Goal: Communication & Community: Answer question/provide support

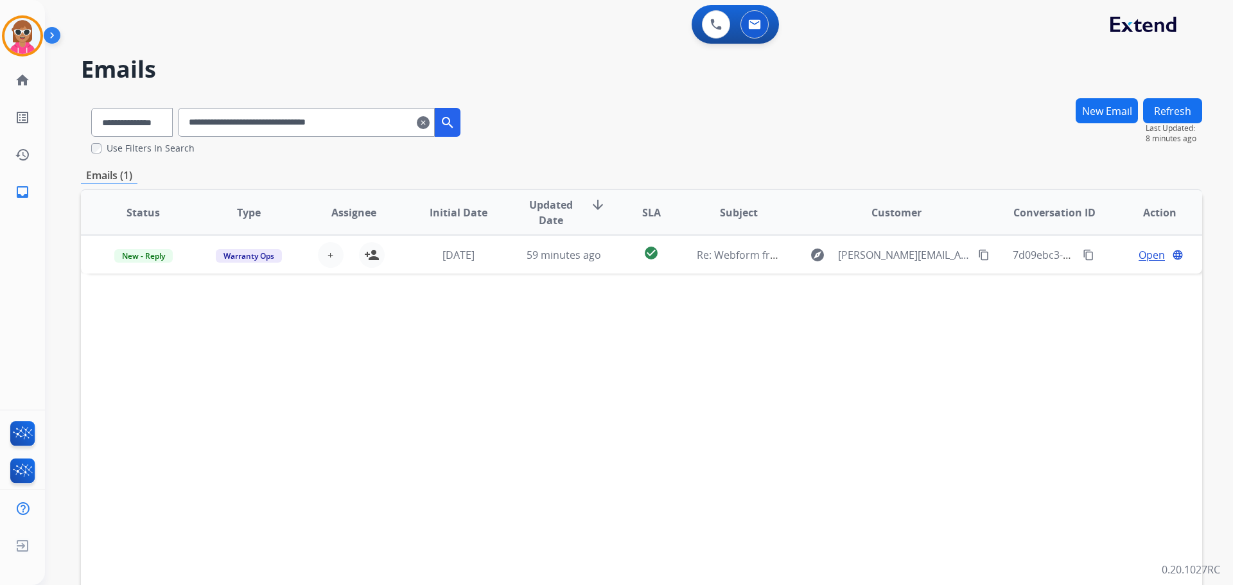
select select "**********"
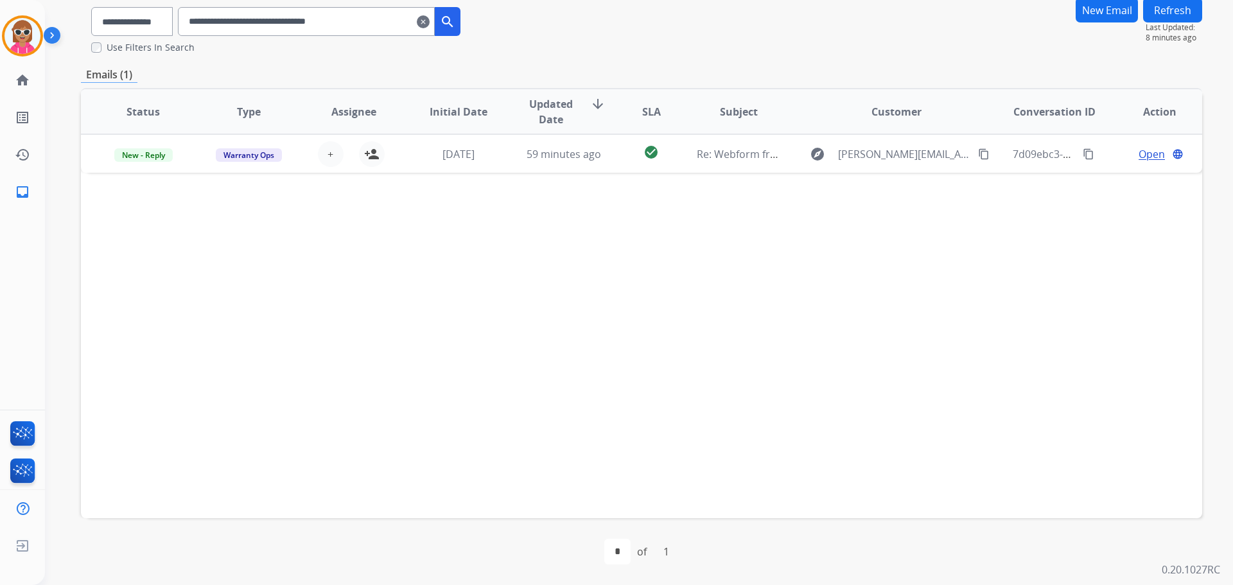
click at [562, 385] on div "Status Type Assignee Initial Date Updated Date arrow_downward SLA Subject Custo…" at bounding box center [641, 303] width 1121 height 430
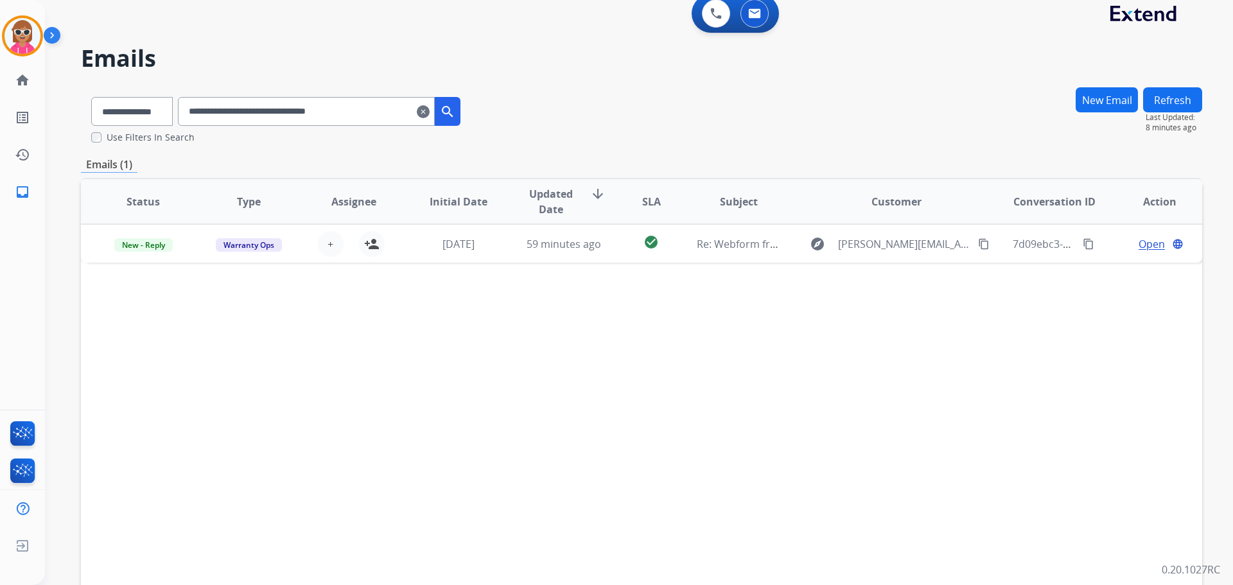
scroll to position [0, 0]
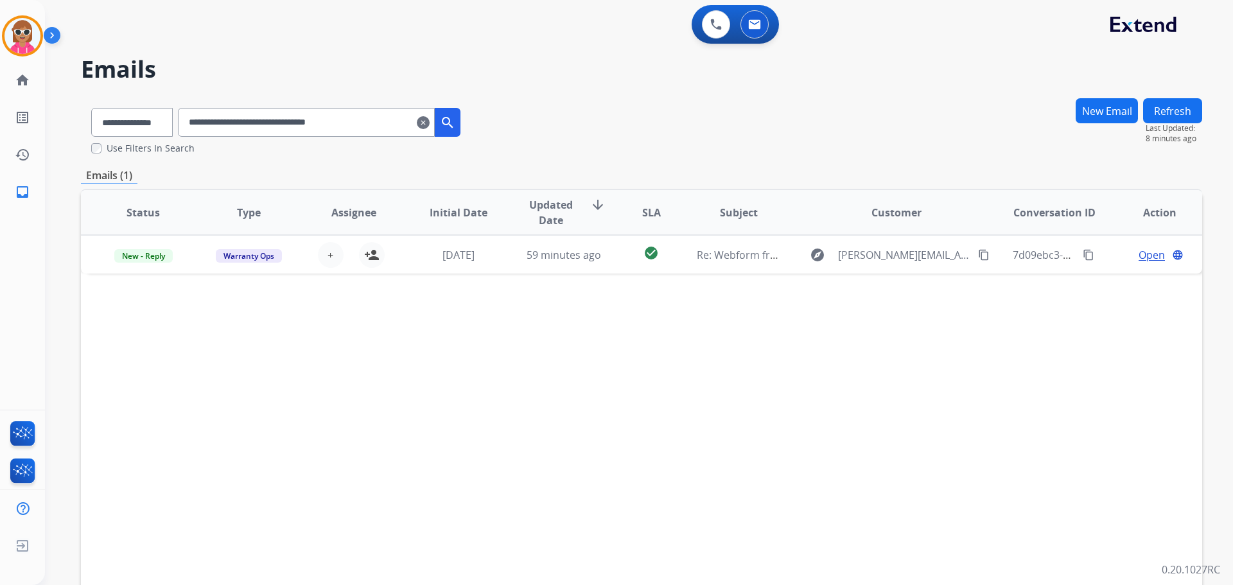
click at [360, 122] on input "**********" at bounding box center [306, 122] width 257 height 29
click at [359, 123] on input "**********" at bounding box center [306, 122] width 257 height 29
click at [358, 123] on input "**********" at bounding box center [306, 122] width 257 height 29
click at [357, 123] on input "**********" at bounding box center [306, 122] width 257 height 29
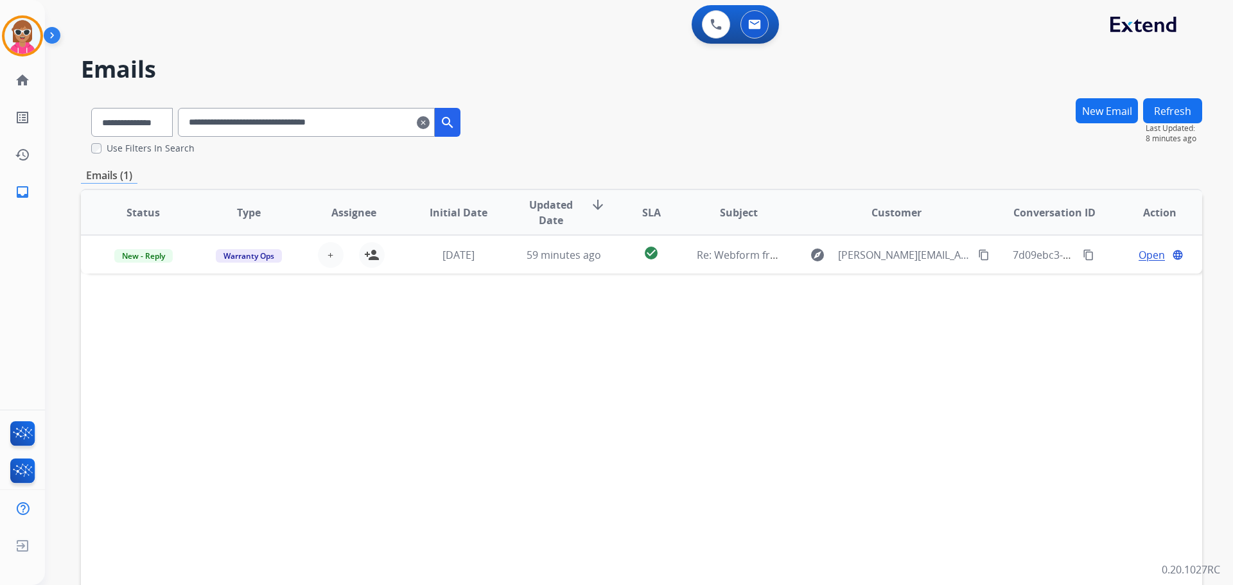
click at [357, 123] on input "**********" at bounding box center [306, 122] width 257 height 29
paste input "text"
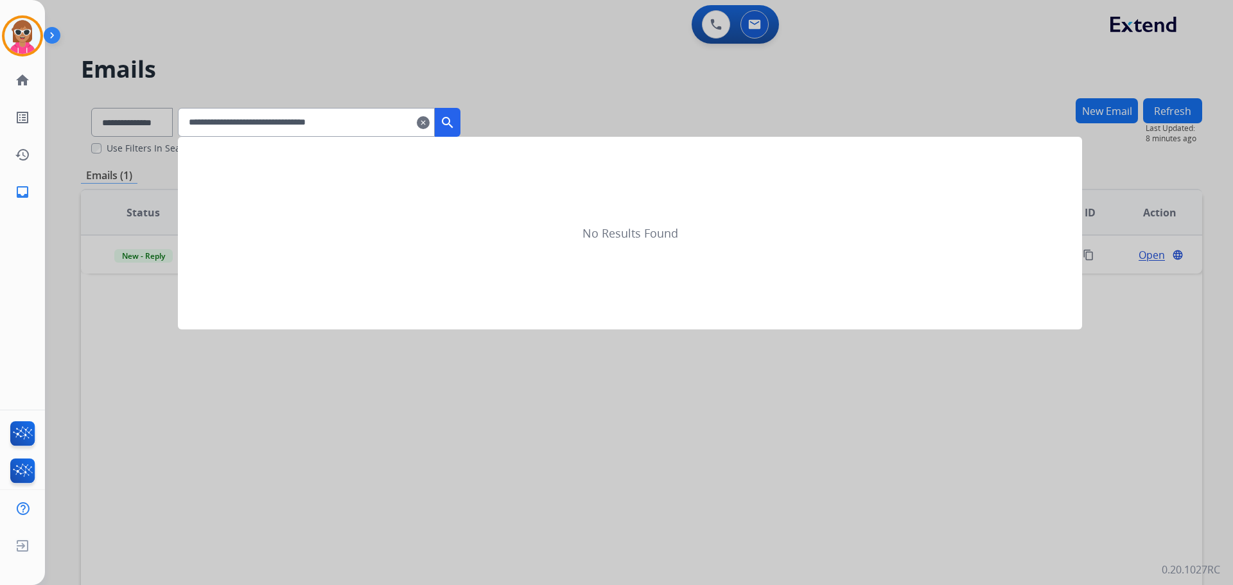
click at [460, 127] on button "search" at bounding box center [448, 122] width 26 height 29
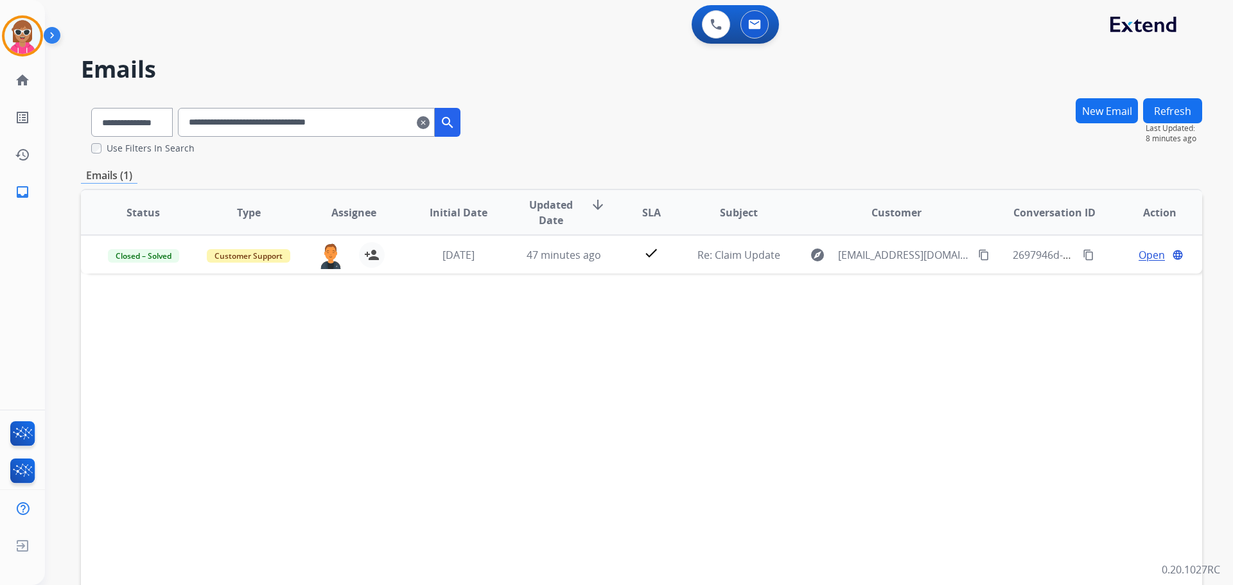
drag, startPoint x: 386, startPoint y: 120, endPoint x: 175, endPoint y: 118, distance: 210.6
click at [116, 118] on div "**********" at bounding box center [276, 120] width 390 height 44
paste input "text"
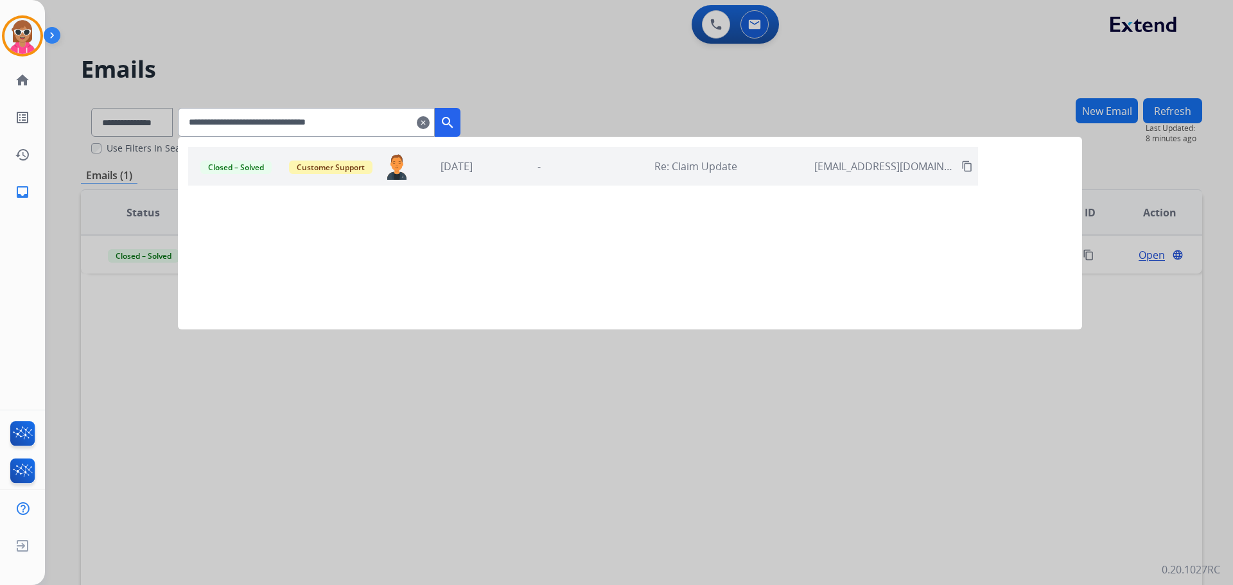
type input "**********"
drag, startPoint x: 462, startPoint y: 116, endPoint x: 461, endPoint y: 123, distance: 7.2
click at [455, 116] on mat-icon "search" at bounding box center [447, 122] width 15 height 15
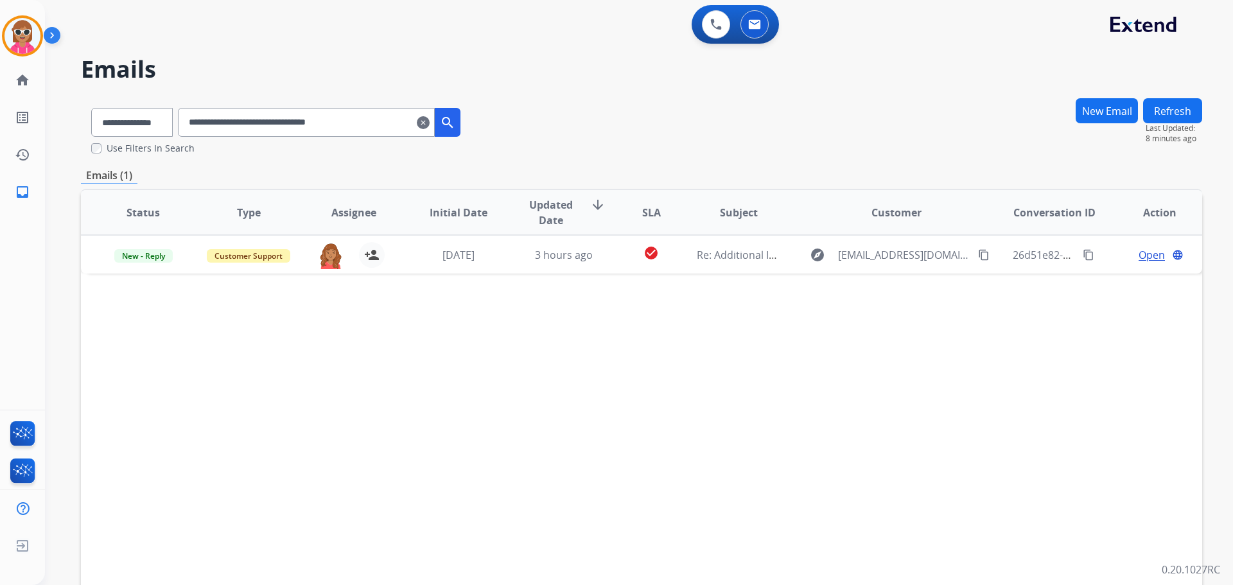
drag, startPoint x: 408, startPoint y: 131, endPoint x: 66, endPoint y: 199, distance: 349.0
click at [64, 200] on div "**********" at bounding box center [623, 338] width 1157 height 585
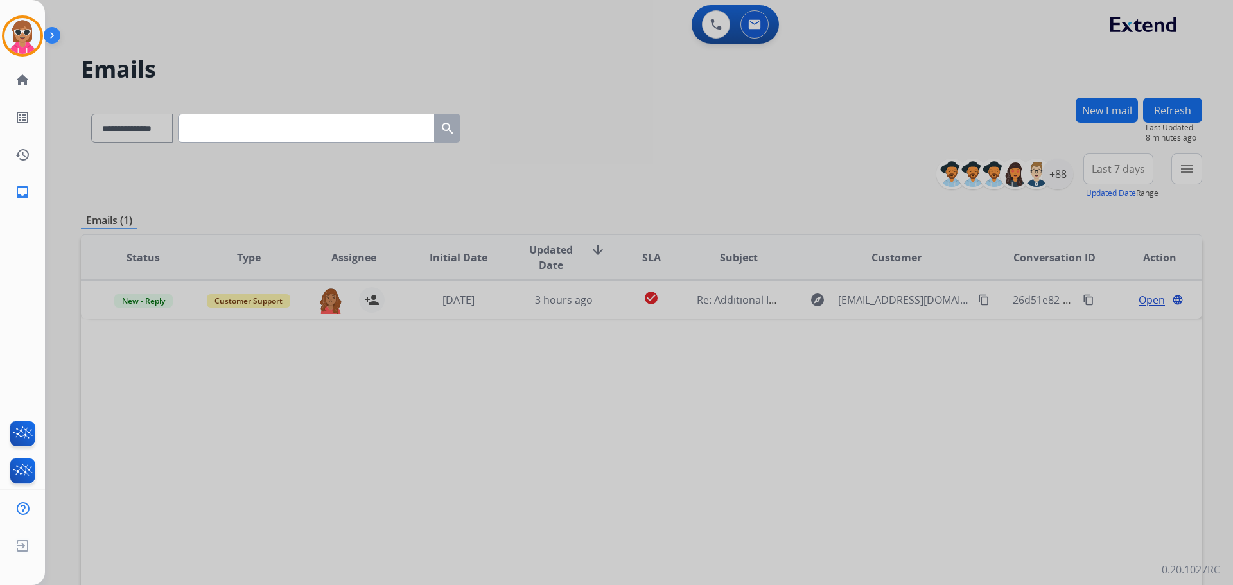
paste input "**********"
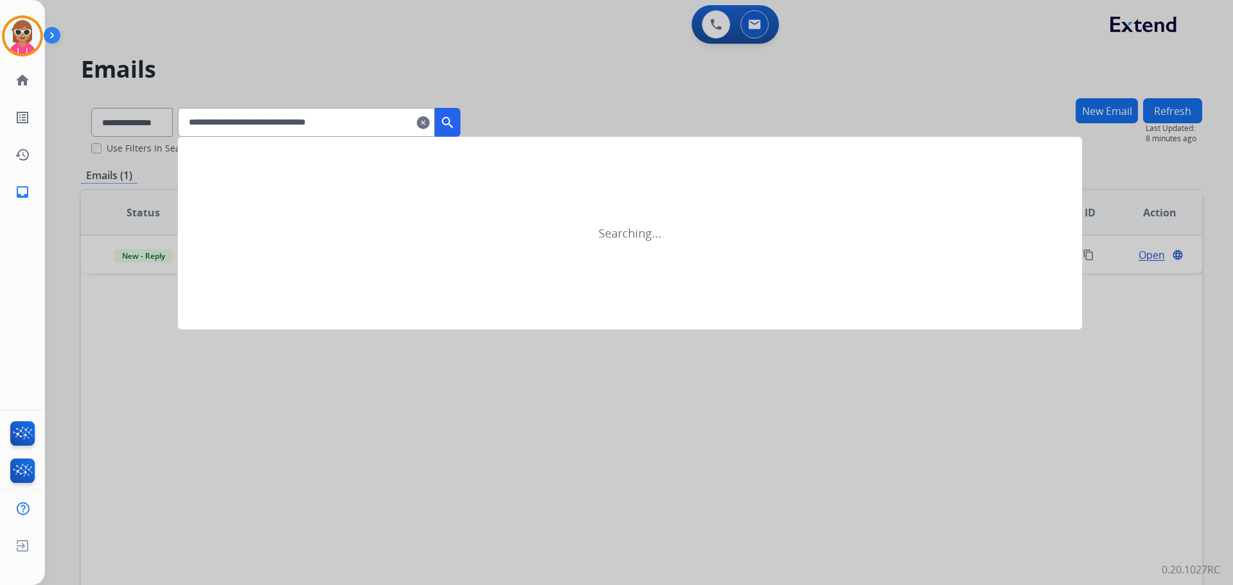
click at [456, 130] on button "search" at bounding box center [448, 122] width 26 height 29
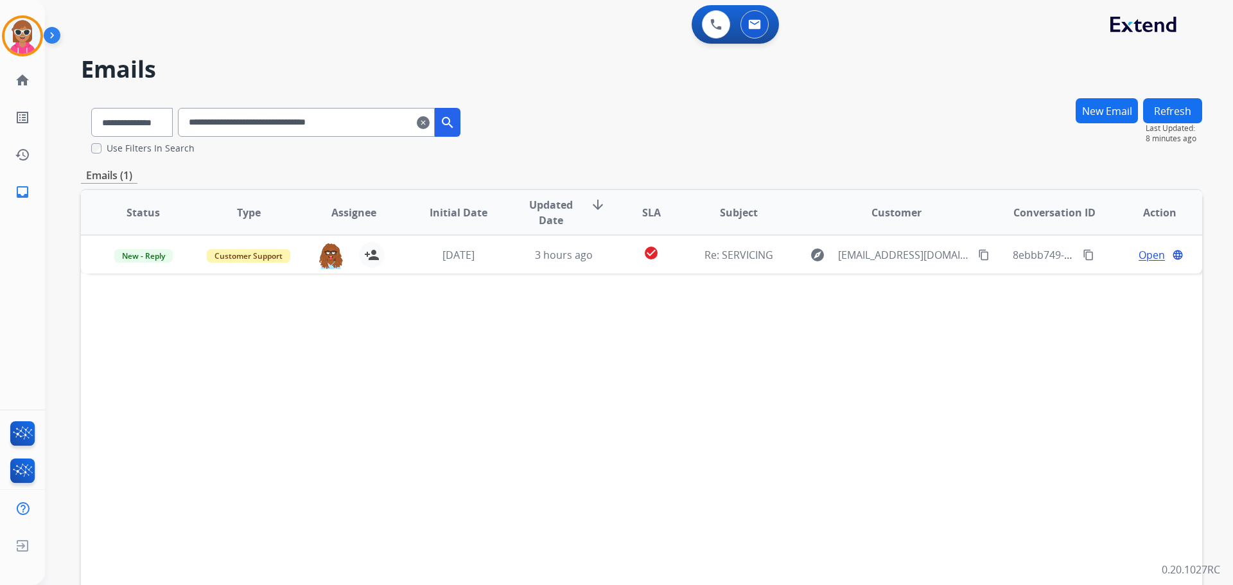
click at [677, 471] on div "Status Type Assignee Initial Date Updated Date arrow_downward SLA Subject Custo…" at bounding box center [641, 404] width 1121 height 430
drag, startPoint x: 406, startPoint y: 121, endPoint x: 0, endPoint y: 143, distance: 407.1
click at [0, 143] on div "**********" at bounding box center [616, 292] width 1233 height 585
paste input "text"
drag, startPoint x: 175, startPoint y: 116, endPoint x: 138, endPoint y: 115, distance: 36.6
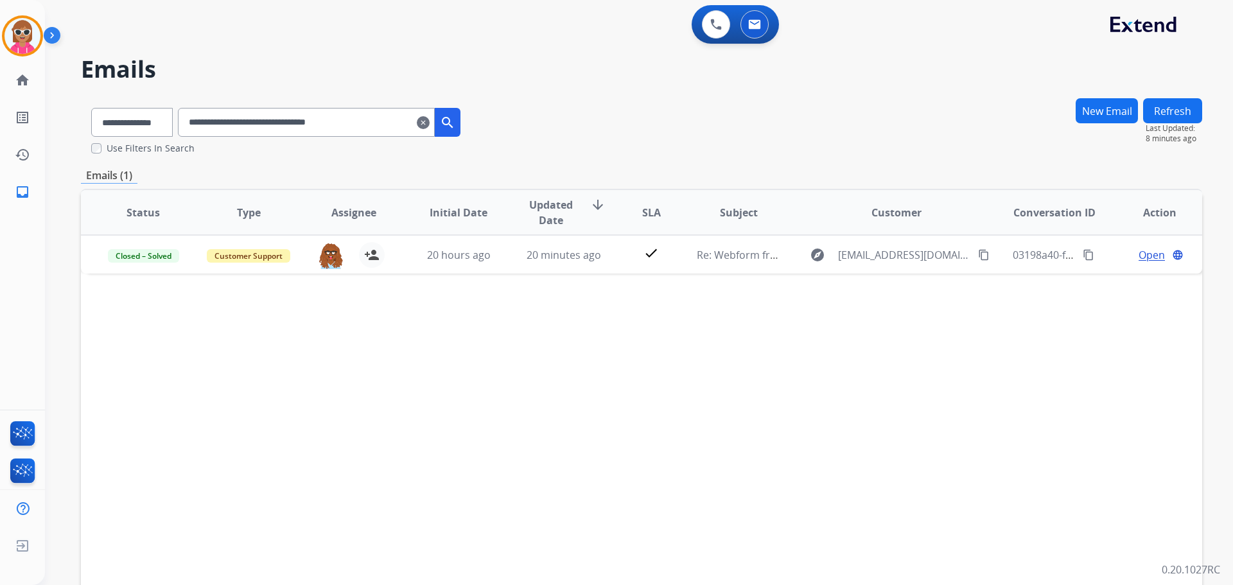
click at [138, 115] on div "**********" at bounding box center [276, 120] width 390 height 44
paste input "text"
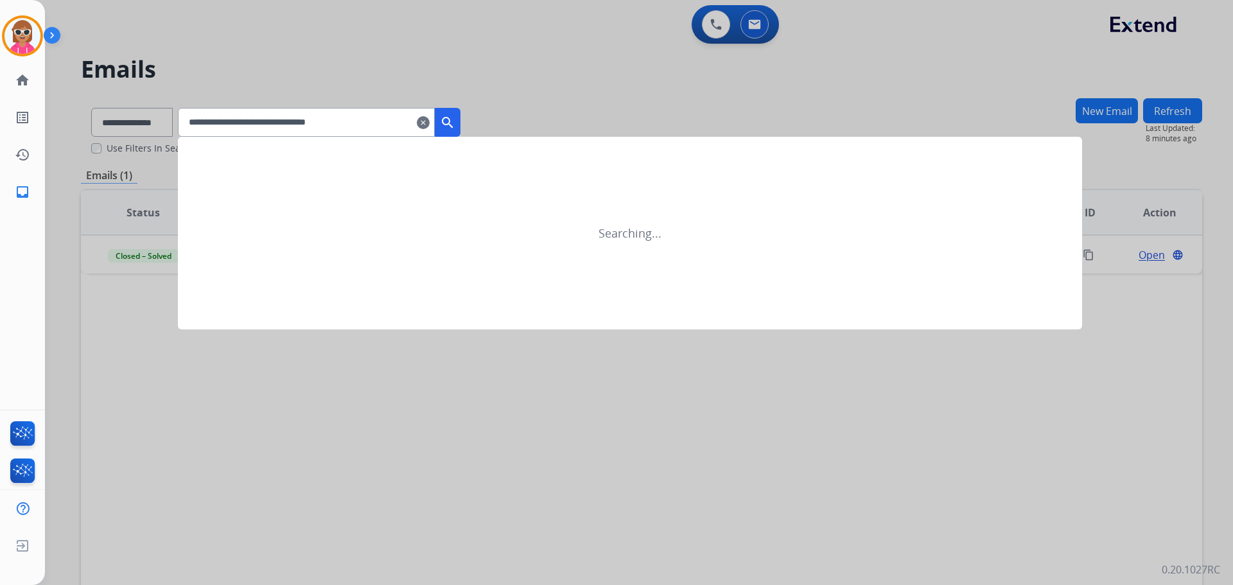
click at [435, 118] on input "**********" at bounding box center [306, 122] width 257 height 29
click at [455, 124] on mat-icon "search" at bounding box center [447, 122] width 15 height 15
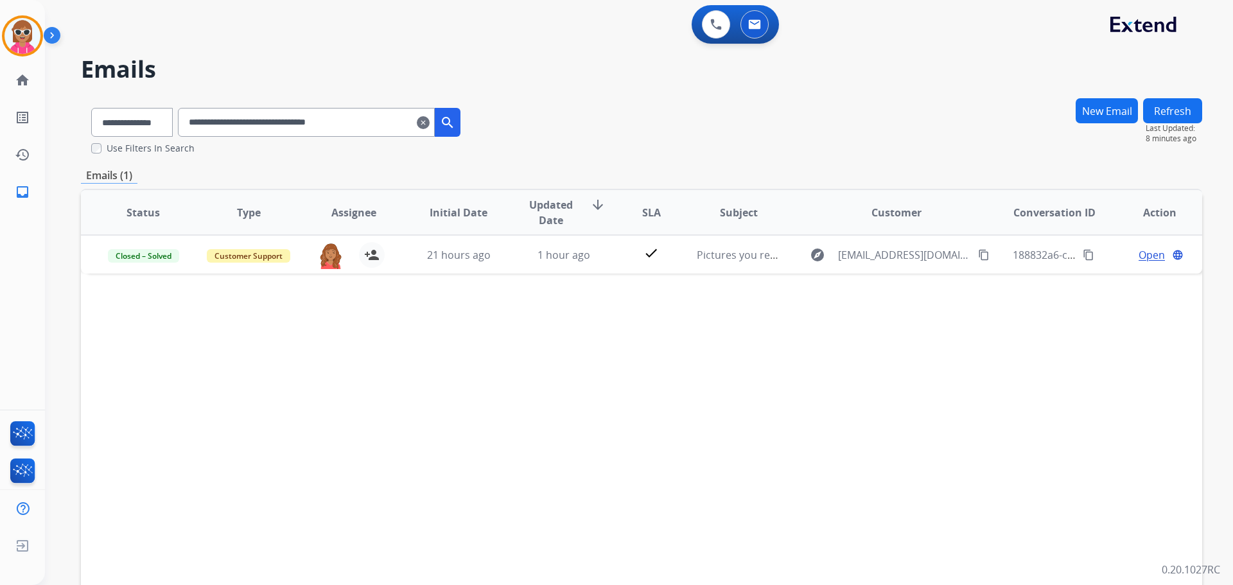
drag, startPoint x: 181, startPoint y: 143, endPoint x: 139, endPoint y: 147, distance: 42.6
click at [139, 147] on div "**********" at bounding box center [276, 126] width 390 height 57
paste input "text"
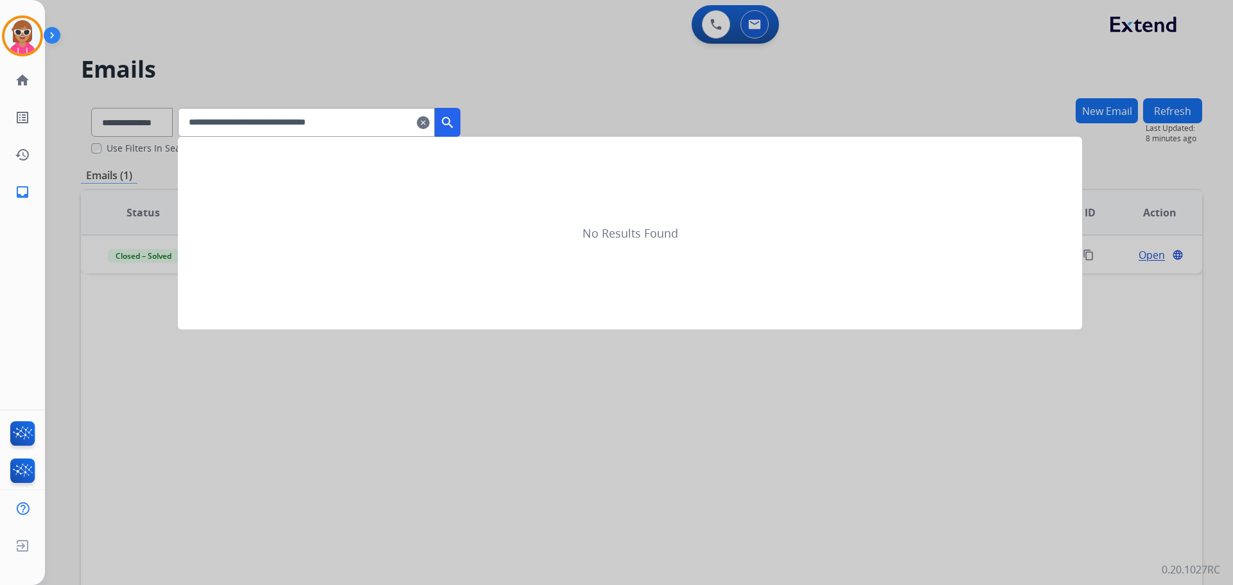
click at [455, 121] on mat-icon "search" at bounding box center [447, 122] width 15 height 15
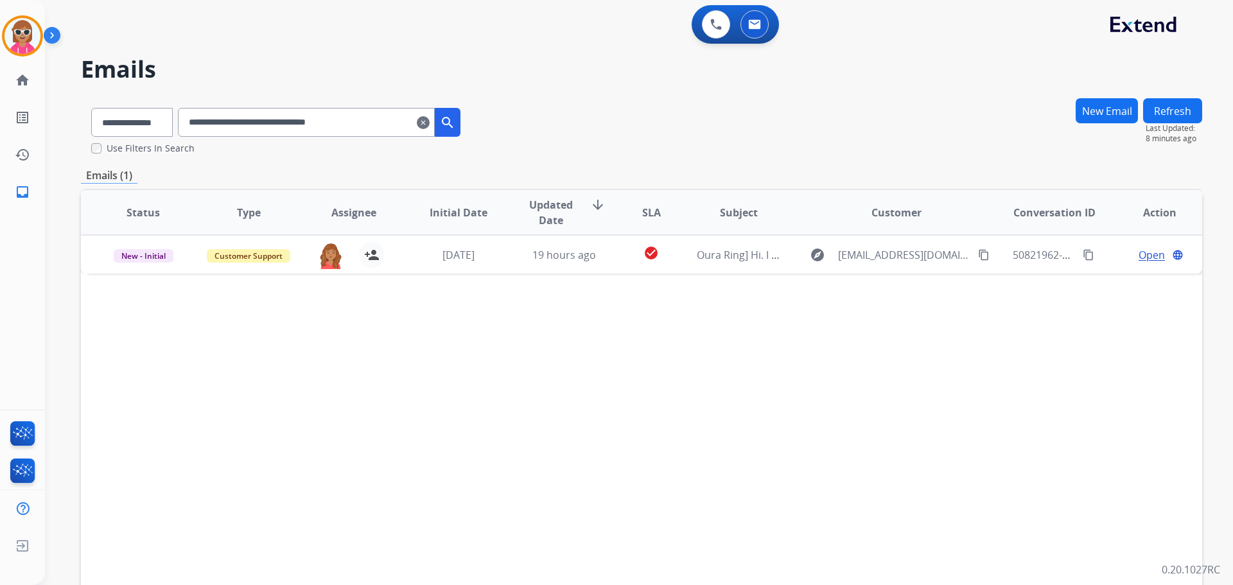
drag, startPoint x: 392, startPoint y: 120, endPoint x: 211, endPoint y: 165, distance: 187.2
click at [211, 165] on div "**********" at bounding box center [641, 392] width 1121 height 588
click at [379, 120] on input "**********" at bounding box center [306, 122] width 257 height 29
drag, startPoint x: 389, startPoint y: 124, endPoint x: 213, endPoint y: 123, distance: 176.0
click at [206, 125] on input "**********" at bounding box center [306, 122] width 257 height 29
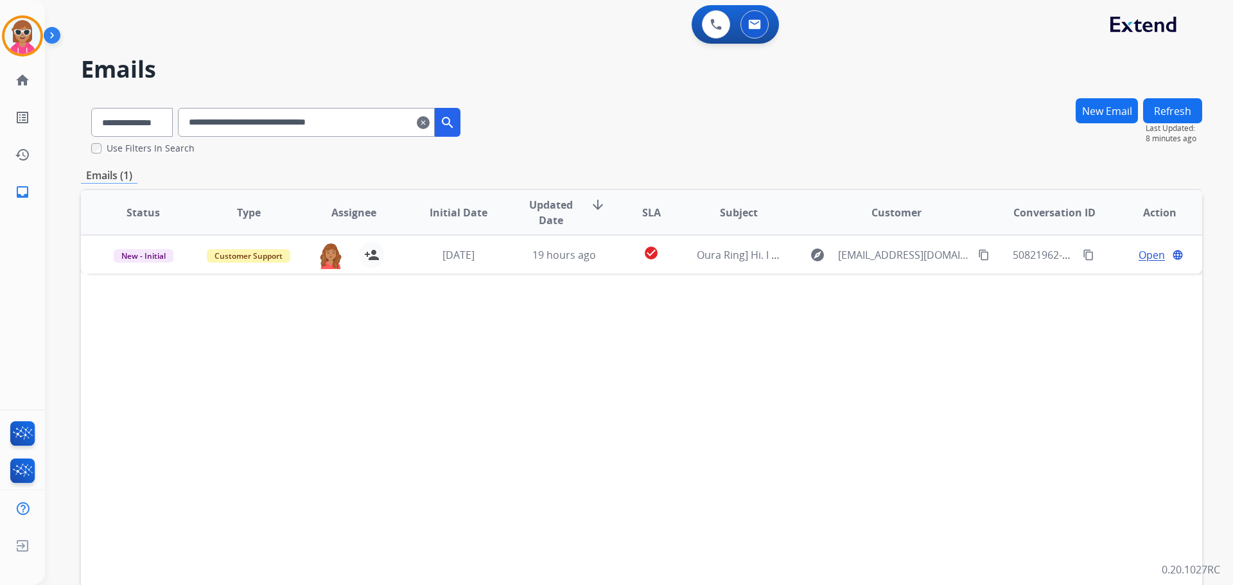
paste input "text"
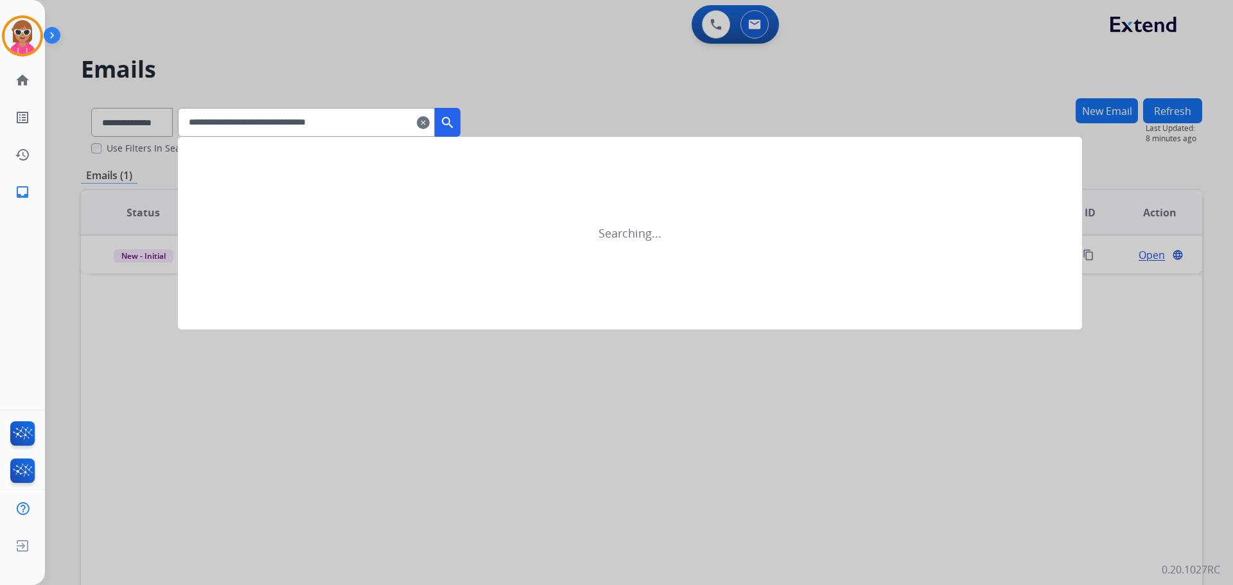
click at [455, 116] on mat-icon "search" at bounding box center [447, 122] width 15 height 15
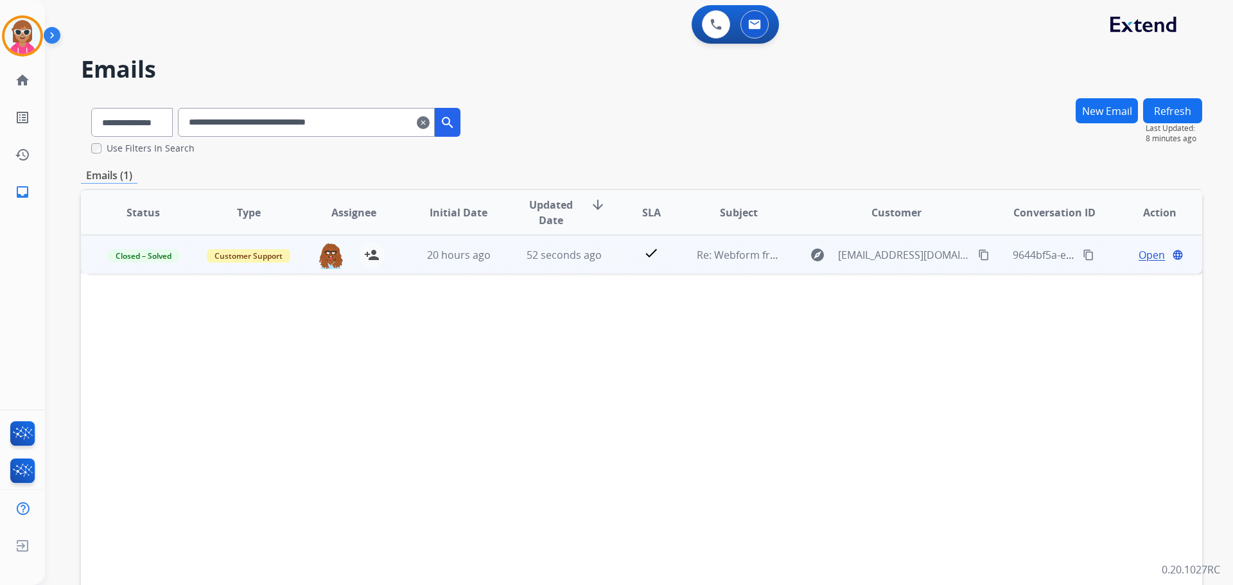
click at [527, 250] on span "52 seconds ago" at bounding box center [564, 255] width 75 height 14
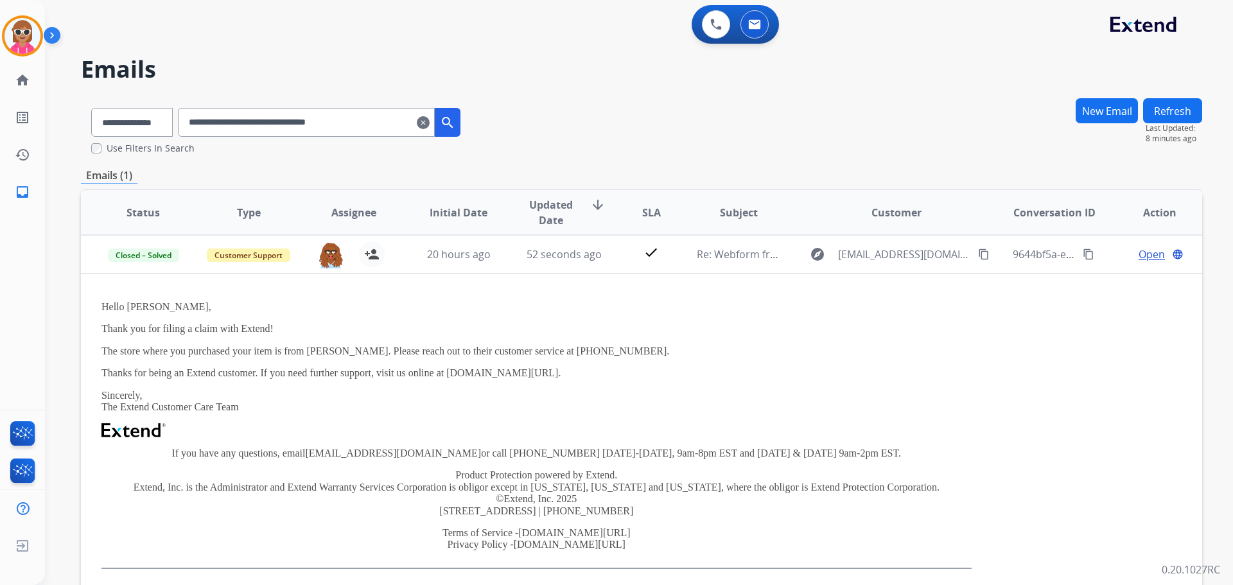
drag, startPoint x: 383, startPoint y: 117, endPoint x: 163, endPoint y: 121, distance: 219.7
click at [161, 121] on div "**********" at bounding box center [276, 120] width 390 height 44
paste input "text"
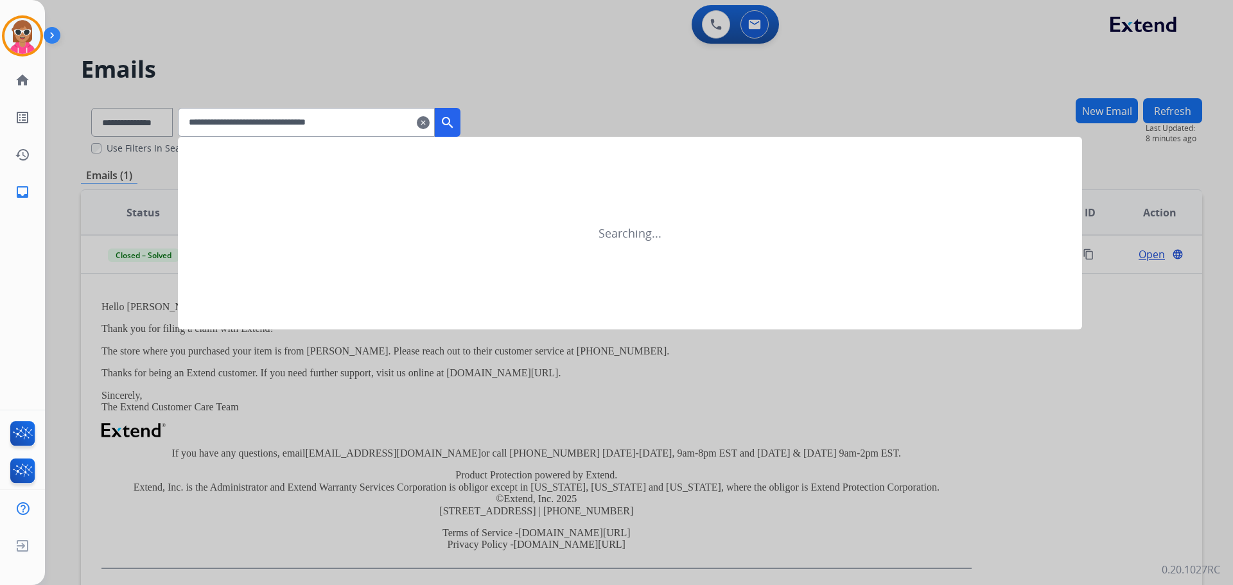
click at [455, 117] on mat-icon "search" at bounding box center [447, 122] width 15 height 15
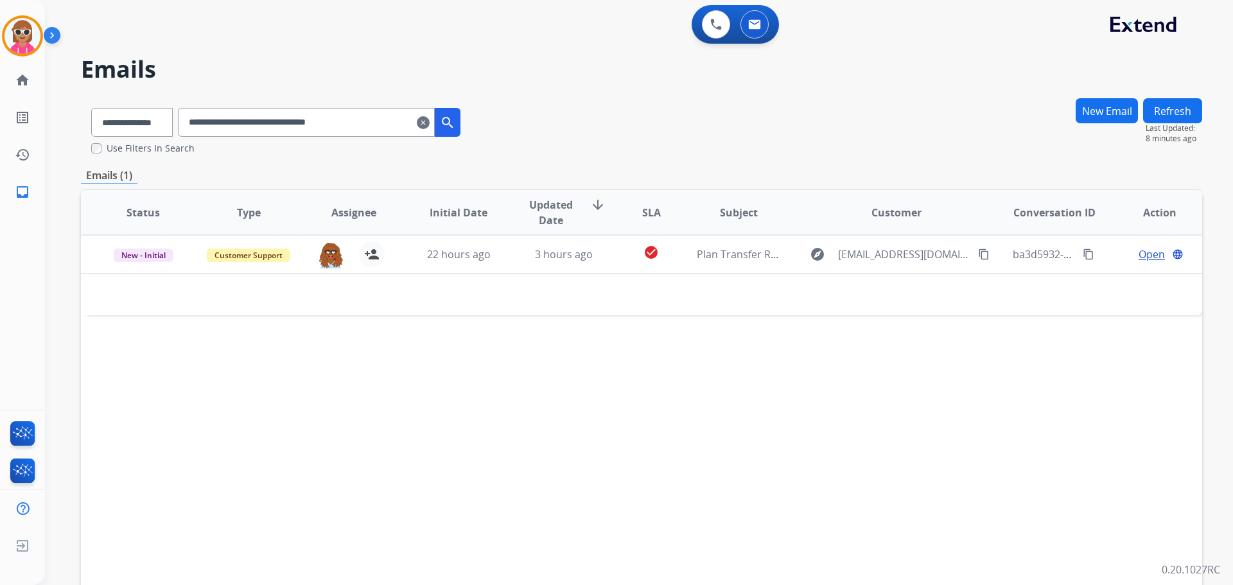
drag, startPoint x: 382, startPoint y: 113, endPoint x: 171, endPoint y: 139, distance: 212.9
click at [171, 139] on div "**********" at bounding box center [276, 120] width 390 height 44
click at [342, 121] on input "**********" at bounding box center [306, 122] width 257 height 29
click at [341, 121] on input "**********" at bounding box center [306, 122] width 257 height 29
click at [342, 121] on input "**********" at bounding box center [306, 122] width 257 height 29
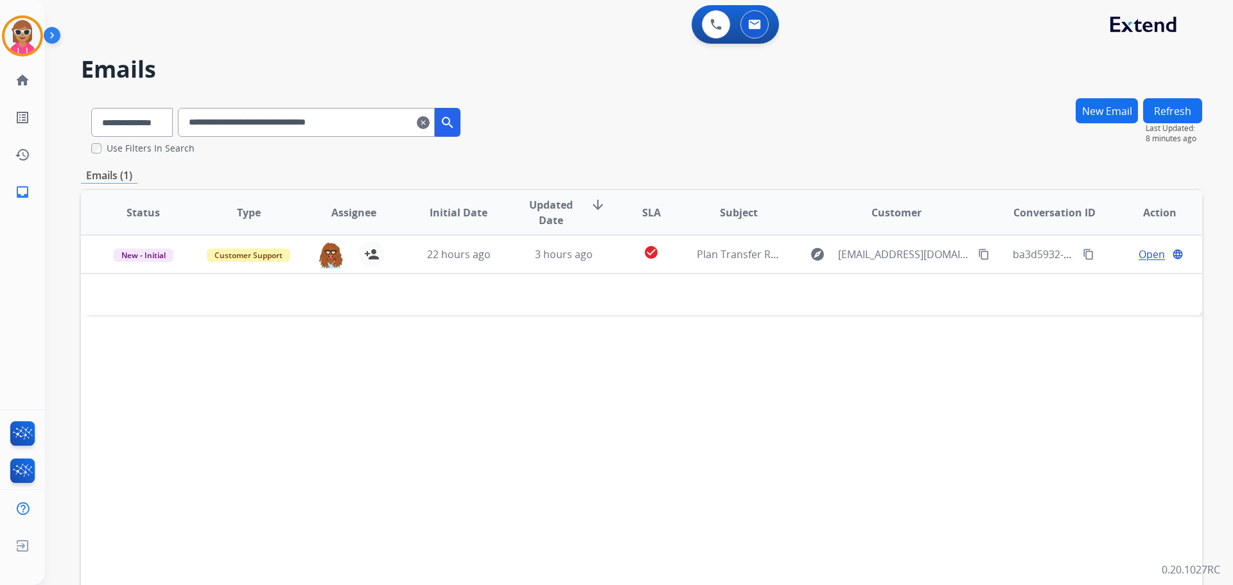
paste input "text"
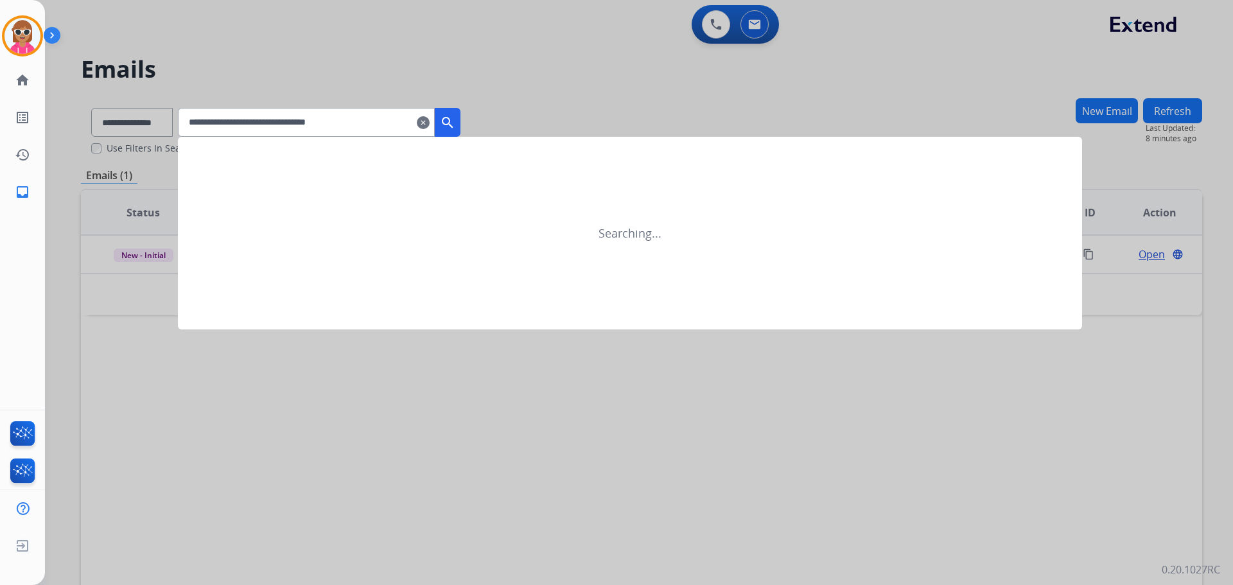
type input "**********"
click at [455, 117] on mat-icon "search" at bounding box center [447, 122] width 15 height 15
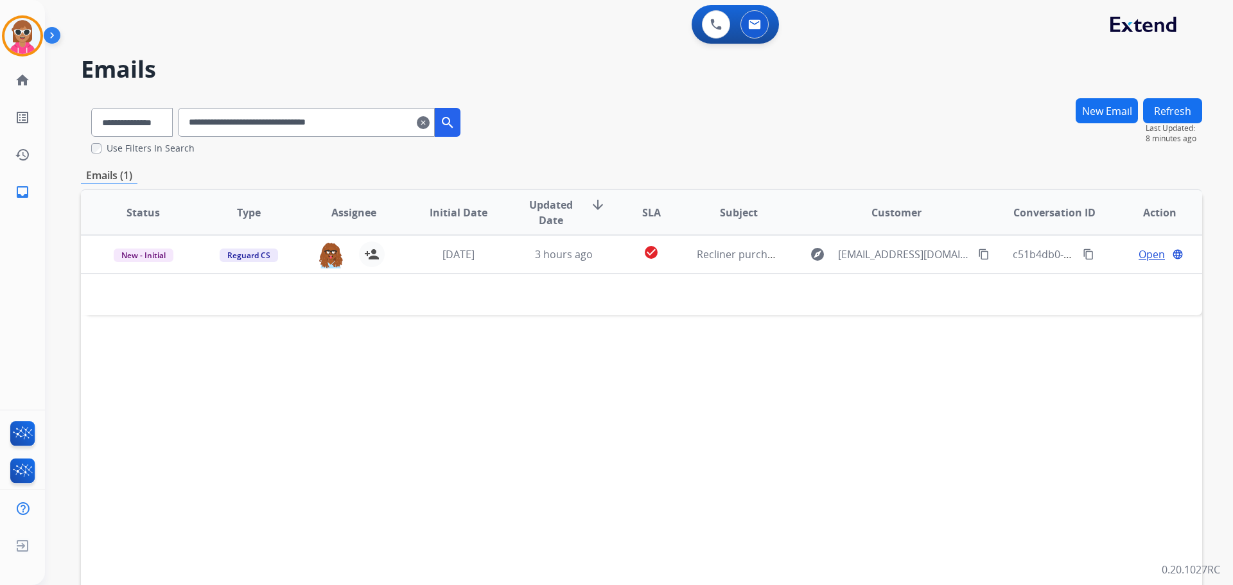
drag, startPoint x: 385, startPoint y: 116, endPoint x: 168, endPoint y: 129, distance: 217.5
click at [140, 139] on div "**********" at bounding box center [276, 120] width 390 height 44
click at [127, 118] on select "**********" at bounding box center [131, 122] width 80 height 29
select select "**********"
click at [91, 108] on select "**********" at bounding box center [131, 122] width 80 height 29
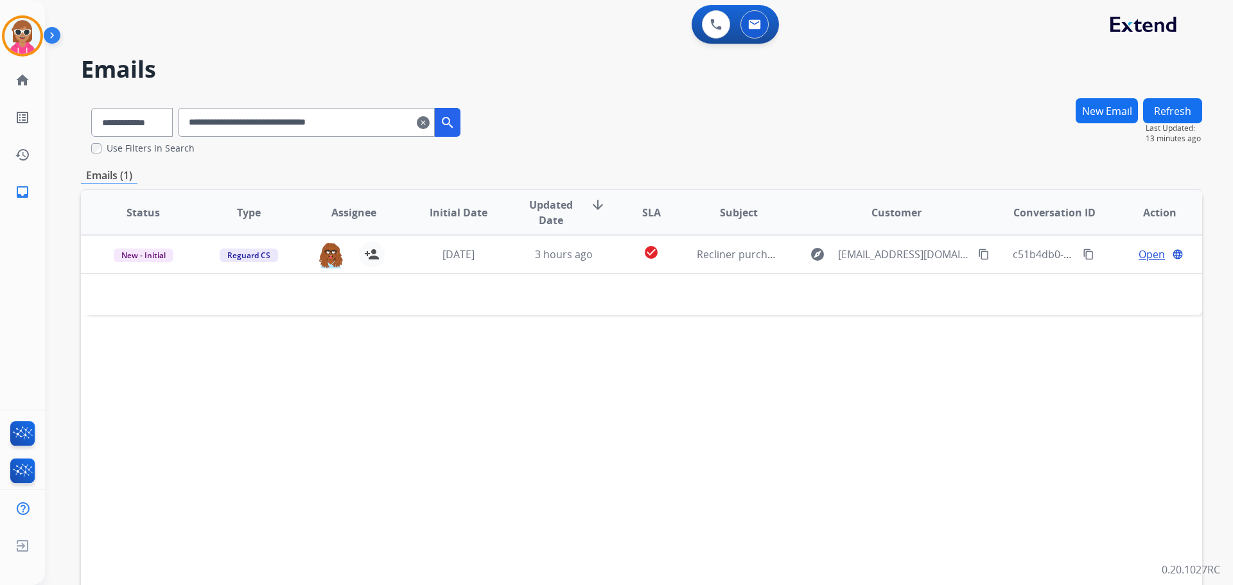
paste input "text"
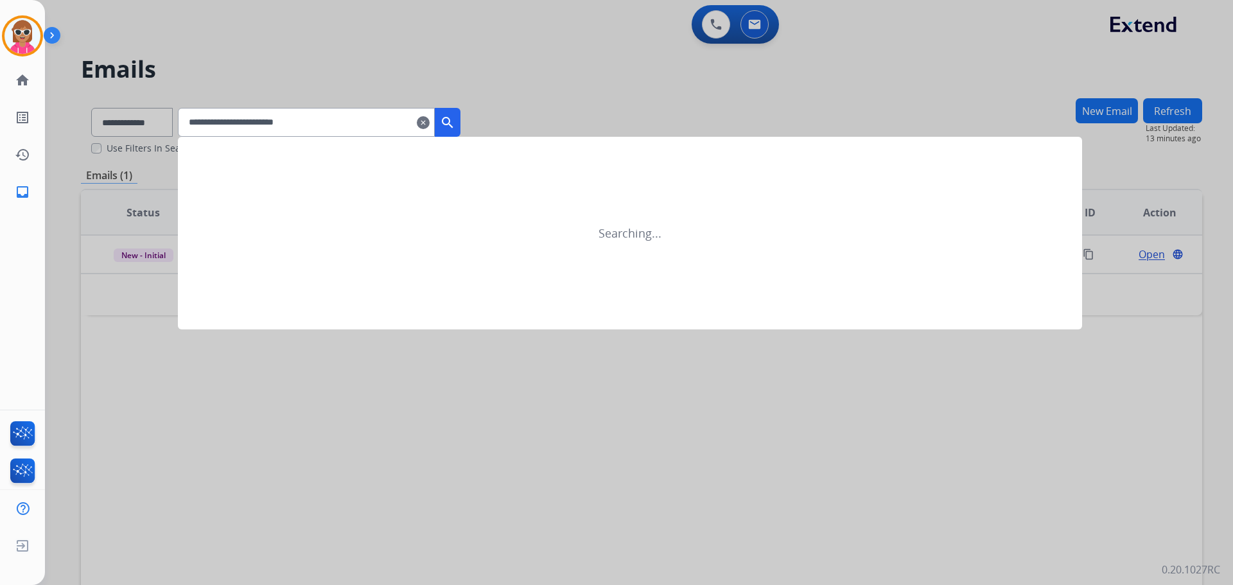
type input "**********"
click at [460, 128] on button "search" at bounding box center [448, 122] width 26 height 29
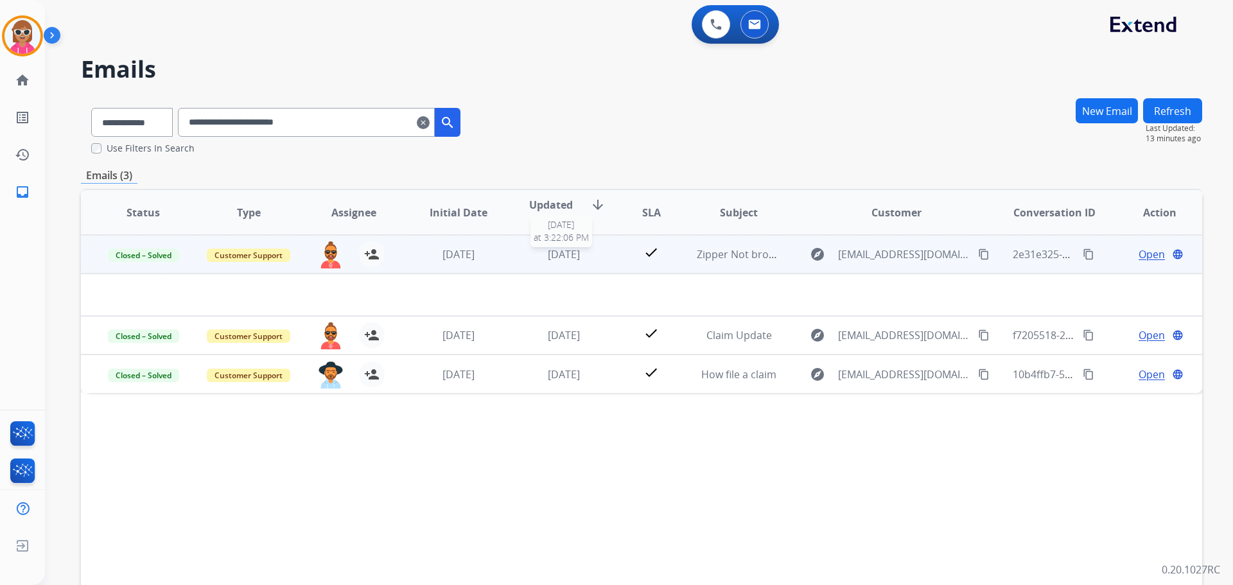
click at [550, 261] on div "[DATE]" at bounding box center [564, 254] width 84 height 15
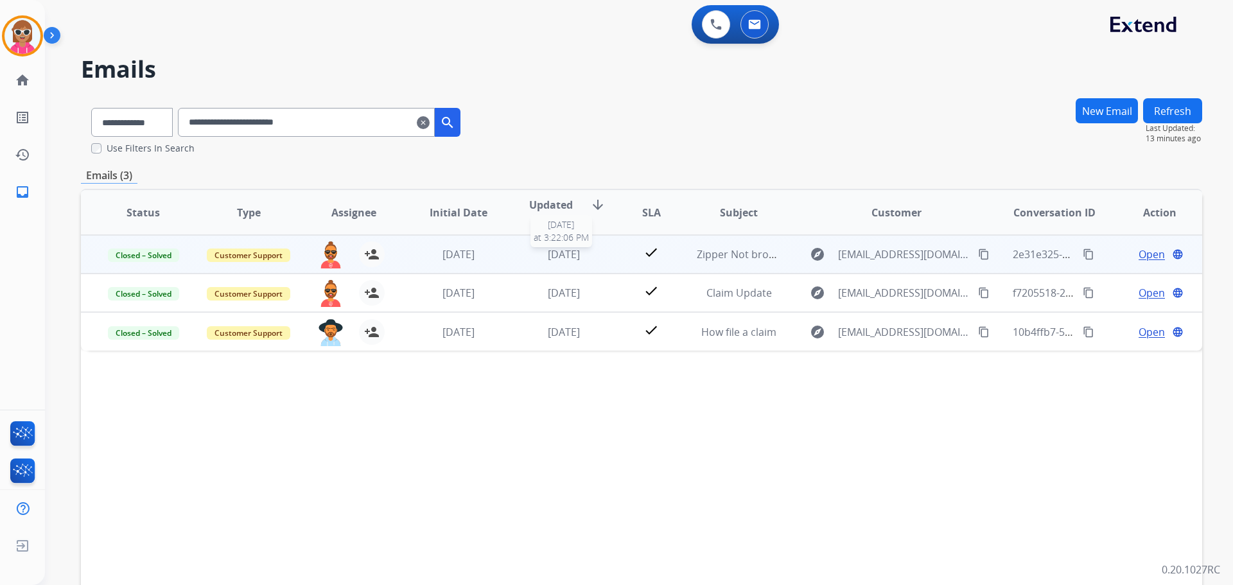
click at [550, 261] on div "[DATE]" at bounding box center [564, 254] width 84 height 15
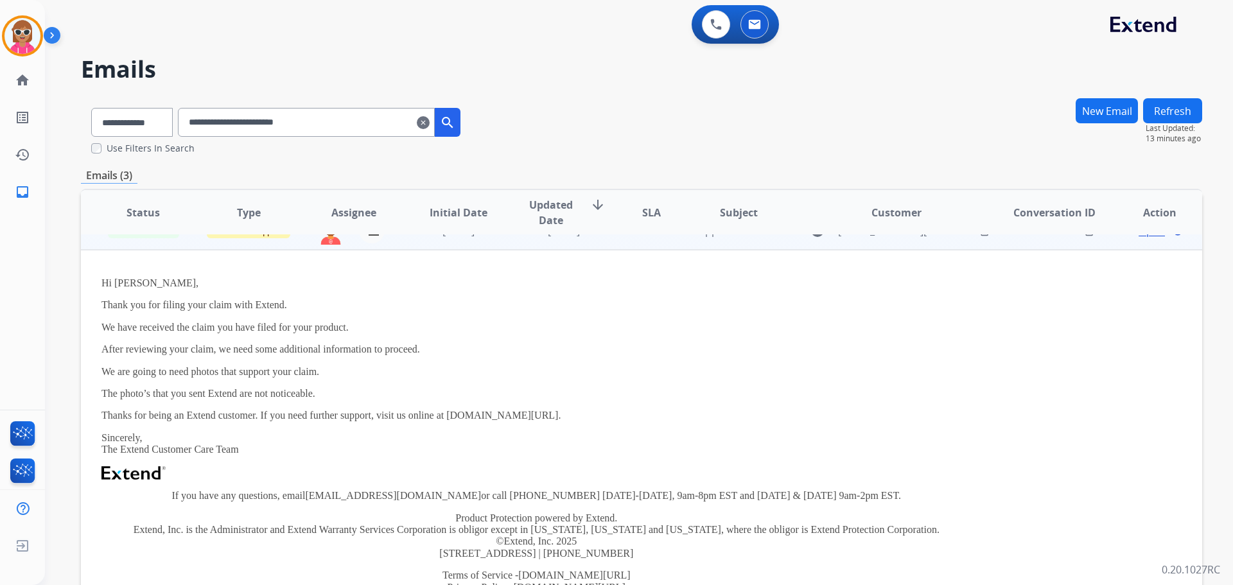
scroll to position [64, 0]
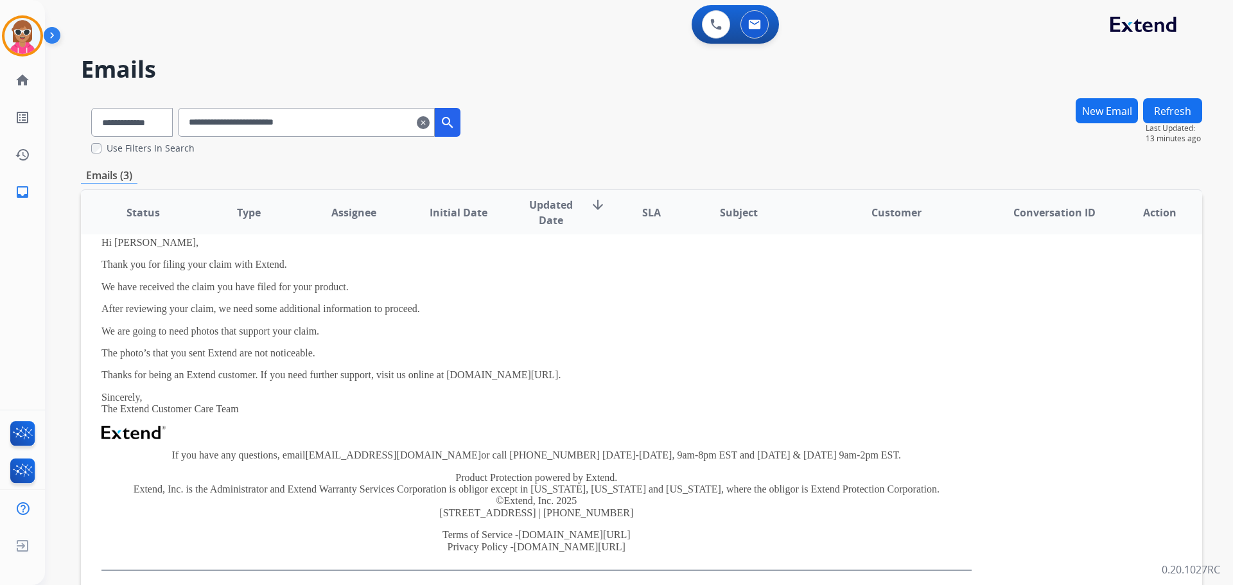
drag, startPoint x: 556, startPoint y: 335, endPoint x: 557, endPoint y: 343, distance: 8.4
click at [557, 343] on div "Hi [PERSON_NAME], Thank you for filing your claim with Extend. We have received…" at bounding box center [536, 404] width 870 height 334
click at [401, 328] on p "We are going to need photos that support your claim." at bounding box center [536, 332] width 870 height 12
drag, startPoint x: 1, startPoint y: 5, endPoint x: 8, endPoint y: 21, distance: 17.8
click at [8, 19] on div "[PERSON_NAME] Queue Edit Avatar Agent: [PERSON_NAME] Profile: Extend_Training C…" at bounding box center [22, 105] width 45 height 211
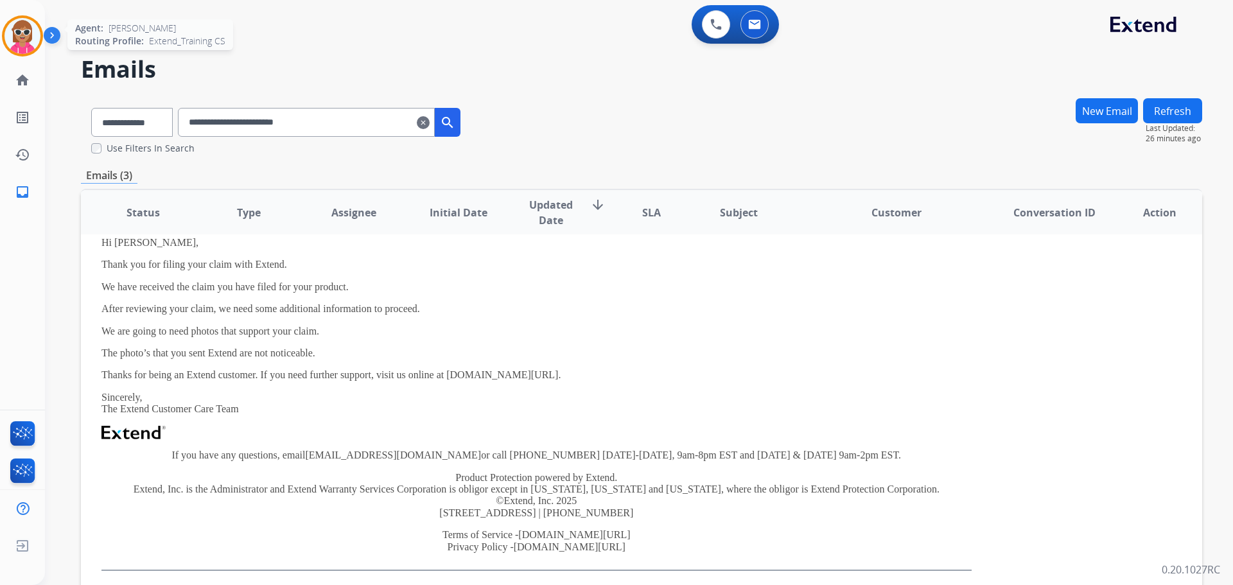
click at [10, 22] on div at bounding box center [22, 35] width 41 height 41
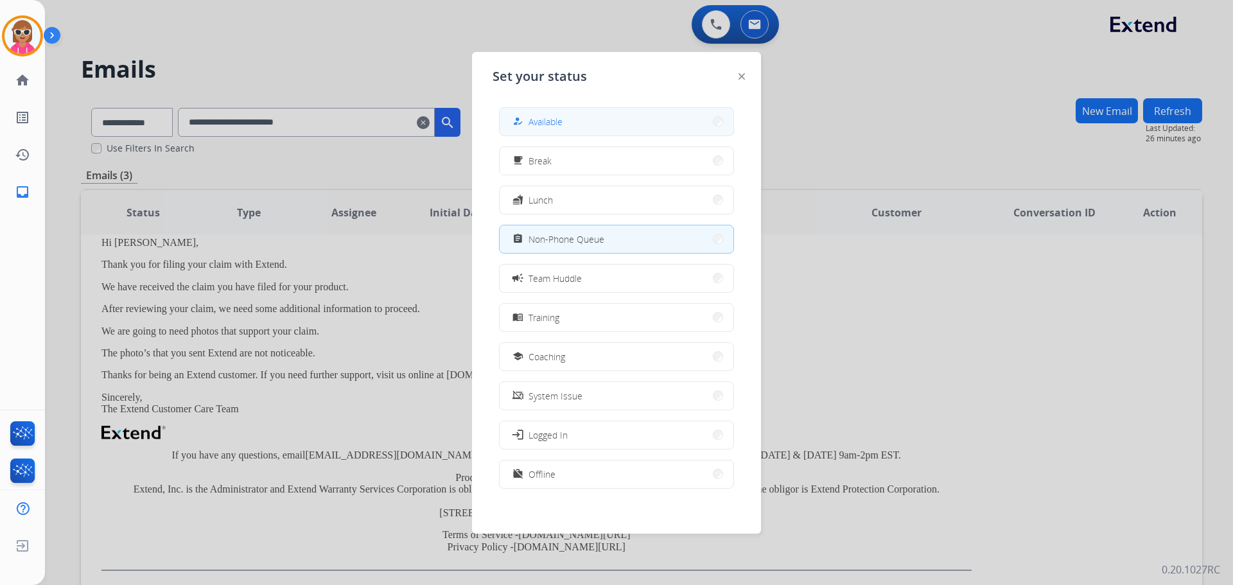
click at [550, 119] on span "Available" at bounding box center [546, 121] width 34 height 13
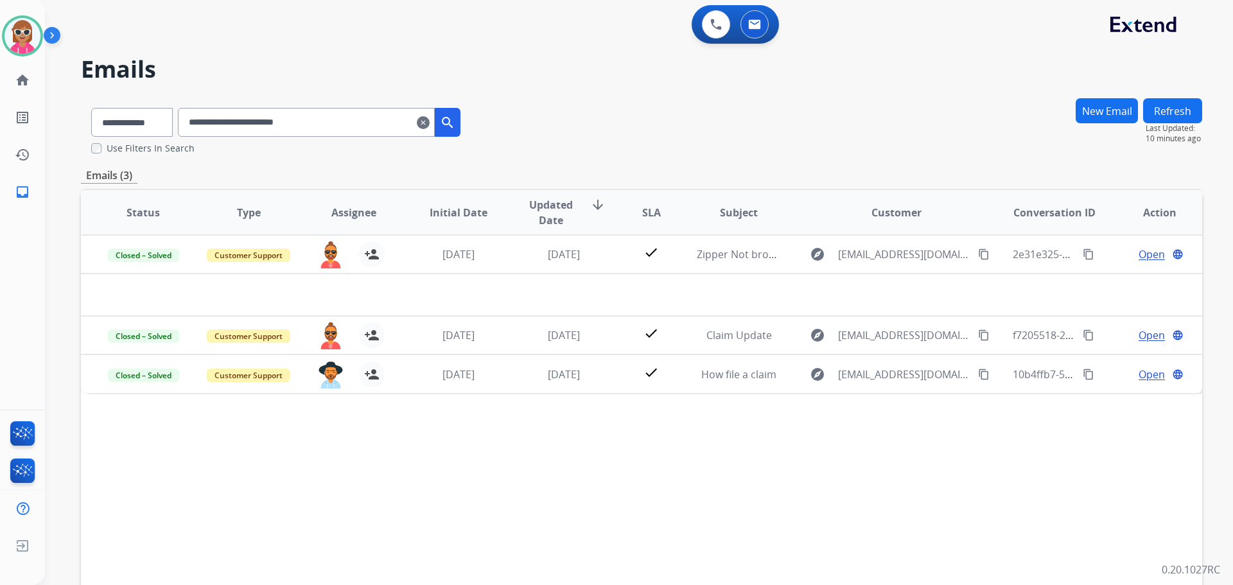
scroll to position [0, 0]
click at [708, 29] on button at bounding box center [716, 24] width 28 height 28
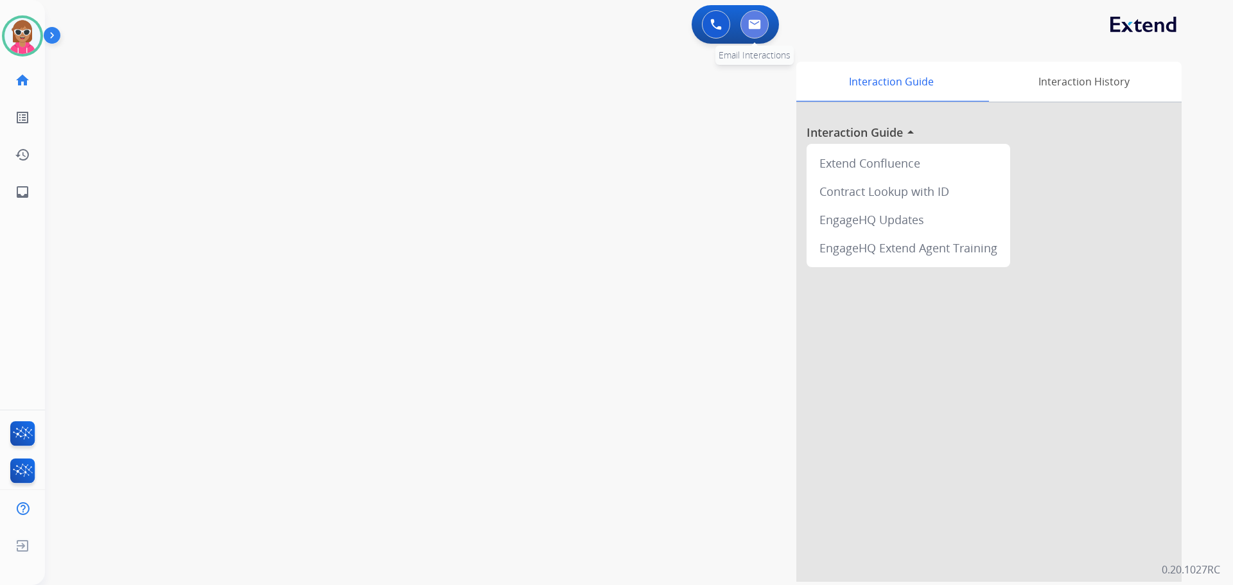
click at [765, 15] on button at bounding box center [754, 24] width 28 height 28
select select "**********"
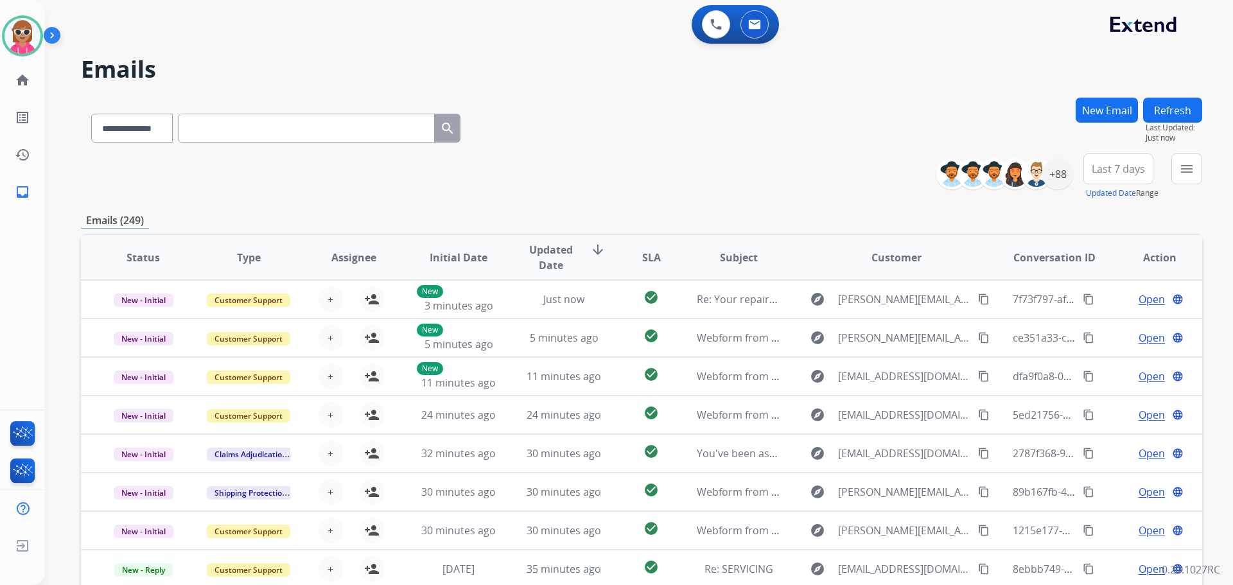
click at [254, 127] on input "text" at bounding box center [306, 128] width 257 height 29
paste input "**********"
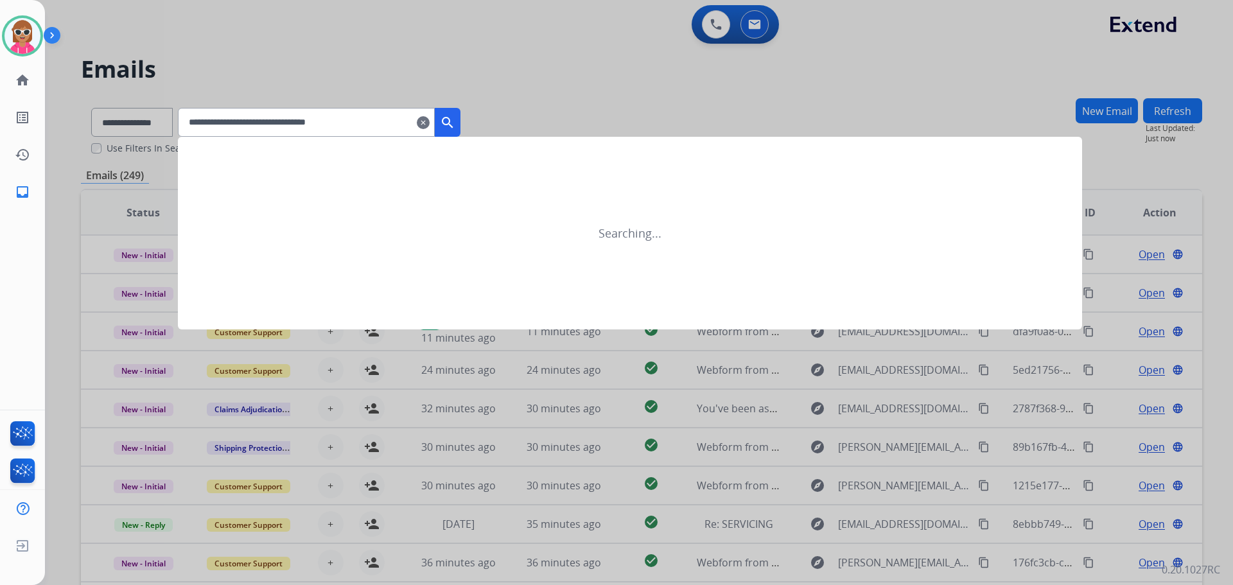
click at [455, 125] on mat-icon "search" at bounding box center [447, 122] width 15 height 15
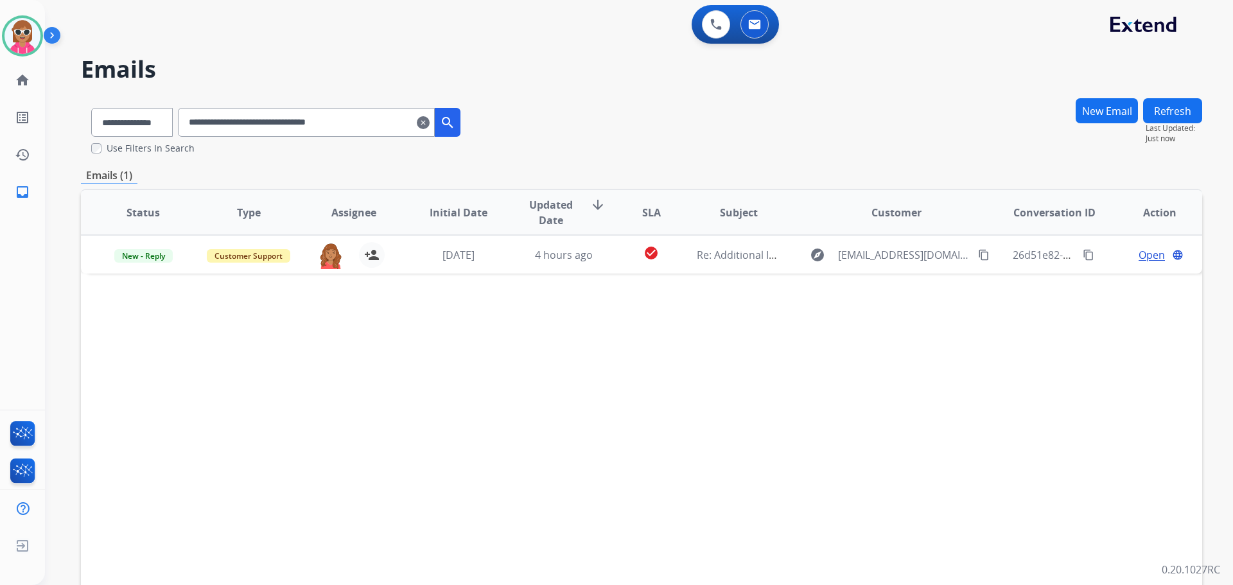
drag, startPoint x: 401, startPoint y: 117, endPoint x: 82, endPoint y: 144, distance: 320.3
click at [81, 144] on div "**********" at bounding box center [276, 126] width 390 height 57
paste input "text"
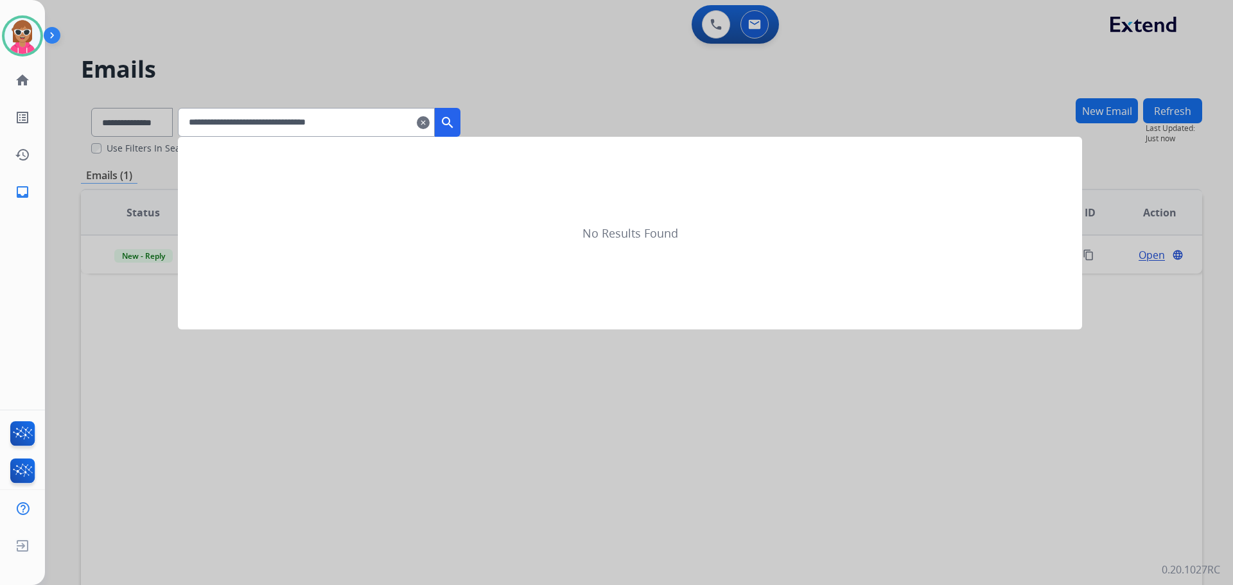
type input "**********"
click at [455, 116] on mat-icon "search" at bounding box center [447, 122] width 15 height 15
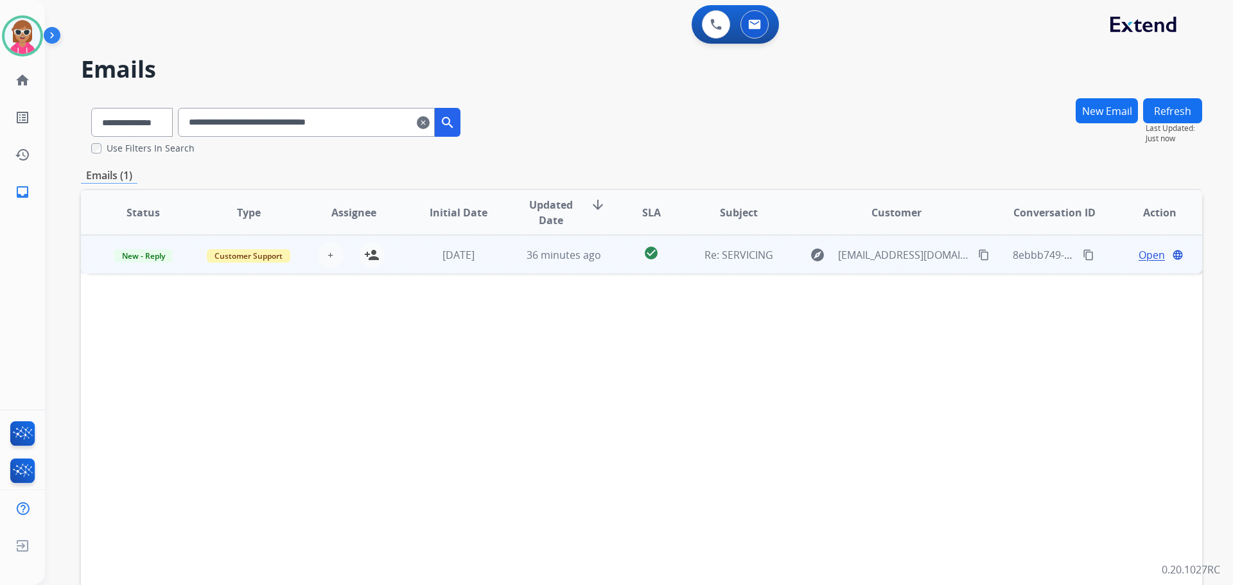
click at [1144, 254] on span "Open" at bounding box center [1152, 254] width 26 height 15
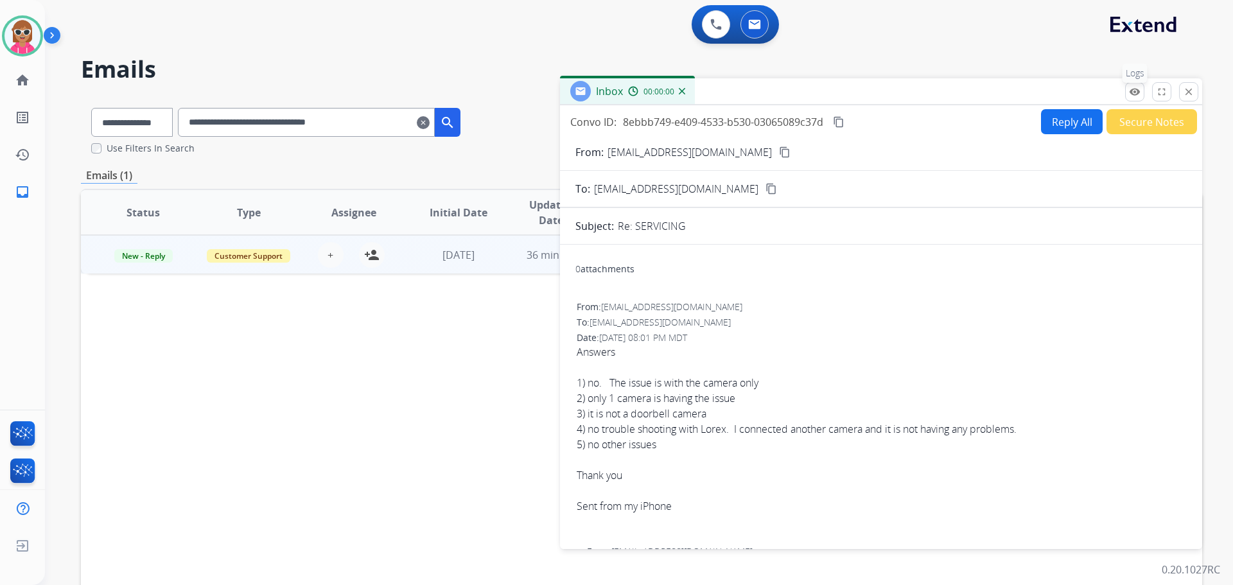
click at [1141, 98] on button "remove_red_eye Logs" at bounding box center [1134, 91] width 19 height 19
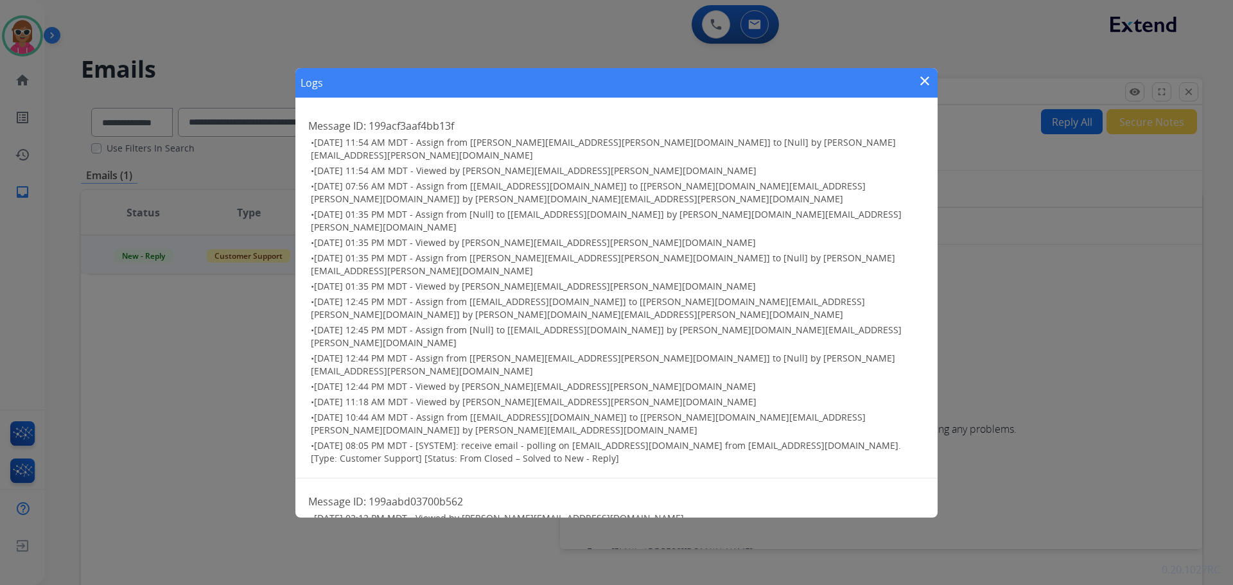
click at [925, 76] on mat-icon "close" at bounding box center [924, 80] width 15 height 15
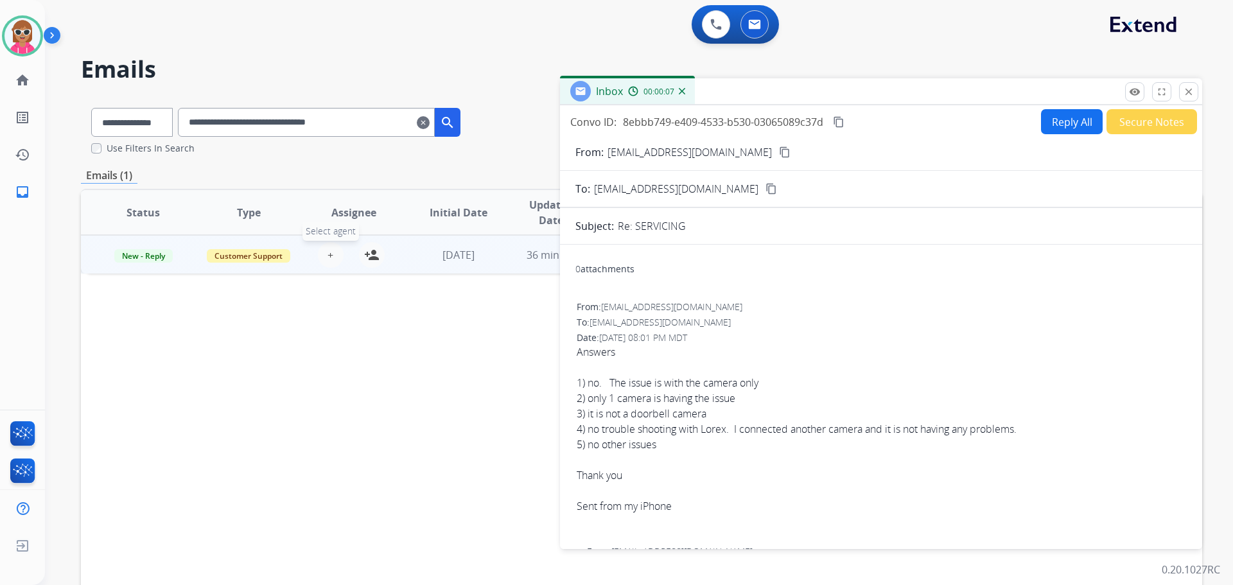
click at [328, 253] on span "+" at bounding box center [331, 254] width 6 height 15
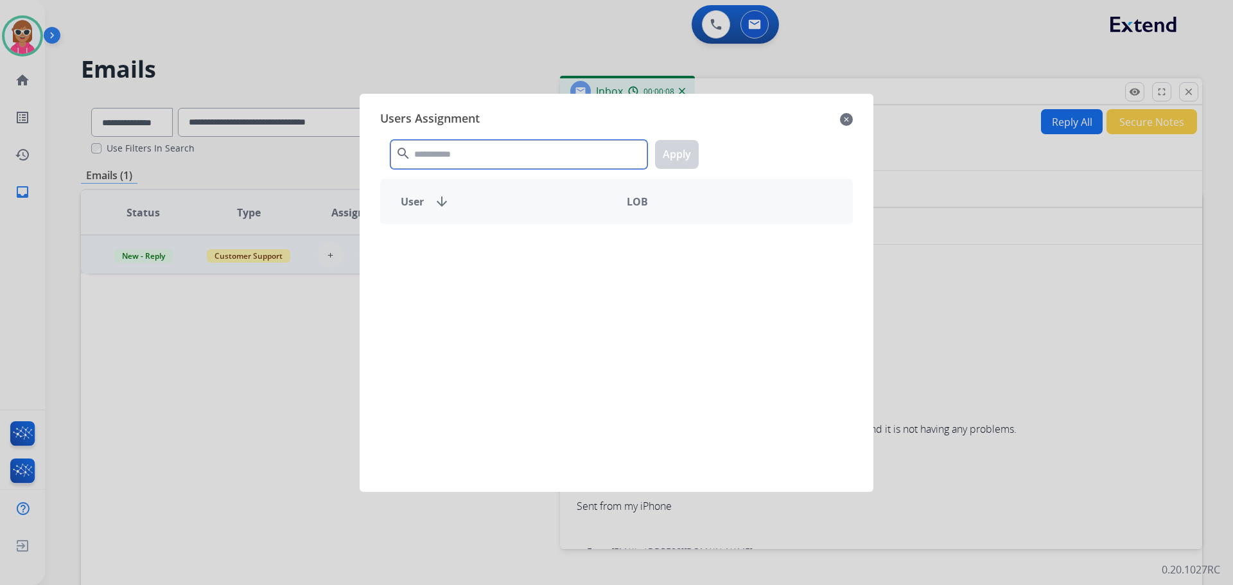
click at [451, 157] on input "text" at bounding box center [518, 154] width 257 height 29
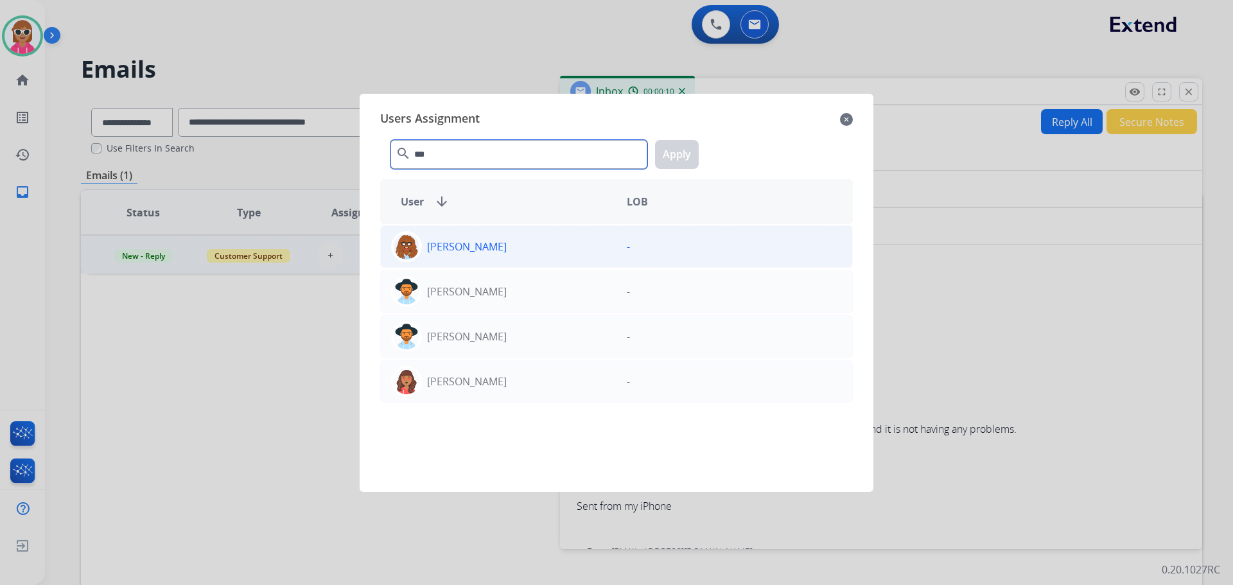
type input "***"
click at [468, 237] on div "[PERSON_NAME]" at bounding box center [499, 246] width 236 height 31
click at [694, 155] on button "Apply" at bounding box center [677, 154] width 44 height 29
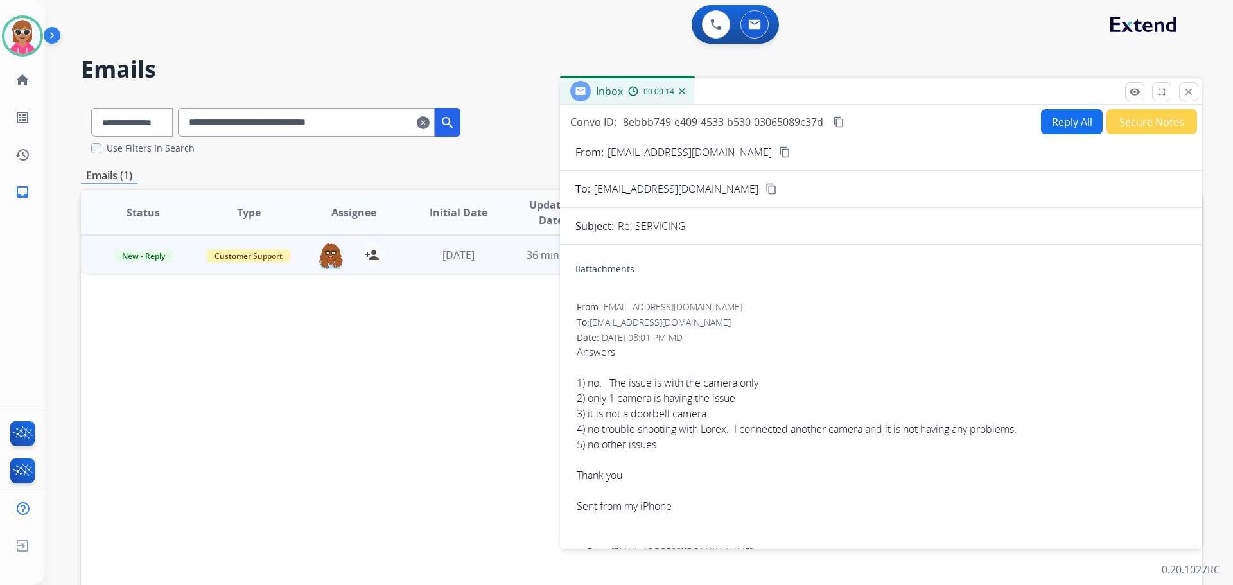
click at [836, 114] on div "Convo ID: 8ebbb749-e409-4533-b530-03065089c37d content_copy" at bounding box center [708, 121] width 276 height 15
click at [264, 453] on div "Status Type Assignee Initial Date Updated Date arrow_downward SLA Subject Custo…" at bounding box center [641, 404] width 1121 height 430
click at [1185, 92] on mat-icon "close" at bounding box center [1189, 92] width 12 height 12
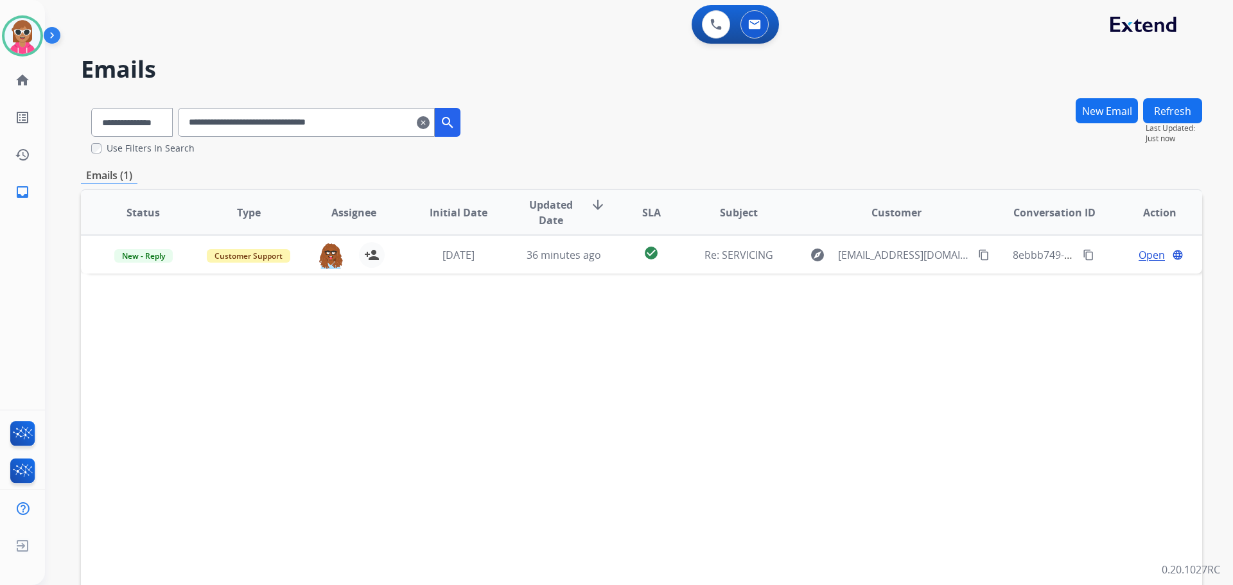
drag, startPoint x: 412, startPoint y: 124, endPoint x: 132, endPoint y: 173, distance: 284.2
click at [131, 173] on div "**********" at bounding box center [641, 392] width 1121 height 588
paste input "text"
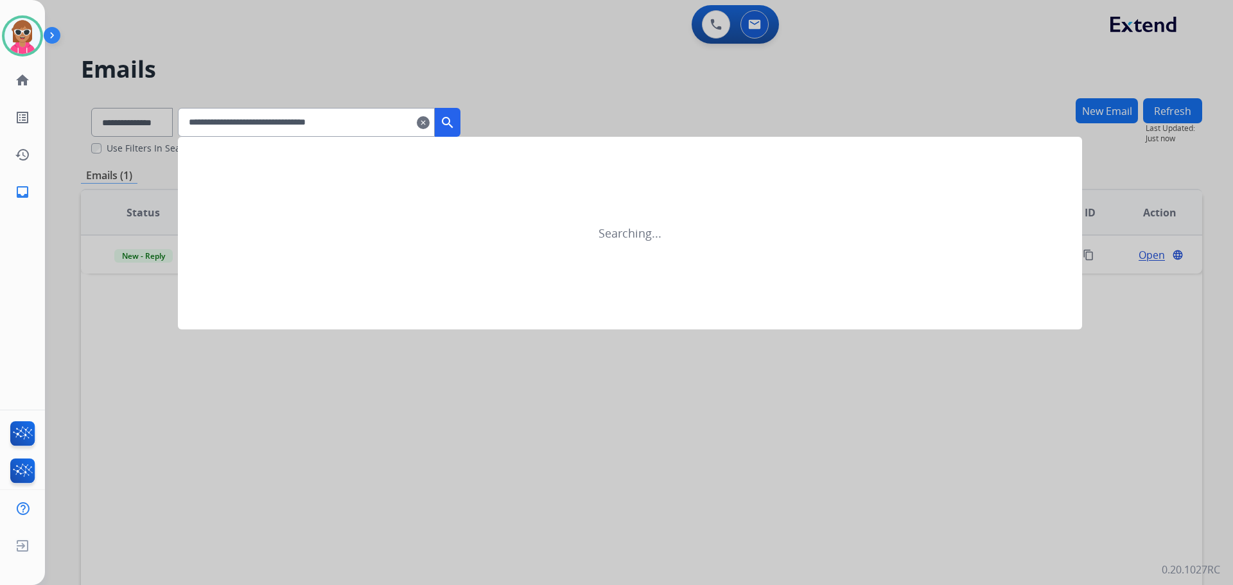
click at [455, 121] on mat-icon "search" at bounding box center [447, 122] width 15 height 15
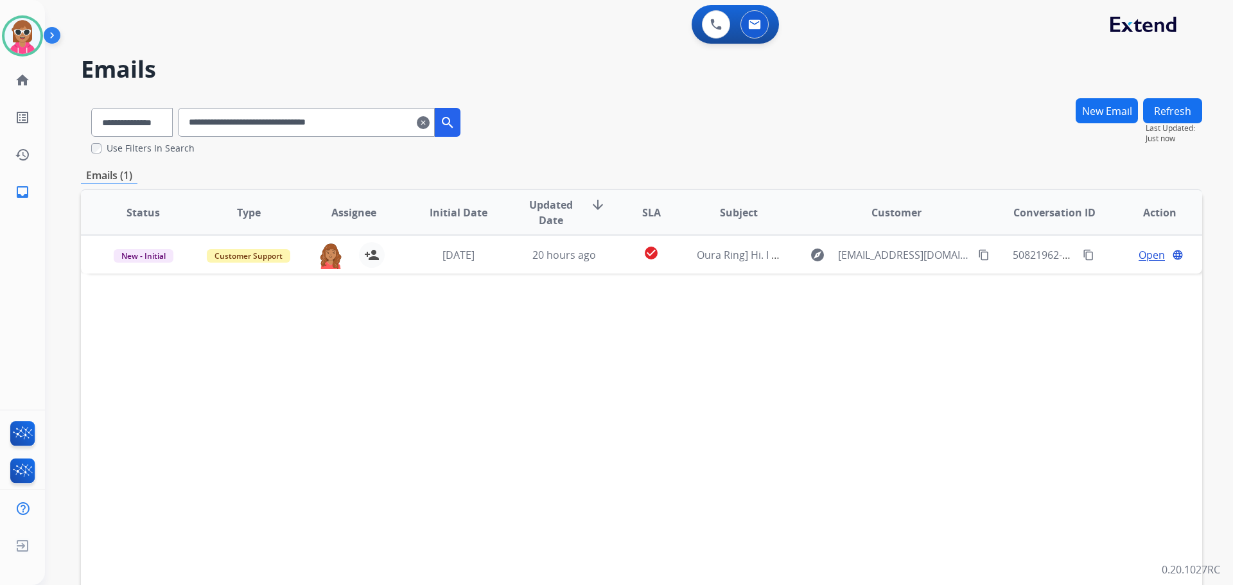
drag, startPoint x: 390, startPoint y: 127, endPoint x: 194, endPoint y: 127, distance: 195.9
click at [194, 127] on div "**********" at bounding box center [276, 120] width 390 height 44
paste input "text"
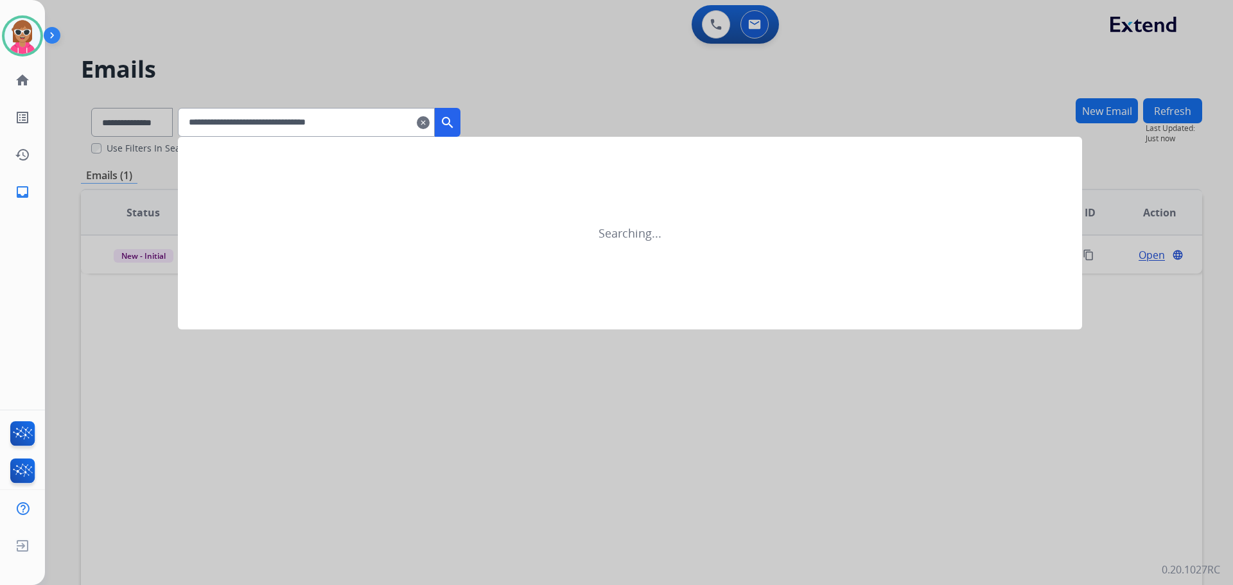
click at [455, 124] on mat-icon "search" at bounding box center [447, 122] width 15 height 15
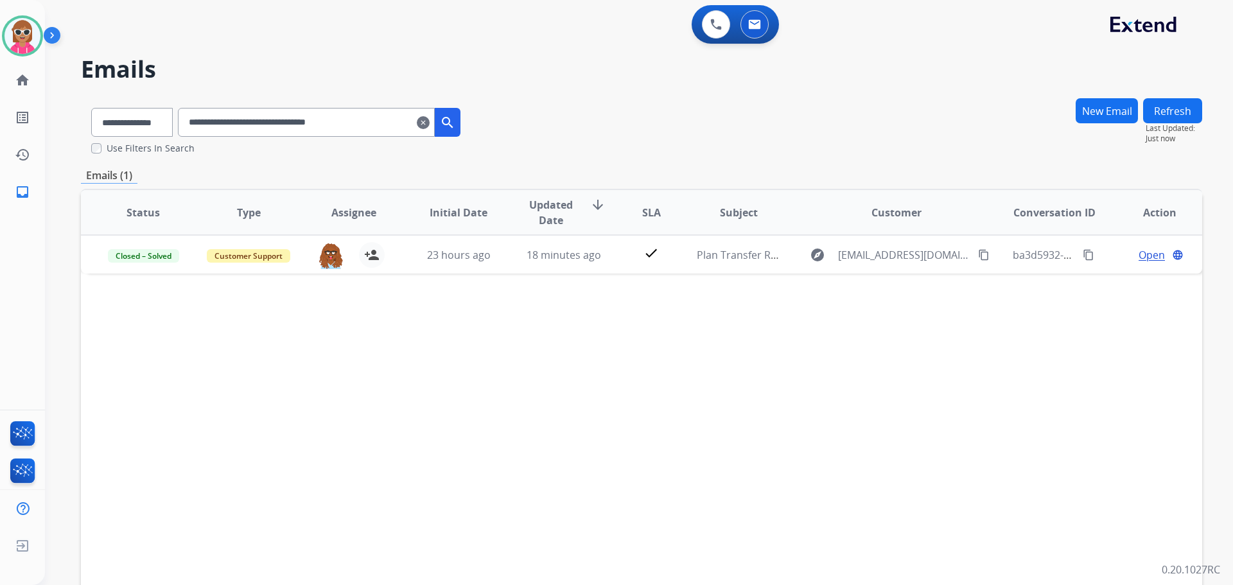
drag, startPoint x: 372, startPoint y: 121, endPoint x: 49, endPoint y: 141, distance: 323.6
click at [49, 141] on div "**********" at bounding box center [623, 338] width 1157 height 585
paste input "text"
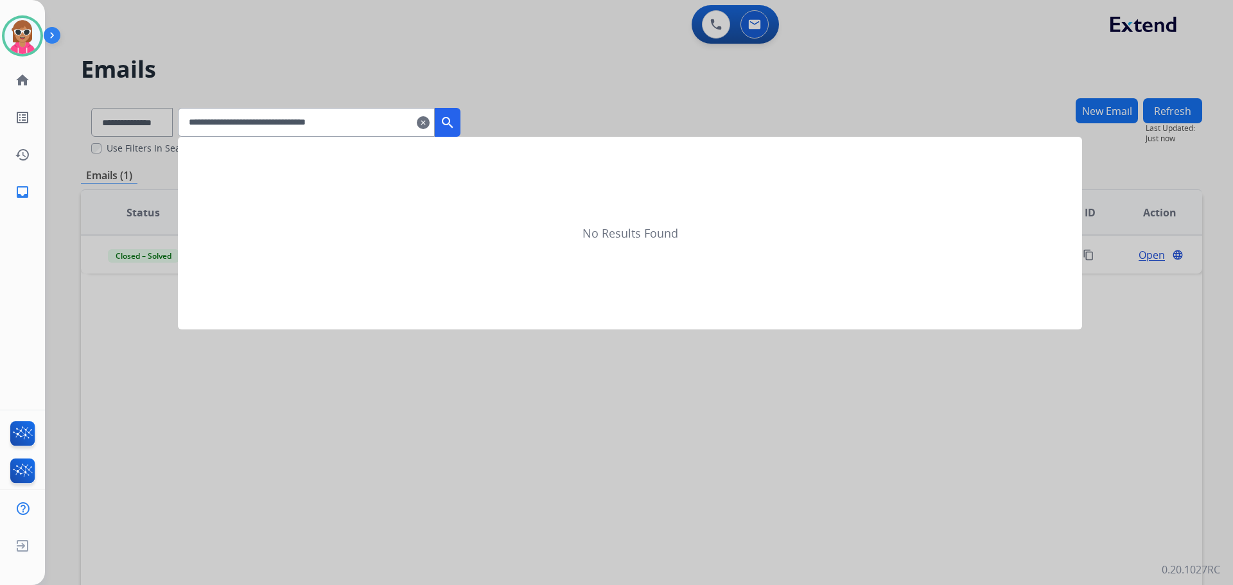
click at [455, 114] on button "search" at bounding box center [448, 122] width 26 height 29
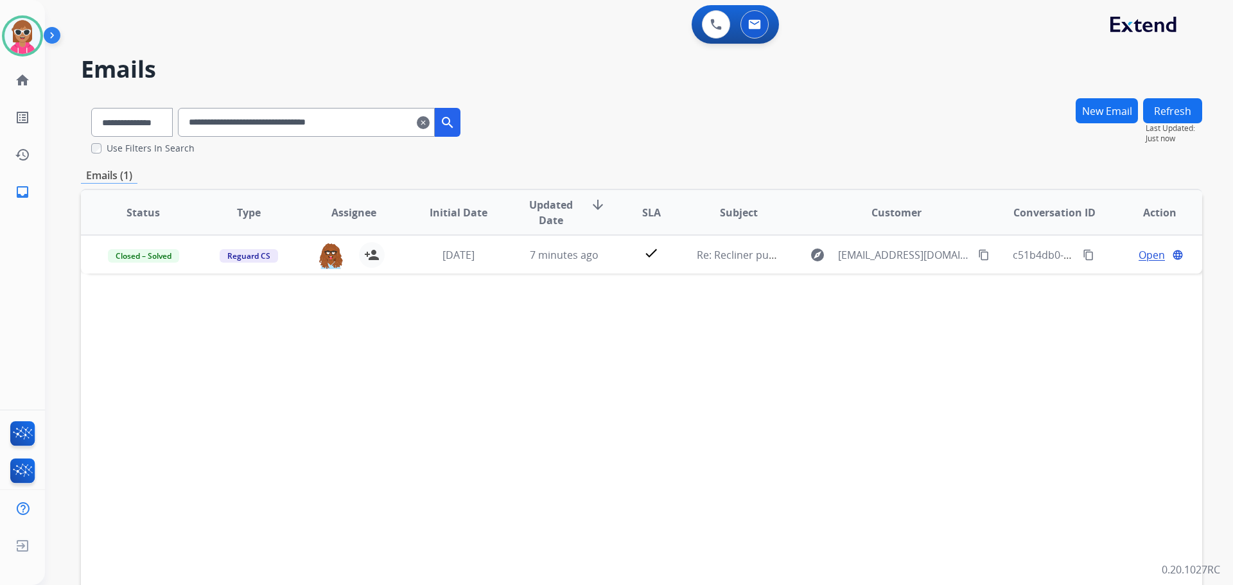
drag, startPoint x: 383, startPoint y: 118, endPoint x: 180, endPoint y: 132, distance: 203.4
click at [180, 132] on div "**********" at bounding box center [276, 120] width 390 height 44
paste input "text"
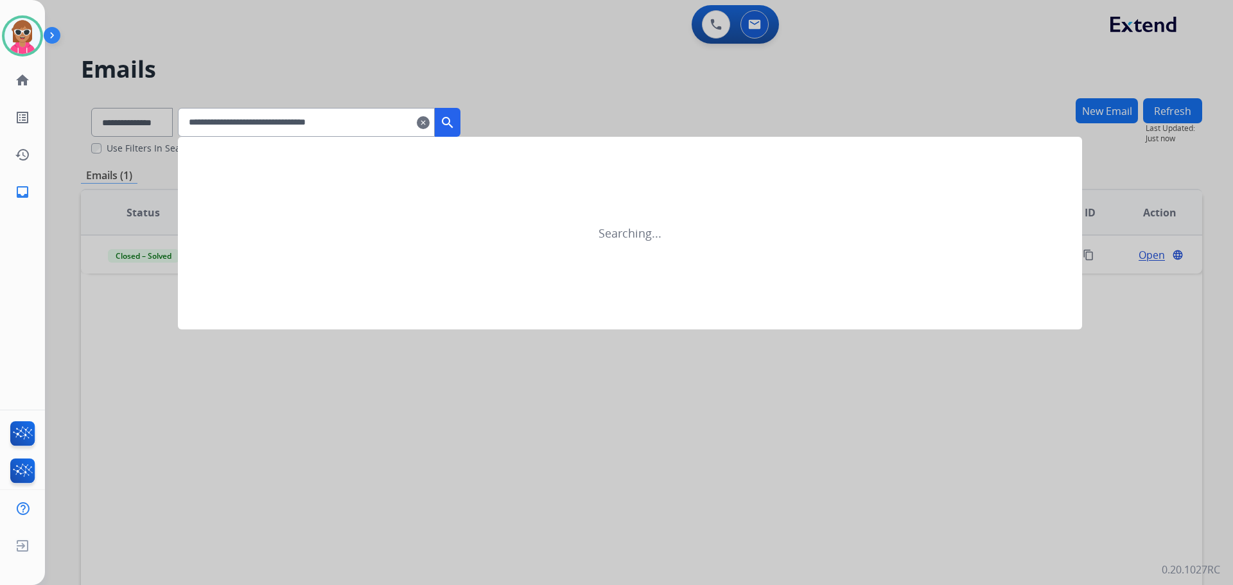
click at [455, 121] on mat-icon "search" at bounding box center [447, 122] width 15 height 15
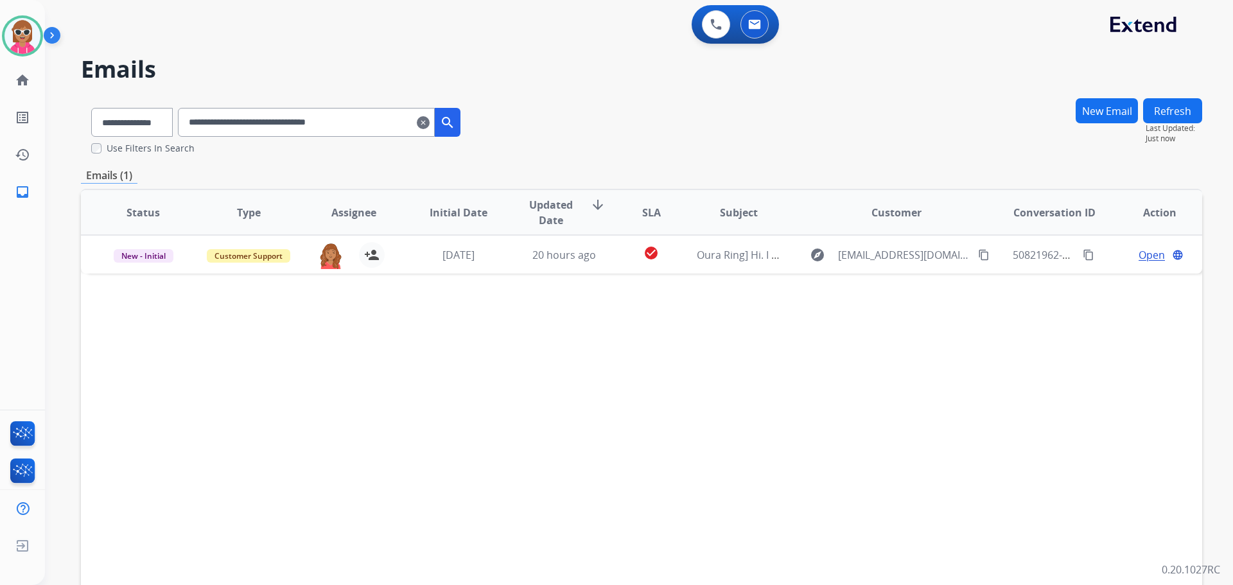
drag, startPoint x: 385, startPoint y: 128, endPoint x: 211, endPoint y: 142, distance: 174.6
click at [211, 143] on div "**********" at bounding box center [276, 126] width 390 height 57
click at [390, 115] on input "**********" at bounding box center [306, 122] width 257 height 29
drag, startPoint x: 390, startPoint y: 117, endPoint x: 222, endPoint y: 132, distance: 168.9
click at [210, 141] on div "**********" at bounding box center [276, 120] width 390 height 44
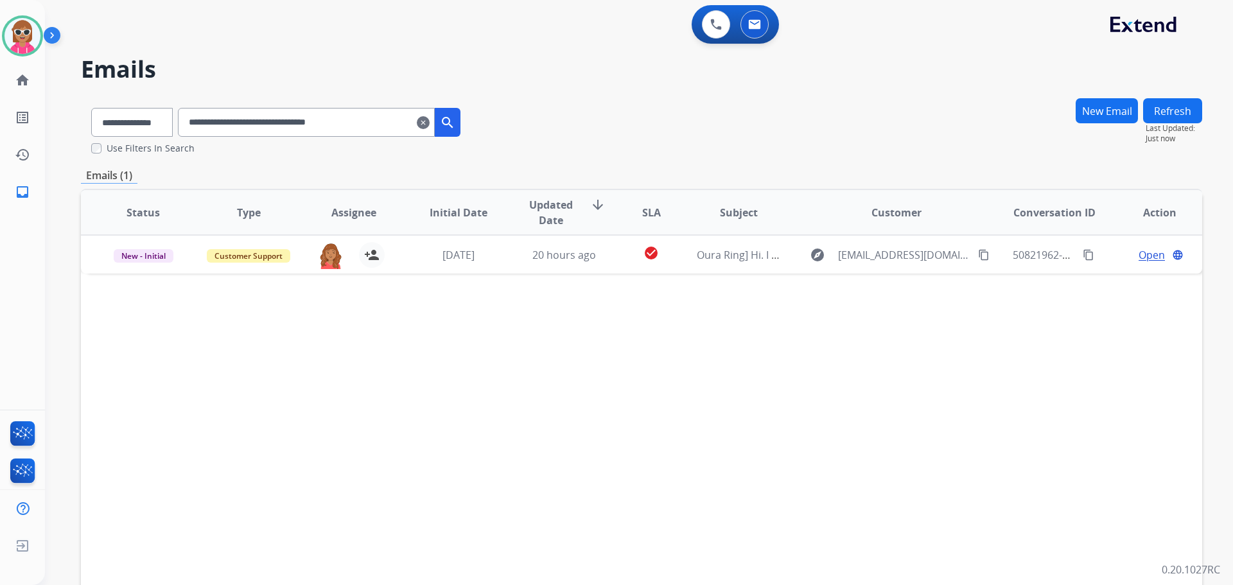
paste input "text"
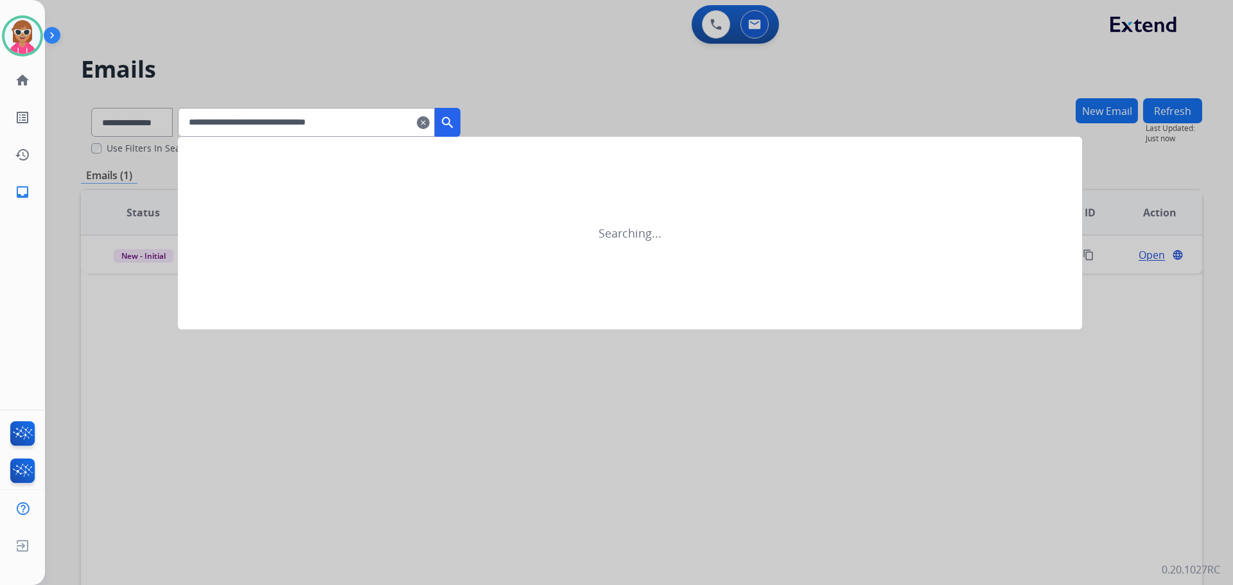
click at [455, 124] on mat-icon "search" at bounding box center [447, 122] width 15 height 15
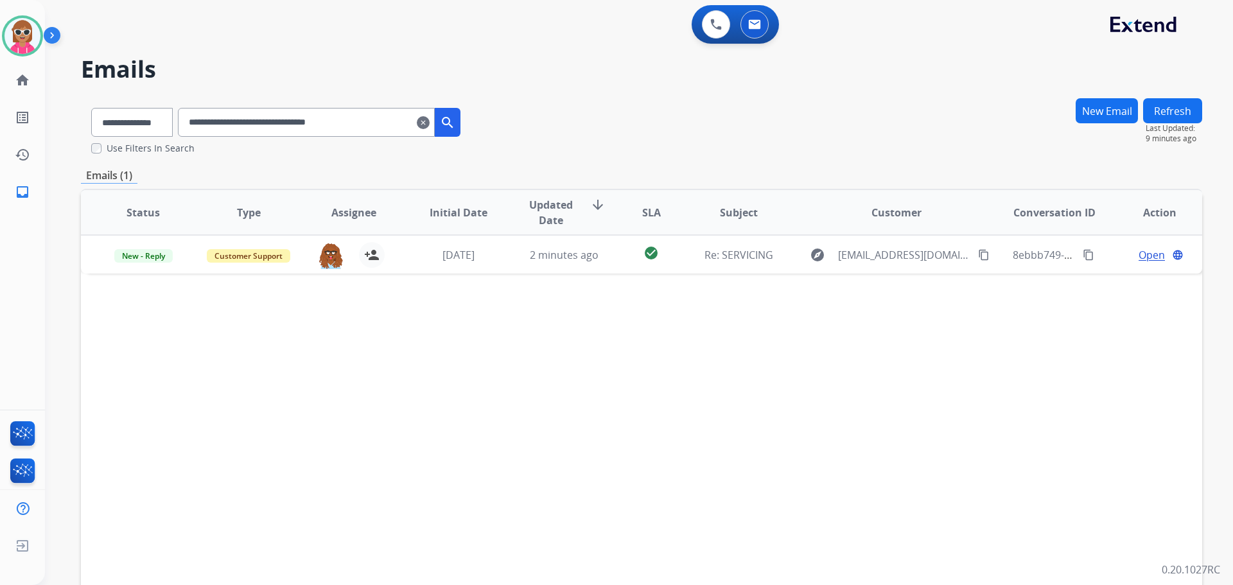
click at [590, 476] on div "Status Type Assignee Initial Date Updated Date arrow_downward SLA Subject Custo…" at bounding box center [641, 404] width 1121 height 430
click at [1191, 105] on button "Refresh" at bounding box center [1172, 110] width 59 height 25
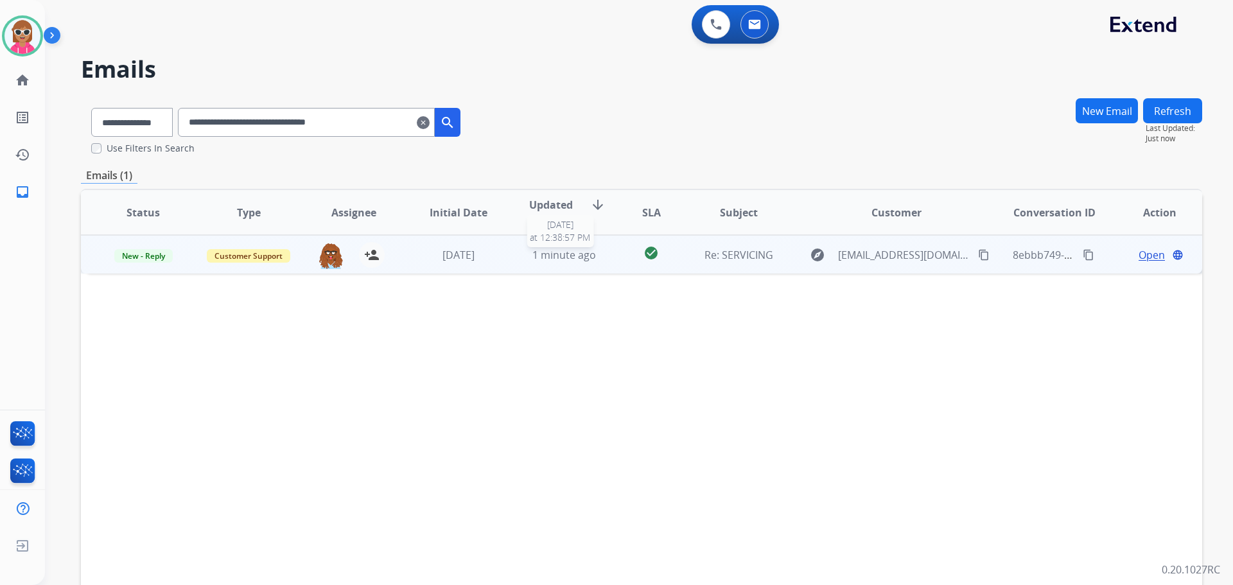
click at [563, 256] on span "1 minute ago" at bounding box center [564, 255] width 64 height 14
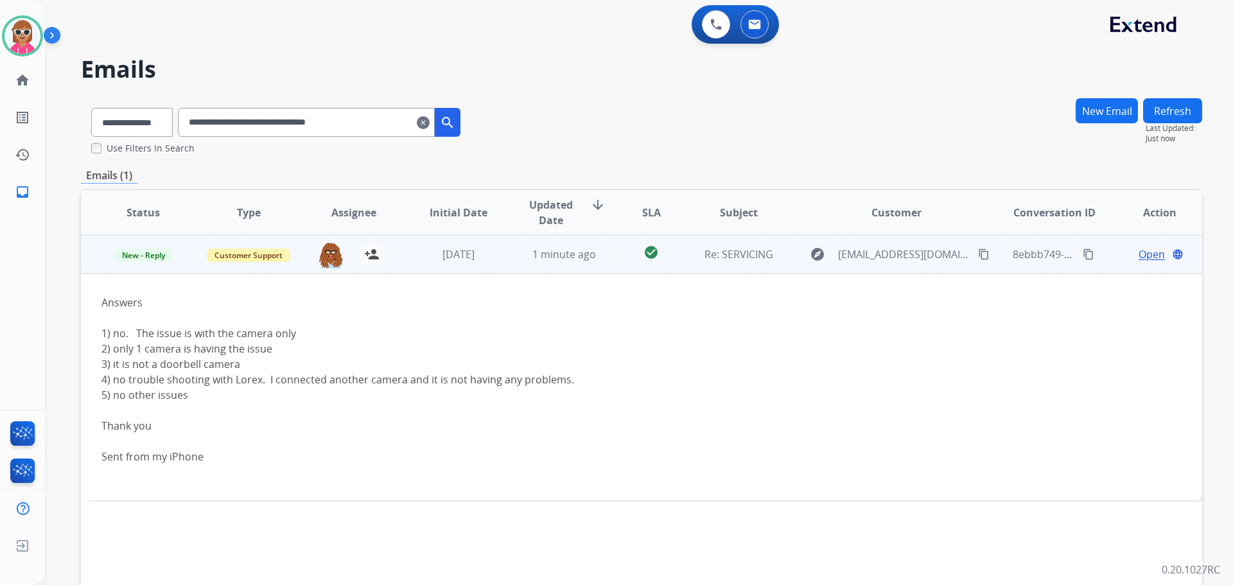
click at [1144, 250] on span "Open" at bounding box center [1152, 254] width 26 height 15
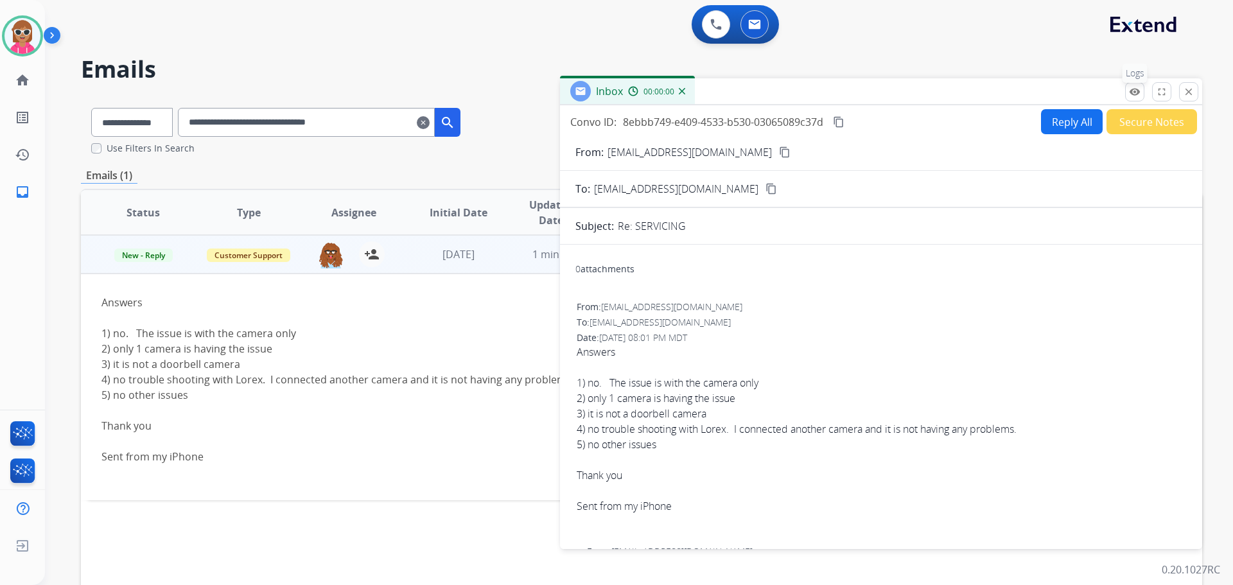
click at [1132, 94] on mat-icon "remove_red_eye" at bounding box center [1135, 92] width 12 height 12
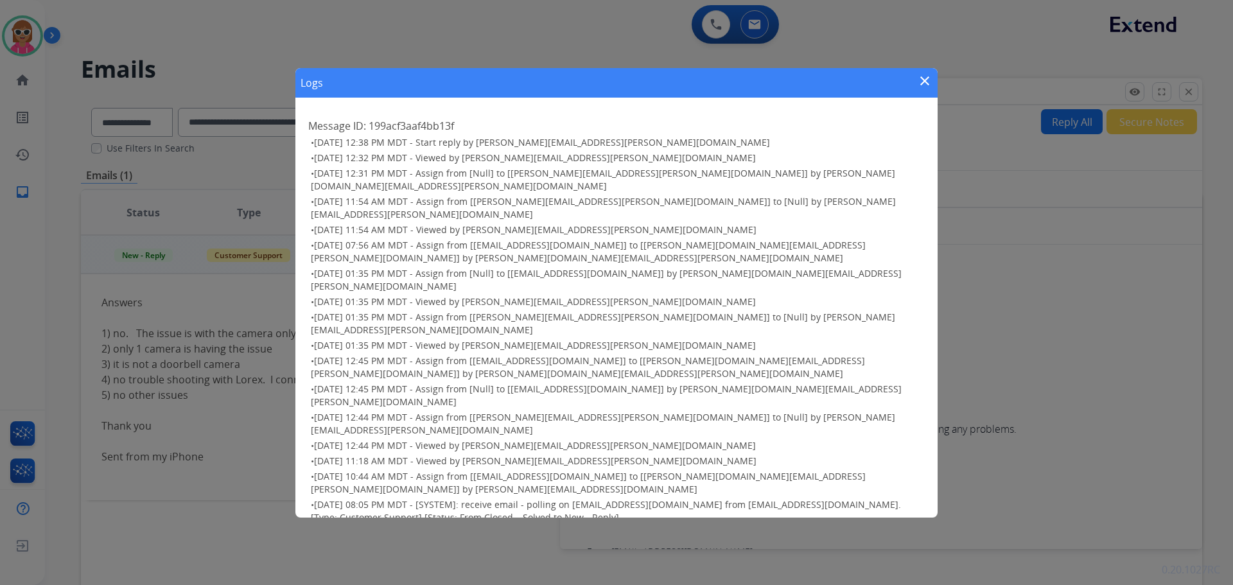
click at [928, 82] on mat-icon "close" at bounding box center [924, 80] width 15 height 15
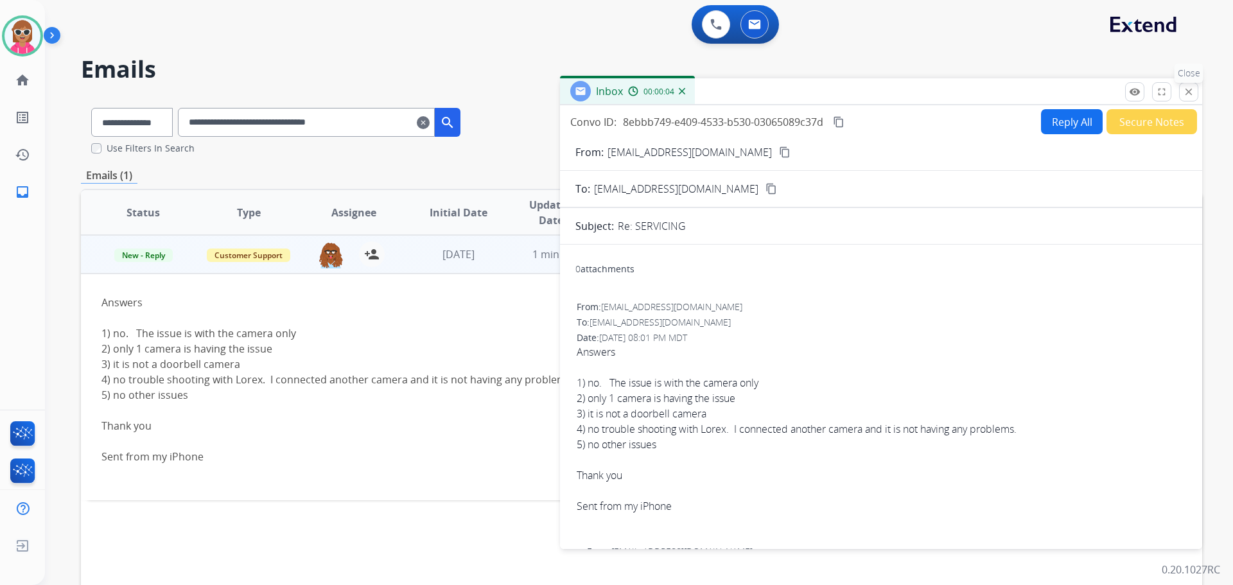
click at [1186, 89] on mat-icon "close" at bounding box center [1189, 92] width 12 height 12
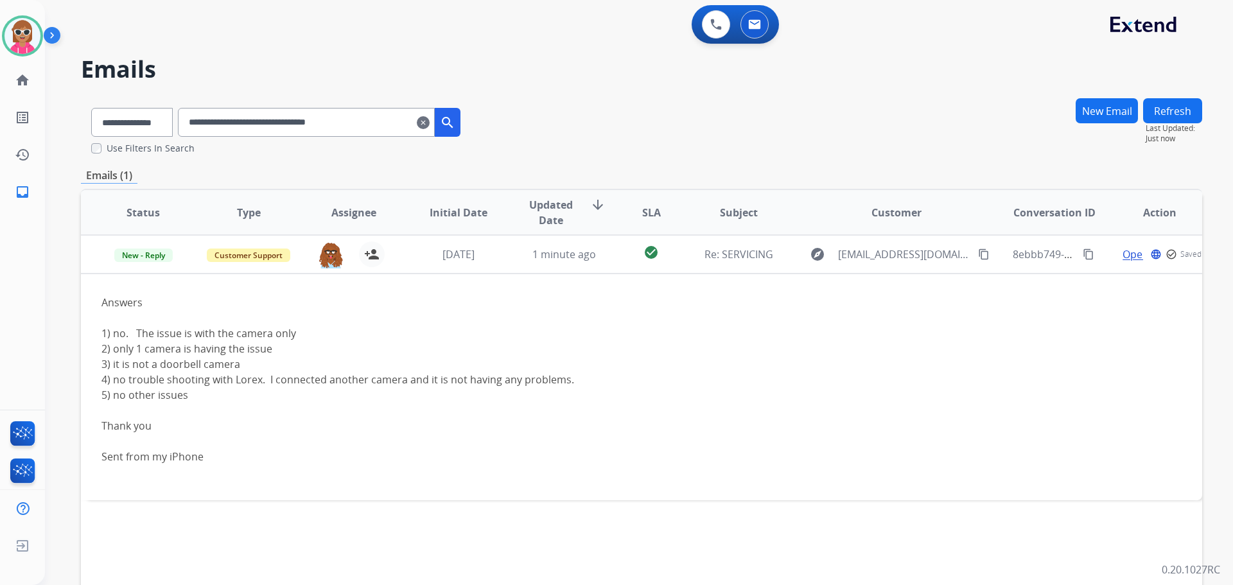
click at [1178, 106] on button "Refresh" at bounding box center [1172, 110] width 59 height 25
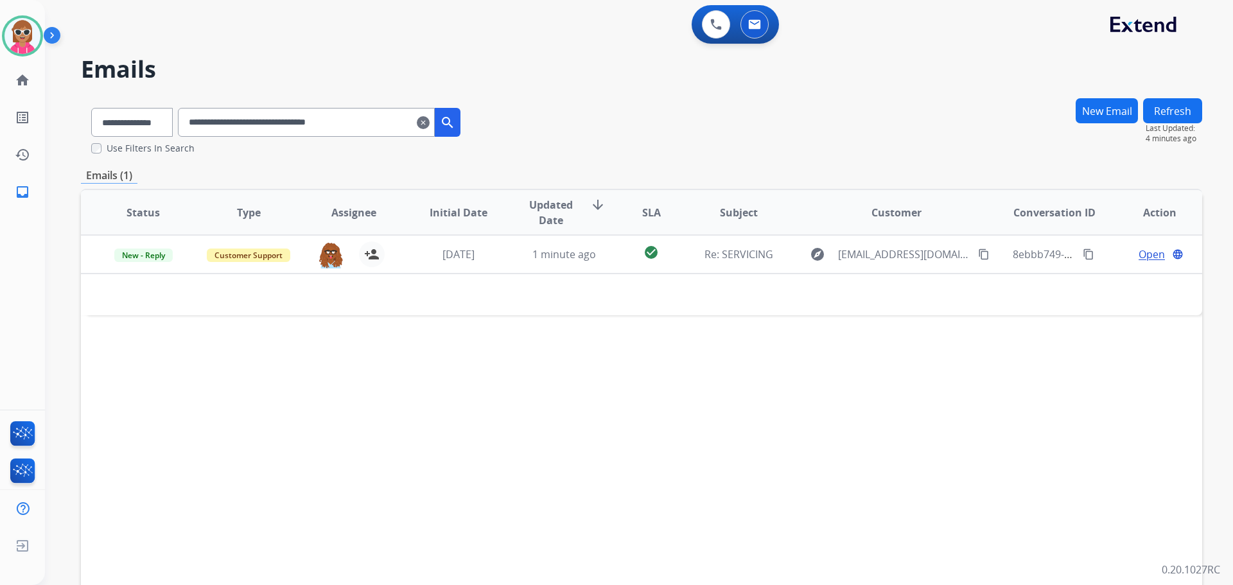
drag, startPoint x: 406, startPoint y: 114, endPoint x: 222, endPoint y: 121, distance: 185.1
click at [215, 122] on input "**********" at bounding box center [306, 122] width 257 height 29
click at [388, 125] on input "**********" at bounding box center [306, 122] width 257 height 29
click at [383, 123] on input "**********" at bounding box center [306, 122] width 257 height 29
drag, startPoint x: 383, startPoint y: 122, endPoint x: 220, endPoint y: 122, distance: 162.5
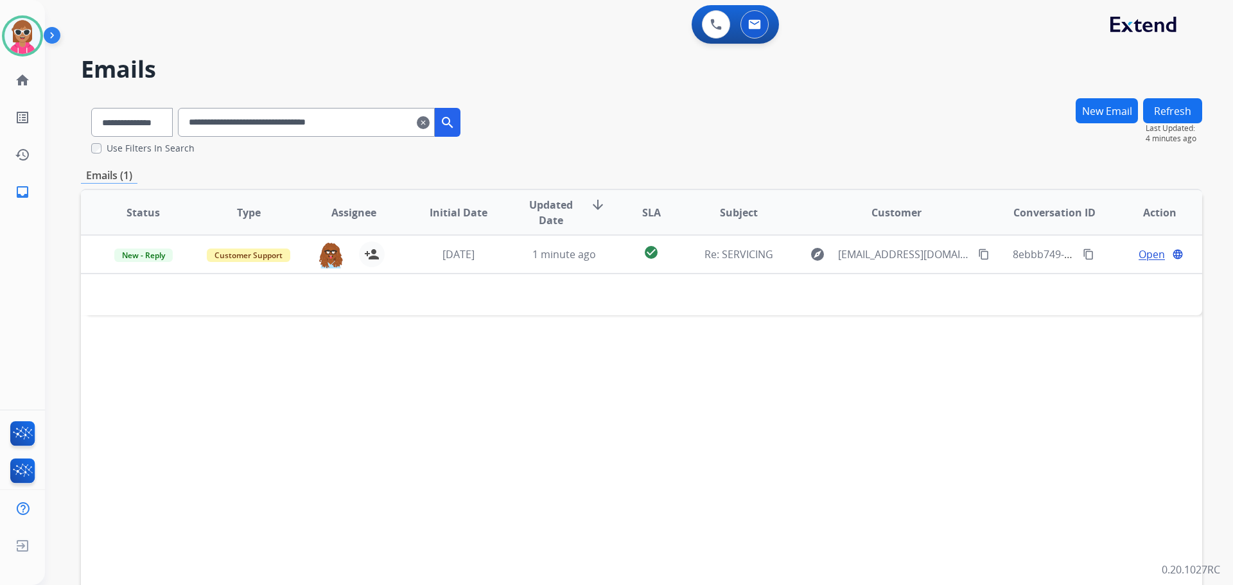
click at [220, 122] on input "**********" at bounding box center [306, 122] width 257 height 29
paste input "text"
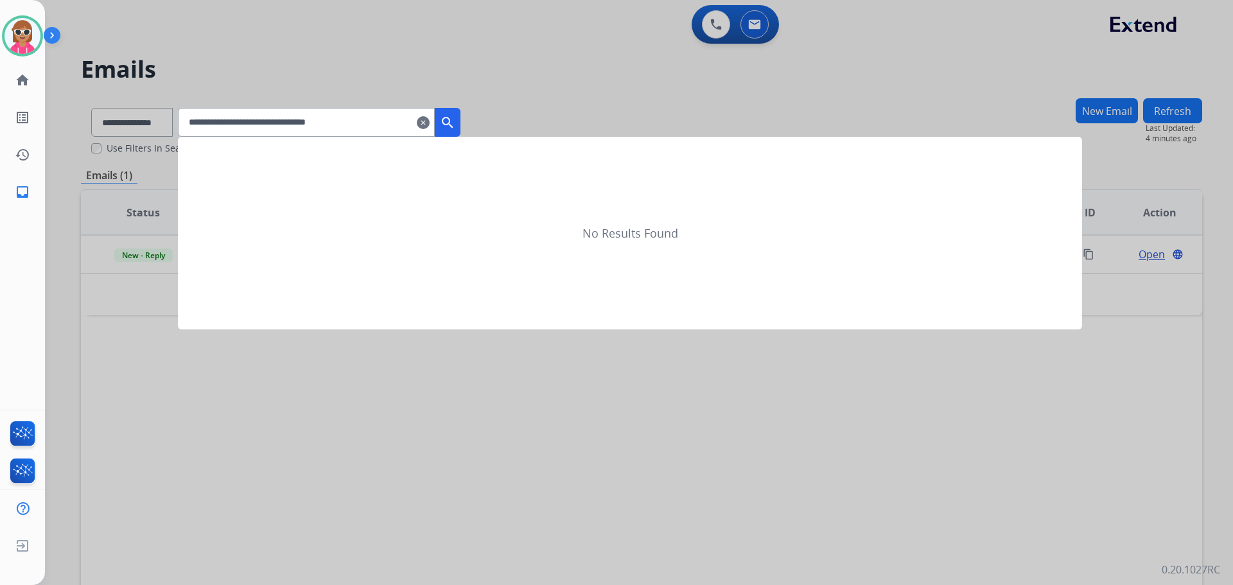
type input "**********"
click at [455, 123] on mat-icon "search" at bounding box center [447, 122] width 15 height 15
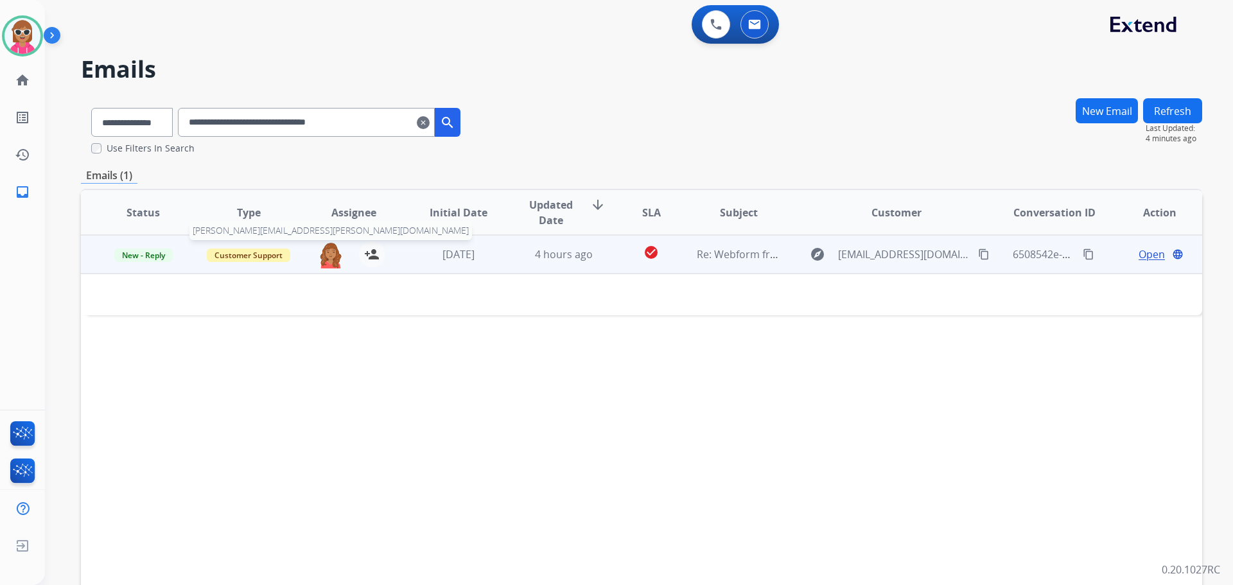
click at [324, 263] on img at bounding box center [331, 254] width 26 height 27
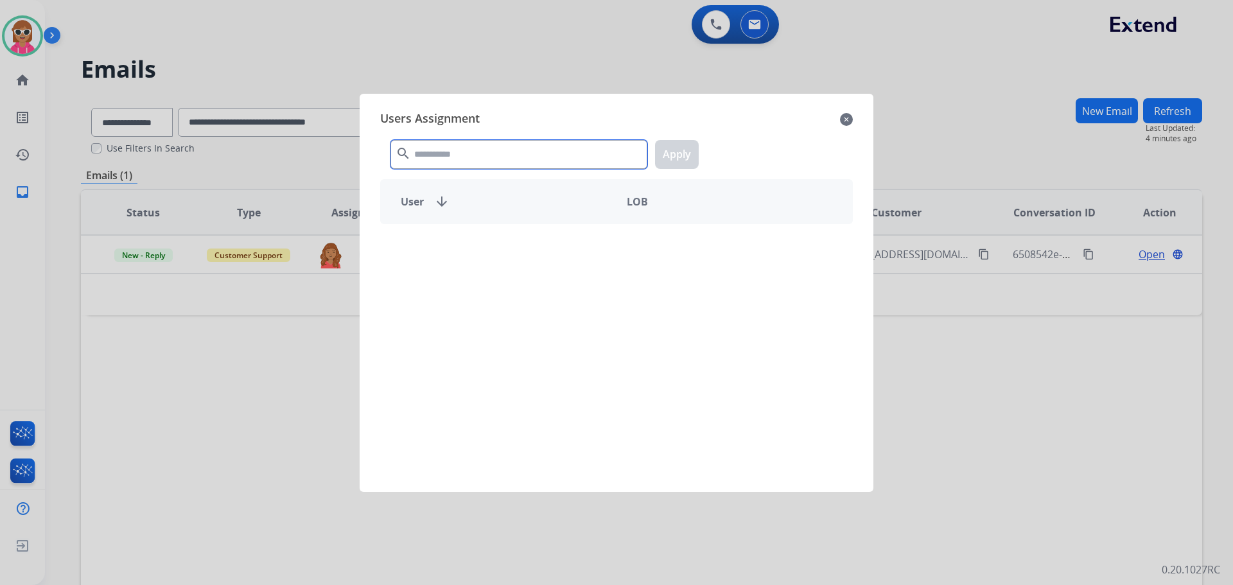
click at [426, 147] on input "text" at bounding box center [518, 154] width 257 height 29
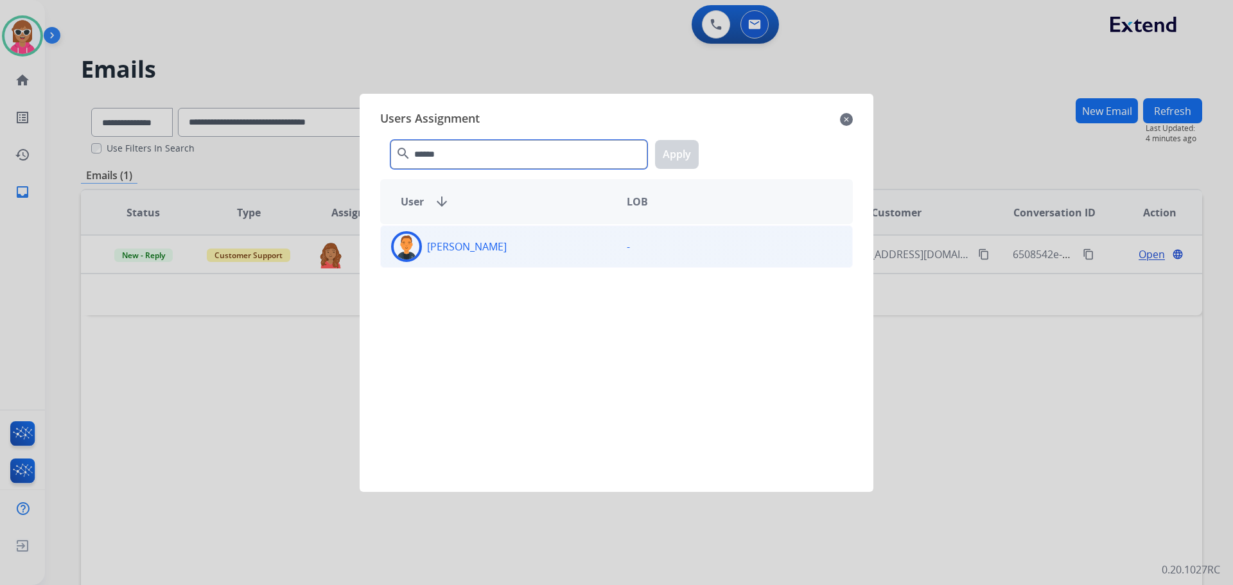
type input "******"
click at [524, 235] on div "[PERSON_NAME]" at bounding box center [499, 246] width 236 height 31
click at [688, 158] on button "Apply" at bounding box center [677, 154] width 44 height 29
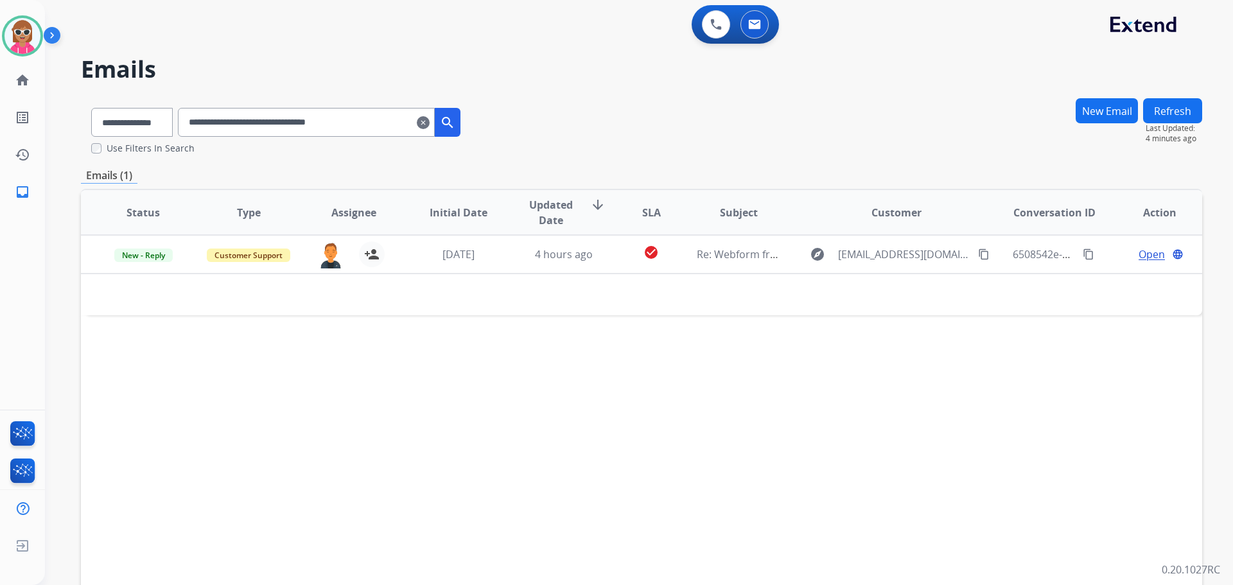
click at [1186, 118] on button "Refresh" at bounding box center [1172, 110] width 59 height 25
drag, startPoint x: 390, startPoint y: 119, endPoint x: 187, endPoint y: 126, distance: 203.0
click at [187, 126] on div "**********" at bounding box center [276, 120] width 390 height 44
click at [223, 116] on input "**********" at bounding box center [306, 122] width 257 height 29
click at [221, 119] on input "**********" at bounding box center [306, 122] width 257 height 29
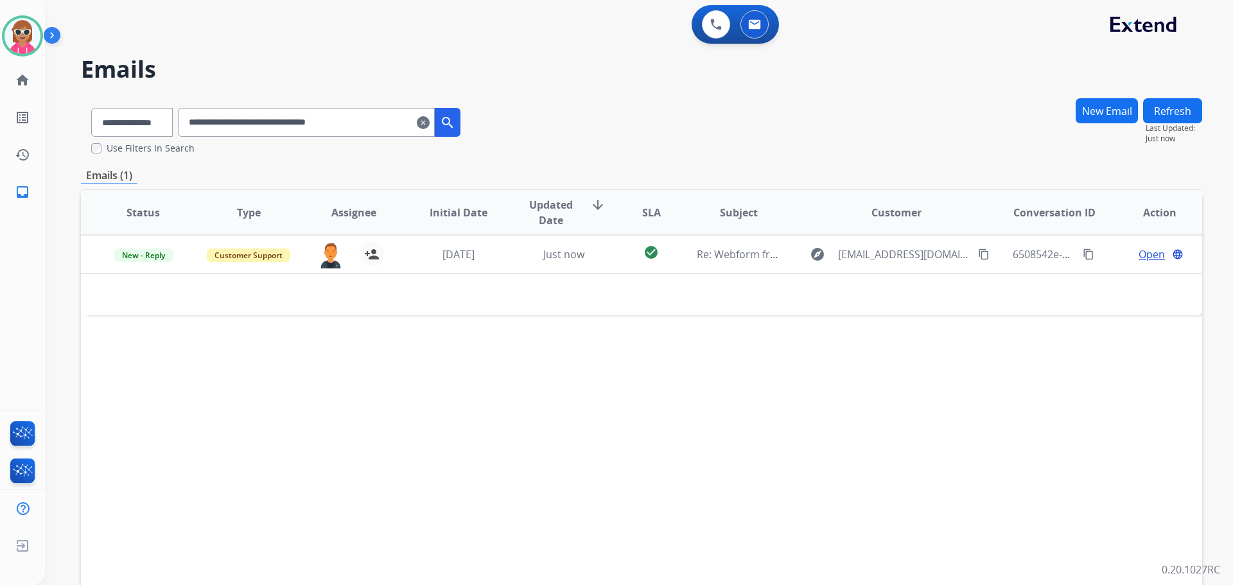
click at [231, 121] on input "**********" at bounding box center [306, 122] width 257 height 29
paste input "text"
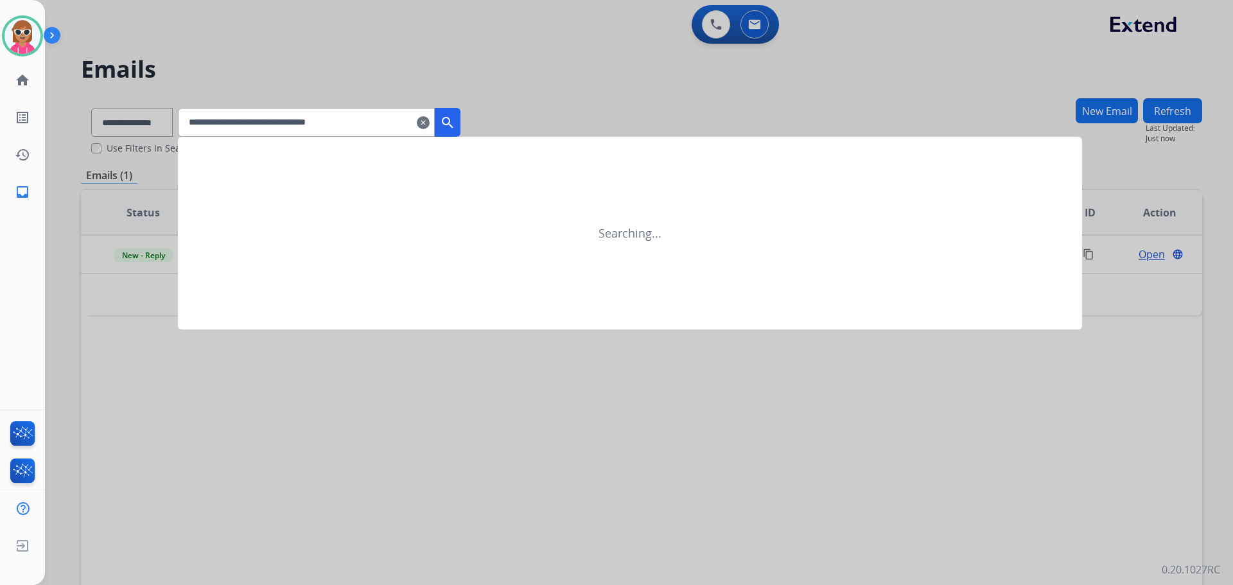
click at [460, 118] on button "search" at bounding box center [448, 122] width 26 height 29
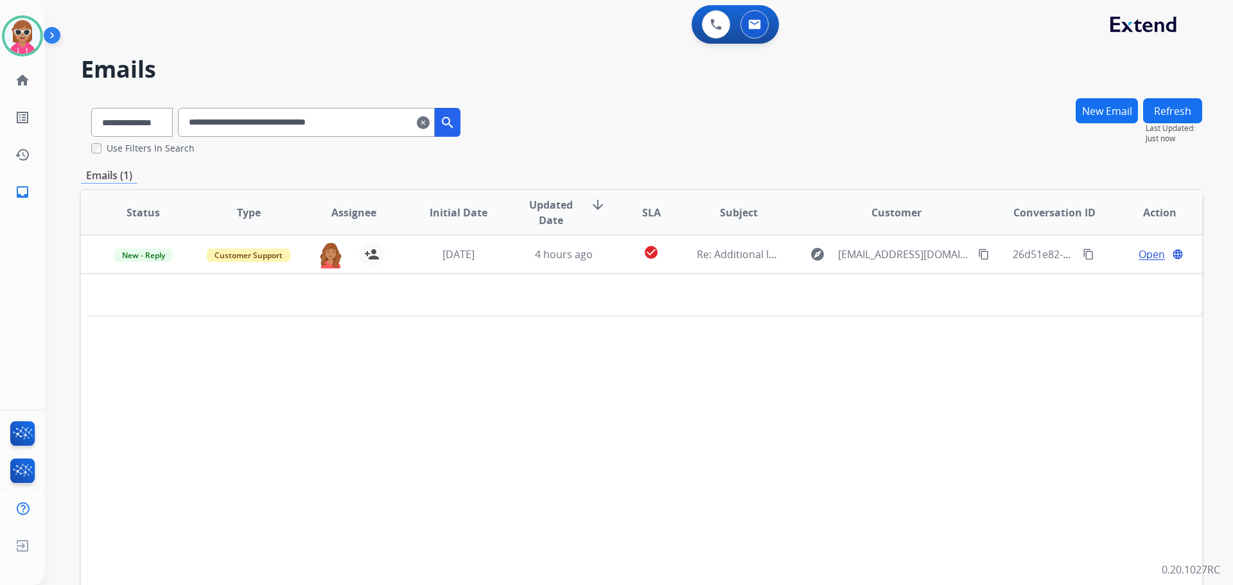
drag, startPoint x: 390, startPoint y: 119, endPoint x: 186, endPoint y: 155, distance: 206.6
click at [172, 156] on div "**********" at bounding box center [641, 392] width 1121 height 588
click at [306, 118] on input "**********" at bounding box center [306, 122] width 257 height 29
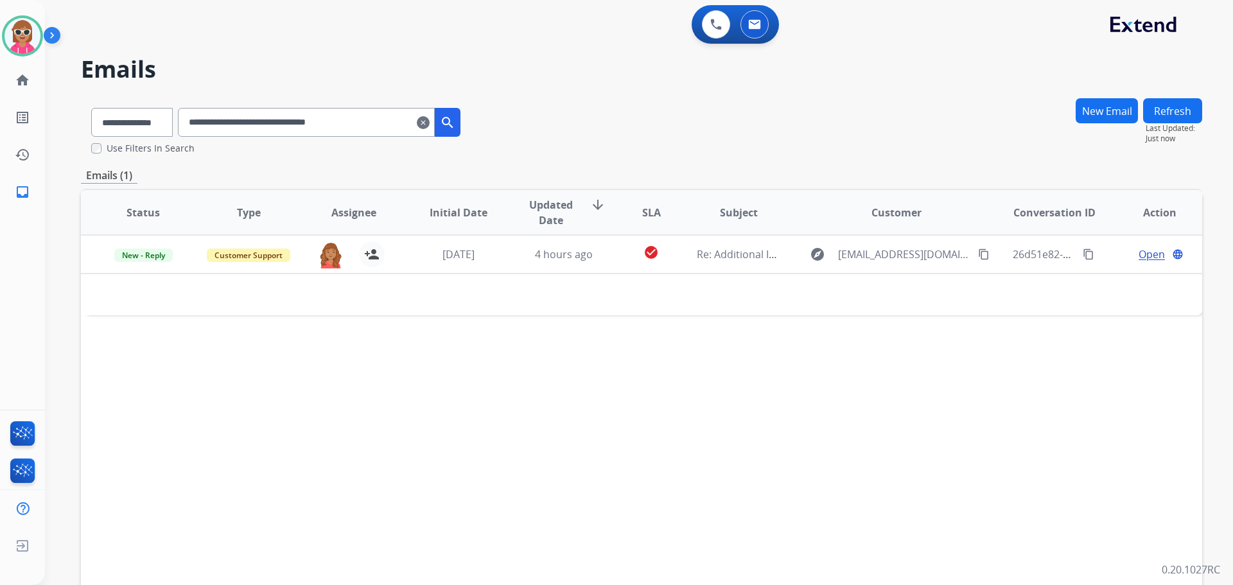
paste input "text"
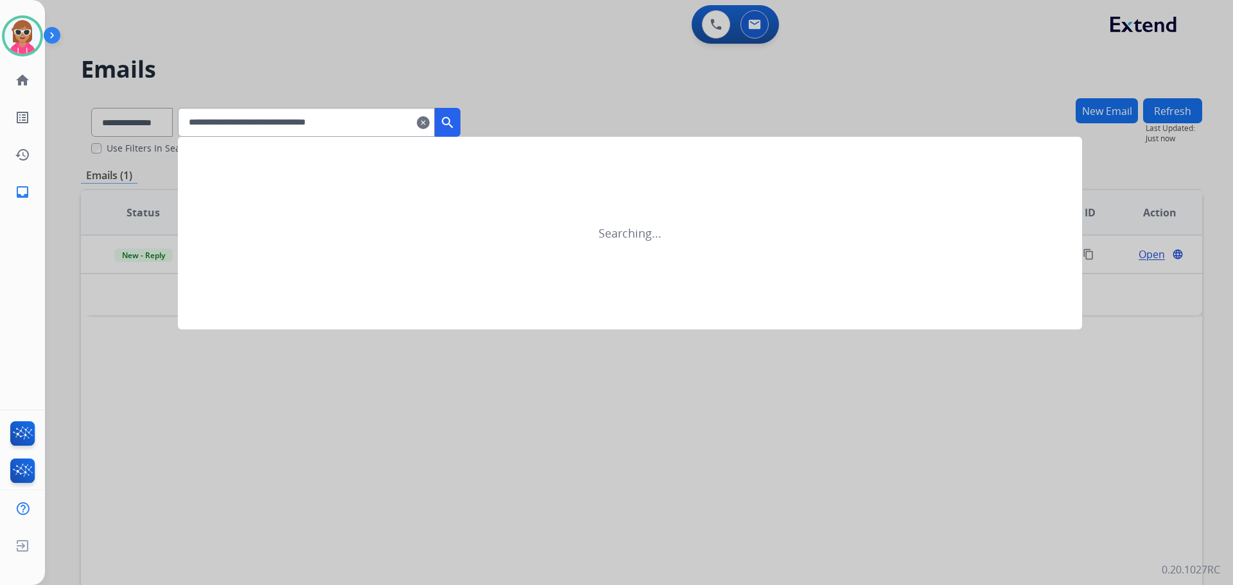
click at [456, 114] on button "search" at bounding box center [448, 122] width 26 height 29
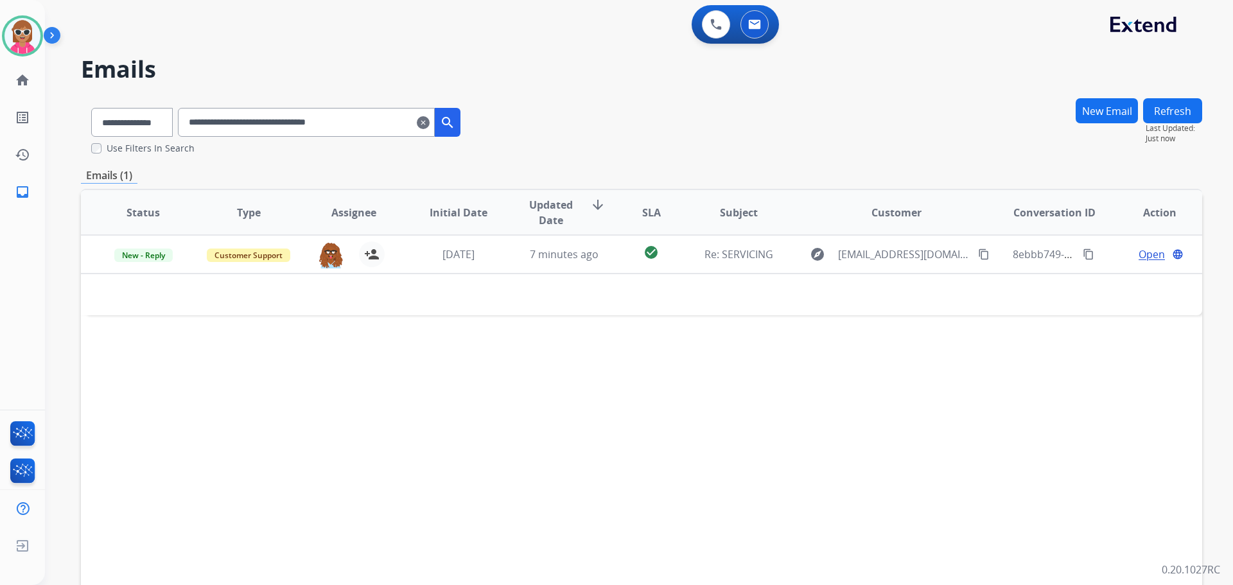
drag, startPoint x: 387, startPoint y: 117, endPoint x: 209, endPoint y: 138, distance: 178.5
click at [209, 138] on div "**********" at bounding box center [276, 120] width 390 height 44
click at [225, 121] on input "**********" at bounding box center [306, 122] width 257 height 29
click at [223, 121] on input "**********" at bounding box center [306, 122] width 257 height 29
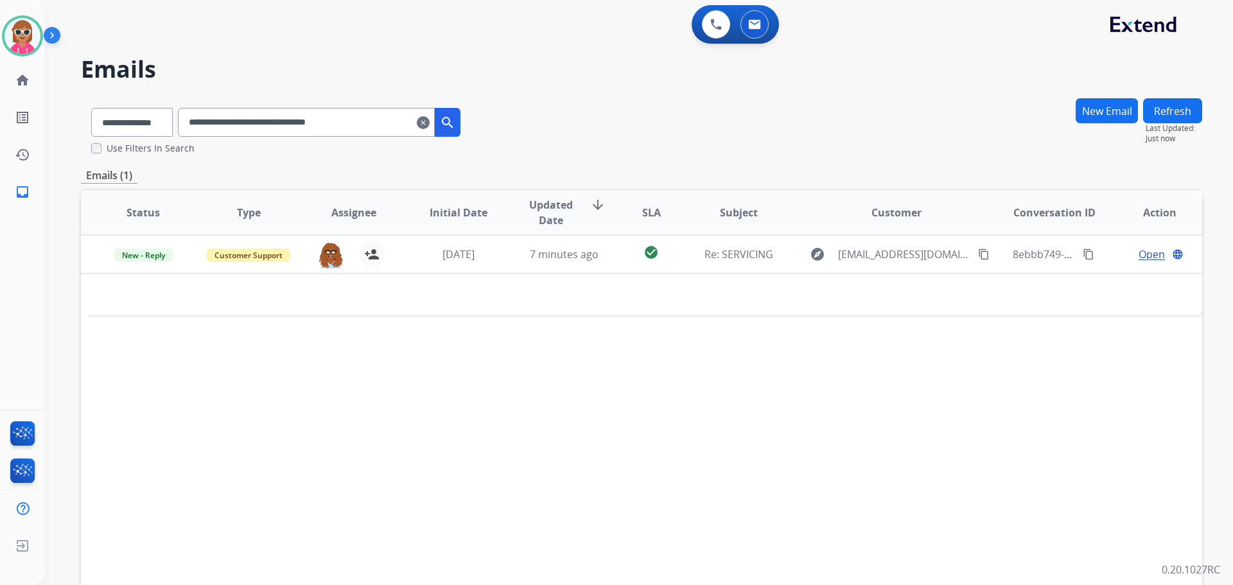
click at [223, 121] on input "**********" at bounding box center [306, 122] width 257 height 29
click at [224, 121] on input "**********" at bounding box center [306, 122] width 257 height 29
paste input "text"
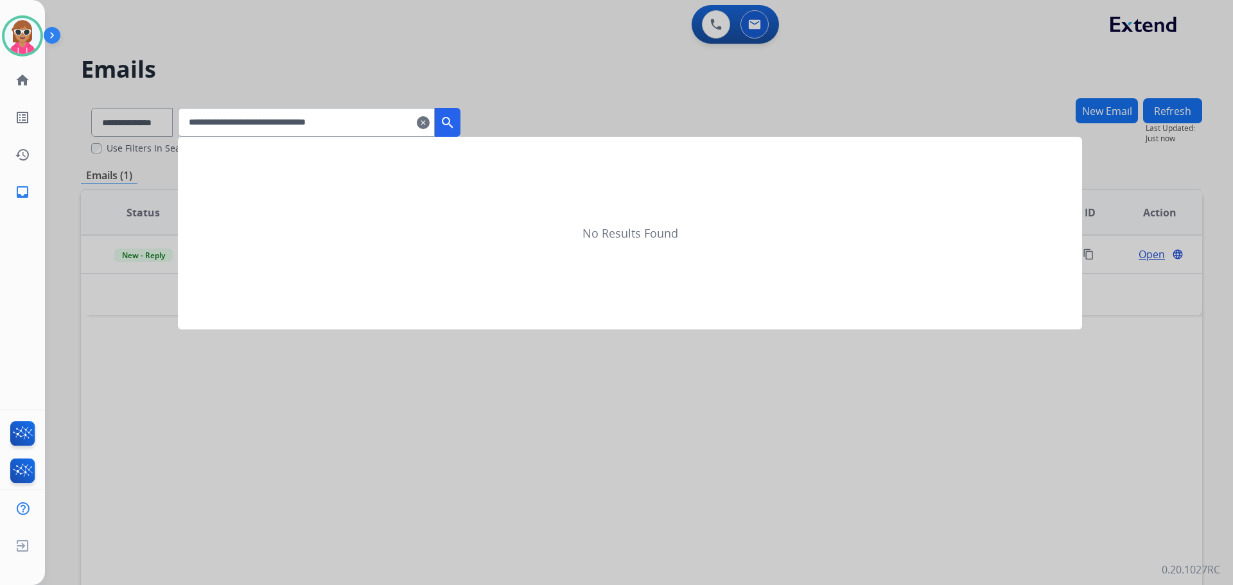
type input "**********"
click at [455, 121] on mat-icon "search" at bounding box center [447, 122] width 15 height 15
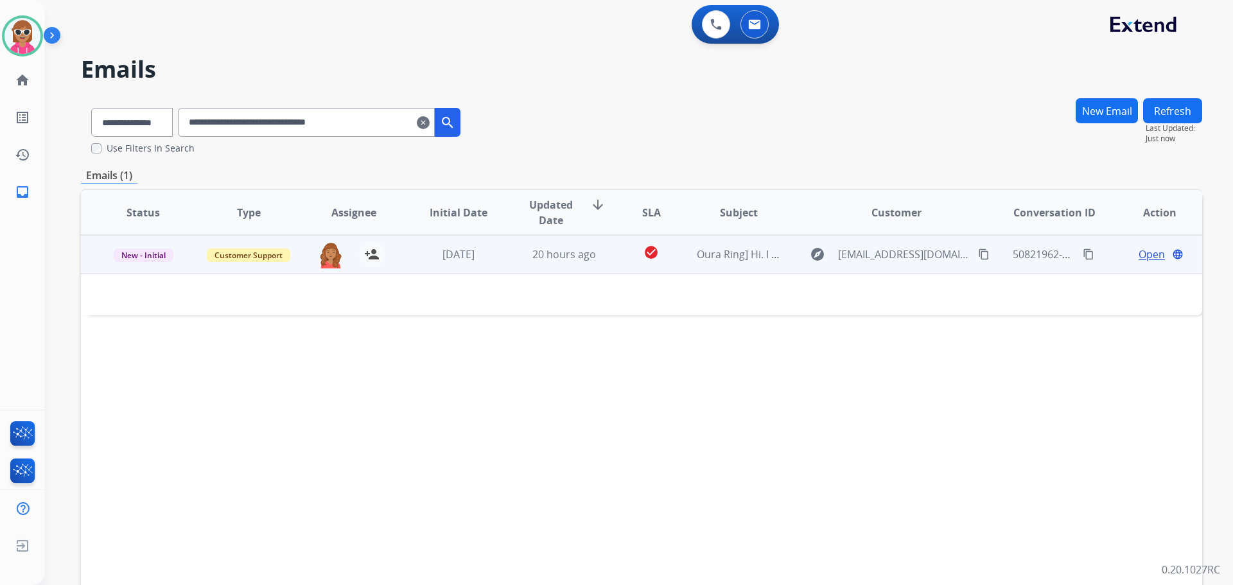
click at [1139, 248] on span "Open" at bounding box center [1152, 254] width 26 height 15
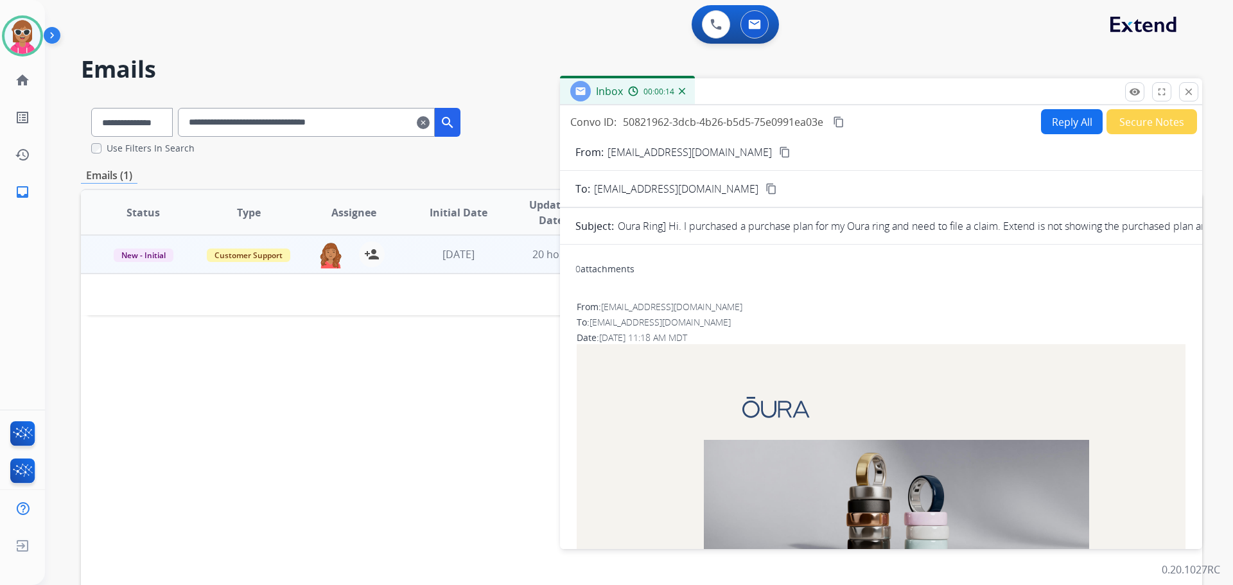
click at [1143, 123] on button "Secure Notes" at bounding box center [1151, 121] width 91 height 25
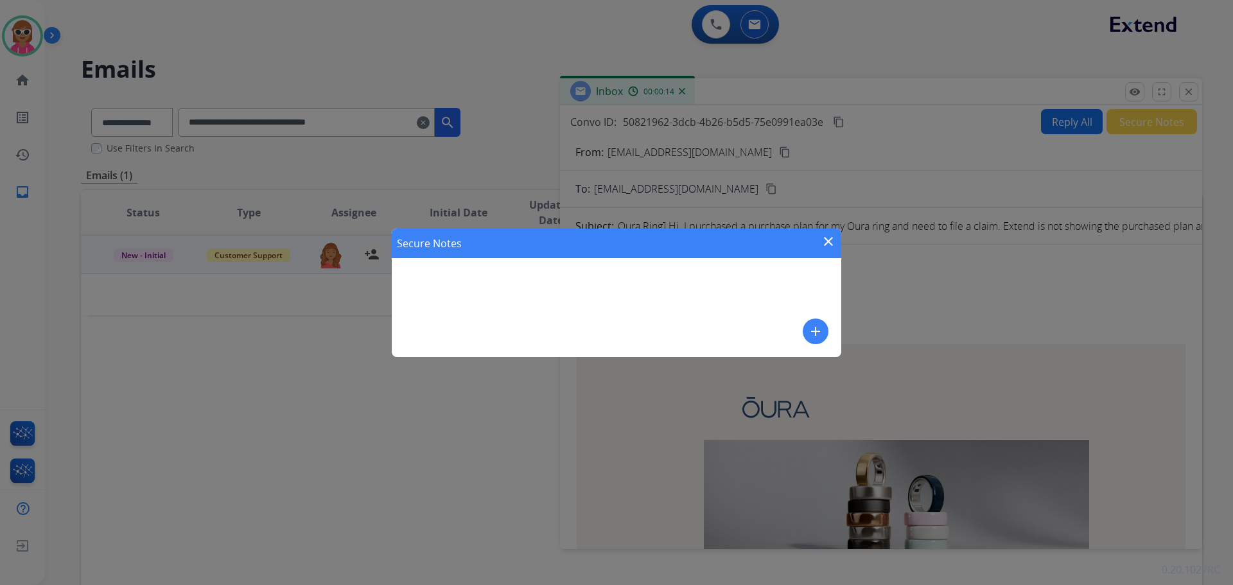
click at [814, 329] on mat-icon "add" at bounding box center [815, 331] width 15 height 15
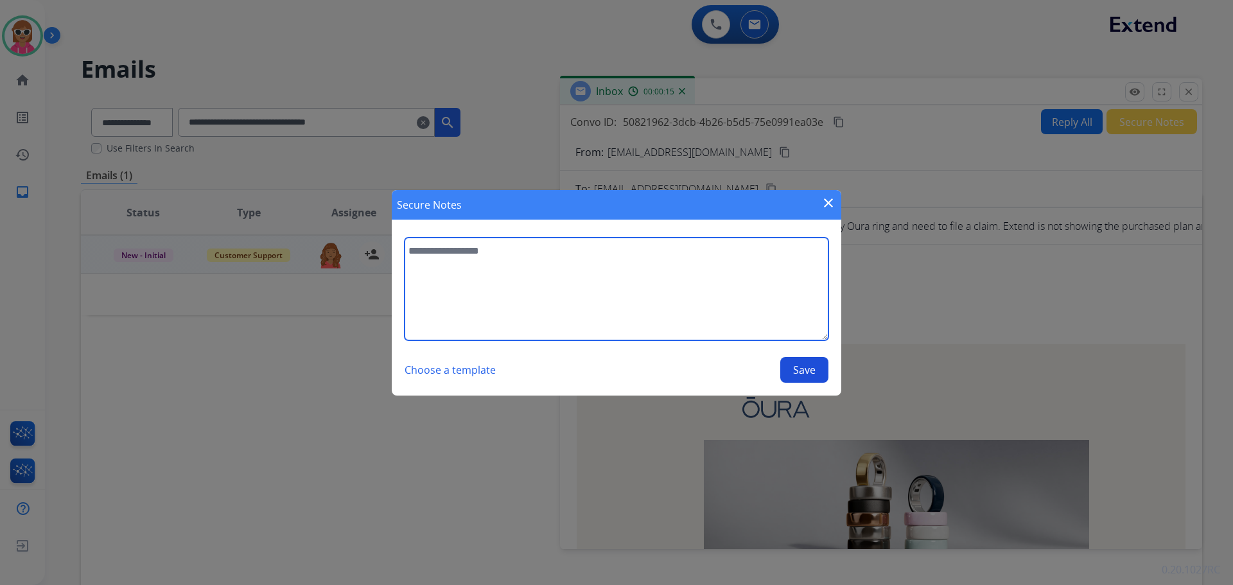
drag, startPoint x: 563, startPoint y: 275, endPoint x: 557, endPoint y: 284, distance: 10.4
click at [561, 275] on textarea at bounding box center [617, 289] width 424 height 103
type textarea "**********"
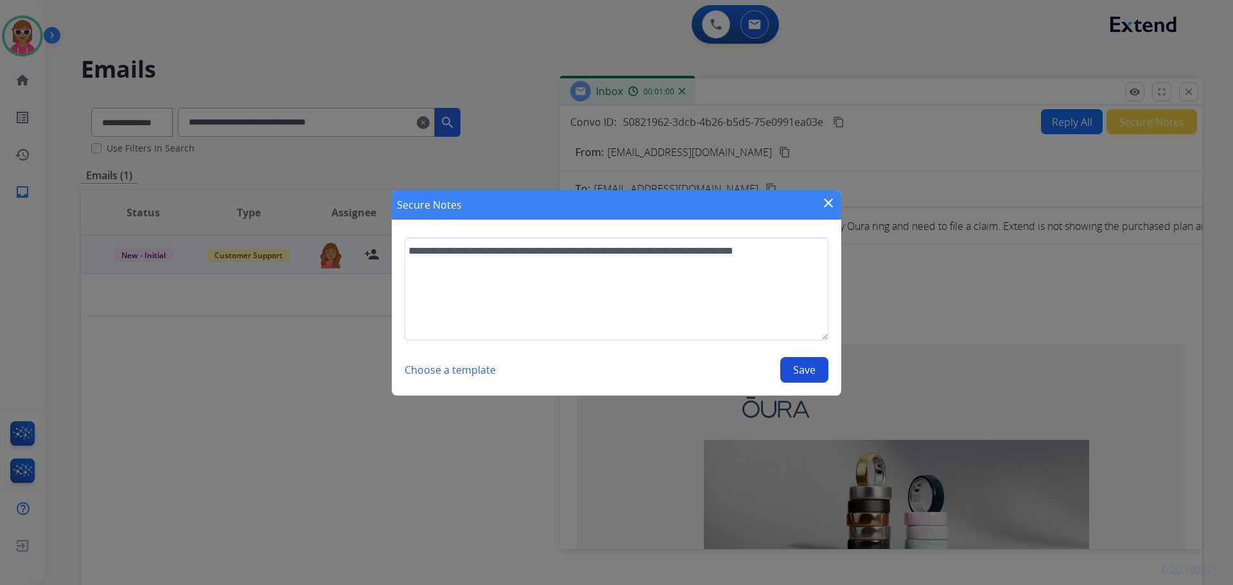
click at [800, 365] on button "Save" at bounding box center [804, 370] width 48 height 26
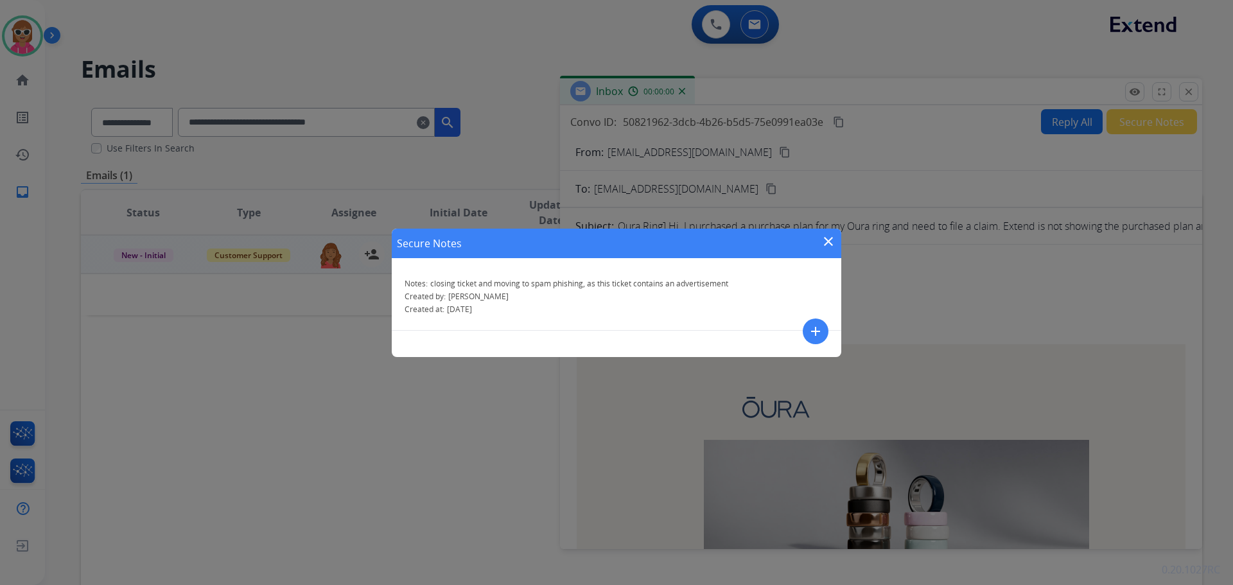
click at [831, 245] on mat-icon "close" at bounding box center [828, 241] width 15 height 15
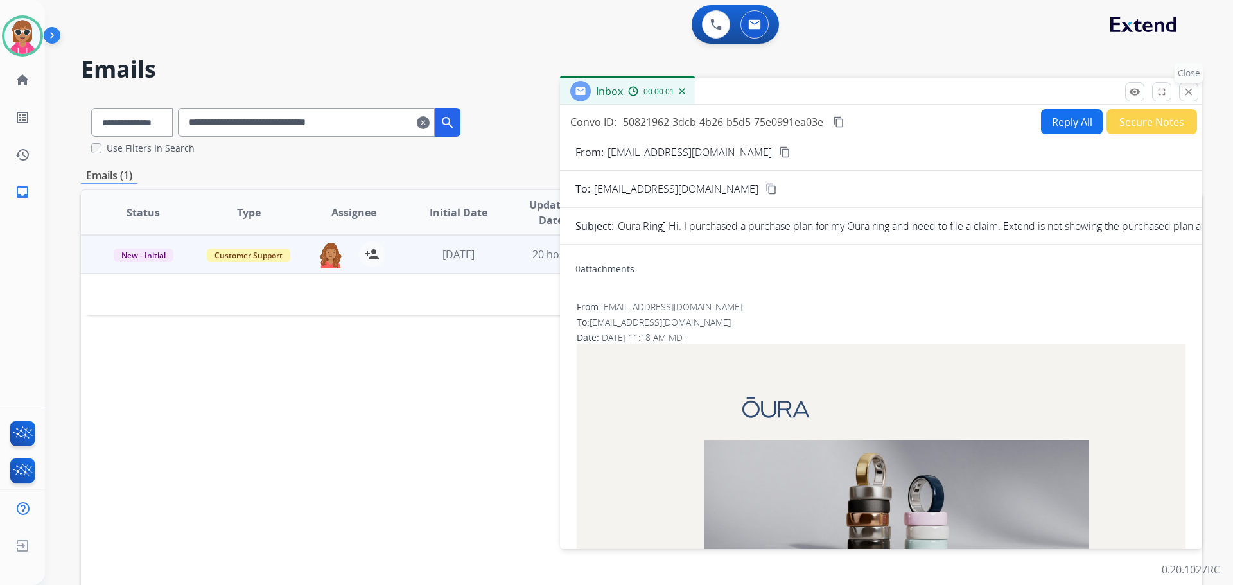
click at [1182, 93] on button "close Close" at bounding box center [1188, 91] width 19 height 19
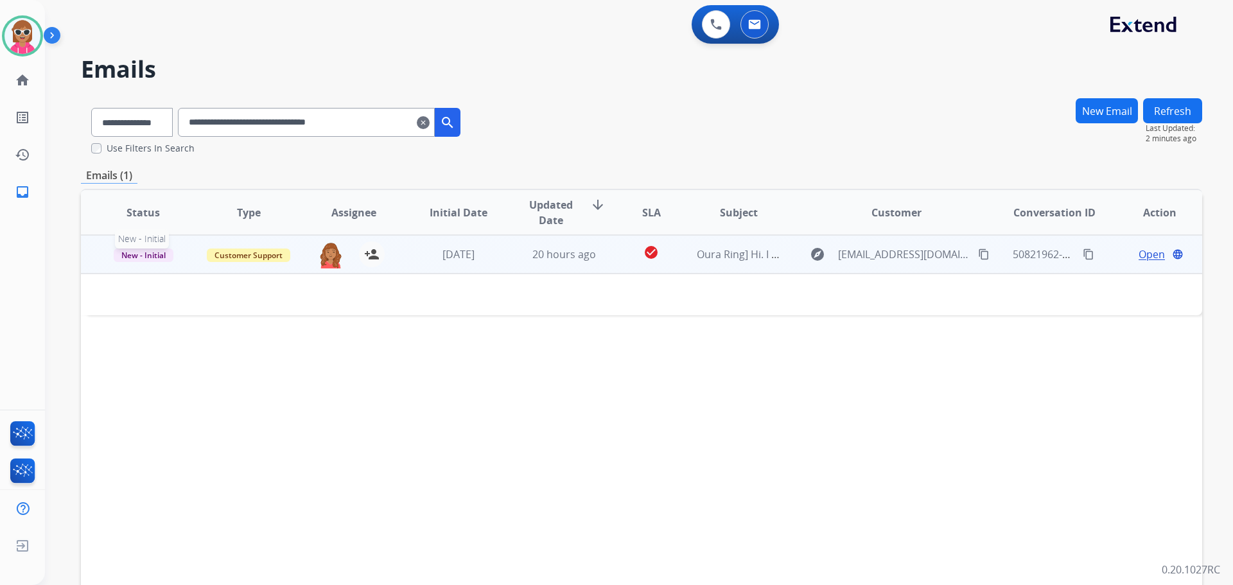
click at [146, 254] on span "New - Initial" at bounding box center [144, 255] width 60 height 13
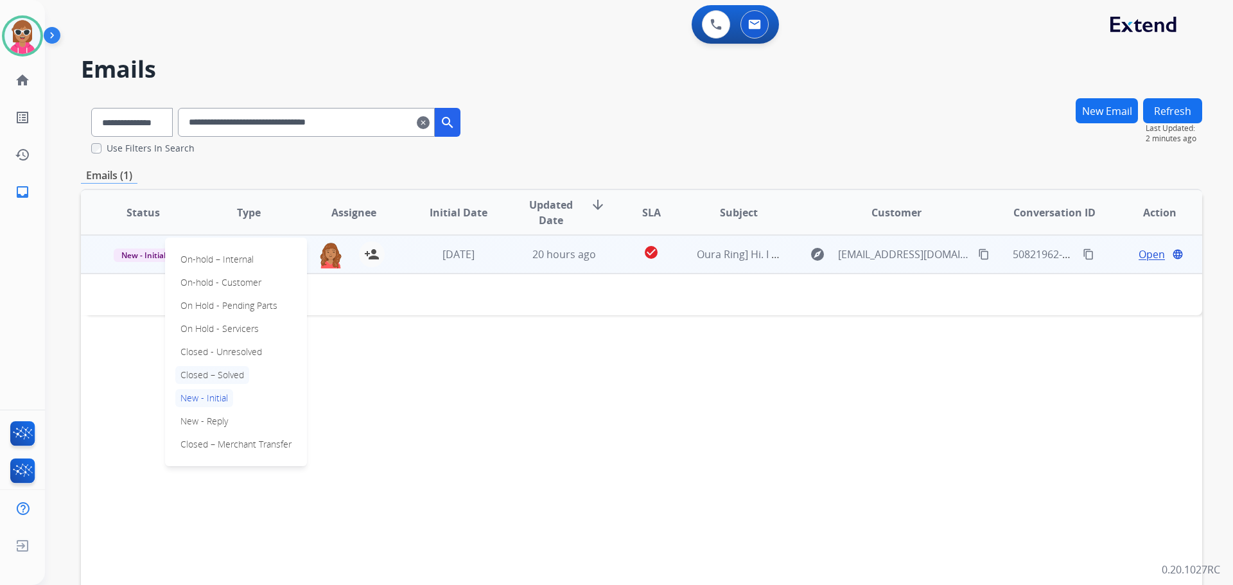
click at [217, 372] on p "Closed – Solved" at bounding box center [212, 375] width 74 height 18
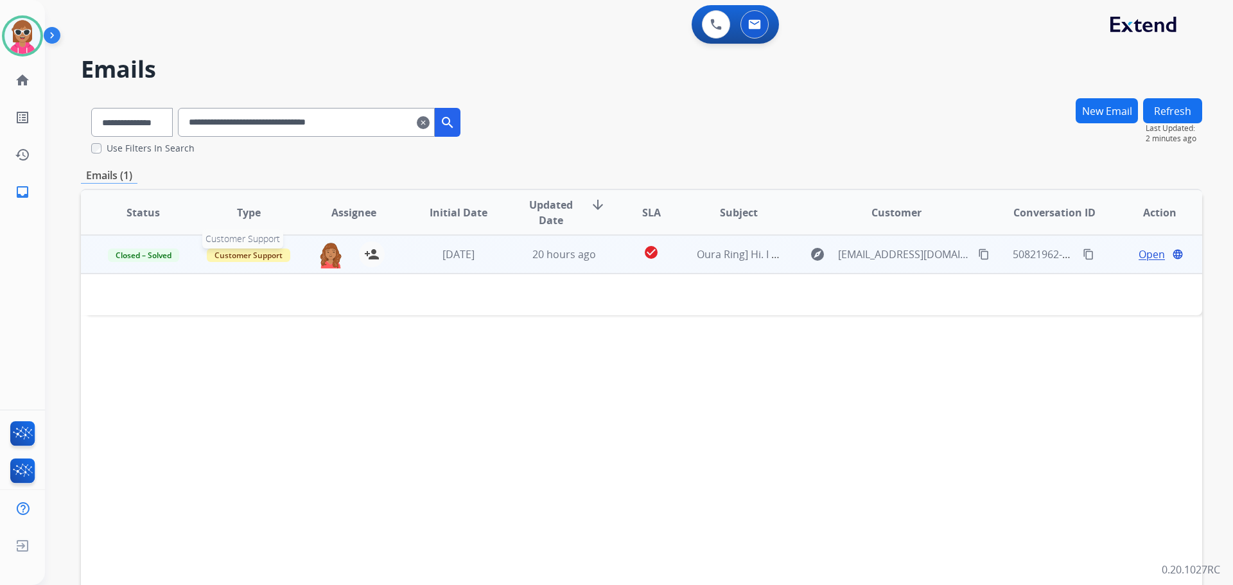
click at [247, 254] on span "Customer Support" at bounding box center [248, 255] width 83 height 13
click at [331, 422] on p "Spam/Phishing" at bounding box center [315, 421] width 69 height 18
click at [1146, 104] on button "Refresh" at bounding box center [1172, 110] width 59 height 25
drag, startPoint x: 286, startPoint y: 123, endPoint x: 202, endPoint y: 132, distance: 83.9
click at [202, 132] on input "**********" at bounding box center [306, 122] width 257 height 29
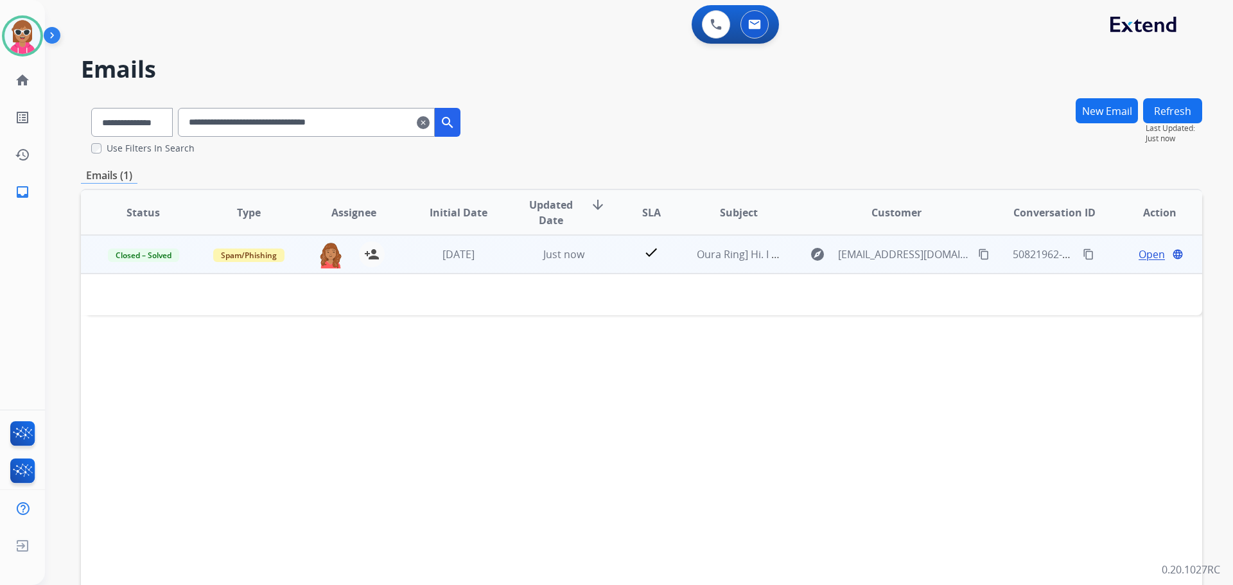
paste input "text"
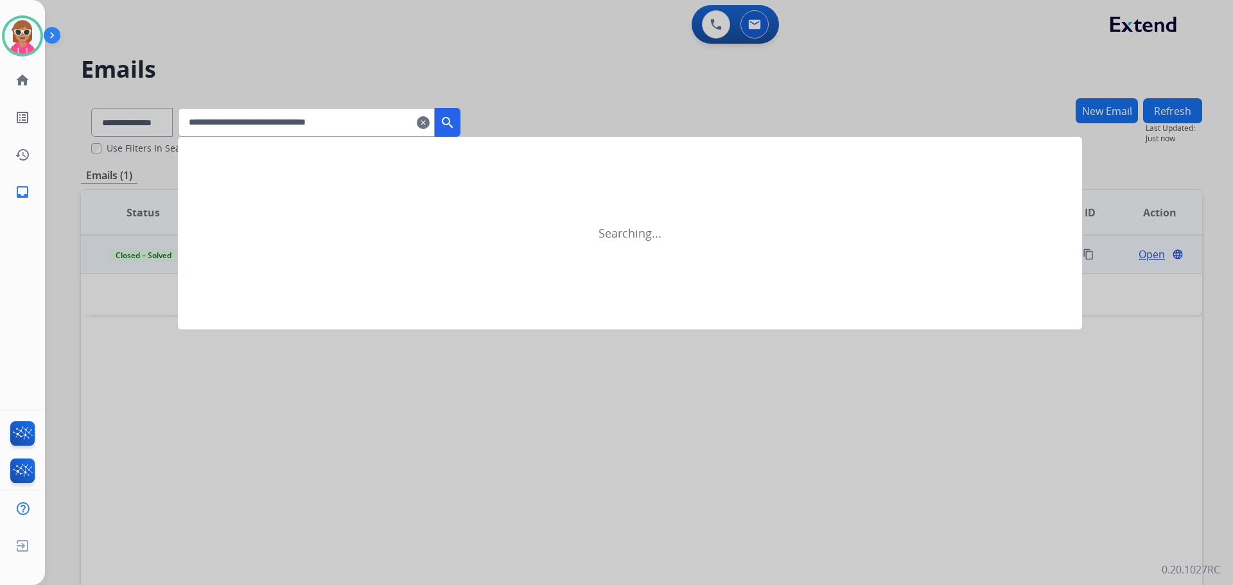
type input "**********"
click at [455, 116] on mat-icon "search" at bounding box center [447, 122] width 15 height 15
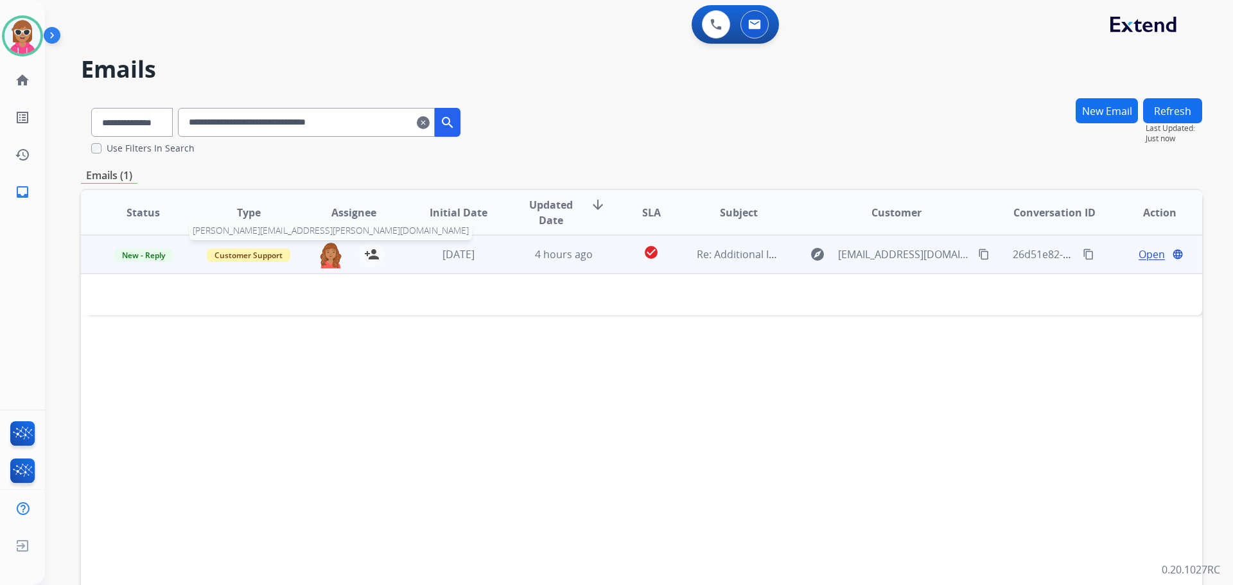
click at [330, 255] on img at bounding box center [331, 254] width 26 height 27
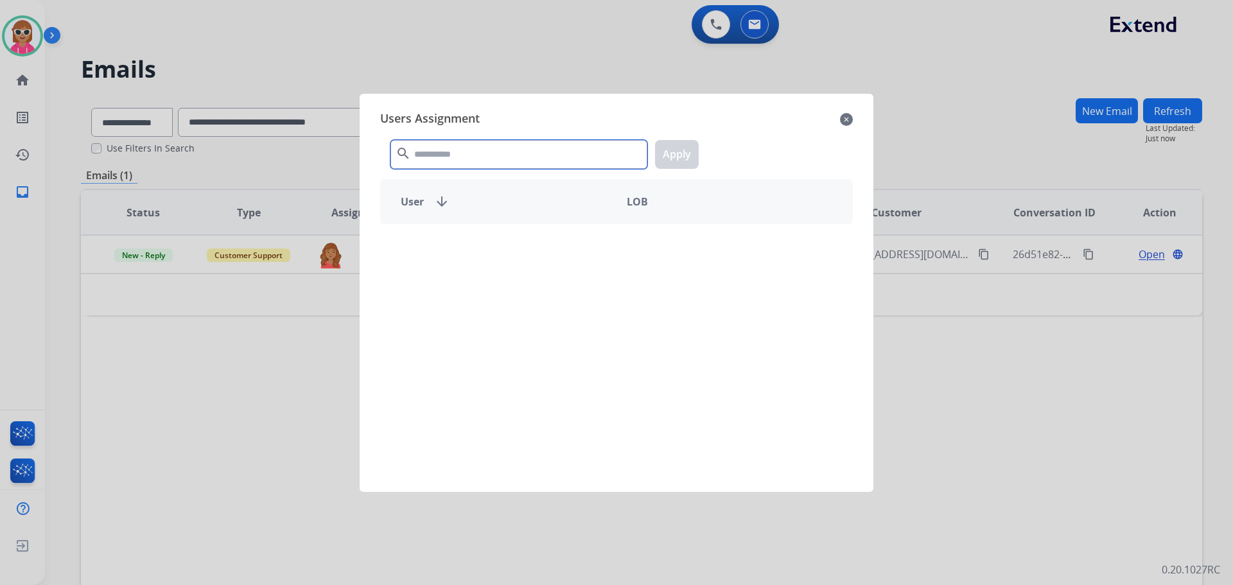
click at [458, 143] on input "text" at bounding box center [518, 154] width 257 height 29
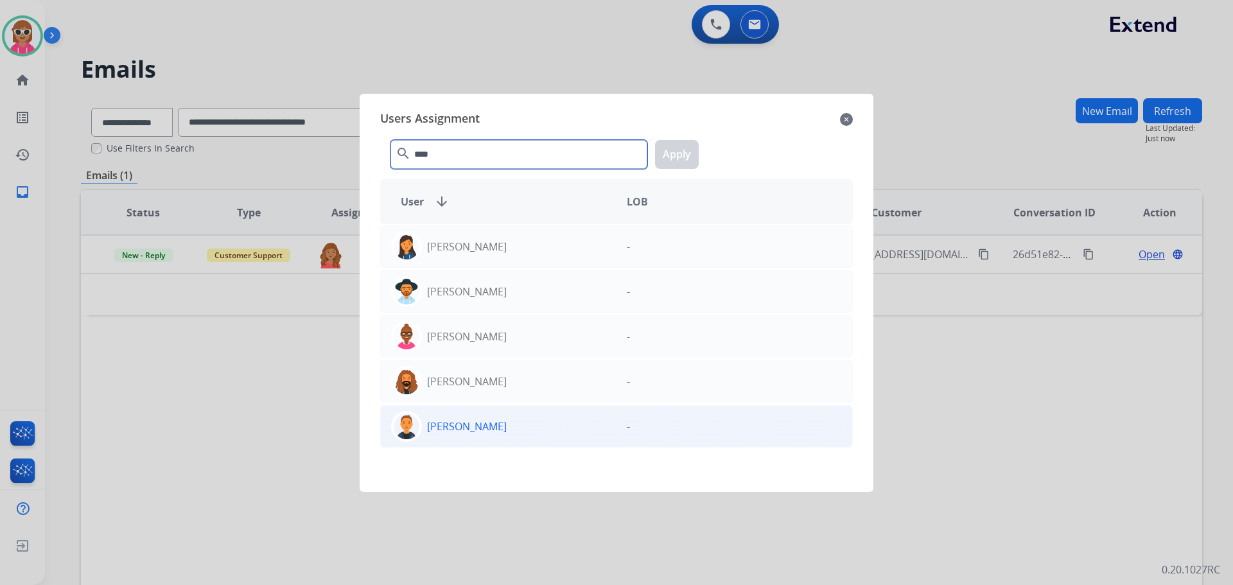
type input "****"
click at [460, 420] on p "[PERSON_NAME]" at bounding box center [467, 426] width 80 height 15
click at [664, 145] on button "Apply" at bounding box center [677, 154] width 44 height 29
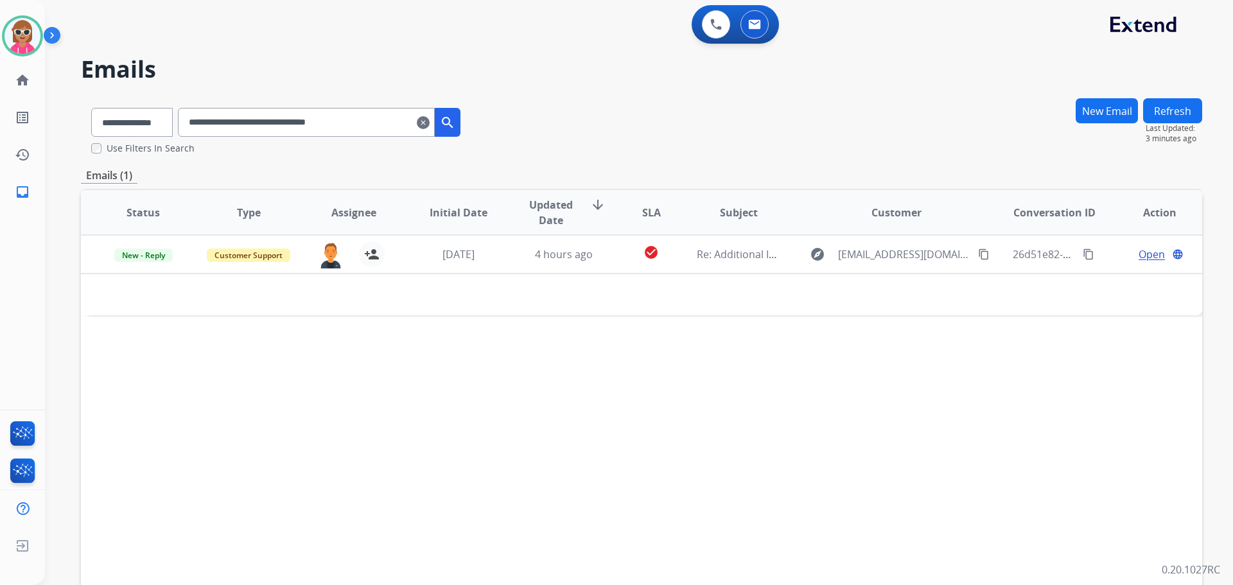
click at [380, 121] on input "**********" at bounding box center [306, 122] width 257 height 29
drag, startPoint x: 401, startPoint y: 114, endPoint x: 202, endPoint y: 123, distance: 199.3
click at [200, 125] on input "**********" at bounding box center [306, 122] width 257 height 29
paste input "text"
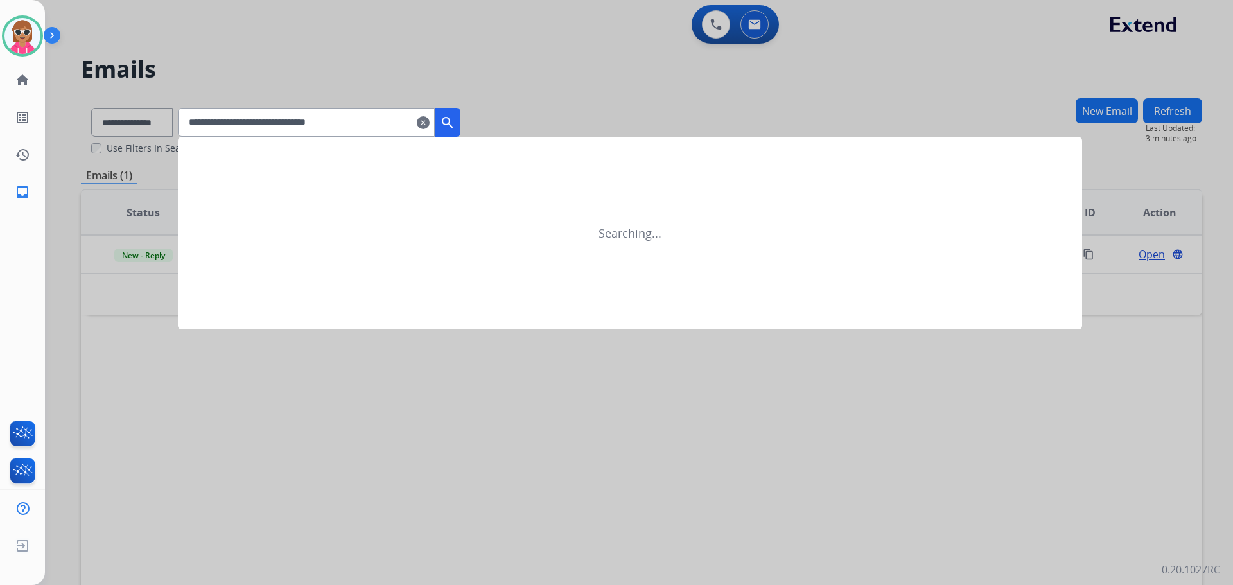
type input "**********"
click at [455, 125] on mat-icon "search" at bounding box center [447, 122] width 15 height 15
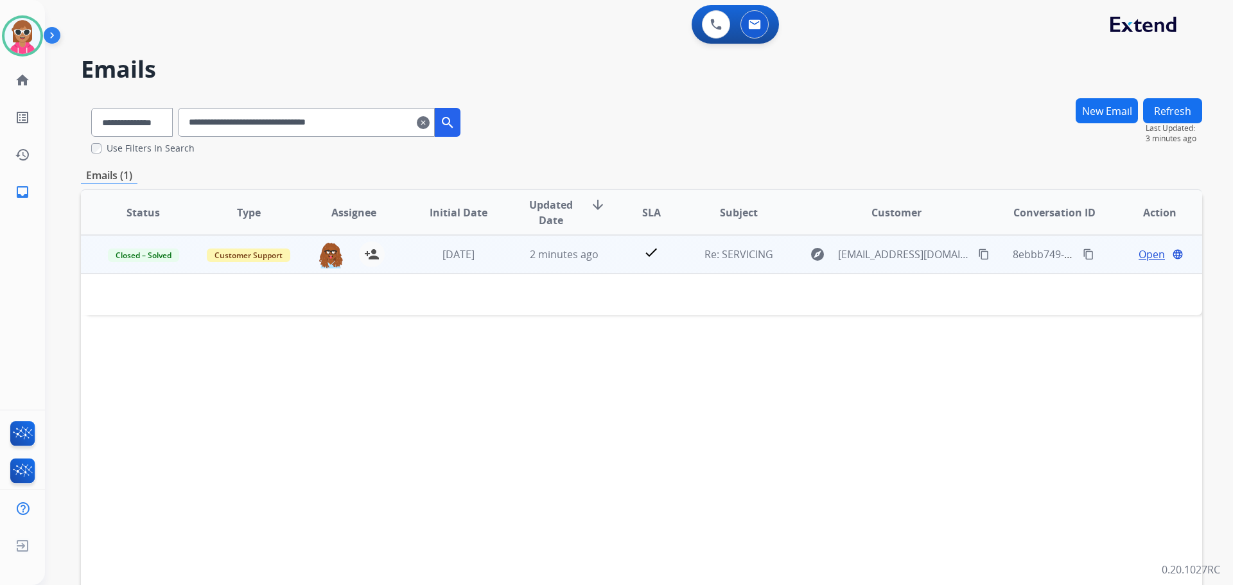
click at [572, 268] on td "2 minutes ago" at bounding box center [554, 254] width 105 height 39
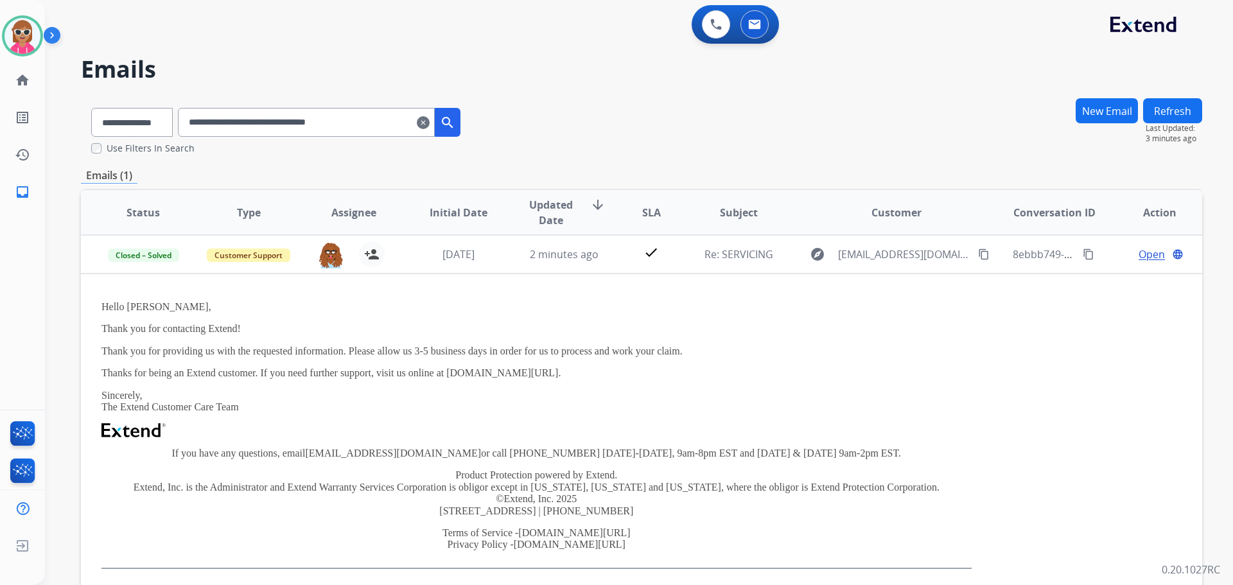
drag, startPoint x: 384, startPoint y: 124, endPoint x: 245, endPoint y: 123, distance: 138.7
click at [189, 133] on div "**********" at bounding box center [276, 120] width 390 height 44
click at [425, 119] on input "**********" at bounding box center [306, 122] width 257 height 29
drag, startPoint x: 387, startPoint y: 125, endPoint x: 166, endPoint y: 141, distance: 220.9
click at [166, 141] on div "**********" at bounding box center [276, 120] width 390 height 44
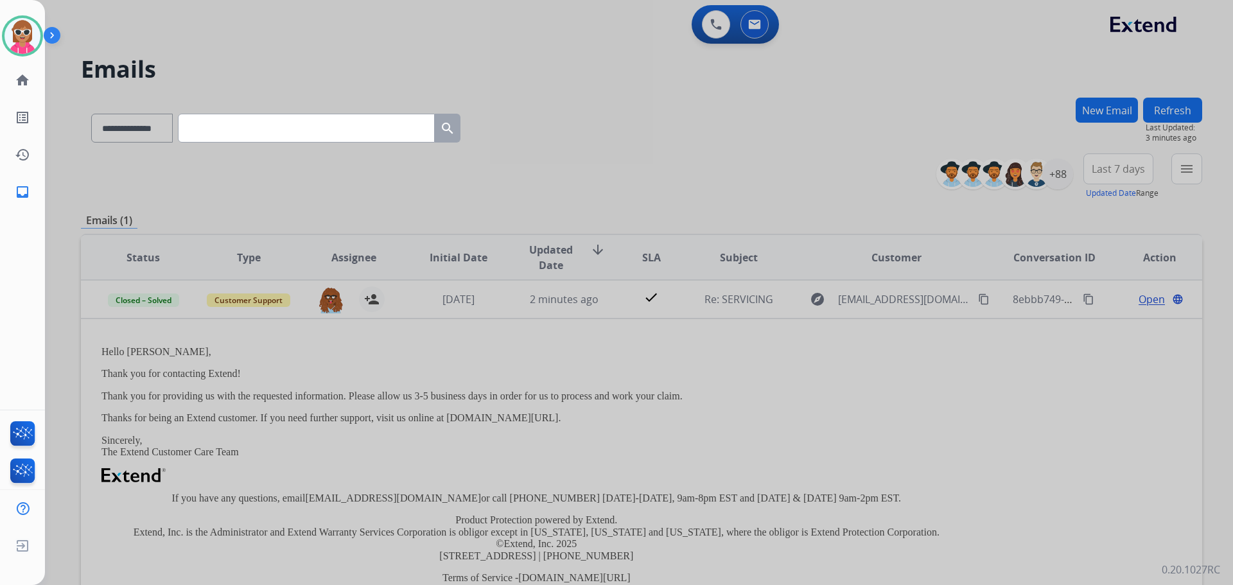
paste input "**********"
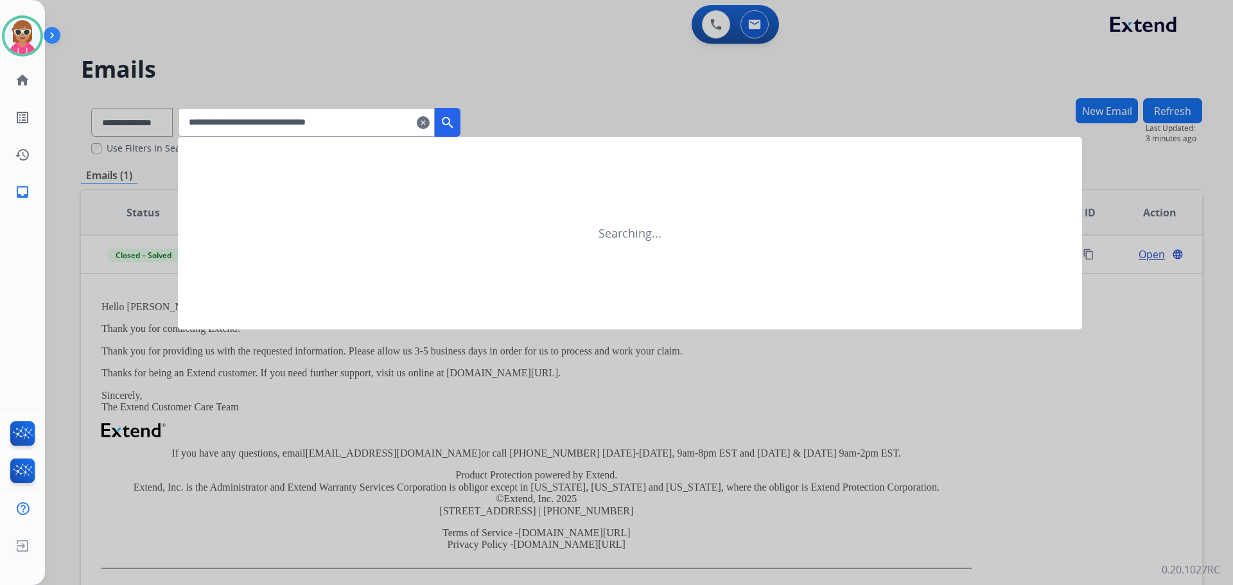
click at [460, 115] on button "search" at bounding box center [448, 122] width 26 height 29
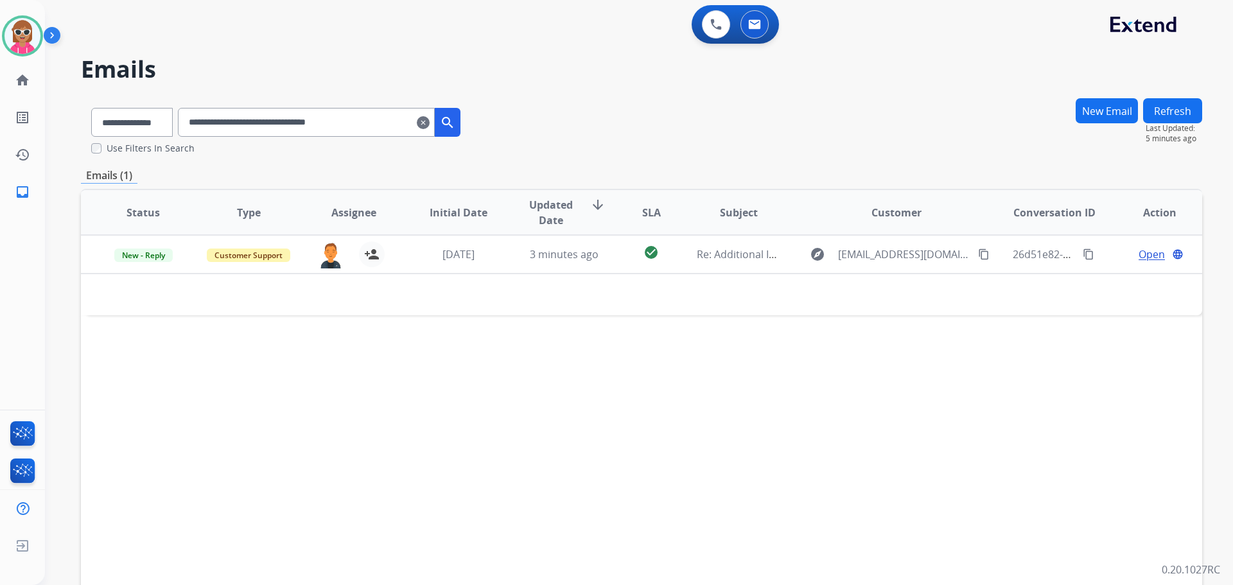
drag, startPoint x: 397, startPoint y: 121, endPoint x: 222, endPoint y: 121, distance: 174.7
click at [206, 127] on input "**********" at bounding box center [306, 122] width 257 height 29
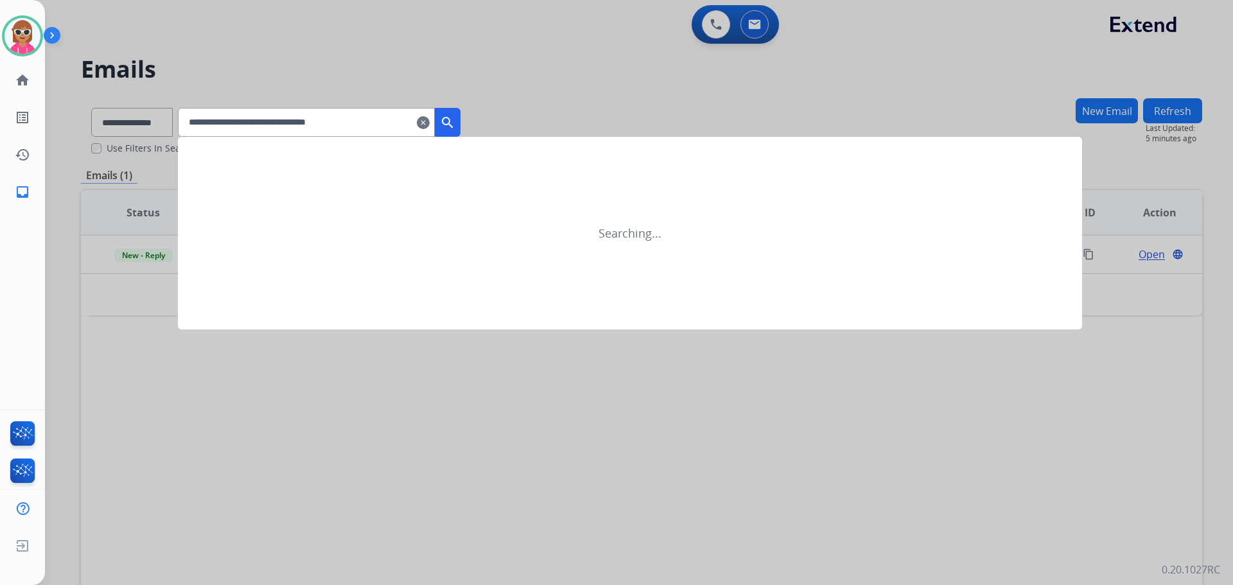
click at [455, 126] on mat-icon "search" at bounding box center [447, 122] width 15 height 15
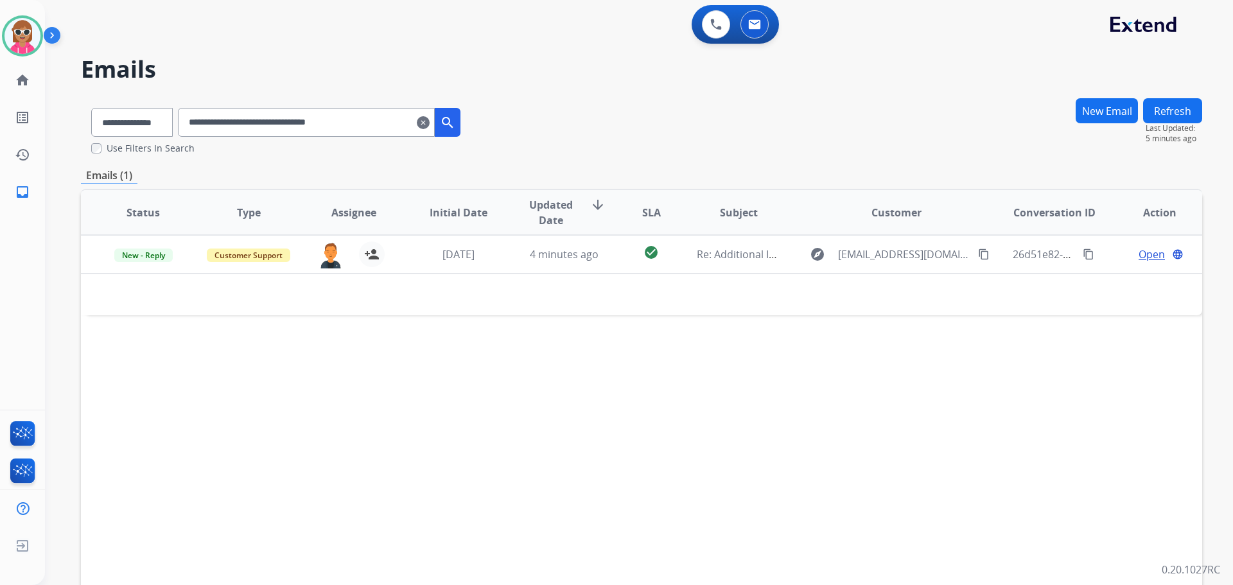
click at [574, 461] on div "Status Type Assignee Initial Date Updated Date arrow_downward SLA Subject Custo…" at bounding box center [641, 404] width 1121 height 430
drag, startPoint x: 539, startPoint y: 424, endPoint x: 535, endPoint y: 407, distance: 17.9
click at [539, 424] on div "Status Type Assignee Initial Date Updated Date arrow_downward SLA Subject Custo…" at bounding box center [641, 404] width 1121 height 430
click at [365, 115] on input "**********" at bounding box center [306, 122] width 257 height 29
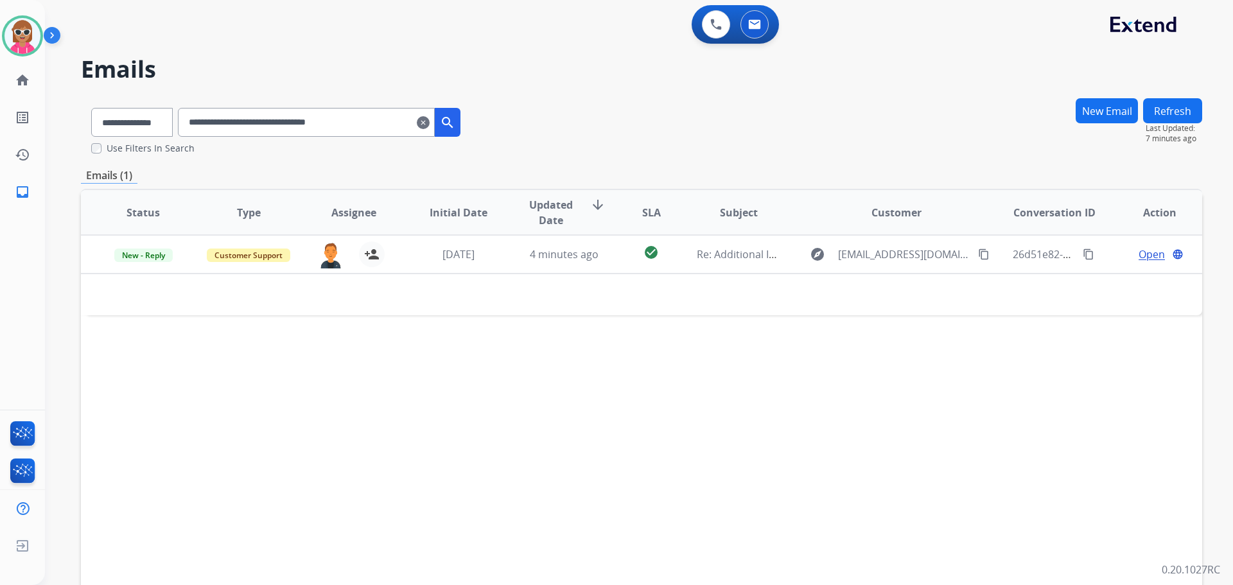
click at [365, 115] on input "**********" at bounding box center [306, 122] width 257 height 29
paste input "text"
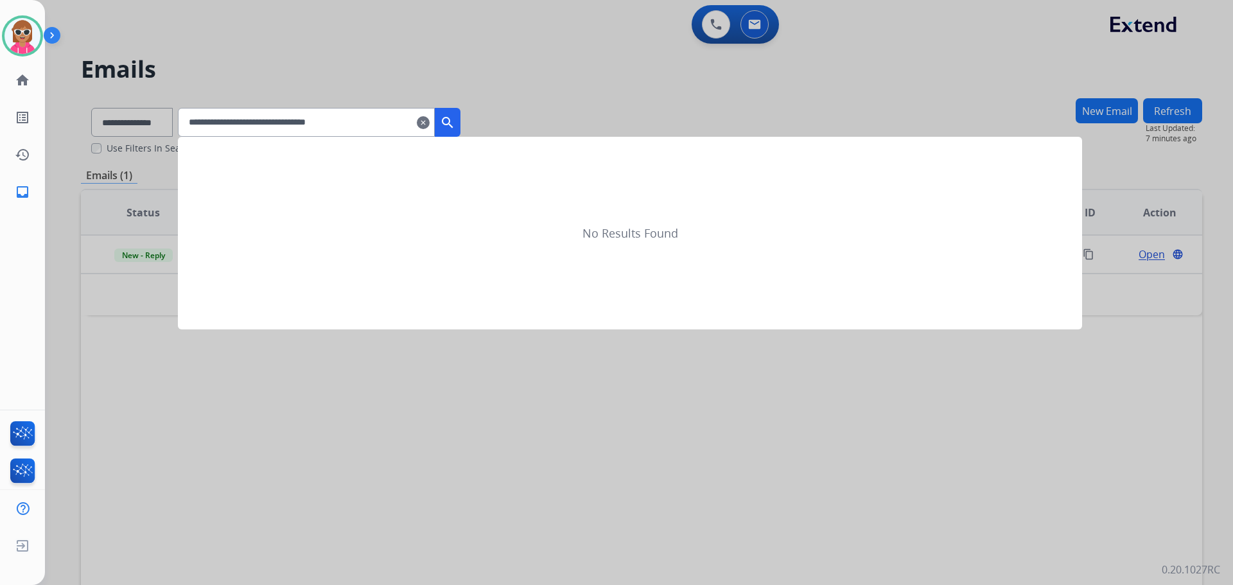
type input "**********"
click at [455, 120] on mat-icon "search" at bounding box center [447, 122] width 15 height 15
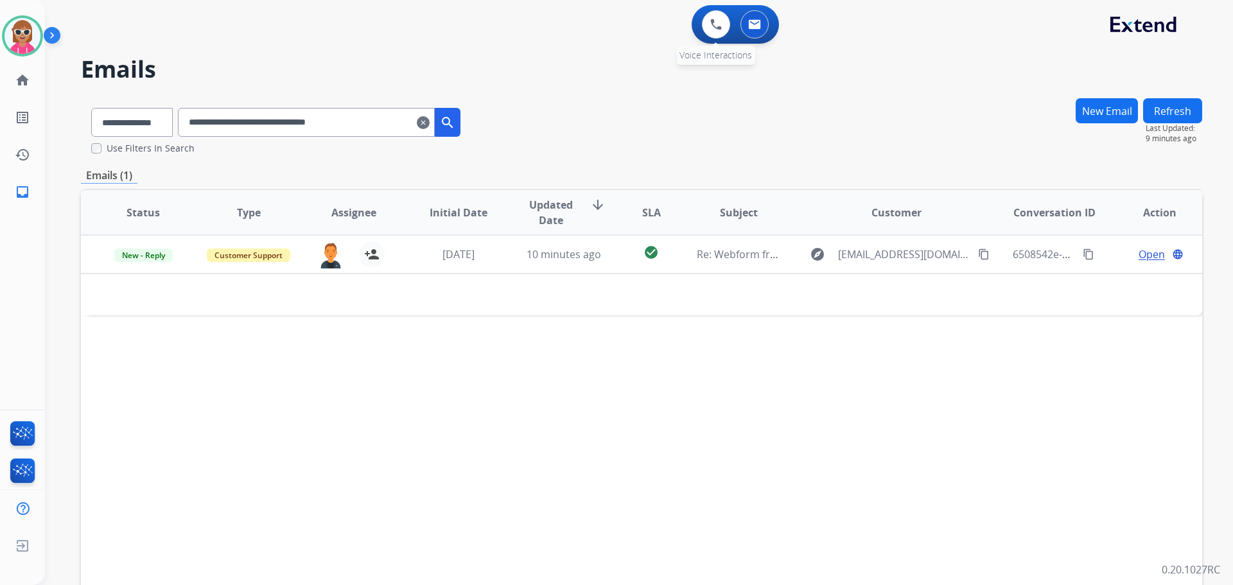
click at [701, 26] on div "0 Voice Interactions" at bounding box center [716, 24] width 39 height 28
click at [703, 26] on button at bounding box center [716, 24] width 28 height 28
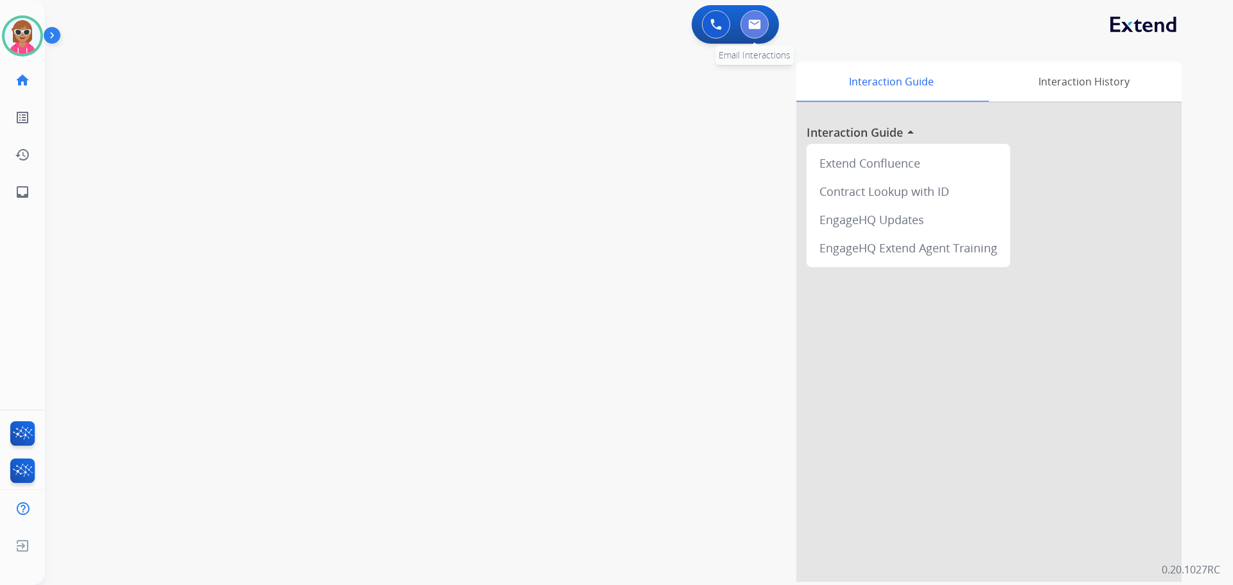
click at [750, 31] on button at bounding box center [754, 24] width 28 height 28
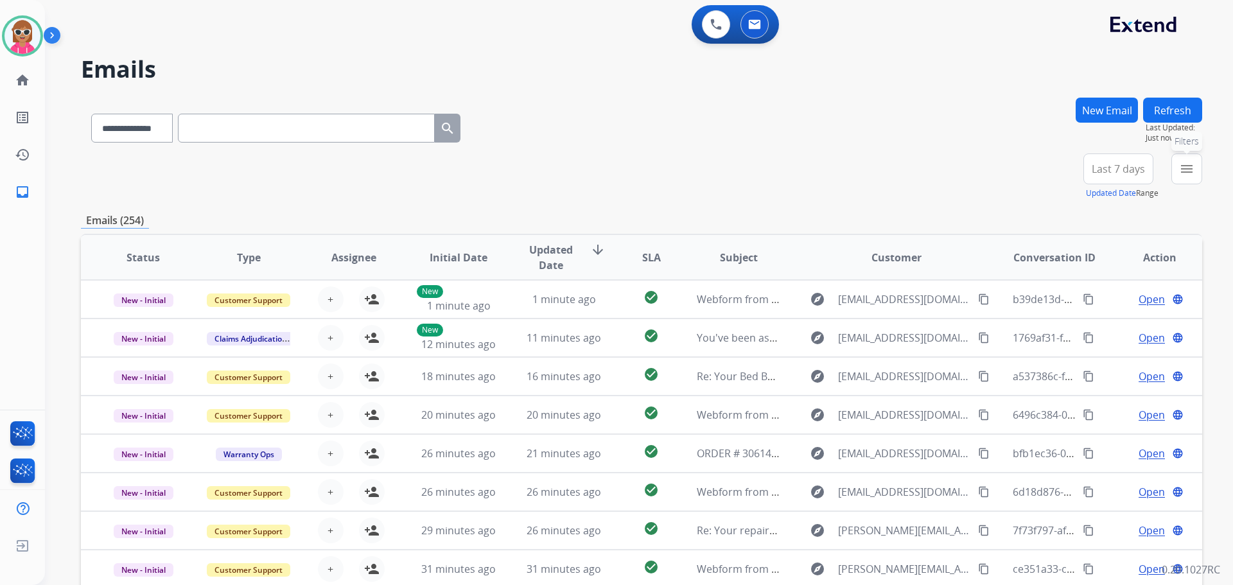
drag, startPoint x: 1180, startPoint y: 173, endPoint x: 1110, endPoint y: 349, distance: 189.6
click at [1180, 173] on mat-icon "menu" at bounding box center [1186, 168] width 15 height 15
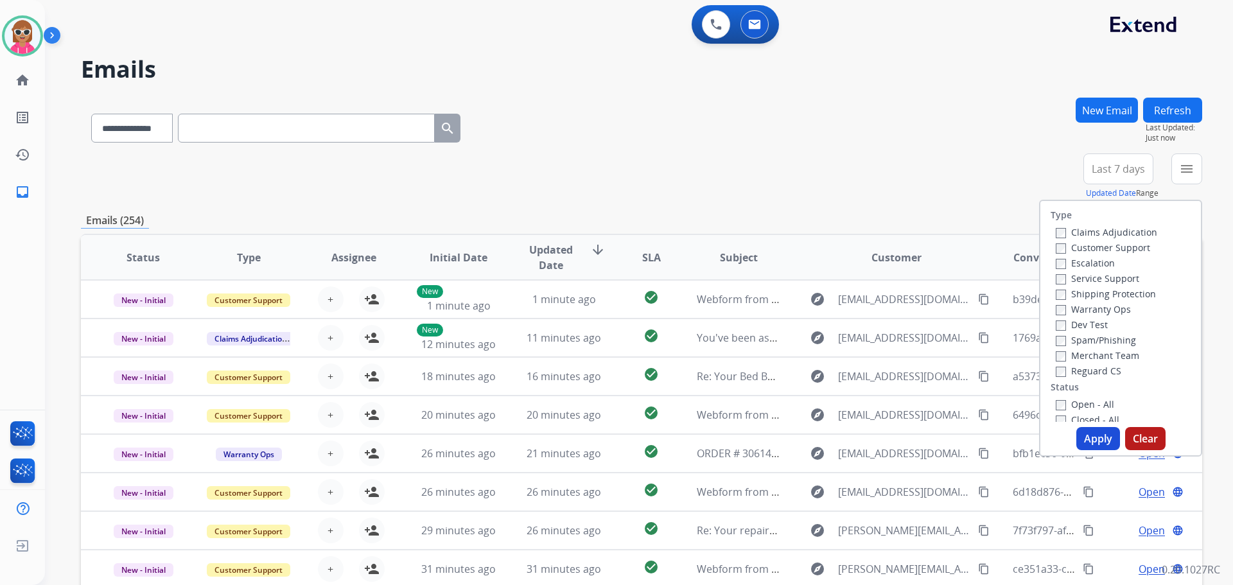
click at [1072, 250] on label "Customer Support" at bounding box center [1103, 247] width 94 height 12
click at [1086, 289] on label "Shipping Protection" at bounding box center [1106, 294] width 100 height 12
click at [1084, 371] on label "Reguard CS" at bounding box center [1089, 371] width 66 height 12
drag, startPoint x: 1078, startPoint y: 399, endPoint x: 1068, endPoint y: 438, distance: 40.5
click at [1078, 399] on label "Open - All" at bounding box center [1085, 404] width 58 height 12
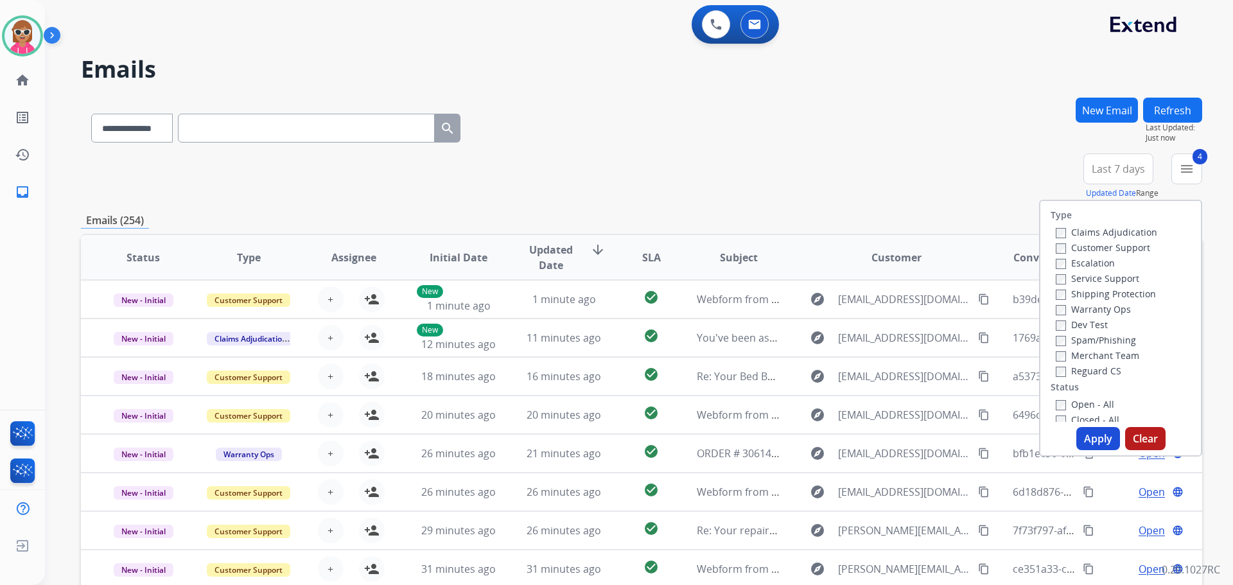
click at [1088, 438] on button "Apply" at bounding box center [1098, 438] width 44 height 23
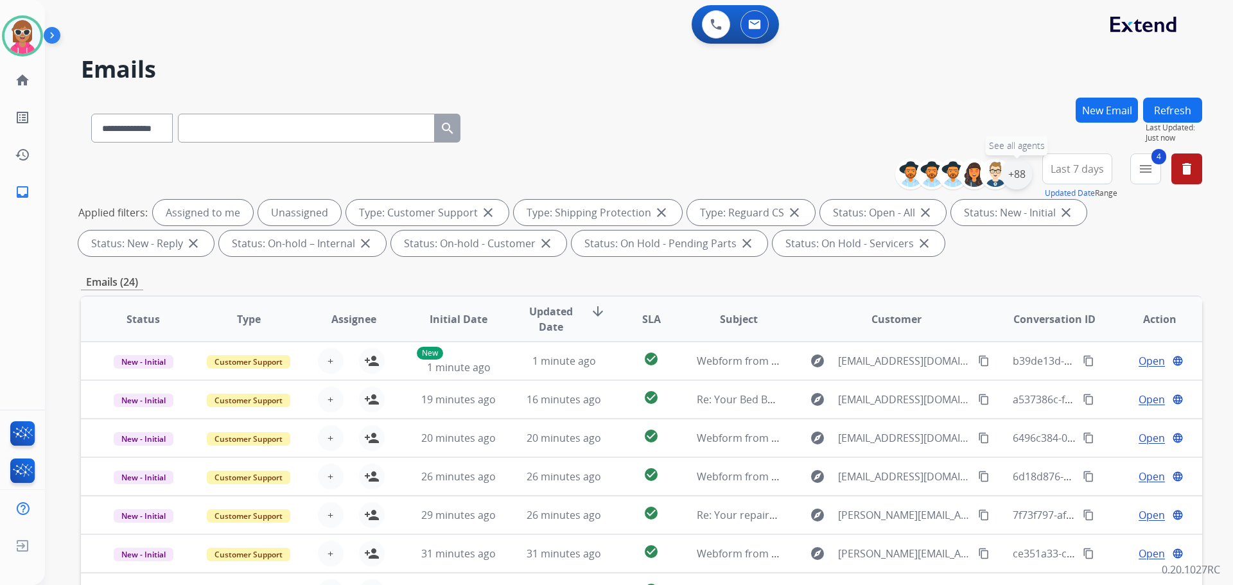
drag, startPoint x: 1026, startPoint y: 174, endPoint x: 1019, endPoint y: 178, distance: 7.5
click at [1026, 175] on div "+88" at bounding box center [1016, 174] width 31 height 31
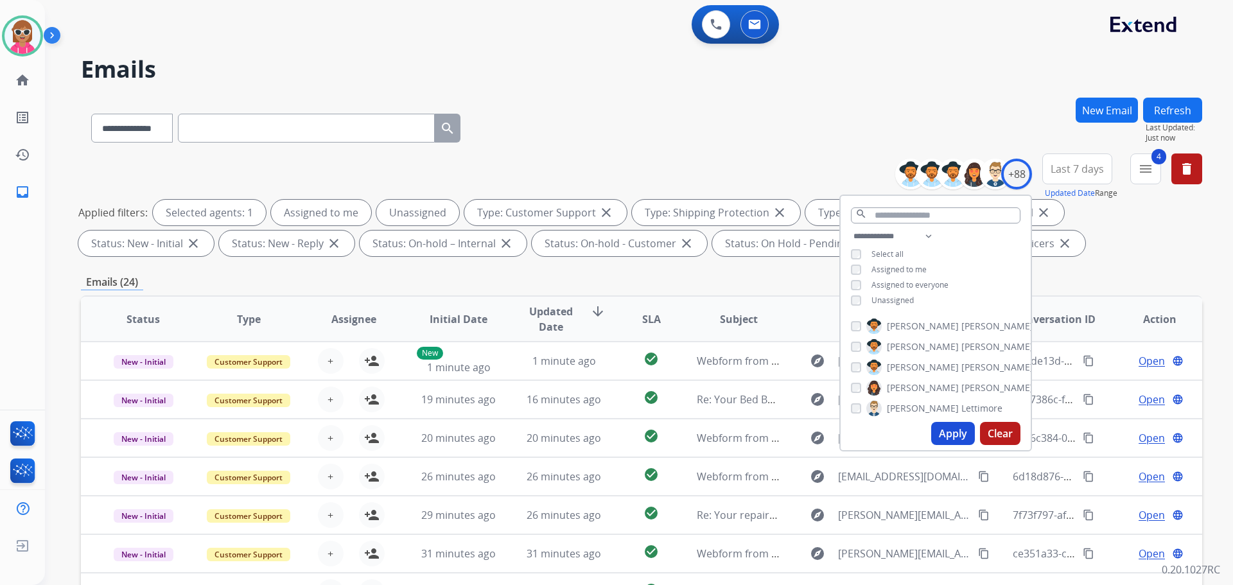
drag, startPoint x: 909, startPoint y: 268, endPoint x: 908, endPoint y: 283, distance: 15.5
click at [909, 270] on span "Assigned to me" at bounding box center [898, 269] width 55 height 11
click at [945, 429] on button "Apply" at bounding box center [953, 433] width 44 height 23
drag, startPoint x: 661, startPoint y: 153, endPoint x: 680, endPoint y: 162, distance: 20.7
click at [661, 153] on div "**********" at bounding box center [641, 445] width 1121 height 695
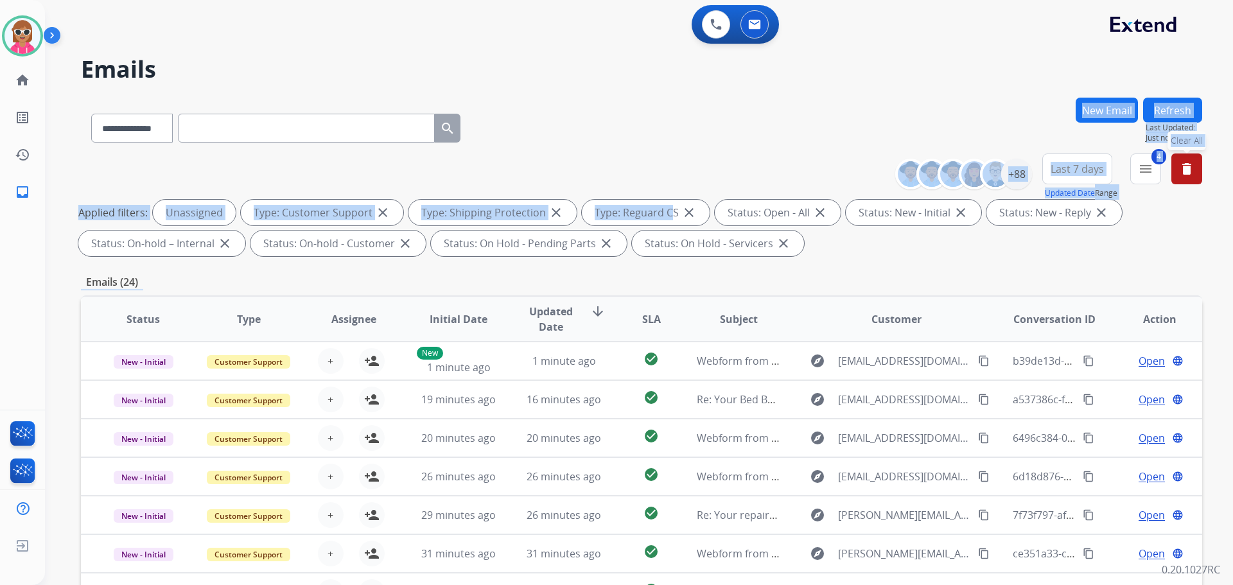
click at [1192, 175] on mat-icon "delete" at bounding box center [1186, 168] width 15 height 15
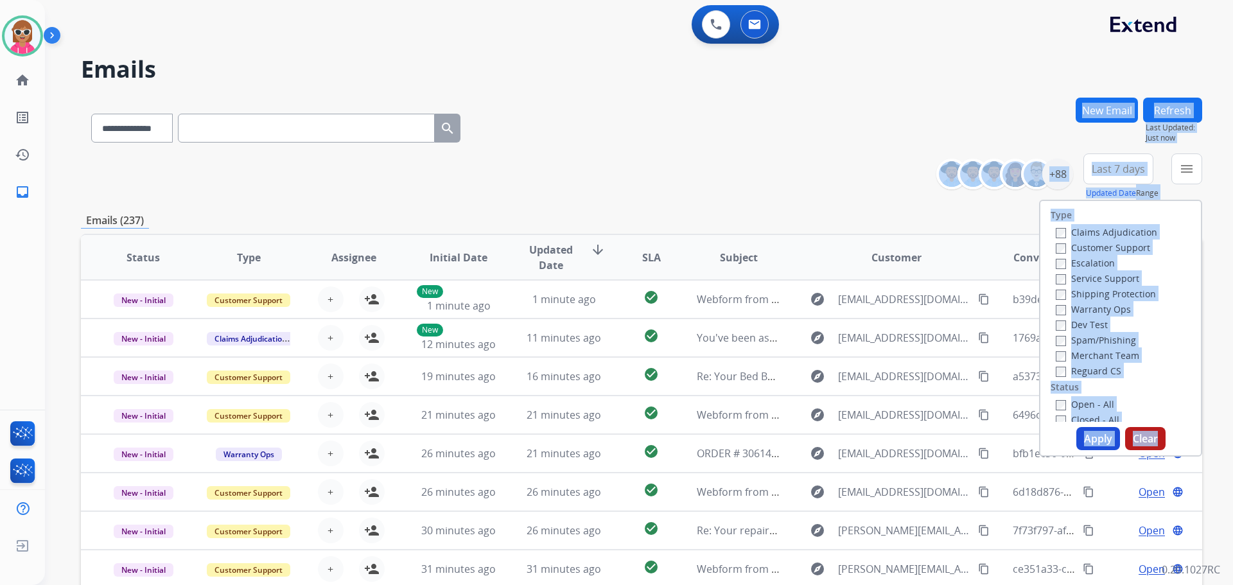
click at [564, 170] on div "**********" at bounding box center [641, 176] width 1121 height 46
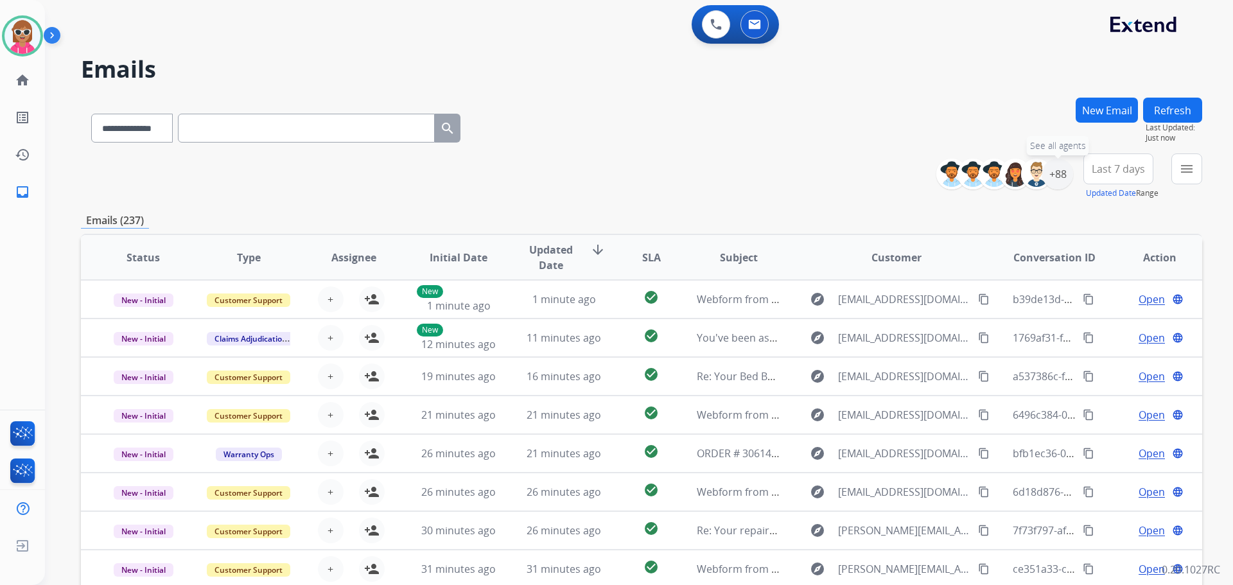
drag, startPoint x: 1058, startPoint y: 171, endPoint x: 1033, endPoint y: 216, distance: 50.9
click at [1058, 172] on div "+88" at bounding box center [1057, 174] width 31 height 31
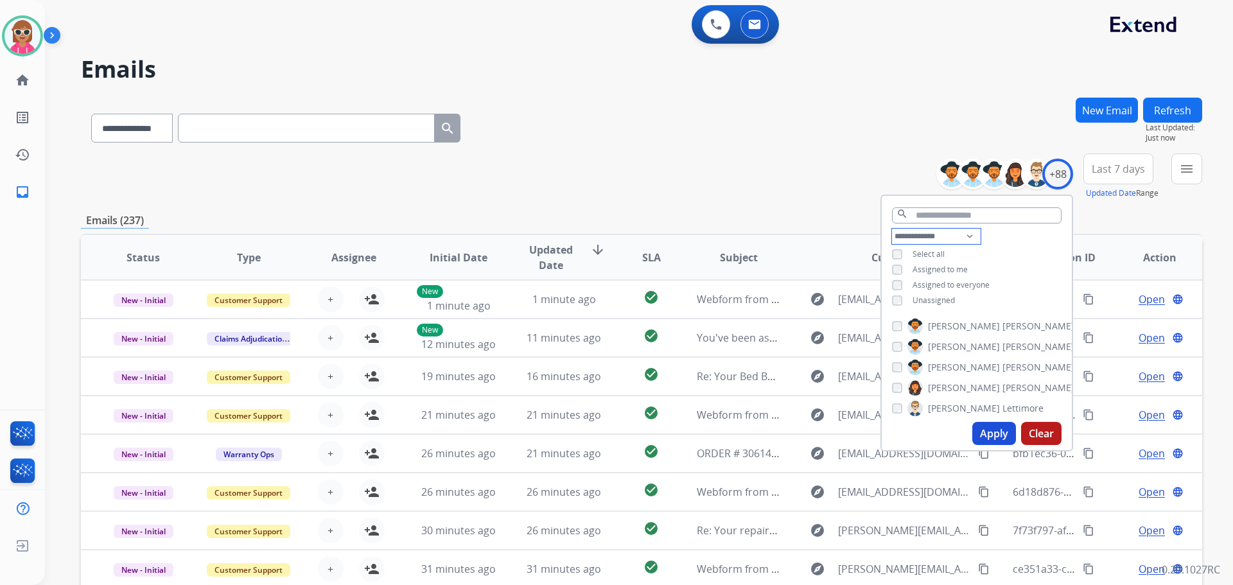
drag, startPoint x: 951, startPoint y: 235, endPoint x: 951, endPoint y: 242, distance: 7.1
click at [951, 235] on select "**********" at bounding box center [936, 236] width 89 height 15
select select "**********"
click at [892, 229] on select "**********" at bounding box center [936, 236] width 89 height 15
click at [999, 247] on div "**********" at bounding box center [977, 262] width 190 height 67
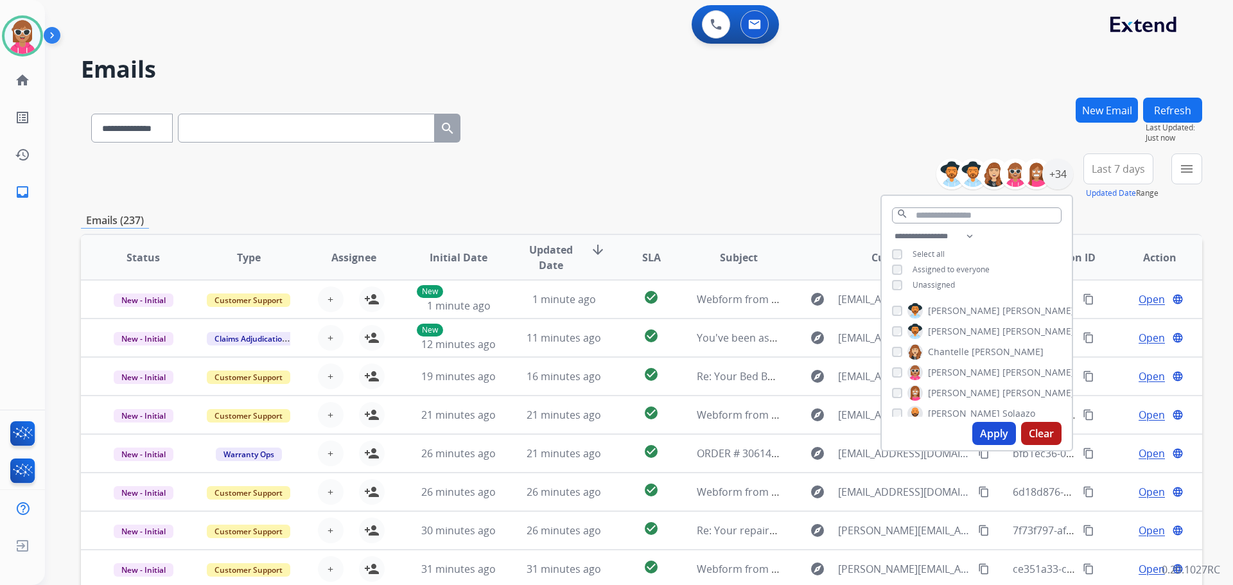
click at [1002, 308] on span "[PERSON_NAME]" at bounding box center [1038, 310] width 72 height 13
click at [1002, 331] on span "[PERSON_NAME]" at bounding box center [1038, 331] width 72 height 13
click at [966, 347] on label "[PERSON_NAME]" at bounding box center [975, 351] width 136 height 15
click at [961, 371] on span "[PERSON_NAME]" at bounding box center [964, 372] width 72 height 13
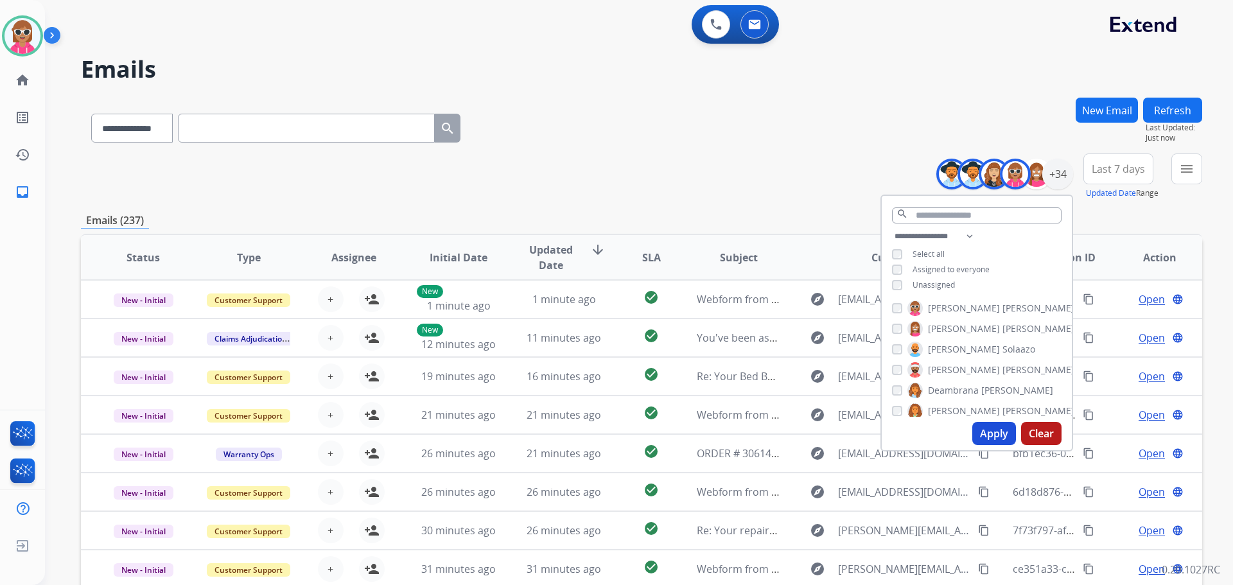
click at [959, 324] on span "[PERSON_NAME]" at bounding box center [964, 328] width 72 height 13
click at [1002, 348] on span "Solaazo" at bounding box center [1018, 349] width 33 height 13
click at [1002, 369] on span "[PERSON_NAME]" at bounding box center [1038, 369] width 72 height 13
click at [959, 381] on div "[PERSON_NAME] [PERSON_NAME] [PERSON_NAME] [PERSON_NAME] [PERSON_NAME] [PERSON_N…" at bounding box center [977, 357] width 190 height 119
drag, startPoint x: 959, startPoint y: 385, endPoint x: 958, endPoint y: 399, distance: 14.1
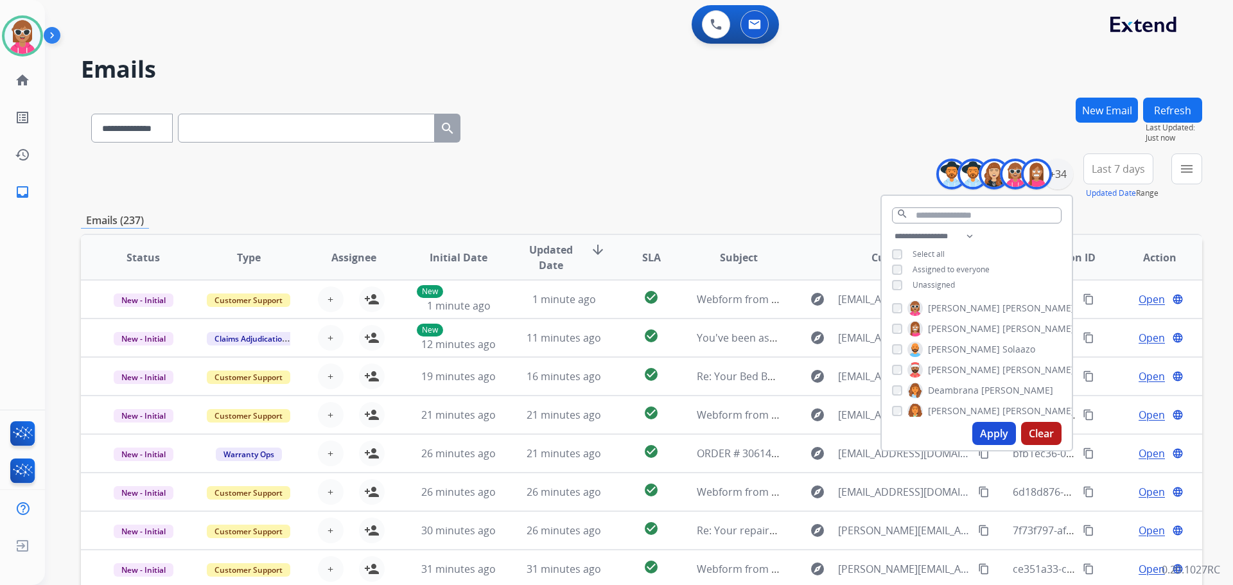
click at [958, 389] on span "Deambrana" at bounding box center [953, 390] width 51 height 13
click at [966, 419] on div "Apply Clear" at bounding box center [977, 433] width 190 height 33
click at [962, 408] on span "[PERSON_NAME]" at bounding box center [964, 411] width 72 height 13
click at [960, 384] on span "Deambrana" at bounding box center [953, 390] width 51 height 13
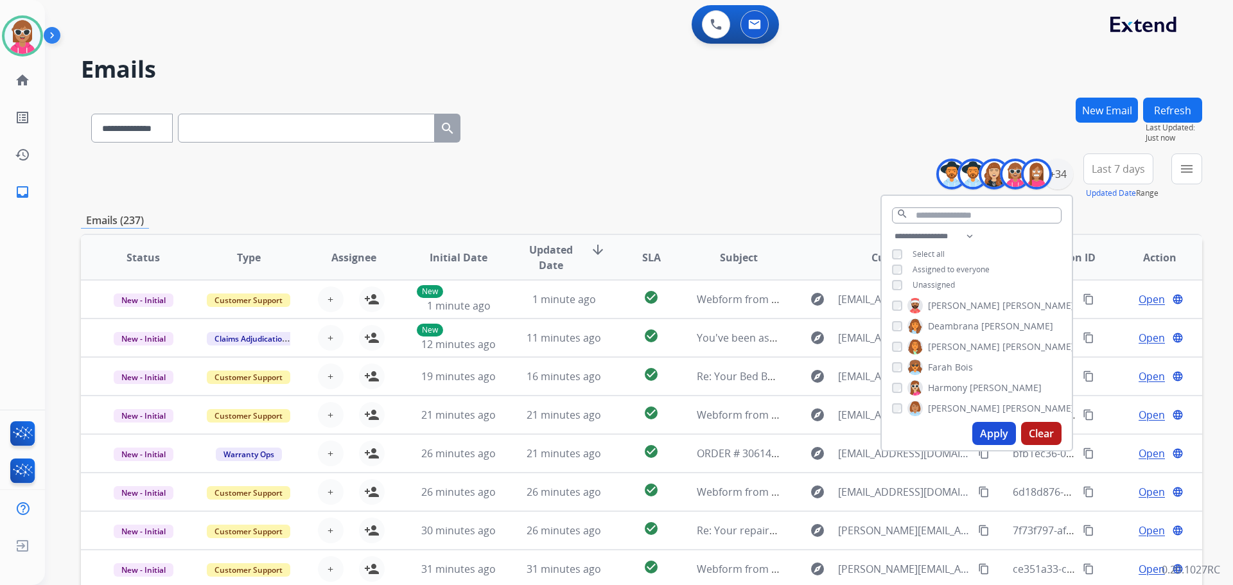
click at [943, 367] on span "Farah" at bounding box center [940, 367] width 24 height 13
click at [944, 388] on span "Harmony" at bounding box center [947, 387] width 39 height 13
click at [944, 406] on span "[PERSON_NAME]" at bounding box center [964, 408] width 72 height 13
click at [950, 363] on label "[PERSON_NAME]" at bounding box center [966, 364] width 118 height 15
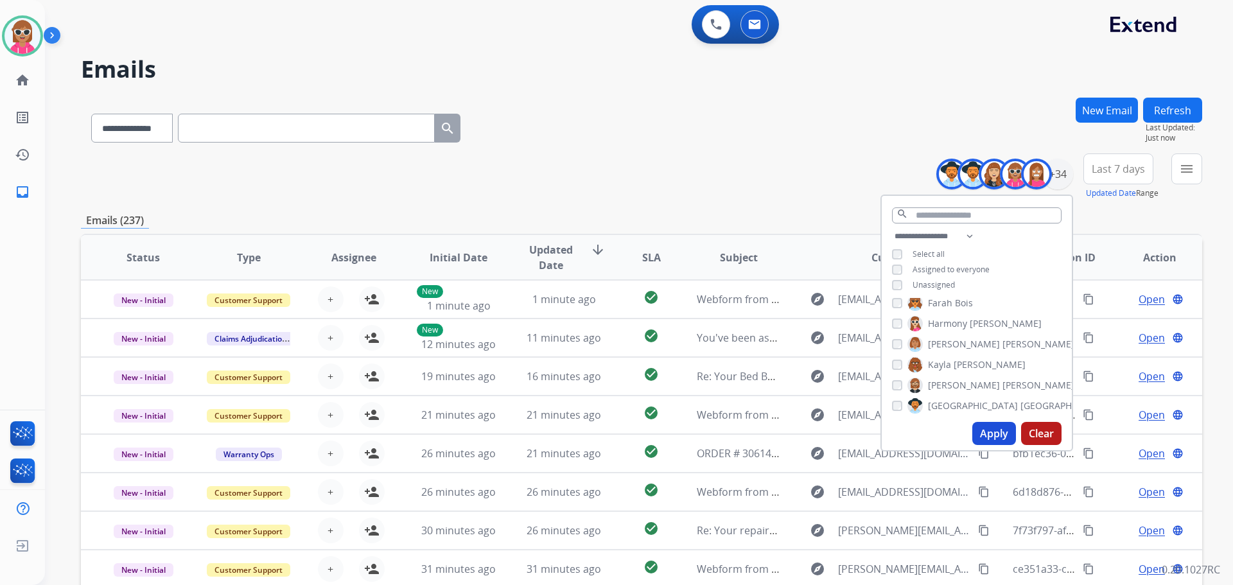
click at [1002, 386] on span "[PERSON_NAME]" at bounding box center [1038, 385] width 72 height 13
click at [947, 409] on span "[GEOGRAPHIC_DATA]" at bounding box center [973, 405] width 90 height 13
click at [957, 363] on span "[PERSON_NAME]" at bounding box center [964, 362] width 72 height 13
drag, startPoint x: 956, startPoint y: 380, endPoint x: 951, endPoint y: 403, distance: 23.6
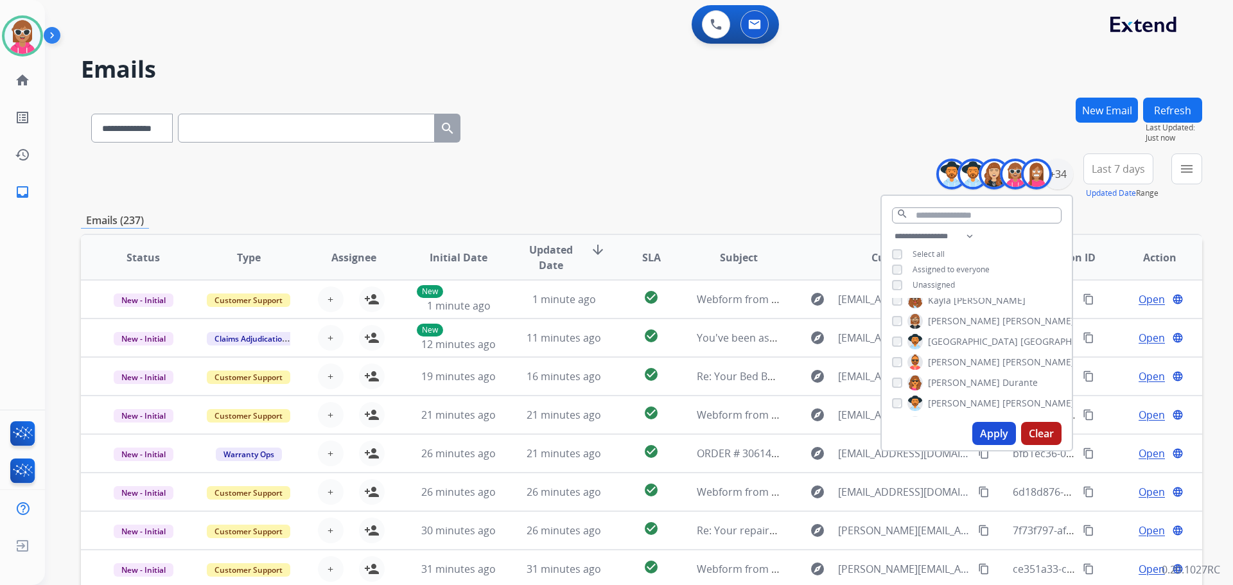
click at [1002, 381] on span "Durante" at bounding box center [1019, 382] width 35 height 13
click at [951, 406] on label "[PERSON_NAME]" at bounding box center [990, 403] width 167 height 15
click at [956, 360] on label "[PERSON_NAME]" at bounding box center [969, 359] width 125 height 15
click at [954, 376] on span "[PERSON_NAME]" at bounding box center [964, 380] width 72 height 13
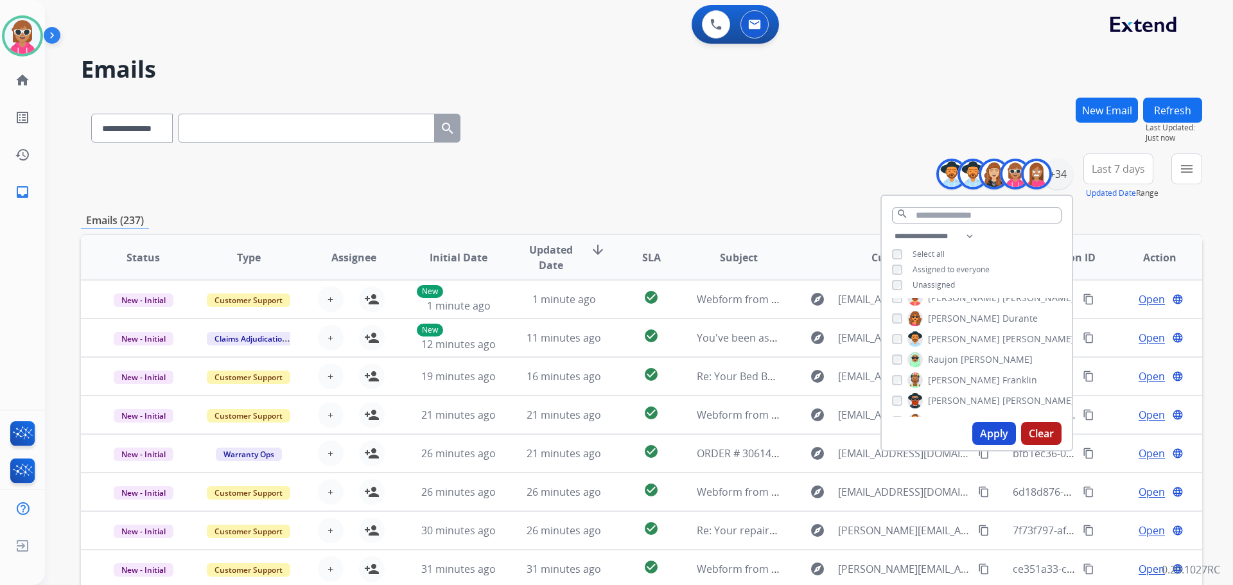
click at [954, 399] on span "[PERSON_NAME]" at bounding box center [964, 400] width 72 height 13
drag, startPoint x: 958, startPoint y: 349, endPoint x: 959, endPoint y: 371, distance: 21.9
click at [958, 349] on label "[PERSON_NAME]" at bounding box center [967, 356] width 121 height 15
click at [961, 374] on label "[PERSON_NAME]" at bounding box center [968, 377] width 123 height 15
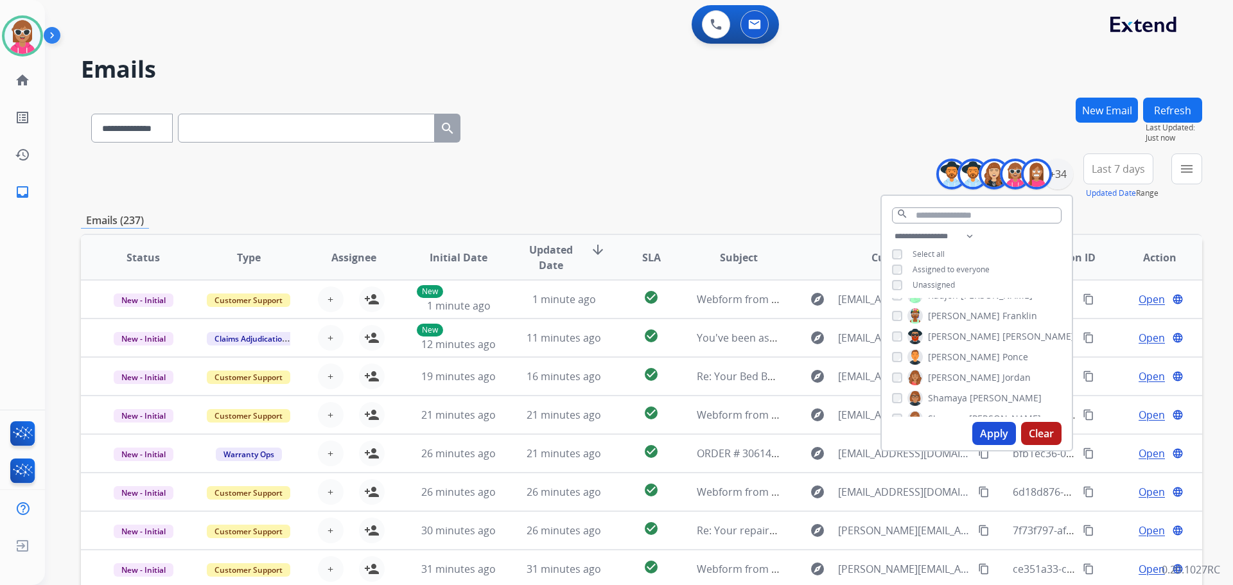
click at [959, 392] on span "Shamaya" at bounding box center [947, 398] width 39 height 13
click at [957, 352] on span "Shamora" at bounding box center [947, 354] width 39 height 13
drag, startPoint x: 961, startPoint y: 375, endPoint x: 961, endPoint y: 382, distance: 7.1
click at [961, 376] on span "Shqnetta" at bounding box center [947, 375] width 39 height 13
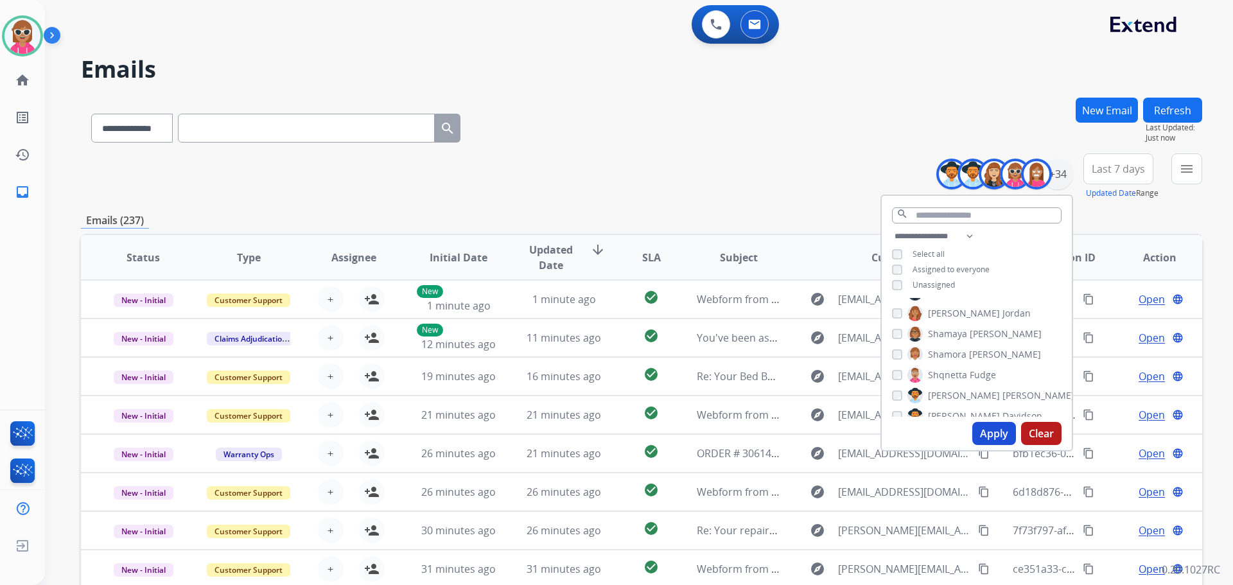
drag, startPoint x: 960, startPoint y: 390, endPoint x: 955, endPoint y: 406, distance: 16.2
click at [959, 392] on span "[PERSON_NAME]" at bounding box center [964, 395] width 72 height 13
click at [957, 412] on label "[PERSON_NAME]" at bounding box center [974, 415] width 135 height 15
drag, startPoint x: 956, startPoint y: 365, endPoint x: 956, endPoint y: 372, distance: 7.1
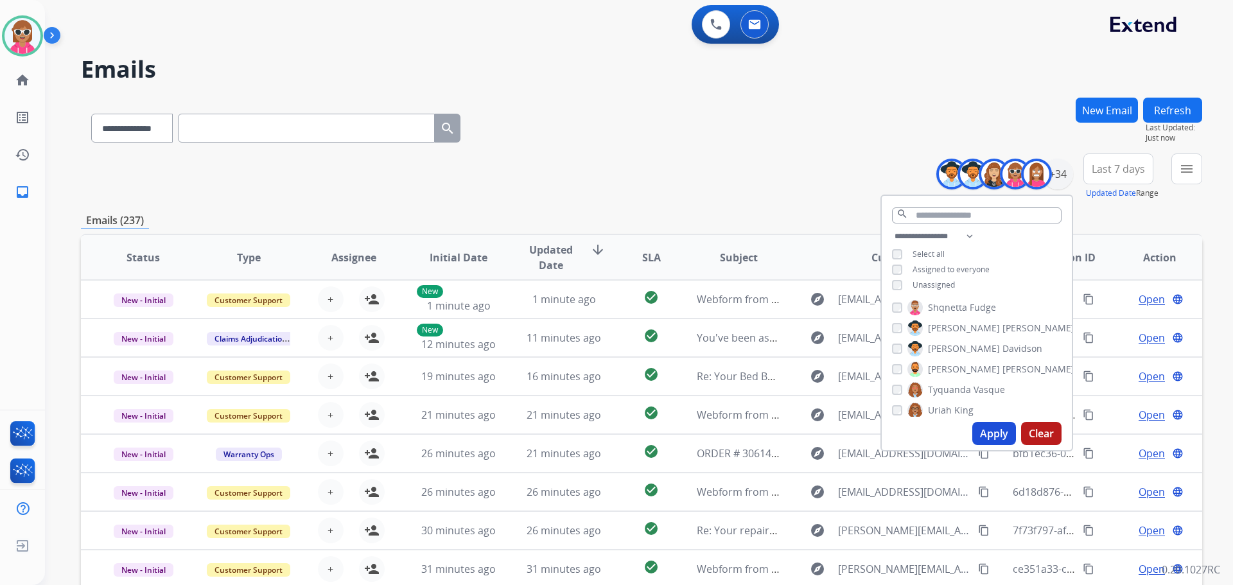
click at [1002, 365] on span "[PERSON_NAME]" at bounding box center [1038, 369] width 72 height 13
click at [955, 390] on span "Tyquanda" at bounding box center [949, 389] width 43 height 13
click at [954, 408] on span "King" at bounding box center [963, 410] width 19 height 13
click at [956, 353] on span "[GEOGRAPHIC_DATA]" at bounding box center [973, 359] width 90 height 13
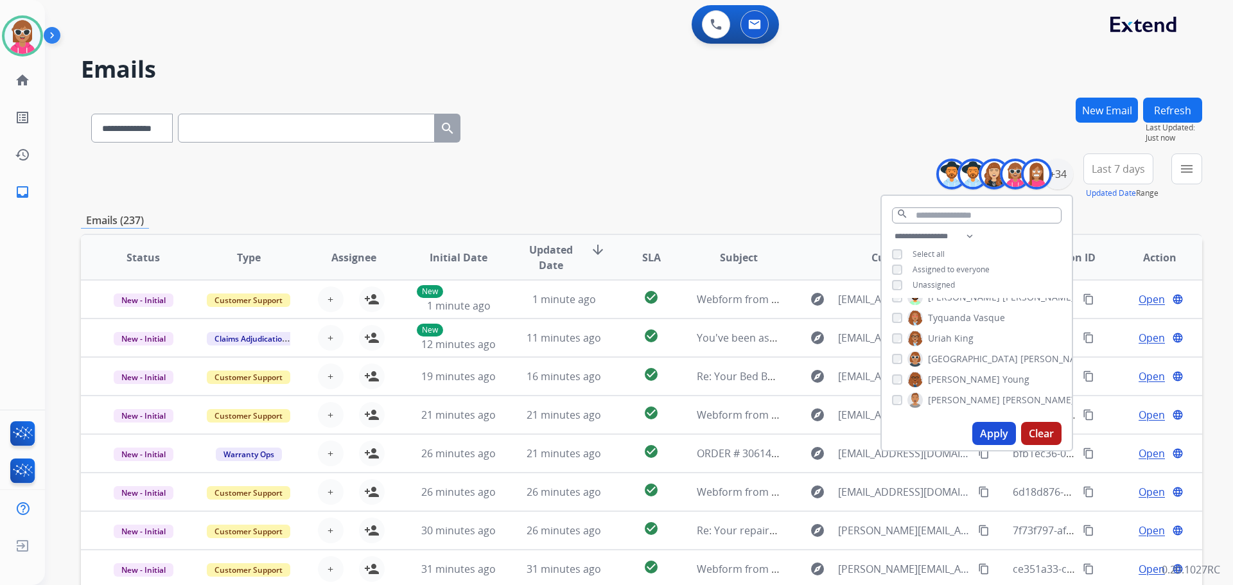
click at [955, 378] on span "[PERSON_NAME]" at bounding box center [964, 379] width 72 height 13
click at [955, 392] on label "[PERSON_NAME]" at bounding box center [990, 399] width 167 height 15
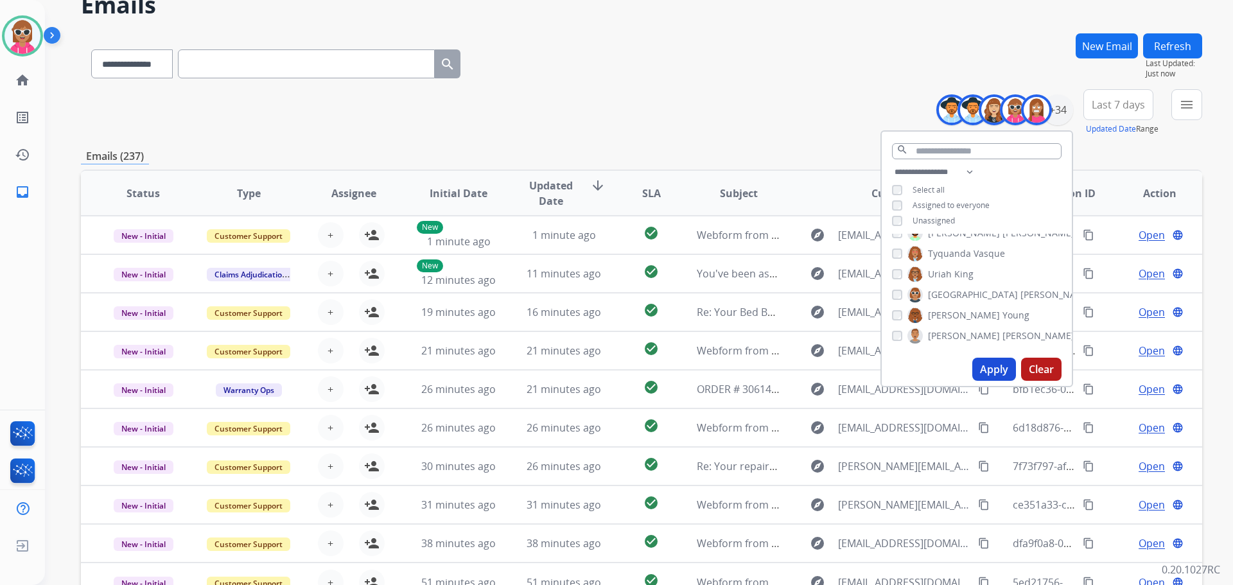
click at [994, 365] on button "Apply" at bounding box center [994, 369] width 44 height 23
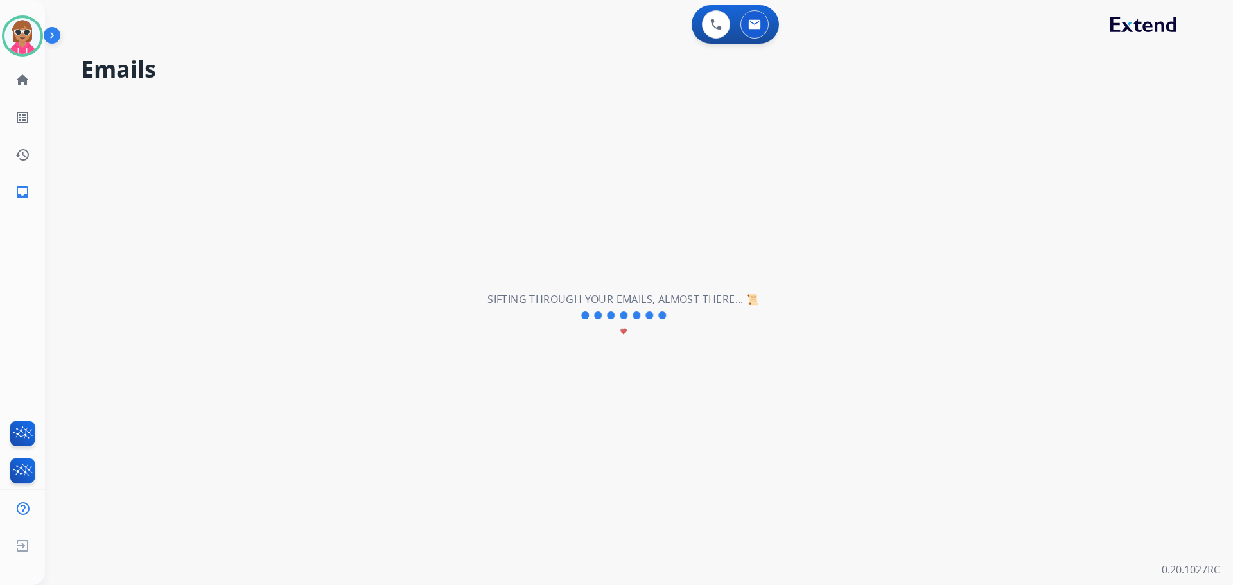
scroll to position [0, 0]
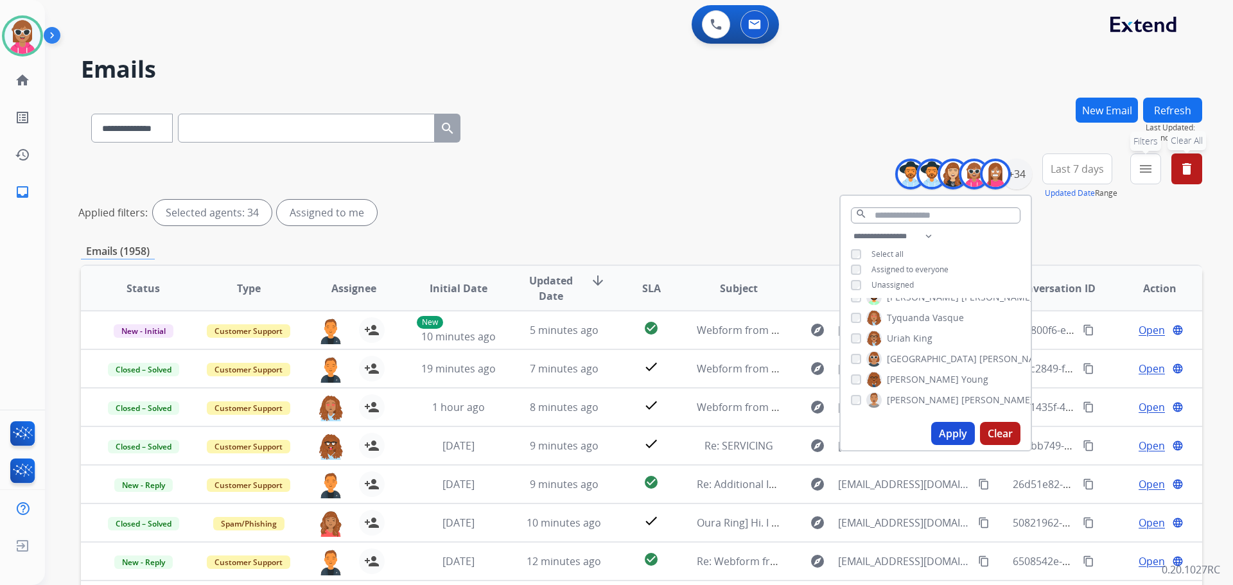
click at [1155, 168] on button "menu Filters" at bounding box center [1145, 168] width 31 height 31
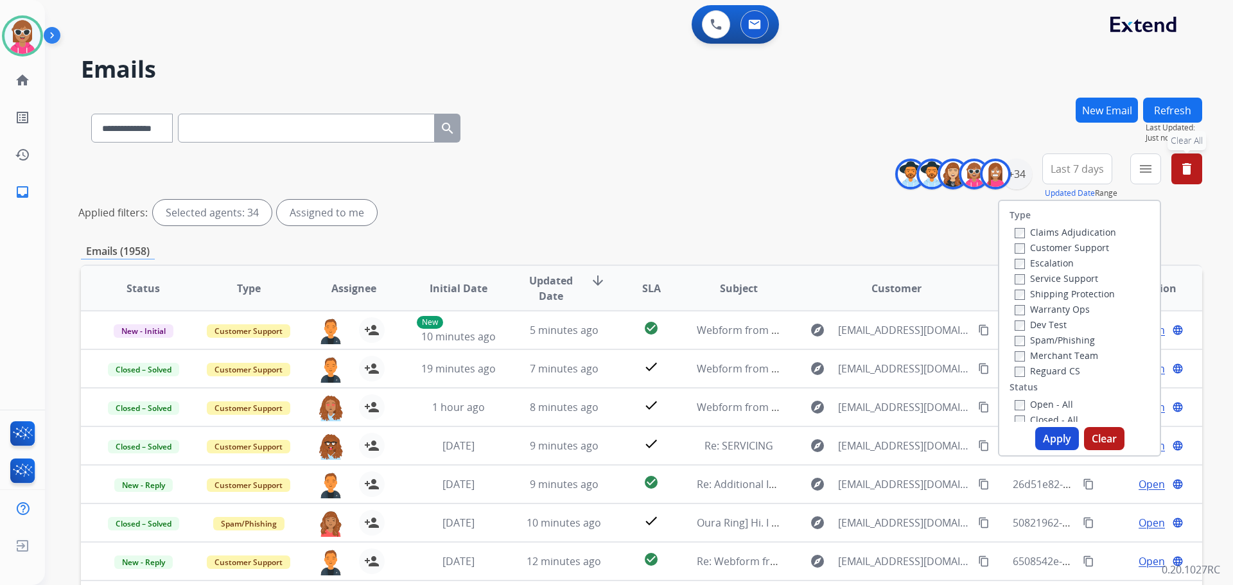
click at [1052, 245] on label "Customer Support" at bounding box center [1062, 247] width 94 height 12
click at [1058, 295] on label "Shipping Protection" at bounding box center [1065, 294] width 100 height 12
drag, startPoint x: 1053, startPoint y: 369, endPoint x: 1038, endPoint y: 380, distance: 18.4
click at [1052, 370] on label "Reguard CS" at bounding box center [1048, 371] width 66 height 12
click at [1031, 399] on label "Open - All" at bounding box center [1044, 404] width 58 height 12
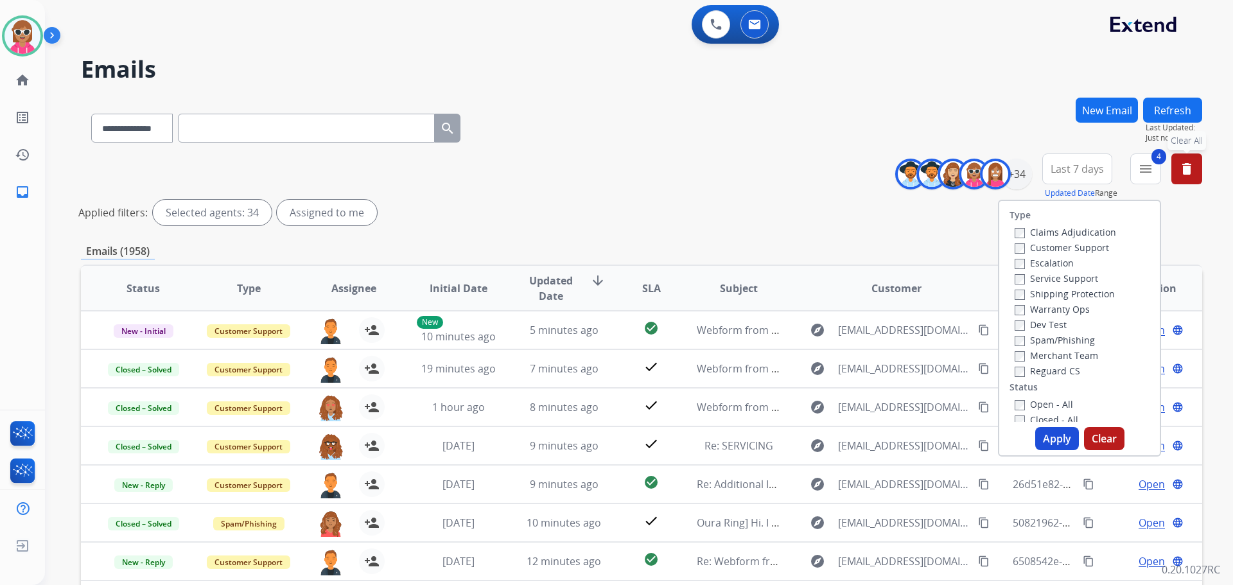
click at [1065, 441] on button "Apply" at bounding box center [1057, 438] width 44 height 23
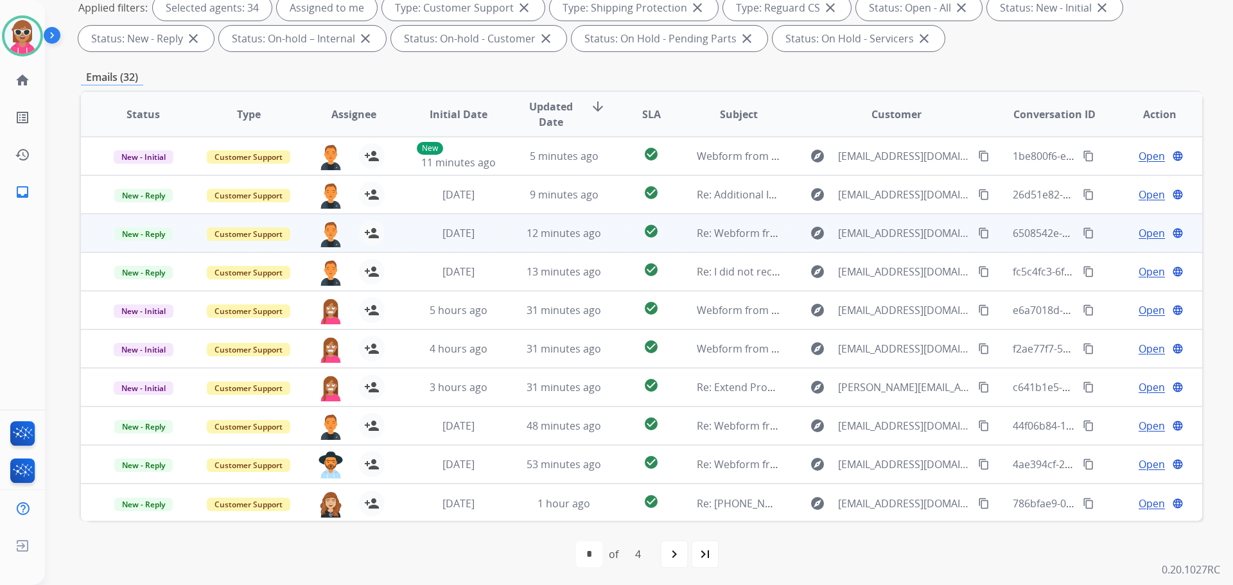
scroll to position [207, 0]
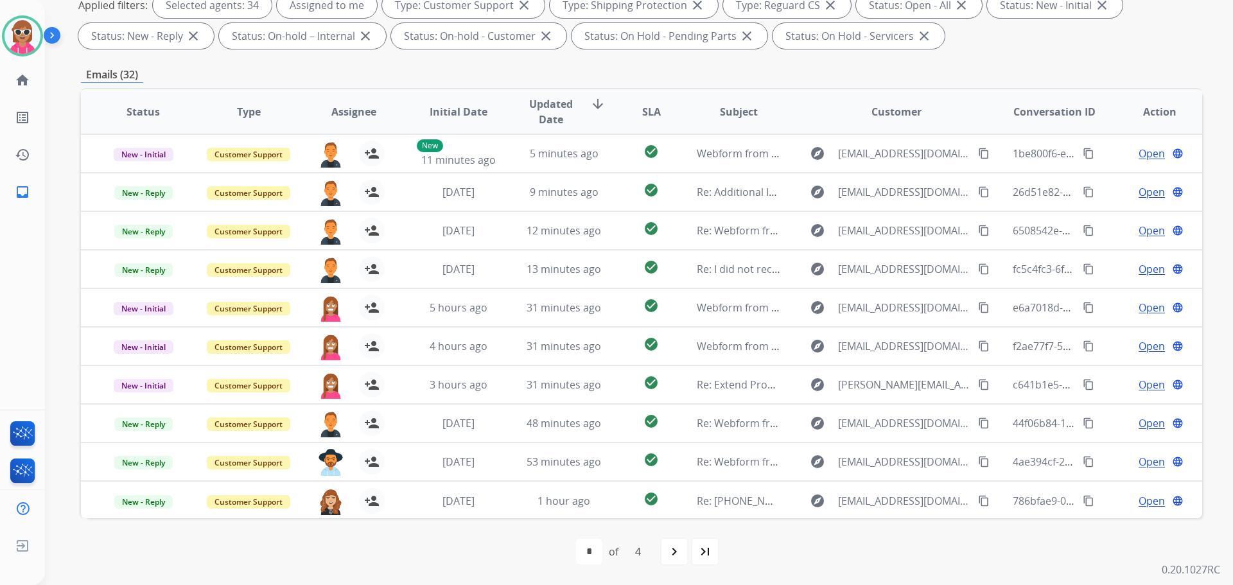
click at [337, 105] on span "Assignee" at bounding box center [353, 111] width 45 height 15
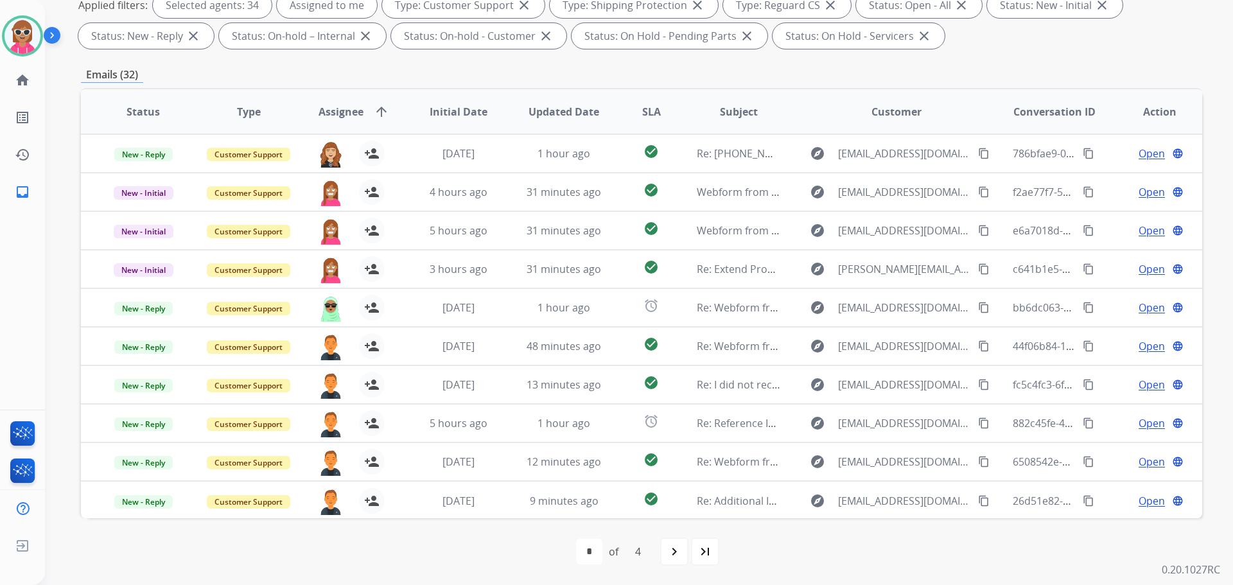
click at [328, 114] on span "Assignee" at bounding box center [341, 111] width 45 height 15
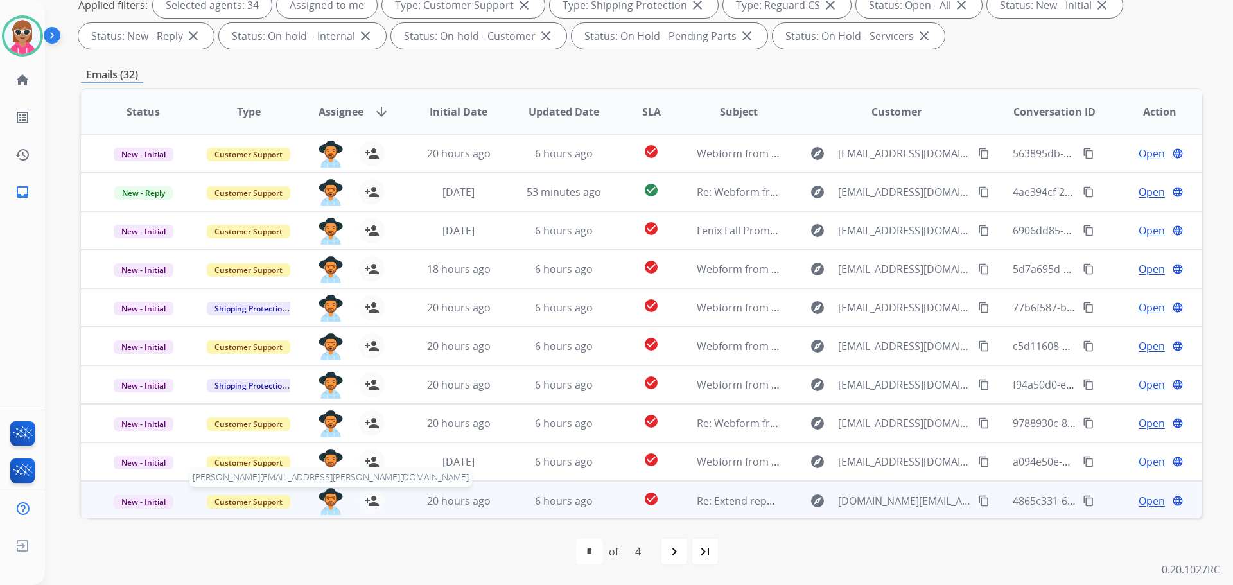
click at [329, 499] on img at bounding box center [331, 501] width 26 height 27
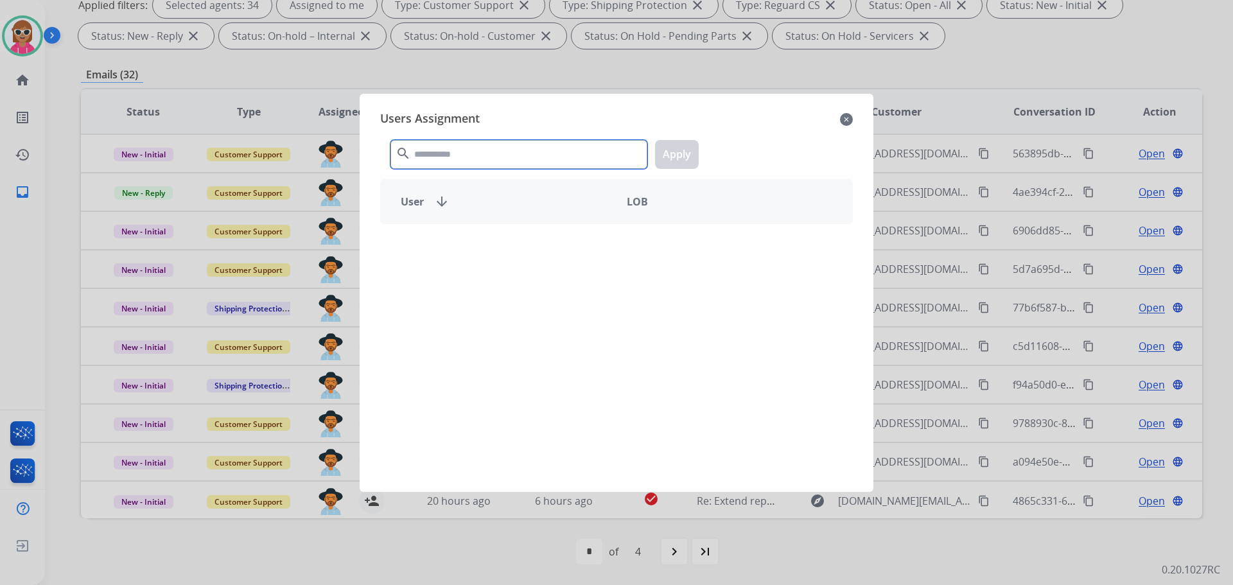
click at [484, 142] on input "text" at bounding box center [518, 154] width 257 height 29
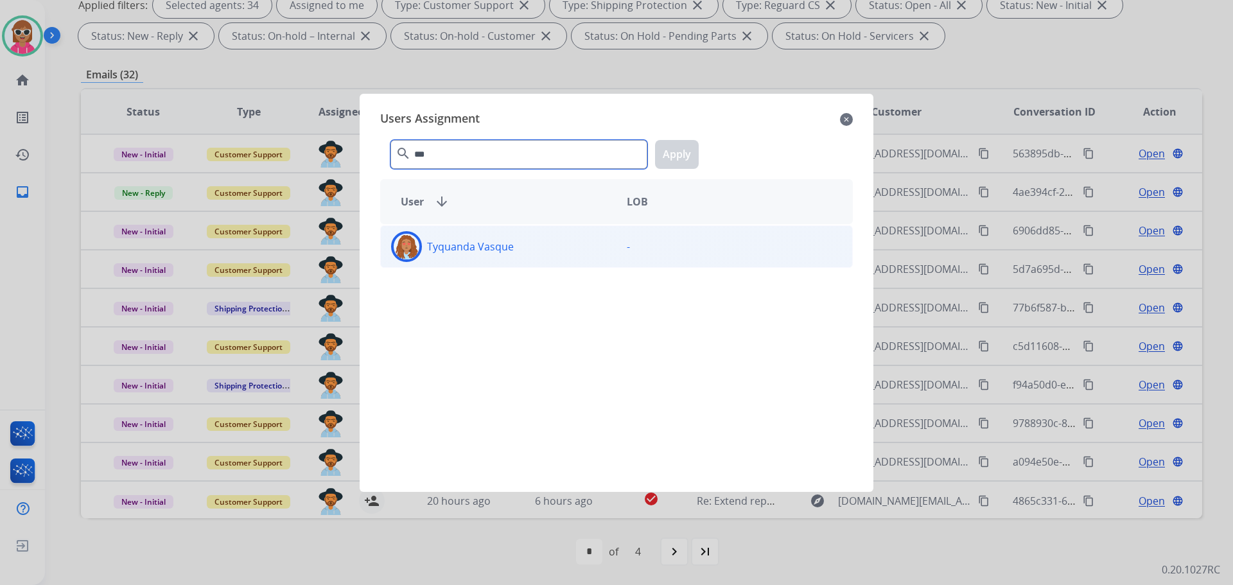
type input "***"
click at [516, 241] on div "Tyquanda Vasque" at bounding box center [499, 246] width 236 height 31
click at [675, 155] on button "Apply" at bounding box center [677, 154] width 44 height 29
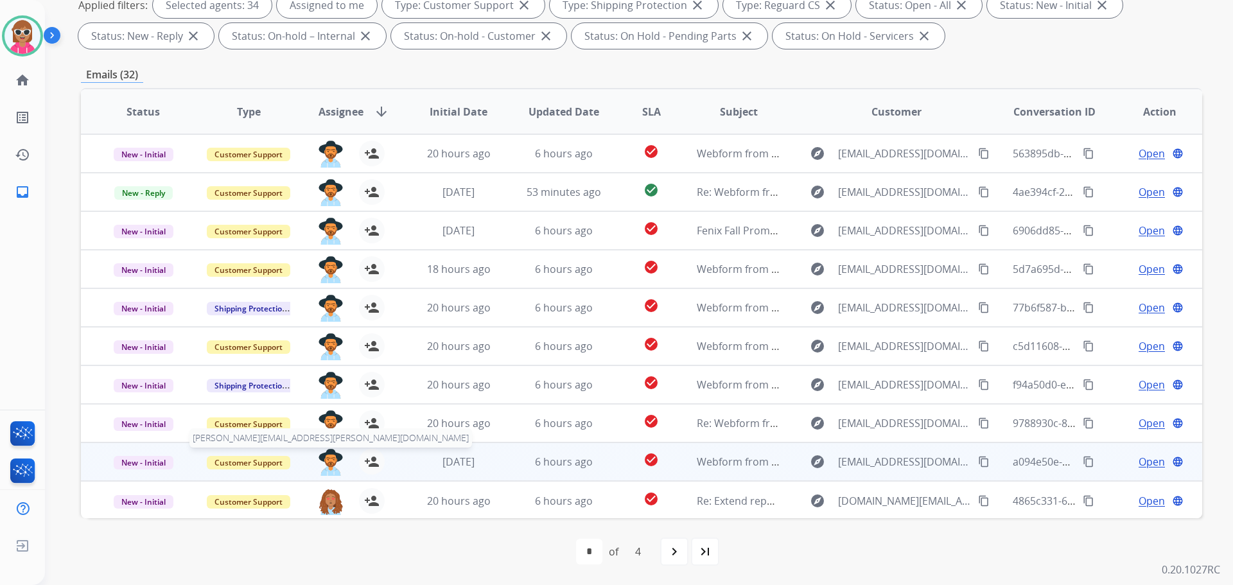
click at [328, 456] on img at bounding box center [331, 462] width 26 height 27
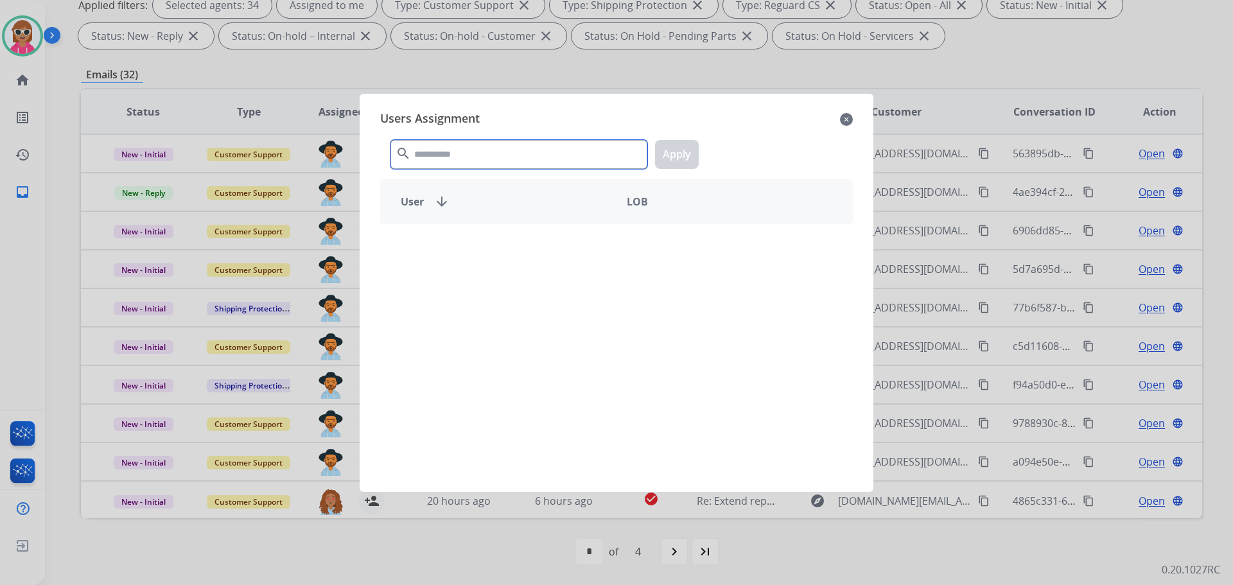
click at [486, 162] on input "text" at bounding box center [518, 154] width 257 height 29
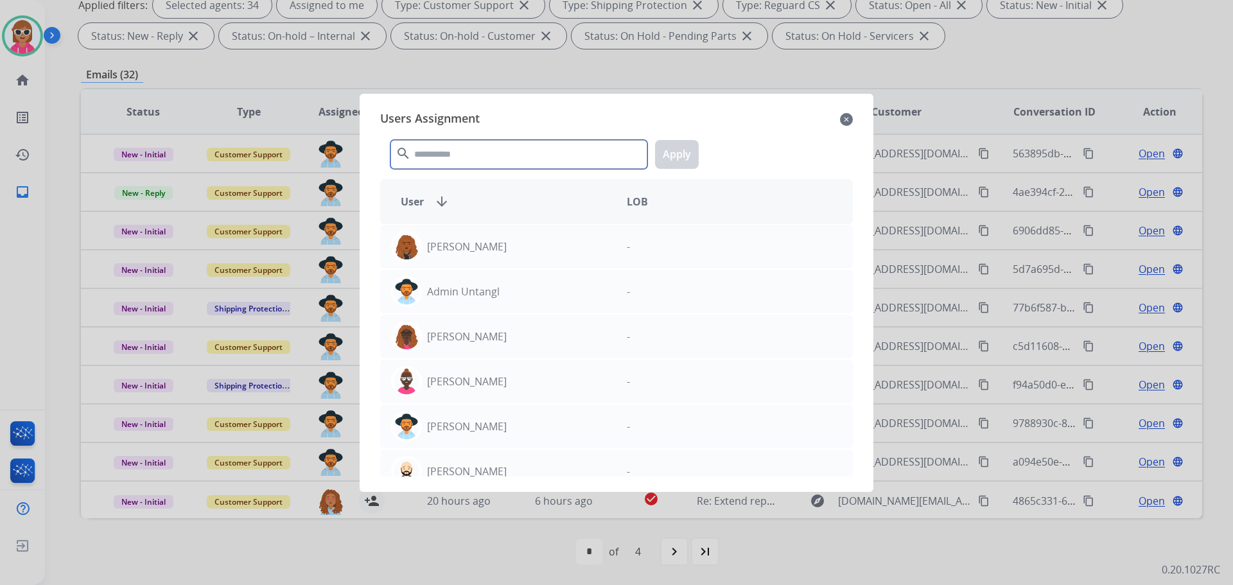
click at [501, 155] on input "text" at bounding box center [518, 154] width 257 height 29
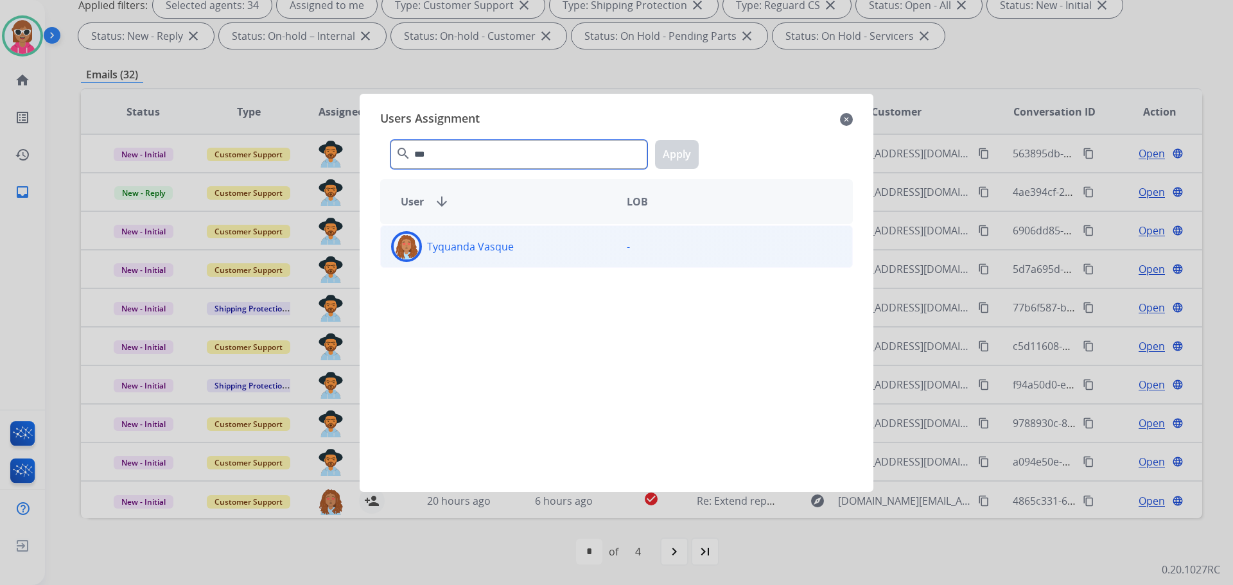
type input "***"
click at [536, 237] on div "Tyquanda Vasque" at bounding box center [499, 246] width 236 height 31
click at [672, 158] on button "Apply" at bounding box center [677, 154] width 44 height 29
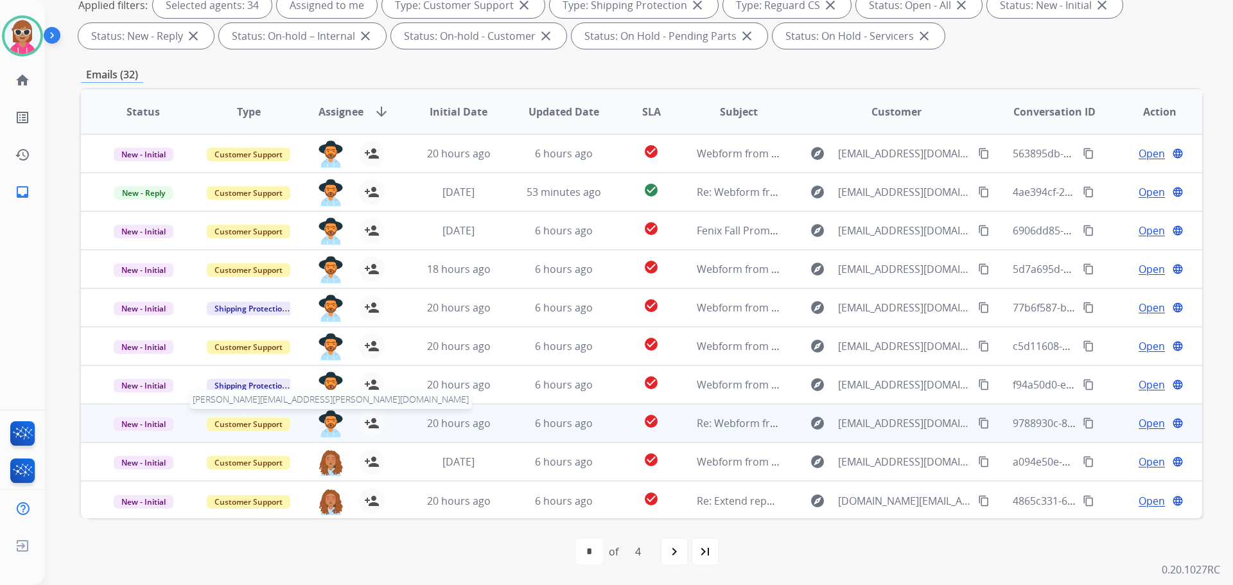
click at [331, 421] on img at bounding box center [331, 423] width 26 height 27
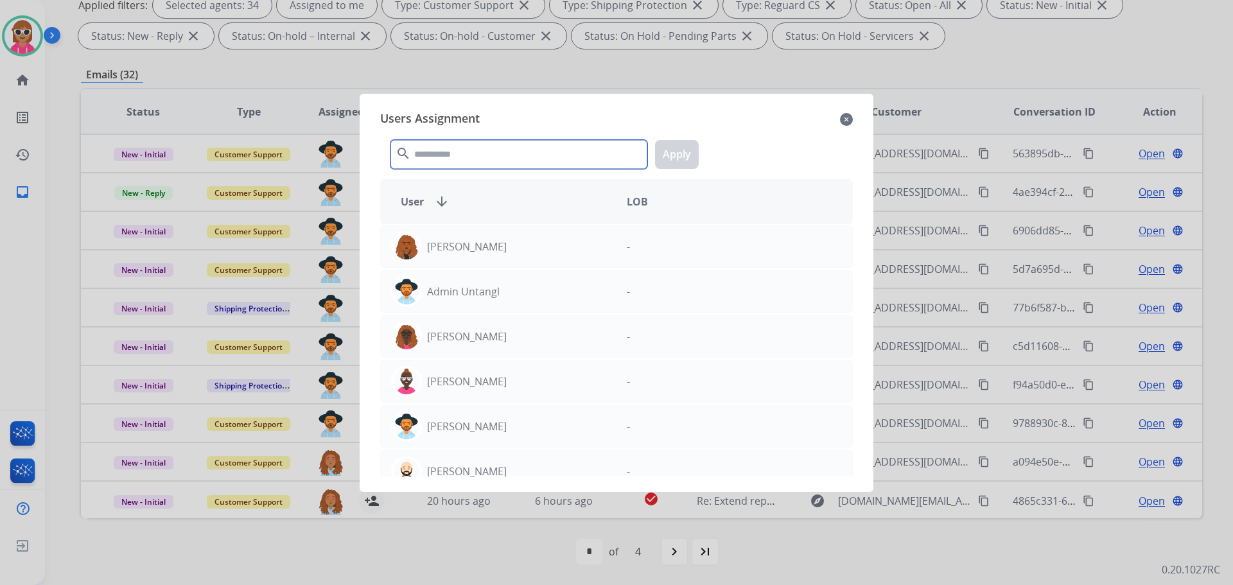
click at [482, 150] on input "text" at bounding box center [518, 154] width 257 height 29
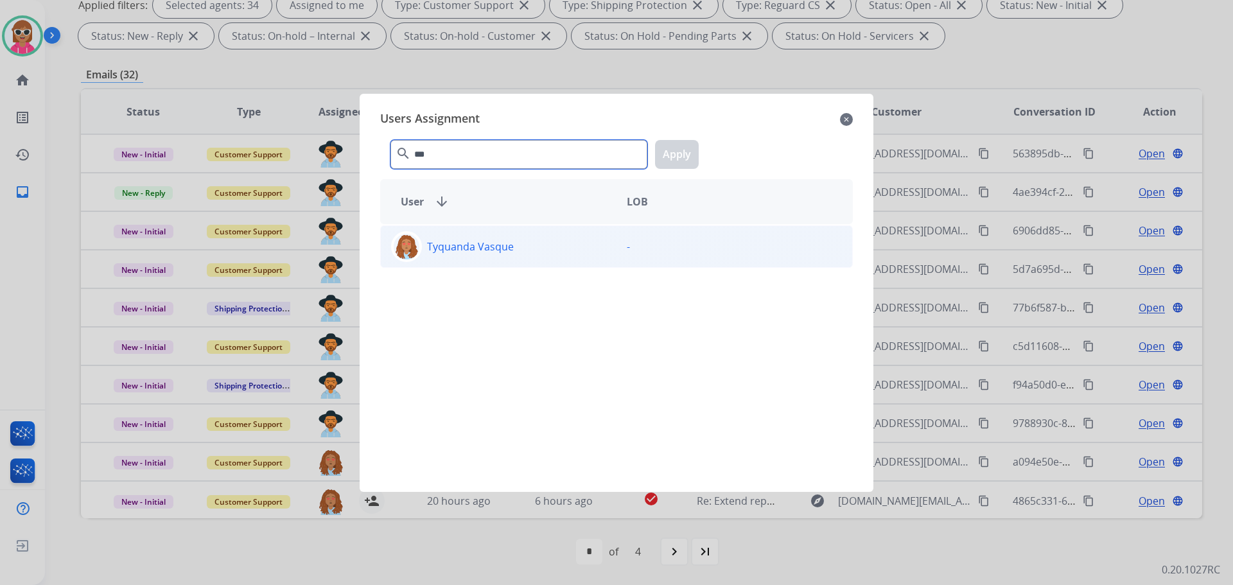
type input "***"
click at [469, 244] on p "Tyquanda Vasque" at bounding box center [470, 246] width 87 height 15
click at [696, 150] on div "*** search Apply" at bounding box center [616, 152] width 473 height 44
click at [696, 152] on button "Apply" at bounding box center [677, 154] width 44 height 29
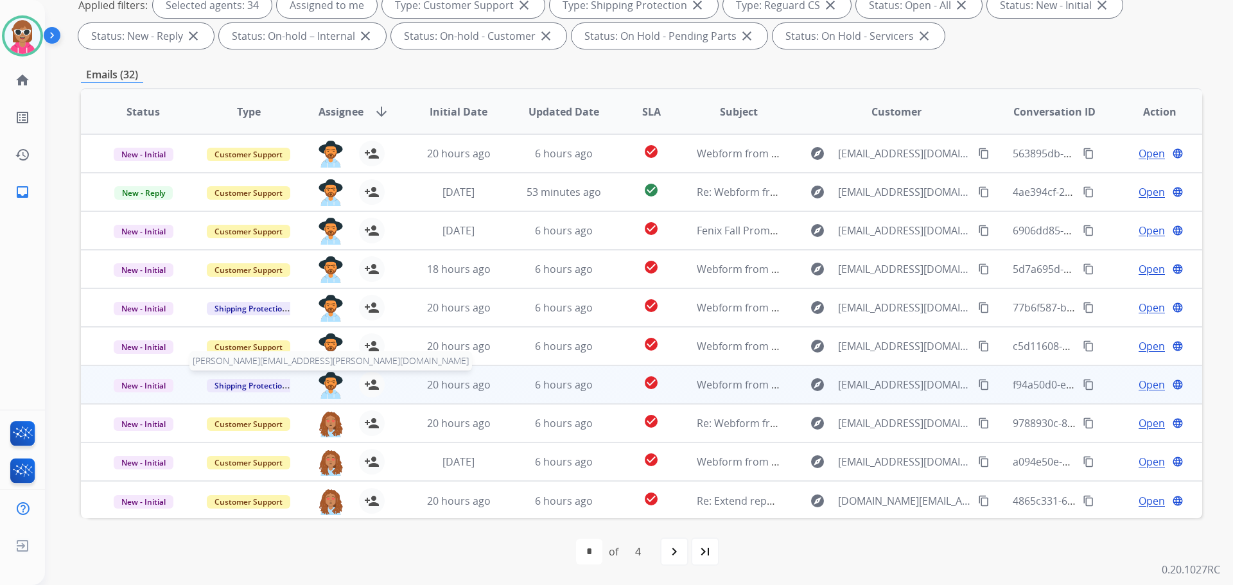
click at [324, 376] on img at bounding box center [331, 385] width 26 height 27
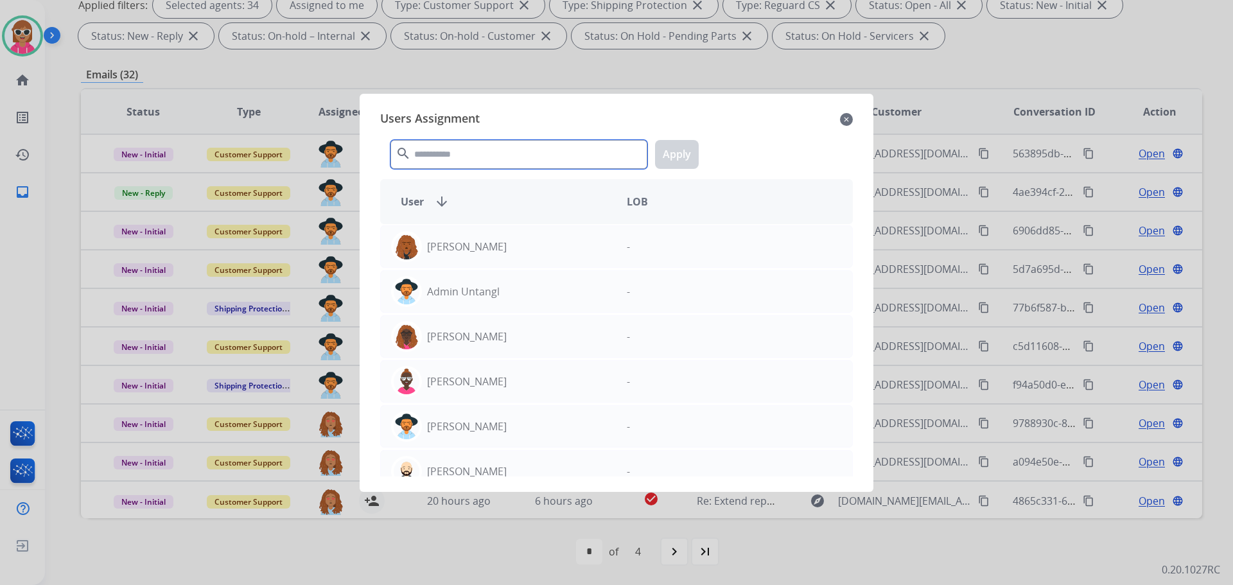
click at [474, 159] on input "text" at bounding box center [518, 154] width 257 height 29
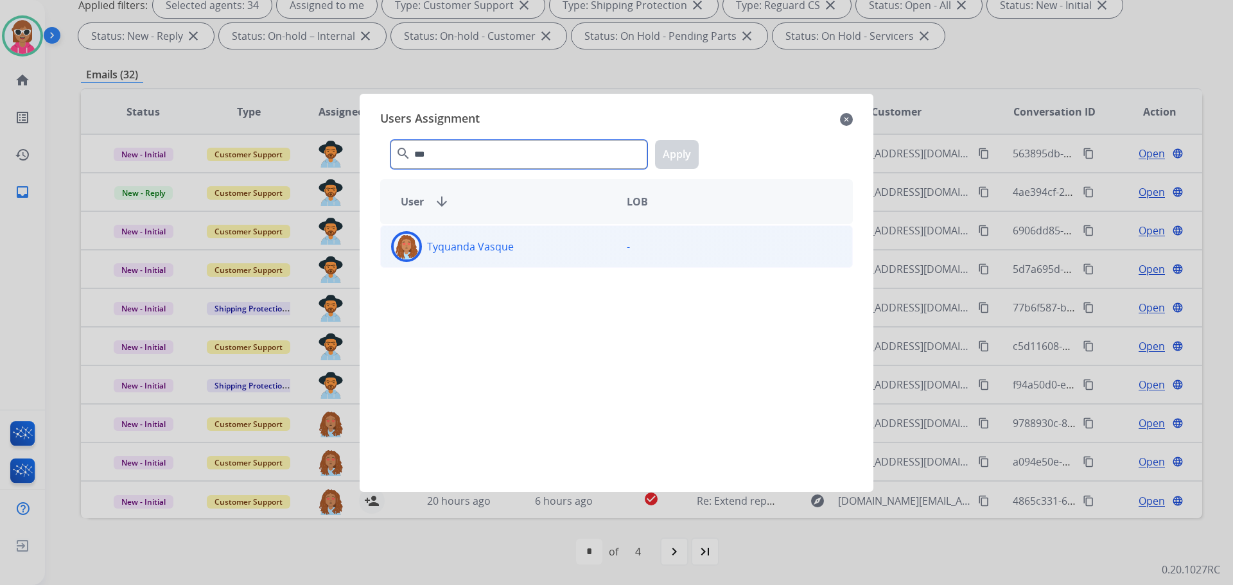
type input "***"
click at [571, 251] on div "Tyquanda Vasque" at bounding box center [499, 246] width 236 height 31
click at [688, 162] on button "Apply" at bounding box center [677, 154] width 44 height 29
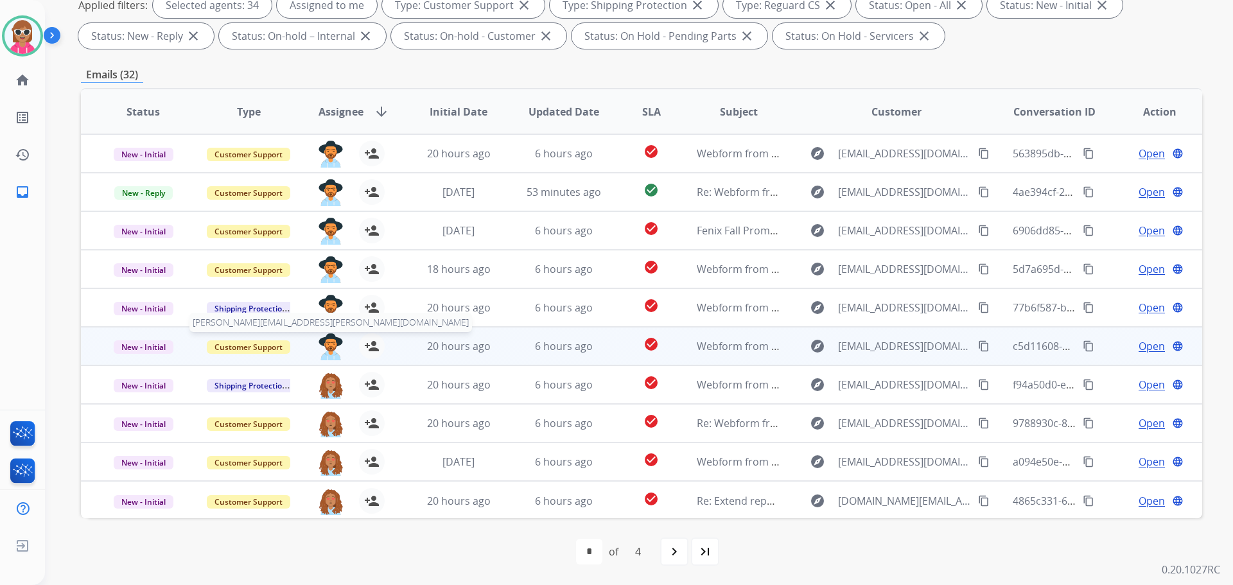
click at [331, 350] on img at bounding box center [331, 346] width 26 height 27
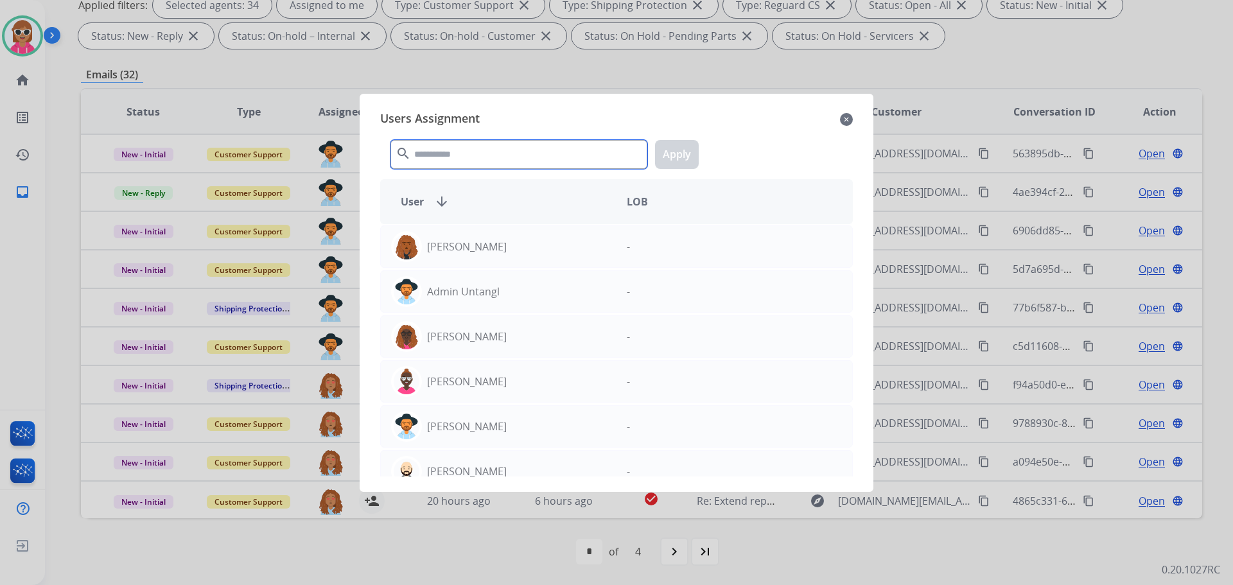
click at [587, 154] on input "text" at bounding box center [518, 154] width 257 height 29
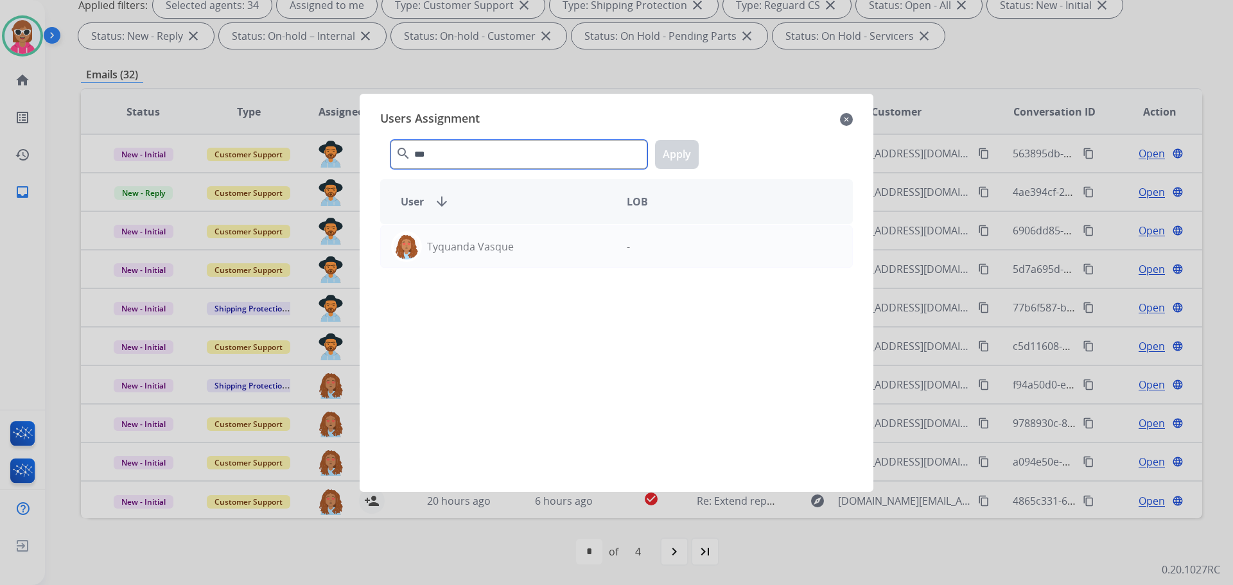
type input "***"
click at [541, 274] on div "Tyquanda Vasque -" at bounding box center [616, 350] width 473 height 252
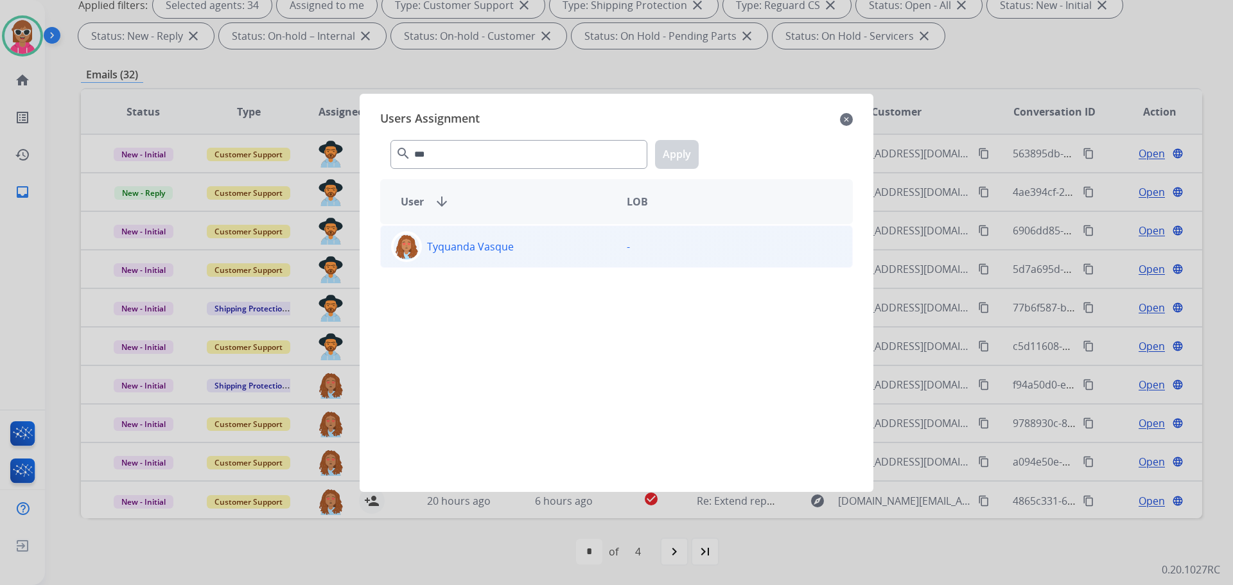
click at [545, 258] on div "Tyquanda Vasque" at bounding box center [499, 246] width 236 height 31
click at [684, 166] on button "Apply" at bounding box center [677, 154] width 44 height 29
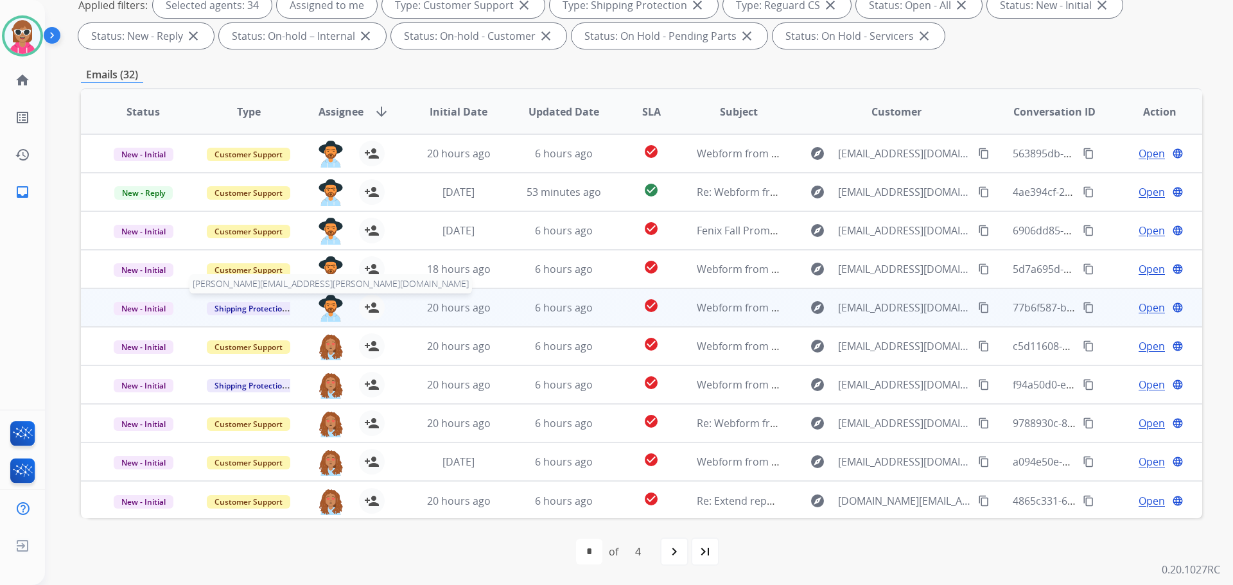
click at [329, 303] on img at bounding box center [331, 308] width 26 height 27
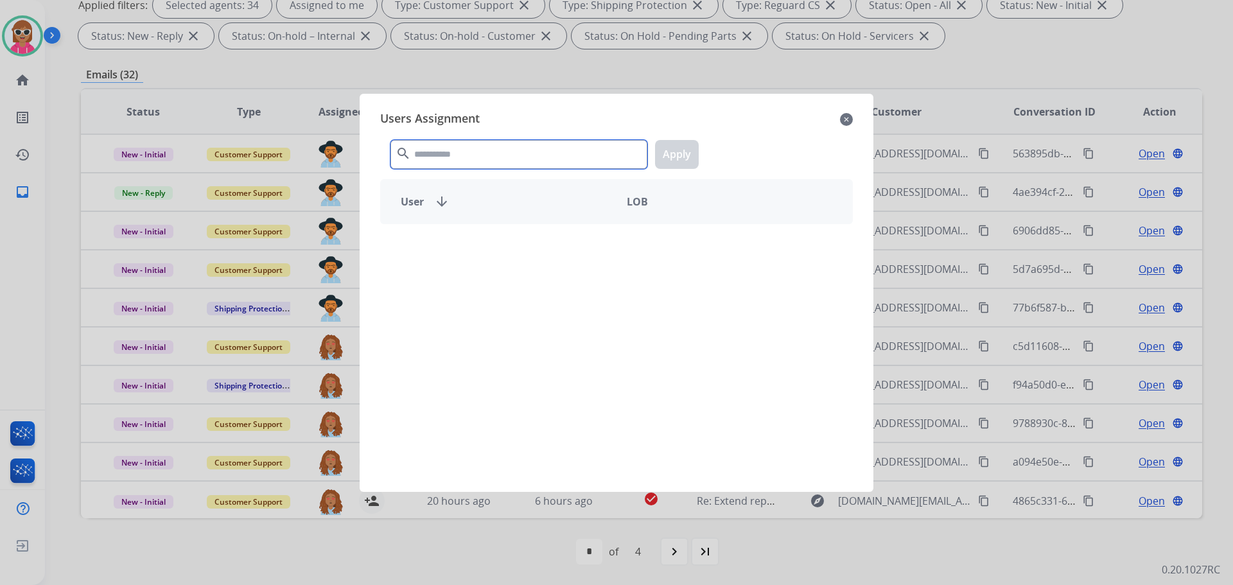
click at [520, 157] on input "text" at bounding box center [518, 154] width 257 height 29
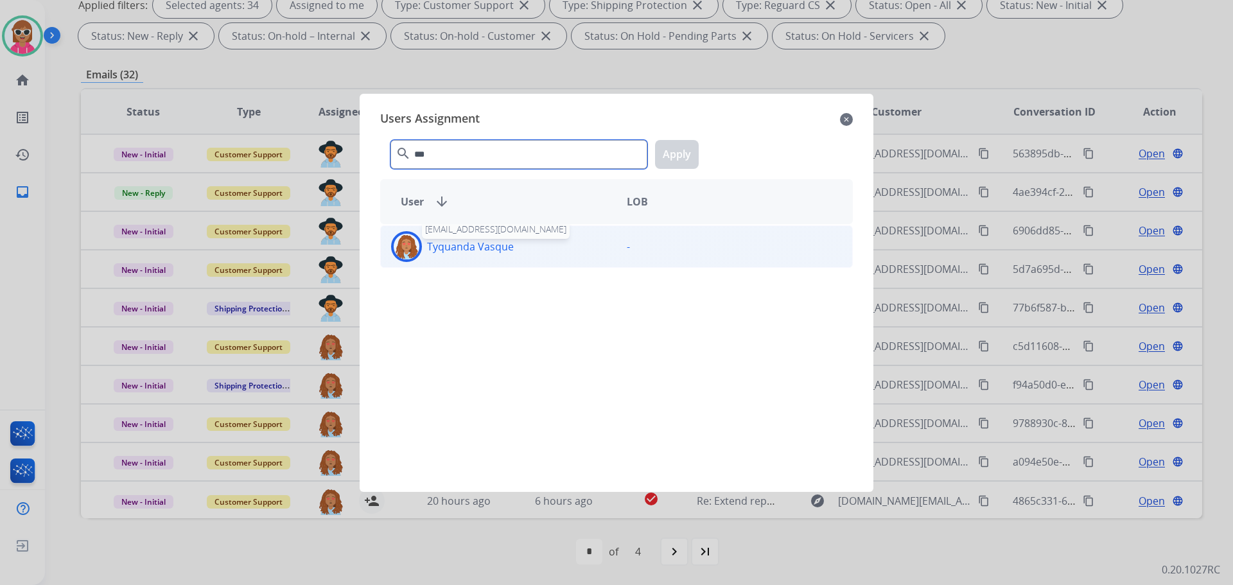
type input "***"
click at [480, 245] on p "Tyquanda Vasque" at bounding box center [470, 246] width 87 height 15
click at [677, 157] on button "Apply" at bounding box center [677, 154] width 44 height 29
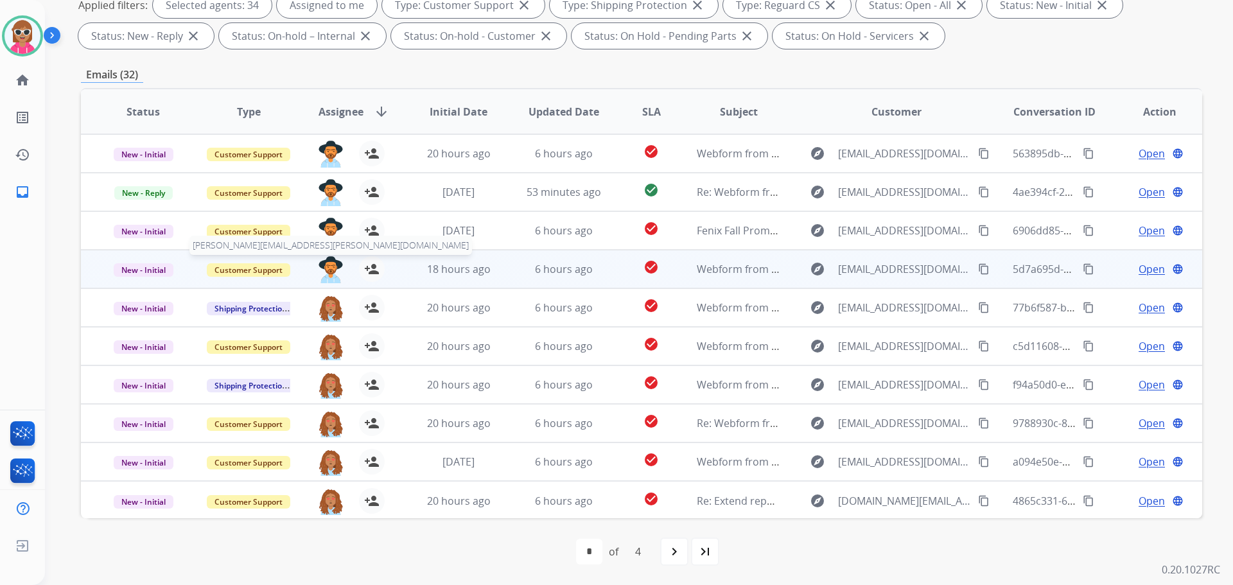
click at [329, 260] on img at bounding box center [331, 269] width 26 height 27
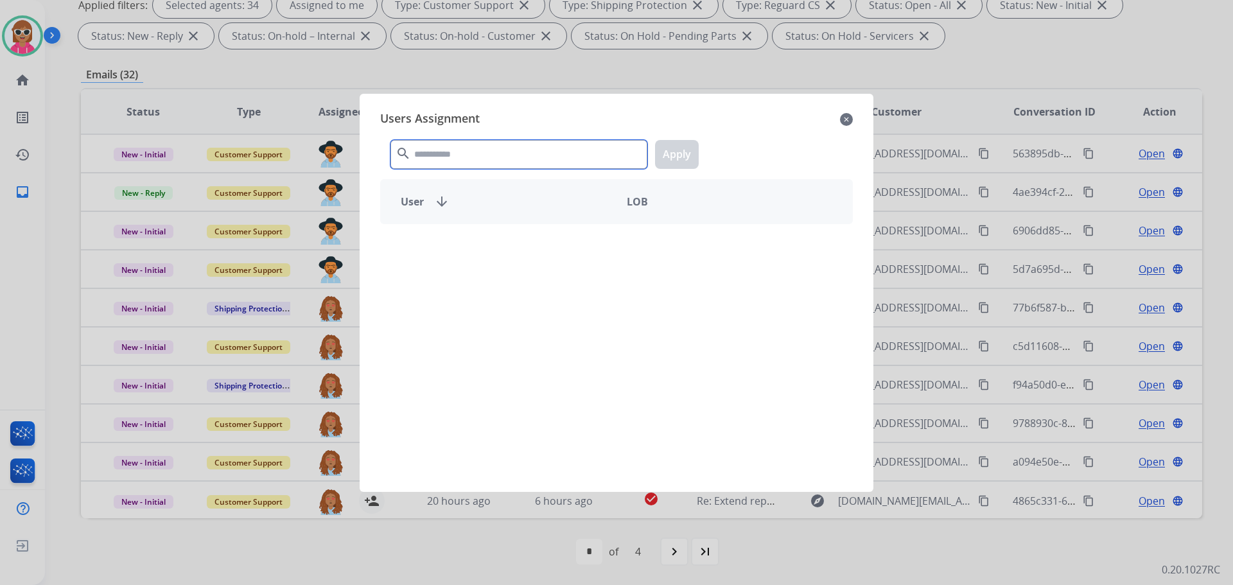
click at [475, 160] on input "text" at bounding box center [518, 154] width 257 height 29
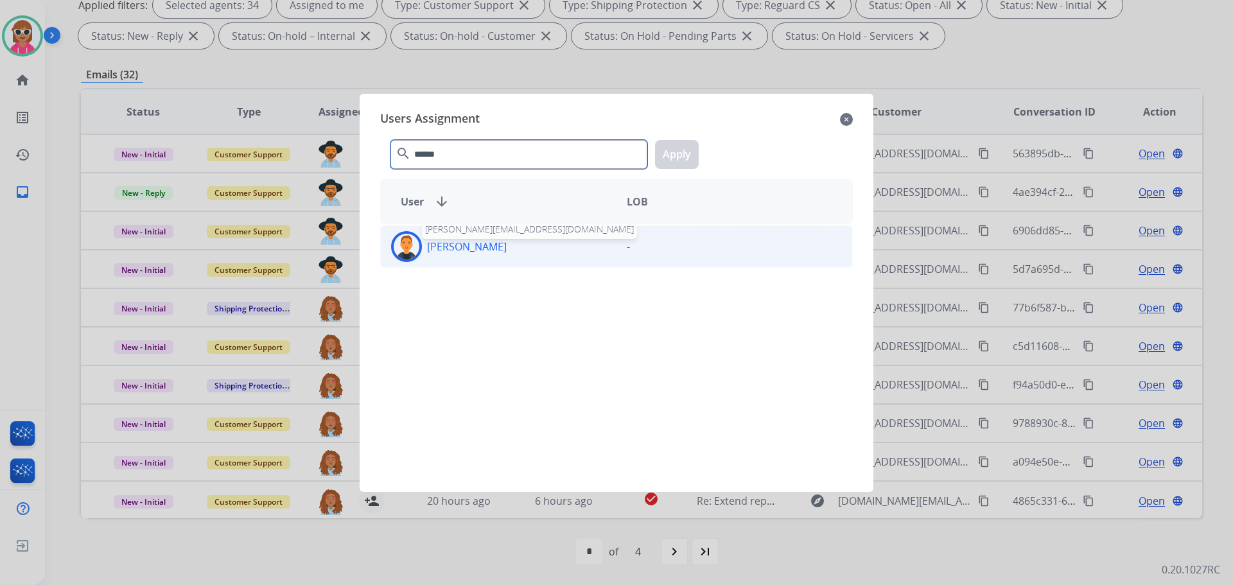
type input "******"
click at [471, 241] on p "[PERSON_NAME]" at bounding box center [467, 246] width 80 height 15
click at [679, 164] on button "Apply" at bounding box center [677, 154] width 44 height 29
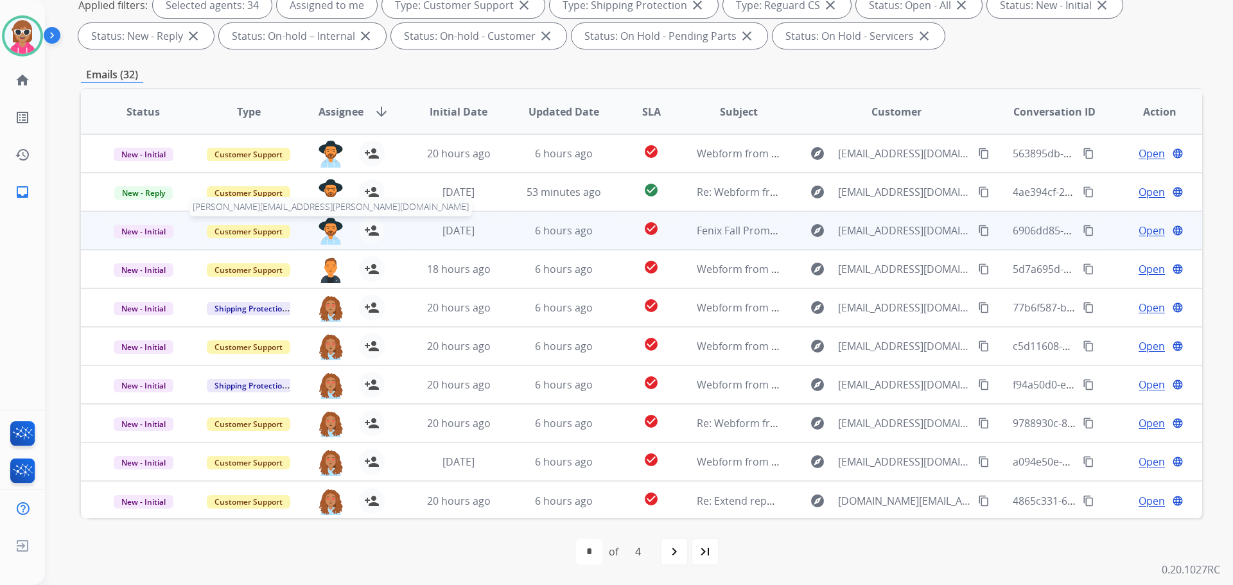
click at [329, 227] on img at bounding box center [331, 231] width 26 height 27
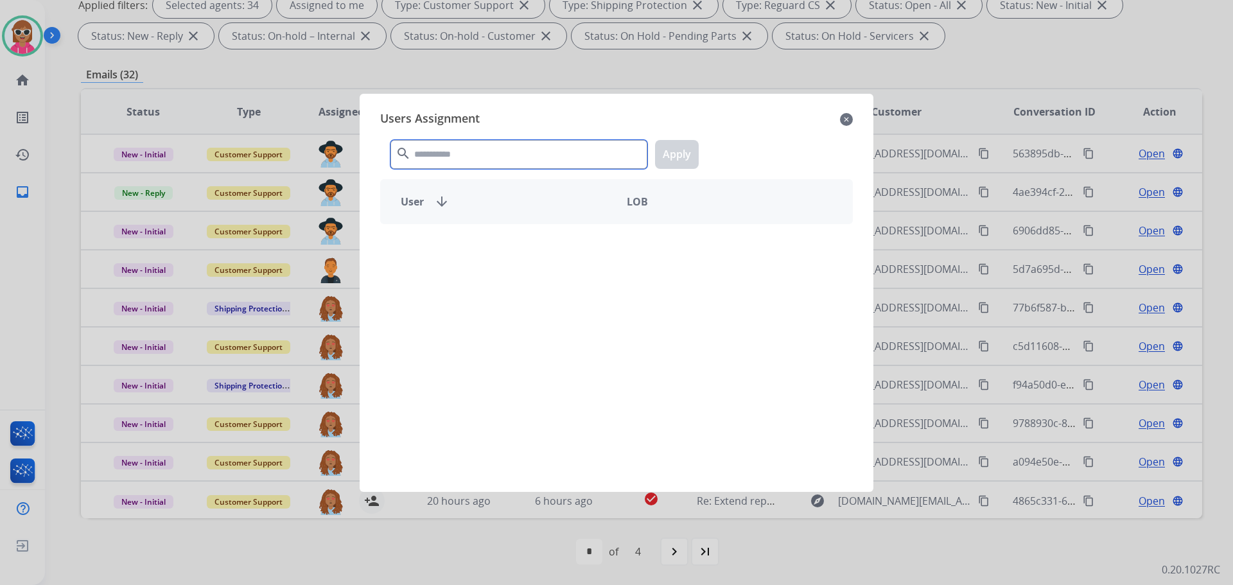
click at [417, 150] on input "text" at bounding box center [518, 154] width 257 height 29
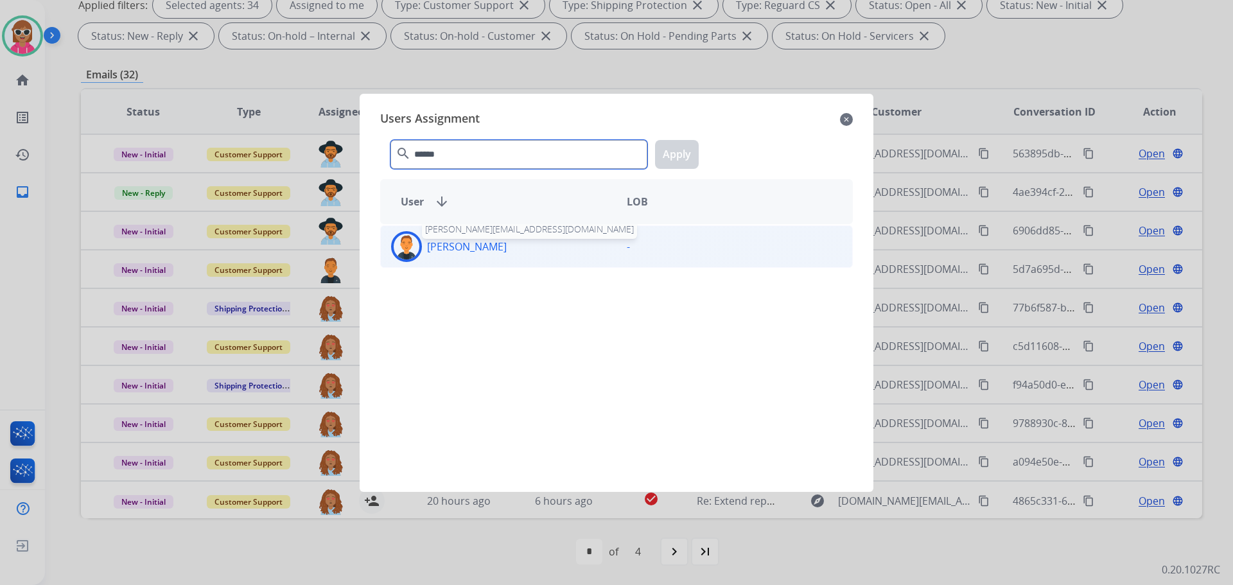
type input "******"
click at [429, 247] on p "[PERSON_NAME]" at bounding box center [467, 246] width 80 height 15
click at [676, 153] on button "Apply" at bounding box center [677, 154] width 44 height 29
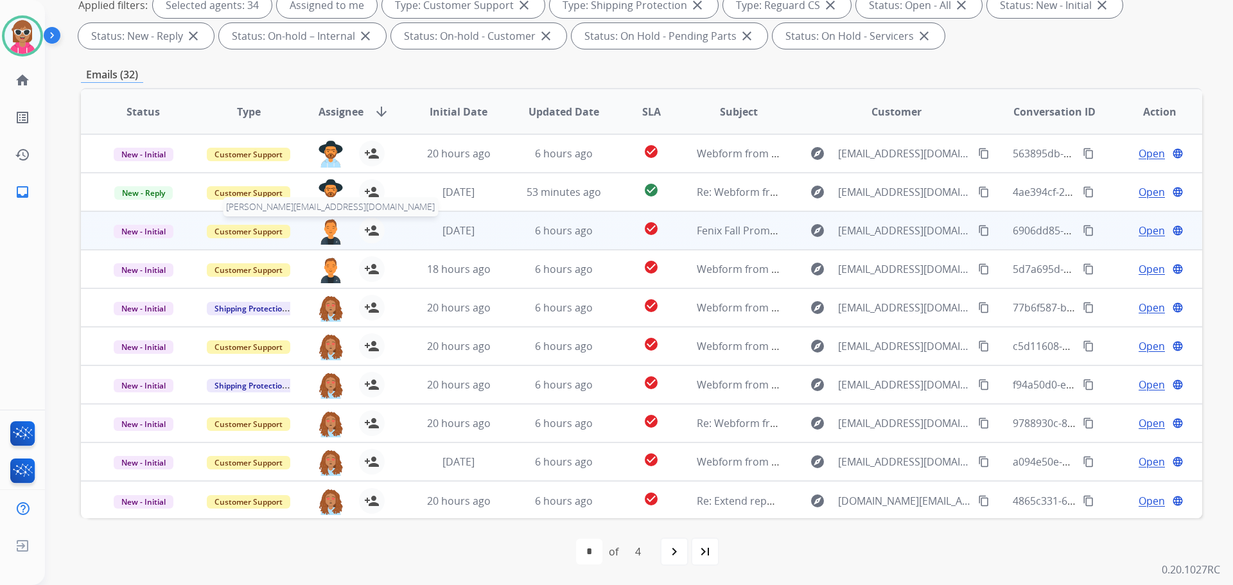
click at [330, 199] on span "[PERSON_NAME][EMAIL_ADDRESS][DOMAIN_NAME]" at bounding box center [330, 206] width 215 height 19
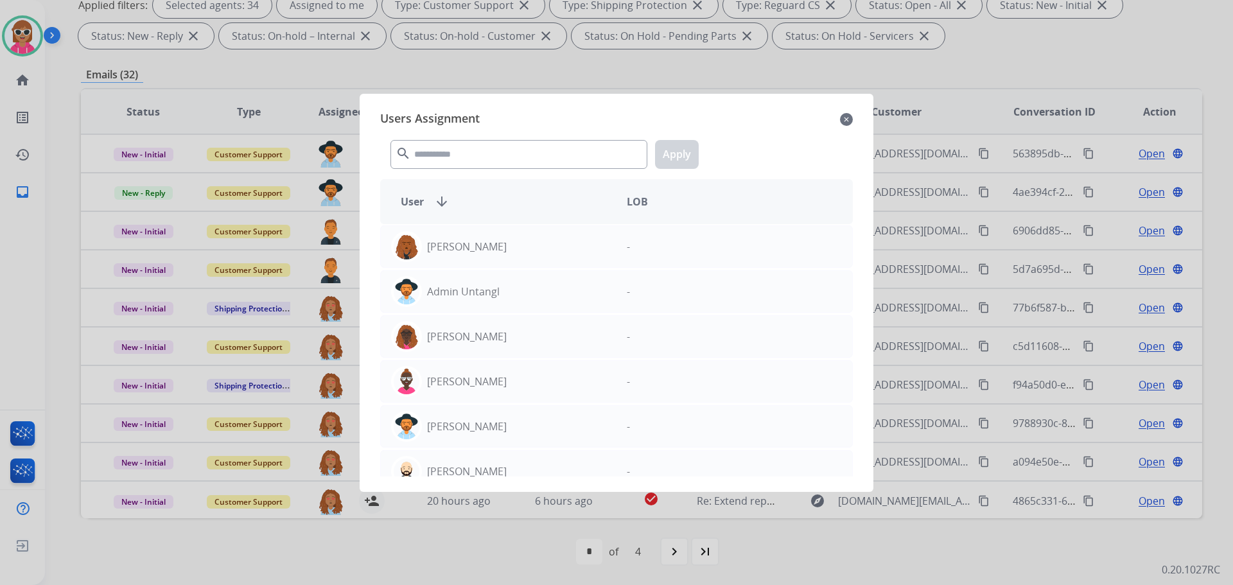
click at [329, 181] on div at bounding box center [616, 292] width 1233 height 585
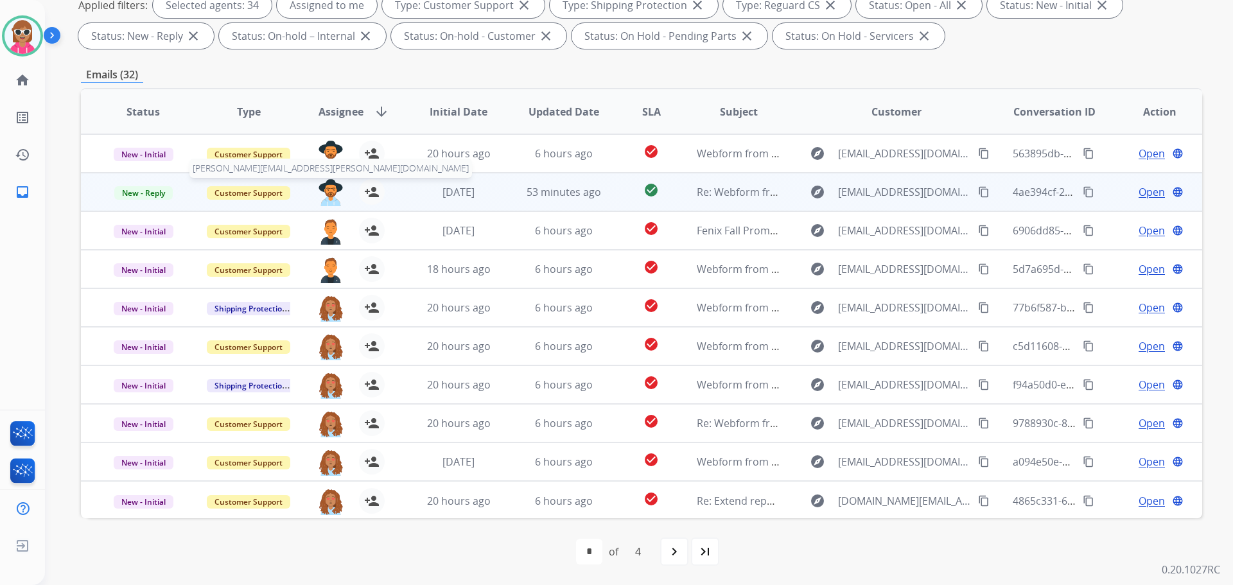
click at [329, 182] on img at bounding box center [331, 192] width 26 height 27
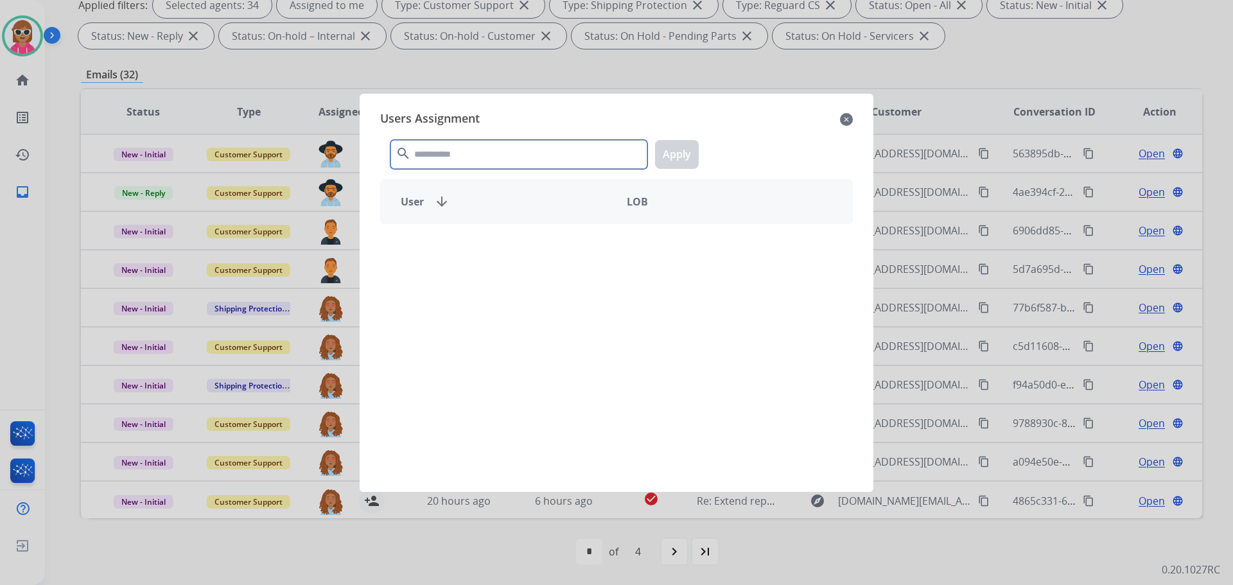
click at [431, 146] on input "text" at bounding box center [518, 154] width 257 height 29
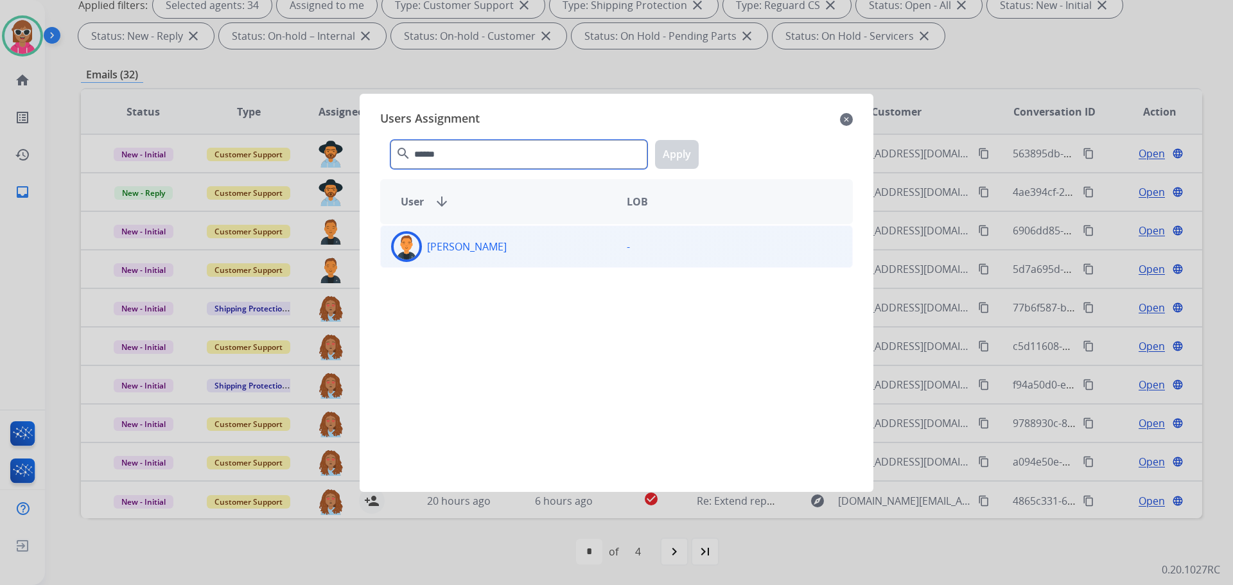
type input "******"
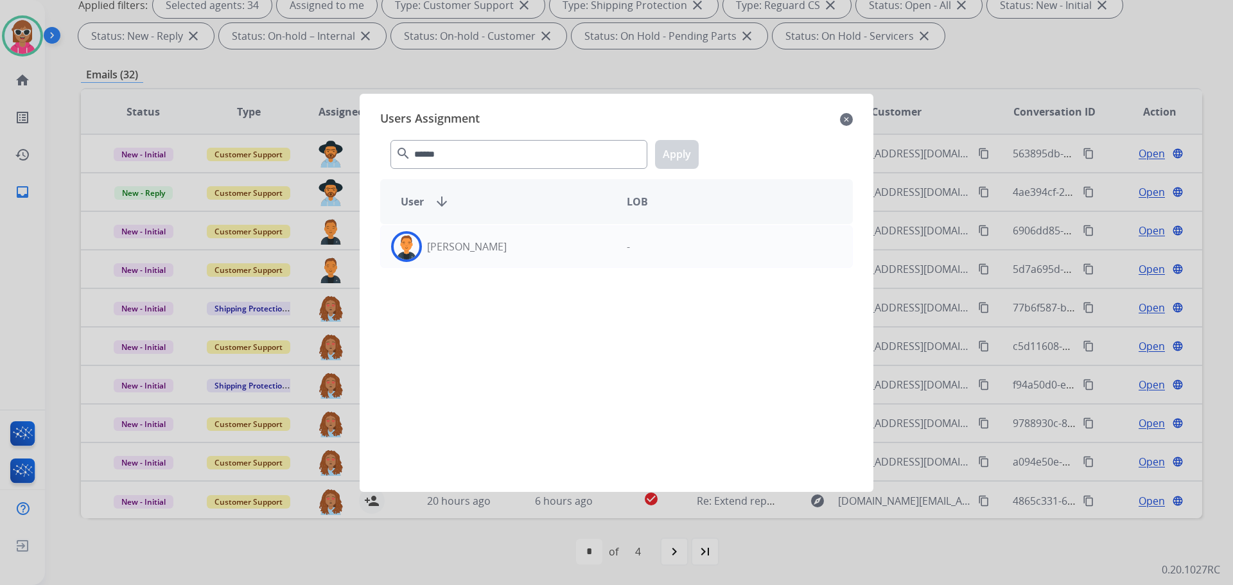
drag, startPoint x: 530, startPoint y: 251, endPoint x: 588, endPoint y: 214, distance: 69.0
click at [533, 247] on div "[PERSON_NAME]" at bounding box center [499, 246] width 236 height 31
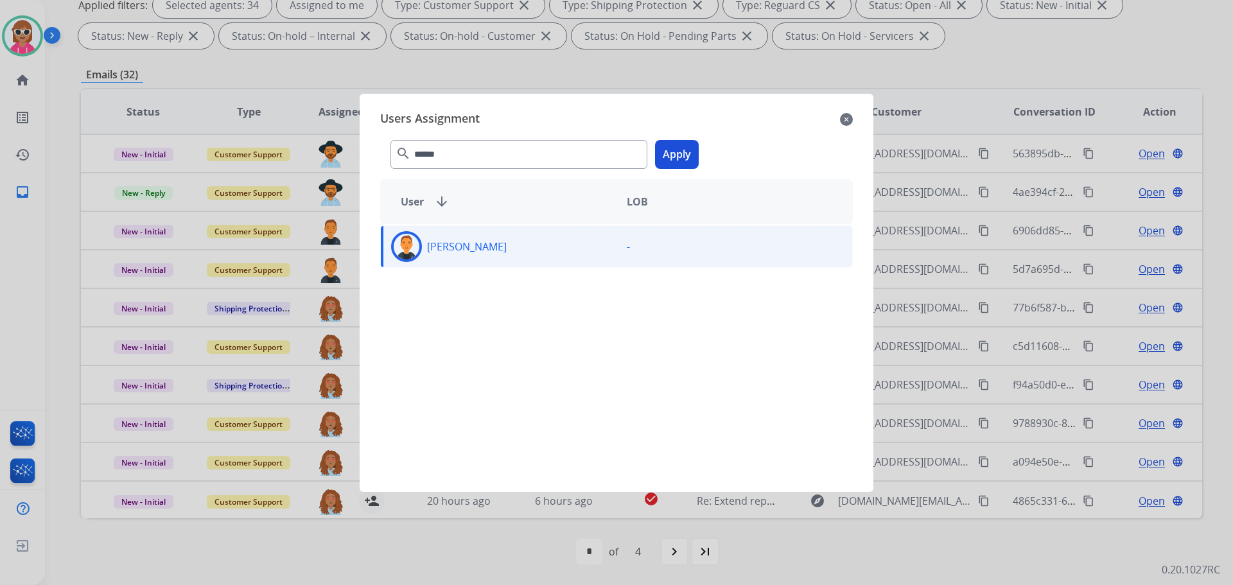
click at [677, 149] on button "Apply" at bounding box center [677, 154] width 44 height 29
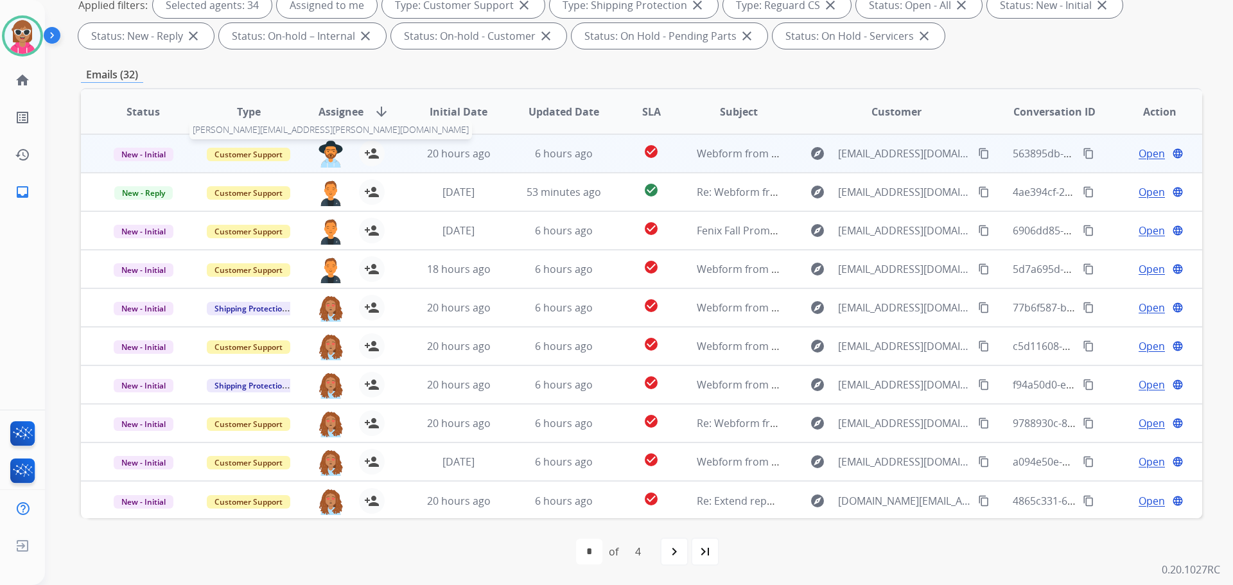
click at [325, 146] on img at bounding box center [331, 154] width 26 height 27
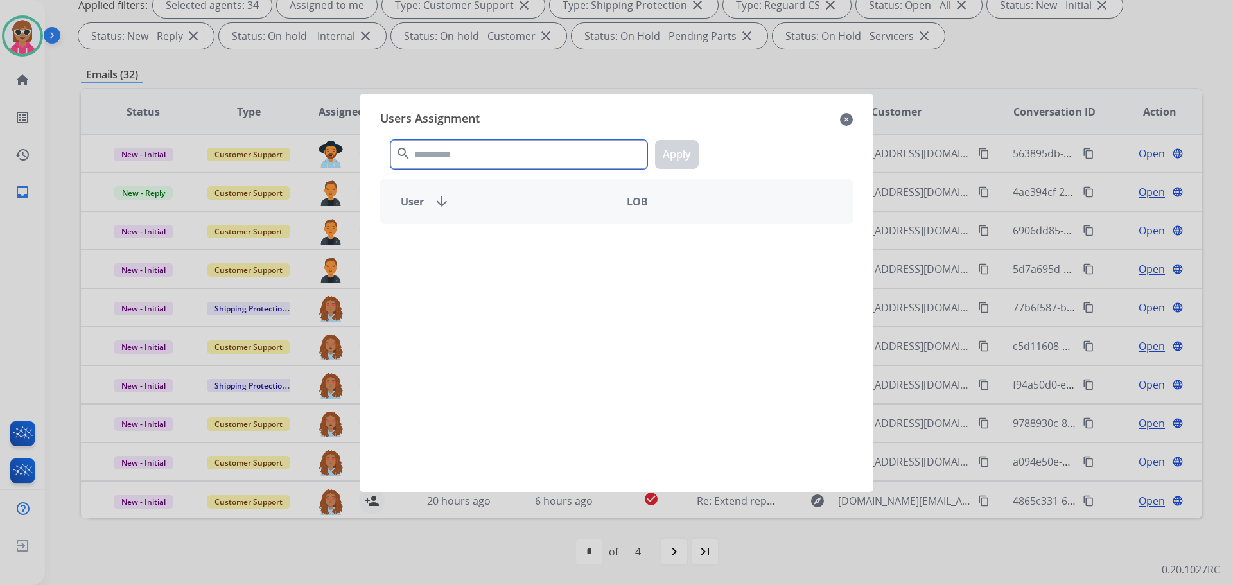
click at [470, 158] on input "text" at bounding box center [518, 154] width 257 height 29
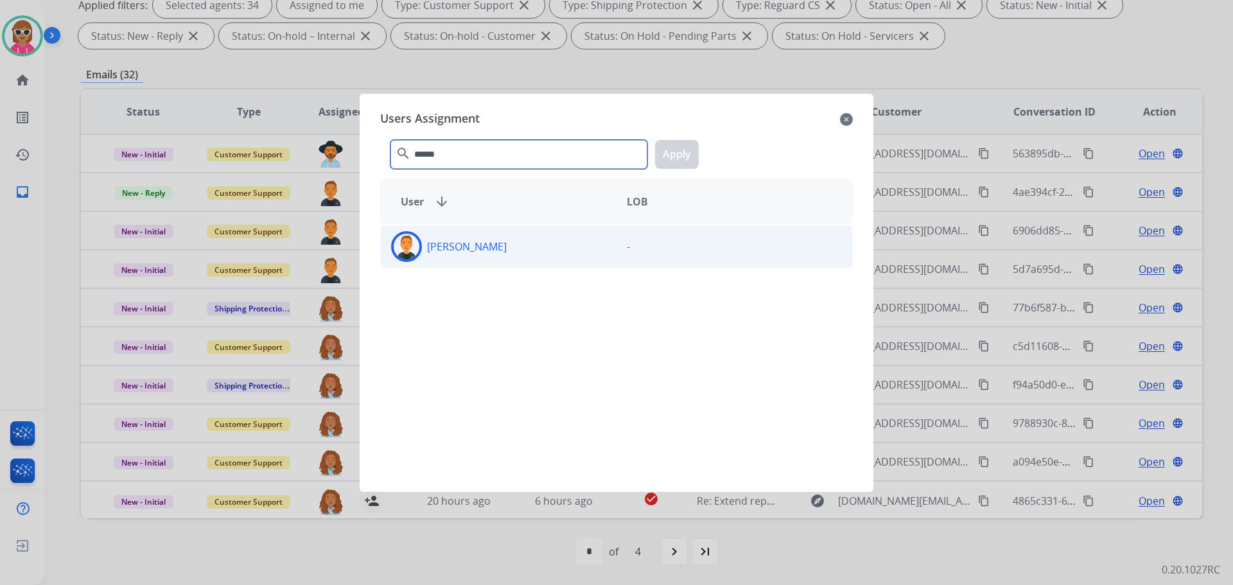
type input "******"
click at [497, 238] on div "[PERSON_NAME]" at bounding box center [499, 246] width 236 height 31
click at [683, 162] on button "Apply" at bounding box center [677, 154] width 44 height 29
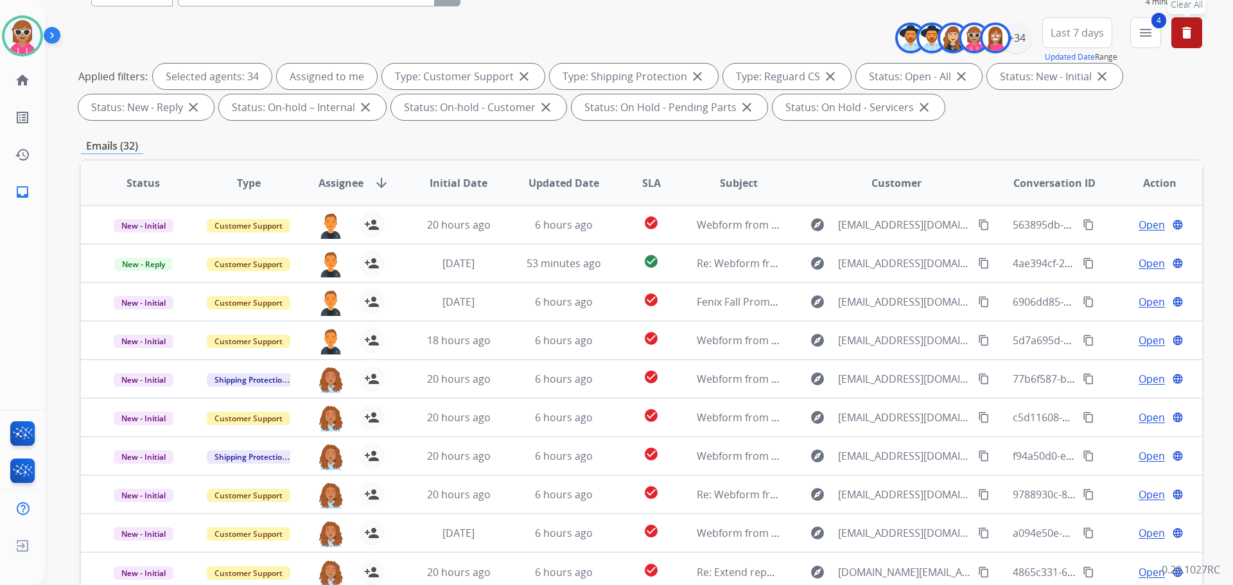
scroll to position [15, 0]
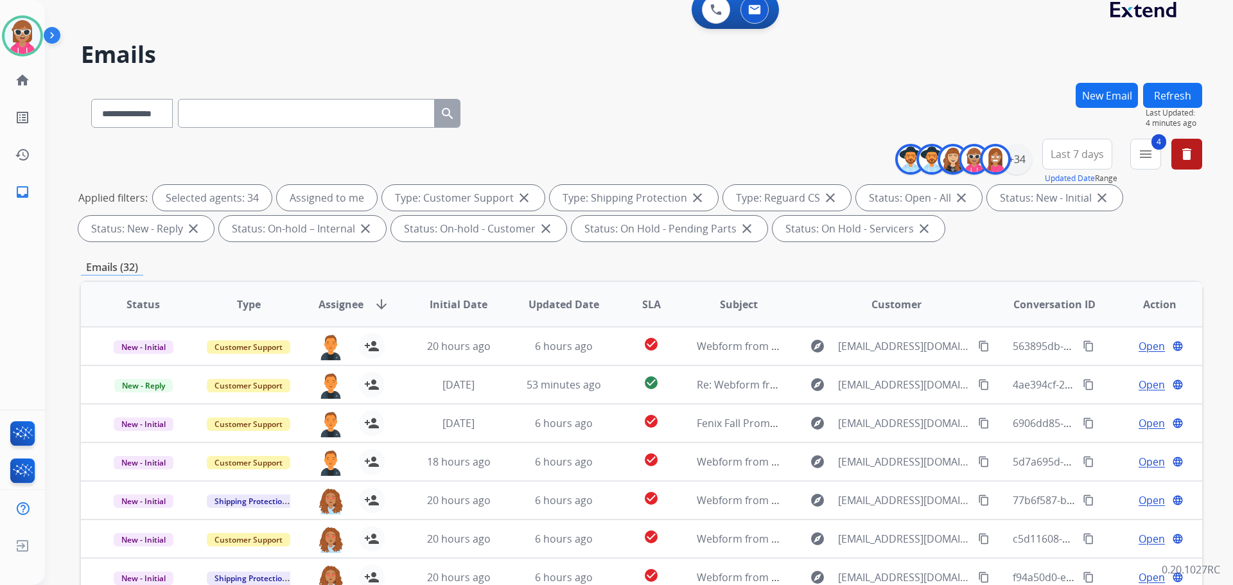
click at [1194, 91] on button "Refresh" at bounding box center [1172, 95] width 59 height 25
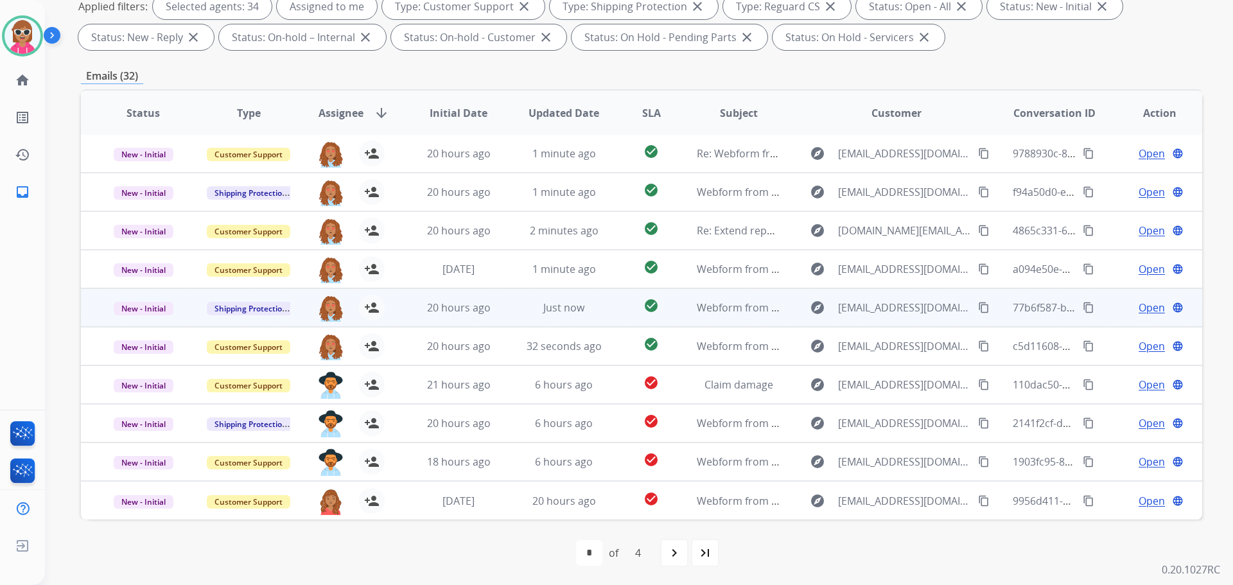
scroll to position [207, 0]
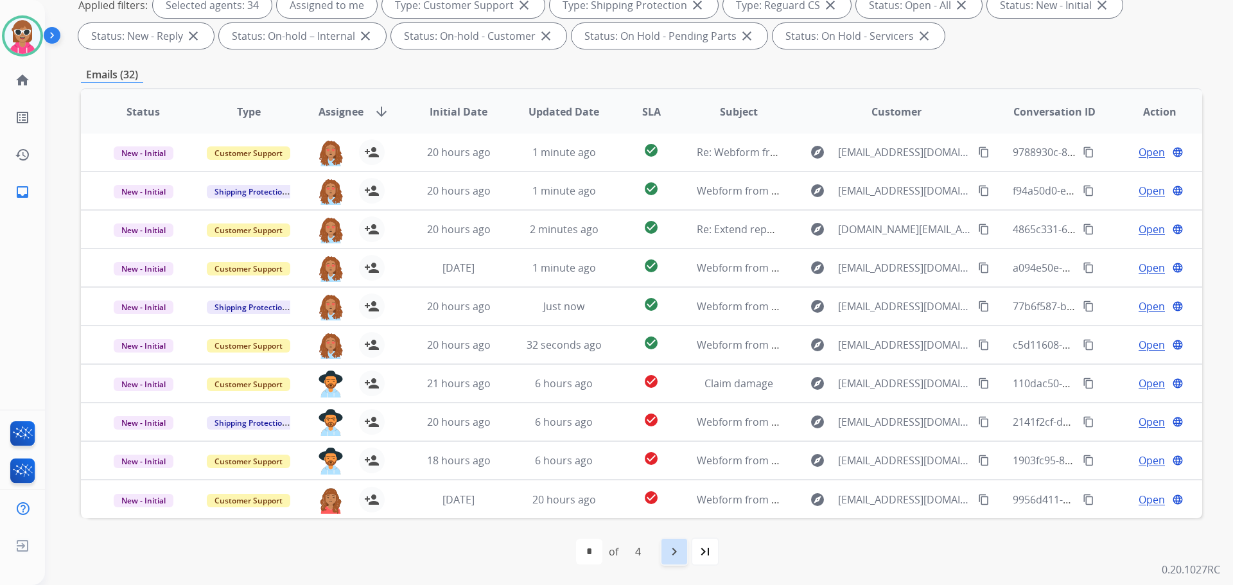
click at [662, 559] on div "navigate_next" at bounding box center [674, 551] width 28 height 28
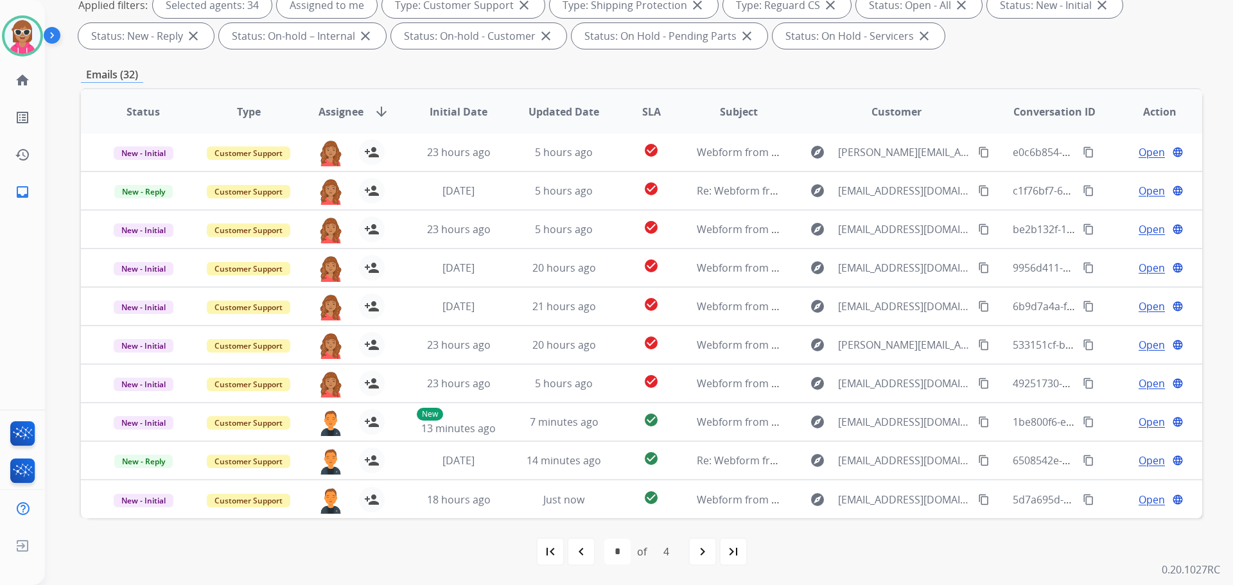
click at [692, 552] on div "navigate_next" at bounding box center [702, 551] width 28 height 28
select select "*"
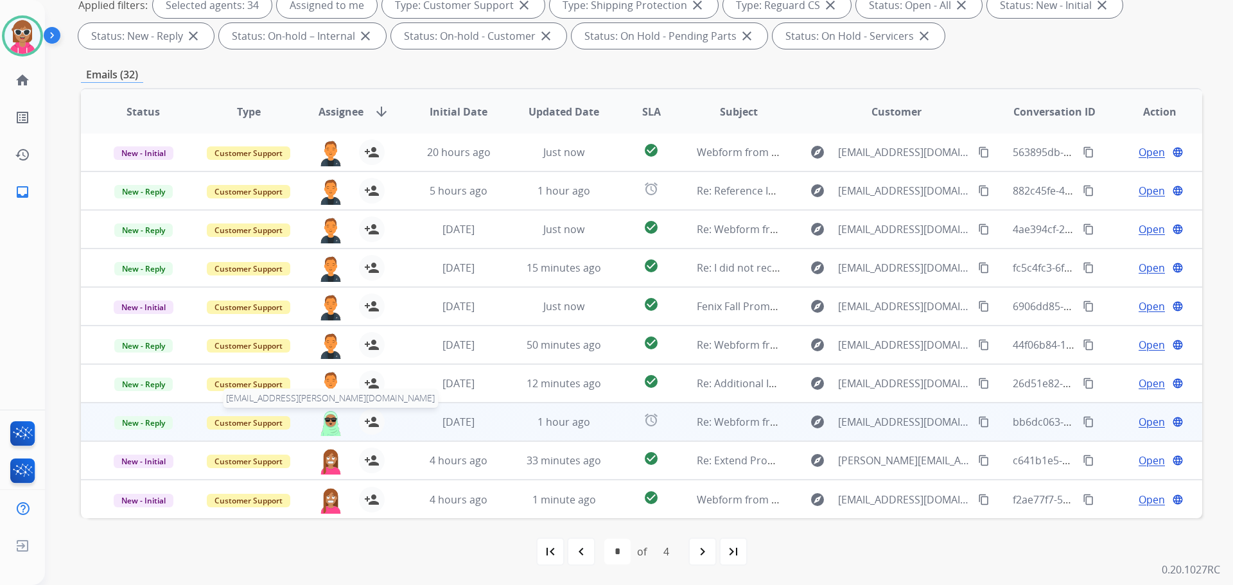
click at [329, 422] on img at bounding box center [331, 422] width 26 height 27
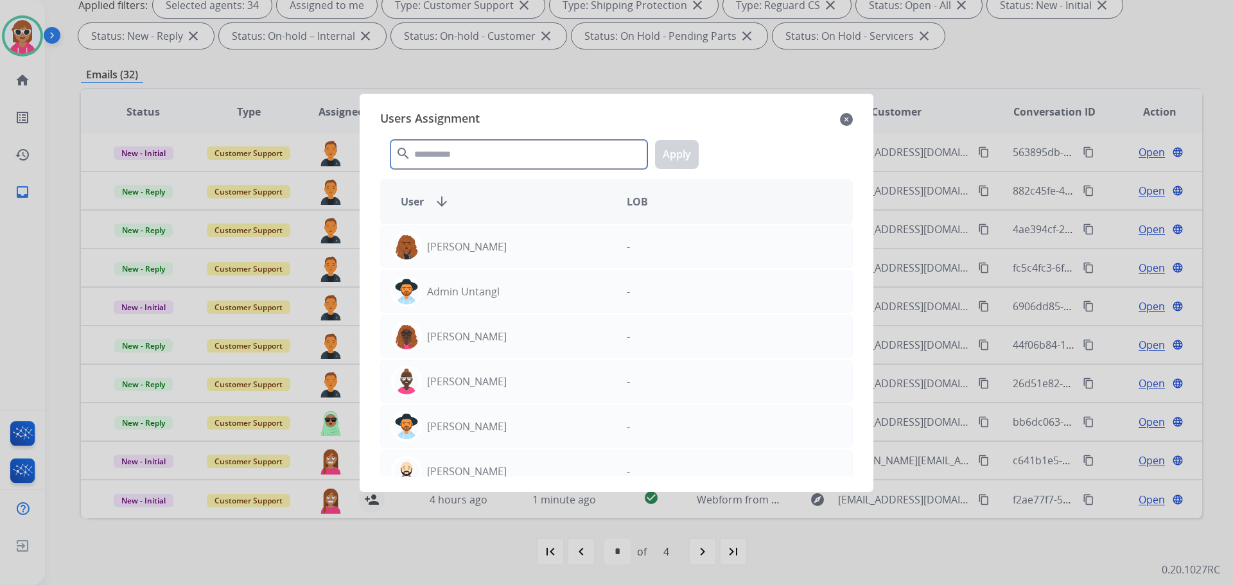
click at [471, 150] on input "text" at bounding box center [518, 154] width 257 height 29
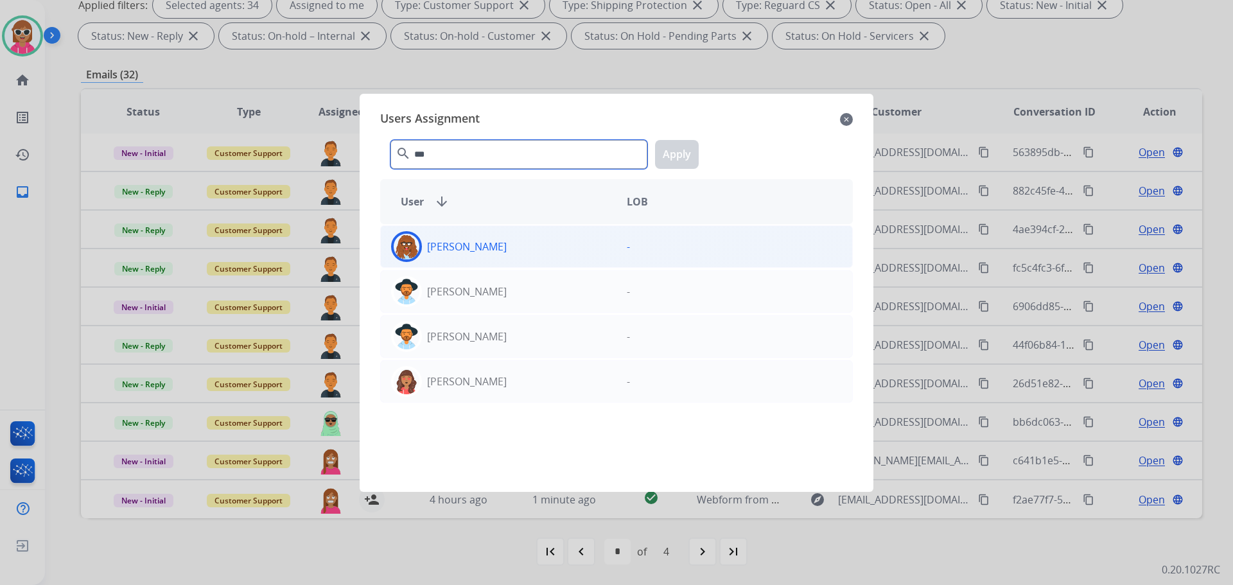
type input "***"
click at [494, 254] on div "[PERSON_NAME]" at bounding box center [499, 246] width 236 height 31
click at [685, 159] on button "Apply" at bounding box center [677, 154] width 44 height 29
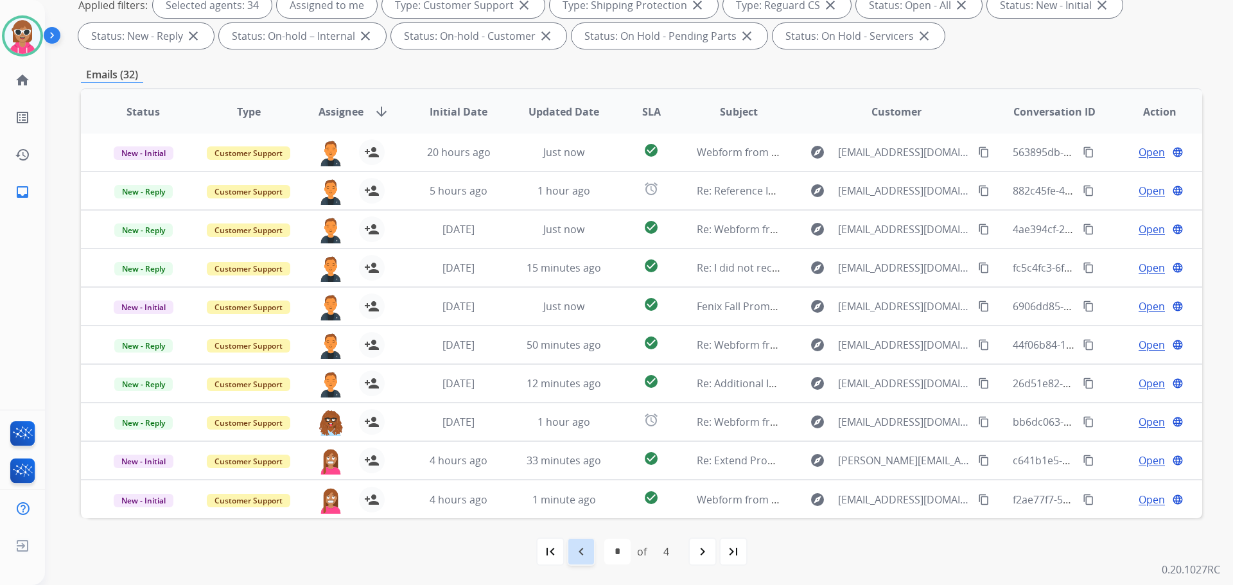
click at [582, 555] on mat-icon "navigate_before" at bounding box center [580, 551] width 15 height 15
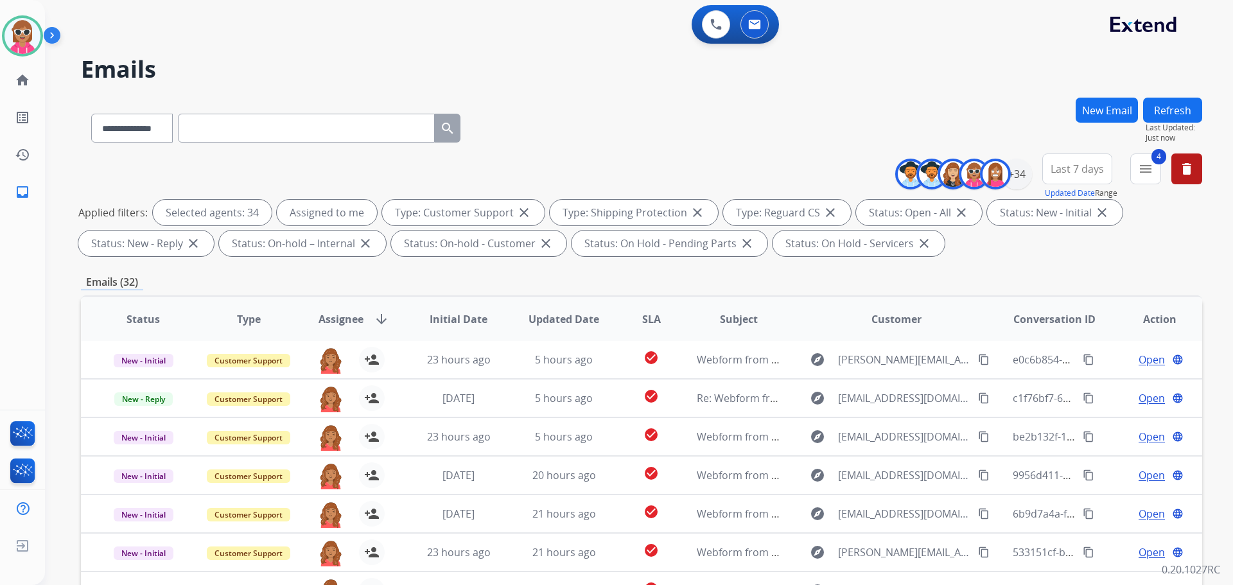
click at [1176, 94] on div "**********" at bounding box center [623, 338] width 1157 height 585
drag, startPoint x: 1172, startPoint y: 107, endPoint x: 1031, endPoint y: 144, distance: 145.5
click at [1171, 108] on button "Refresh" at bounding box center [1172, 110] width 59 height 25
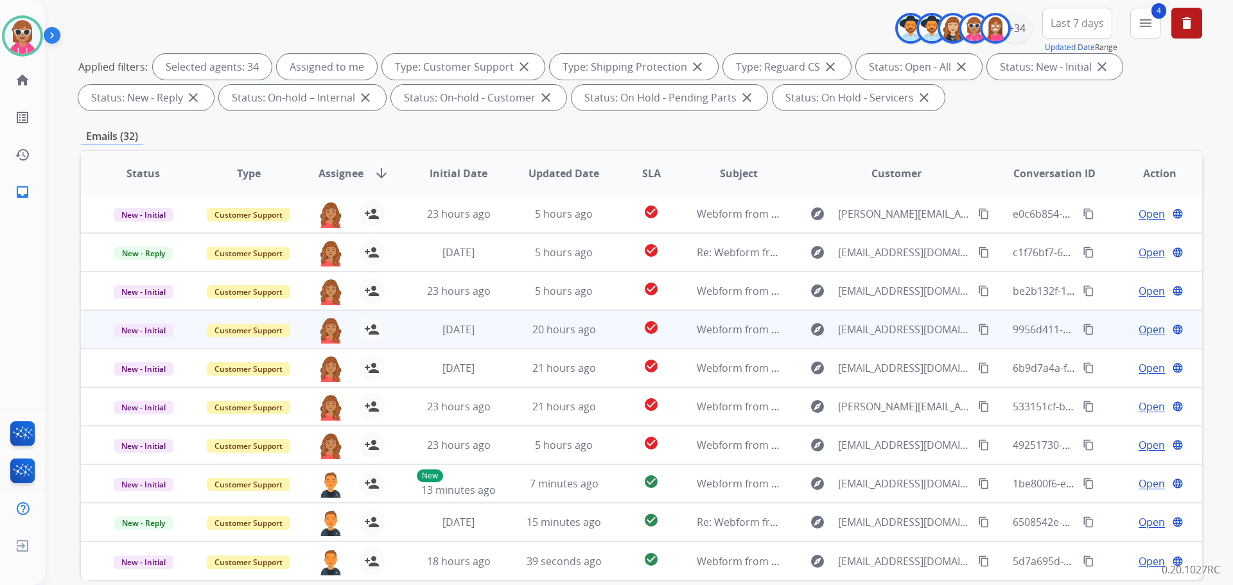
scroll to position [207, 0]
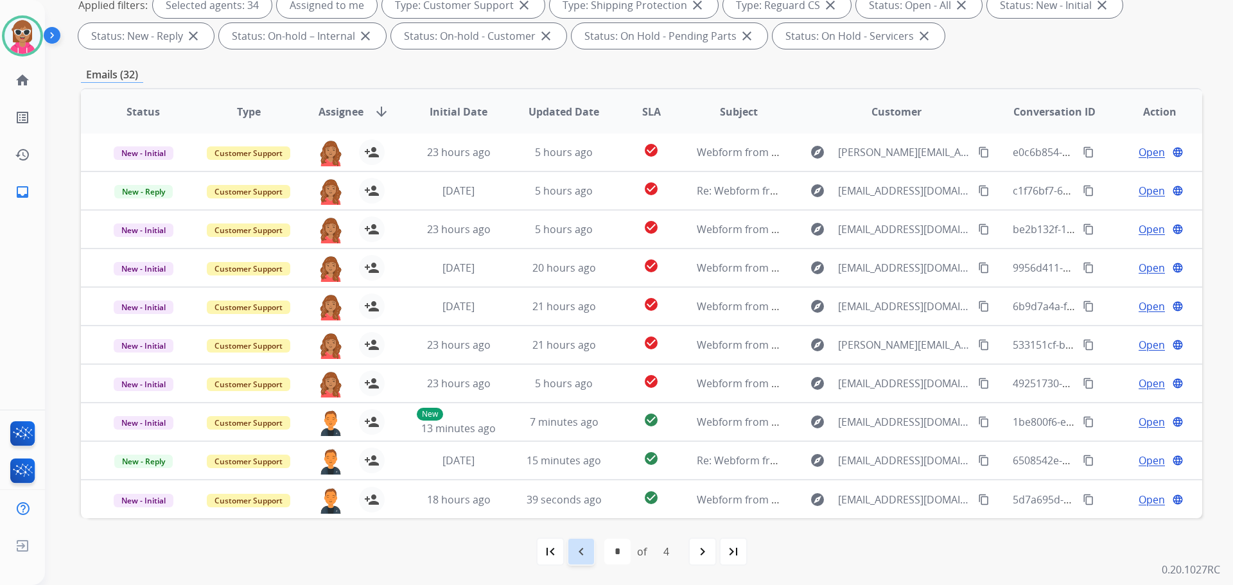
click at [590, 545] on div "navigate_before" at bounding box center [581, 551] width 28 height 28
select select "*"
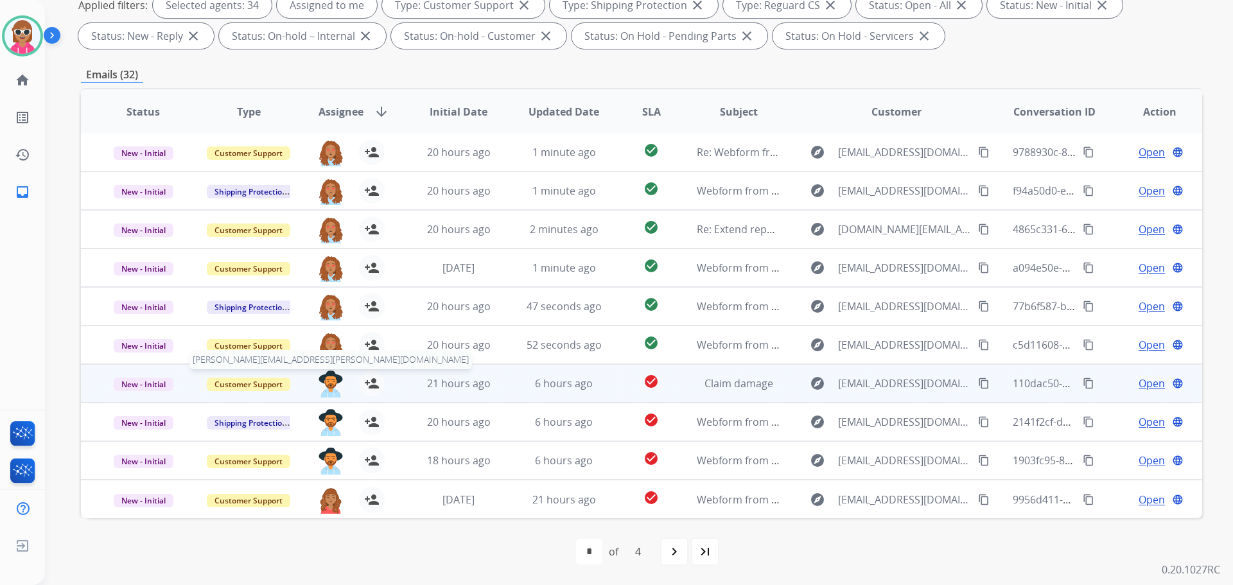
click at [333, 381] on img at bounding box center [331, 384] width 26 height 27
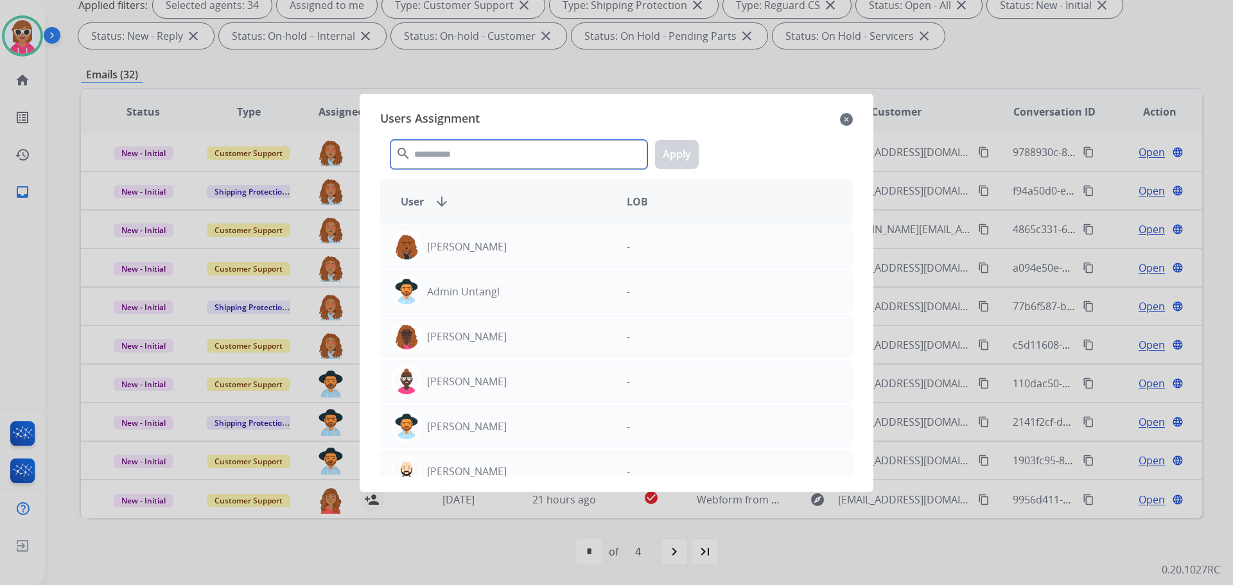
click at [525, 151] on input "text" at bounding box center [518, 154] width 257 height 29
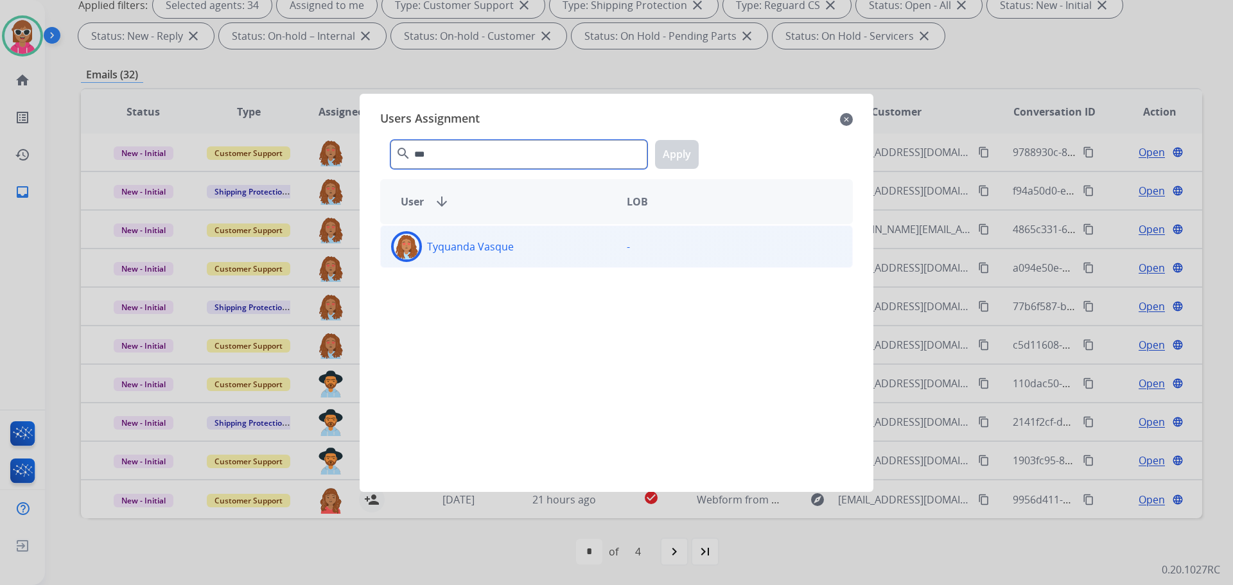
type input "***"
click at [493, 264] on div "Tyquanda Vasque -" at bounding box center [616, 246] width 473 height 42
click at [694, 160] on button "Apply" at bounding box center [677, 154] width 44 height 29
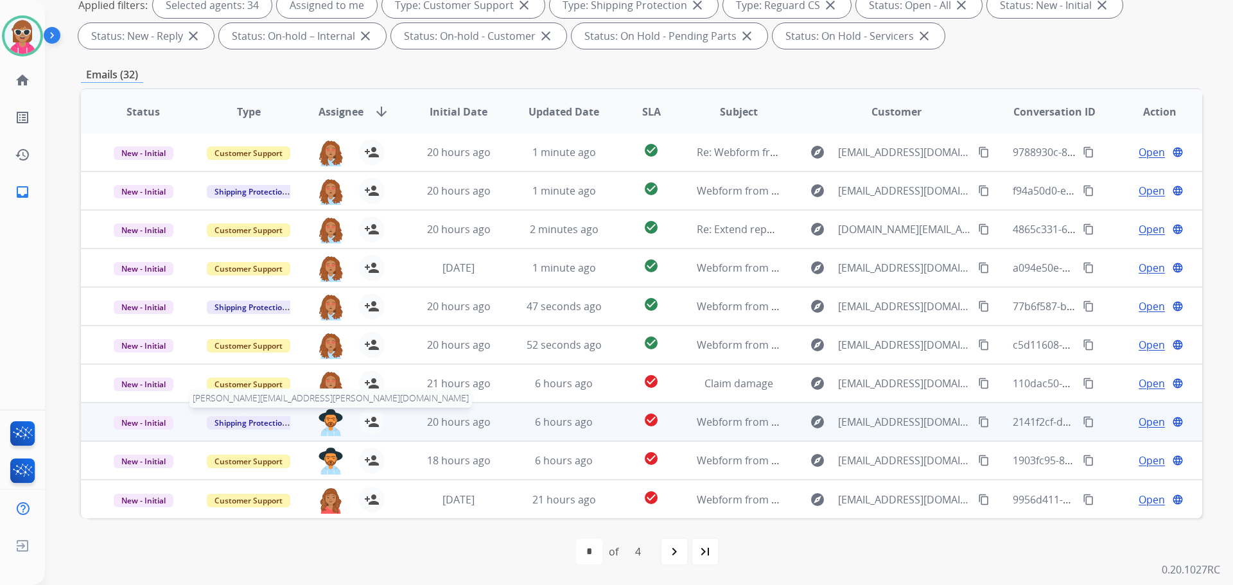
click at [328, 419] on img at bounding box center [331, 422] width 26 height 27
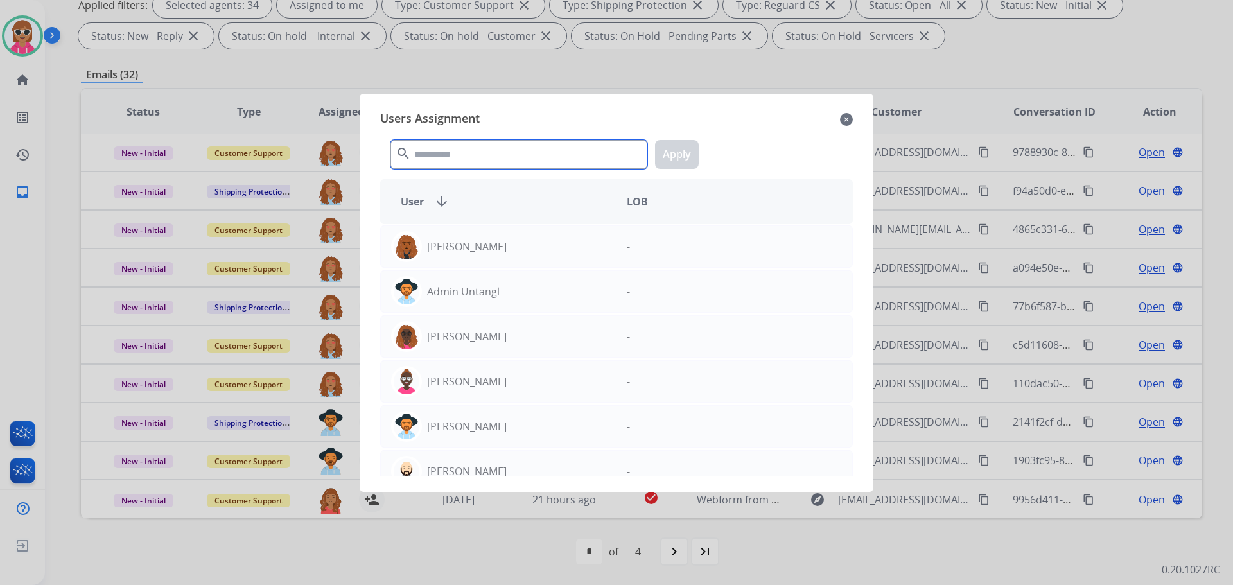
click at [487, 158] on input "text" at bounding box center [518, 154] width 257 height 29
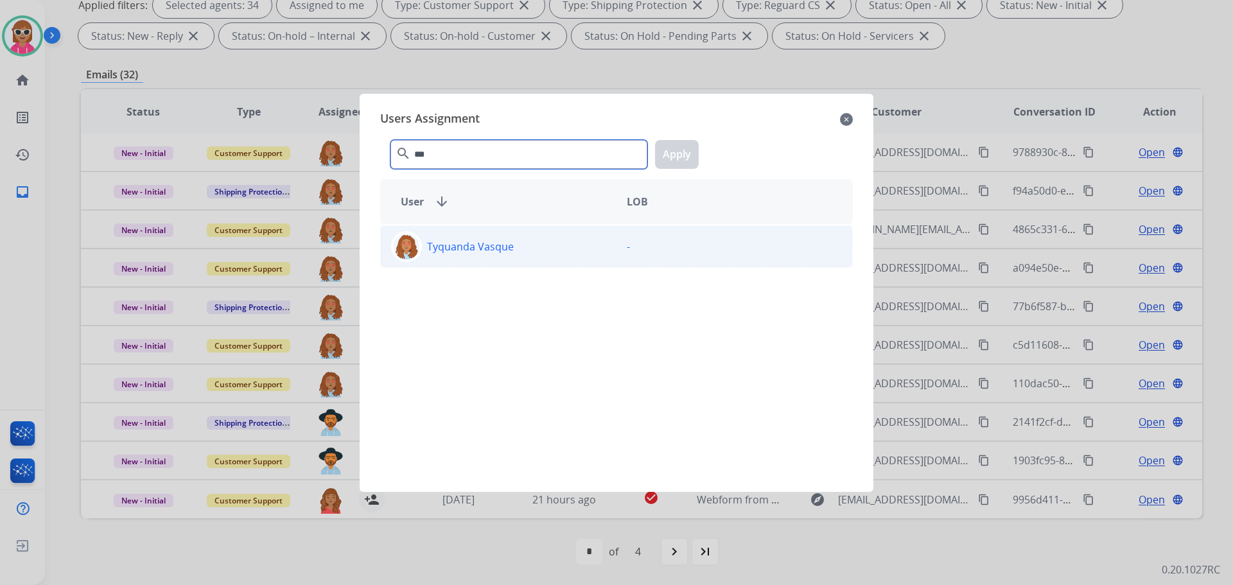
type input "***"
click at [519, 249] on div "Tyquanda Vasque" at bounding box center [499, 246] width 236 height 31
click at [669, 161] on button "Apply" at bounding box center [677, 154] width 44 height 29
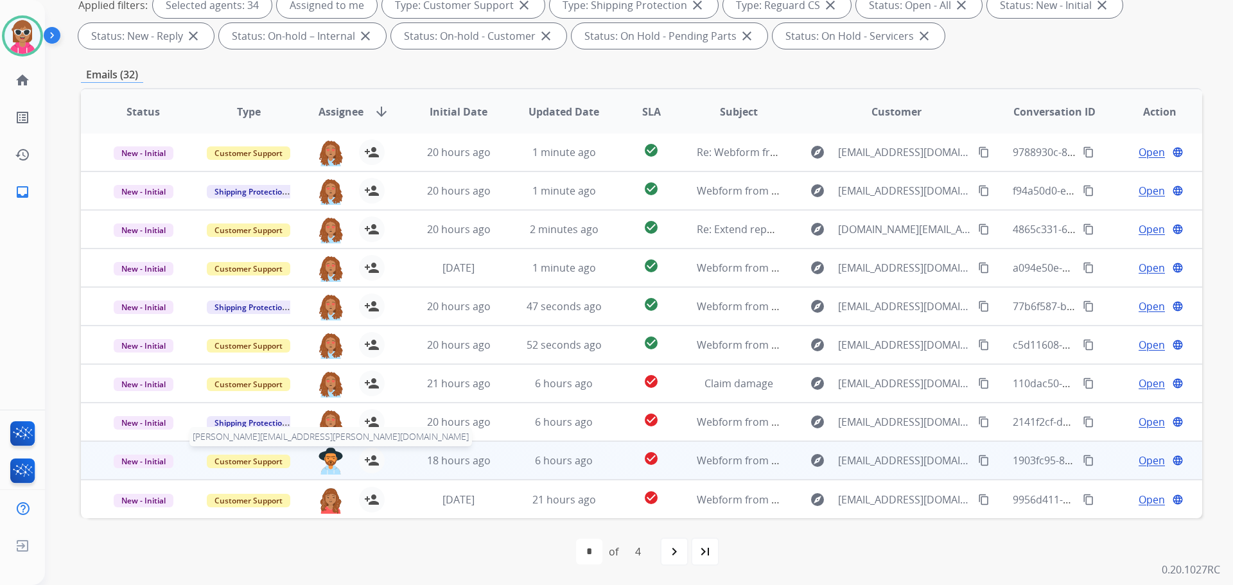
click at [333, 461] on img at bounding box center [331, 461] width 26 height 27
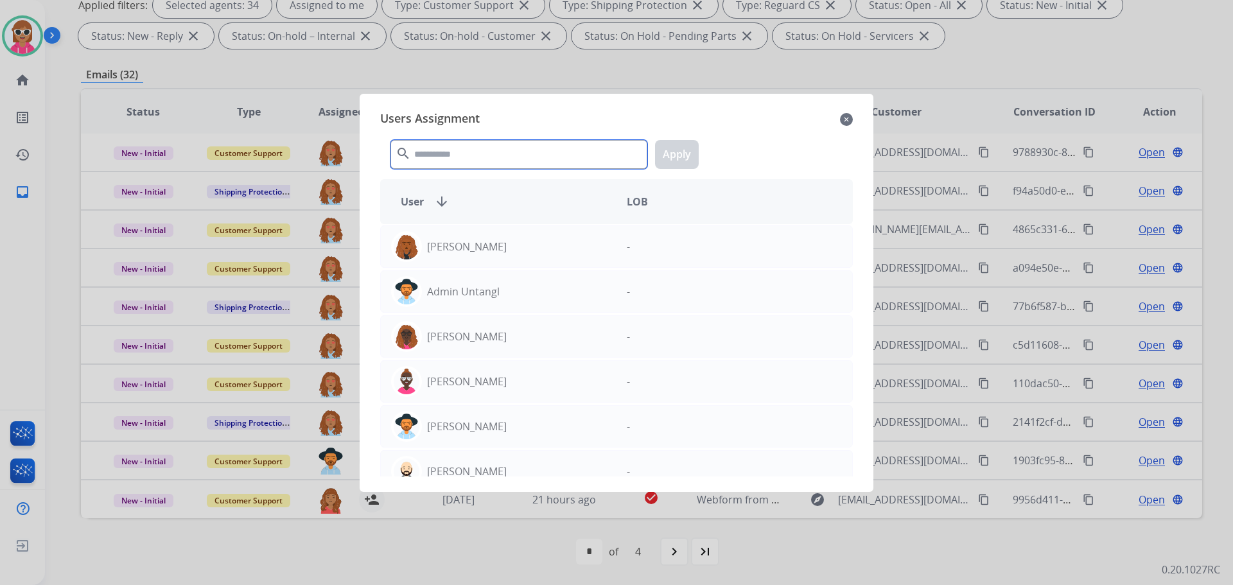
click at [488, 151] on input "text" at bounding box center [518, 154] width 257 height 29
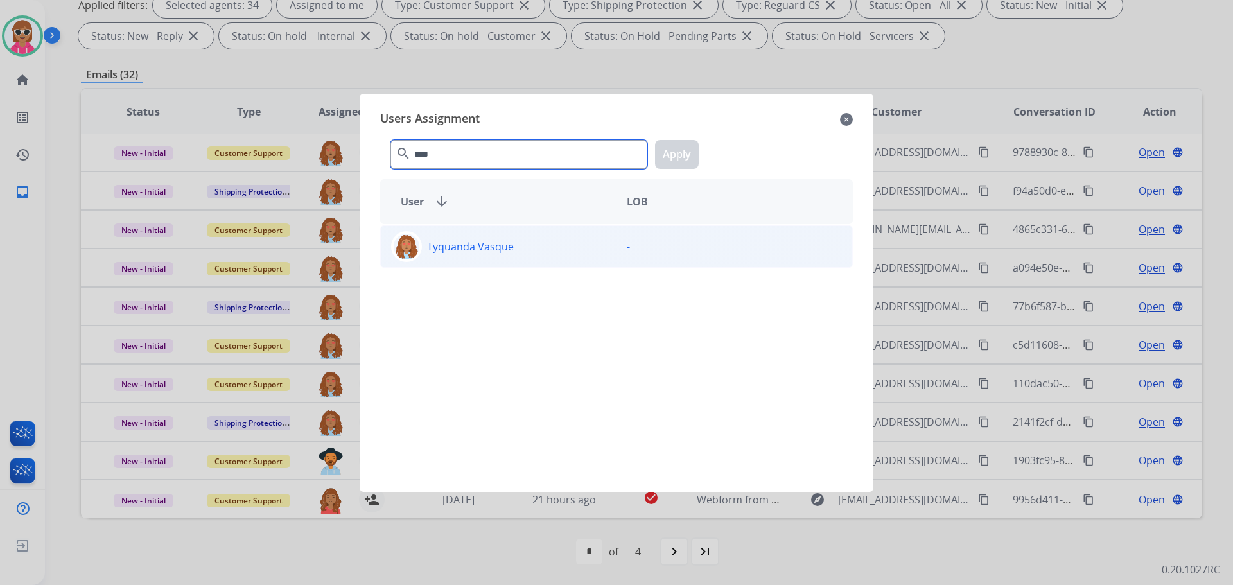
type input "****"
click at [496, 240] on p "Tyquanda Vasque" at bounding box center [470, 246] width 87 height 15
drag, startPoint x: 683, startPoint y: 142, endPoint x: 681, endPoint y: 156, distance: 14.3
click at [683, 142] on button "Apply" at bounding box center [677, 154] width 44 height 29
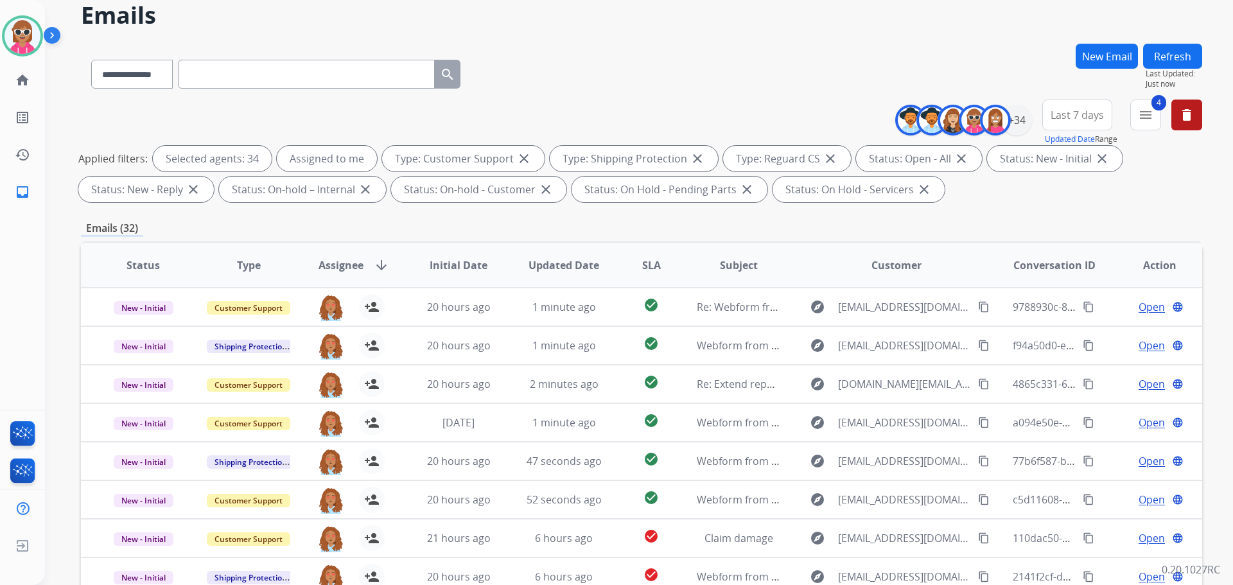
scroll to position [15, 0]
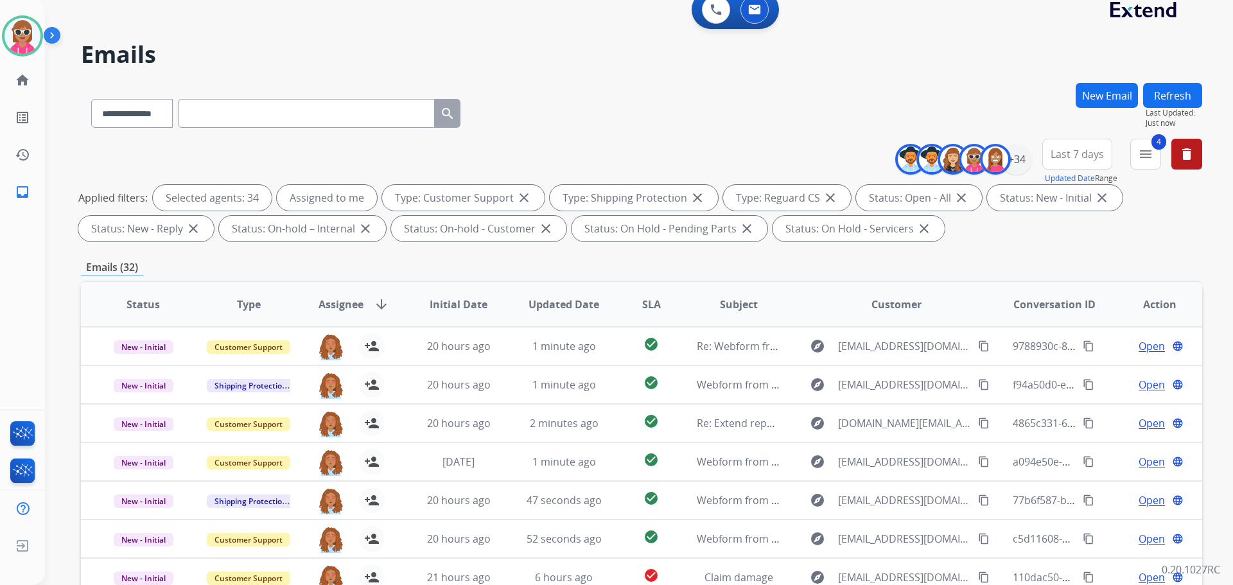
click at [1177, 97] on button "Refresh" at bounding box center [1172, 95] width 59 height 25
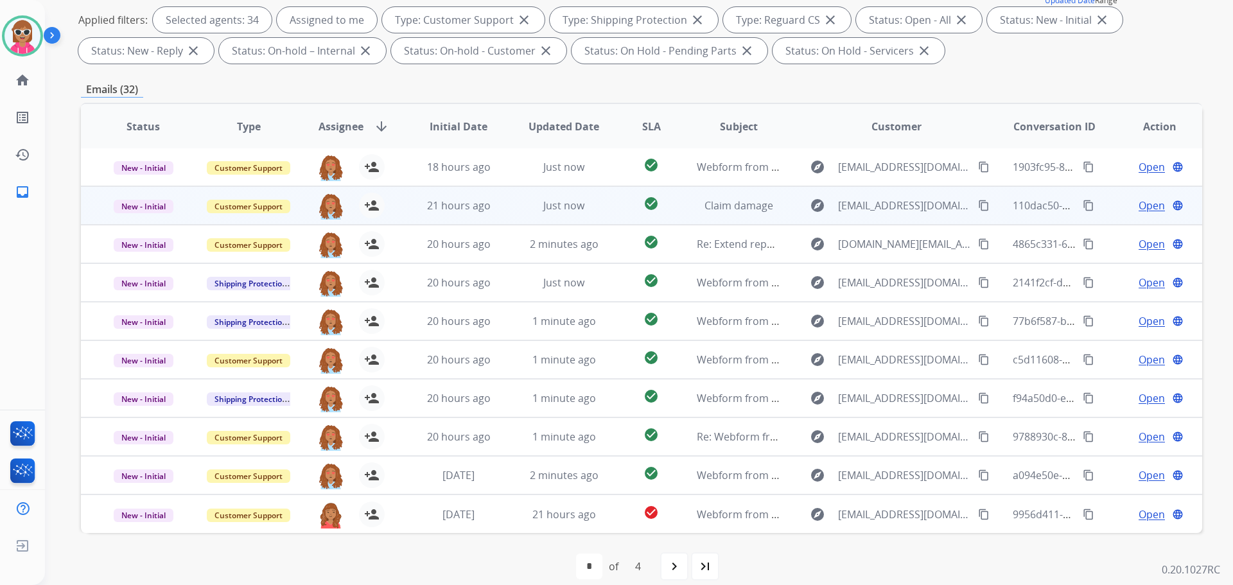
scroll to position [0, 0]
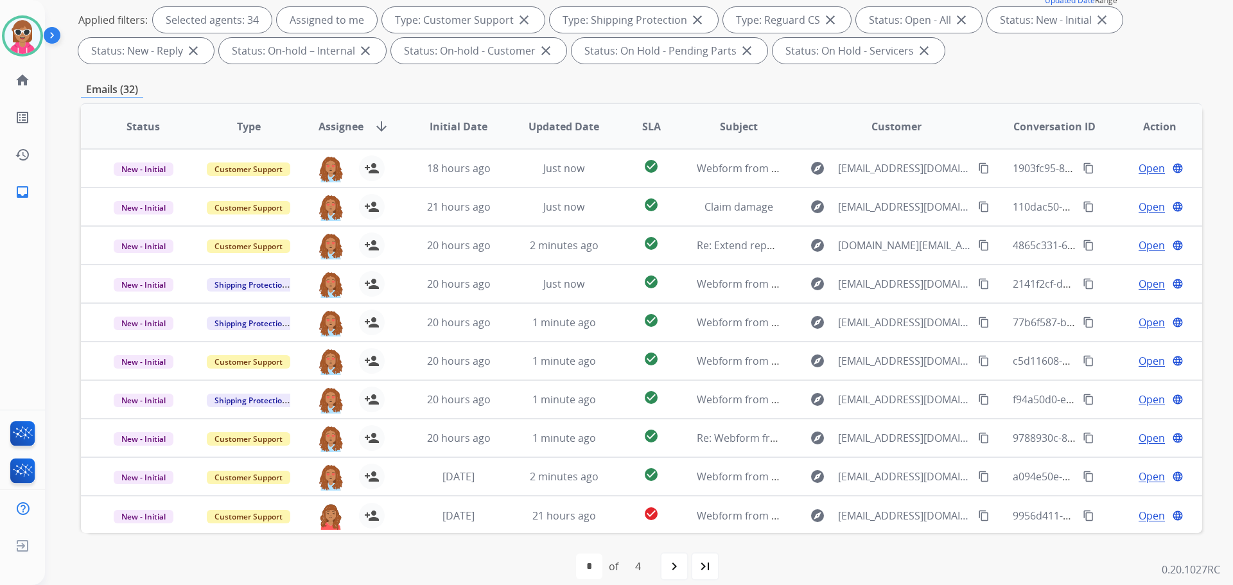
click at [550, 82] on div "Emails (32)" at bounding box center [641, 90] width 1121 height 16
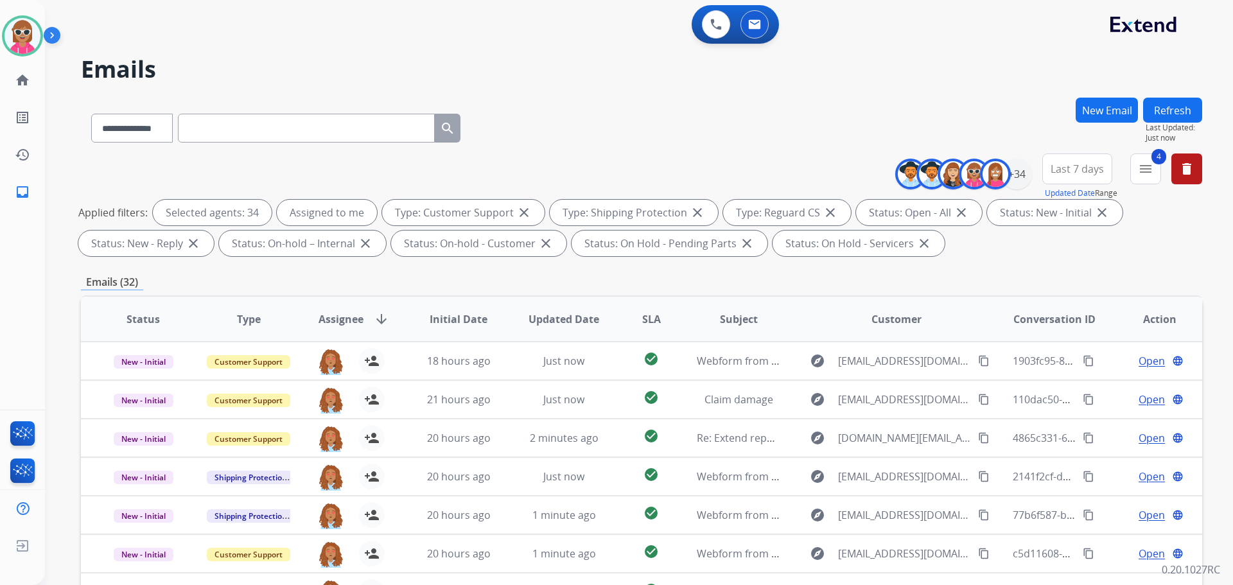
click at [1174, 118] on button "Refresh" at bounding box center [1172, 110] width 59 height 25
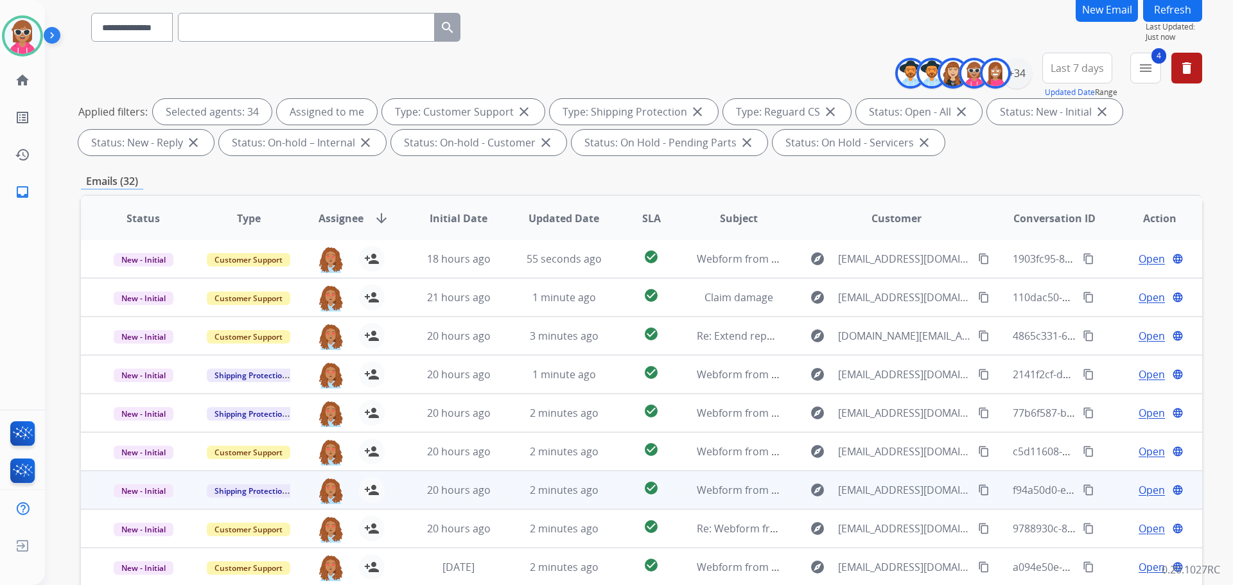
scroll to position [193, 0]
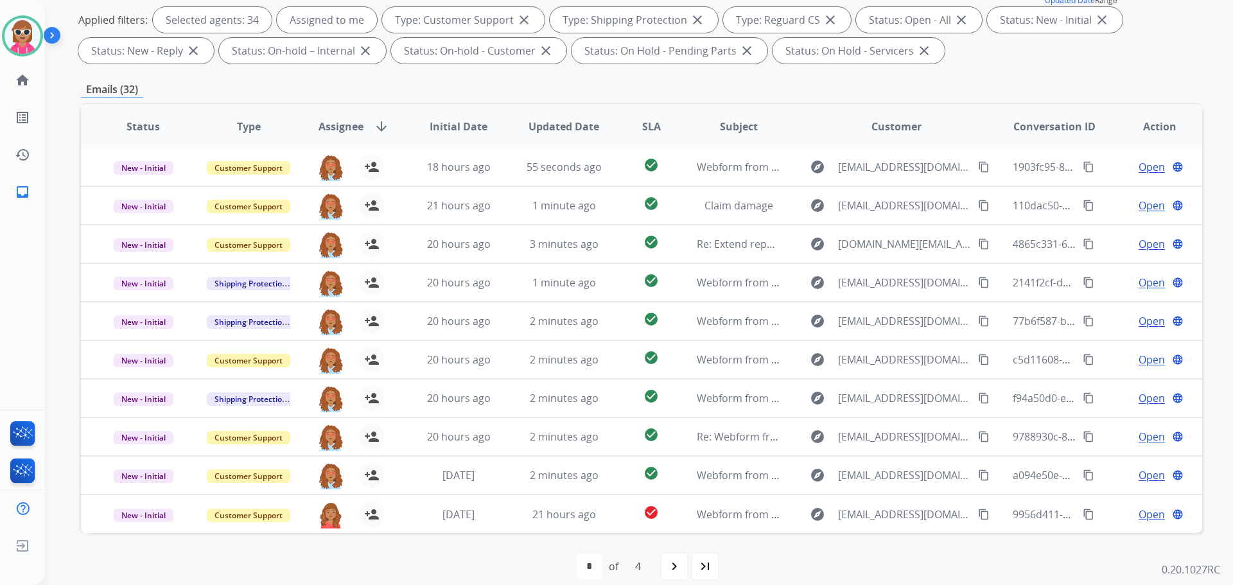
click at [564, 86] on div "Emails (32)" at bounding box center [641, 90] width 1121 height 16
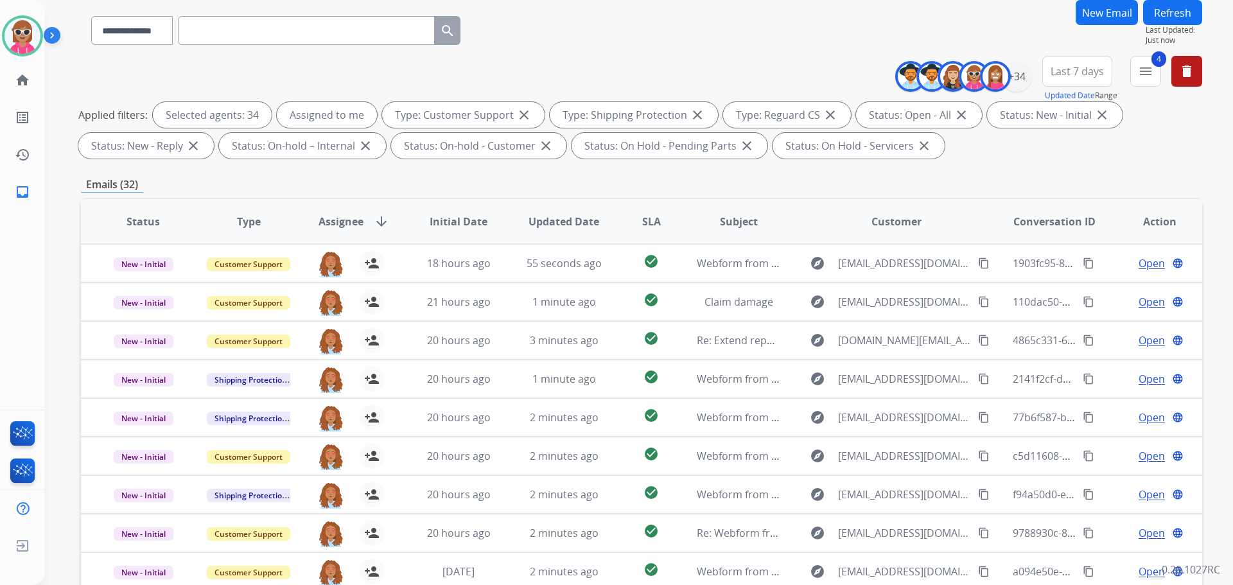
scroll to position [0, 0]
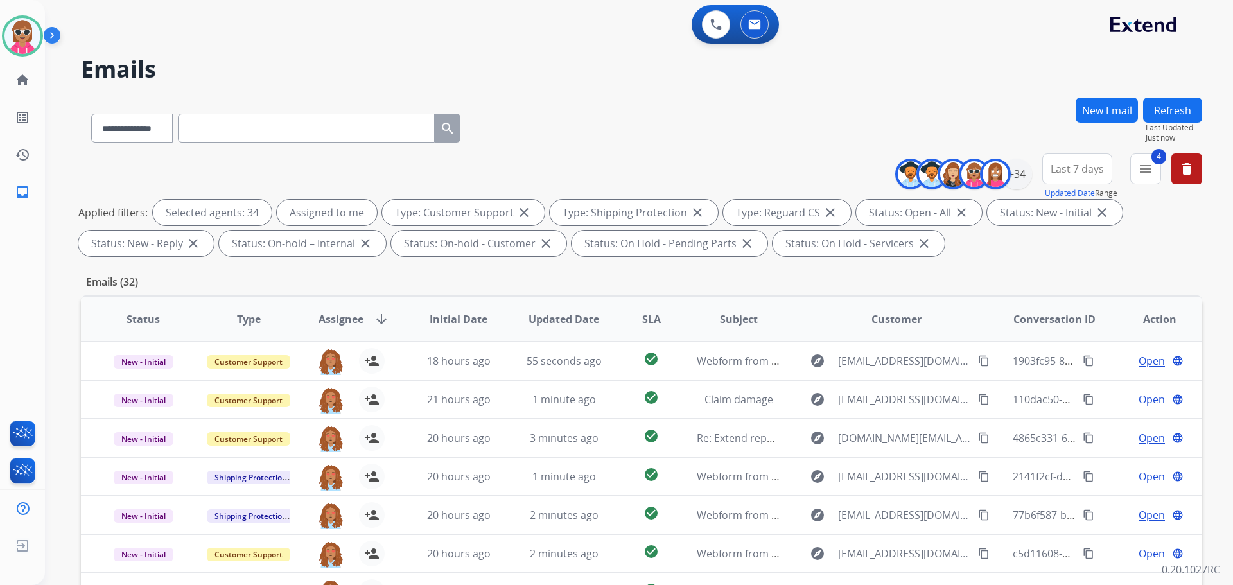
click at [1148, 108] on button "Refresh" at bounding box center [1172, 110] width 59 height 25
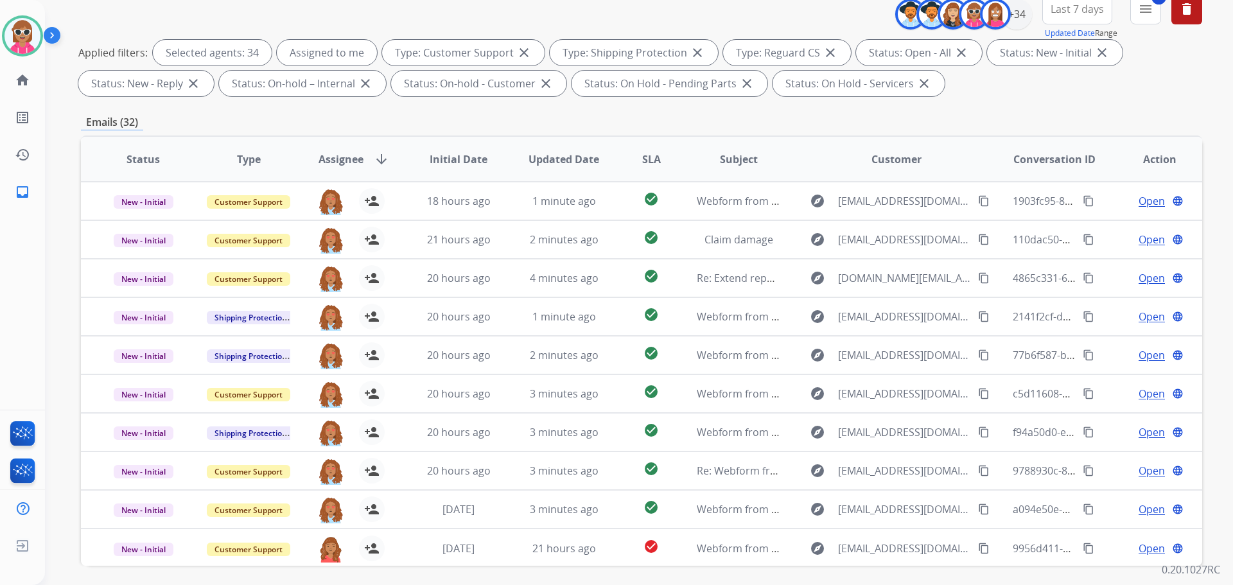
scroll to position [15, 0]
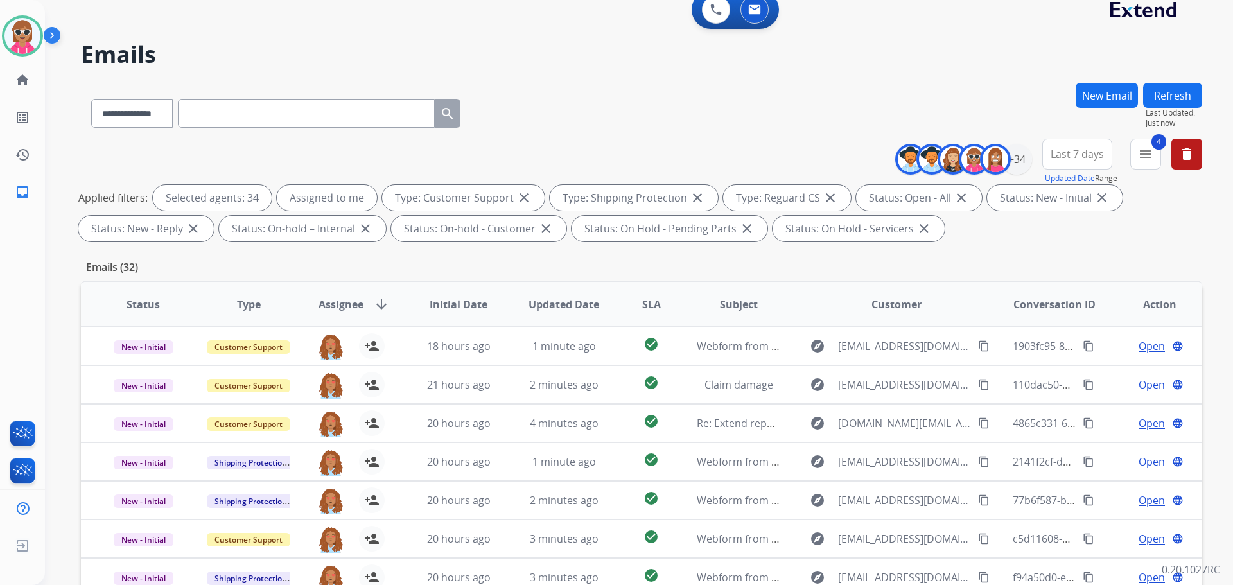
click at [1180, 92] on button "Refresh" at bounding box center [1172, 95] width 59 height 25
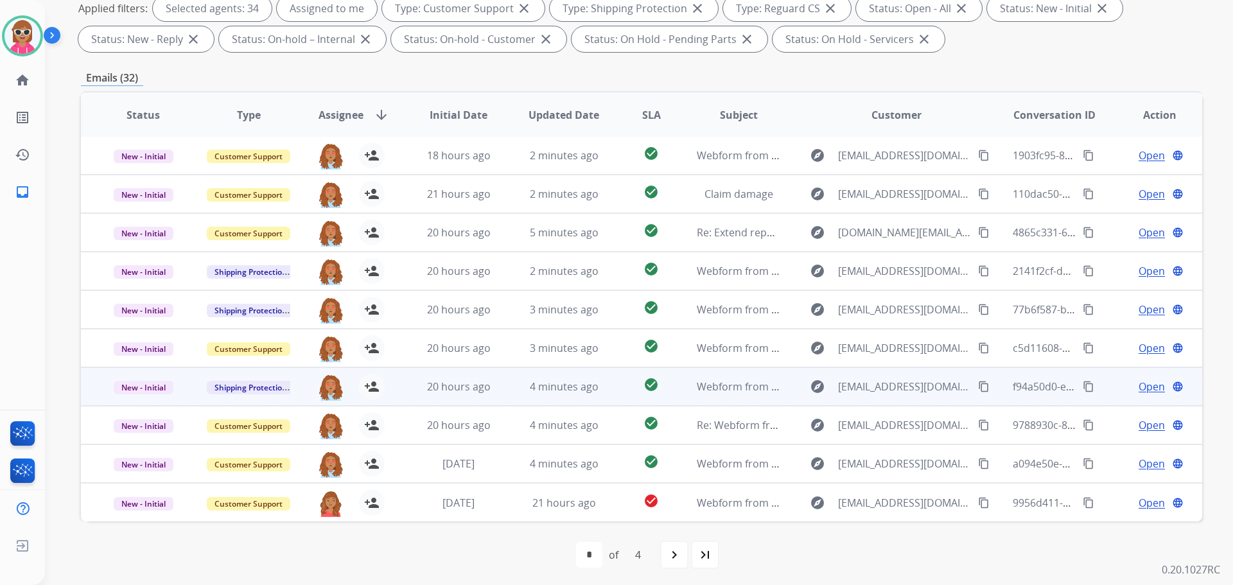
scroll to position [207, 0]
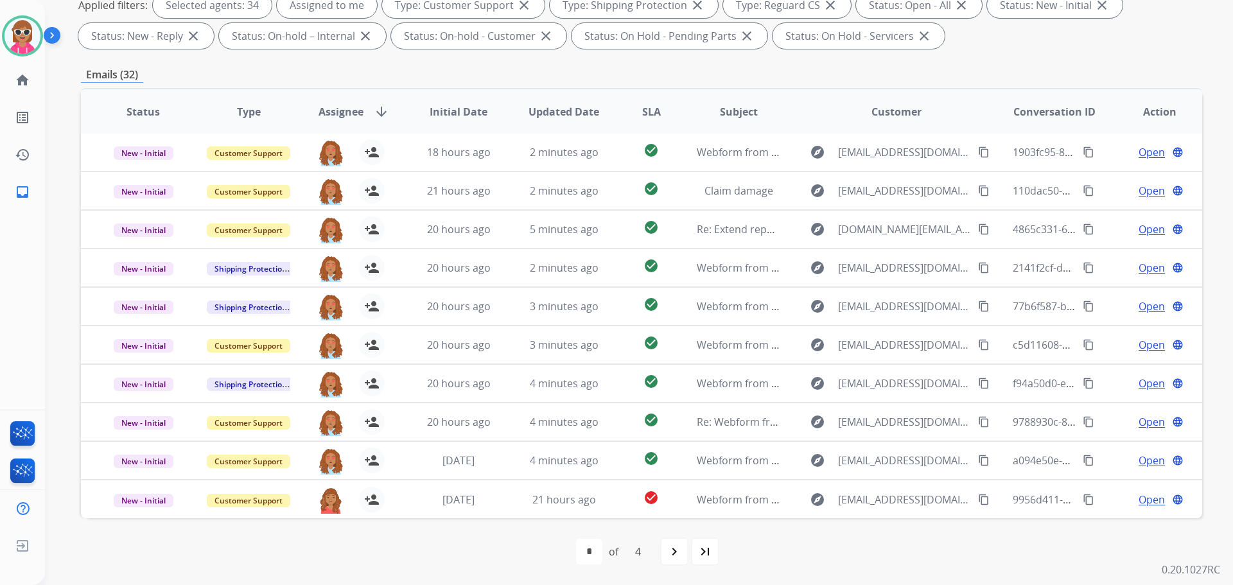
click at [658, 551] on div "first_page navigate_before * * * * of 4 navigate_next last_page" at bounding box center [641, 552] width 1121 height 26
click at [661, 550] on div "navigate_next" at bounding box center [674, 551] width 28 height 28
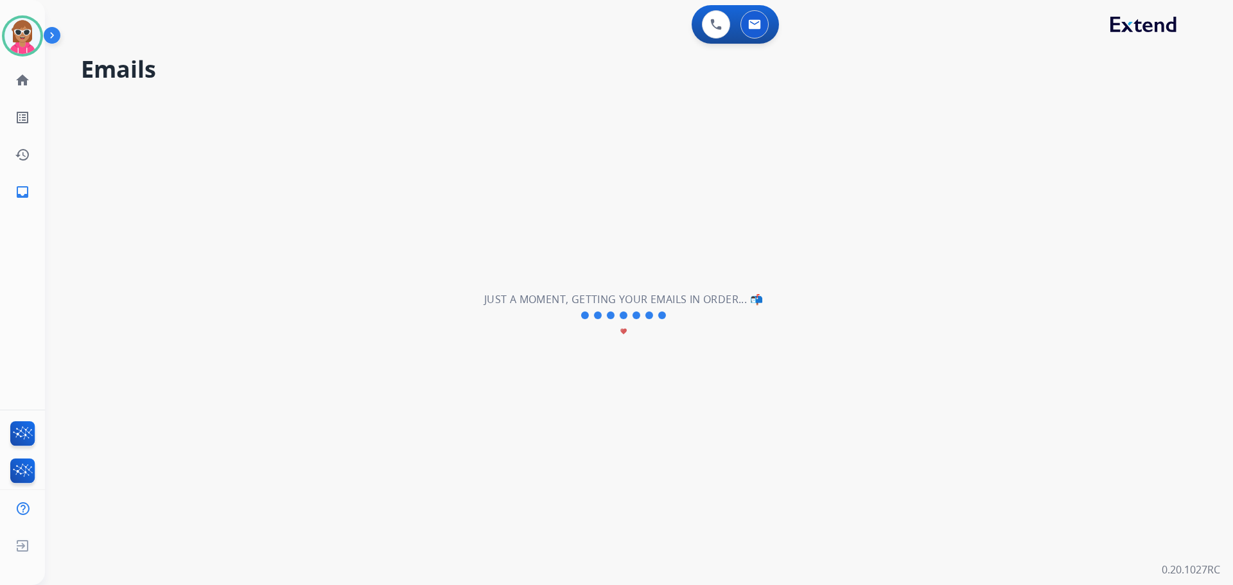
select select "*"
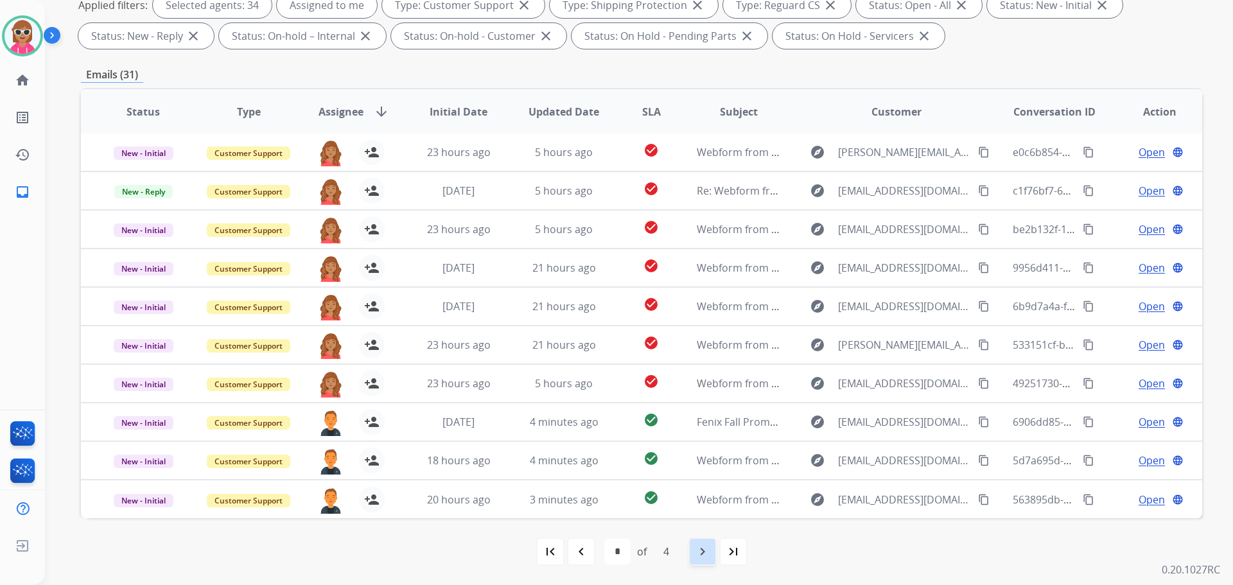
click at [698, 555] on mat-icon "navigate_next" at bounding box center [702, 551] width 15 height 15
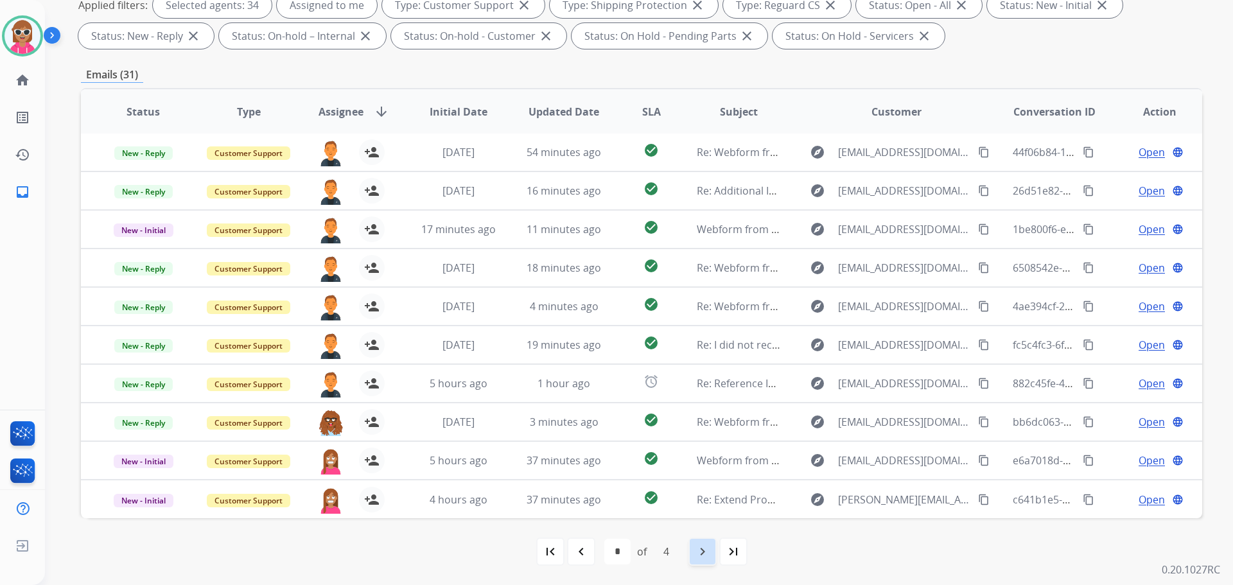
click at [704, 546] on mat-icon "navigate_next" at bounding box center [702, 551] width 15 height 15
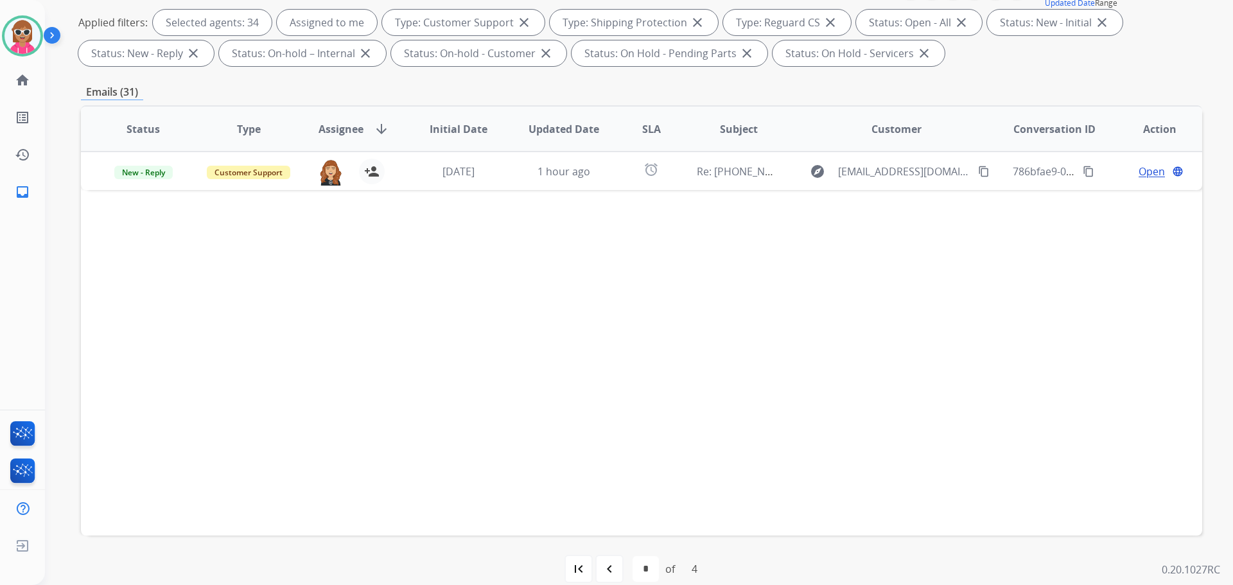
scroll to position [193, 0]
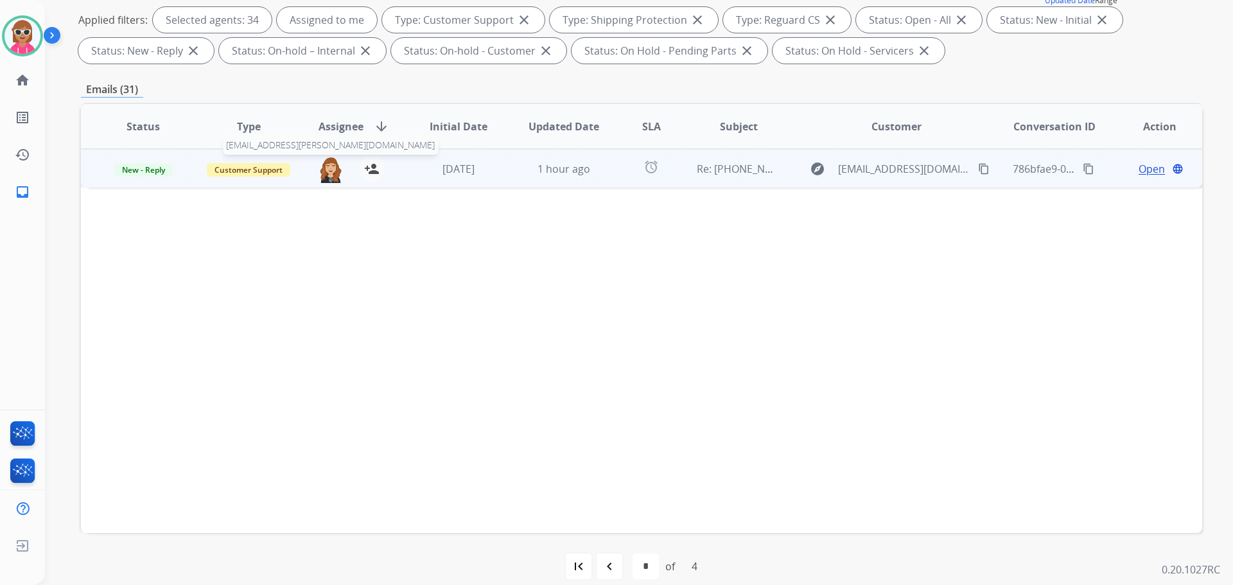
click at [330, 167] on img at bounding box center [331, 169] width 26 height 27
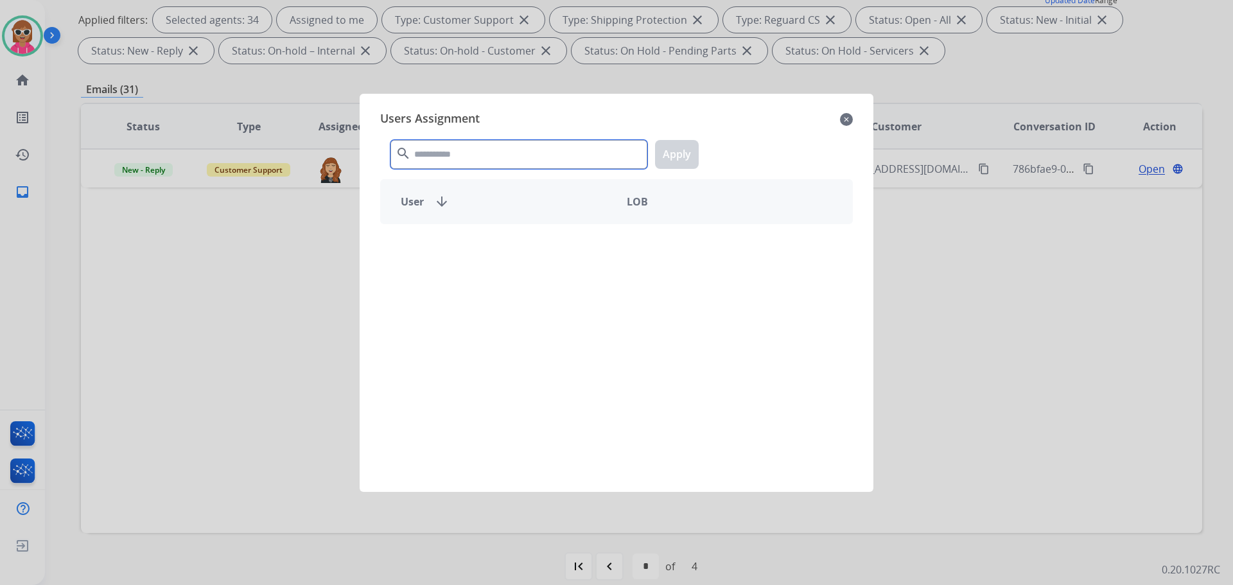
click at [436, 153] on input "text" at bounding box center [518, 154] width 257 height 29
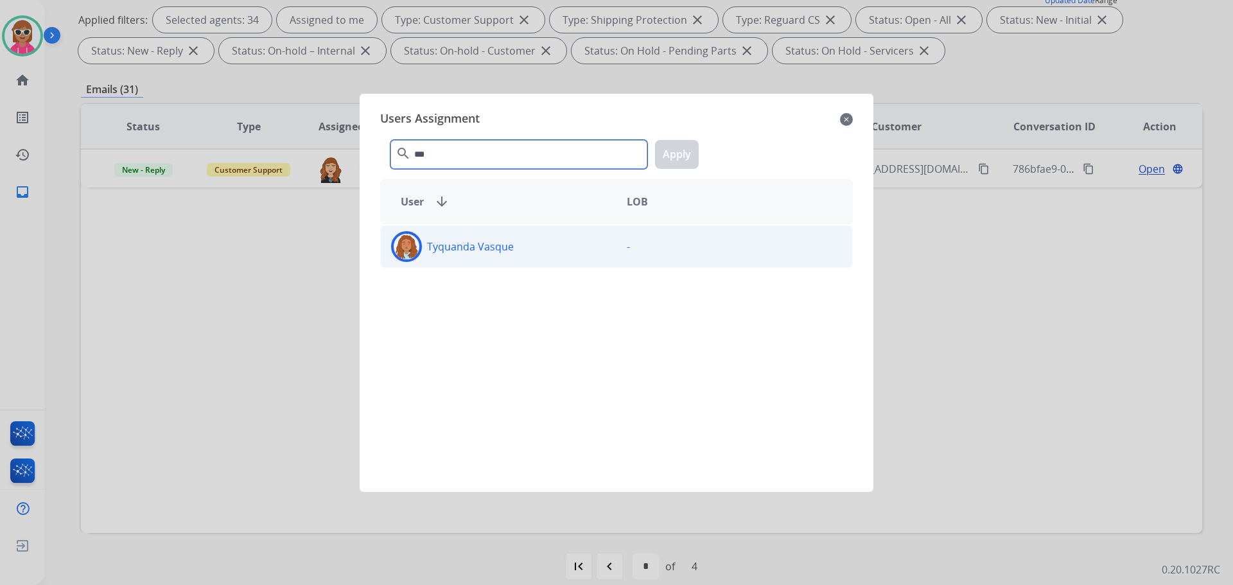
type input "***"
click at [670, 252] on div "-" at bounding box center [734, 246] width 236 height 31
click at [688, 154] on button "Apply" at bounding box center [677, 154] width 44 height 29
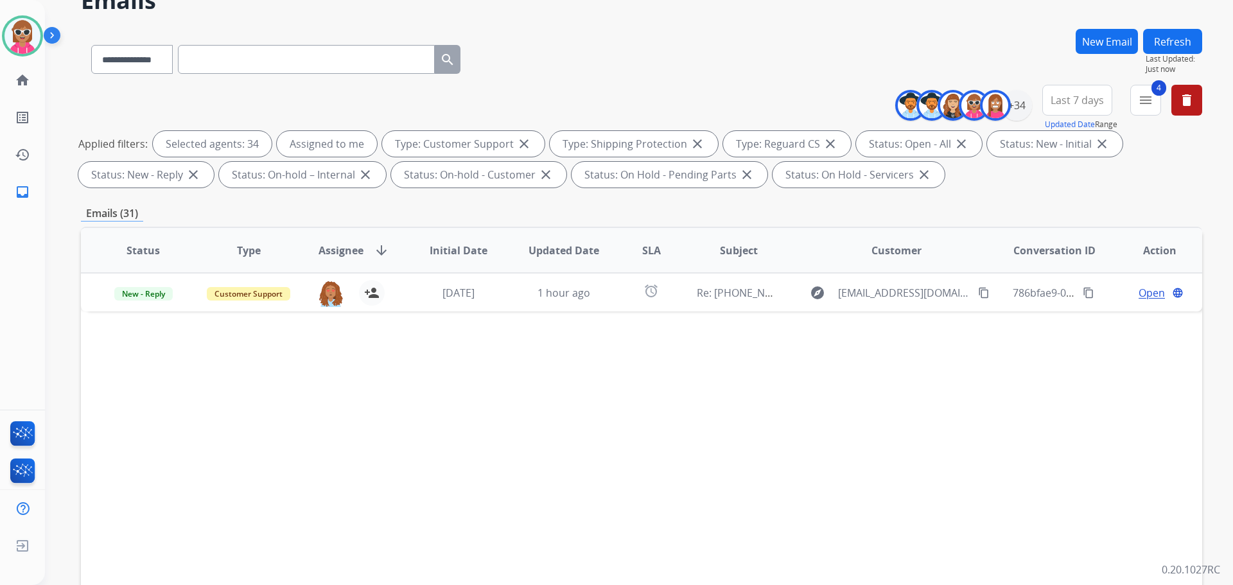
scroll to position [0, 0]
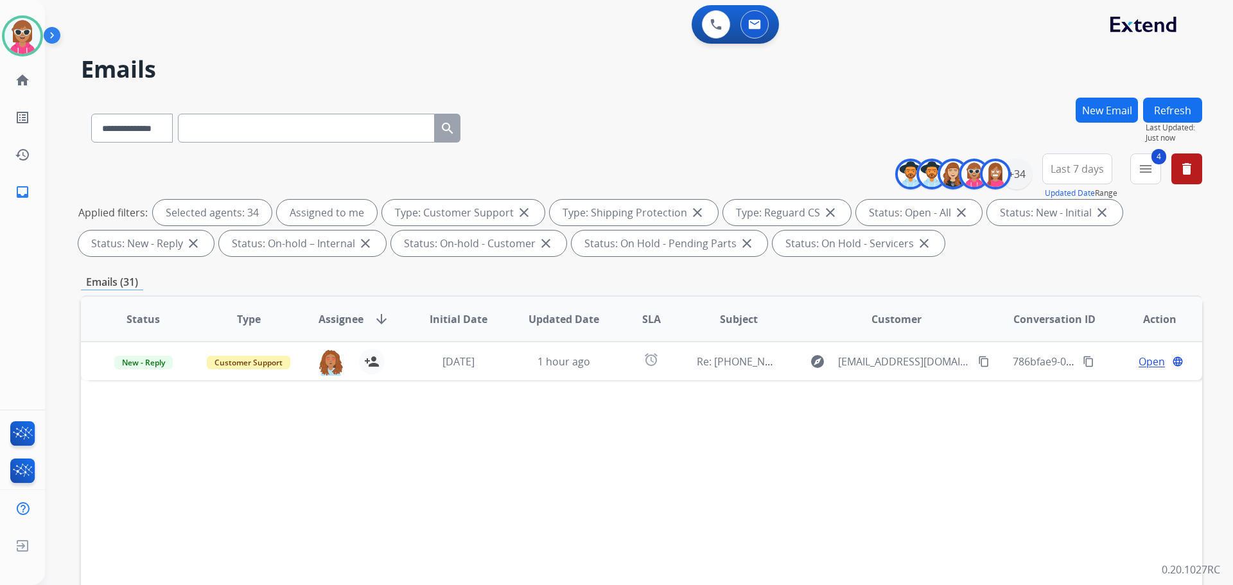
click at [1189, 112] on button "Refresh" at bounding box center [1172, 110] width 59 height 25
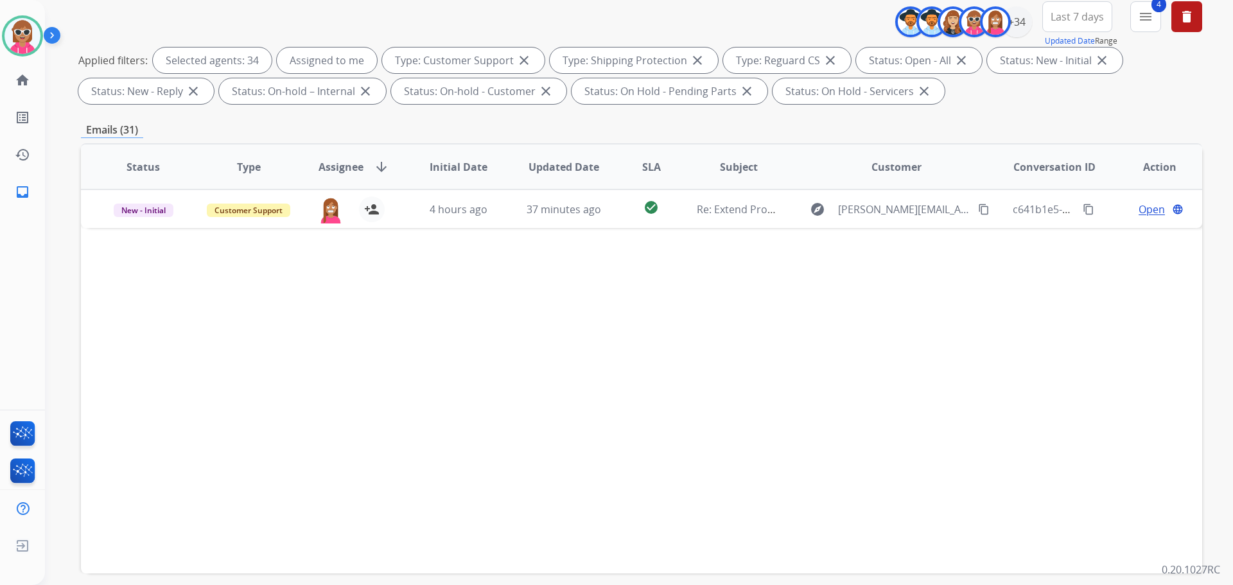
scroll to position [79, 0]
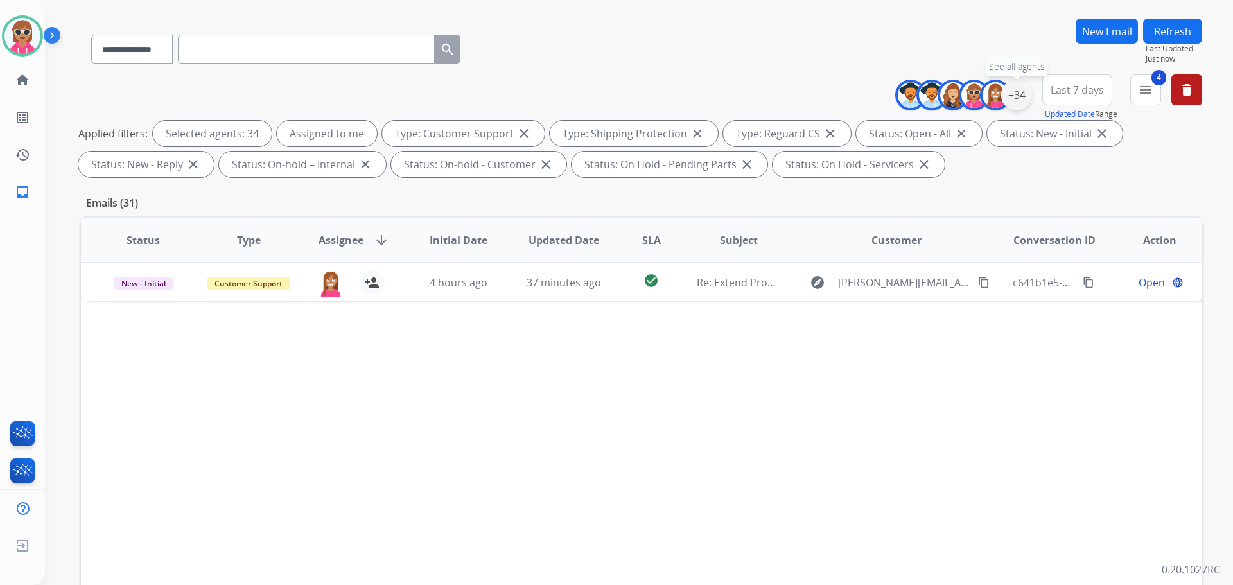
click at [1015, 97] on div "+34" at bounding box center [1016, 95] width 31 height 31
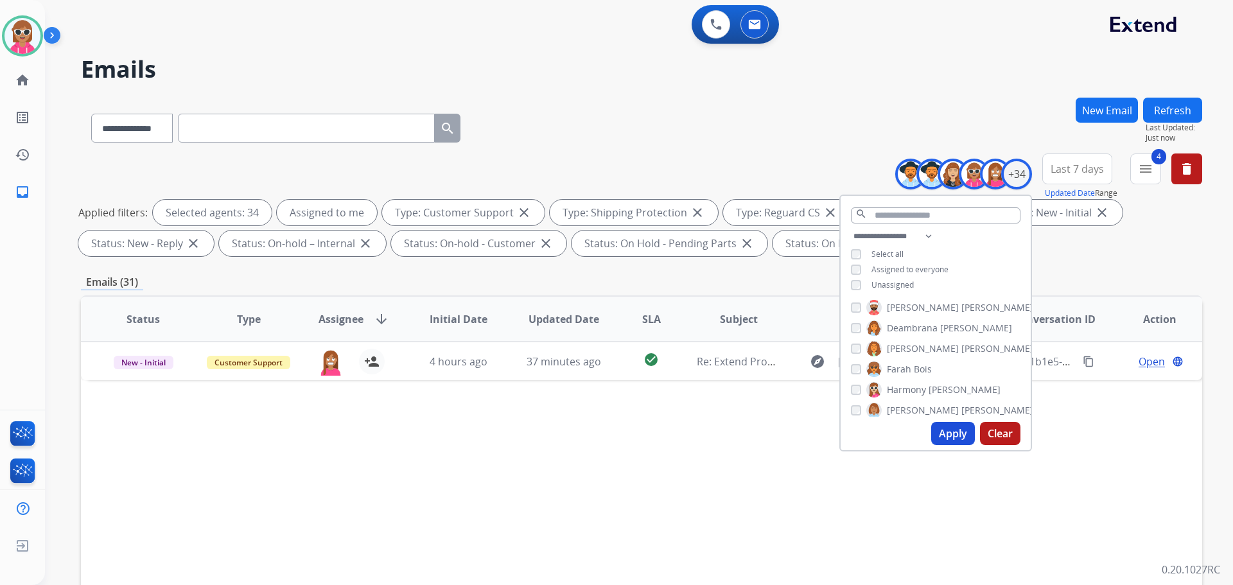
scroll to position [193, 0]
click at [607, 434] on div "Status Type Assignee arrow_downward Initial Date Updated Date SLA Subject Custo…" at bounding box center [641, 510] width 1121 height 430
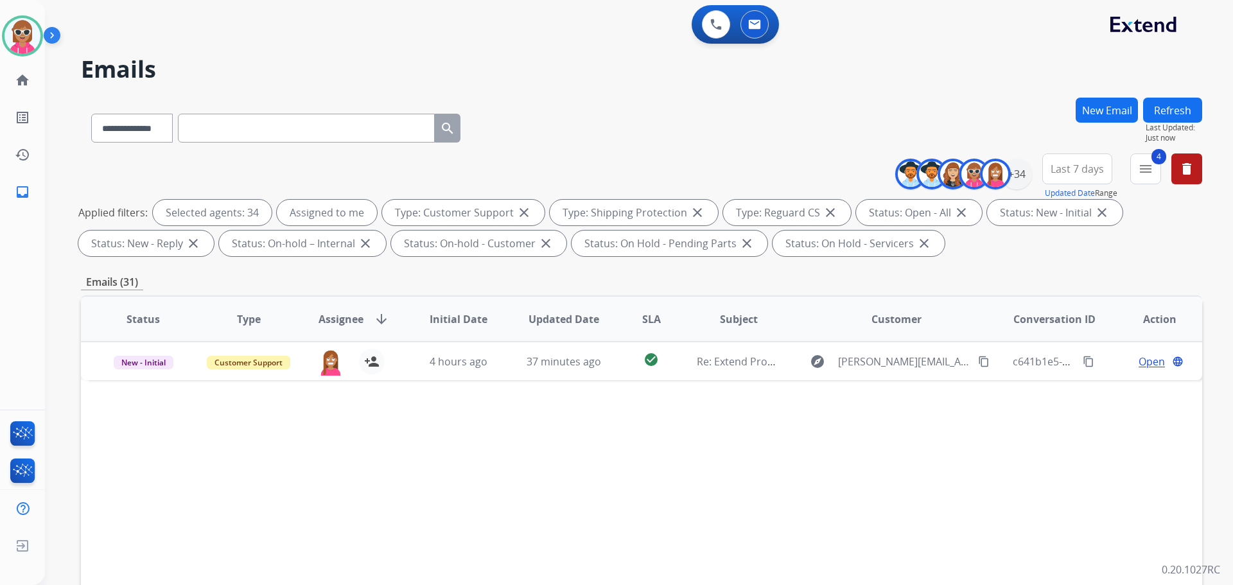
click at [1167, 118] on button "Refresh" at bounding box center [1172, 110] width 59 height 25
click at [1176, 113] on button "Refresh" at bounding box center [1172, 110] width 59 height 25
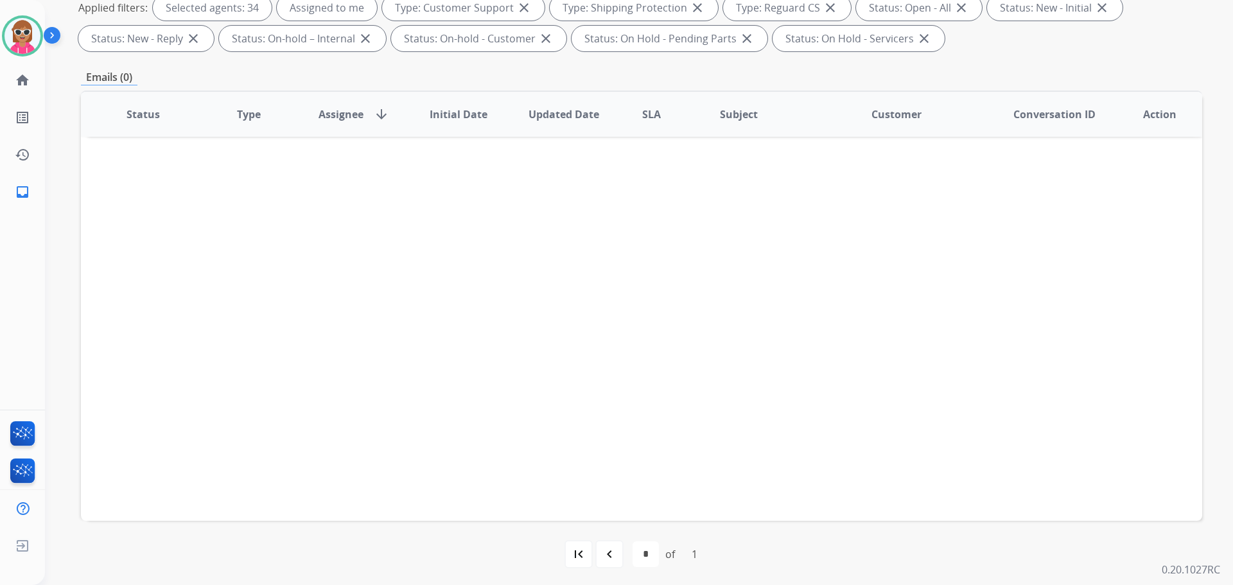
scroll to position [207, 0]
click at [610, 546] on mat-icon "navigate_before" at bounding box center [609, 551] width 15 height 15
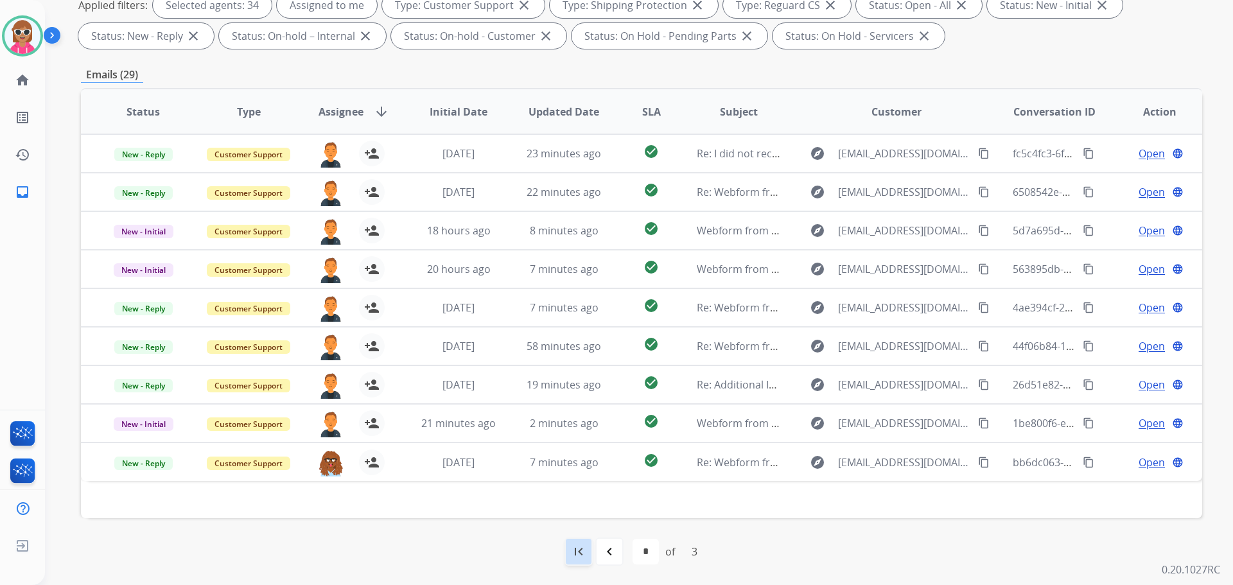
click at [581, 559] on mat-icon "first_page" at bounding box center [578, 551] width 15 height 15
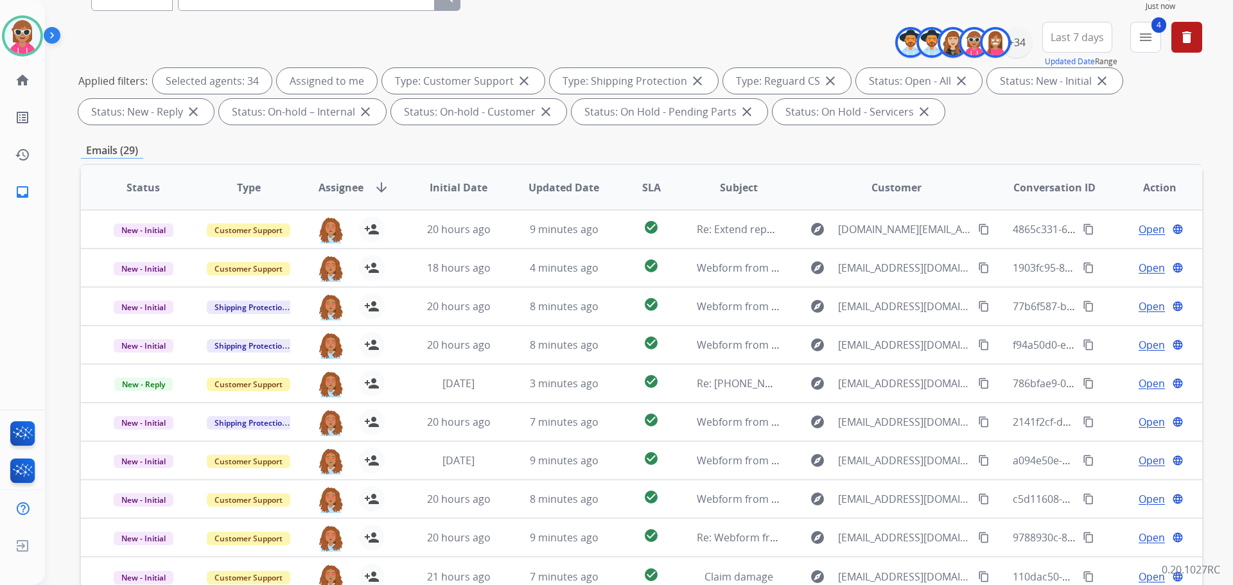
scroll to position [15, 0]
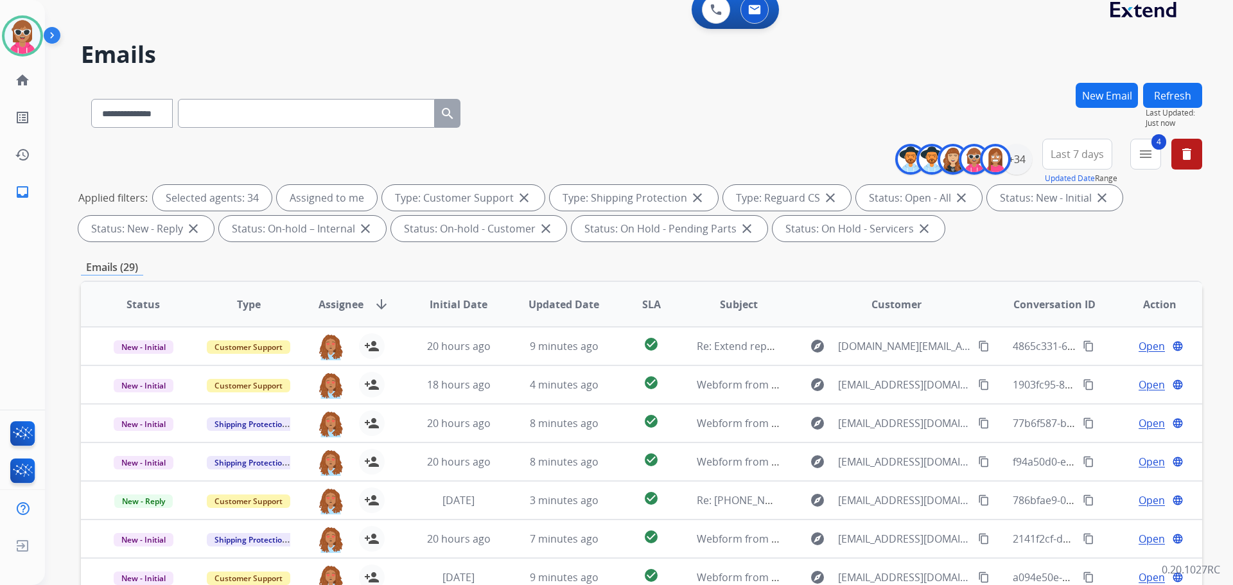
click at [1180, 87] on button "Refresh" at bounding box center [1172, 95] width 59 height 25
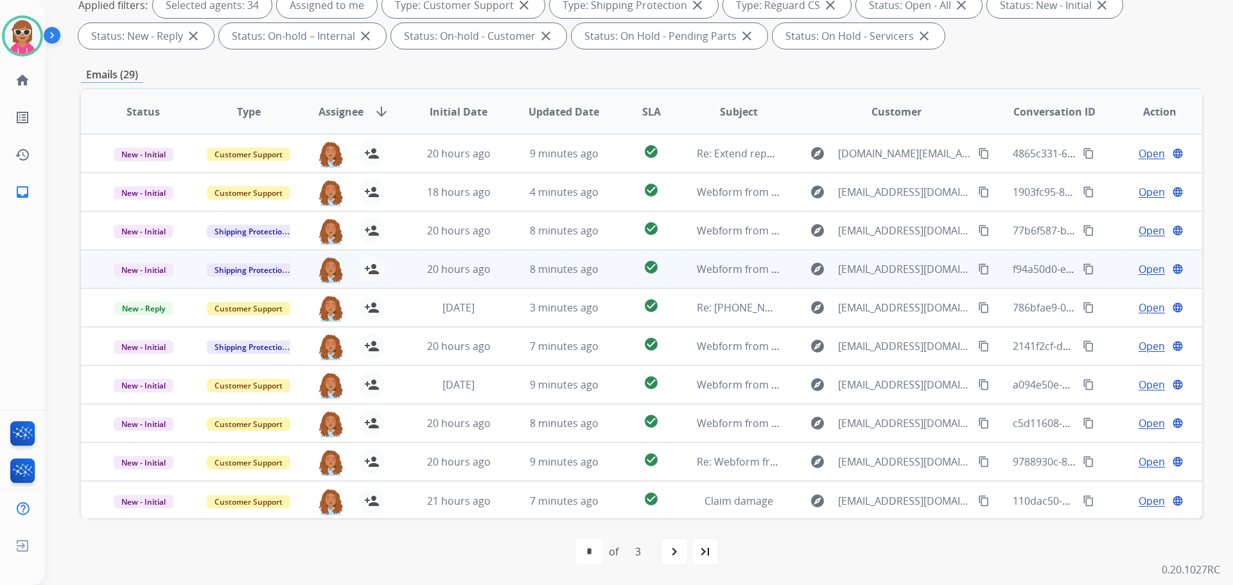
scroll to position [1, 0]
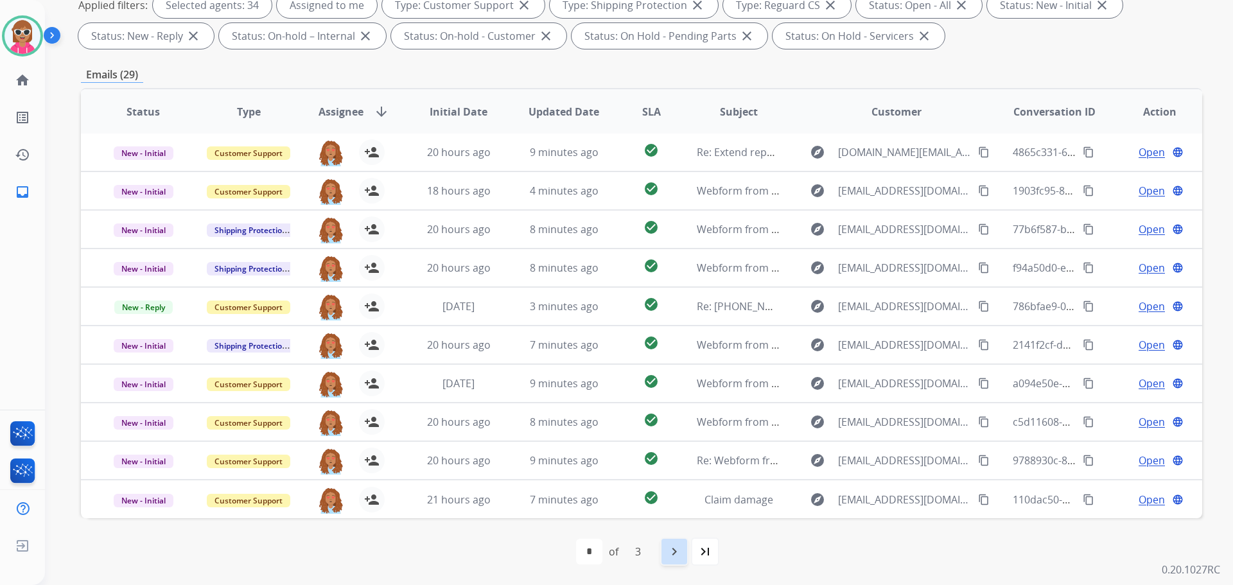
click at [678, 537] on div "navigate_next" at bounding box center [674, 551] width 28 height 28
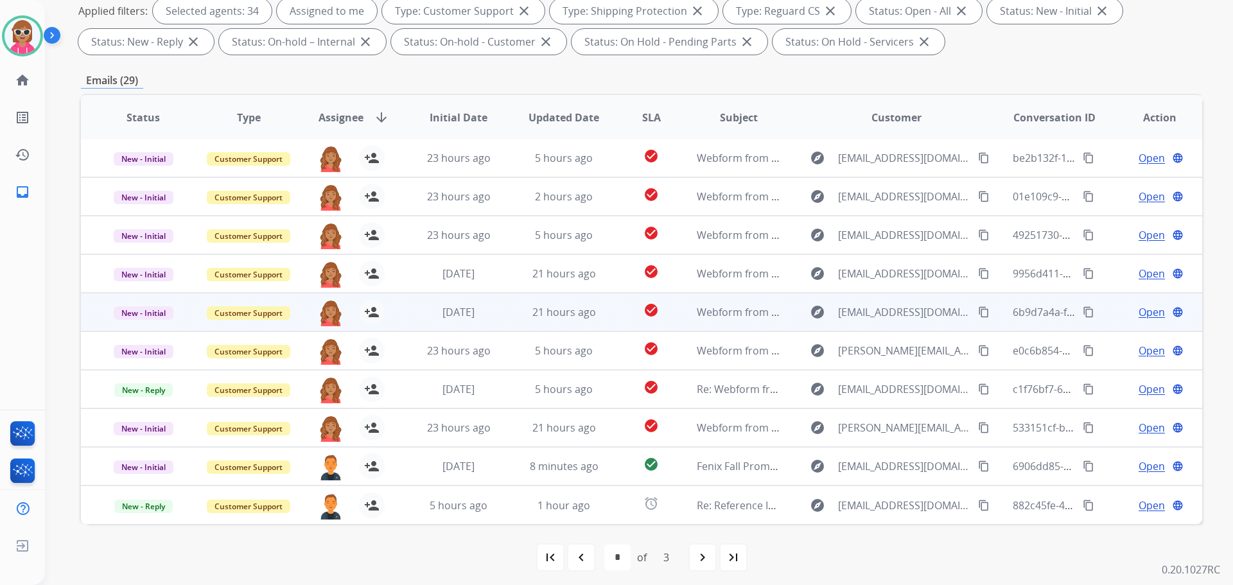
scroll to position [207, 0]
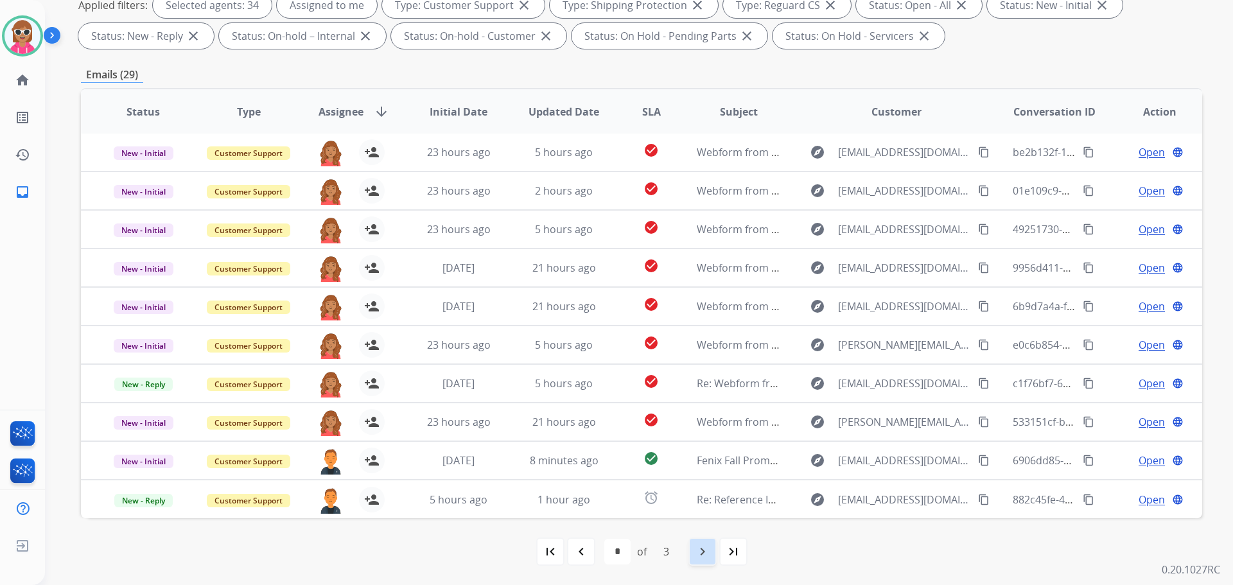
click at [702, 552] on mat-icon "navigate_next" at bounding box center [702, 551] width 15 height 15
select select "*"
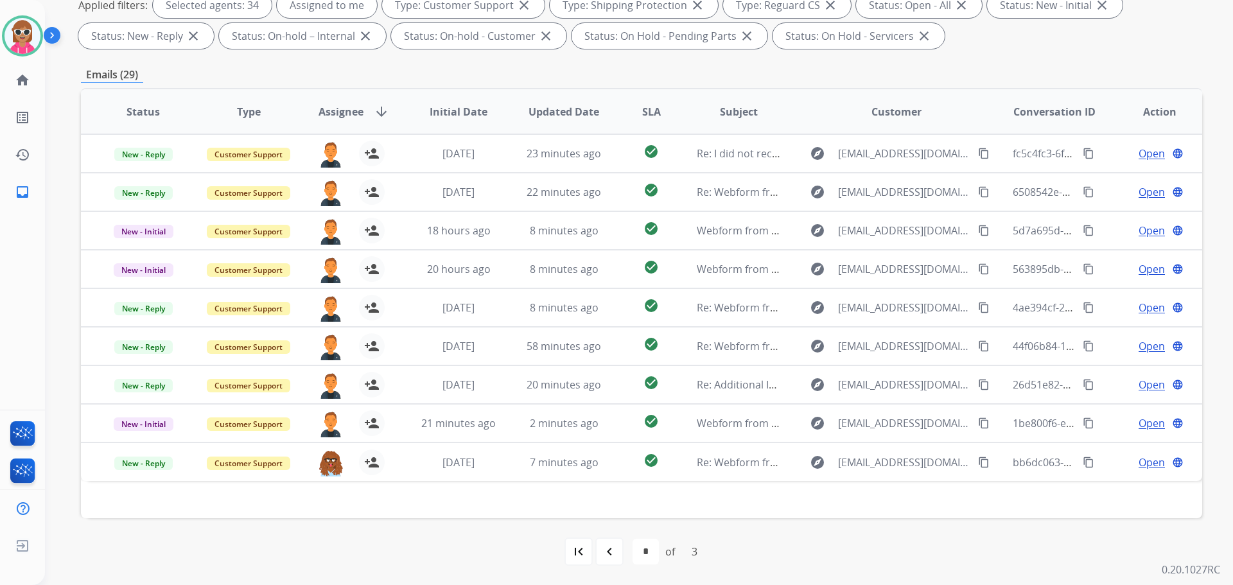
click at [767, 581] on div "first_page navigate_before * * * of 3 navigate_next last_page" at bounding box center [641, 551] width 1121 height 67
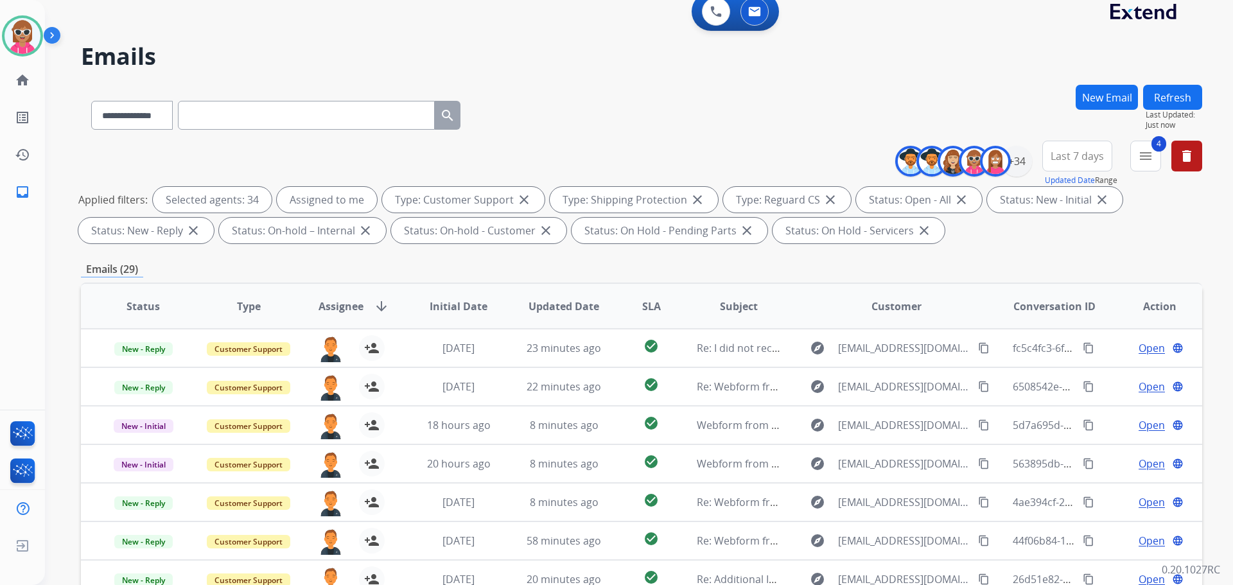
scroll to position [0, 0]
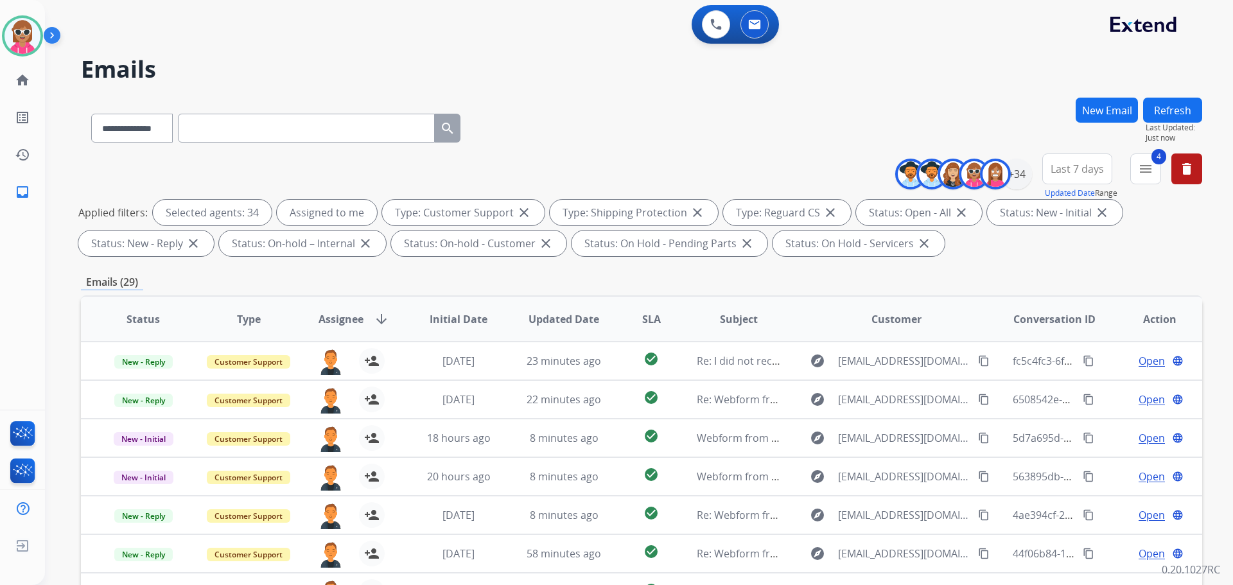
click at [247, 116] on input "text" at bounding box center [306, 128] width 257 height 29
paste input "**********"
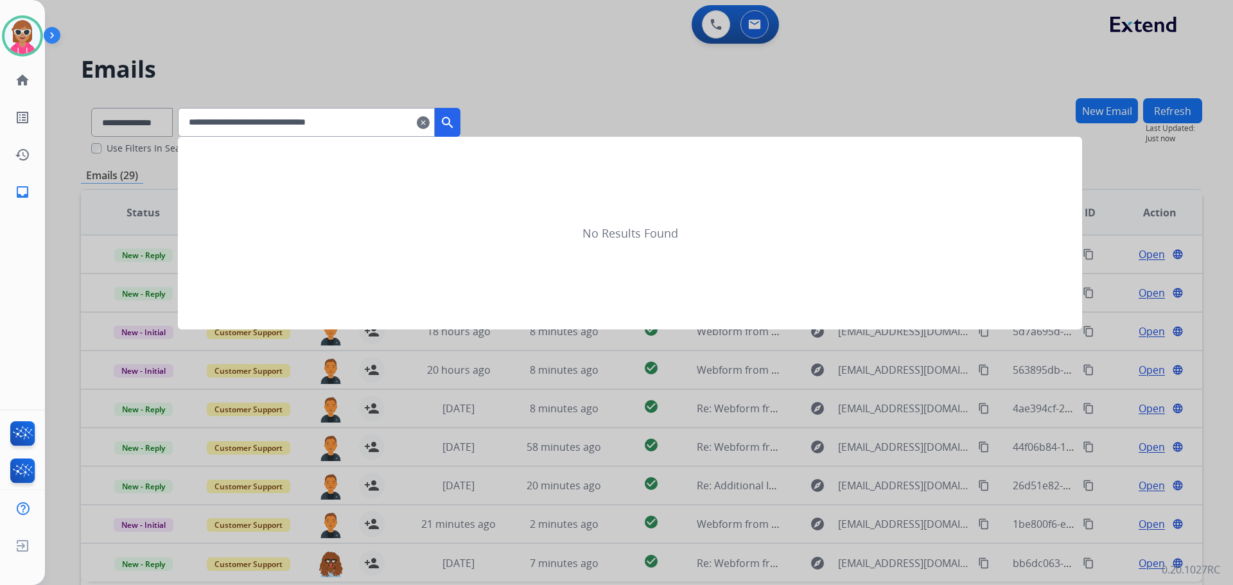
type input "**********"
click at [460, 122] on button "search" at bounding box center [448, 122] width 26 height 29
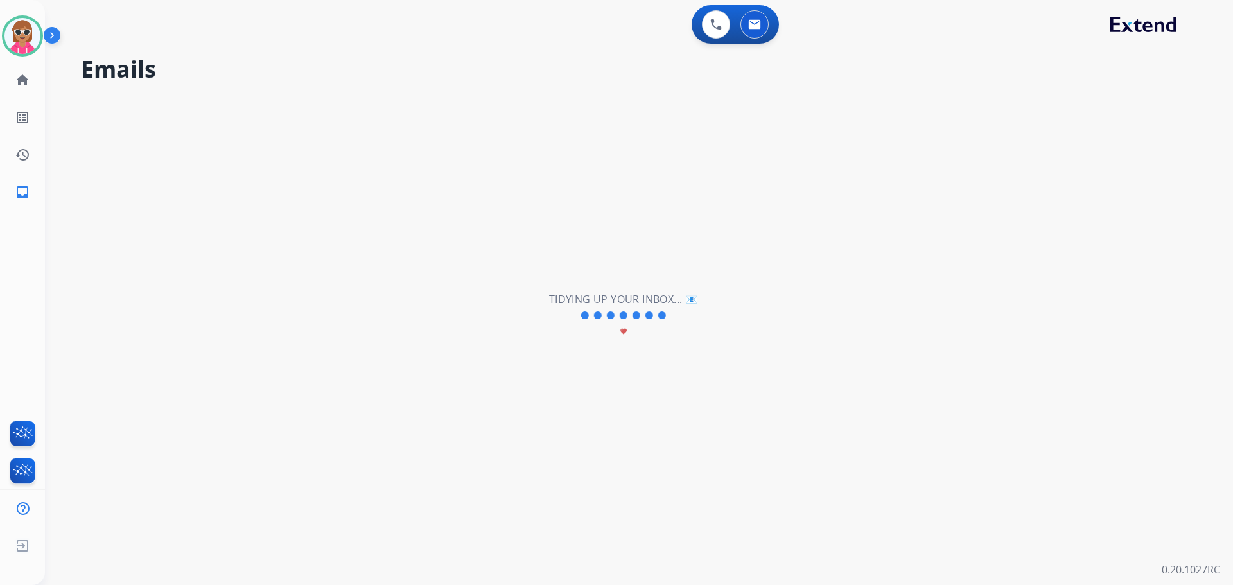
select select "*"
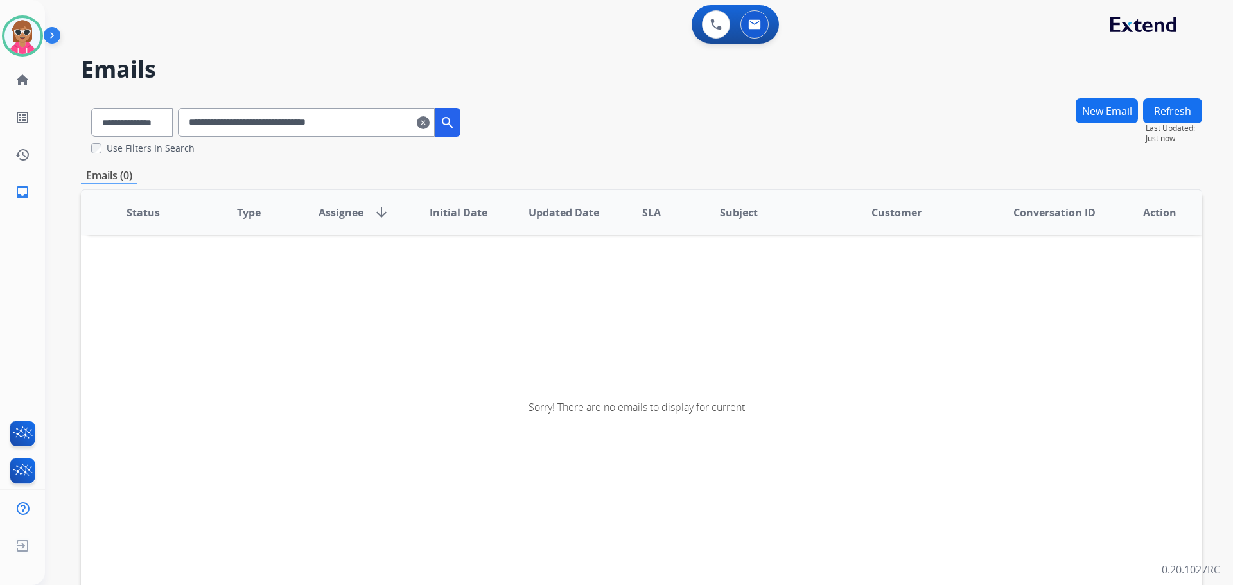
click at [455, 121] on mat-icon "search" at bounding box center [447, 122] width 15 height 15
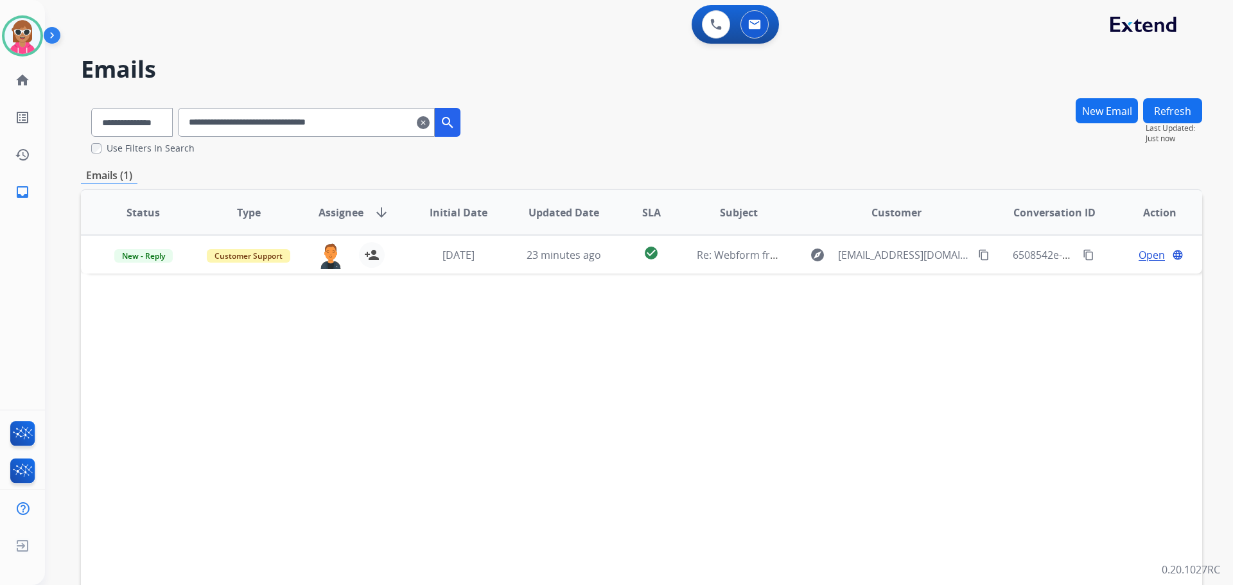
drag, startPoint x: 389, startPoint y: 132, endPoint x: 146, endPoint y: 133, distance: 242.7
click at [146, 133] on div "**********" at bounding box center [276, 120] width 390 height 44
paste input "text"
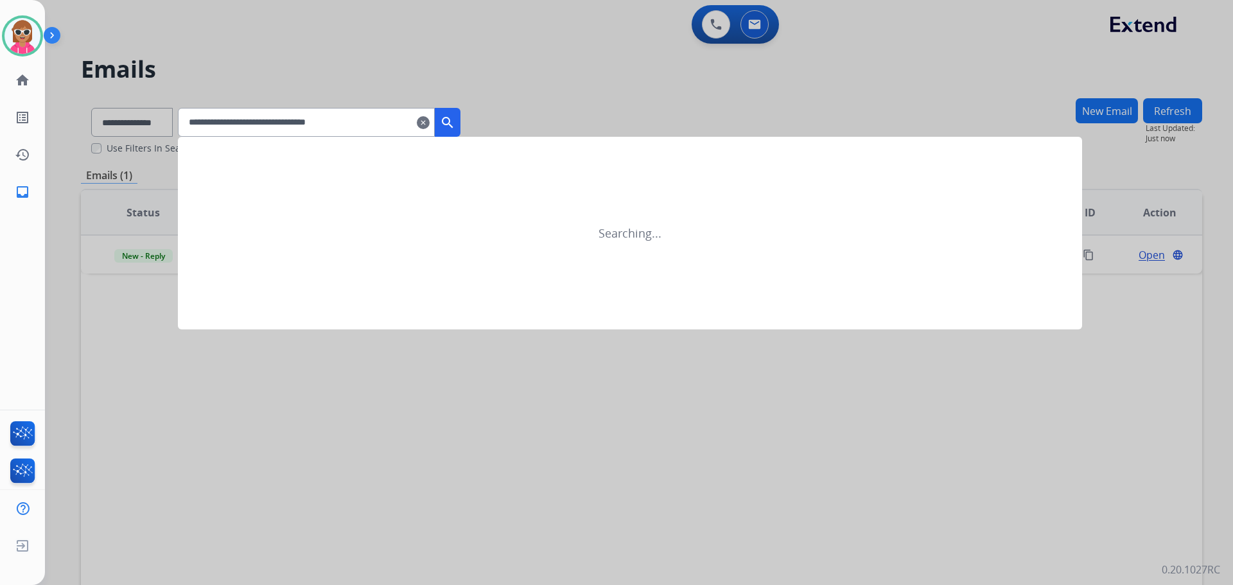
type input "**********"
click at [455, 120] on mat-icon "search" at bounding box center [447, 122] width 15 height 15
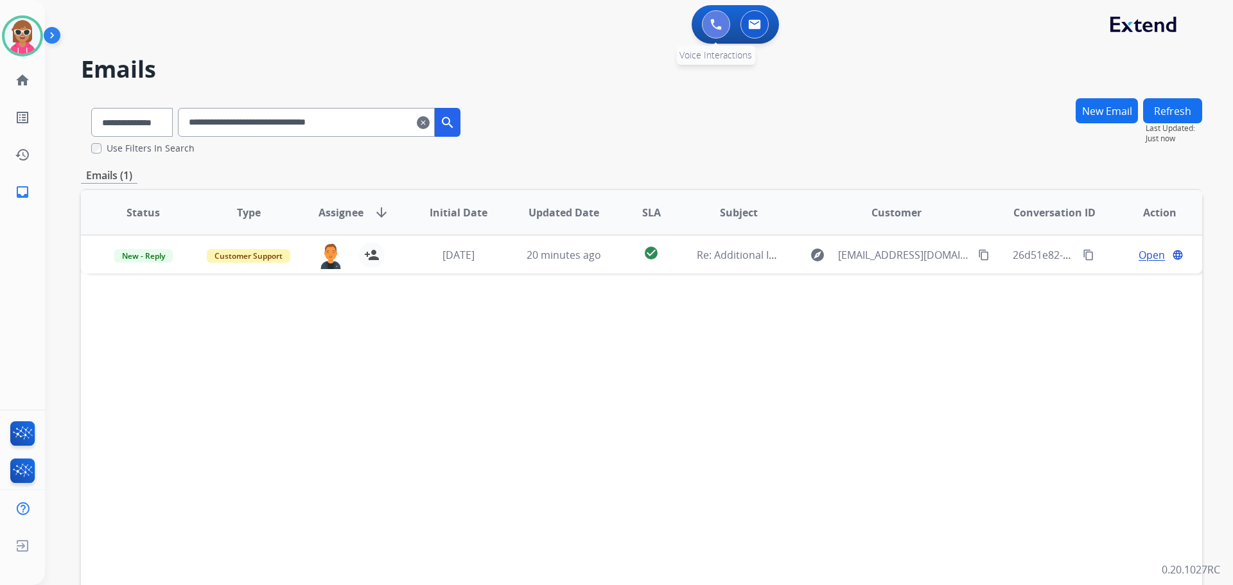
click at [722, 27] on button at bounding box center [716, 24] width 28 height 28
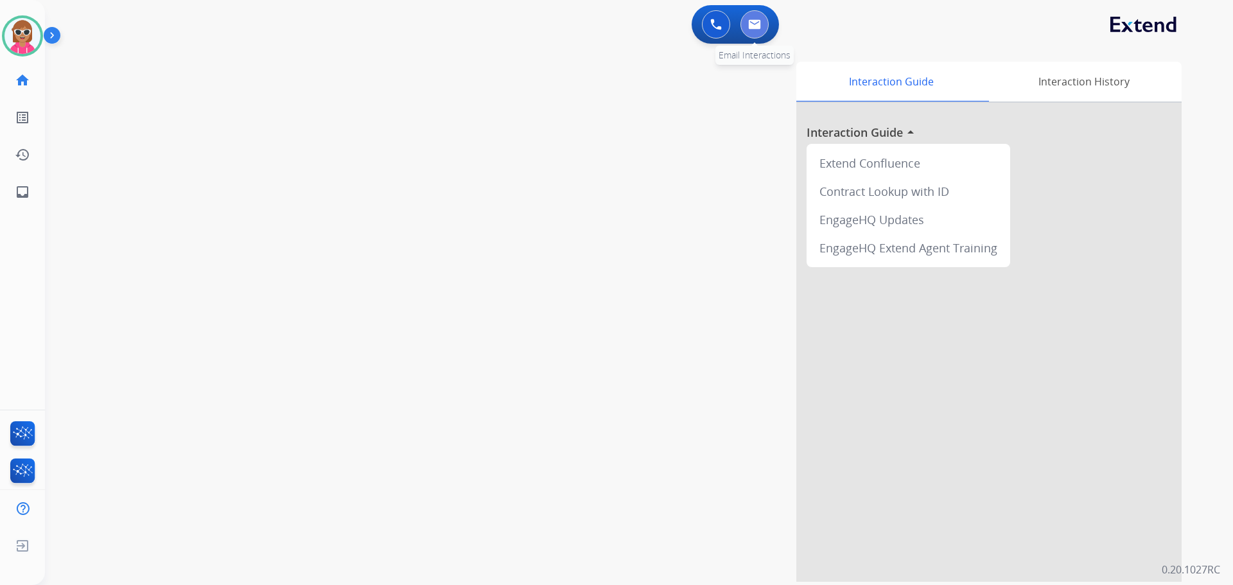
click at [754, 30] on button at bounding box center [754, 24] width 28 height 28
select select "**********"
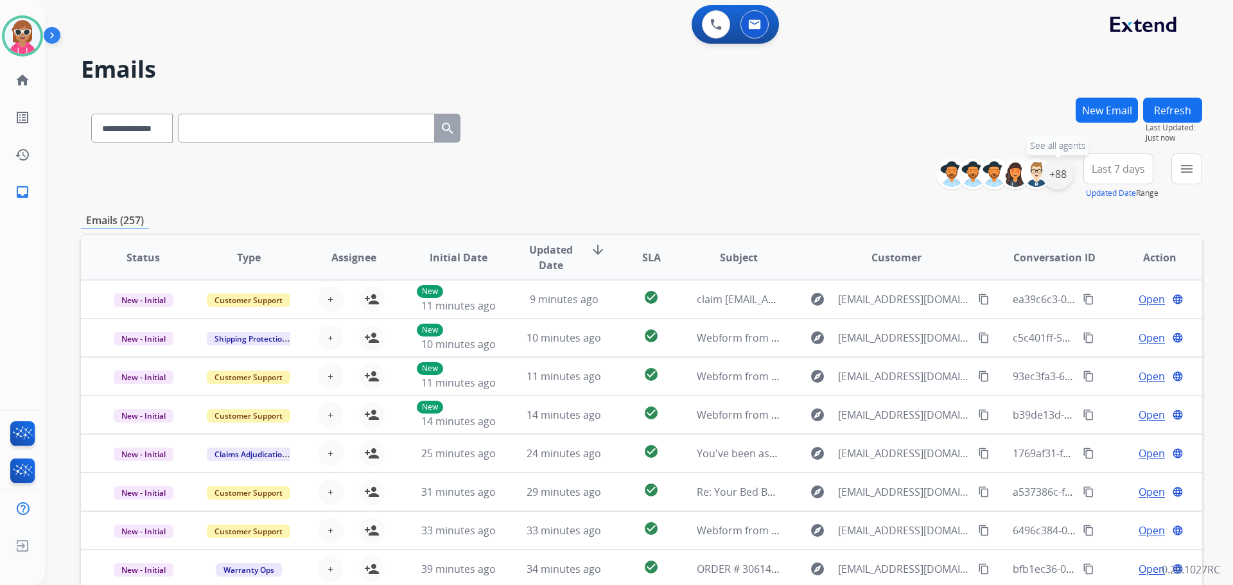
click at [1066, 173] on div "+88" at bounding box center [1057, 174] width 31 height 31
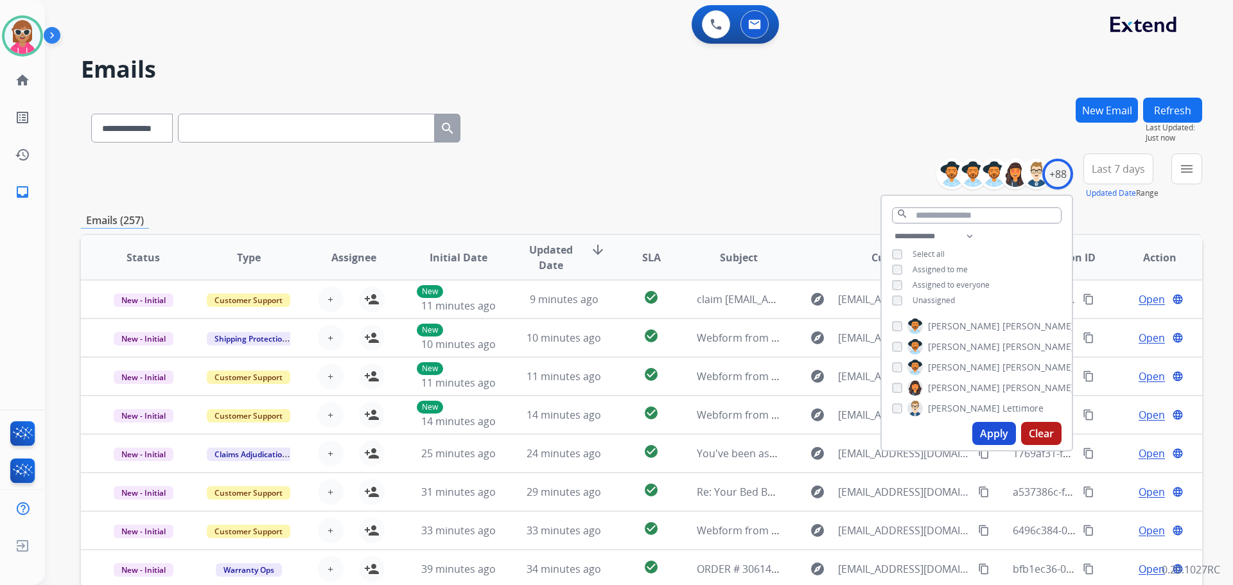
click at [965, 265] on div "**********" at bounding box center [977, 270] width 190 height 82
click at [938, 273] on span "Assigned to me" at bounding box center [940, 269] width 55 height 11
click at [931, 295] on span "Unassigned" at bounding box center [934, 300] width 42 height 11
click at [963, 236] on select "**********" at bounding box center [936, 236] width 89 height 15
click at [892, 229] on select "**********" at bounding box center [936, 236] width 89 height 15
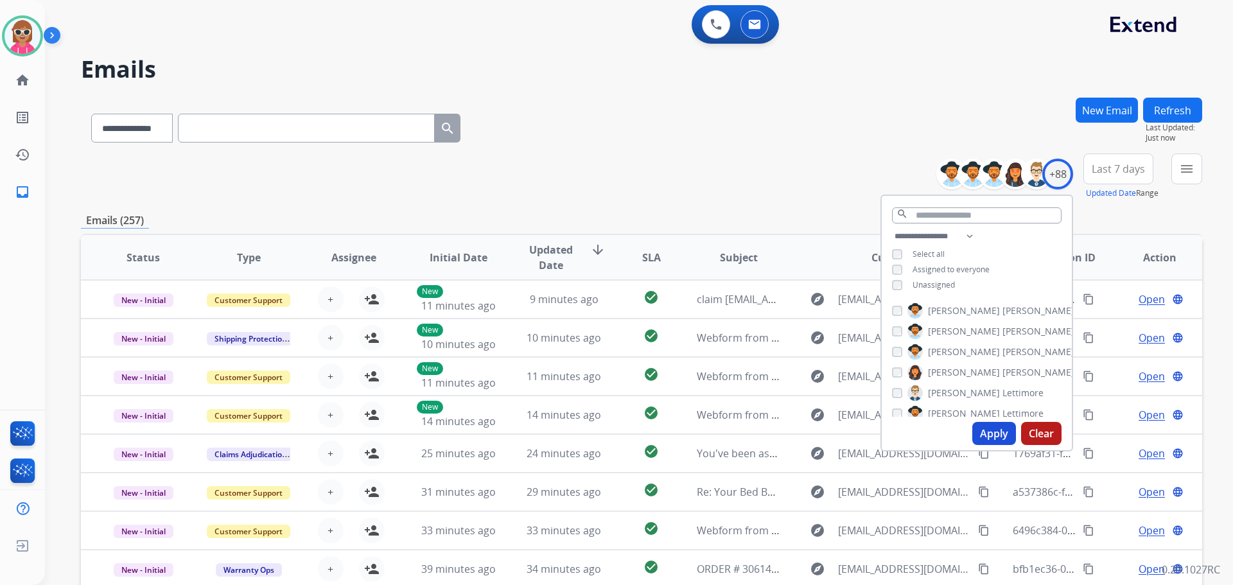
click at [1013, 238] on div "**********" at bounding box center [977, 262] width 190 height 67
click at [950, 240] on select "**********" at bounding box center [936, 236] width 89 height 15
select select "***"
click at [892, 229] on select "**********" at bounding box center [936, 236] width 89 height 15
click at [999, 243] on div "**********" at bounding box center [977, 270] width 190 height 82
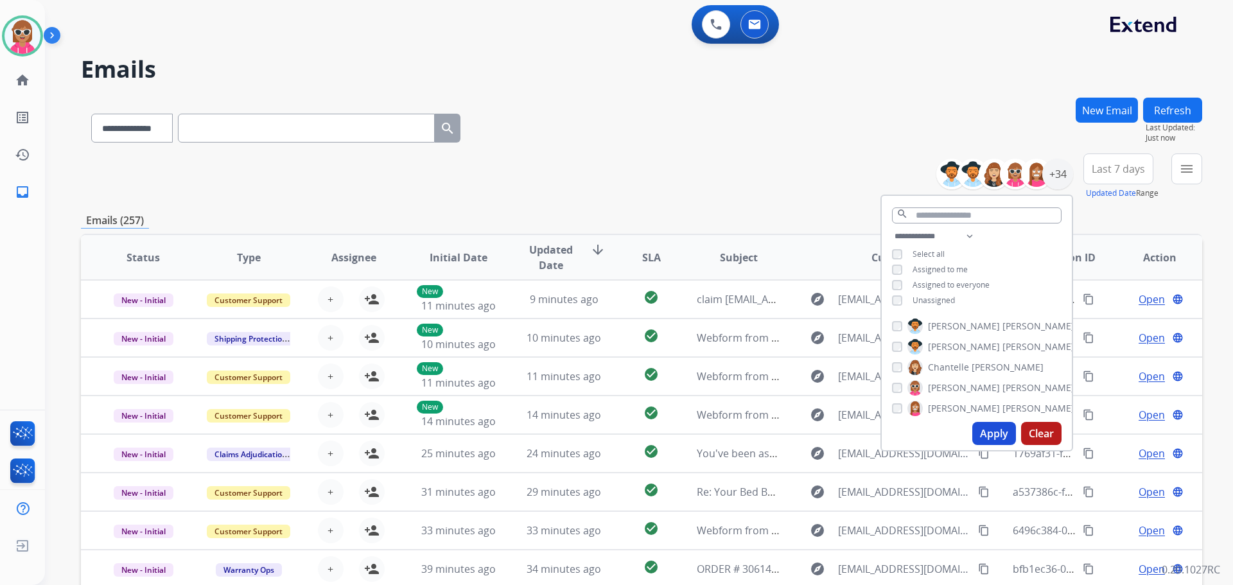
click at [944, 295] on span "Unassigned" at bounding box center [934, 300] width 42 height 11
click at [1011, 261] on div "**********" at bounding box center [977, 270] width 190 height 82
click at [997, 435] on button "Apply" at bounding box center [994, 433] width 44 height 23
click at [1180, 175] on mat-icon "menu" at bounding box center [1186, 168] width 15 height 15
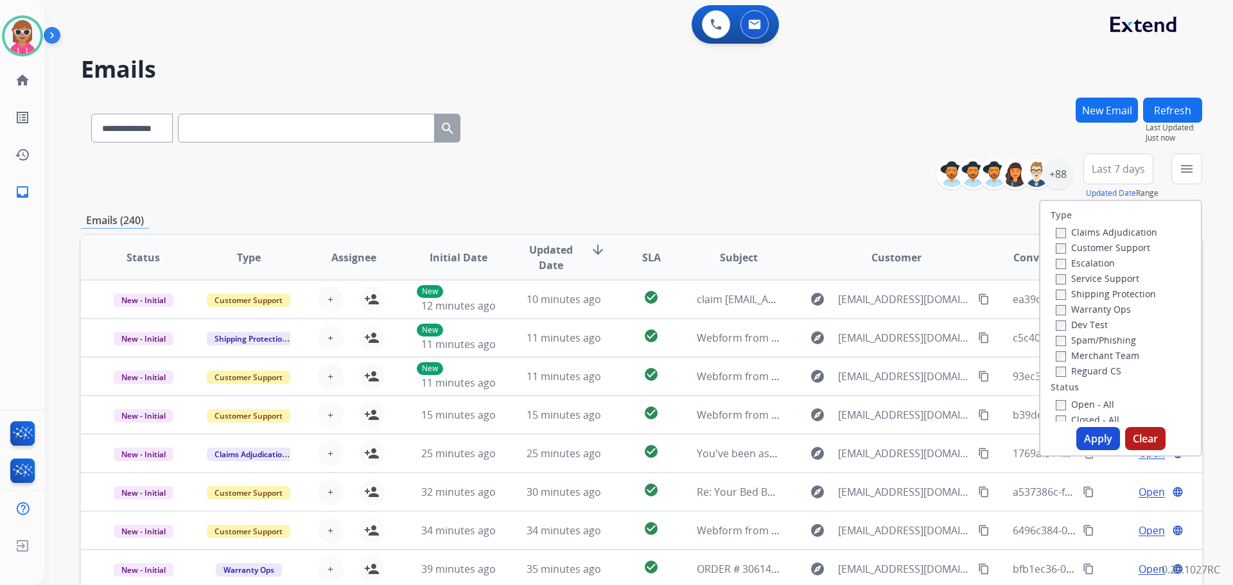
click at [1093, 249] on label "Customer Support" at bounding box center [1103, 247] width 94 height 12
click at [1093, 296] on label "Shipping Protection" at bounding box center [1106, 294] width 100 height 12
click at [1099, 377] on div "Reguard CS" at bounding box center [1106, 370] width 101 height 15
click at [1097, 368] on label "Reguard CS" at bounding box center [1089, 371] width 66 height 12
click at [1077, 398] on div "Open - All" at bounding box center [1123, 403] width 135 height 15
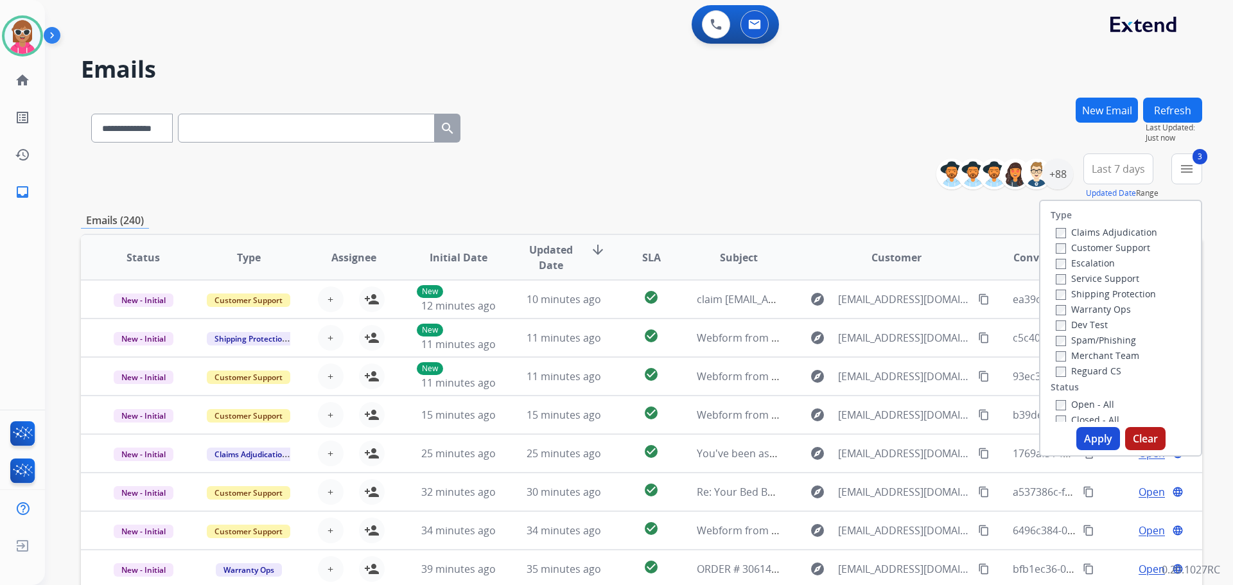
click at [1078, 403] on label "Open - All" at bounding box center [1085, 404] width 58 height 12
click at [1092, 435] on button "Apply" at bounding box center [1098, 438] width 44 height 23
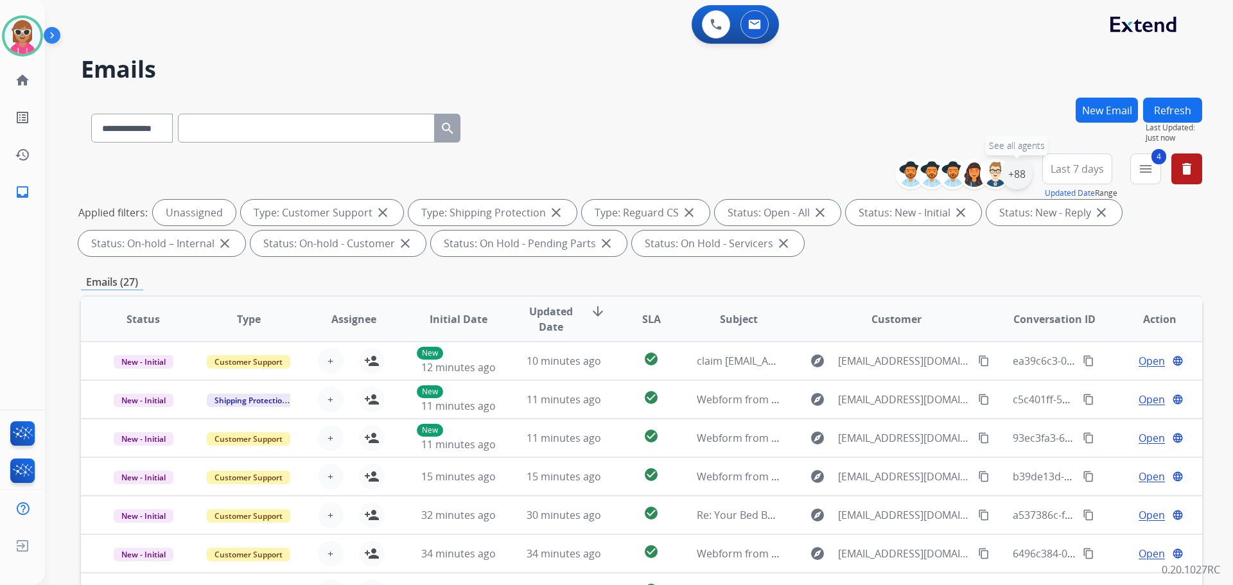
click at [1021, 170] on div "+88" at bounding box center [1016, 174] width 31 height 31
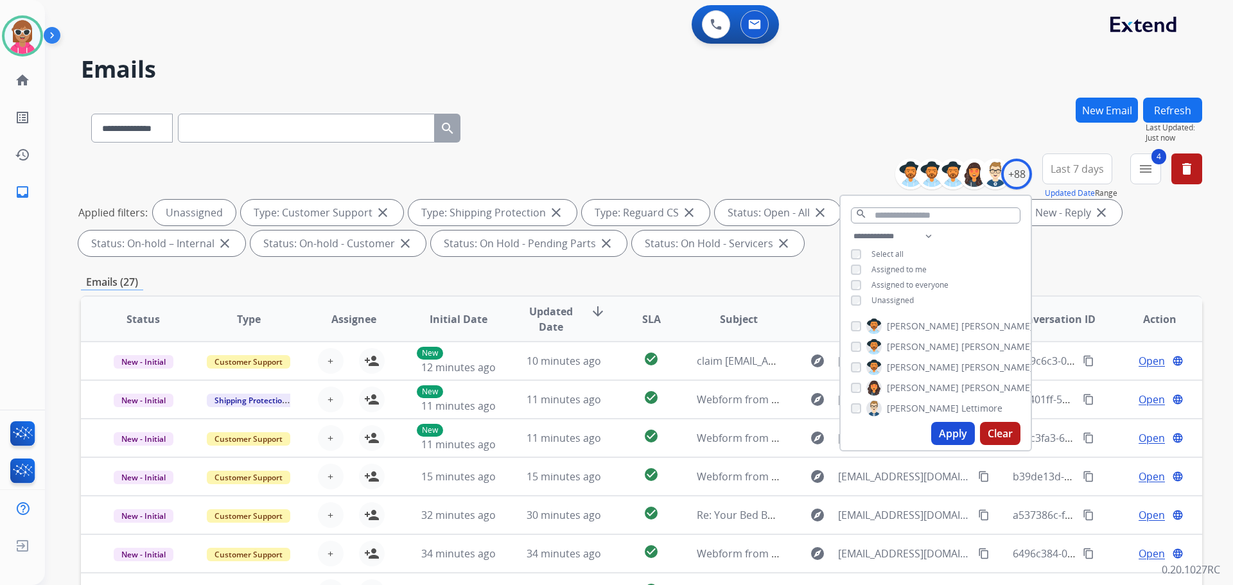
click at [881, 305] on div "**********" at bounding box center [936, 270] width 190 height 82
click at [881, 298] on span "Unassigned" at bounding box center [892, 300] width 42 height 11
click at [894, 216] on input "text" at bounding box center [936, 215] width 170 height 16
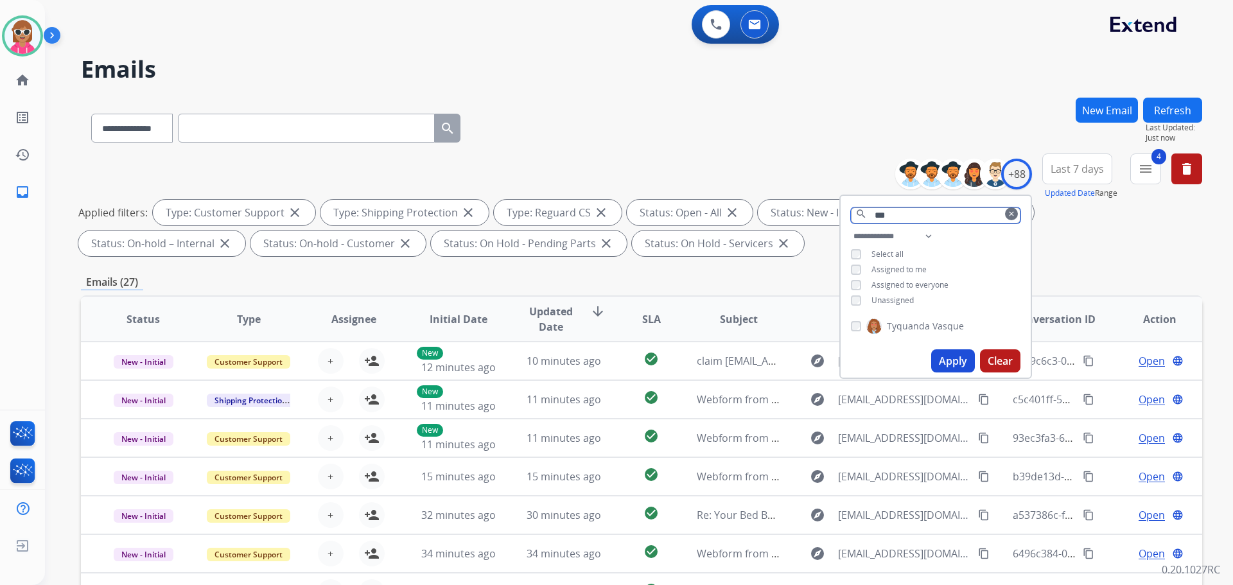
type input "***"
click at [932, 326] on span "Vasque" at bounding box center [947, 326] width 31 height 13
click at [936, 362] on button "Apply" at bounding box center [953, 360] width 44 height 23
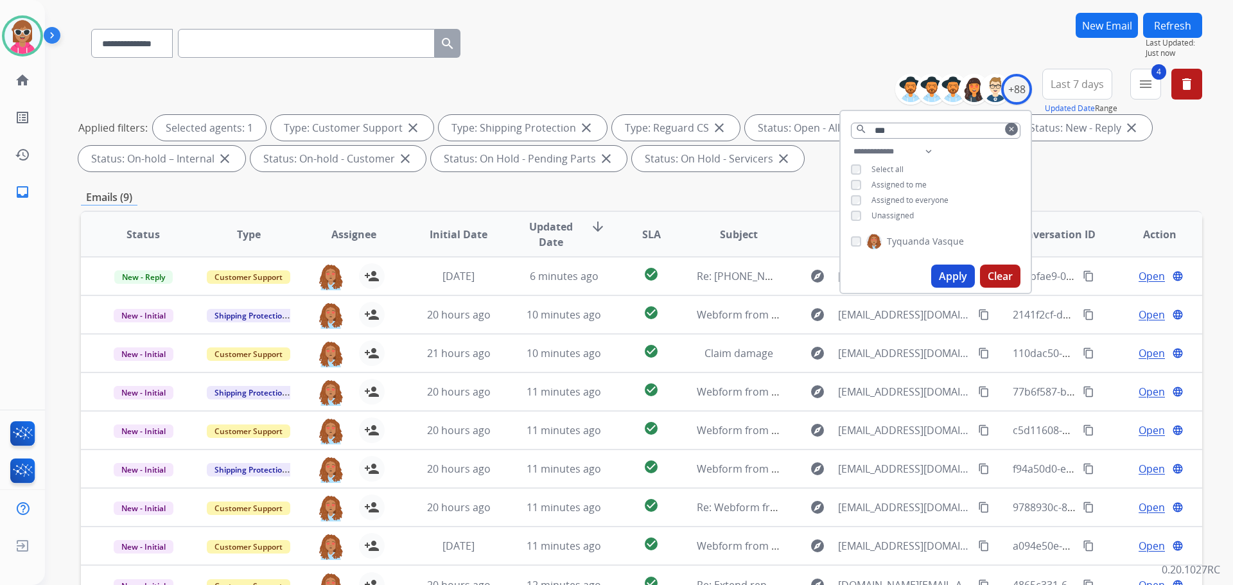
scroll to position [79, 0]
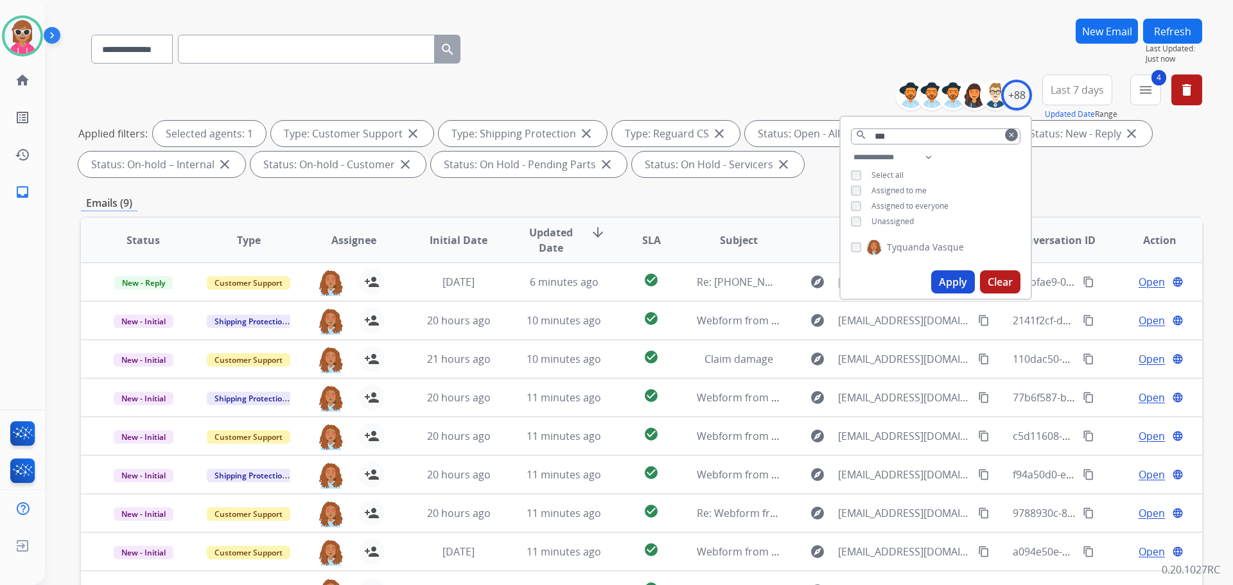
click at [880, 245] on img at bounding box center [873, 247] width 15 height 21
click at [898, 218] on span "Unassigned" at bounding box center [892, 221] width 42 height 11
click at [947, 286] on button "Apply" at bounding box center [953, 281] width 44 height 23
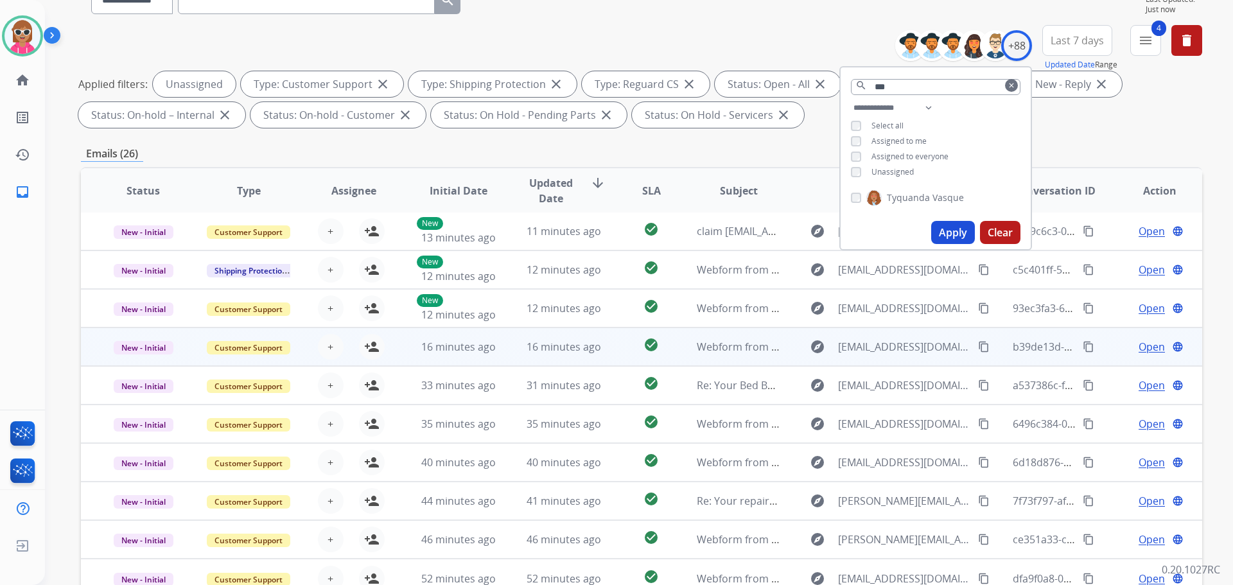
scroll to position [193, 0]
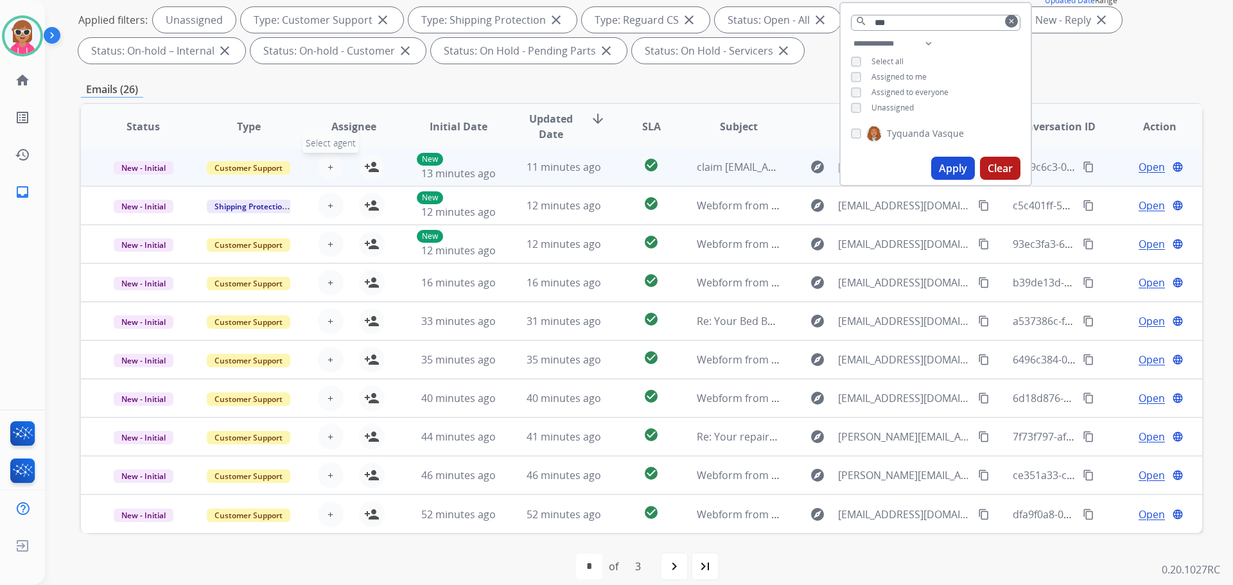
click at [328, 170] on span "+" at bounding box center [331, 166] width 6 height 15
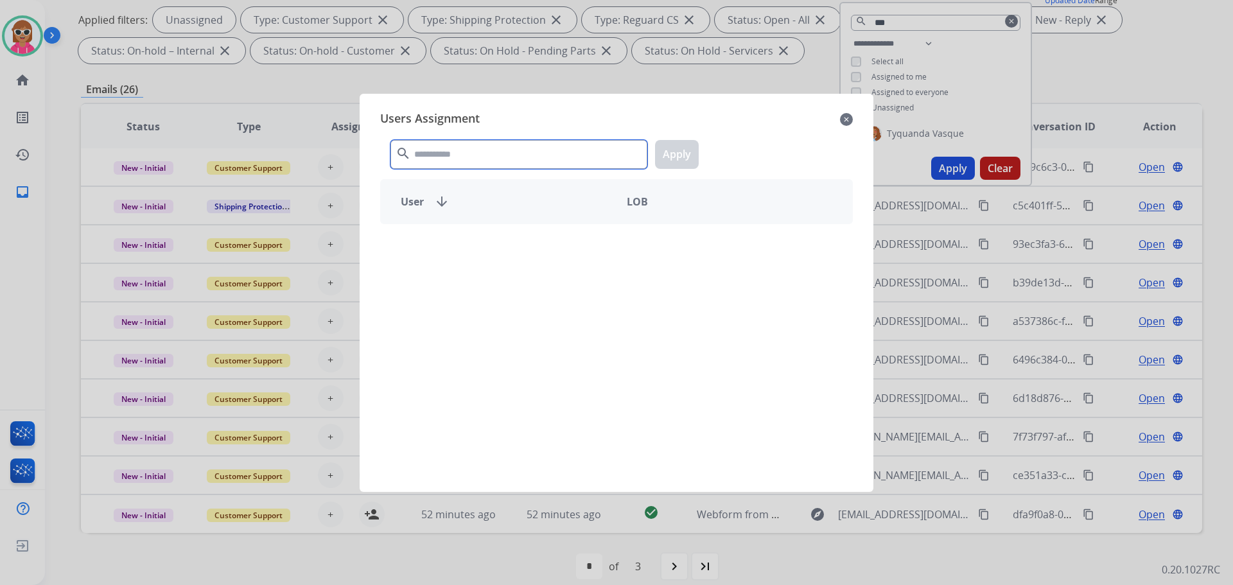
click at [421, 156] on input "text" at bounding box center [518, 154] width 257 height 29
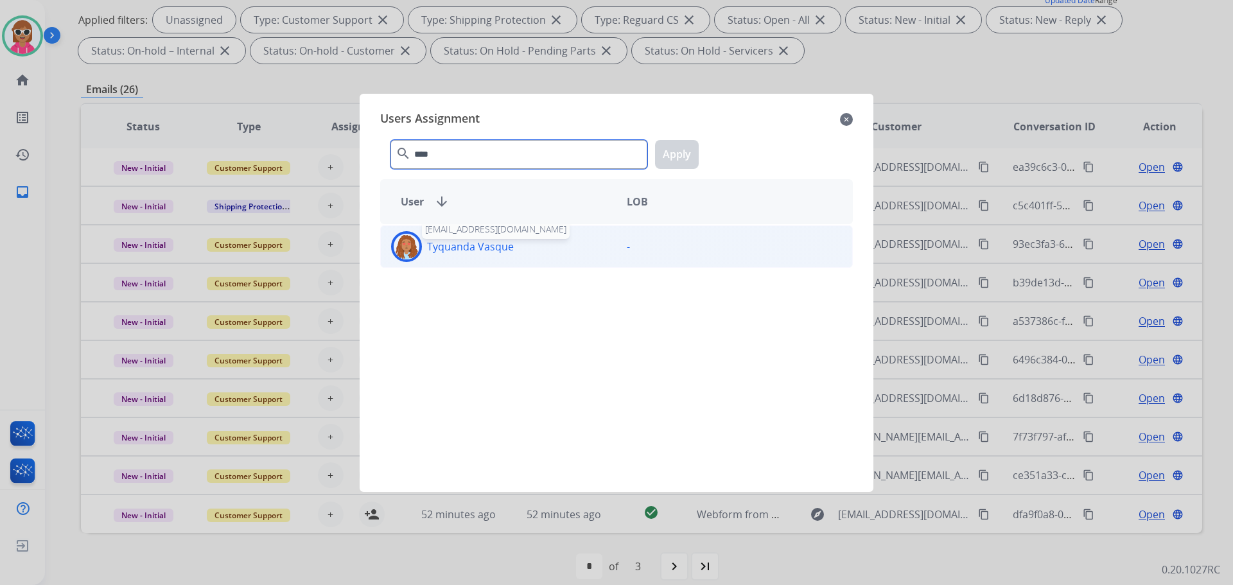
type input "****"
click at [507, 247] on p "Tyquanda Vasque" at bounding box center [470, 246] width 87 height 15
click at [694, 156] on button "Apply" at bounding box center [677, 154] width 44 height 29
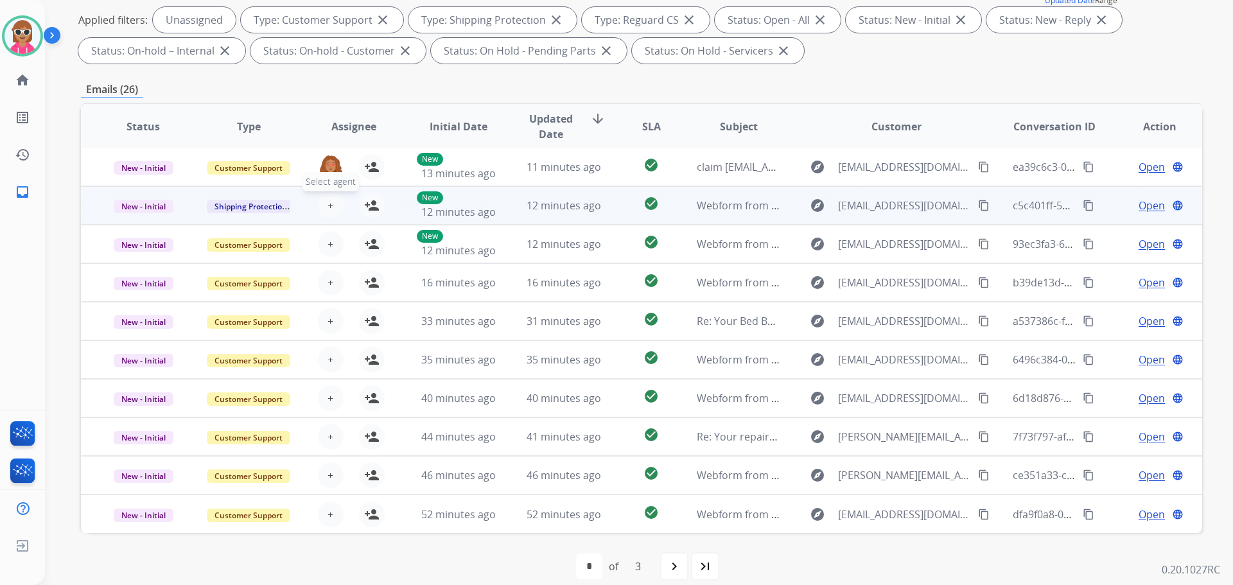
click at [333, 208] on button "+ Select agent" at bounding box center [331, 206] width 26 height 26
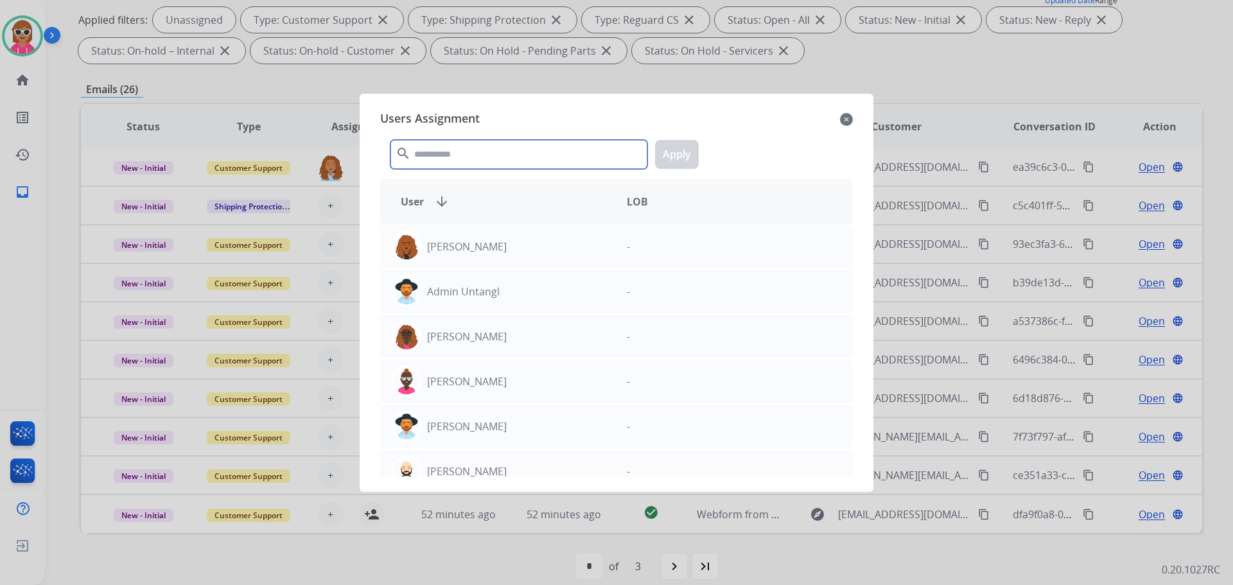
drag, startPoint x: 478, startPoint y: 148, endPoint x: 464, endPoint y: 148, distance: 14.1
click at [476, 149] on input "text" at bounding box center [518, 154] width 257 height 29
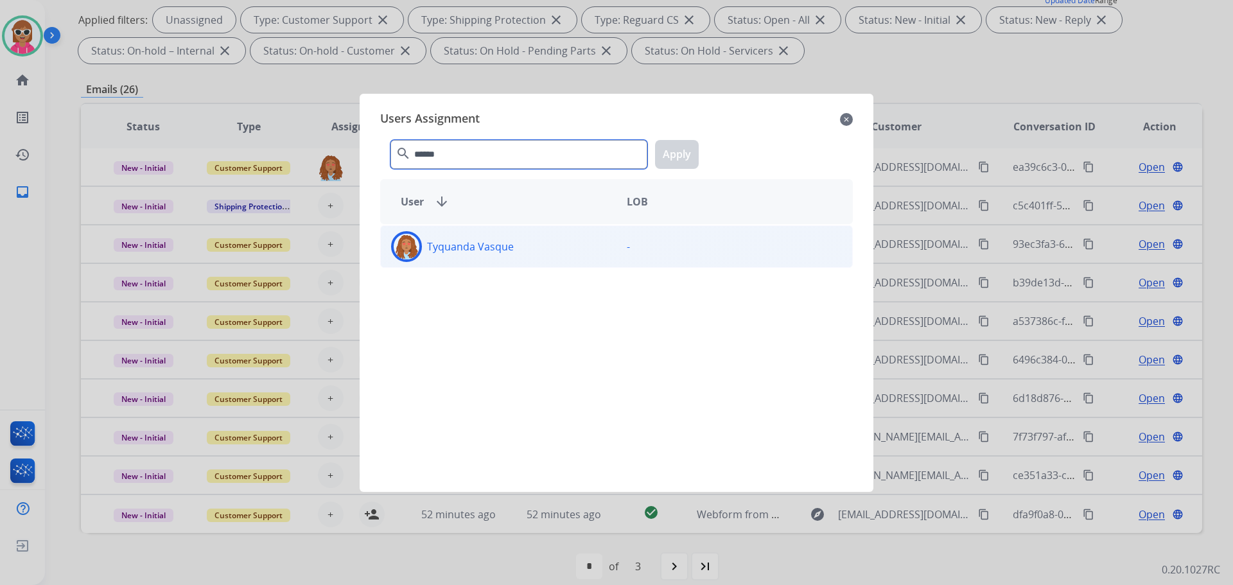
type input "******"
click at [550, 250] on div "Tyquanda Vasque" at bounding box center [499, 246] width 236 height 31
click at [685, 150] on button "Apply" at bounding box center [677, 154] width 44 height 29
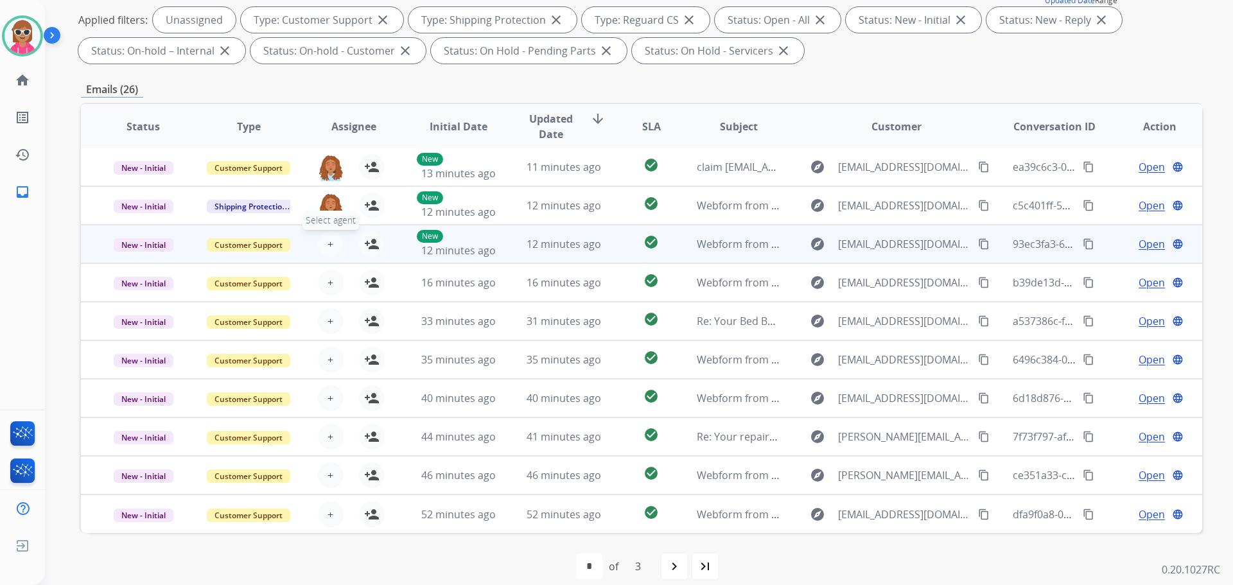
click at [329, 241] on span "+" at bounding box center [331, 243] width 6 height 15
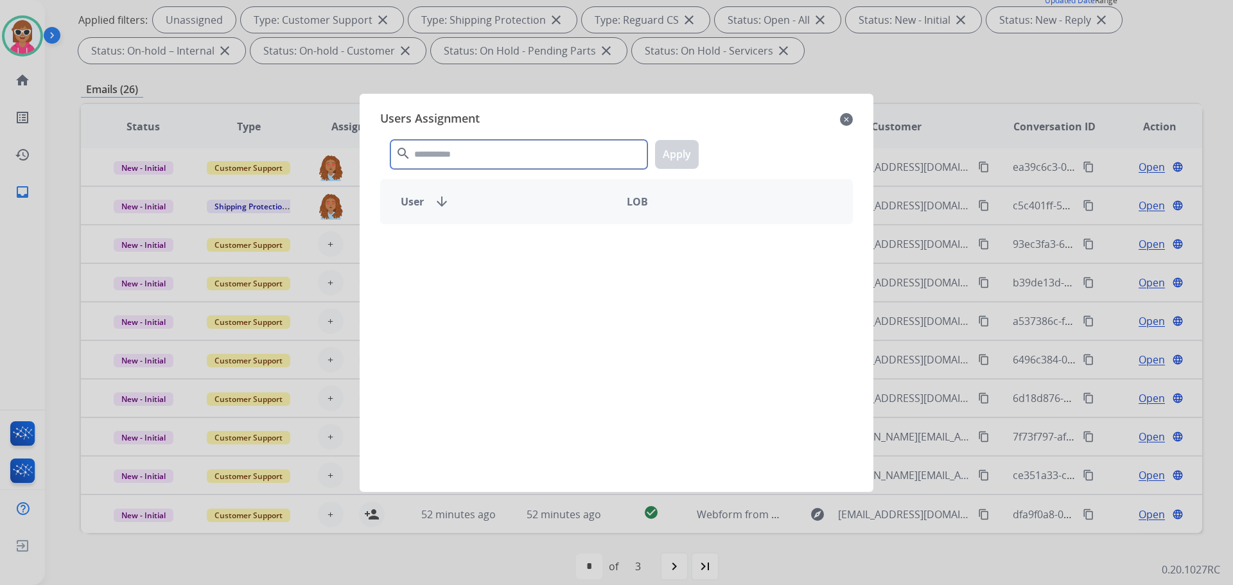
click at [445, 155] on input "text" at bounding box center [518, 154] width 257 height 29
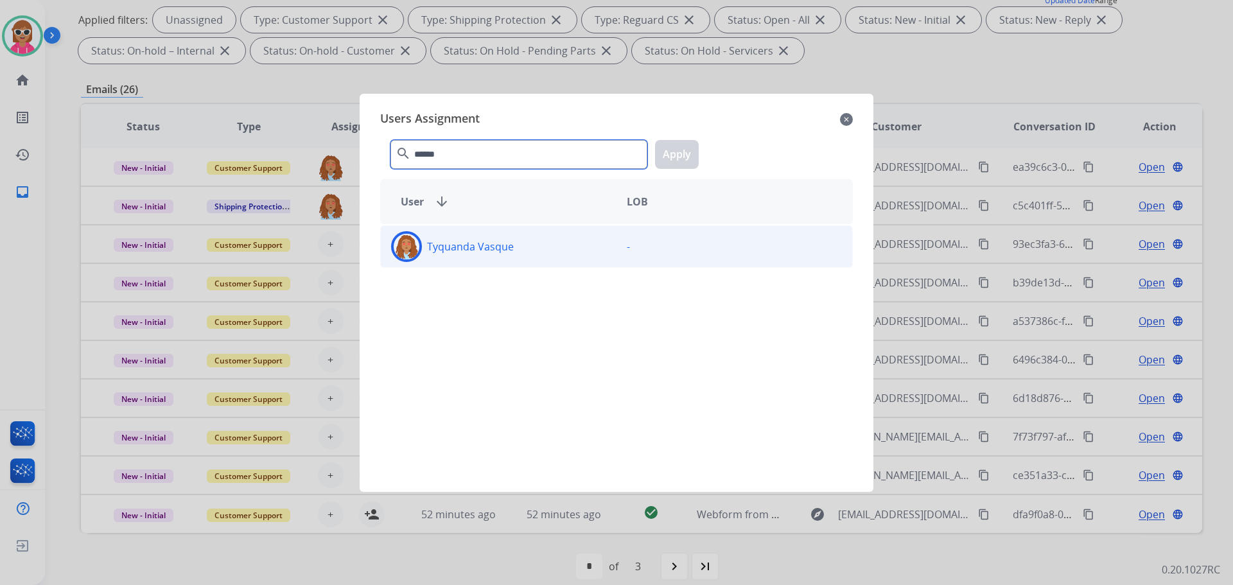
type input "******"
click at [459, 266] on div "Tyquanda Vasque -" at bounding box center [616, 246] width 473 height 42
click at [683, 147] on button "Apply" at bounding box center [677, 154] width 44 height 29
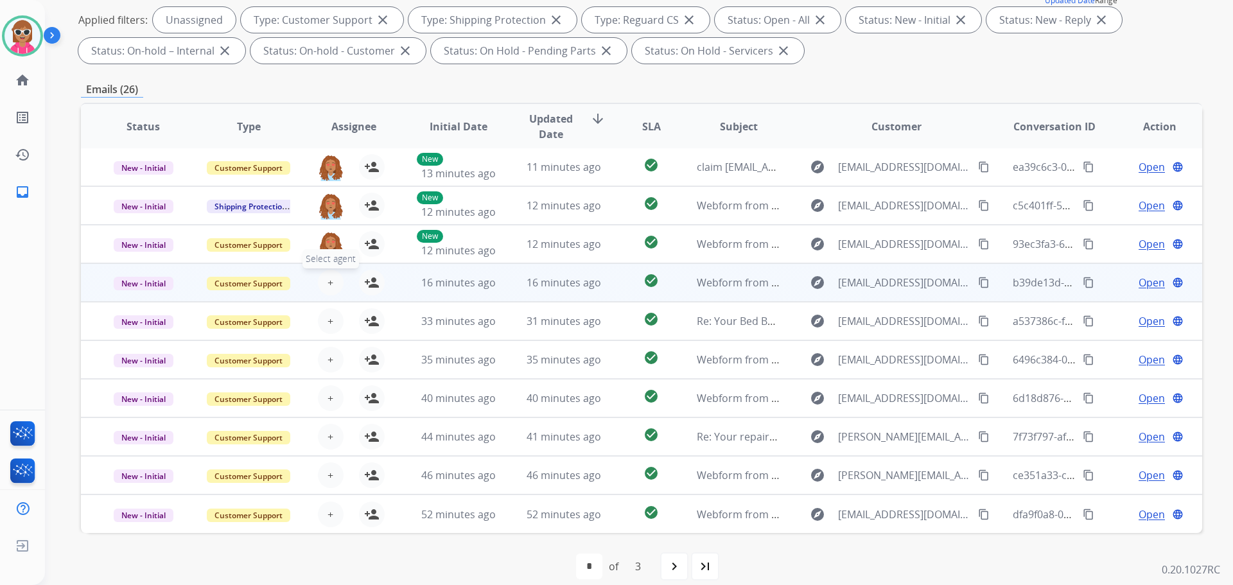
click at [328, 283] on span "+" at bounding box center [331, 282] width 6 height 15
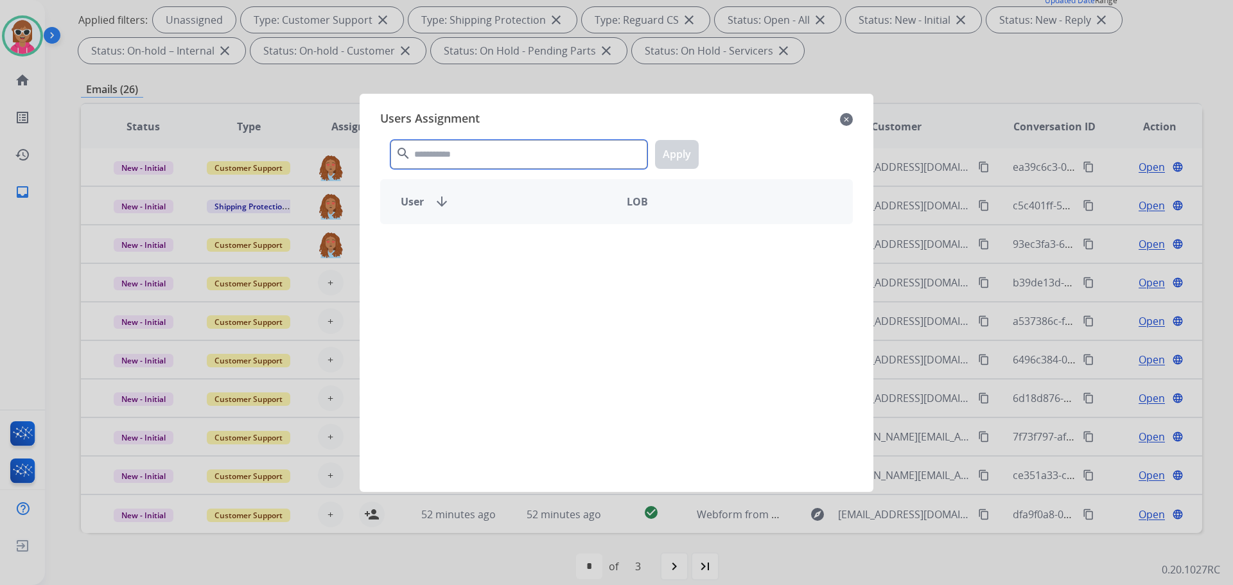
click at [488, 163] on input "text" at bounding box center [518, 154] width 257 height 29
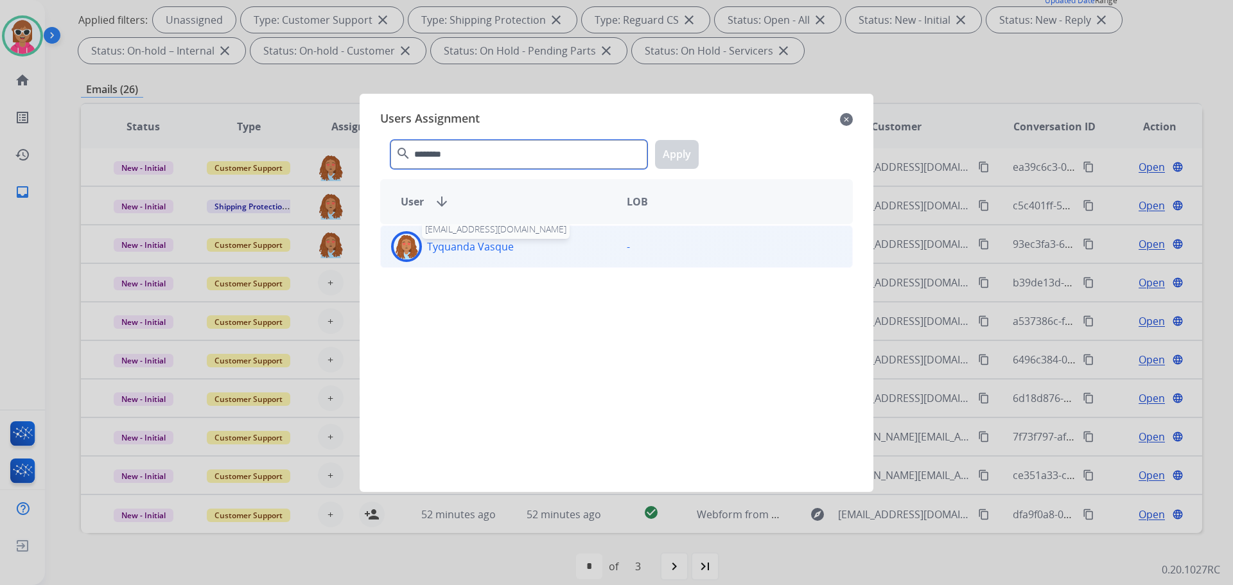
type input "********"
click at [506, 253] on p "Tyquanda Vasque" at bounding box center [470, 246] width 87 height 15
click at [672, 153] on button "Apply" at bounding box center [677, 154] width 44 height 29
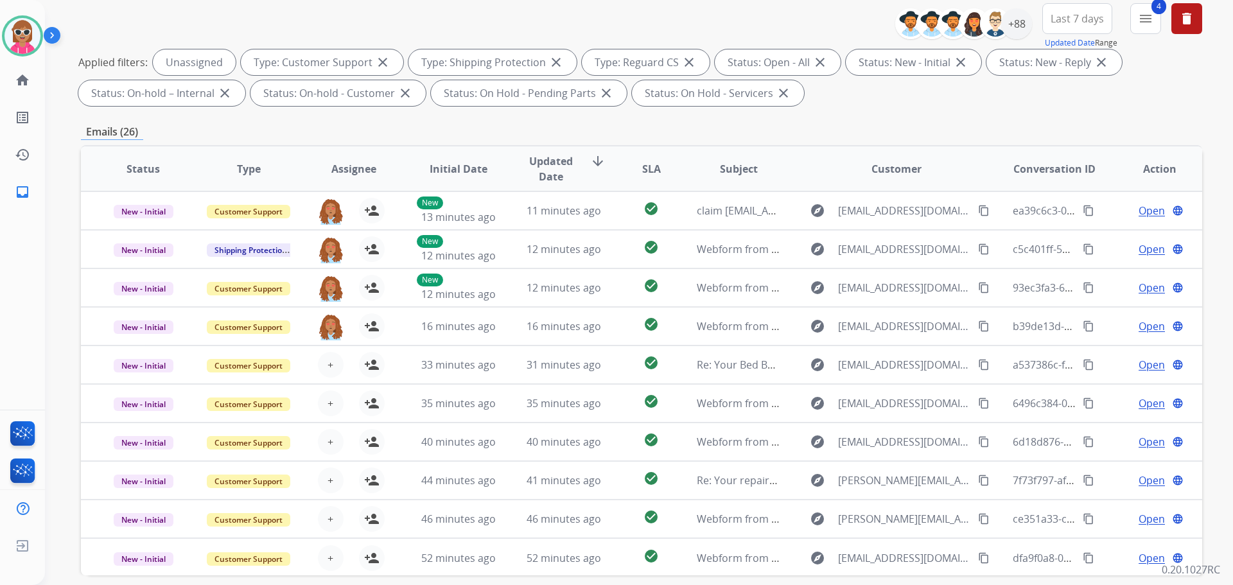
scroll to position [64, 0]
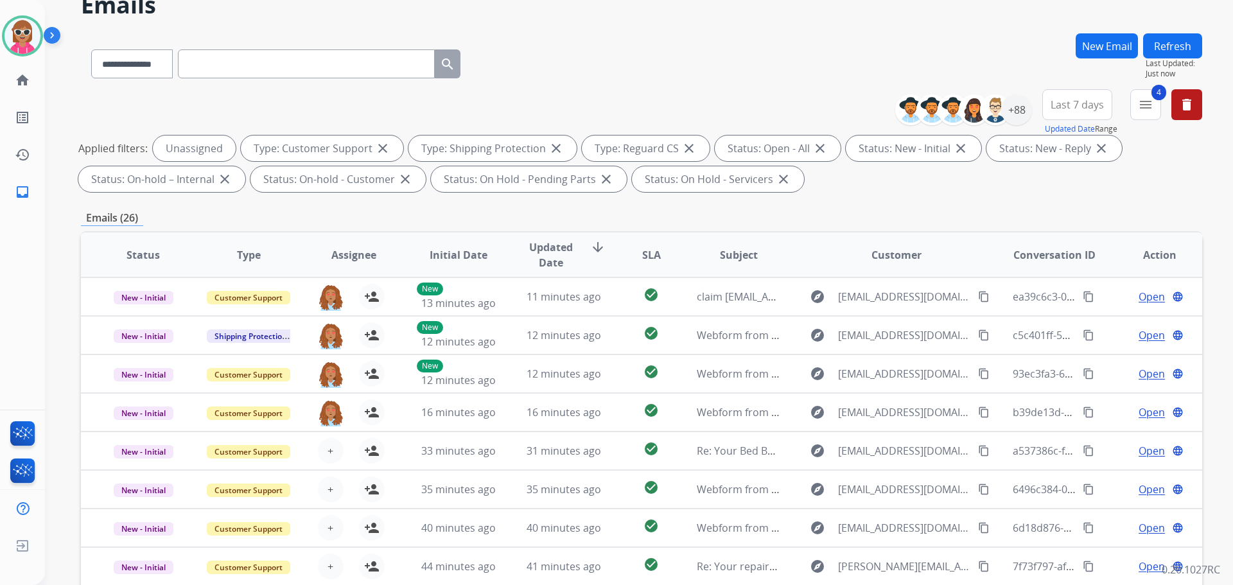
click at [1174, 39] on button "Refresh" at bounding box center [1172, 45] width 59 height 25
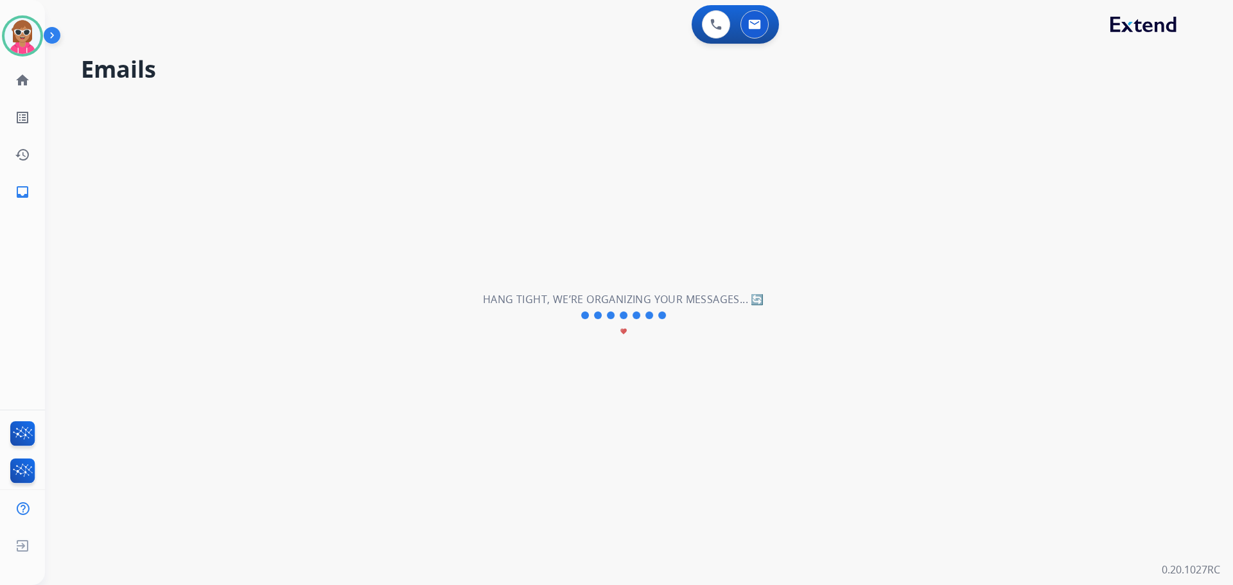
scroll to position [0, 0]
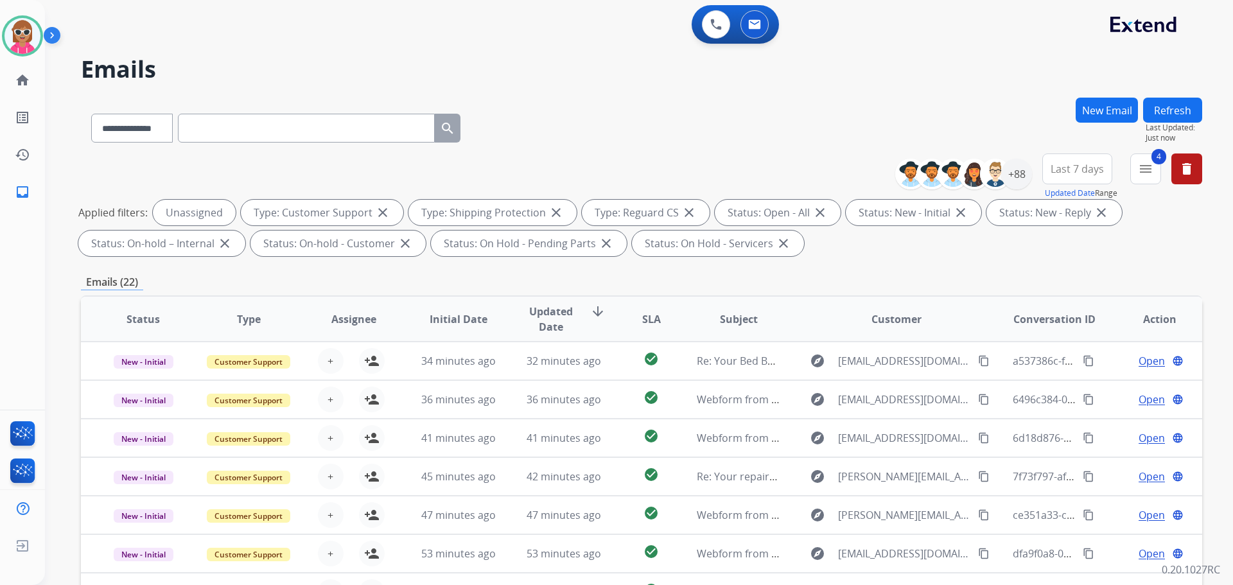
click at [349, 130] on input "text" at bounding box center [306, 128] width 257 height 29
paste input "**********"
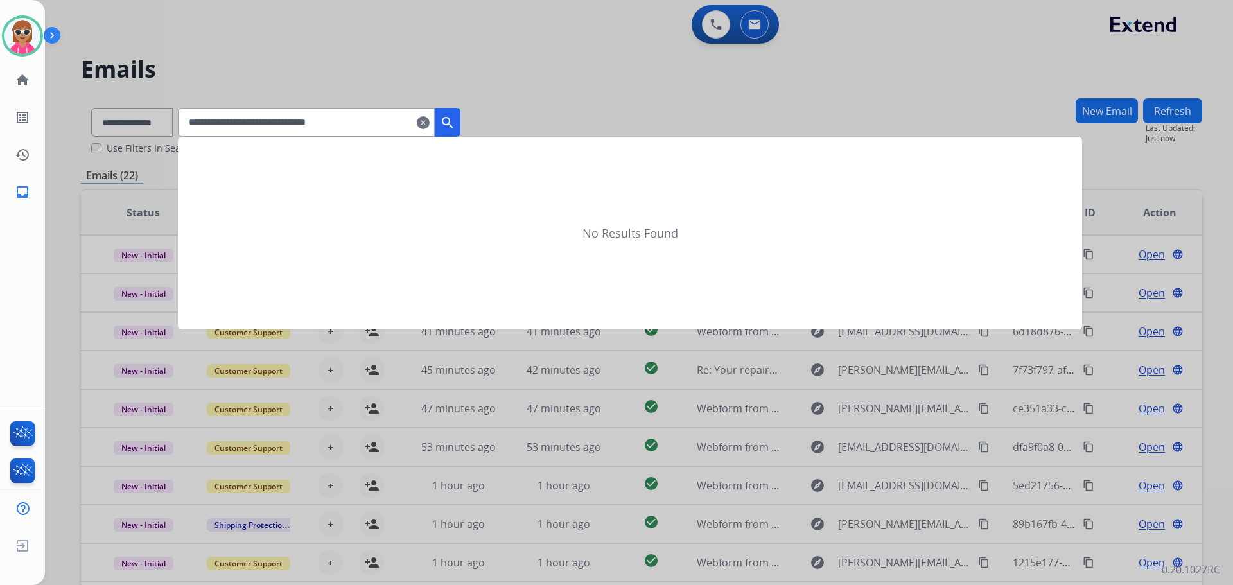
click at [460, 130] on button "search" at bounding box center [448, 122] width 26 height 29
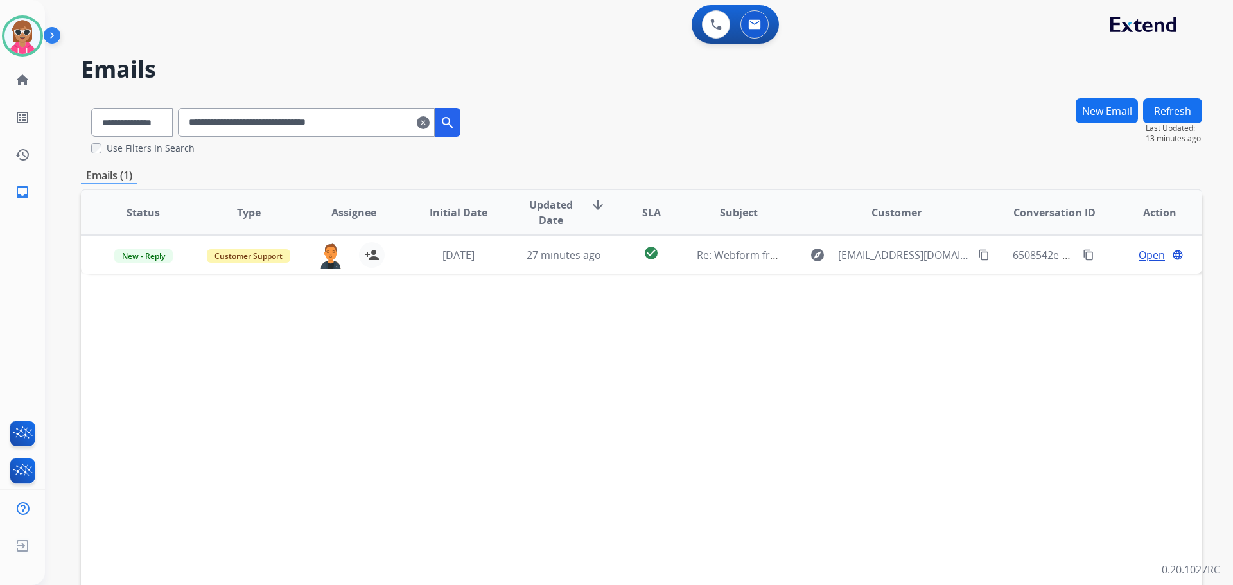
drag, startPoint x: 388, startPoint y: 123, endPoint x: 223, endPoint y: 122, distance: 164.4
click at [191, 121] on div "**********" at bounding box center [276, 120] width 390 height 44
paste input "text"
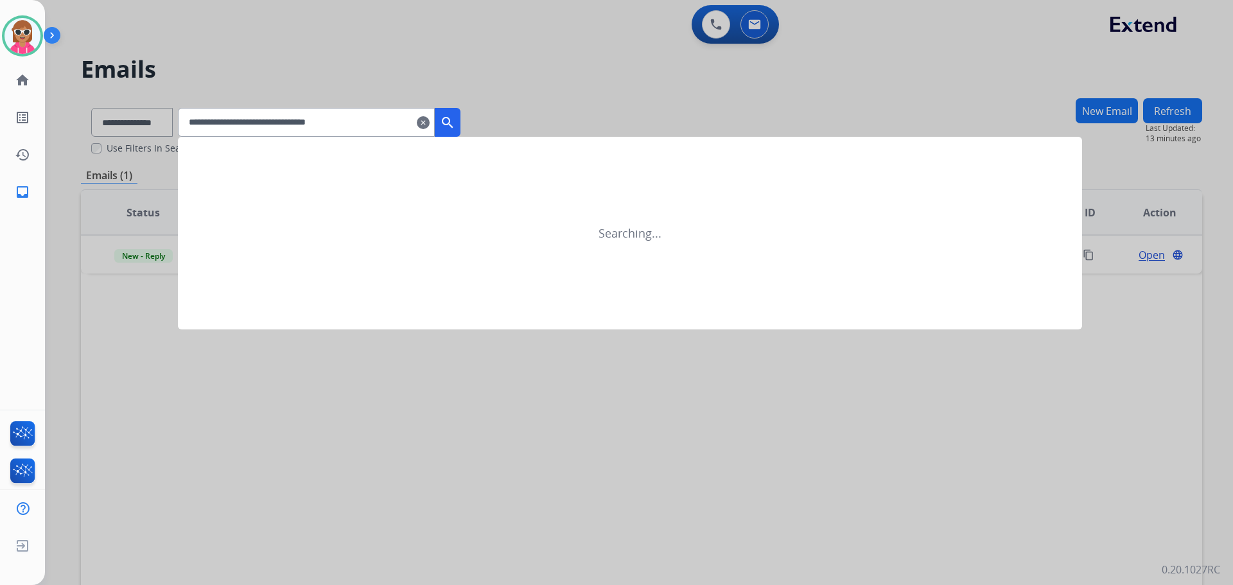
click at [455, 124] on mat-icon "search" at bounding box center [447, 122] width 15 height 15
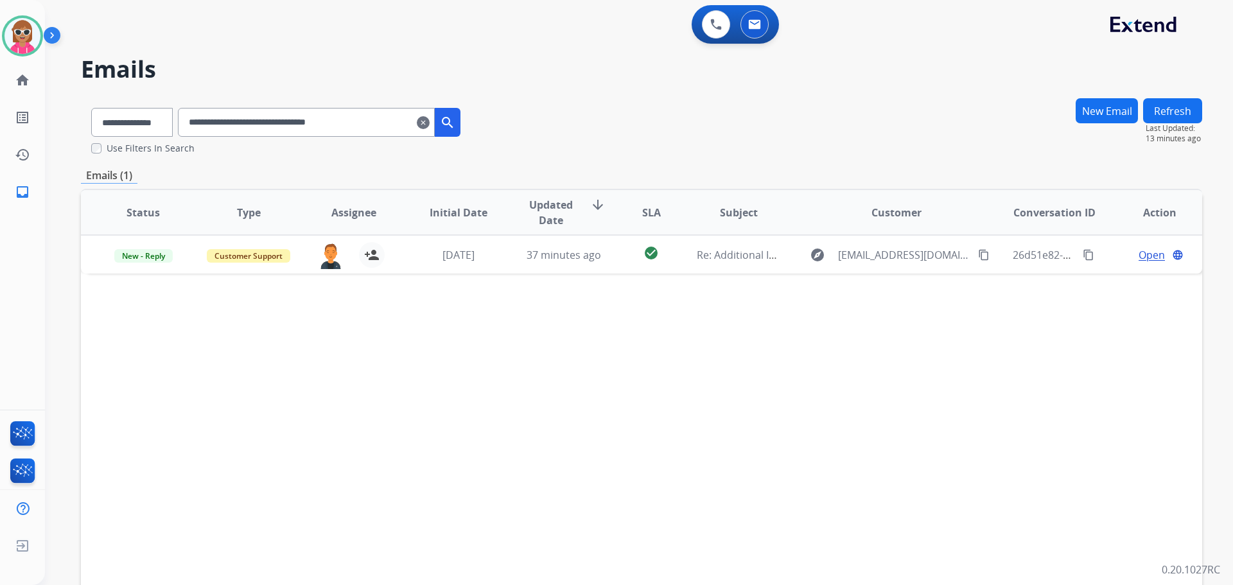
drag, startPoint x: 411, startPoint y: 127, endPoint x: 173, endPoint y: 127, distance: 238.2
click at [173, 127] on div "**********" at bounding box center [276, 120] width 390 height 44
paste input "text"
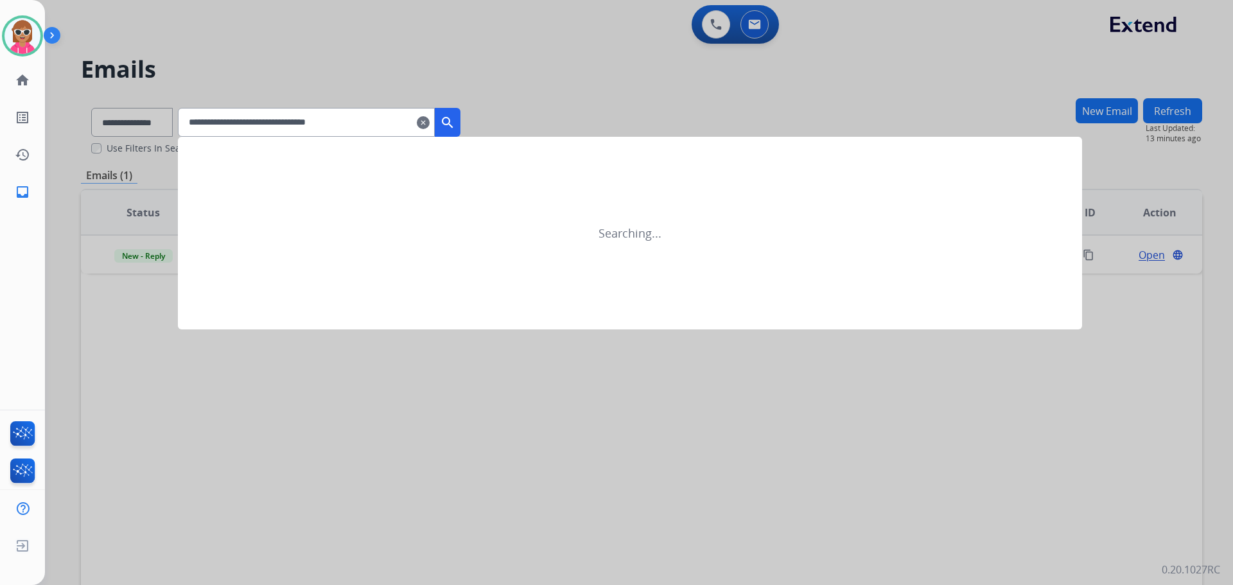
click at [456, 124] on button "search" at bounding box center [448, 122] width 26 height 29
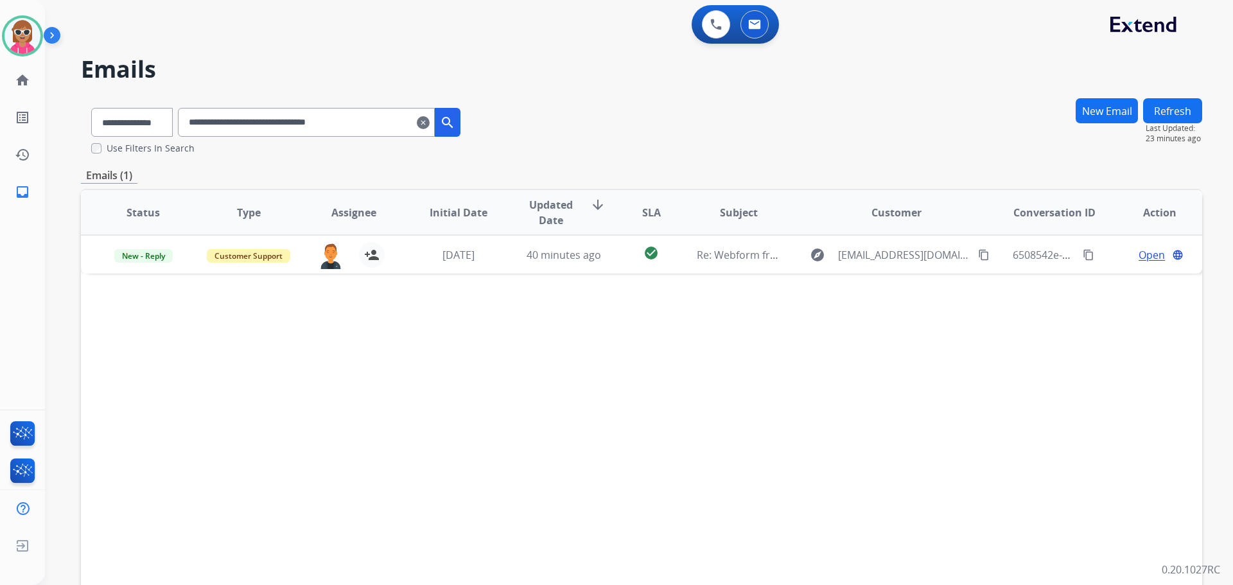
drag, startPoint x: 386, startPoint y: 116, endPoint x: 114, endPoint y: 120, distance: 272.3
click at [114, 120] on div "**********" at bounding box center [276, 120] width 390 height 44
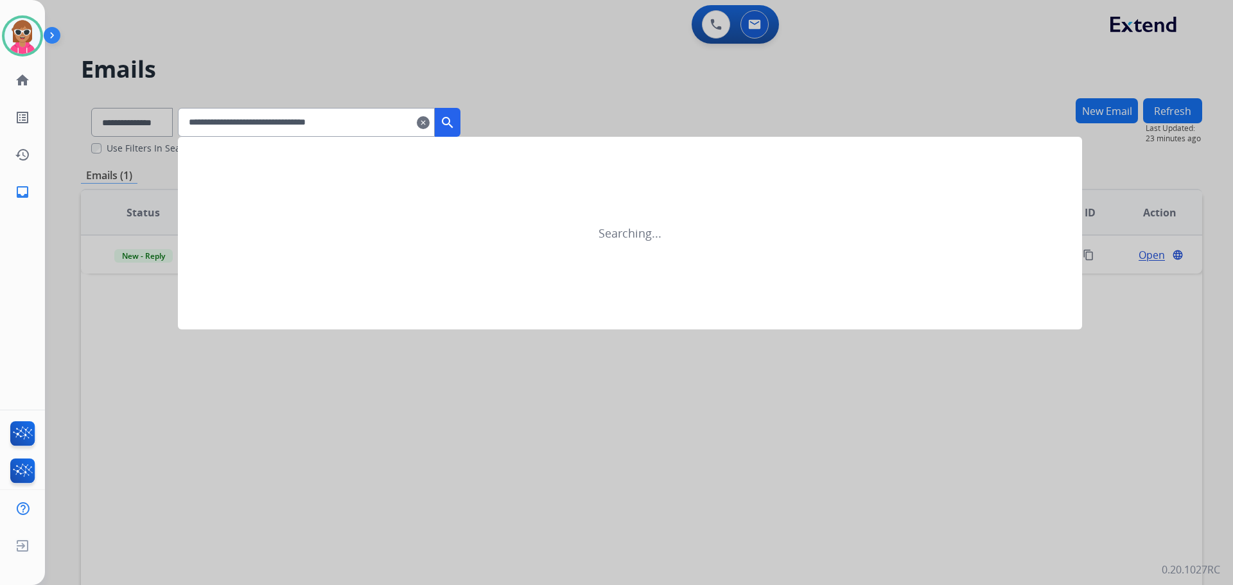
click at [455, 121] on mat-icon "search" at bounding box center [447, 122] width 15 height 15
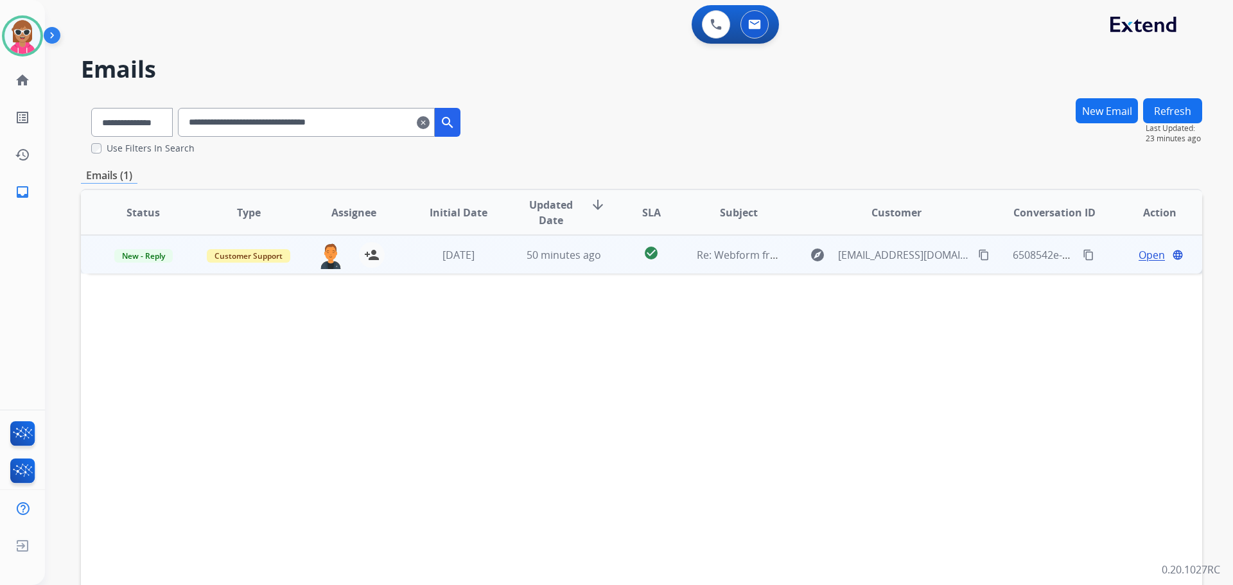
click at [611, 265] on td "check_circle" at bounding box center [641, 254] width 70 height 39
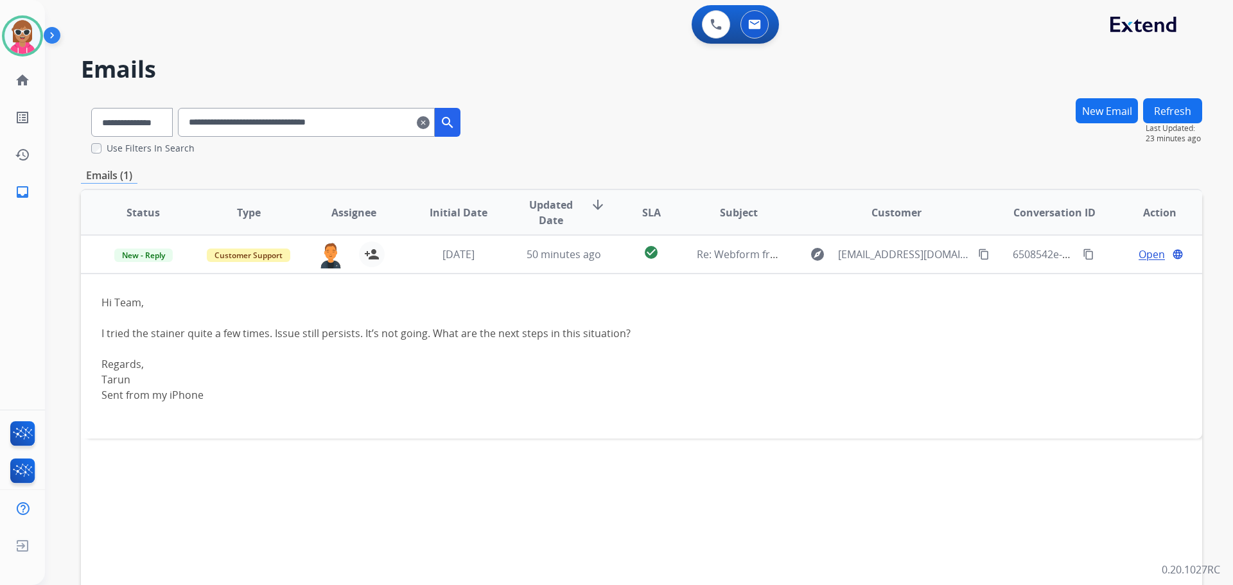
drag, startPoint x: 386, startPoint y: 122, endPoint x: 254, endPoint y: 132, distance: 132.0
click at [245, 134] on input "**********" at bounding box center [306, 122] width 257 height 29
click at [278, 121] on input "**********" at bounding box center [306, 122] width 257 height 29
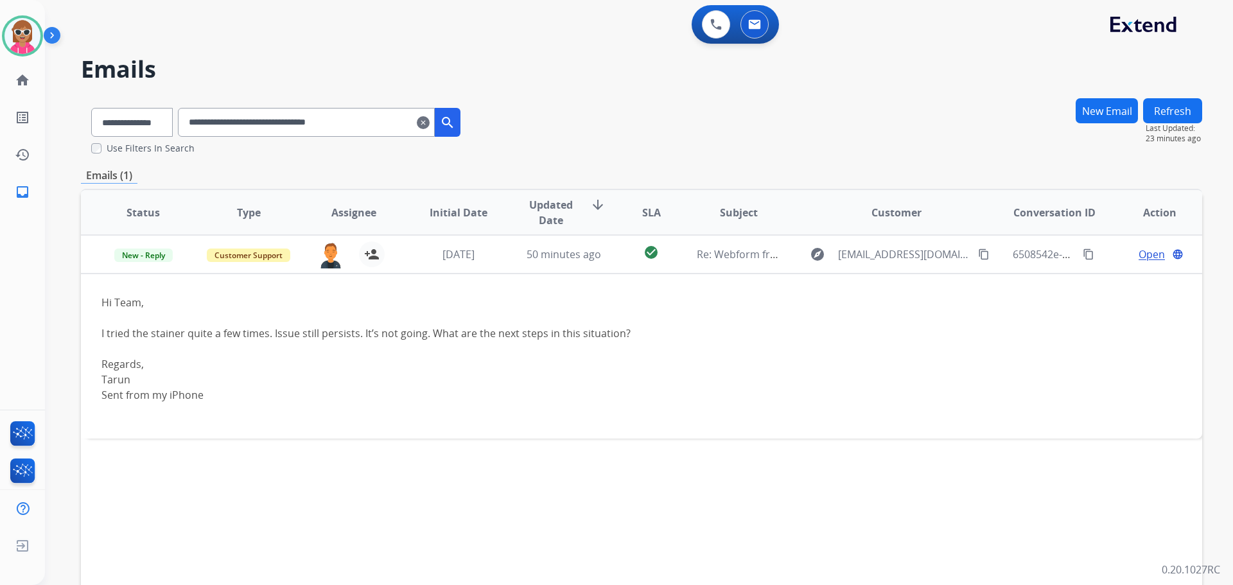
click at [278, 121] on input "**********" at bounding box center [306, 122] width 257 height 29
paste input "text"
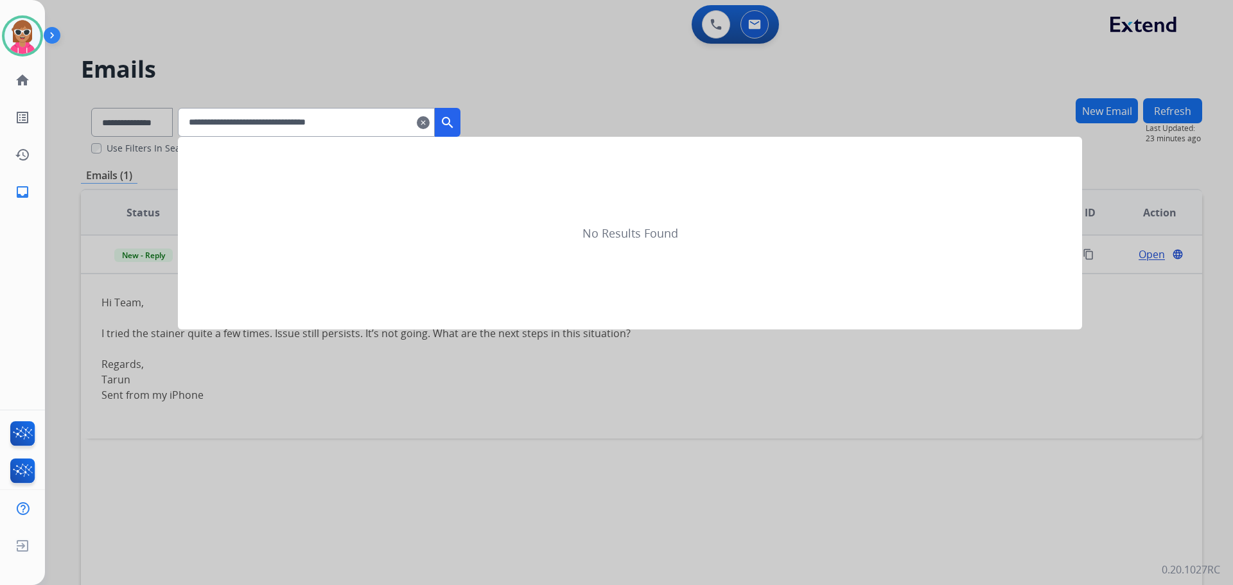
click at [455, 116] on mat-icon "search" at bounding box center [447, 122] width 15 height 15
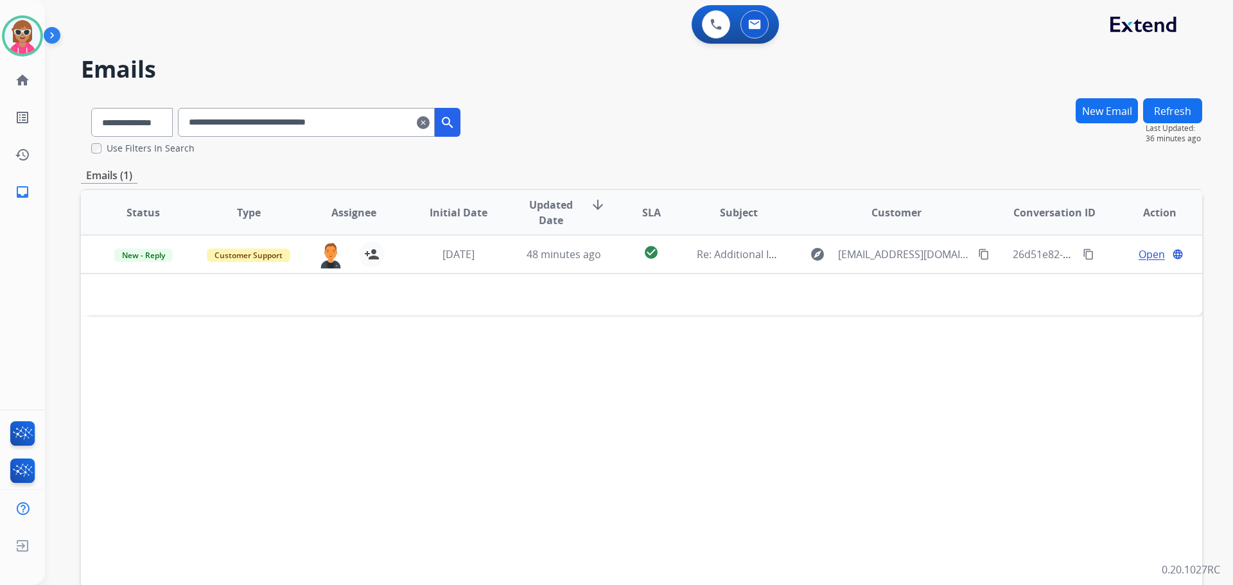
click at [1176, 108] on button "Refresh" at bounding box center [1172, 110] width 59 height 25
click at [290, 118] on input "**********" at bounding box center [306, 122] width 257 height 29
click at [289, 118] on input "**********" at bounding box center [306, 122] width 257 height 29
paste input "text"
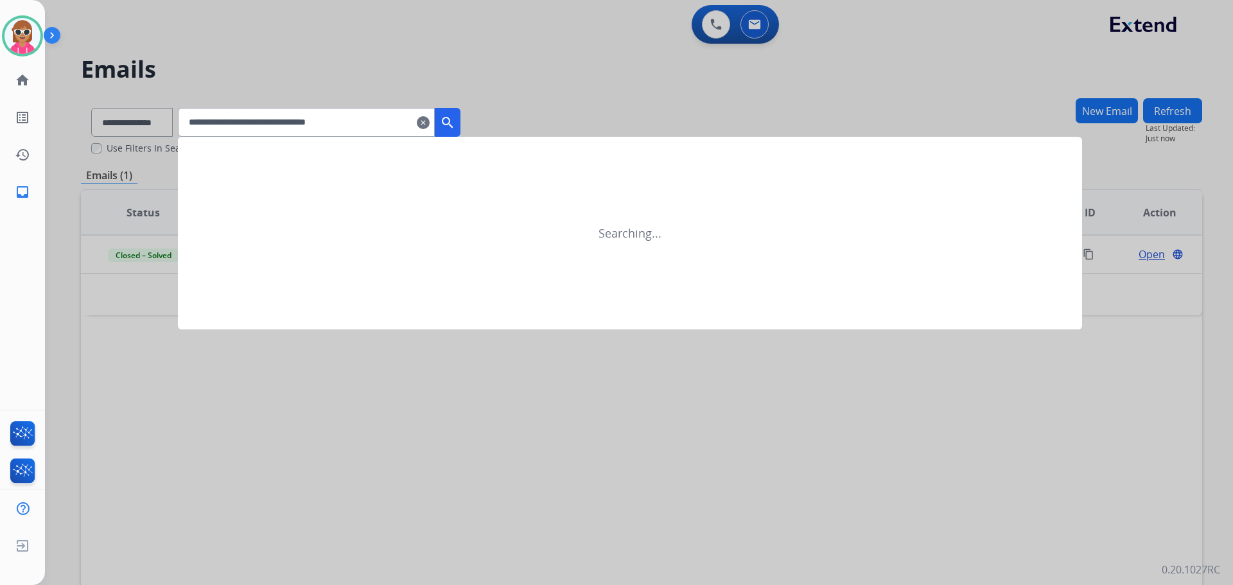
type input "**********"
click at [455, 123] on mat-icon "search" at bounding box center [447, 122] width 15 height 15
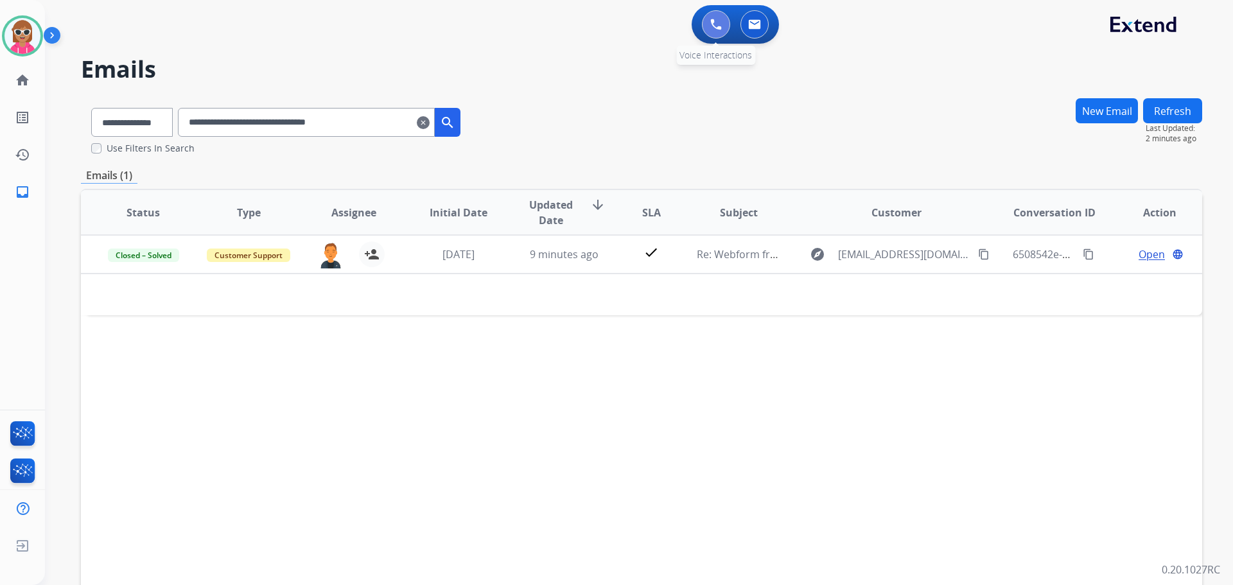
click at [716, 26] on img at bounding box center [716, 25] width 12 height 12
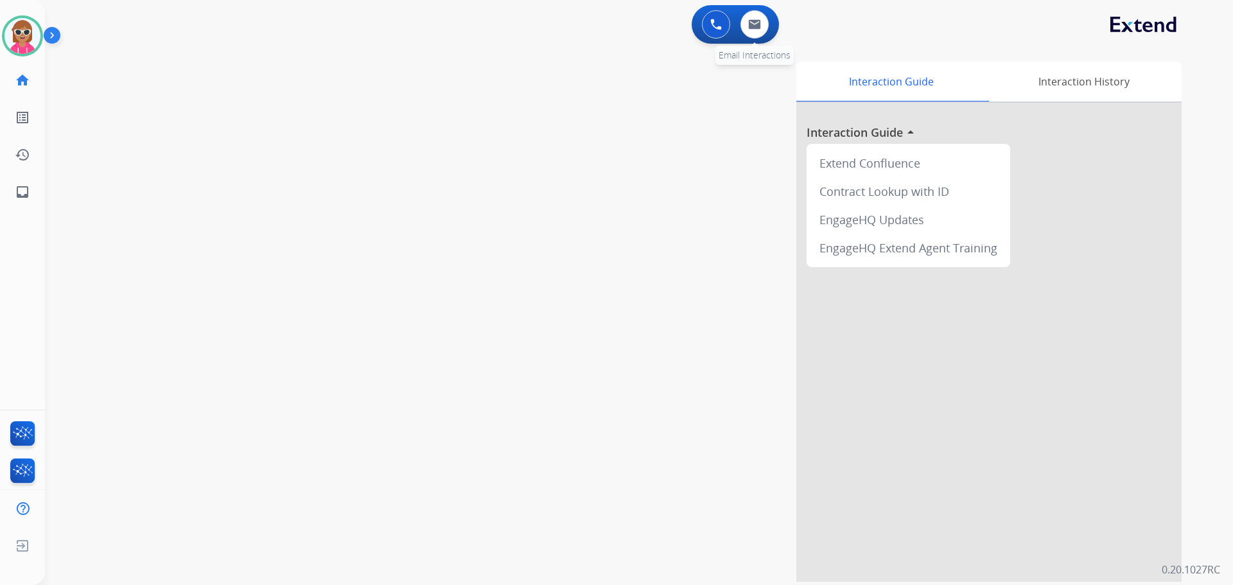
click at [772, 29] on div "0 Email Interactions" at bounding box center [754, 24] width 39 height 28
click at [769, 27] on div "0 Email Interactions" at bounding box center [754, 24] width 39 height 28
click at [765, 31] on button at bounding box center [754, 24] width 28 height 28
select select "**********"
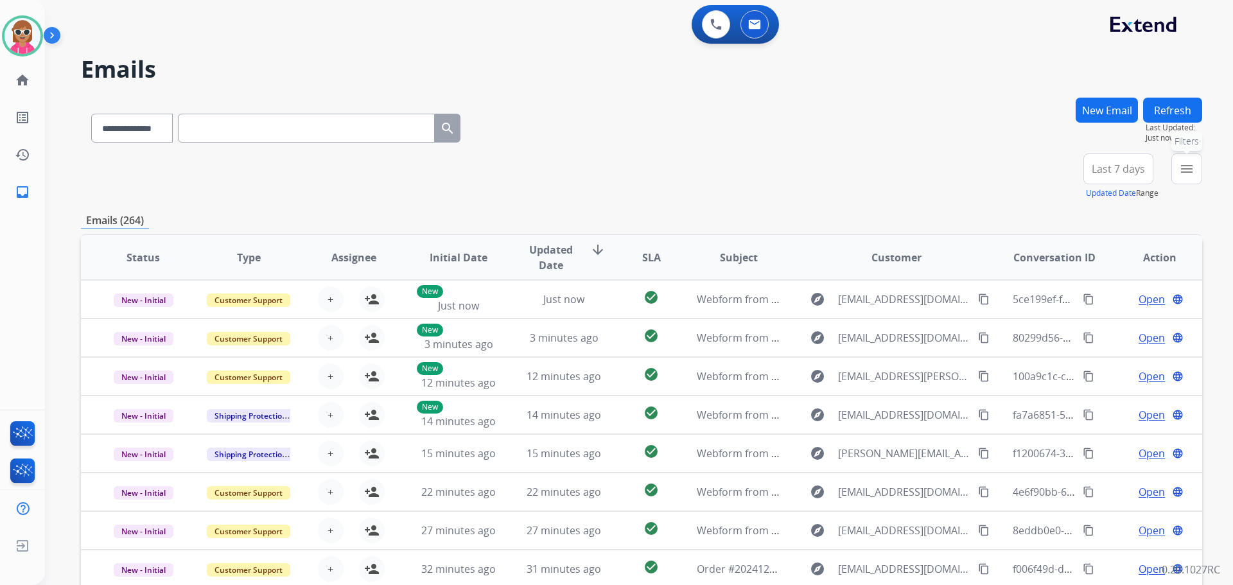
click at [1191, 169] on mat-icon "menu" at bounding box center [1186, 168] width 15 height 15
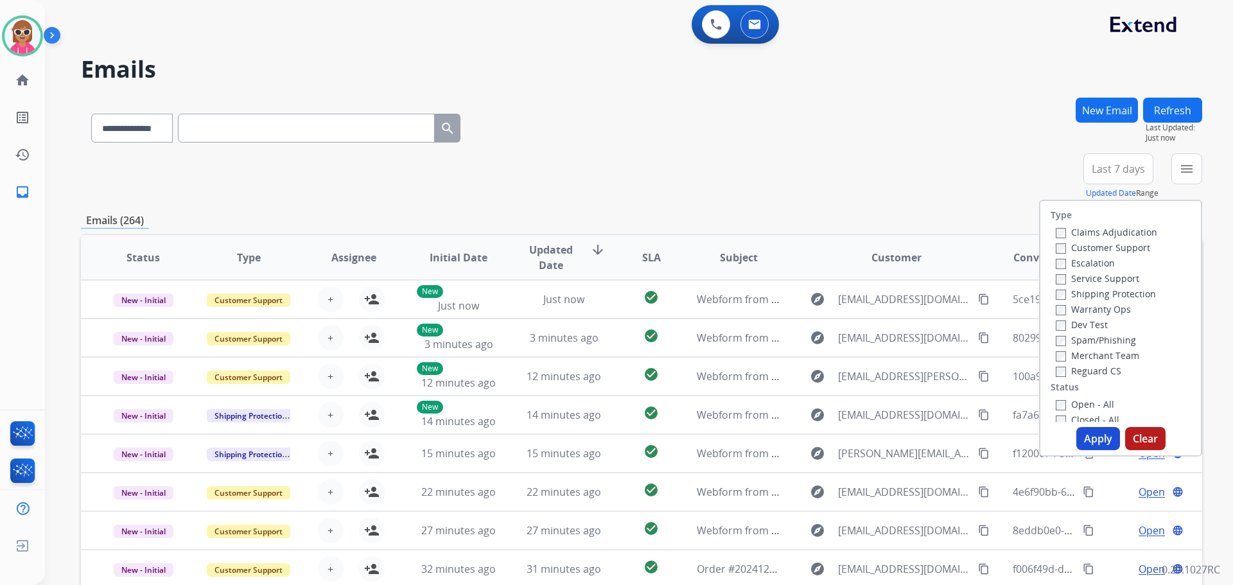
click at [1126, 246] on label "Customer Support" at bounding box center [1103, 247] width 94 height 12
click at [1115, 285] on div "Service Support" at bounding box center [1106, 277] width 101 height 15
click at [1112, 290] on label "Shipping Protection" at bounding box center [1106, 294] width 100 height 12
click at [1097, 369] on label "Reguard CS" at bounding box center [1089, 371] width 66 height 12
click at [1083, 406] on label "Open - All" at bounding box center [1085, 404] width 58 height 12
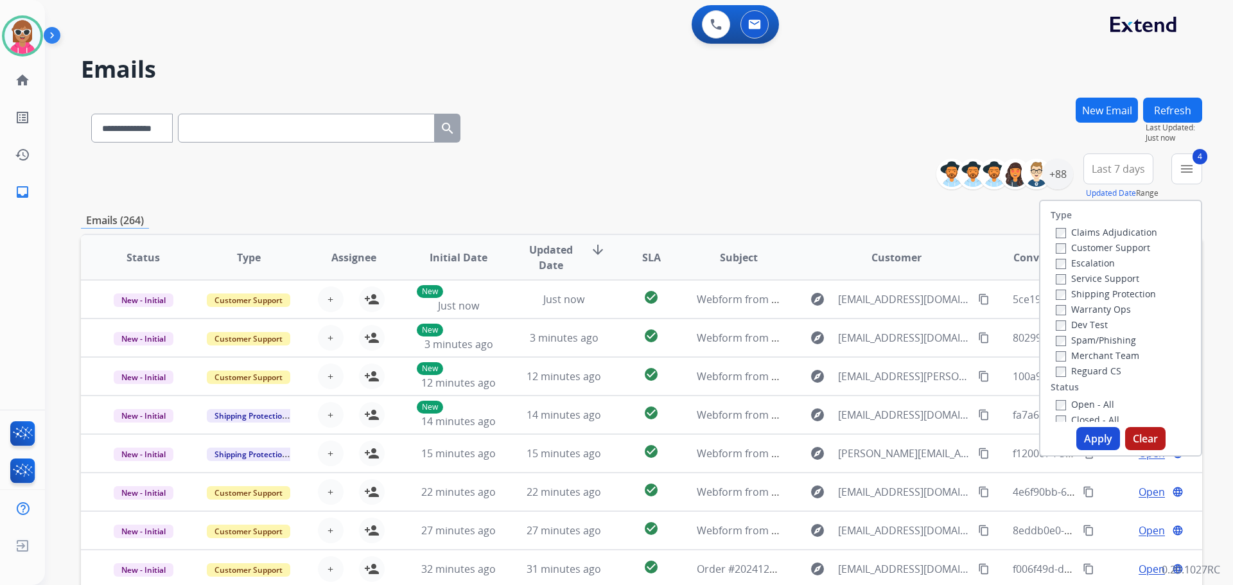
click at [1092, 444] on button "Apply" at bounding box center [1098, 438] width 44 height 23
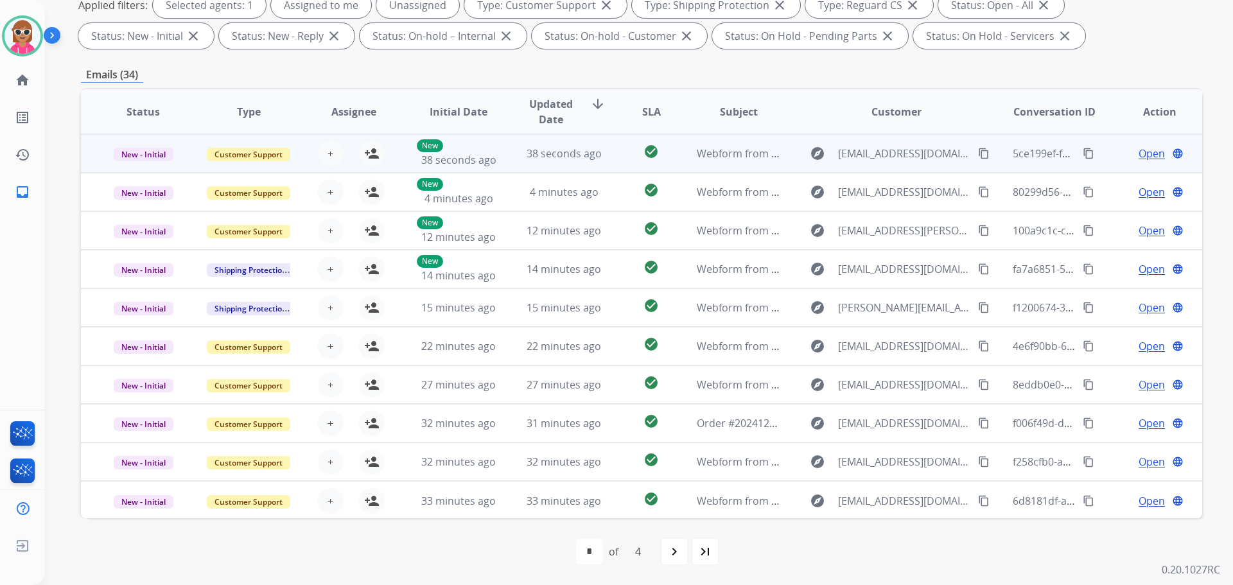
scroll to position [1, 0]
click at [331, 155] on span "+" at bounding box center [331, 151] width 6 height 15
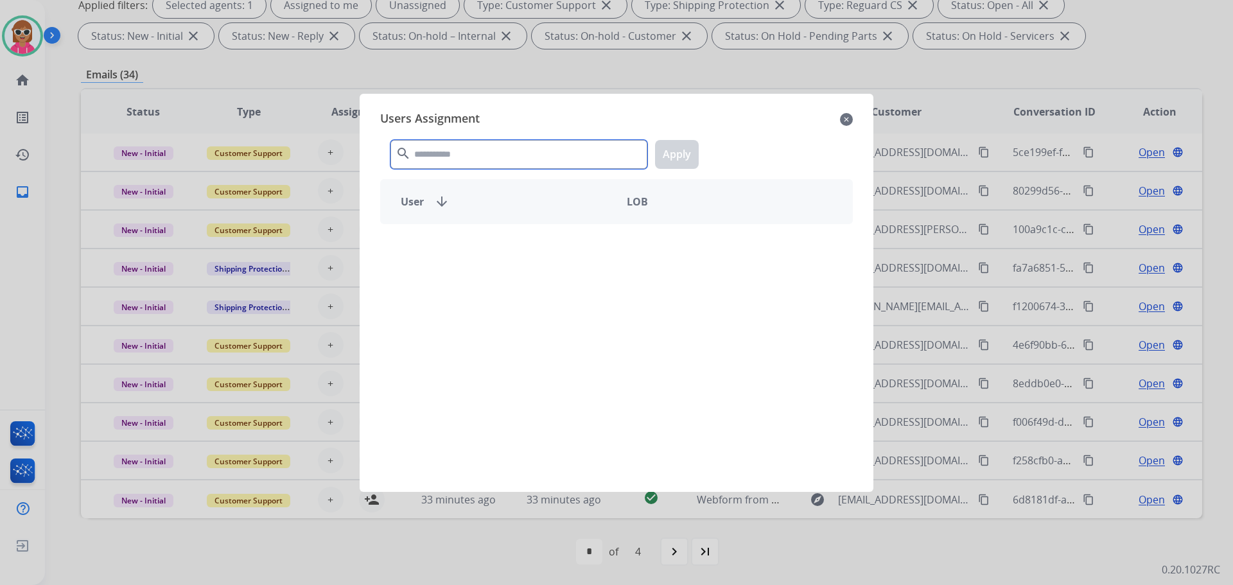
click at [416, 141] on input "text" at bounding box center [518, 154] width 257 height 29
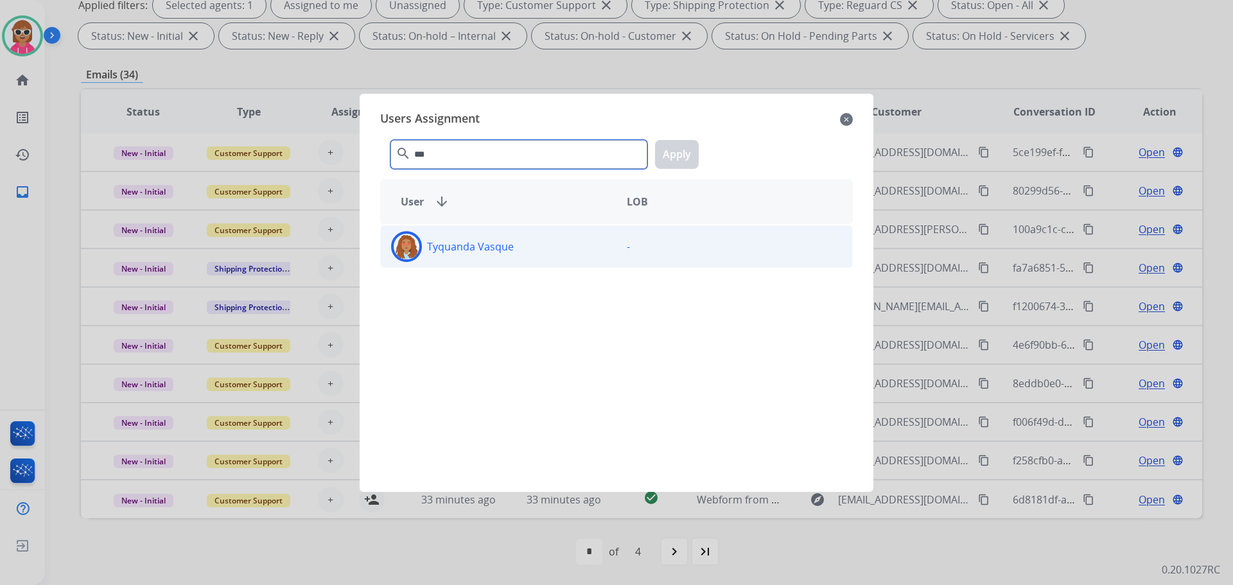
type input "***"
drag, startPoint x: 508, startPoint y: 266, endPoint x: 514, endPoint y: 259, distance: 9.1
click at [509, 267] on div "Tyquanda Vasque -" at bounding box center [616, 246] width 473 height 42
click at [688, 149] on button "Apply" at bounding box center [677, 154] width 44 height 29
click at [496, 247] on p "Tyquanda Vasque" at bounding box center [470, 246] width 87 height 15
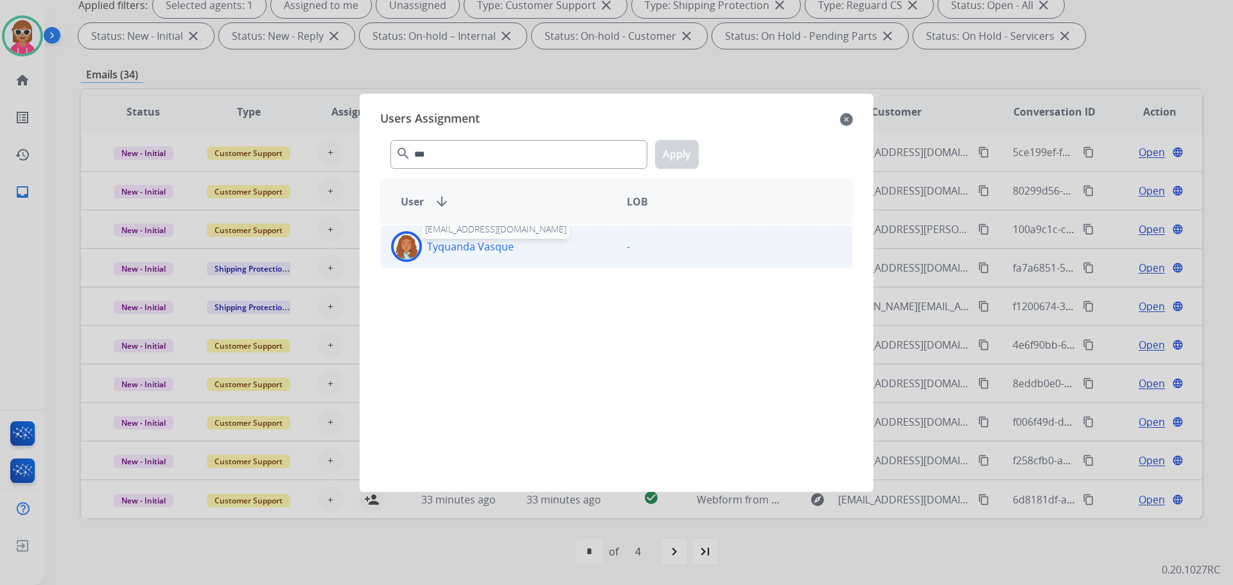
click at [496, 247] on p "Tyquanda Vasque" at bounding box center [470, 246] width 87 height 15
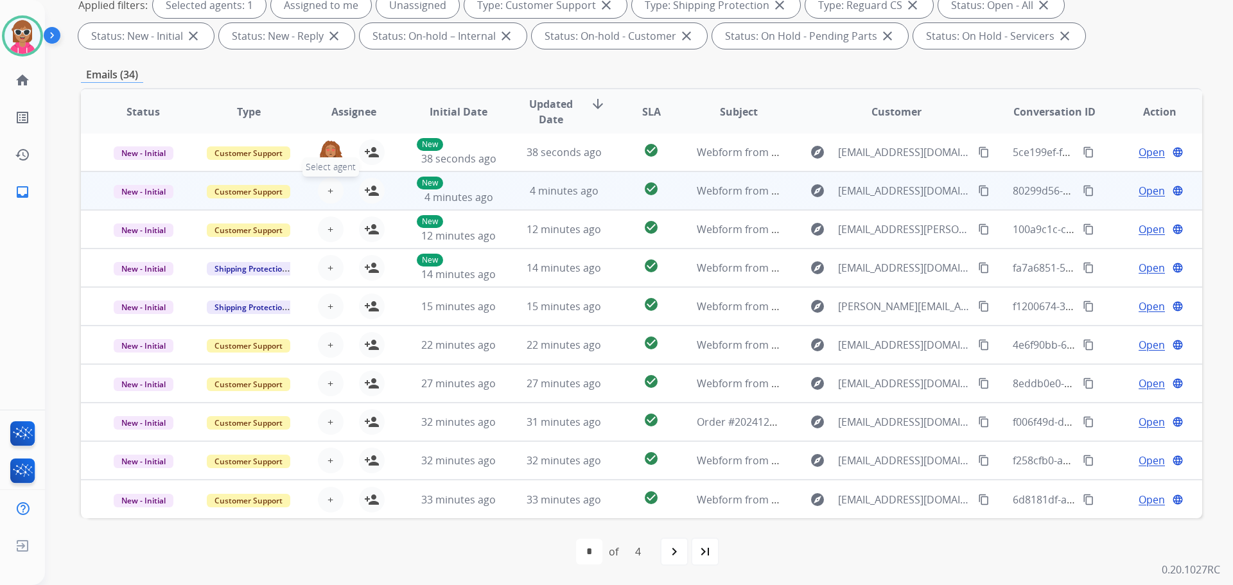
click at [324, 191] on button "+ Select agent" at bounding box center [331, 191] width 26 height 26
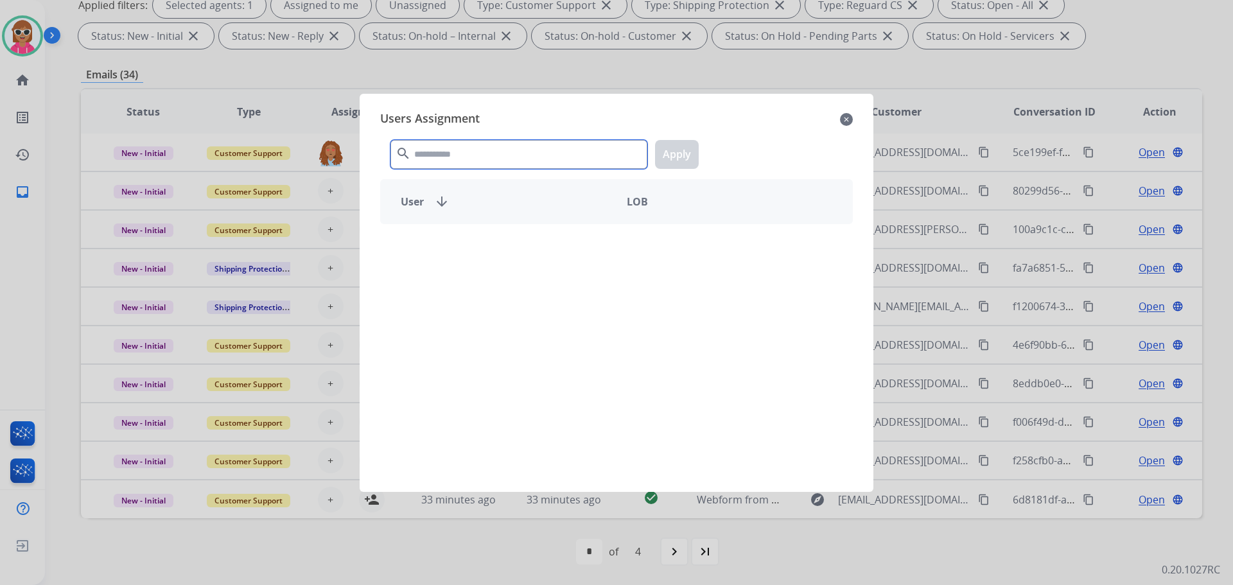
click at [435, 141] on input "text" at bounding box center [518, 154] width 257 height 29
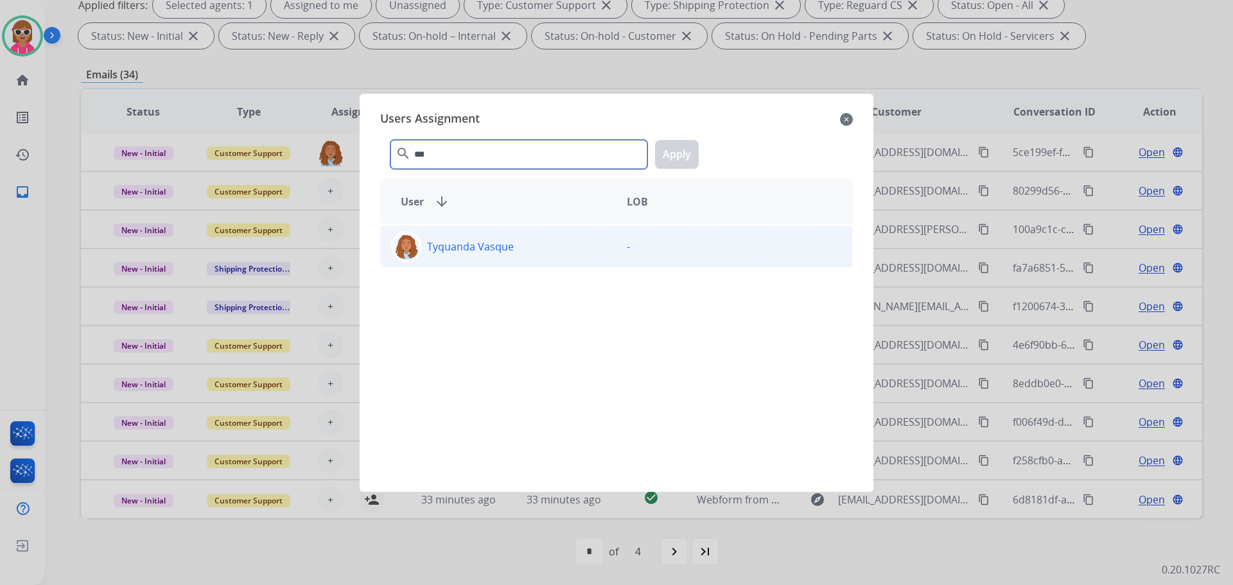
type input "***"
click at [468, 250] on p "Tyquanda Vasque" at bounding box center [470, 246] width 87 height 15
drag, startPoint x: 681, startPoint y: 148, endPoint x: 616, endPoint y: 166, distance: 67.1
click at [680, 148] on button "Apply" at bounding box center [677, 154] width 44 height 29
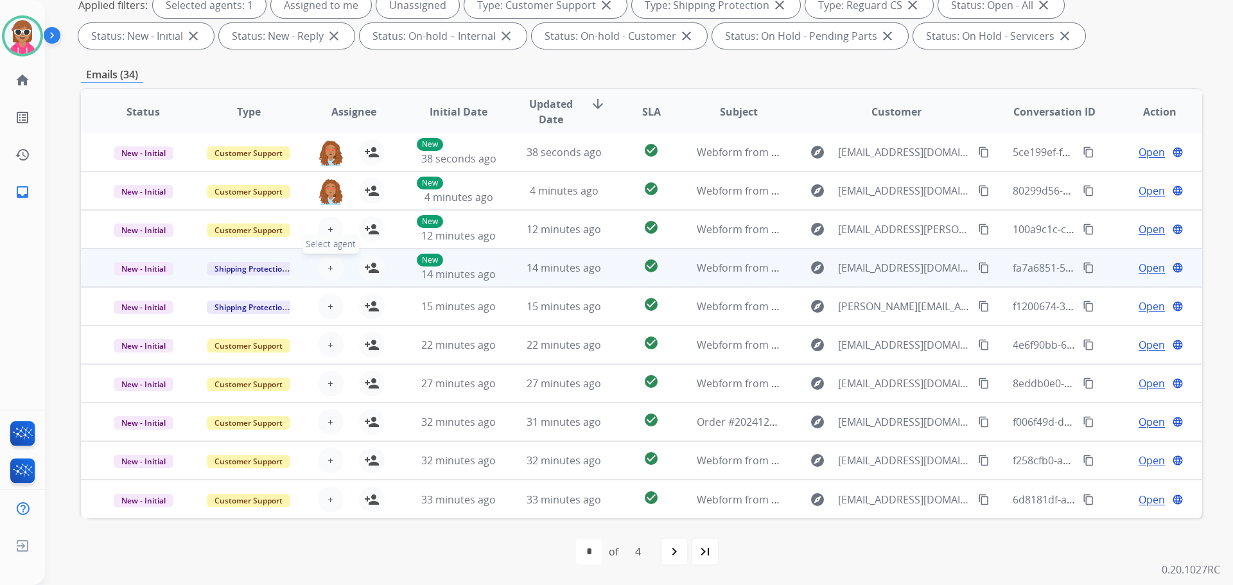
click at [325, 267] on button "+ Select agent" at bounding box center [331, 268] width 26 height 26
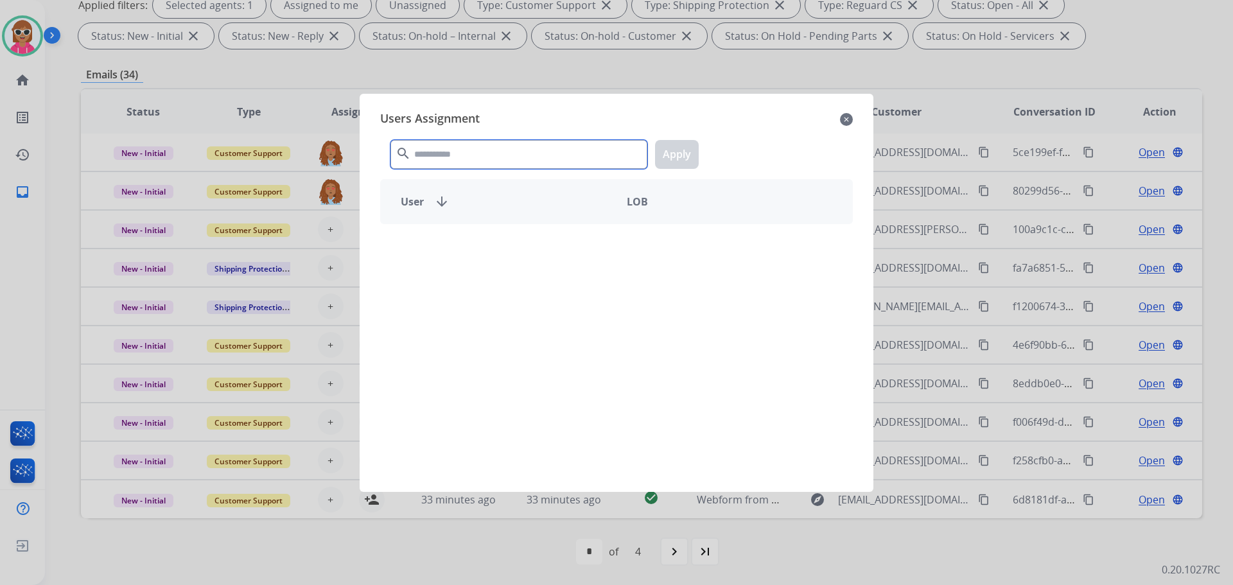
click at [579, 155] on input "text" at bounding box center [518, 154] width 257 height 29
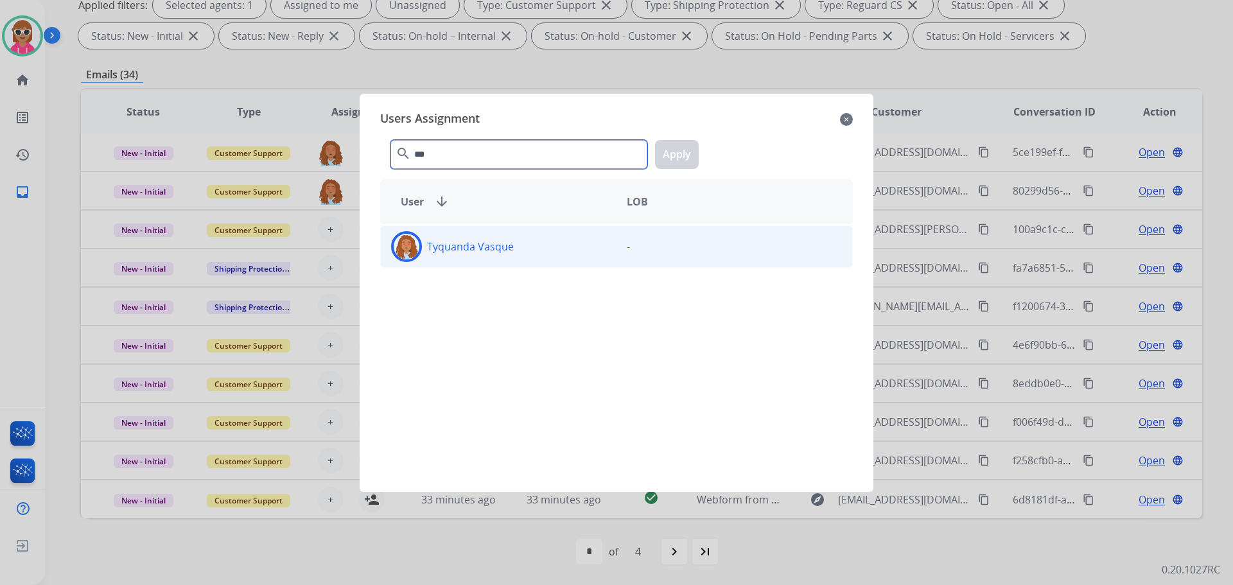
type input "***"
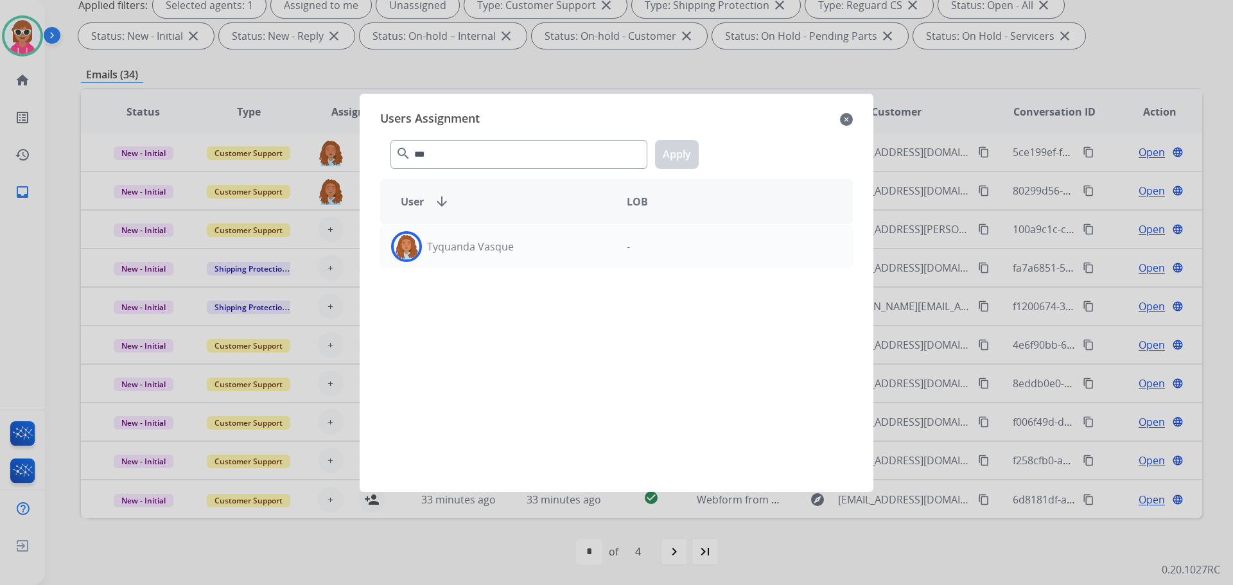
drag, startPoint x: 519, startPoint y: 257, endPoint x: 582, endPoint y: 210, distance: 79.0
click at [520, 256] on div "Tyquanda Vasque" at bounding box center [499, 246] width 236 height 31
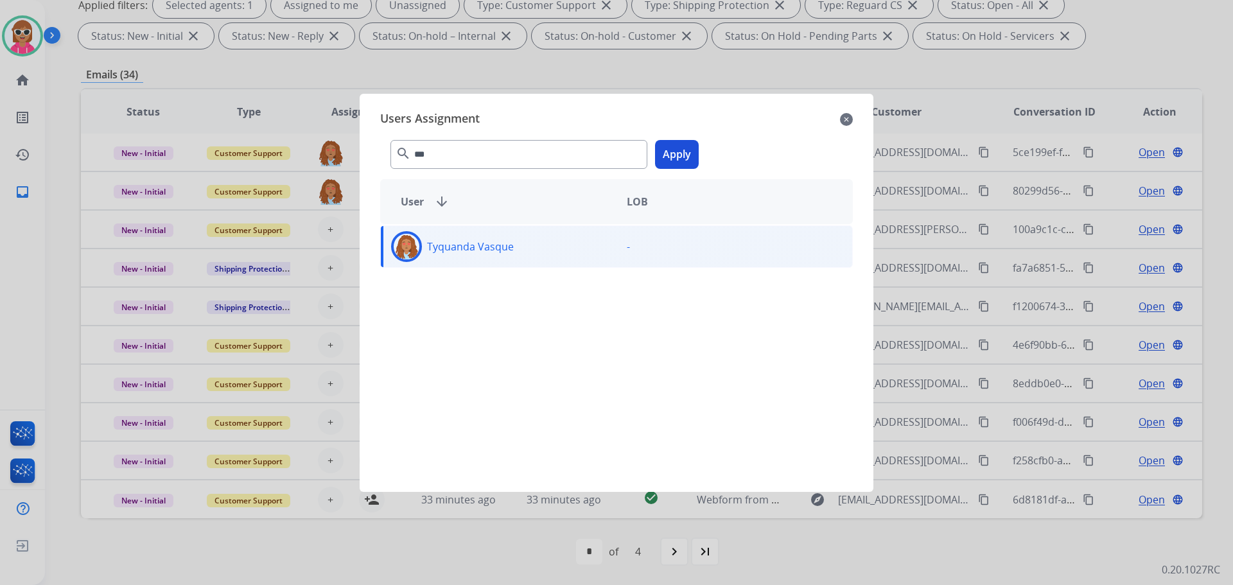
click at [677, 139] on div "*** search Apply" at bounding box center [616, 152] width 473 height 44
click at [673, 148] on button "Apply" at bounding box center [677, 154] width 44 height 29
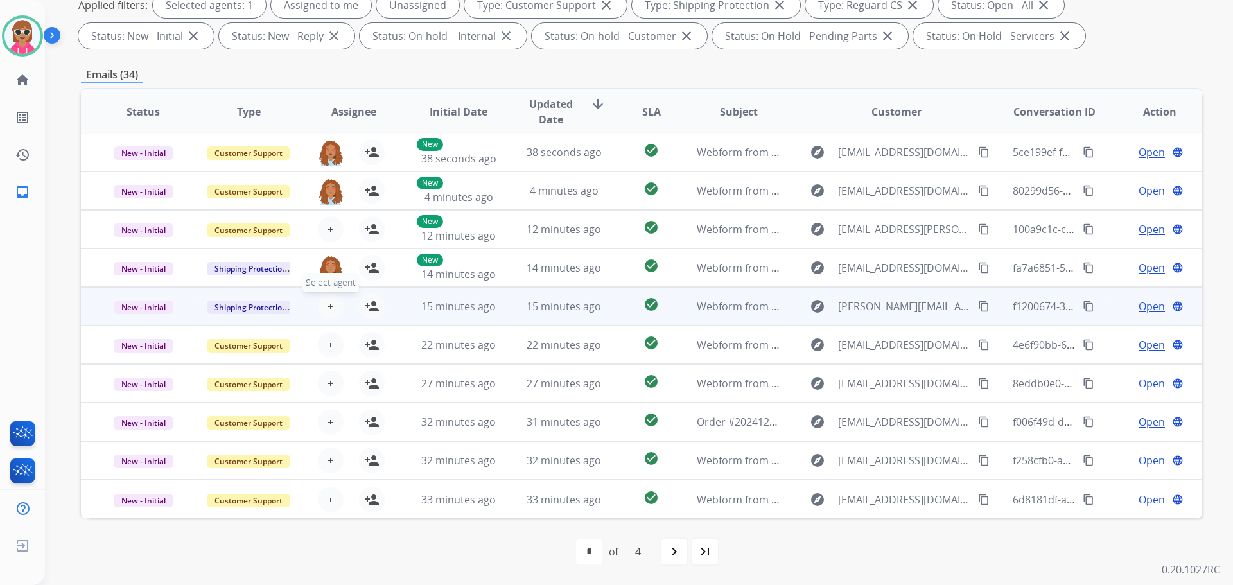
click at [329, 303] on span "+" at bounding box center [331, 306] width 6 height 15
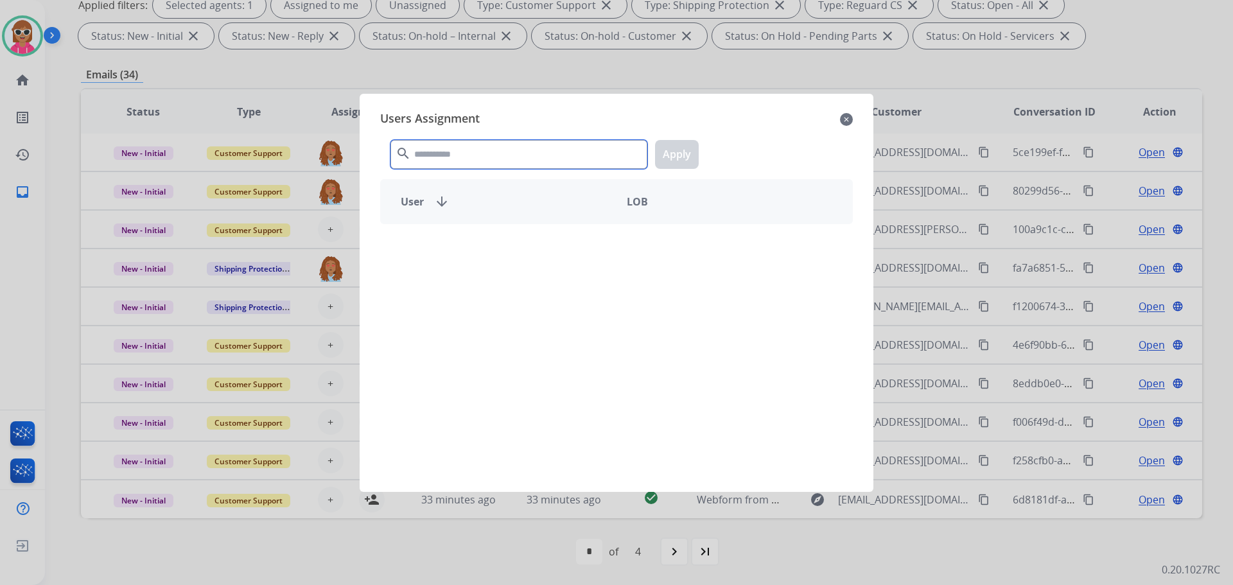
click at [447, 159] on input "text" at bounding box center [518, 154] width 257 height 29
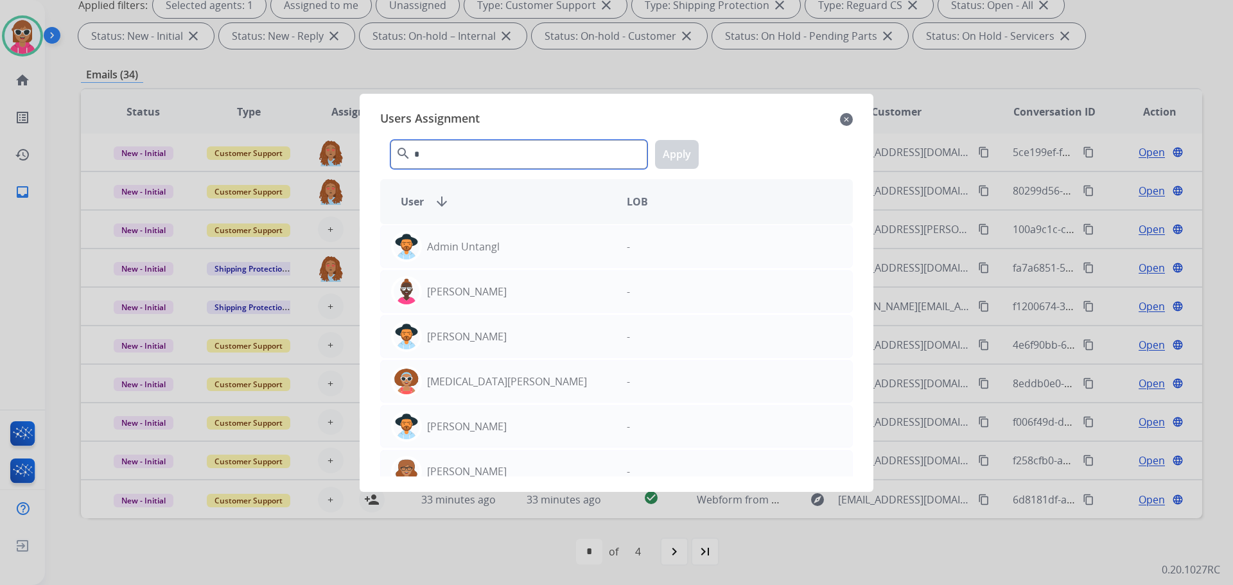
type input "**"
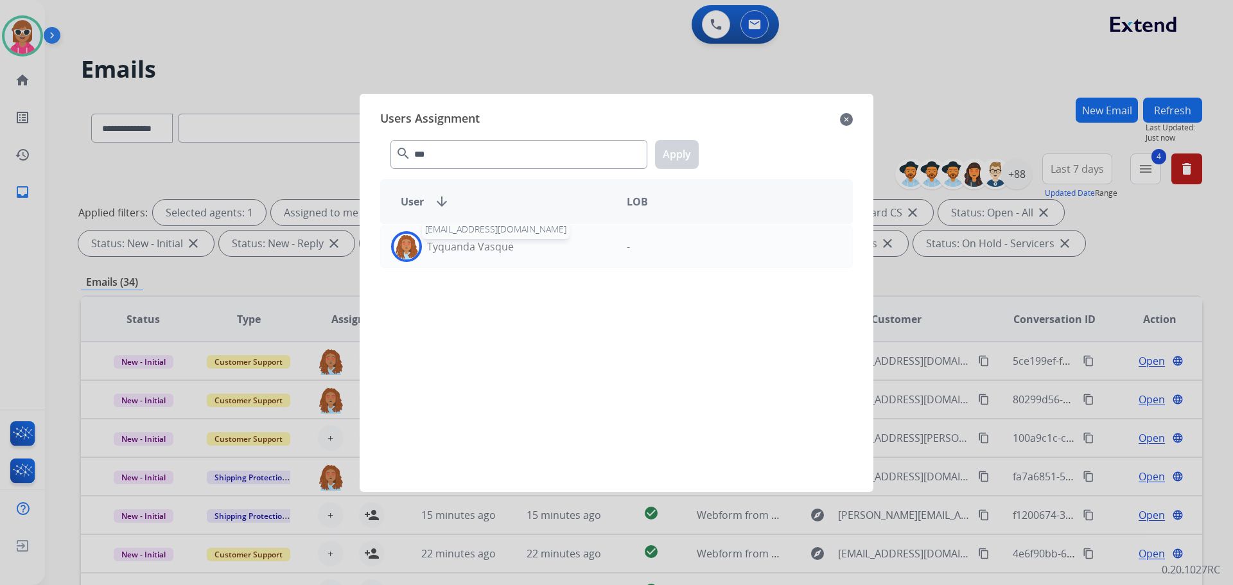
select select "**********"
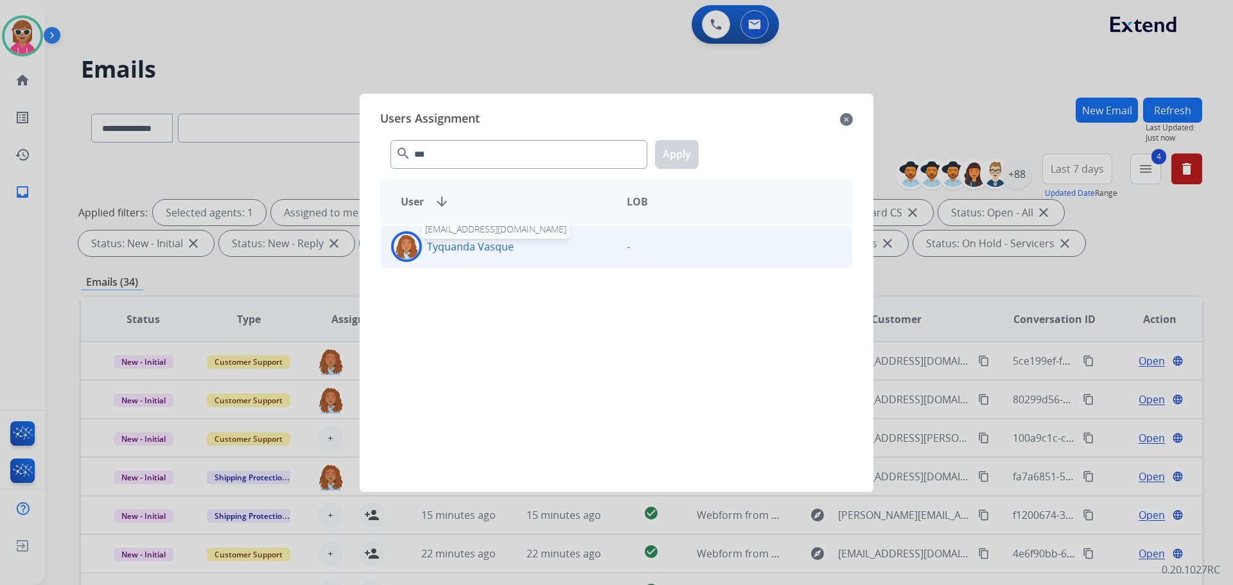
type input "***"
click at [460, 250] on p "Tyquanda Vasque" at bounding box center [470, 246] width 87 height 15
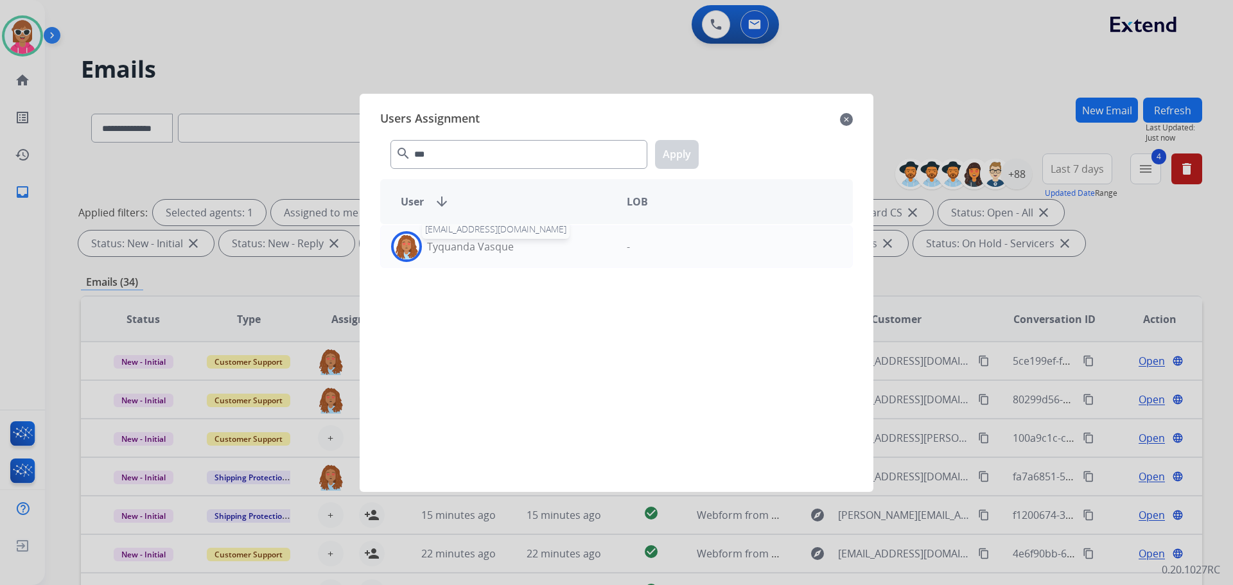
scroll to position [1, 0]
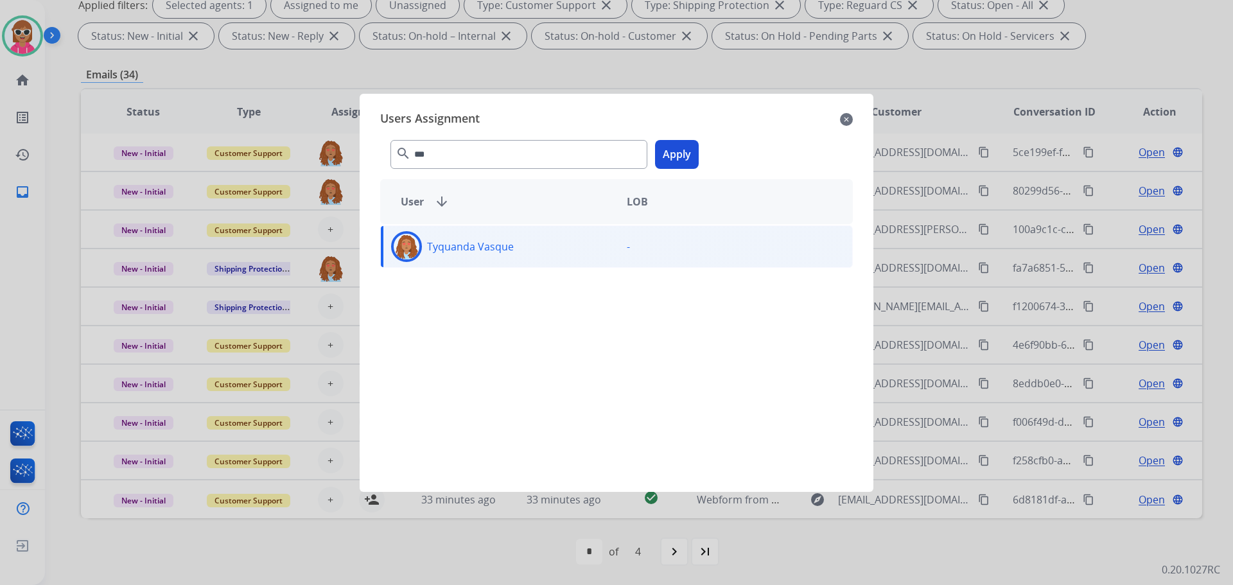
click at [670, 161] on button "Apply" at bounding box center [677, 154] width 44 height 29
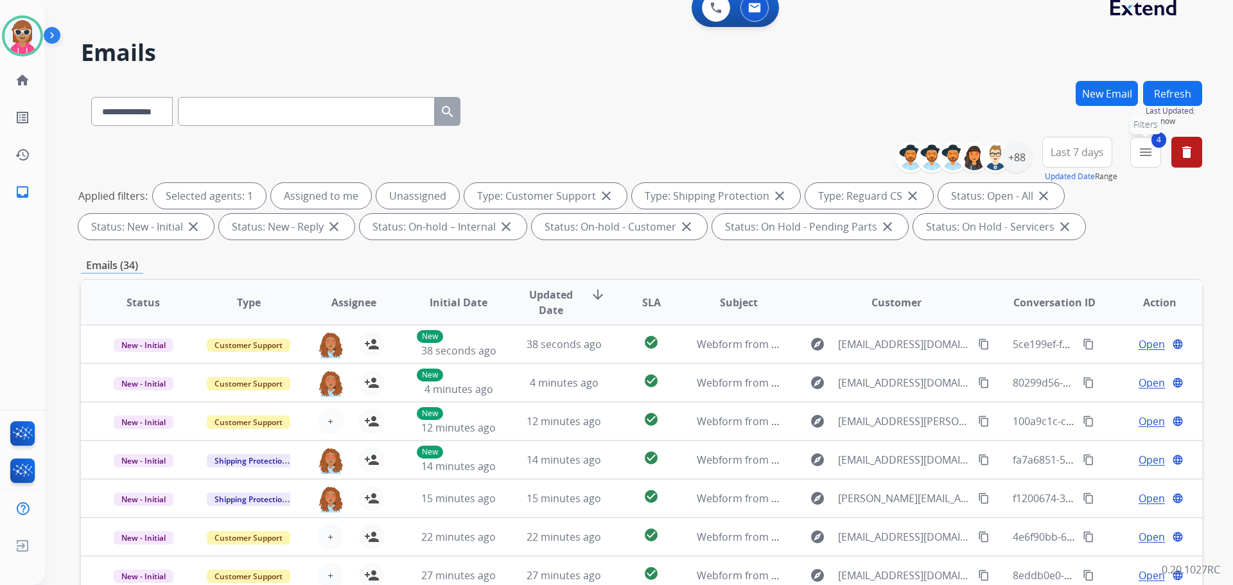
scroll to position [15, 0]
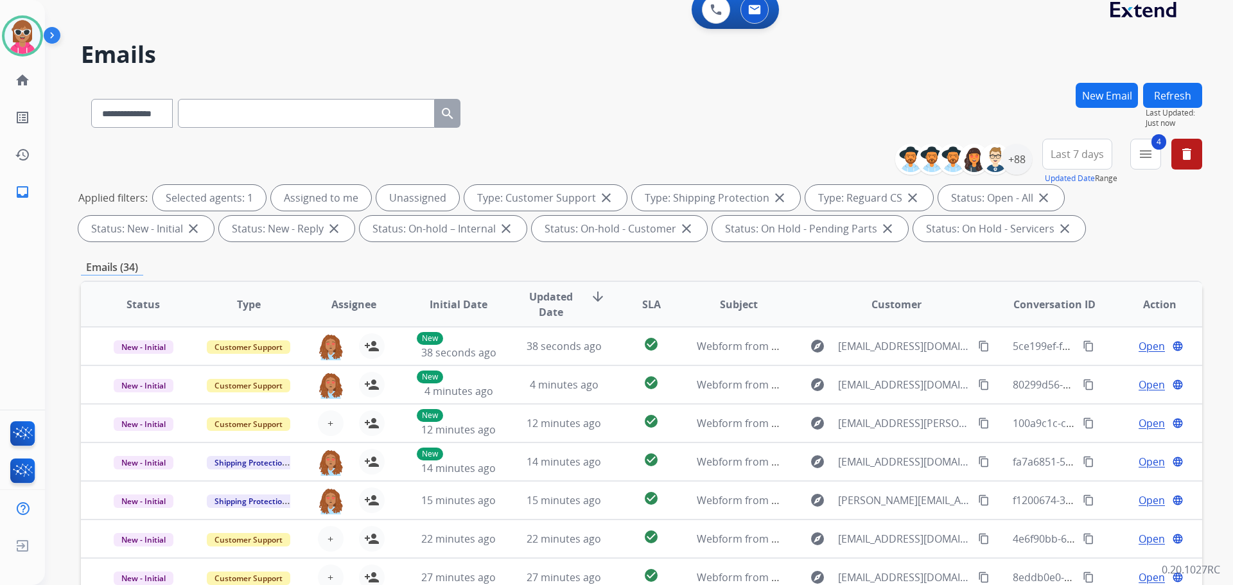
click at [1189, 102] on button "Refresh" at bounding box center [1172, 95] width 59 height 25
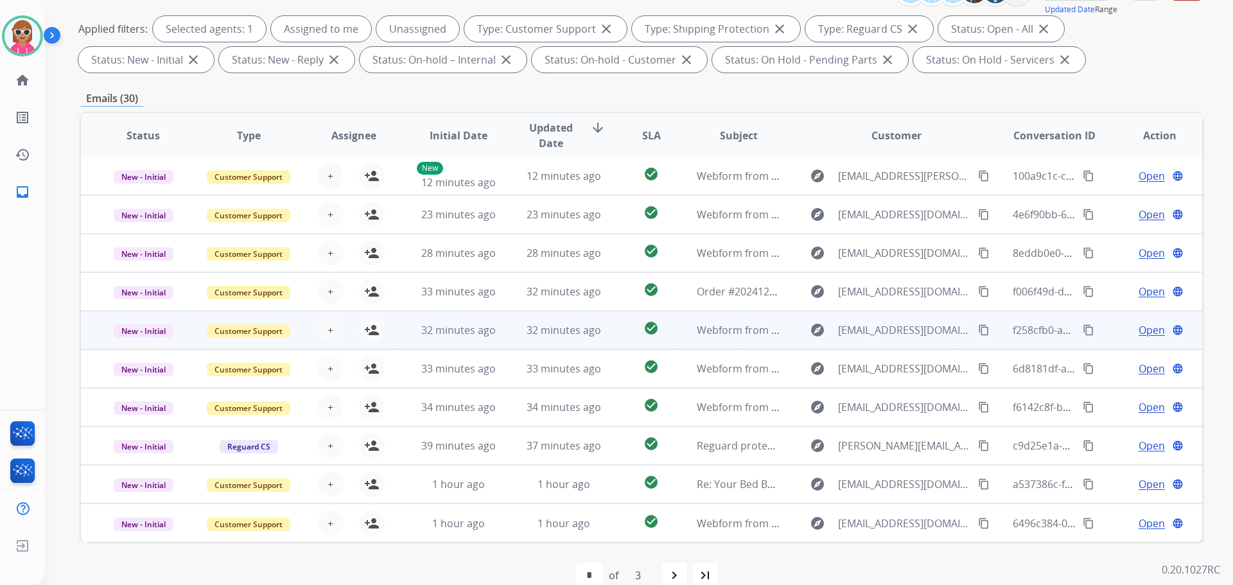
scroll to position [207, 0]
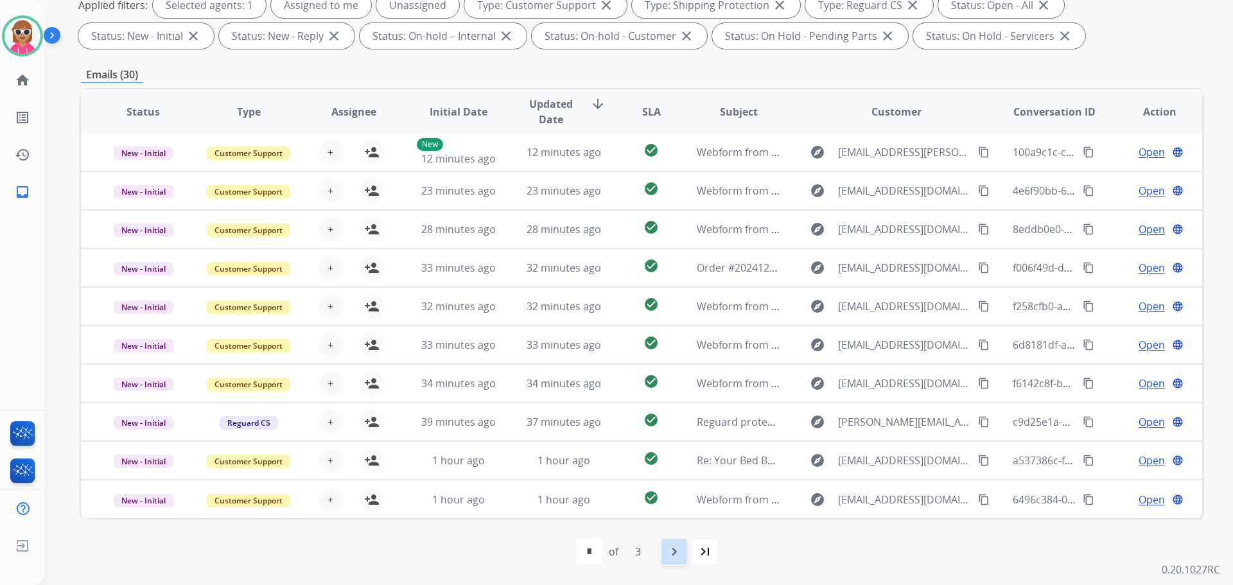
click at [683, 554] on div "navigate_next" at bounding box center [674, 551] width 28 height 28
select select "*"
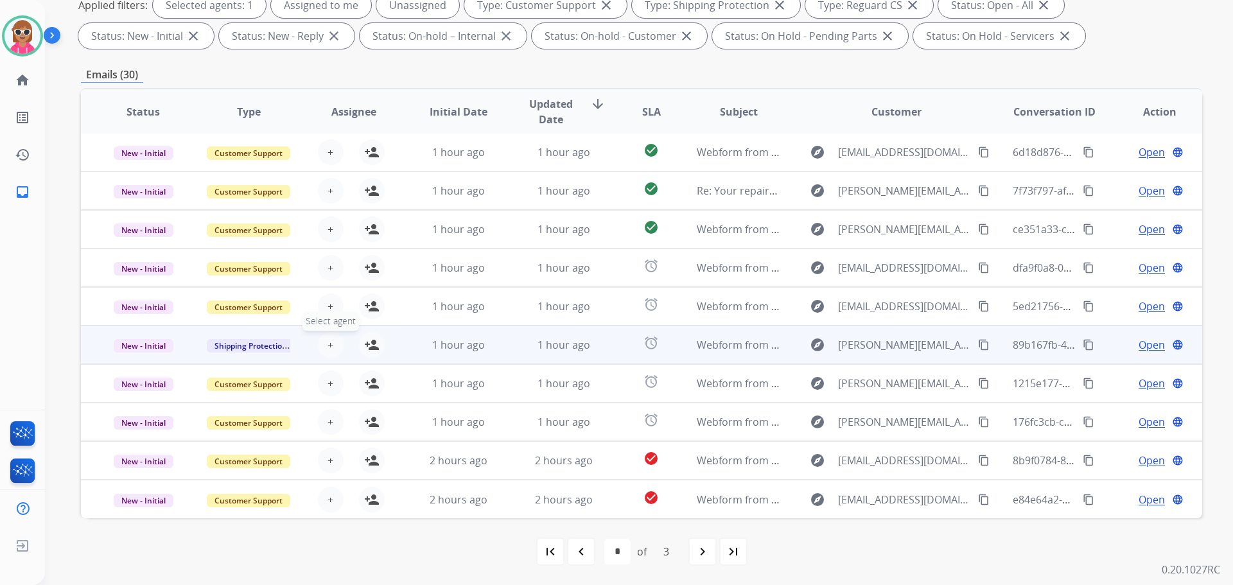
click at [331, 349] on button "+ Select agent" at bounding box center [331, 345] width 26 height 26
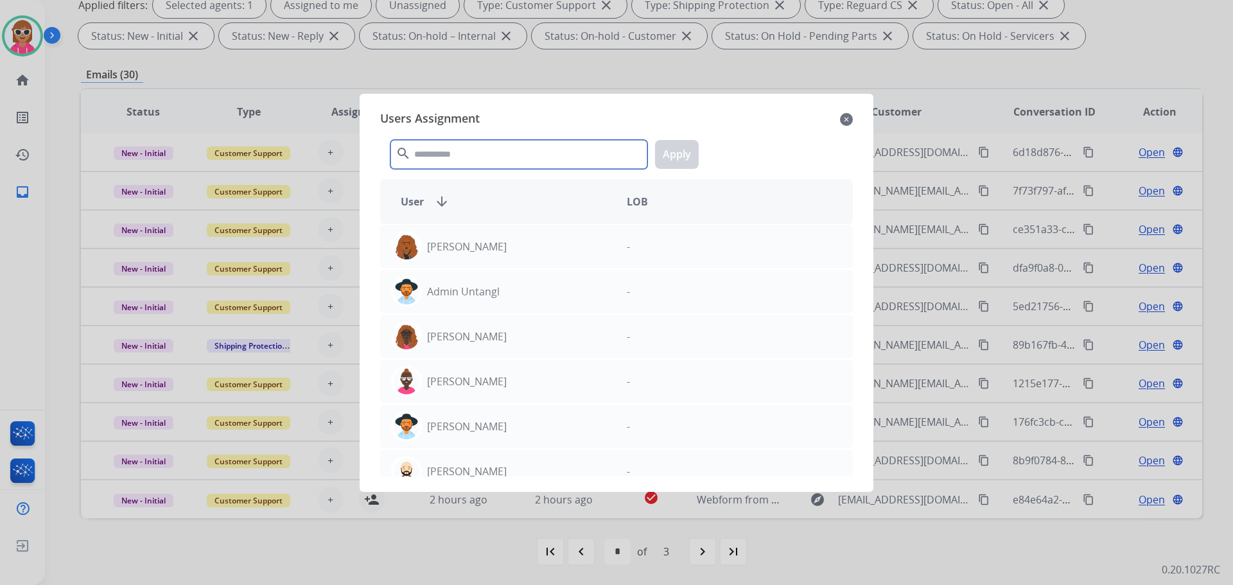
click at [470, 147] on input "text" at bounding box center [518, 154] width 257 height 29
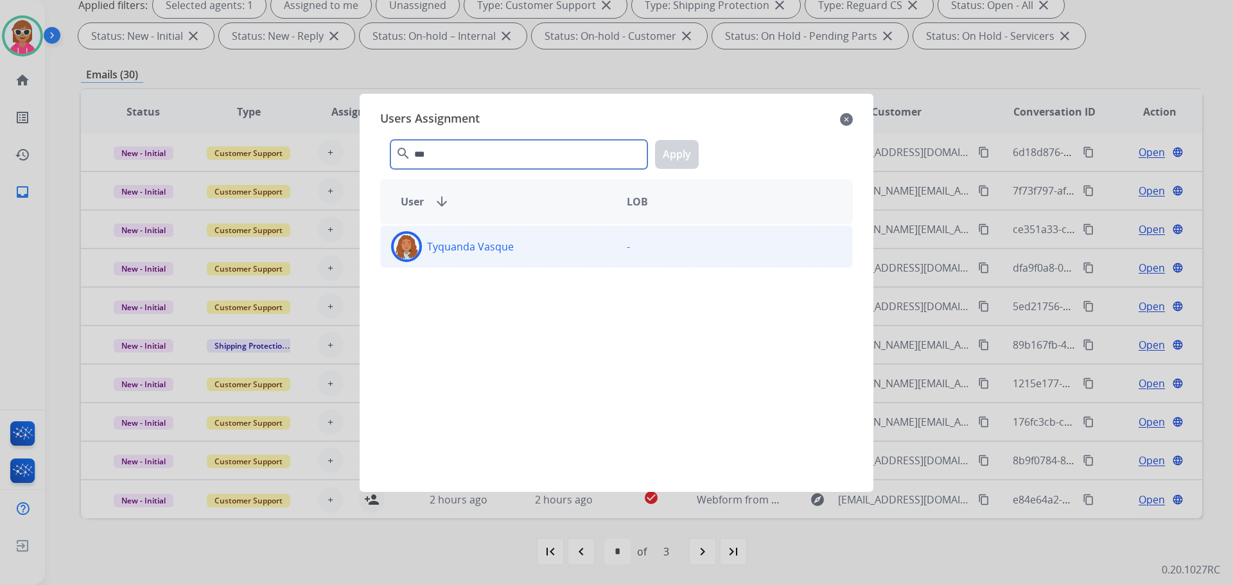
type input "***"
click at [508, 241] on p "Tyquanda Vasque" at bounding box center [470, 246] width 87 height 15
click at [658, 156] on button "Apply" at bounding box center [677, 154] width 44 height 29
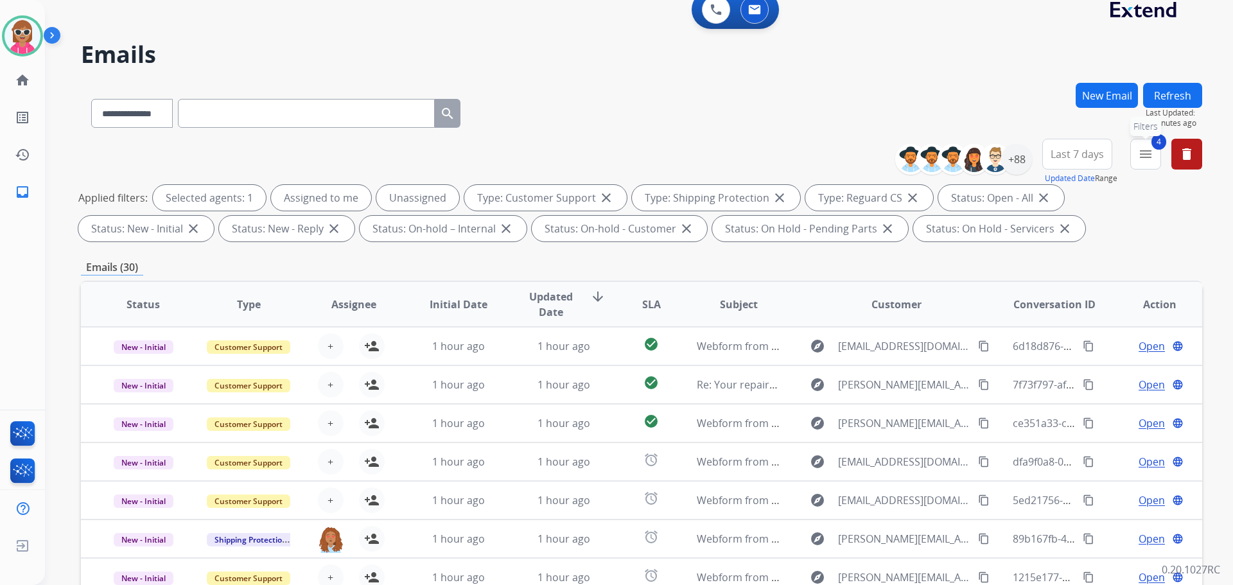
scroll to position [0, 0]
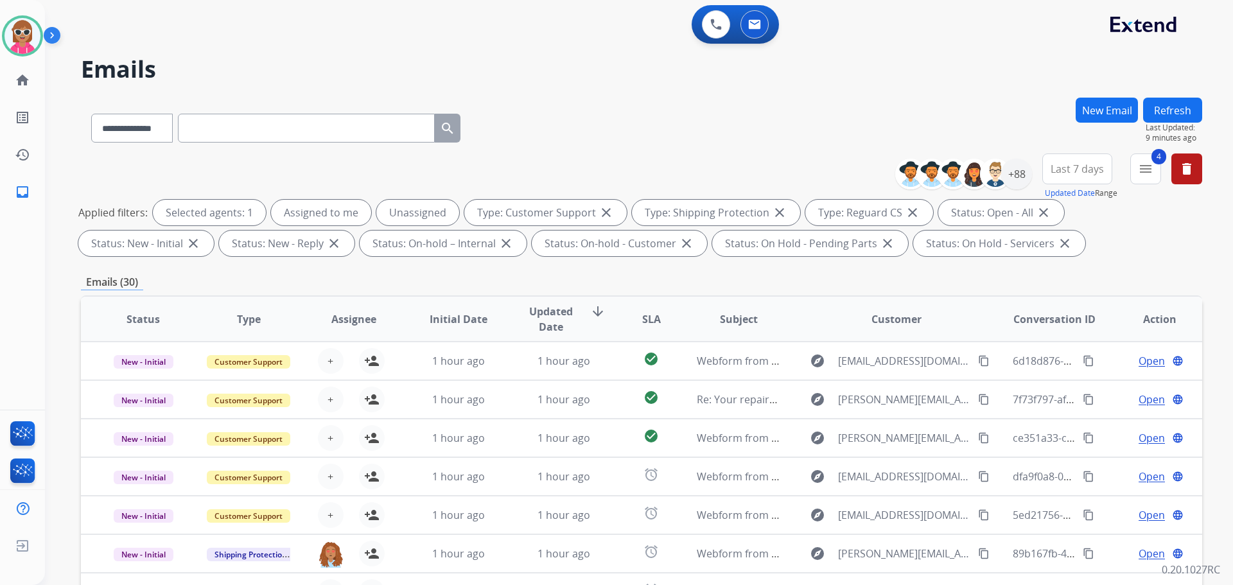
click at [1175, 110] on button "Refresh" at bounding box center [1172, 110] width 59 height 25
click at [1021, 176] on div "+88" at bounding box center [1016, 174] width 31 height 31
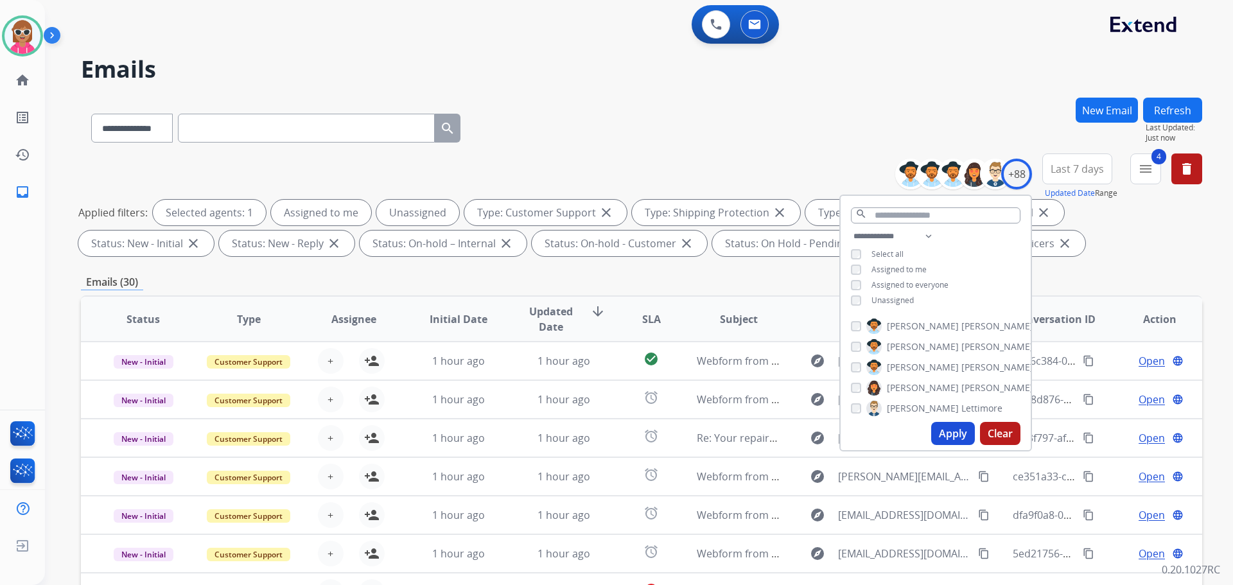
click at [880, 297] on span "Unassigned" at bounding box center [892, 300] width 42 height 11
click at [889, 270] on span "Assigned to me" at bounding box center [898, 269] width 55 height 11
click at [880, 207] on input "text" at bounding box center [936, 215] width 170 height 16
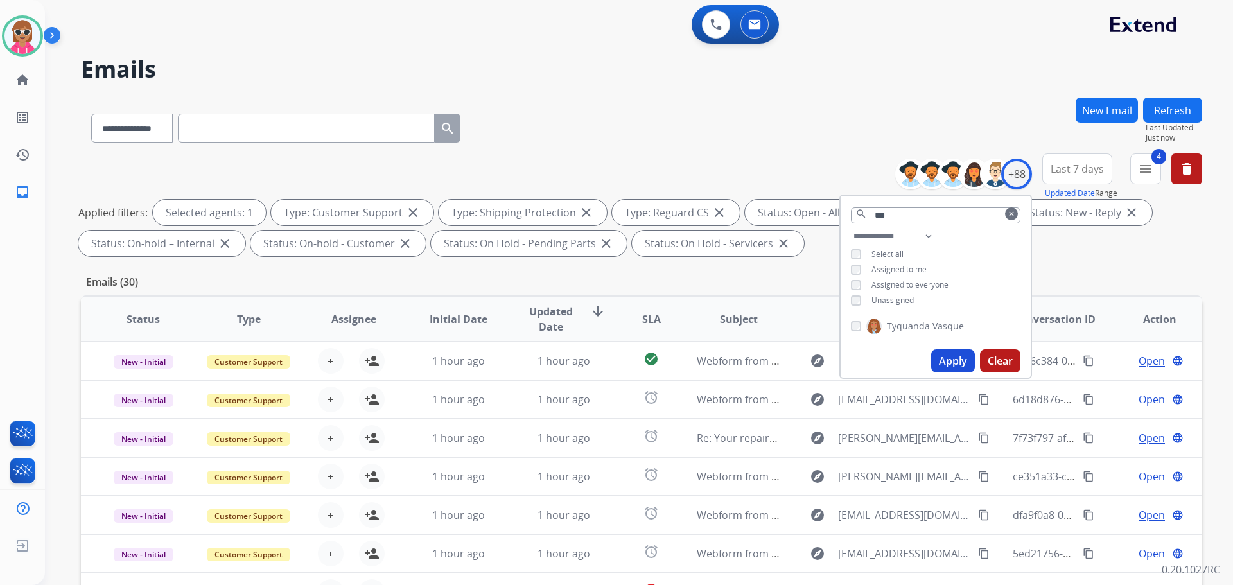
drag, startPoint x: 929, startPoint y: 320, endPoint x: 927, endPoint y: 329, distance: 9.1
click at [927, 321] on label "Tyquanda Vasque" at bounding box center [915, 326] width 98 height 15
click at [911, 325] on span "Tyquanda" at bounding box center [908, 326] width 43 height 13
click at [950, 357] on button "Apply" at bounding box center [953, 360] width 44 height 23
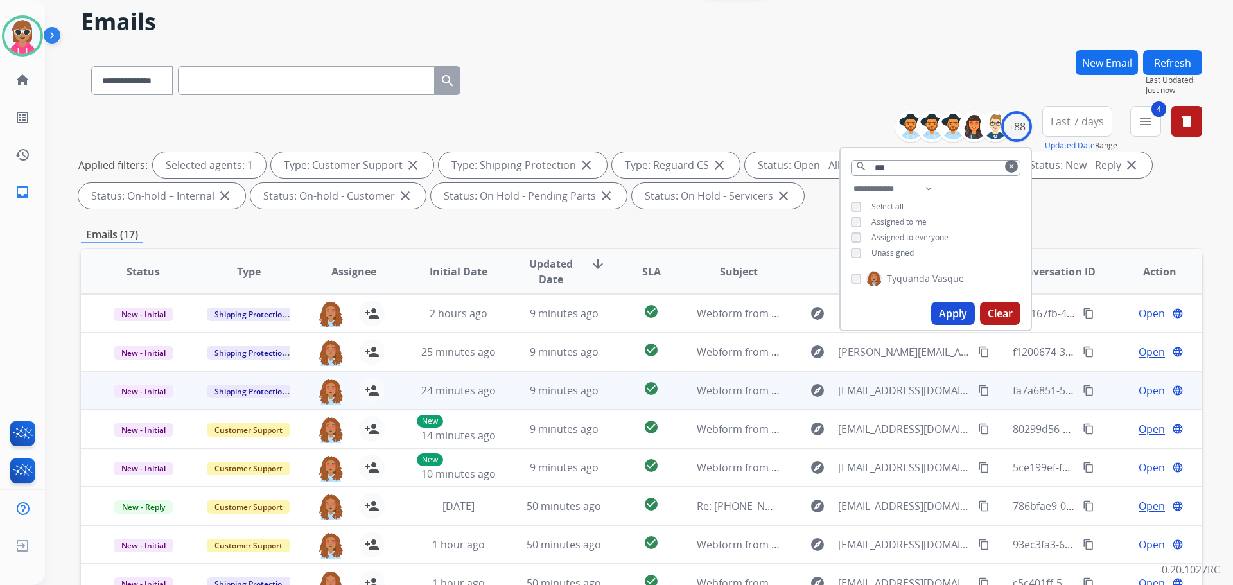
scroll to position [207, 0]
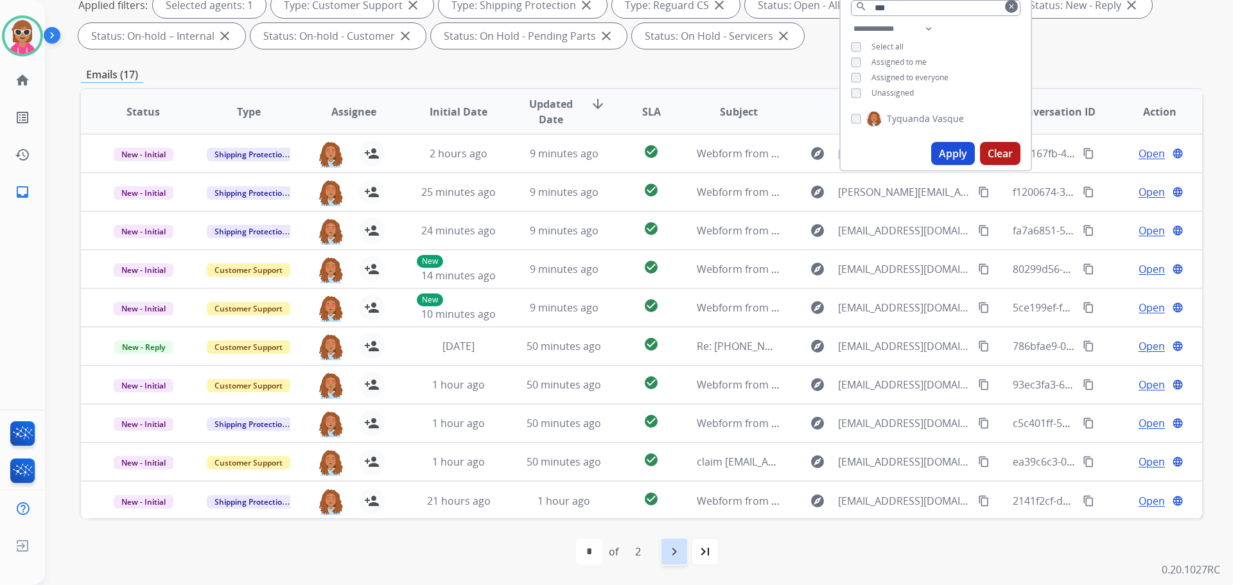
click at [669, 554] on mat-icon "navigate_next" at bounding box center [674, 551] width 15 height 15
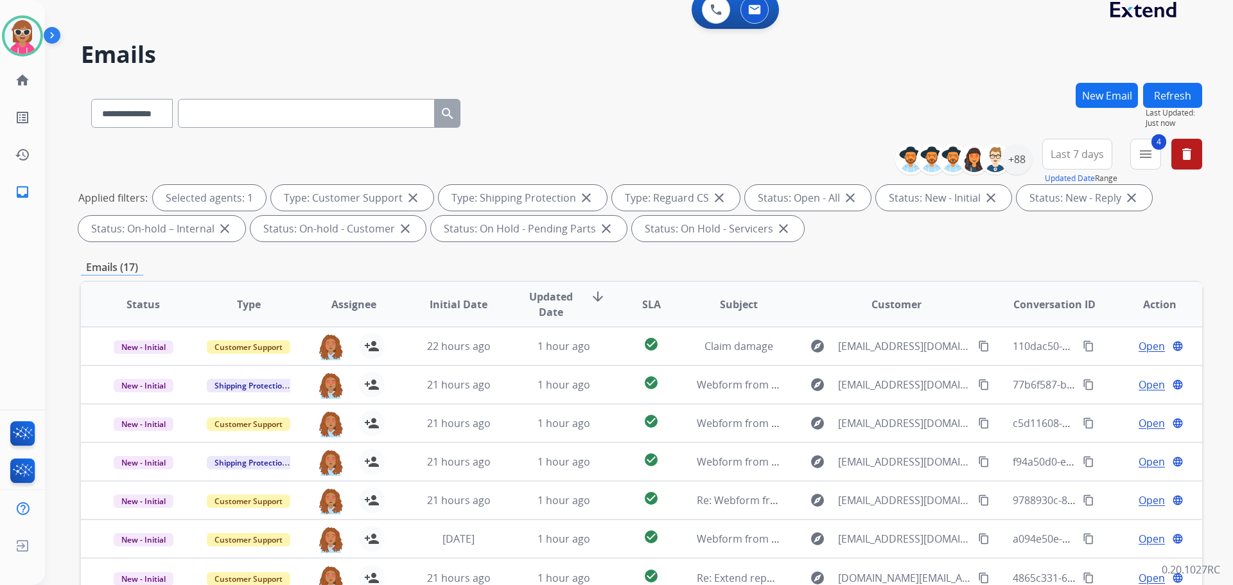
scroll to position [0, 0]
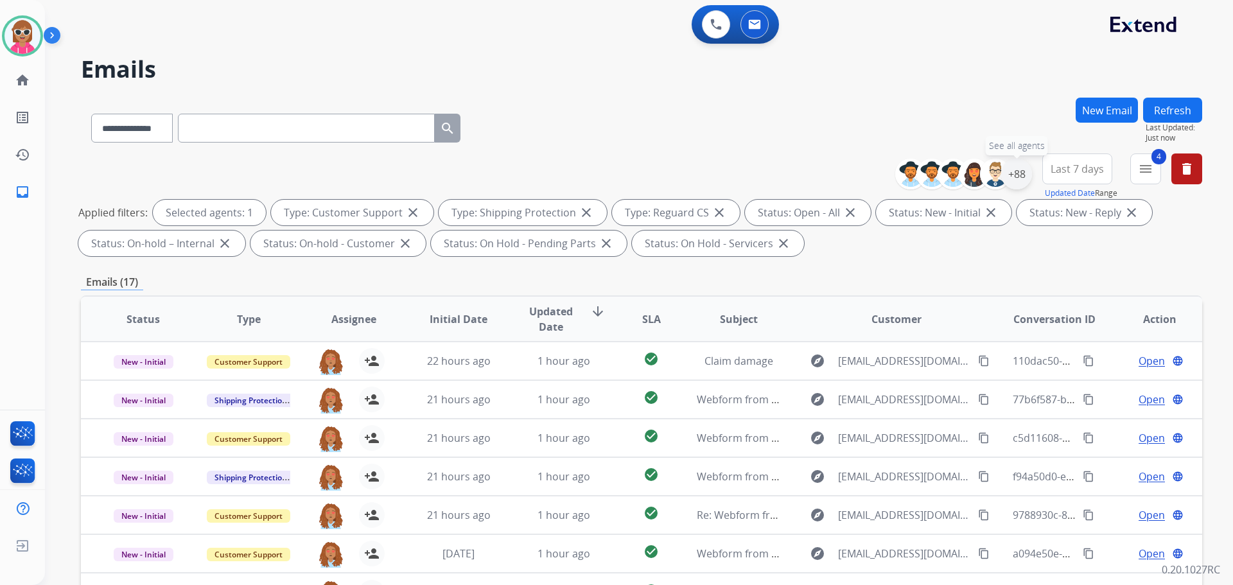
click at [1027, 179] on div "+88" at bounding box center [1016, 174] width 31 height 31
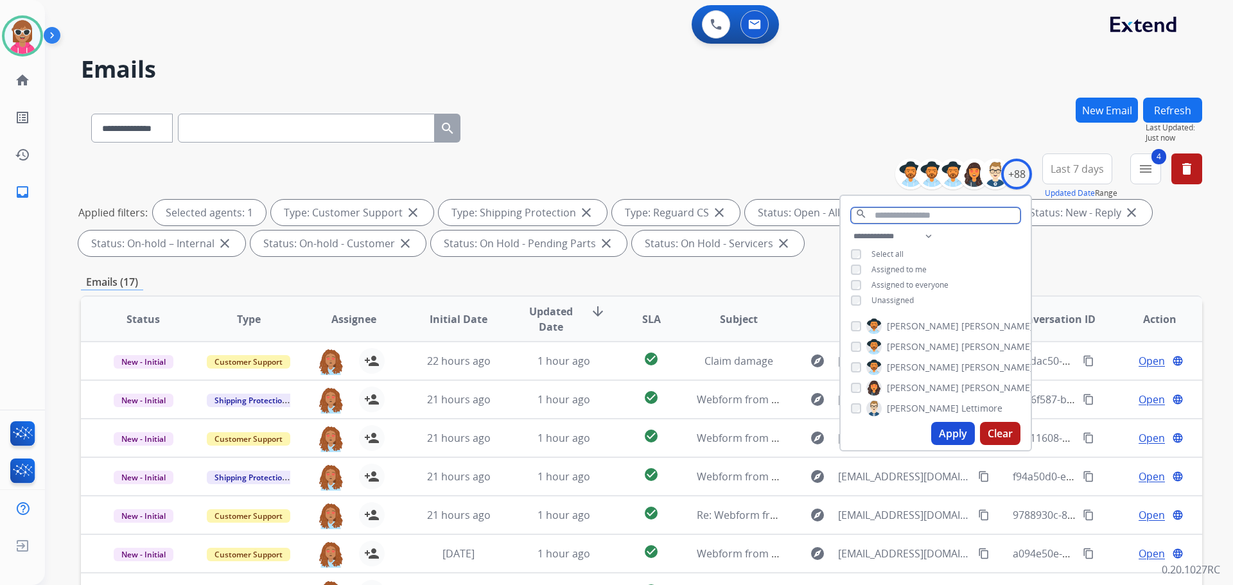
click at [917, 209] on input "text" at bounding box center [936, 215] width 170 height 16
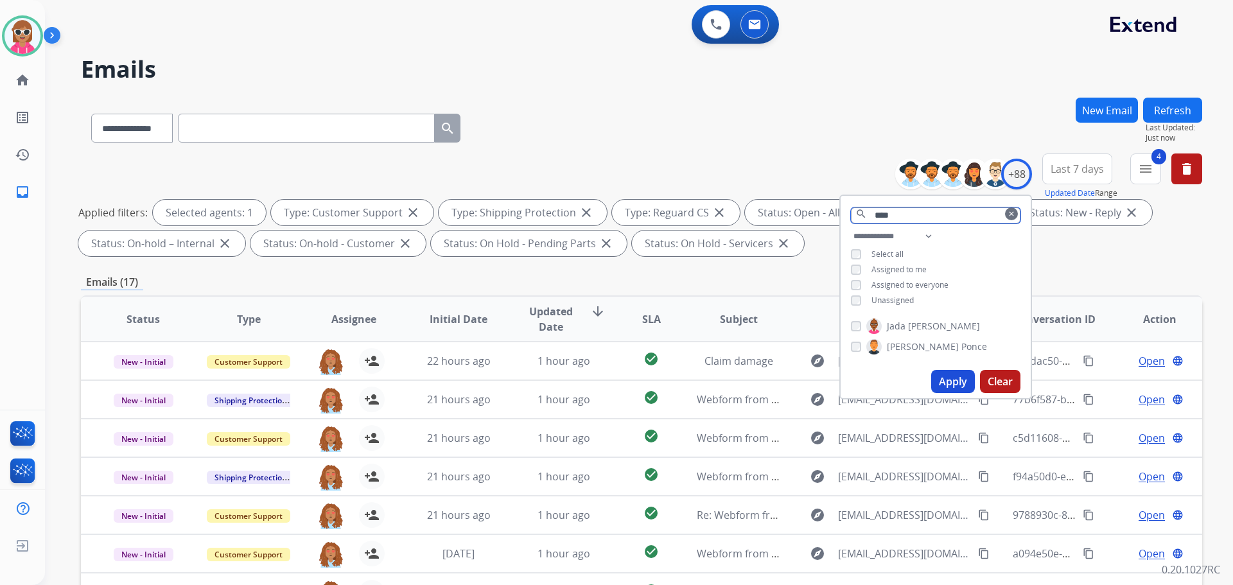
type input "****"
click at [961, 347] on span "Ponce" at bounding box center [974, 346] width 26 height 13
click at [936, 376] on button "Apply" at bounding box center [953, 381] width 44 height 23
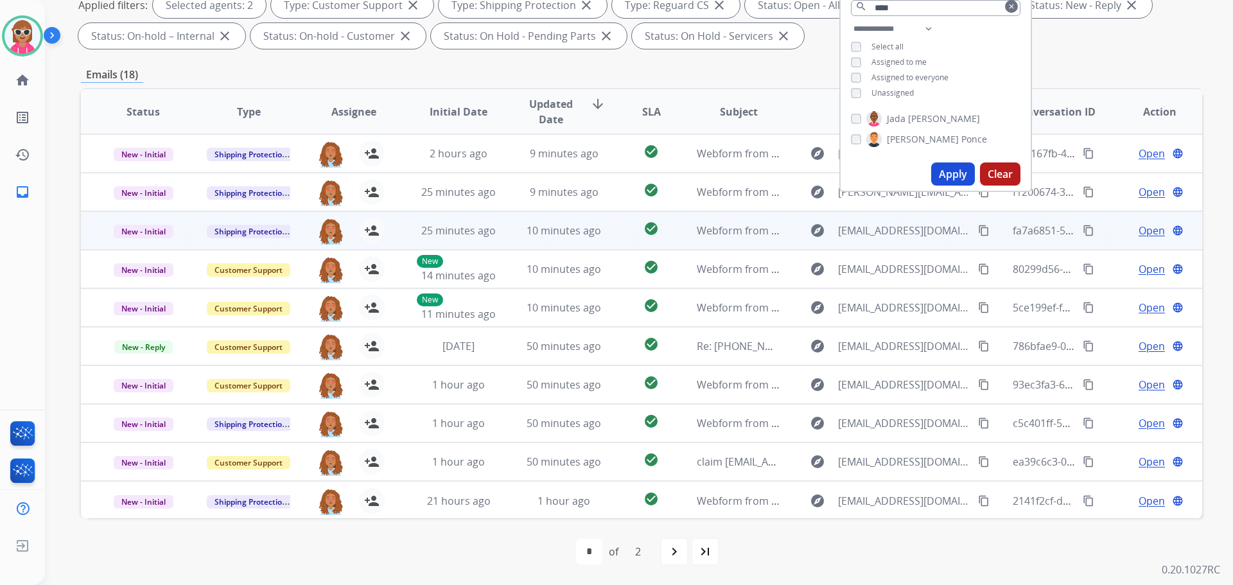
scroll to position [1, 0]
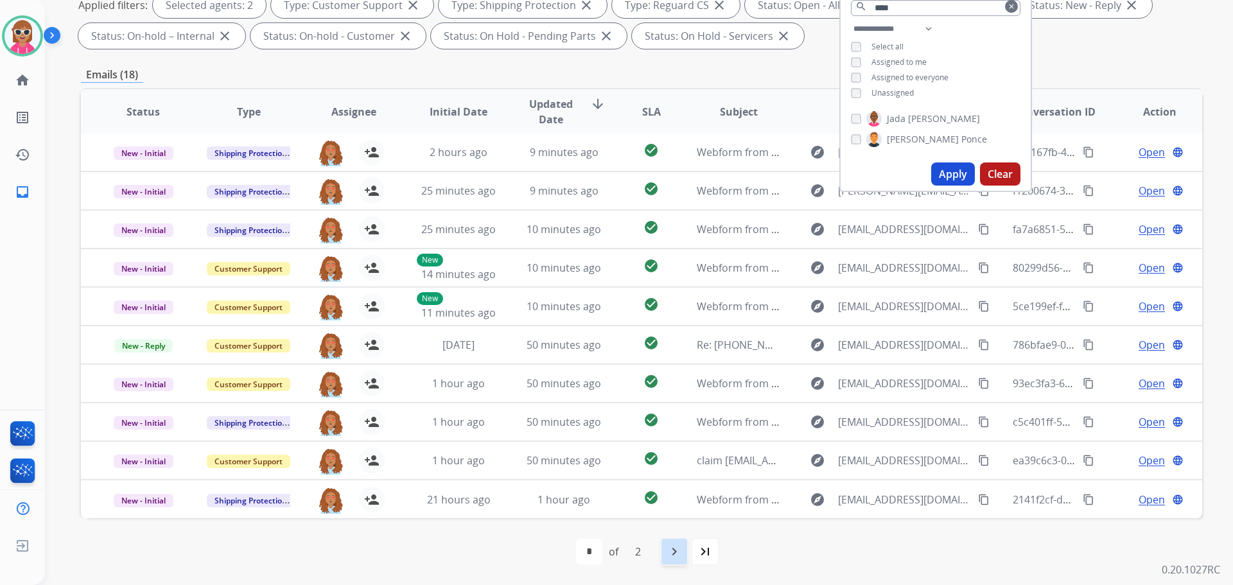
click at [682, 550] on mat-icon "navigate_next" at bounding box center [674, 551] width 15 height 15
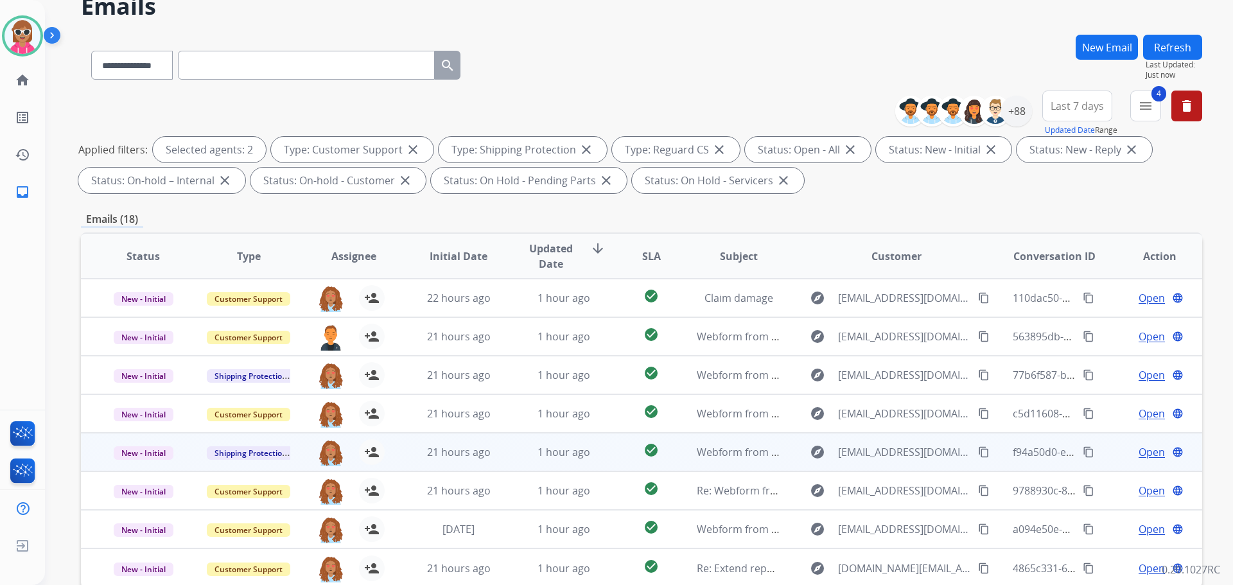
scroll to position [207, 0]
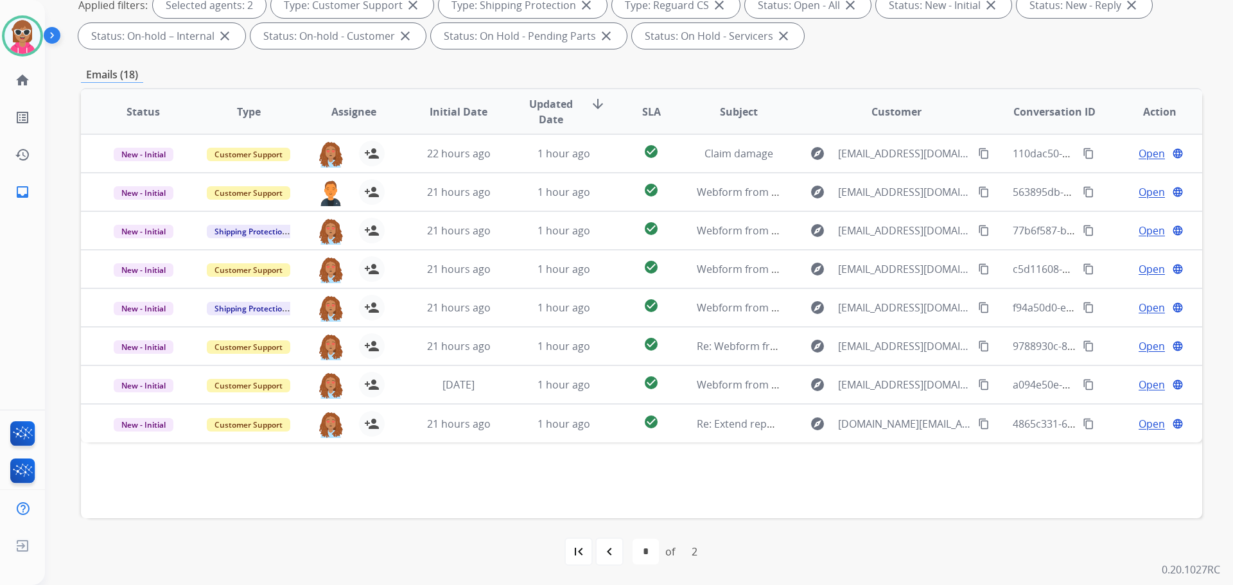
click at [353, 104] on span "Assignee" at bounding box center [353, 111] width 45 height 15
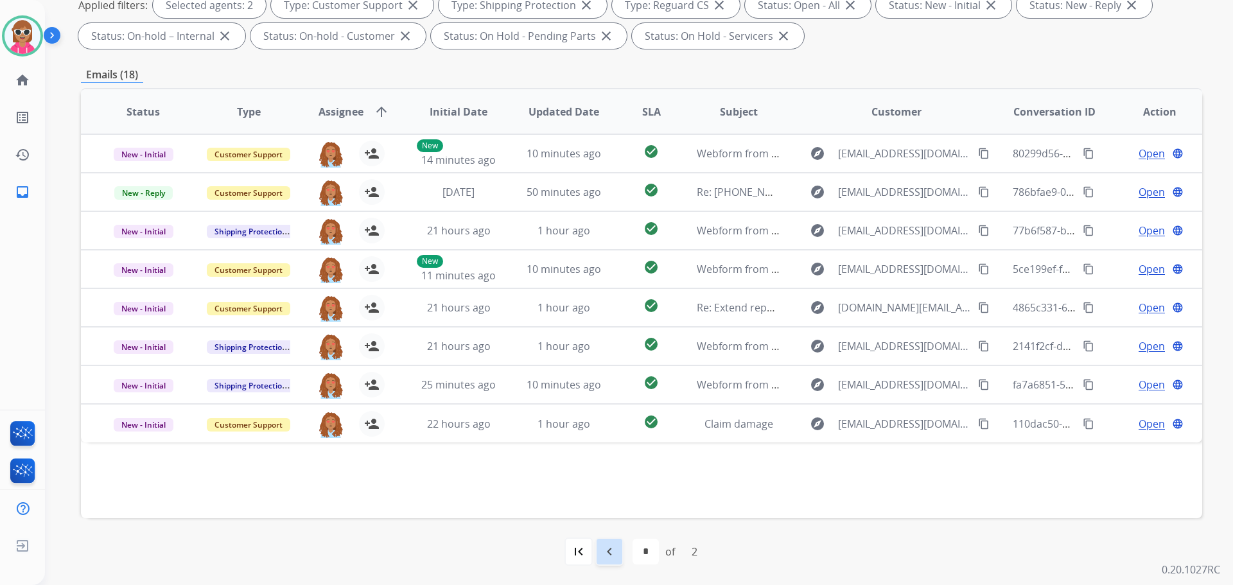
click at [602, 554] on mat-icon "navigate_before" at bounding box center [609, 551] width 15 height 15
select select "*"
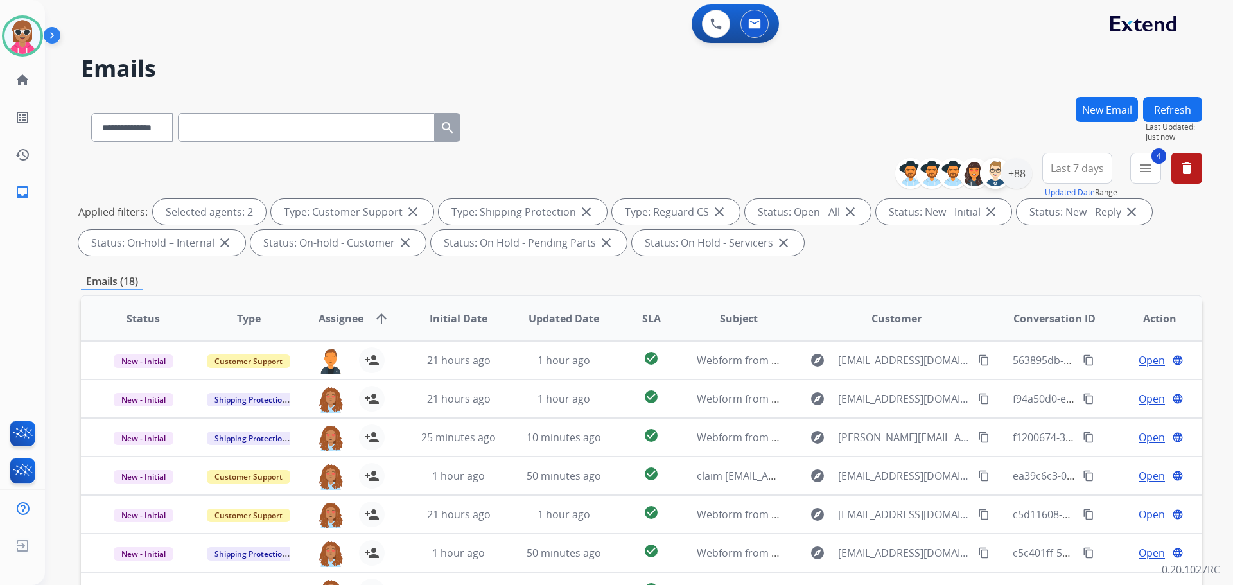
scroll to position [0, 0]
click at [1011, 173] on div "+88" at bounding box center [1016, 174] width 31 height 31
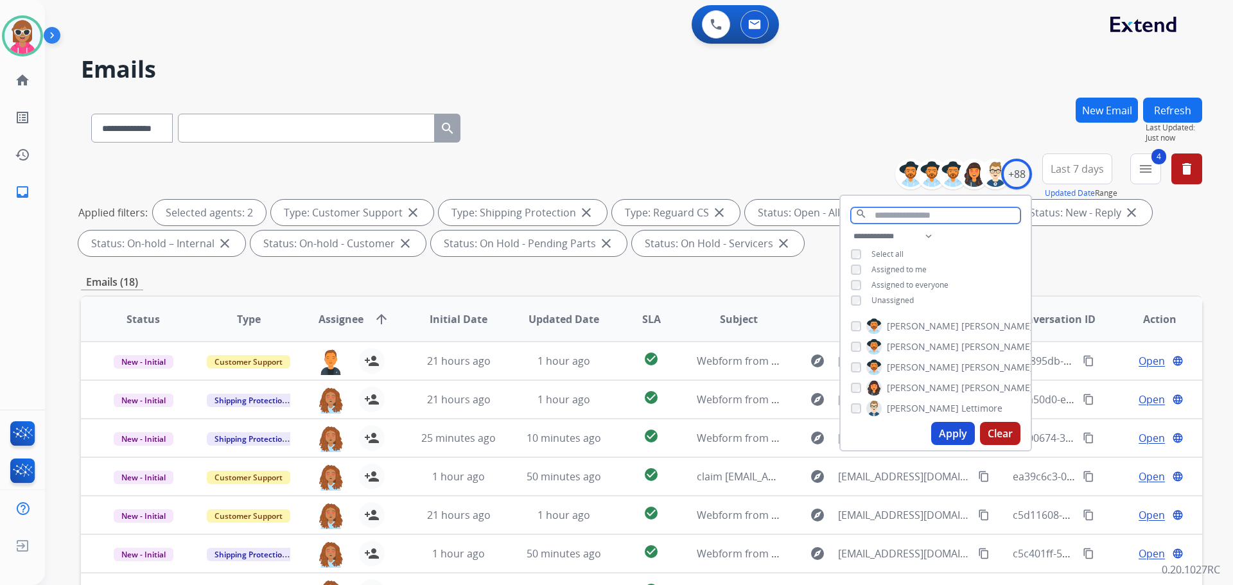
click at [914, 214] on input "text" at bounding box center [936, 215] width 170 height 16
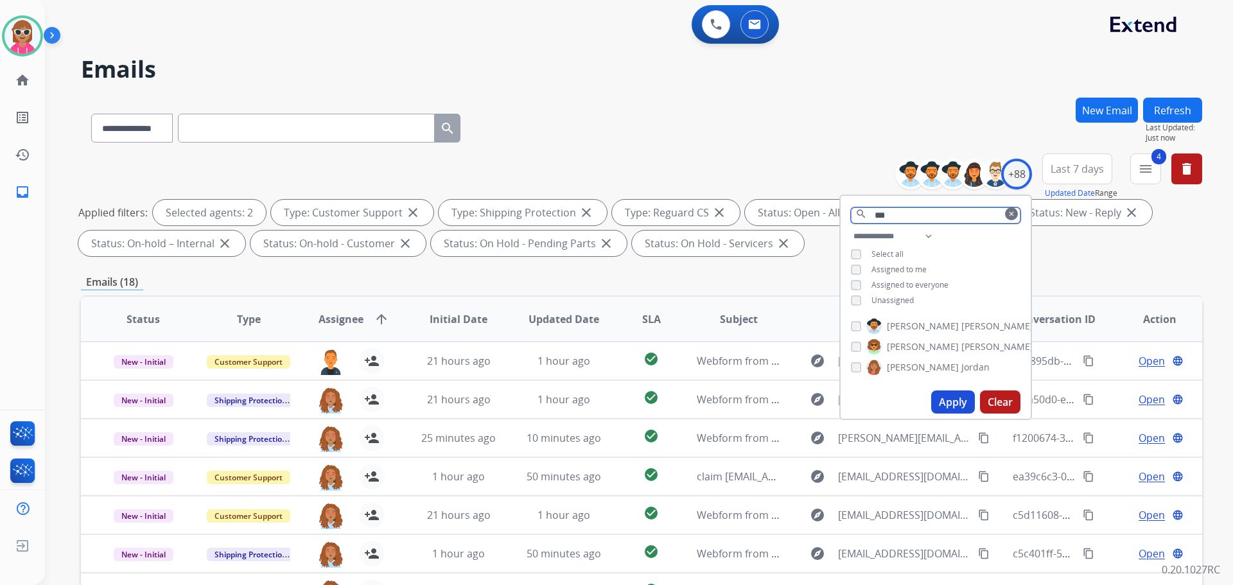
type input "***"
click at [1031, 167] on div "**********" at bounding box center [1053, 176] width 297 height 46
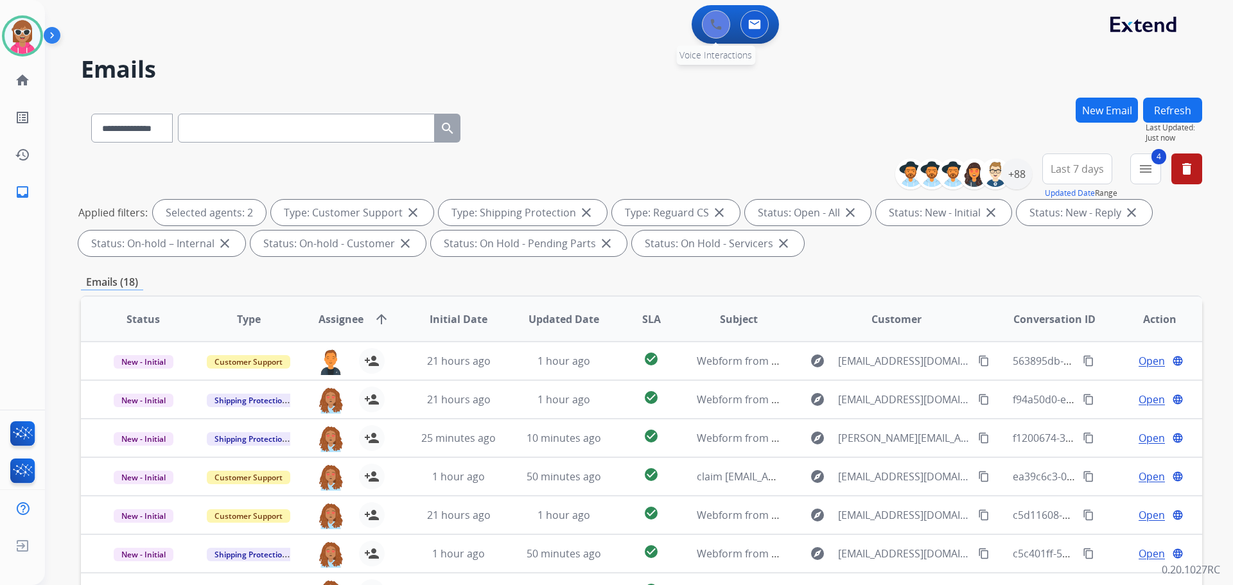
click at [730, 22] on button at bounding box center [716, 24] width 28 height 28
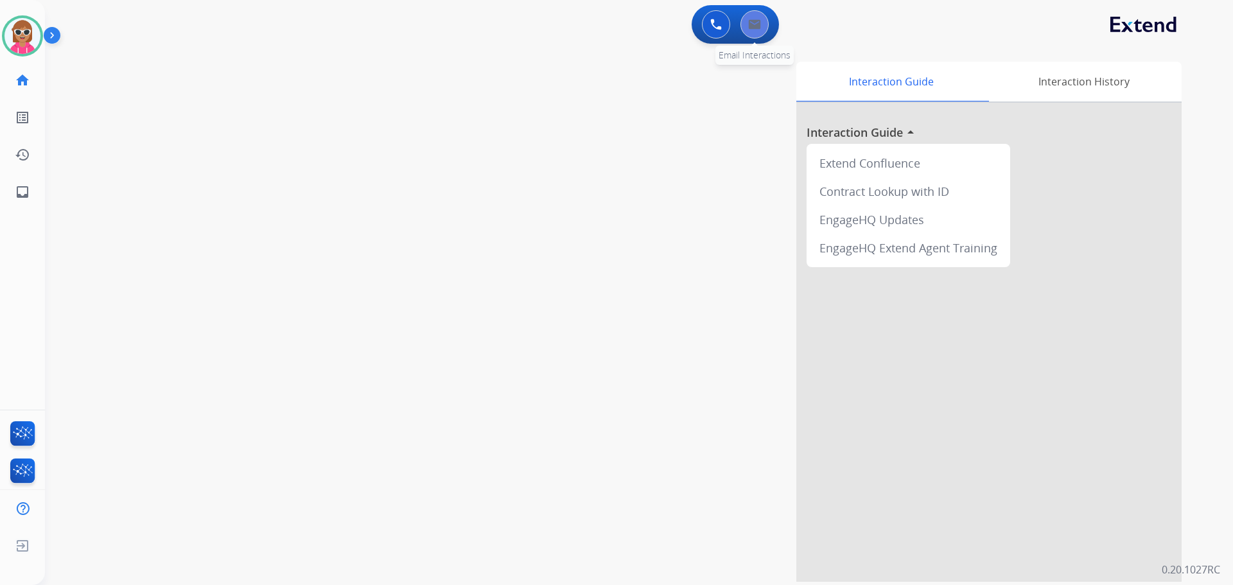
drag, startPoint x: 738, startPoint y: 15, endPoint x: 752, endPoint y: 11, distance: 14.6
click at [745, 12] on div "0 Email Interactions" at bounding box center [754, 24] width 39 height 28
click at [747, 25] on button at bounding box center [754, 24] width 28 height 28
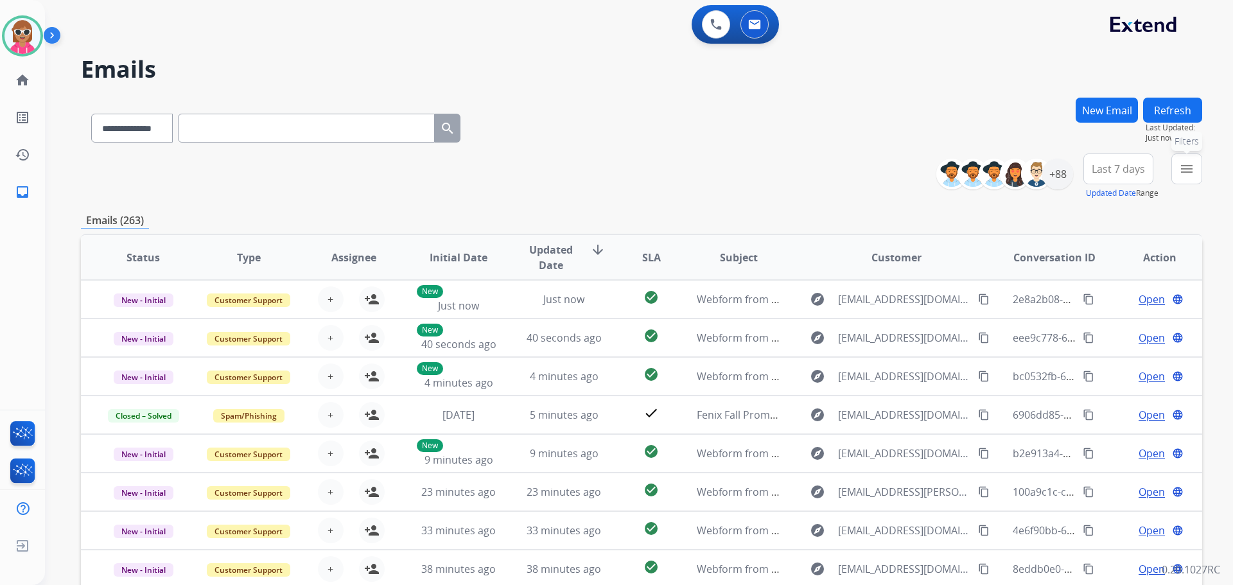
drag, startPoint x: 1180, startPoint y: 173, endPoint x: 1160, endPoint y: 191, distance: 26.8
click at [1180, 173] on mat-icon "menu" at bounding box center [1186, 168] width 15 height 15
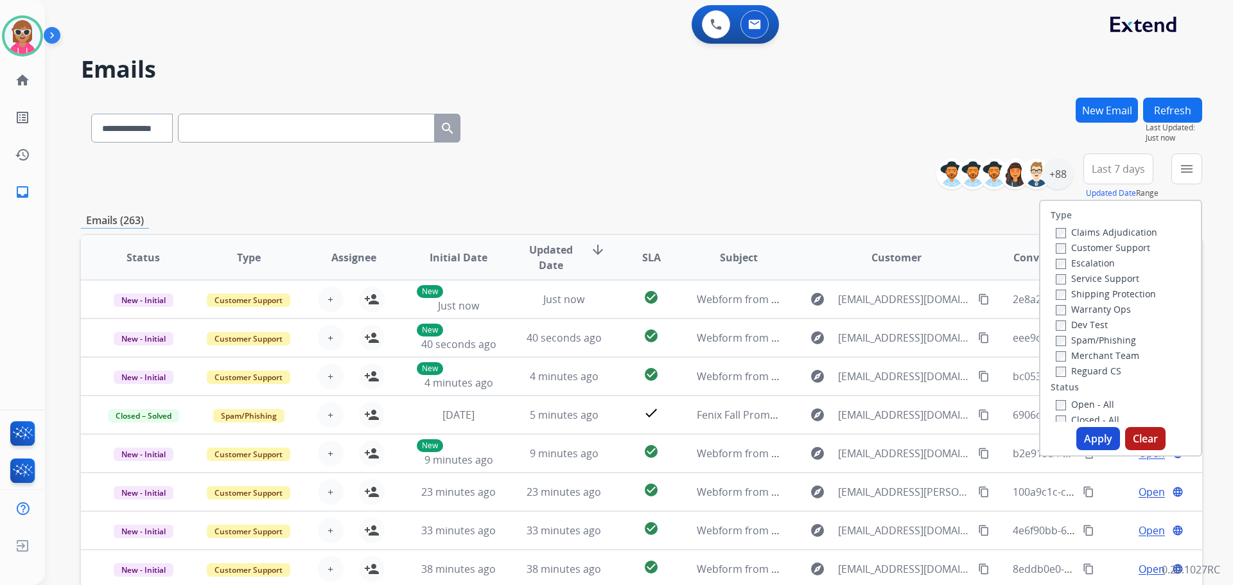
drag, startPoint x: 1082, startPoint y: 243, endPoint x: 1086, endPoint y: 267, distance: 23.4
click at [1084, 243] on label "Customer Support" at bounding box center [1103, 247] width 94 height 12
click at [1089, 296] on label "Shipping Protection" at bounding box center [1106, 294] width 100 height 12
click at [1092, 247] on label "Customer Support" at bounding box center [1103, 247] width 94 height 12
click at [1090, 370] on label "Reguard CS" at bounding box center [1089, 371] width 66 height 12
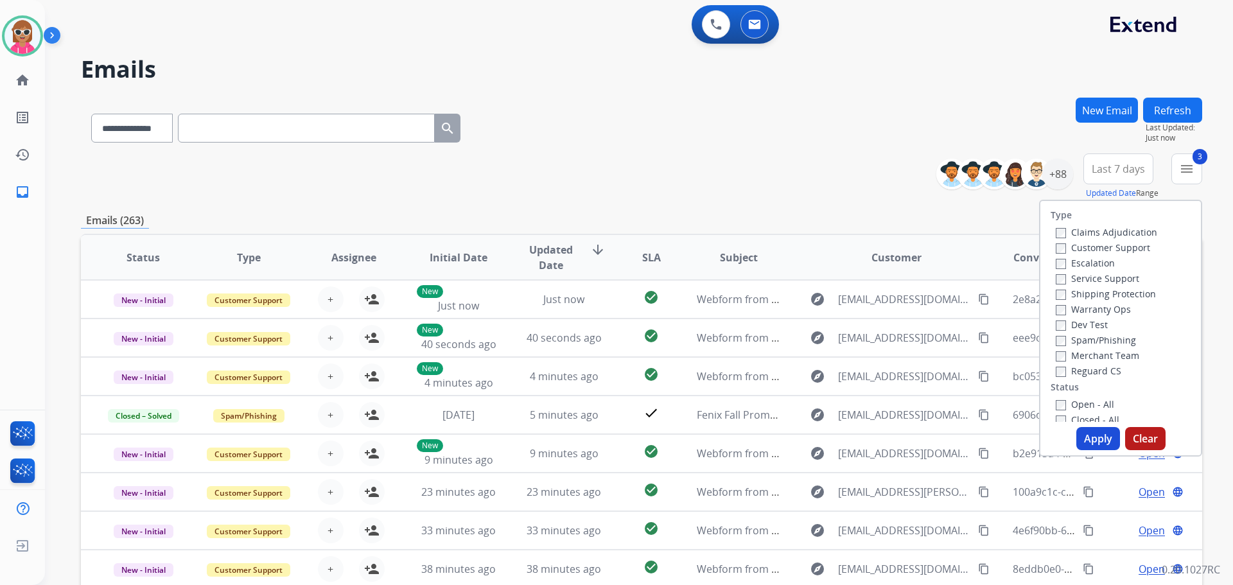
click at [1081, 406] on label "Open - All" at bounding box center [1085, 404] width 58 height 12
click at [1084, 435] on button "Apply" at bounding box center [1098, 438] width 44 height 23
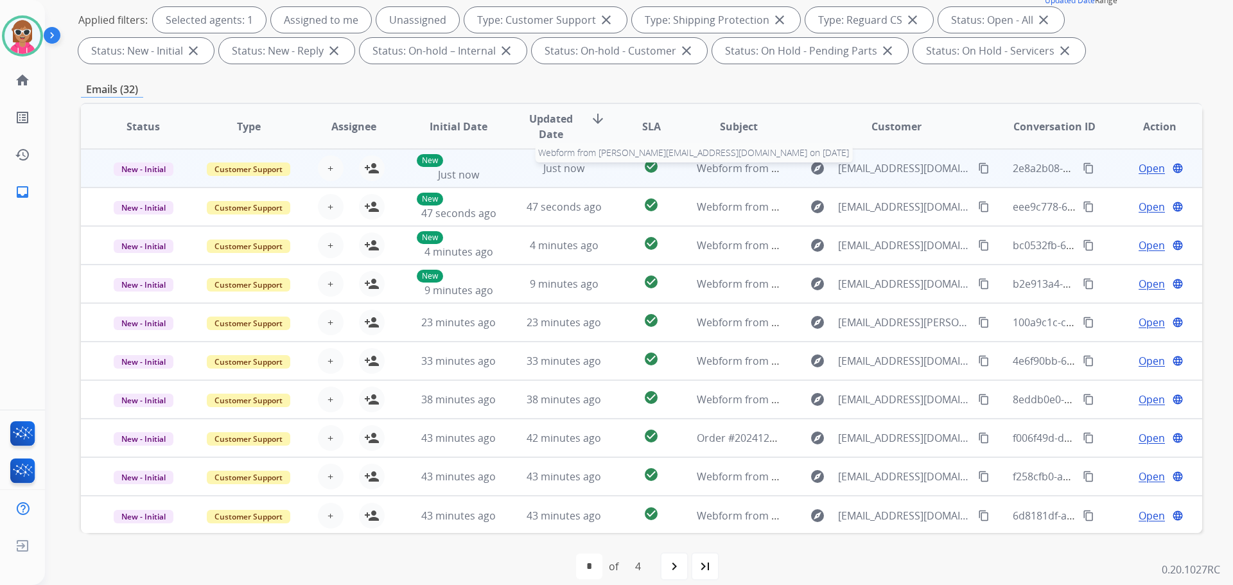
scroll to position [1, 0]
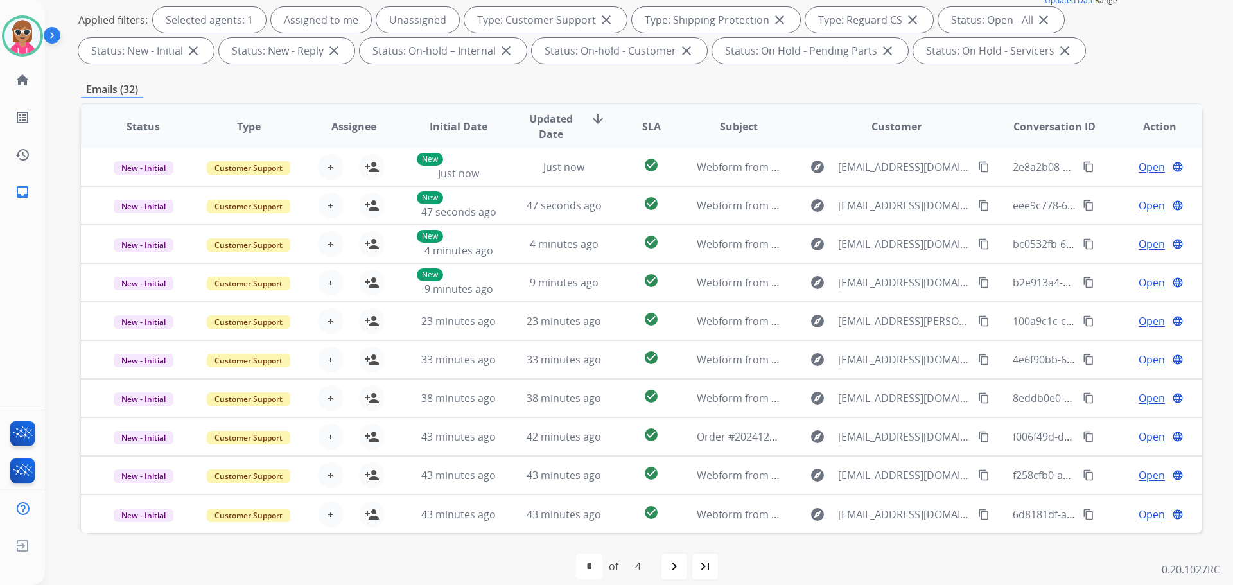
click at [681, 566] on mat-icon "navigate_next" at bounding box center [674, 566] width 15 height 15
select select "*"
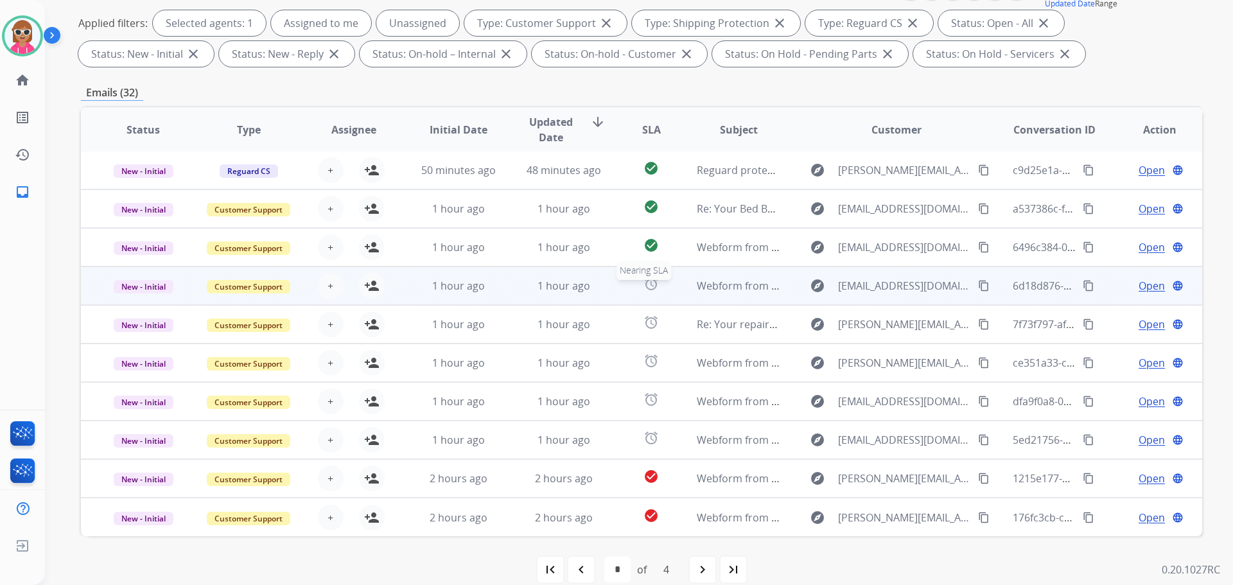
scroll to position [207, 0]
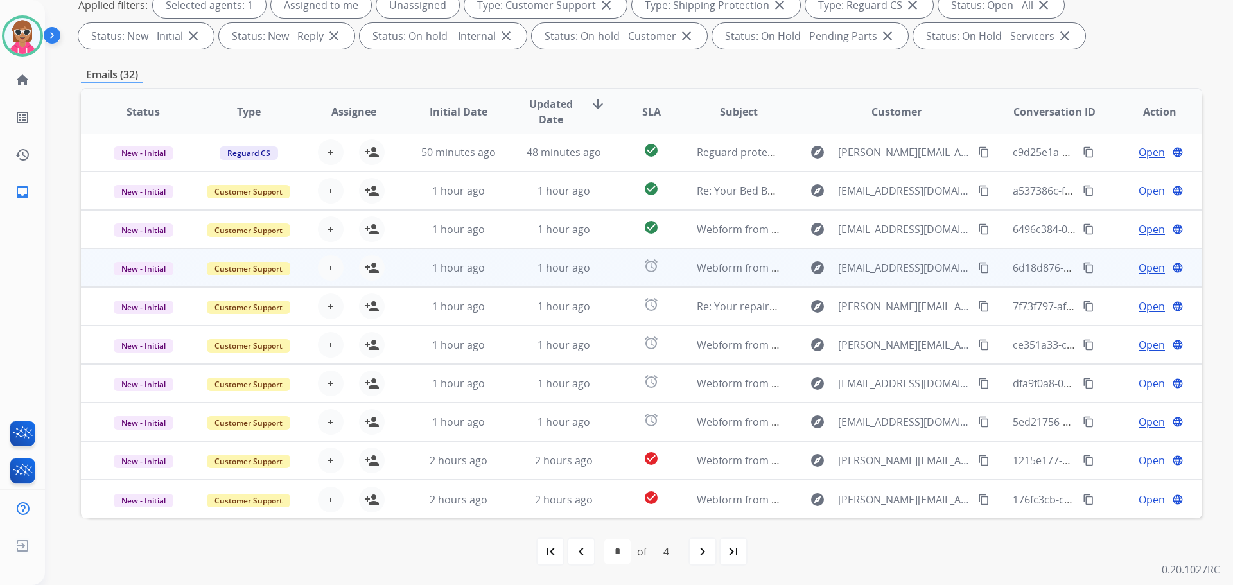
click at [650, 251] on td "alarm" at bounding box center [641, 268] width 70 height 39
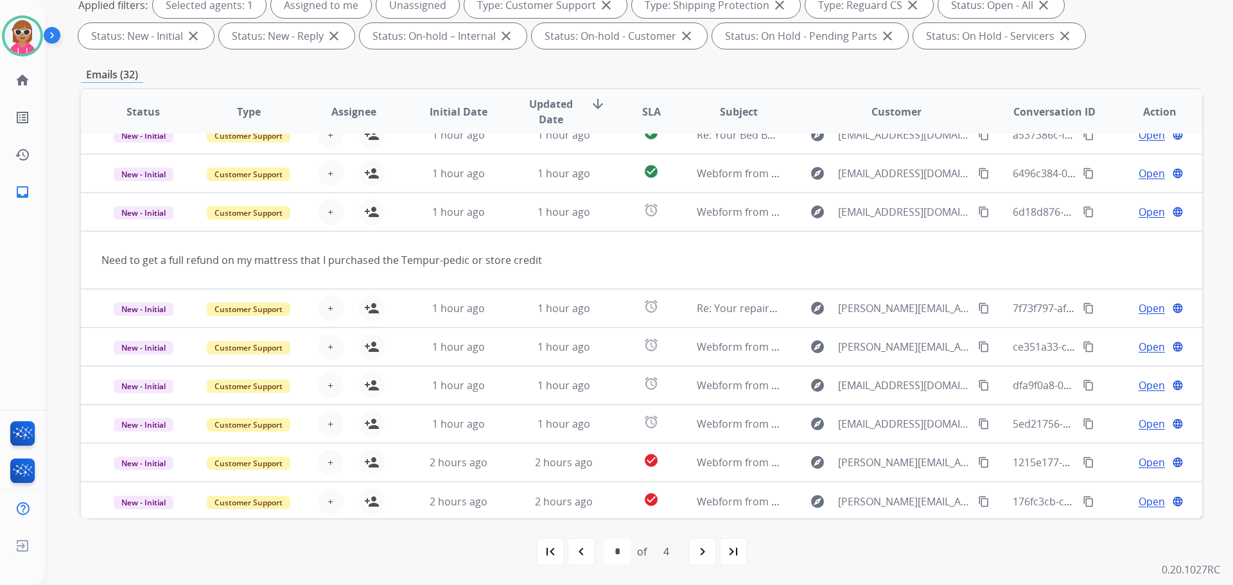
scroll to position [59, 0]
click at [855, 551] on div "first_page navigate_before * * * * of 4 navigate_next last_page" at bounding box center [641, 552] width 1121 height 26
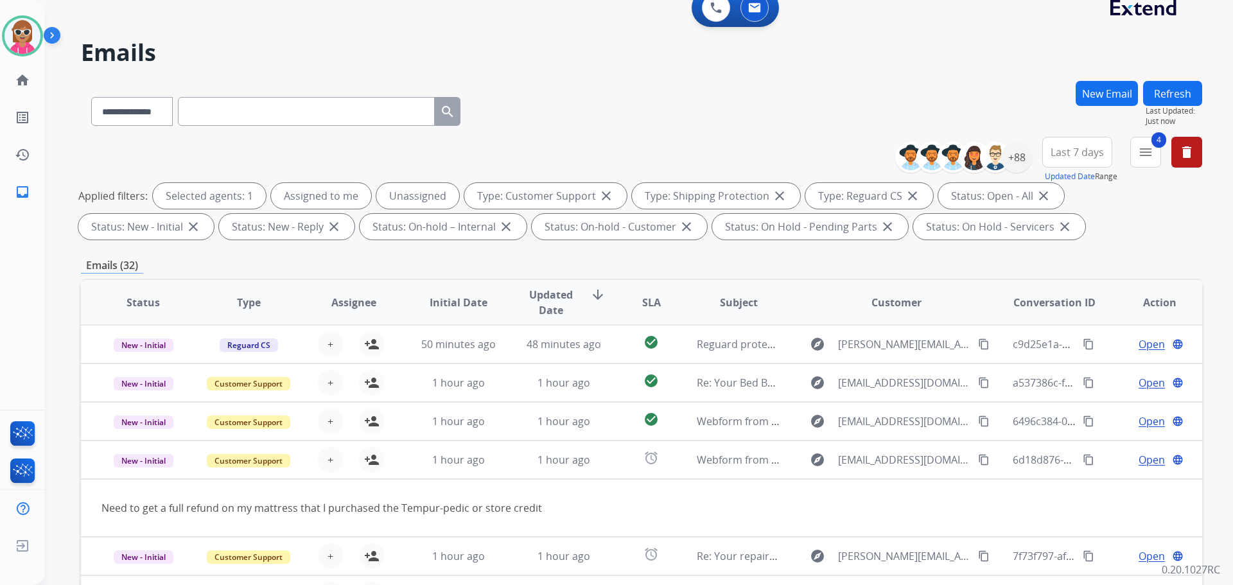
scroll to position [0, 0]
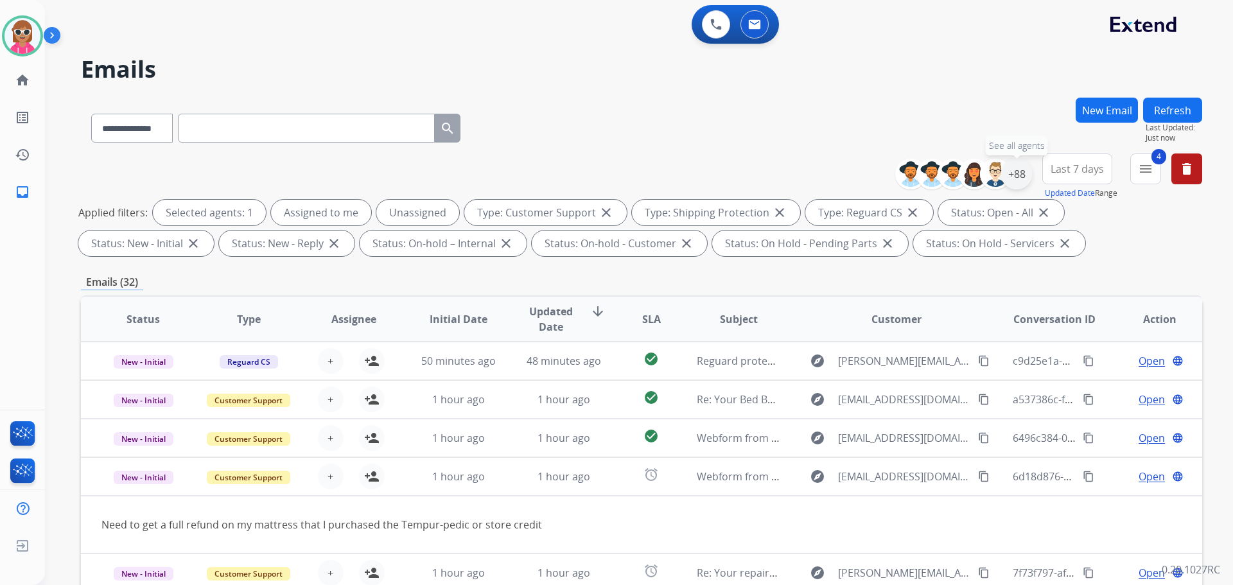
click at [1024, 173] on div "+88" at bounding box center [1016, 174] width 31 height 31
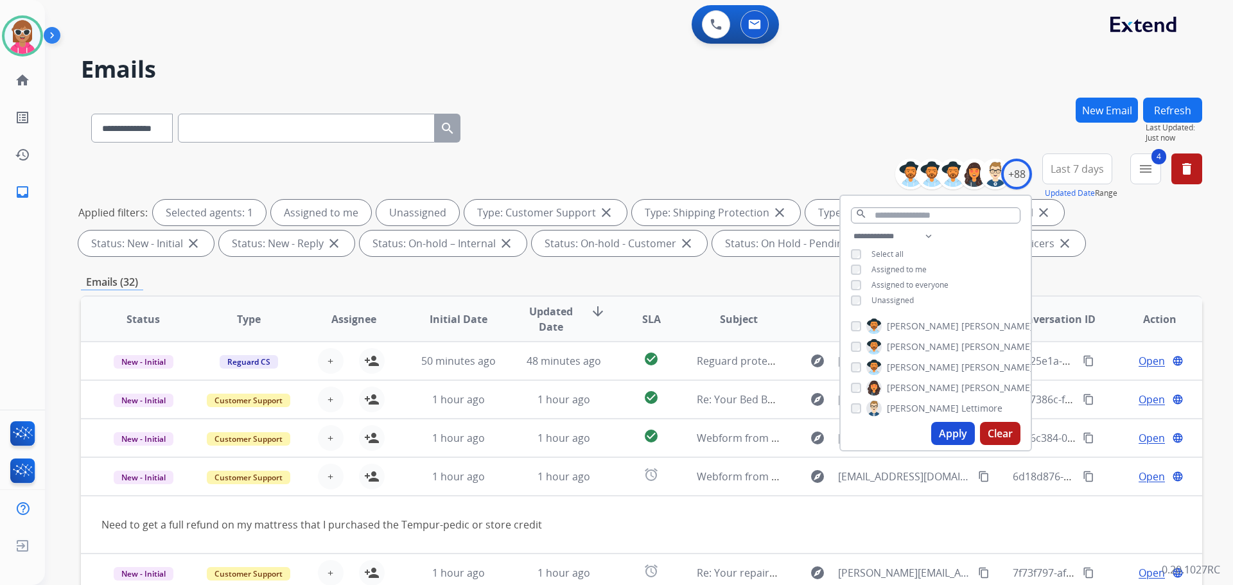
click at [884, 258] on span "Select all" at bounding box center [887, 254] width 32 height 11
click at [887, 264] on span "Assigned to me" at bounding box center [898, 269] width 55 height 11
click at [900, 304] on div "**********" at bounding box center [936, 270] width 190 height 82
click at [901, 299] on span "Unassigned" at bounding box center [892, 300] width 42 height 11
click at [902, 298] on span "Unassigned" at bounding box center [892, 300] width 42 height 11
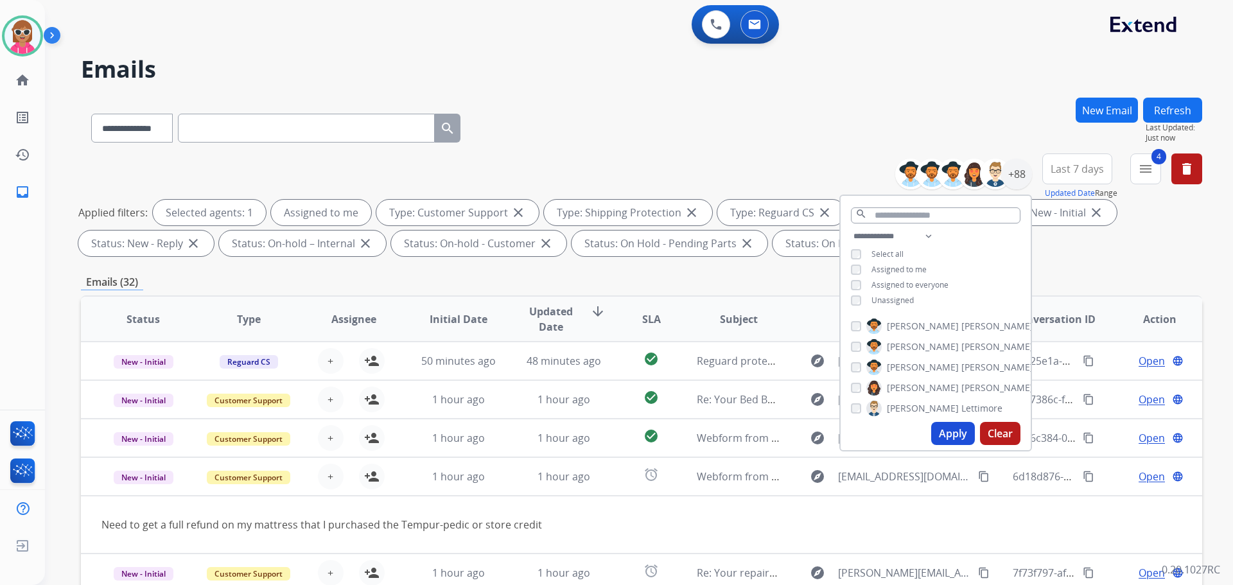
click at [905, 262] on div "**********" at bounding box center [936, 270] width 190 height 82
click at [923, 232] on select "**********" at bounding box center [895, 236] width 89 height 15
drag, startPoint x: 962, startPoint y: 247, endPoint x: 950, endPoint y: 250, distance: 11.8
click at [962, 247] on div "**********" at bounding box center [936, 270] width 190 height 82
click at [902, 267] on span "Assigned to me" at bounding box center [898, 269] width 55 height 11
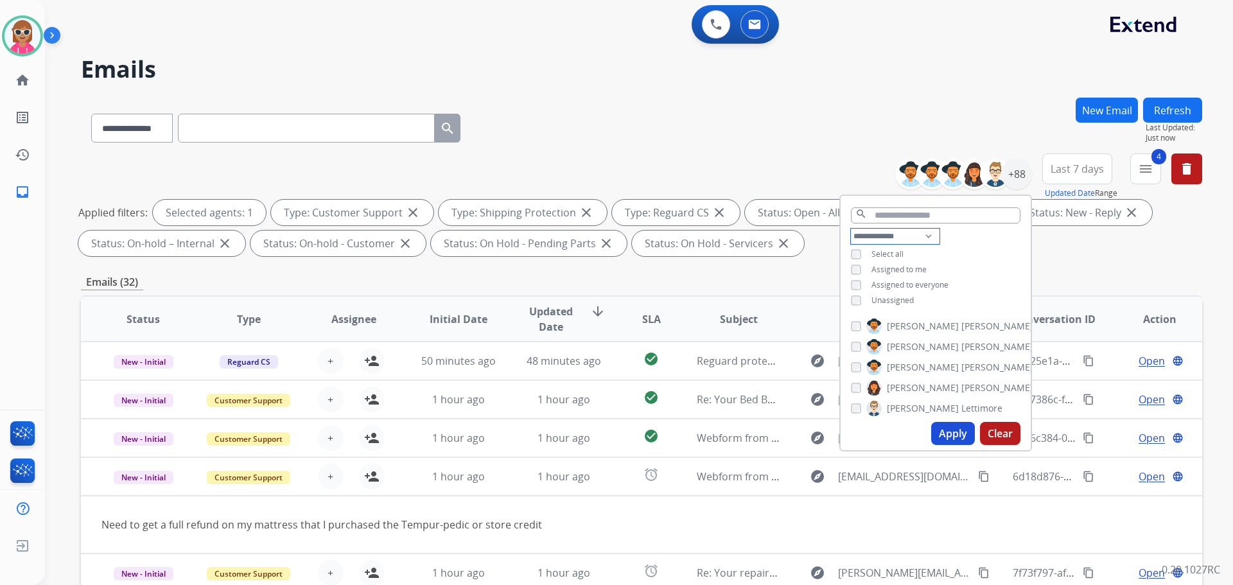
click at [926, 234] on select "**********" at bounding box center [895, 236] width 89 height 15
select select "**********"
click at [851, 229] on select "**********" at bounding box center [895, 236] width 89 height 15
click at [968, 243] on div "**********" at bounding box center [936, 262] width 190 height 67
click at [909, 312] on span "[PERSON_NAME]" at bounding box center [923, 310] width 72 height 13
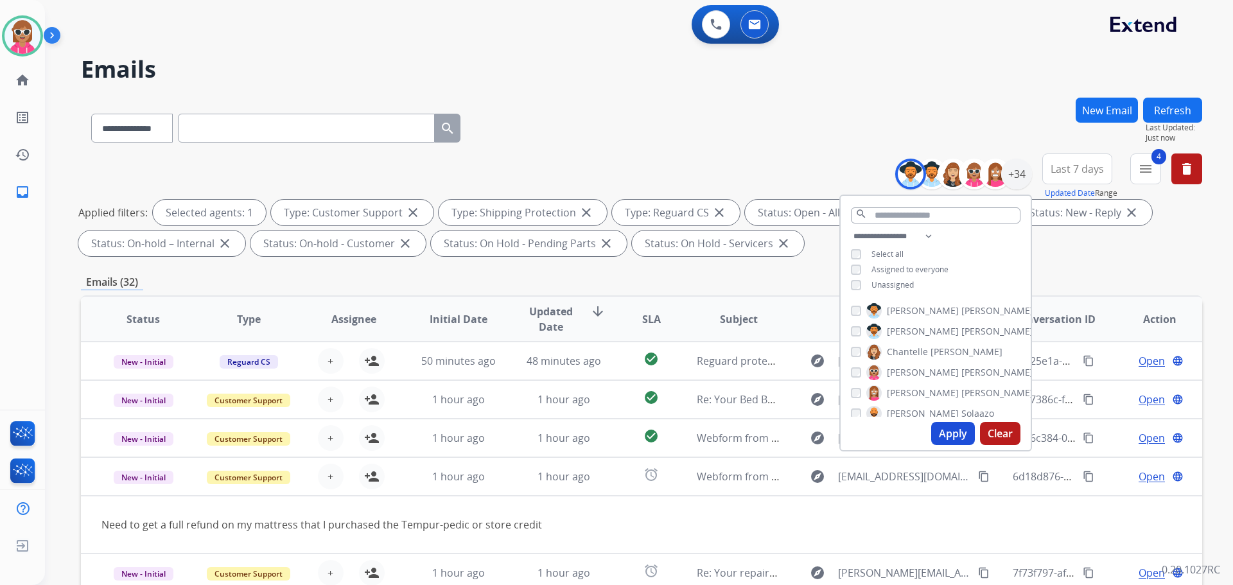
click at [920, 333] on span "[PERSON_NAME]" at bounding box center [923, 331] width 72 height 13
click at [916, 348] on span "Chantelle" at bounding box center [907, 351] width 41 height 13
click at [912, 371] on span "[PERSON_NAME]" at bounding box center [923, 372] width 72 height 13
drag, startPoint x: 910, startPoint y: 393, endPoint x: 884, endPoint y: 446, distance: 58.9
click at [904, 404] on div "[PERSON_NAME] [PERSON_NAME] [PERSON_NAME] [PERSON_NAME] [PERSON_NAME] [PERSON_N…" at bounding box center [936, 357] width 190 height 119
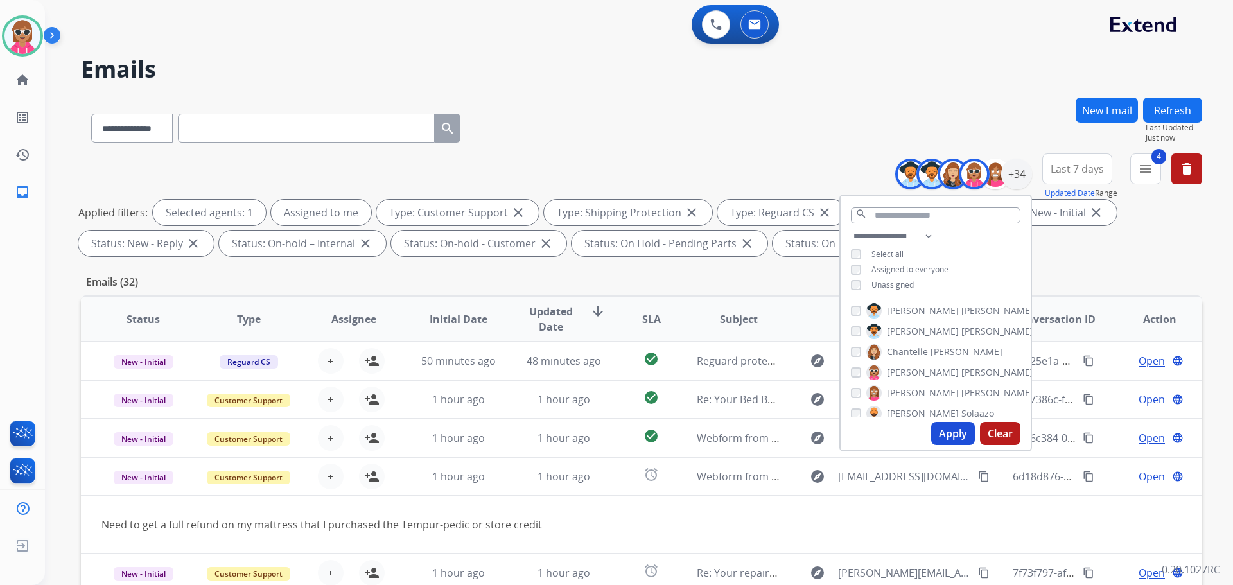
click at [961, 415] on span "Solaazo" at bounding box center [977, 413] width 33 height 13
click at [918, 386] on span "[PERSON_NAME]" at bounding box center [923, 392] width 72 height 13
click at [961, 367] on span "[PERSON_NAME]" at bounding box center [997, 369] width 72 height 13
click at [913, 385] on span "Deambrana" at bounding box center [912, 389] width 51 height 13
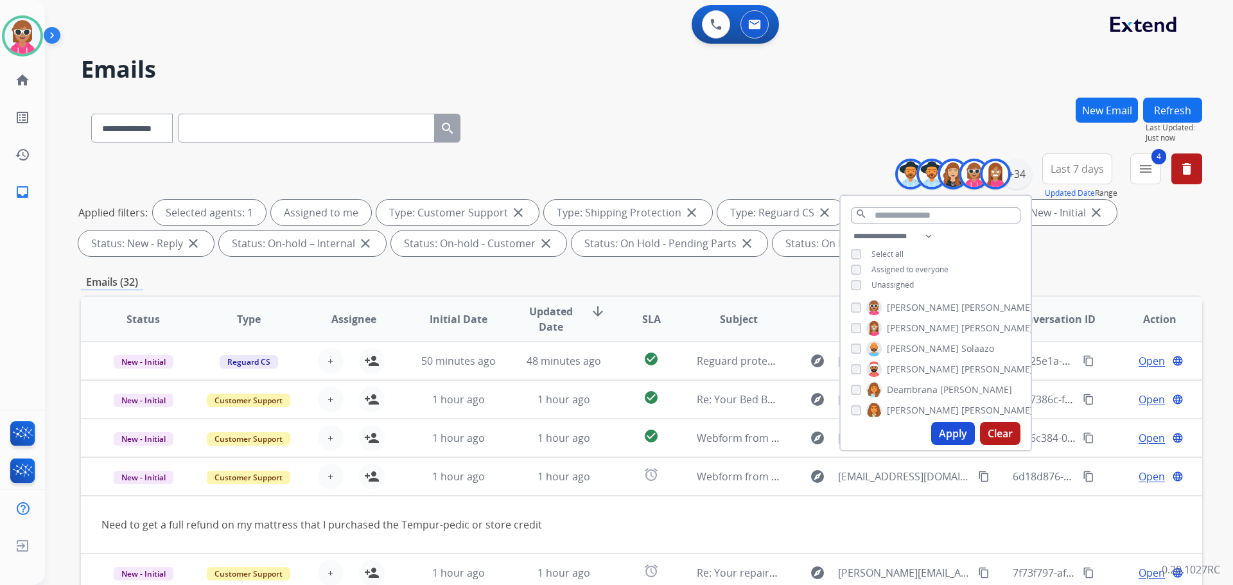
click at [911, 410] on span "[PERSON_NAME]" at bounding box center [923, 410] width 72 height 13
click at [914, 369] on span "Bois" at bounding box center [923, 366] width 18 height 13
click at [915, 389] on span "Harmony" at bounding box center [906, 387] width 39 height 13
click at [913, 405] on span "[PERSON_NAME]" at bounding box center [923, 407] width 72 height 13
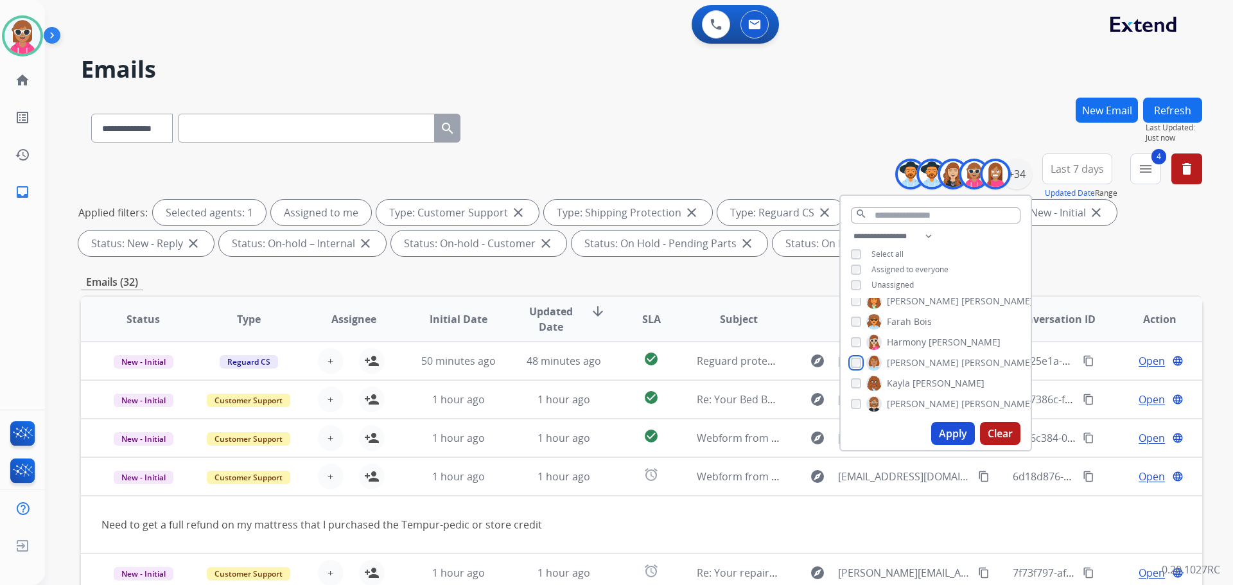
scroll to position [193, 0]
drag, startPoint x: 925, startPoint y: 365, endPoint x: 918, endPoint y: 372, distance: 10.5
click at [925, 365] on span "[PERSON_NAME]" at bounding box center [949, 364] width 72 height 13
click at [961, 380] on span "[PERSON_NAME]" at bounding box center [997, 384] width 72 height 13
click at [979, 402] on span "[GEOGRAPHIC_DATA]" at bounding box center [1024, 405] width 90 height 13
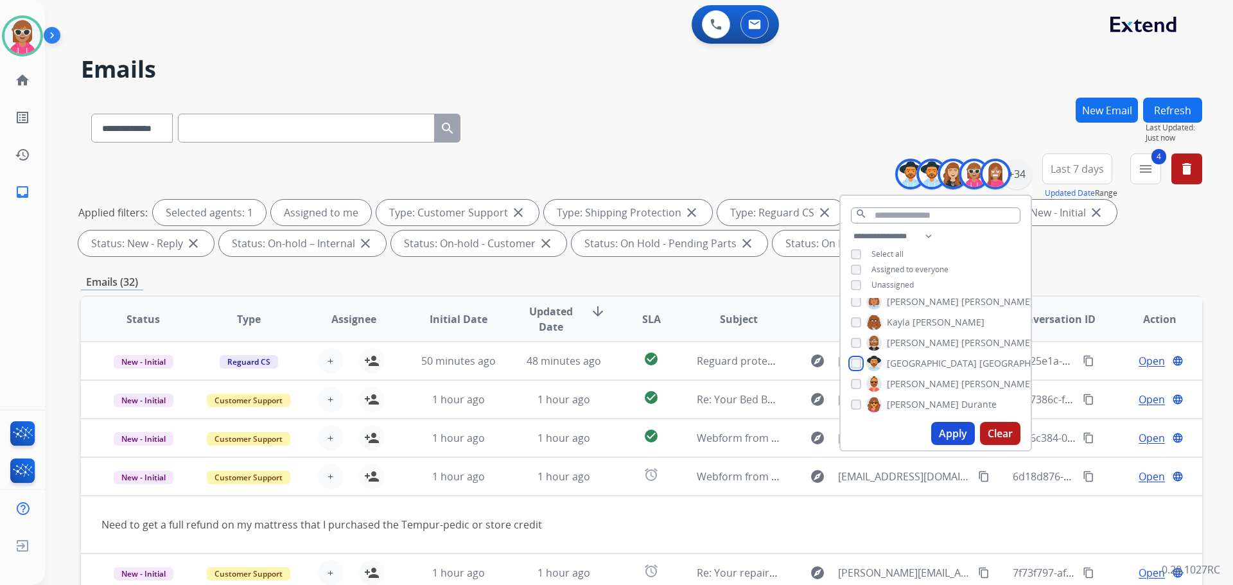
scroll to position [258, 0]
click at [961, 365] on span "[PERSON_NAME]" at bounding box center [997, 361] width 72 height 13
click at [961, 380] on span "Durante" at bounding box center [978, 382] width 35 height 13
click at [961, 399] on span "[PERSON_NAME]" at bounding box center [997, 402] width 72 height 13
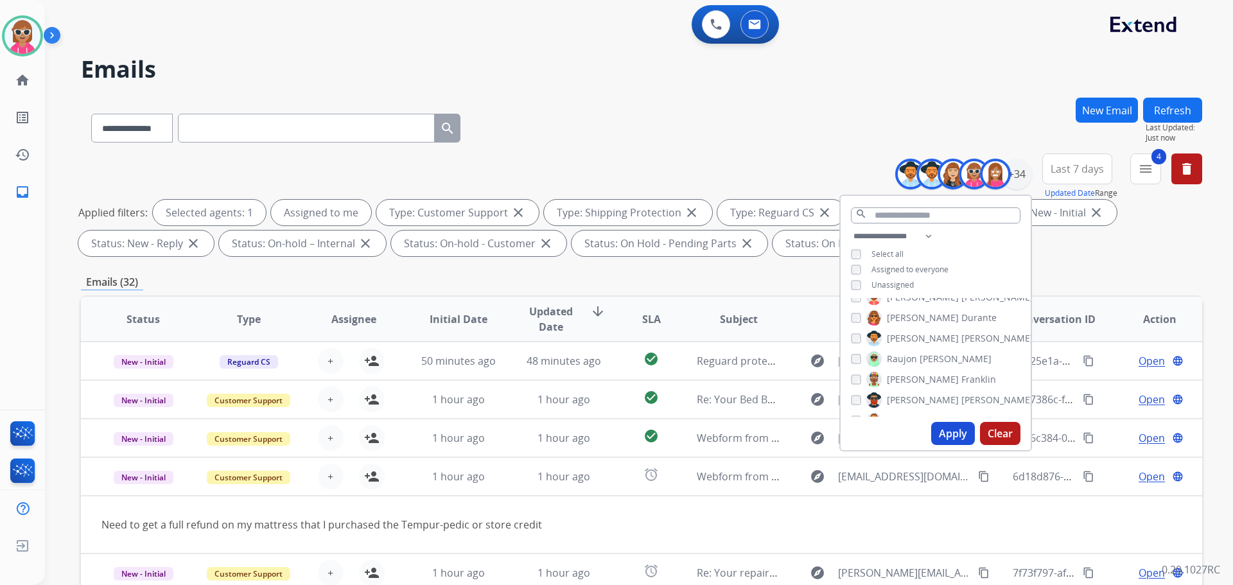
drag, startPoint x: 933, startPoint y: 353, endPoint x: 930, endPoint y: 368, distance: 15.7
click at [932, 353] on span "[PERSON_NAME]" at bounding box center [956, 359] width 72 height 13
drag, startPoint x: 930, startPoint y: 374, endPoint x: 926, endPoint y: 387, distance: 13.4
click at [961, 374] on span "Franklin" at bounding box center [978, 379] width 35 height 13
click at [961, 395] on span "[PERSON_NAME]" at bounding box center [997, 400] width 72 height 13
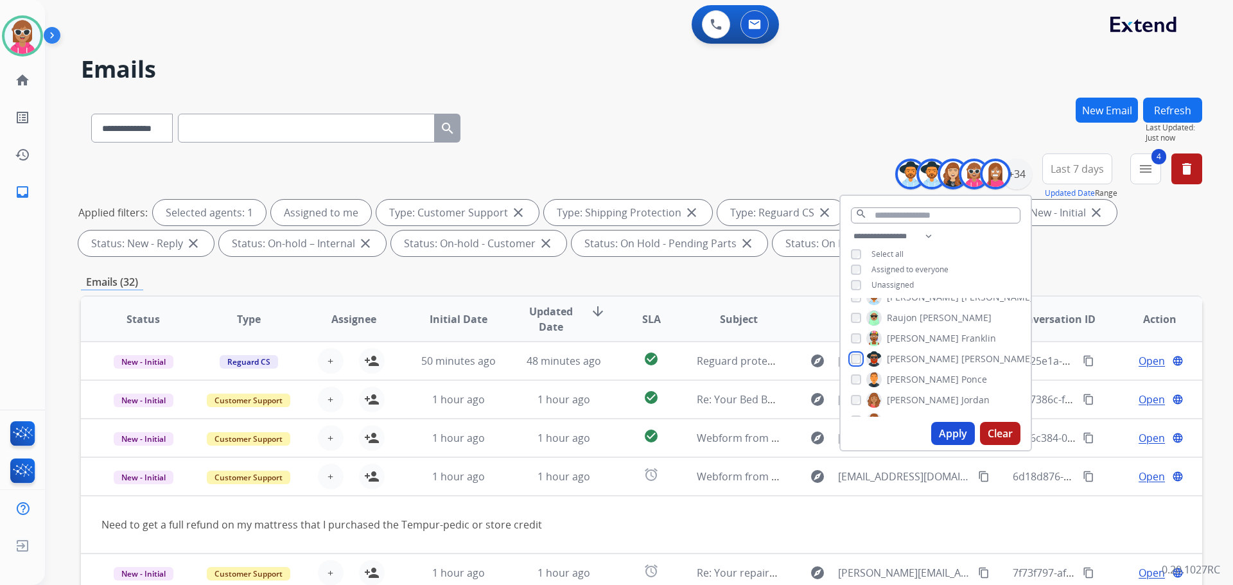
scroll to position [386, 0]
drag, startPoint x: 922, startPoint y: 365, endPoint x: 920, endPoint y: 355, distance: 10.4
click at [922, 365] on div "[PERSON_NAME] [PERSON_NAME] [PERSON_NAME] [PERSON_NAME] [PERSON_NAME] [PERSON_N…" at bounding box center [936, 357] width 190 height 119
click at [961, 356] on span "Ponce" at bounding box center [974, 356] width 26 height 13
click at [961, 374] on span "Jordan" at bounding box center [975, 377] width 28 height 13
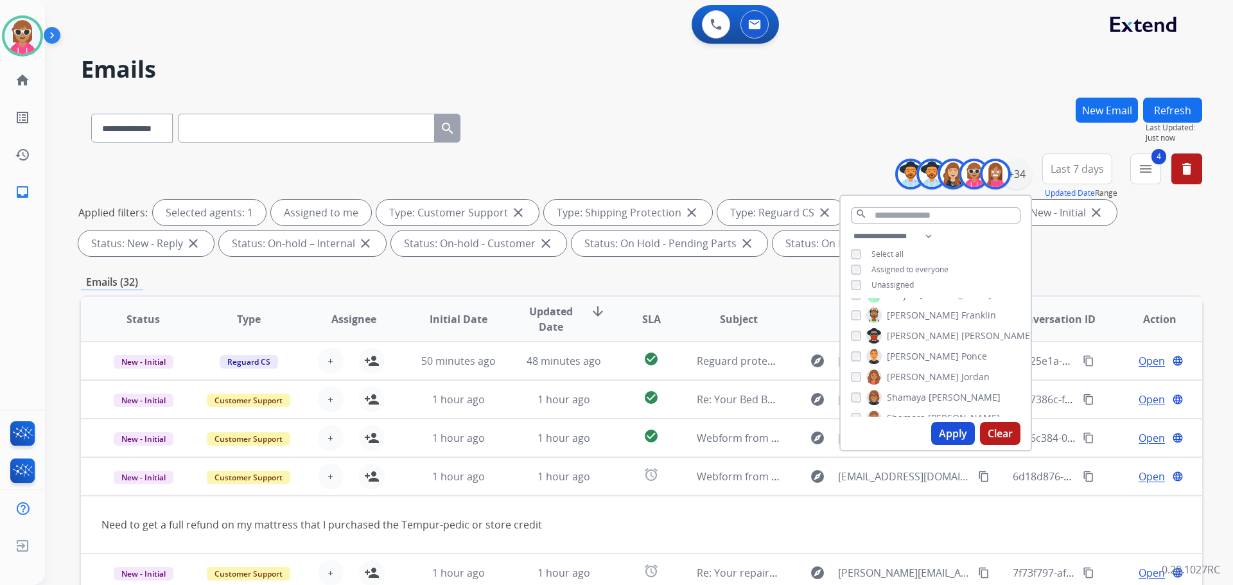
click at [920, 345] on div "[PERSON_NAME] [PERSON_NAME] [PERSON_NAME] [PERSON_NAME] [PERSON_NAME] [PERSON_N…" at bounding box center [936, 357] width 190 height 119
click at [911, 344] on div "[PERSON_NAME] [PERSON_NAME] [PERSON_NAME] [PERSON_NAME] [PERSON_NAME] [PERSON_N…" at bounding box center [936, 357] width 190 height 119
click at [961, 355] on span "Ponce" at bounding box center [974, 356] width 26 height 13
click at [917, 390] on label "[PERSON_NAME]" at bounding box center [933, 397] width 134 height 15
click at [902, 415] on span "Shamora" at bounding box center [906, 418] width 39 height 13
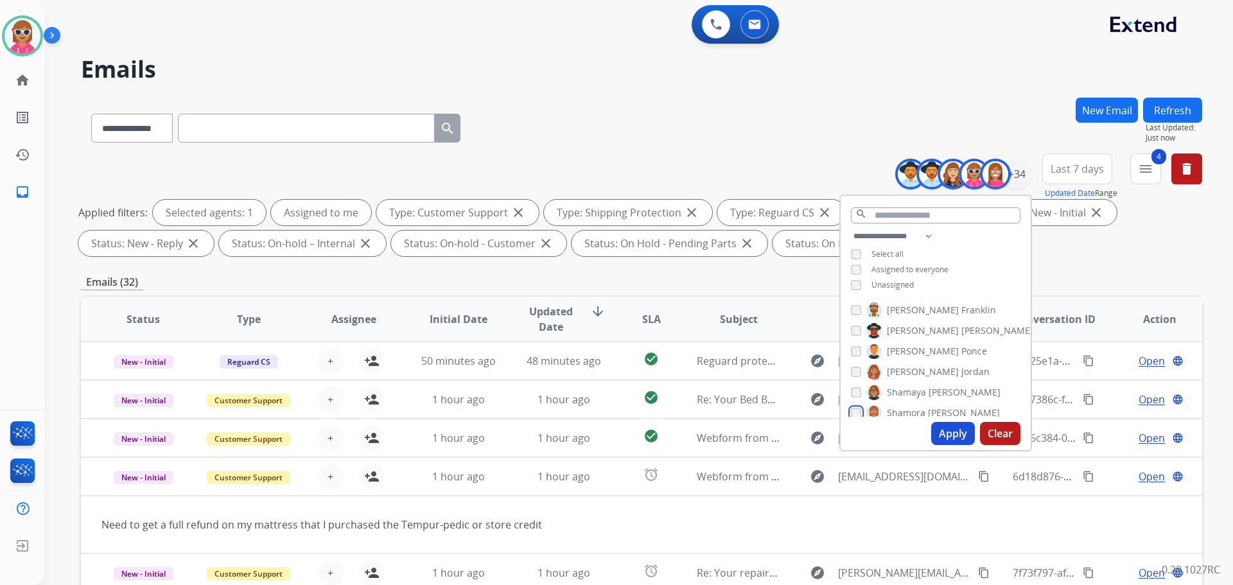
scroll to position [455, 0]
click at [917, 369] on span "Shqnetta" at bounding box center [906, 369] width 39 height 13
drag, startPoint x: 915, startPoint y: 388, endPoint x: 911, endPoint y: 394, distance: 6.9
click at [914, 388] on span "[PERSON_NAME]" at bounding box center [923, 389] width 72 height 13
click at [910, 403] on label "[PERSON_NAME]" at bounding box center [933, 410] width 135 height 15
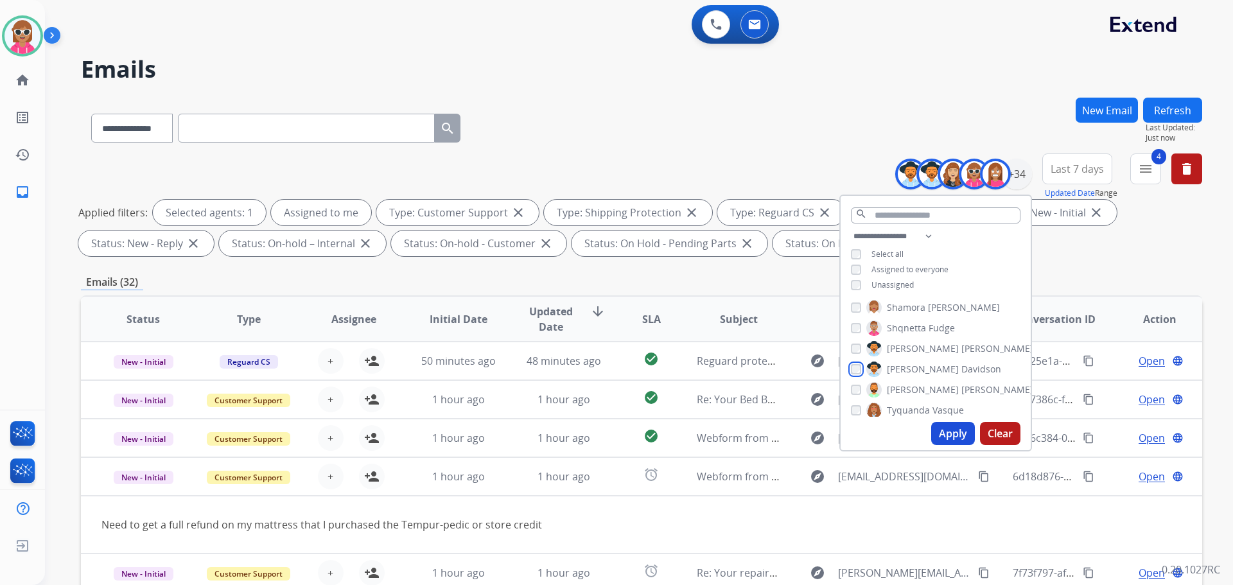
scroll to position [520, 0]
click at [961, 364] on span "[PERSON_NAME]" at bounding box center [997, 366] width 72 height 13
click at [921, 389] on span "Tyquanda" at bounding box center [908, 387] width 43 height 13
click at [919, 400] on label "[PERSON_NAME]" at bounding box center [899, 407] width 66 height 15
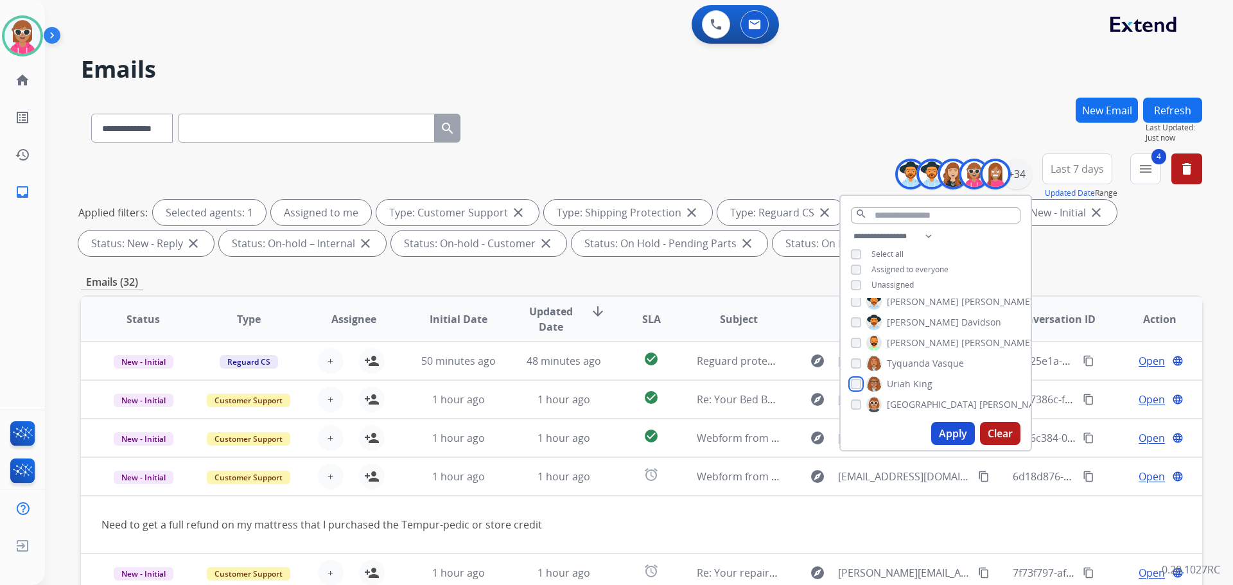
scroll to position [584, 0]
click at [927, 368] on label "[PERSON_NAME]" at bounding box center [958, 363] width 185 height 15
click at [961, 381] on span "Young" at bounding box center [974, 384] width 27 height 13
click at [921, 406] on span "[PERSON_NAME]" at bounding box center [923, 405] width 72 height 13
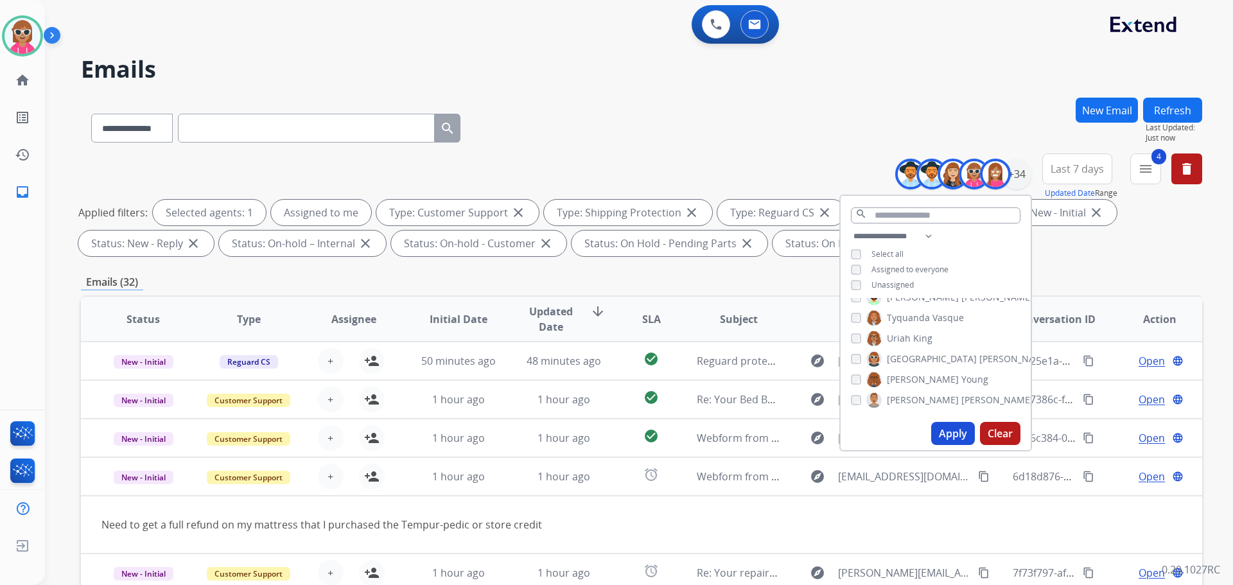
click at [949, 433] on button "Apply" at bounding box center [953, 433] width 44 height 23
select select "*"
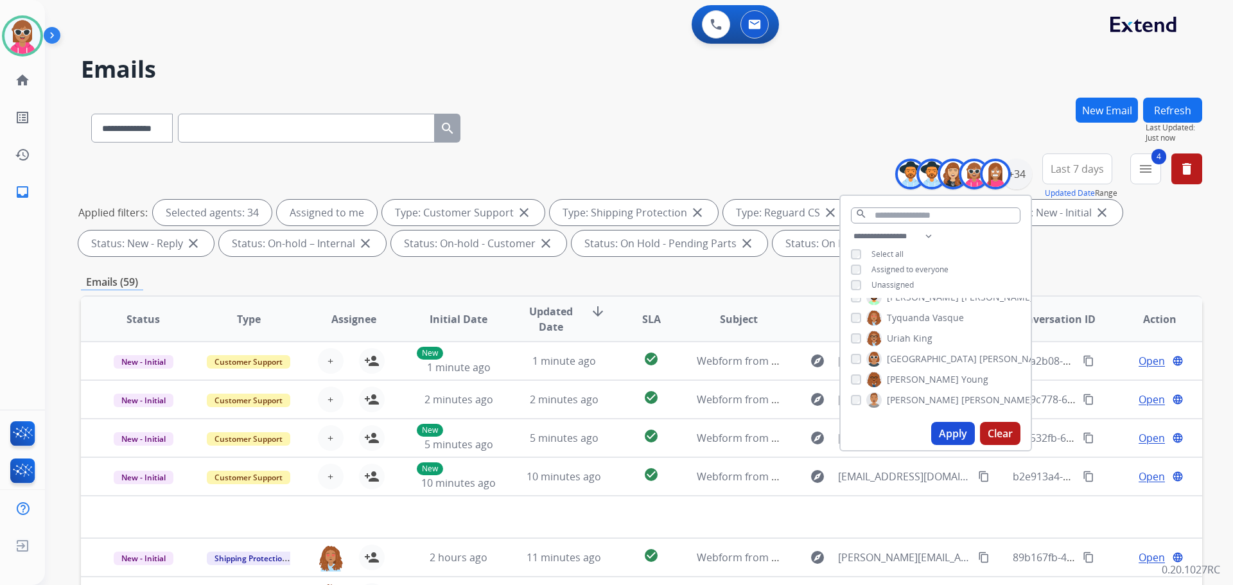
click at [975, 257] on div "**********" at bounding box center [936, 262] width 190 height 67
click at [943, 433] on button "Apply" at bounding box center [953, 433] width 44 height 23
click at [645, 262] on div "**********" at bounding box center [641, 445] width 1121 height 695
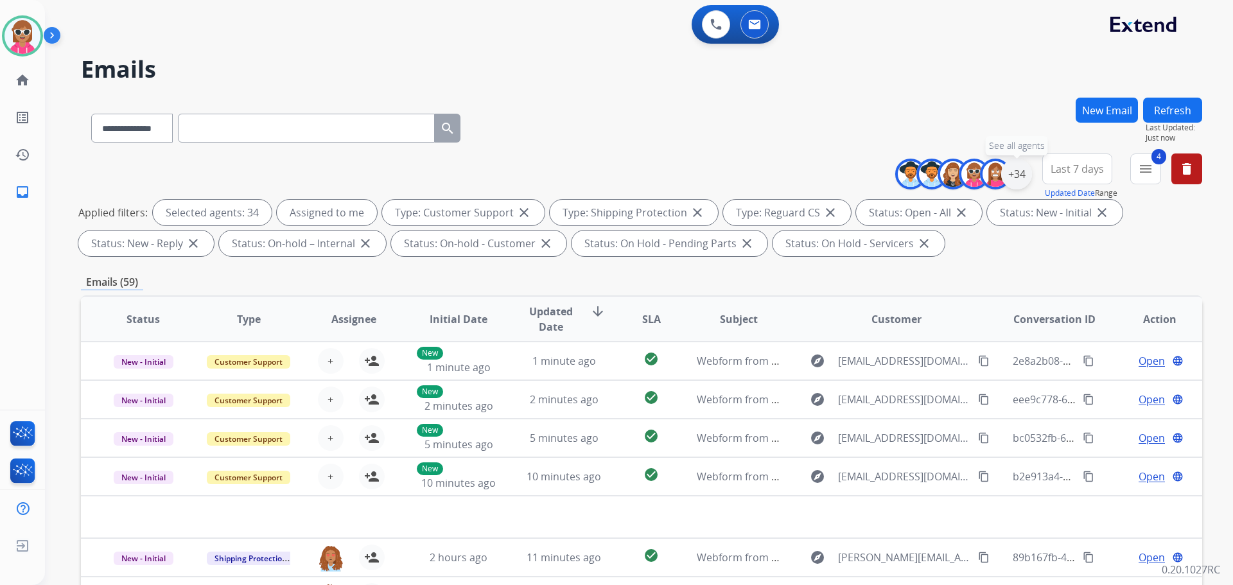
click at [1020, 174] on div "+34" at bounding box center [1016, 174] width 31 height 31
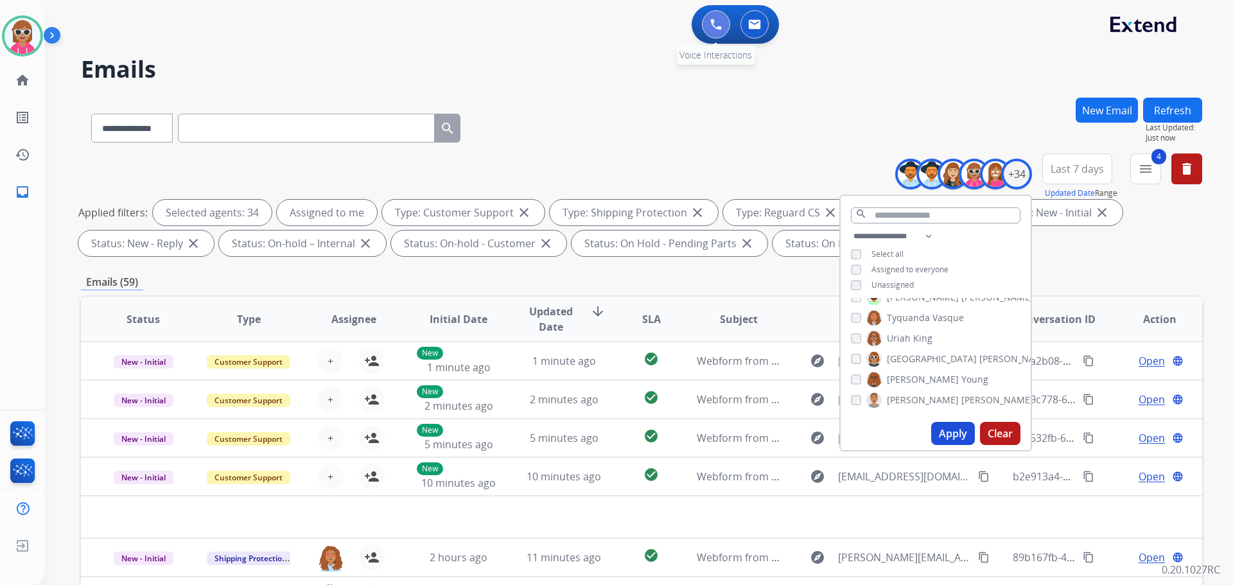
click at [716, 30] on img at bounding box center [716, 25] width 12 height 12
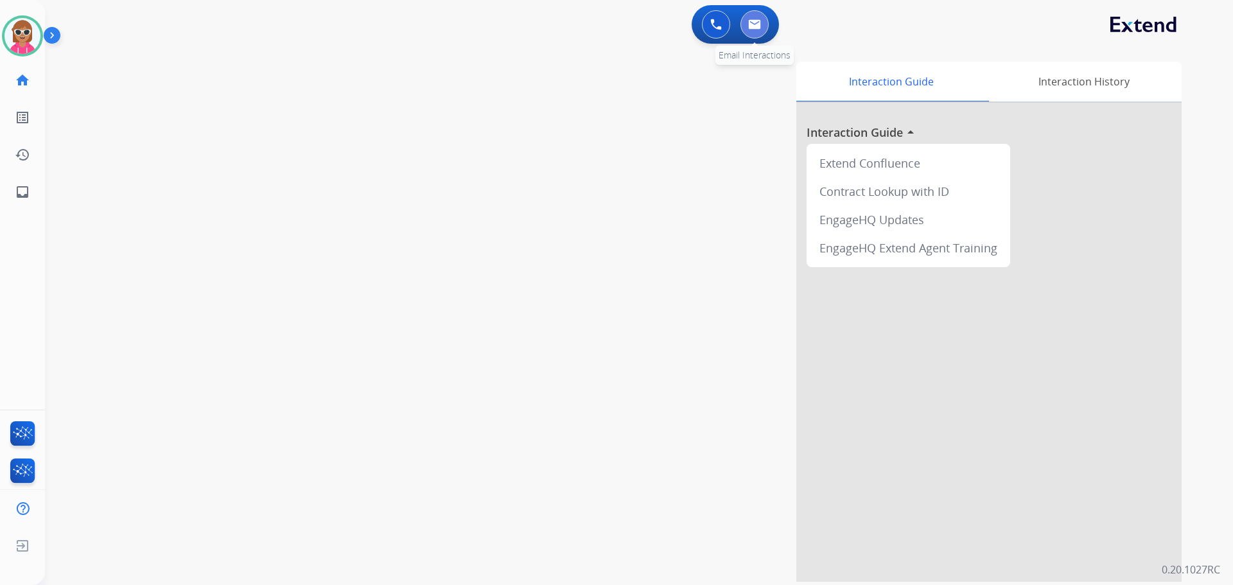
click at [753, 28] on img at bounding box center [754, 24] width 13 height 10
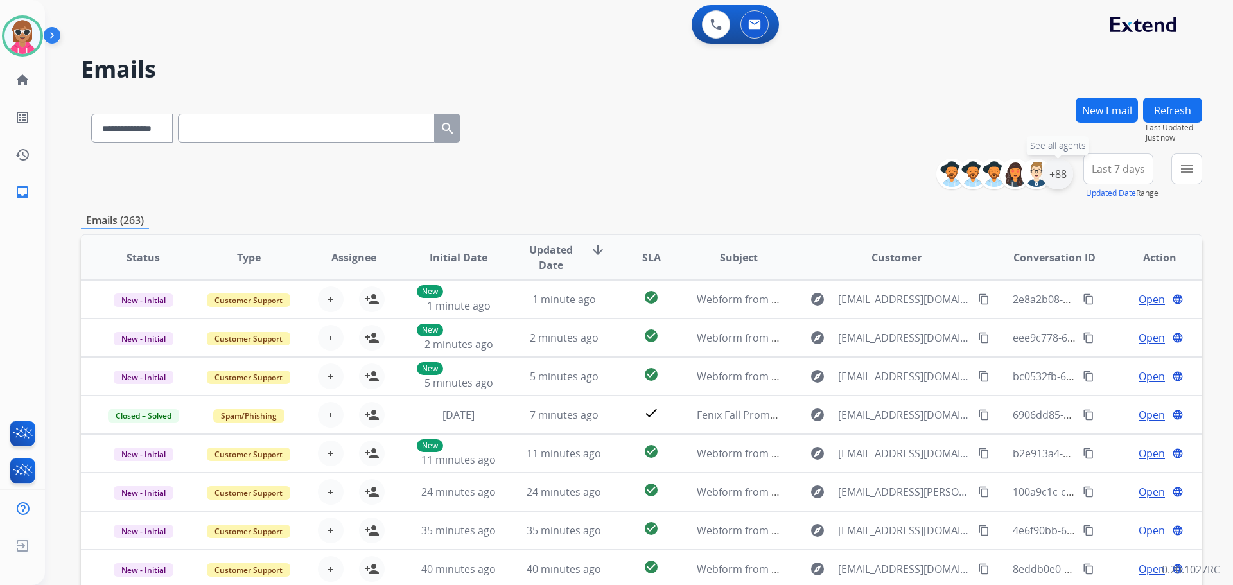
click at [1059, 176] on div "+88" at bounding box center [1057, 174] width 31 height 31
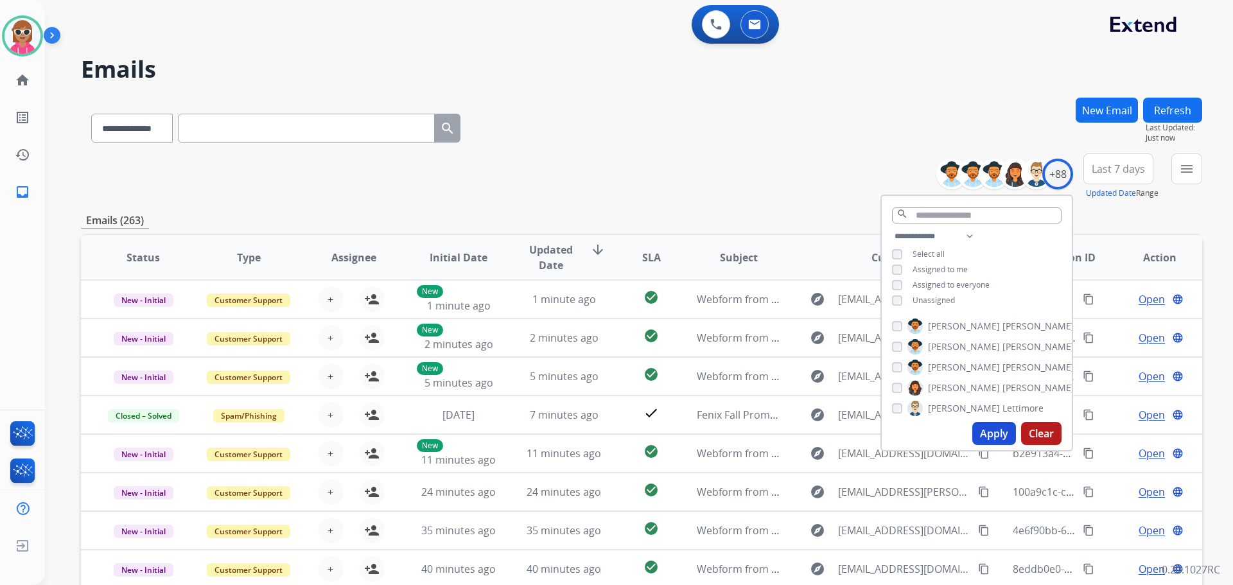
click at [943, 296] on span "Unassigned" at bounding box center [934, 300] width 42 height 11
click at [945, 268] on span "Assigned to me" at bounding box center [940, 269] width 55 height 11
click at [953, 234] on select "**********" at bounding box center [936, 236] width 89 height 15
select select "**********"
click at [892, 229] on select "**********" at bounding box center [936, 236] width 89 height 15
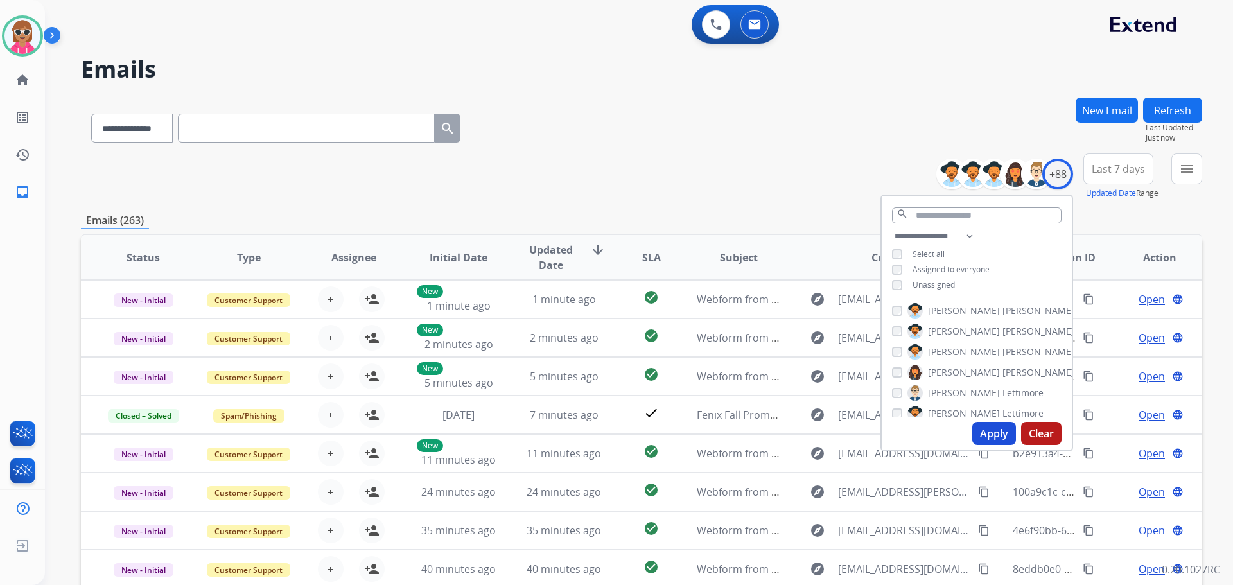
drag, startPoint x: 1027, startPoint y: 247, endPoint x: 1015, endPoint y: 261, distance: 18.2
click at [1026, 248] on div "**********" at bounding box center [977, 262] width 190 height 67
click at [893, 315] on div "[PERSON_NAME]" at bounding box center [983, 310] width 182 height 15
click at [902, 415] on div "[PERSON_NAME]" at bounding box center [963, 413] width 143 height 15
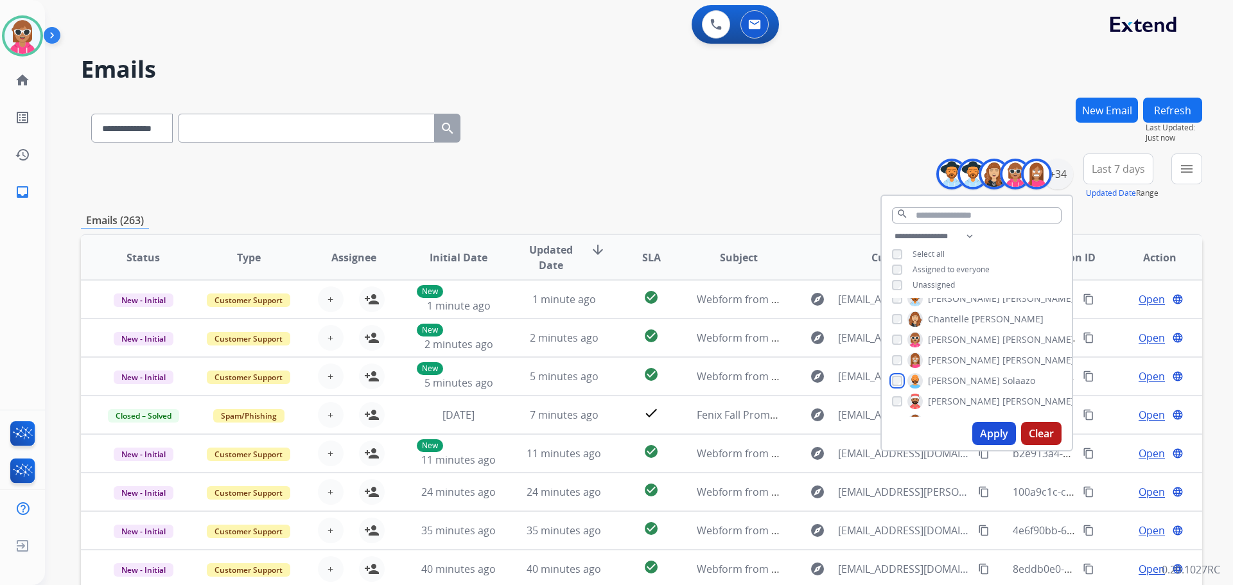
scroll to position [64, 0]
click at [900, 384] on div "[PERSON_NAME]" at bounding box center [972, 390] width 161 height 15
click at [900, 347] on div "[PERSON_NAME]" at bounding box center [983, 343] width 182 height 15
click at [902, 405] on div "Kenya [GEOGRAPHIC_DATA]" at bounding box center [1001, 405] width 218 height 15
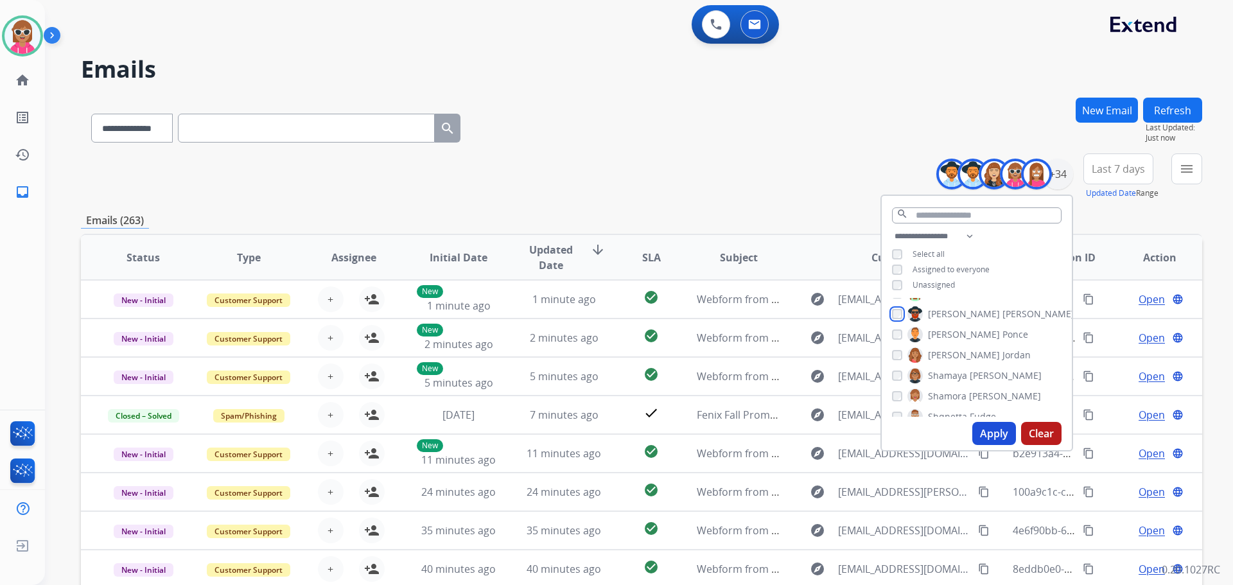
scroll to position [385, 0]
click at [896, 381] on div "[PERSON_NAME]" at bounding box center [961, 377] width 139 height 15
click at [887, 374] on div "[PERSON_NAME] [PERSON_NAME] [PERSON_NAME] [PERSON_NAME] [PERSON_NAME] [PERSON_N…" at bounding box center [977, 357] width 190 height 119
click at [898, 347] on div "[PERSON_NAME]" at bounding box center [966, 354] width 149 height 15
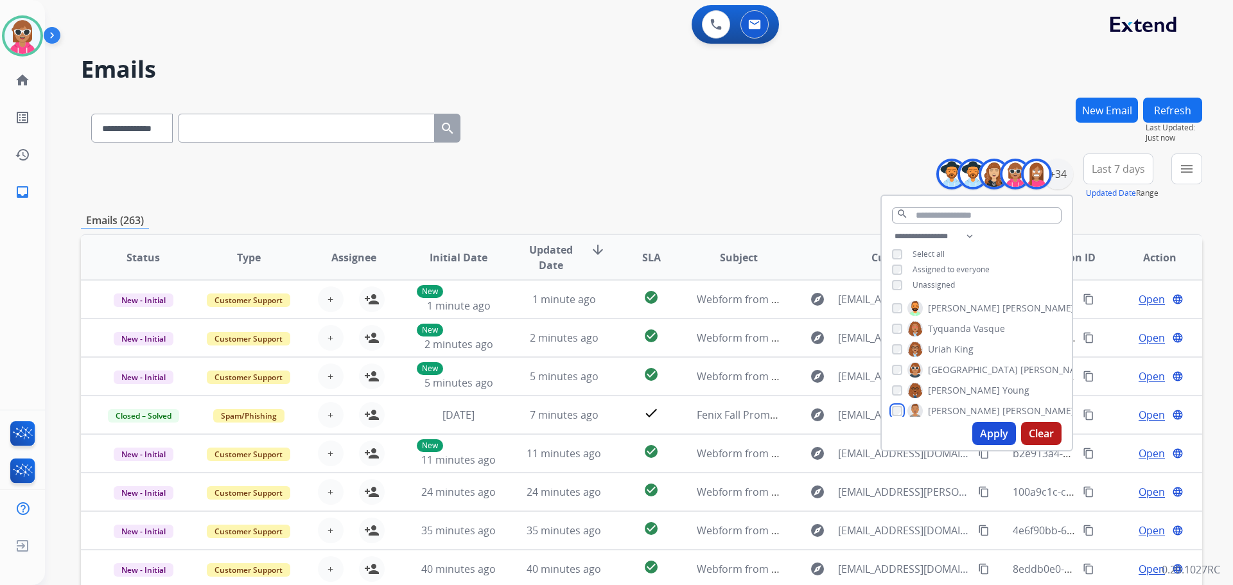
scroll to position [589, 0]
click at [992, 430] on button "Apply" at bounding box center [994, 433] width 44 height 23
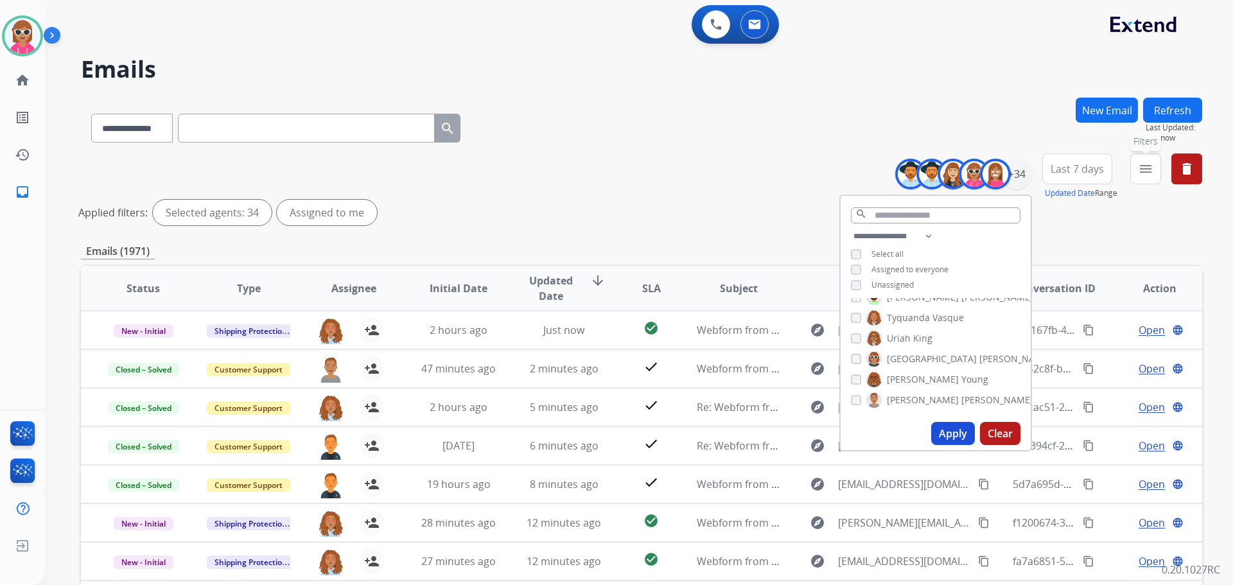
click at [1135, 173] on button "menu Filters" at bounding box center [1145, 168] width 31 height 31
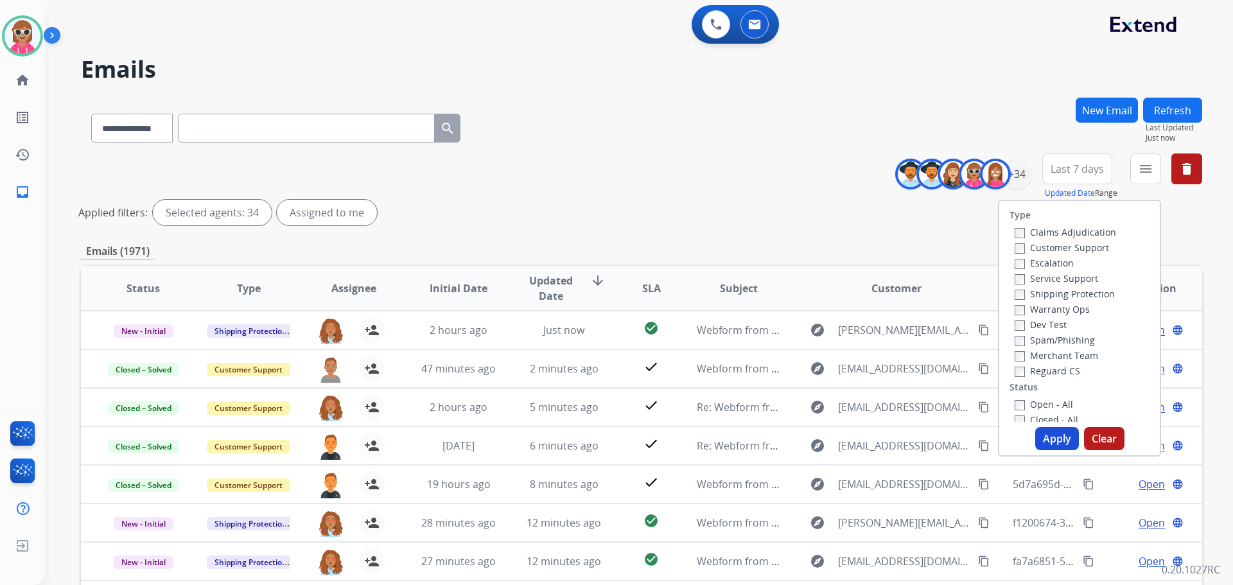
click at [1061, 252] on label "Customer Support" at bounding box center [1062, 247] width 94 height 12
click at [1069, 290] on label "Shipping Protection" at bounding box center [1065, 294] width 100 height 12
click at [1057, 369] on label "Reguard CS" at bounding box center [1048, 371] width 66 height 12
click at [1047, 399] on label "Open - All" at bounding box center [1044, 404] width 58 height 12
click at [1063, 439] on button "Apply" at bounding box center [1057, 438] width 44 height 23
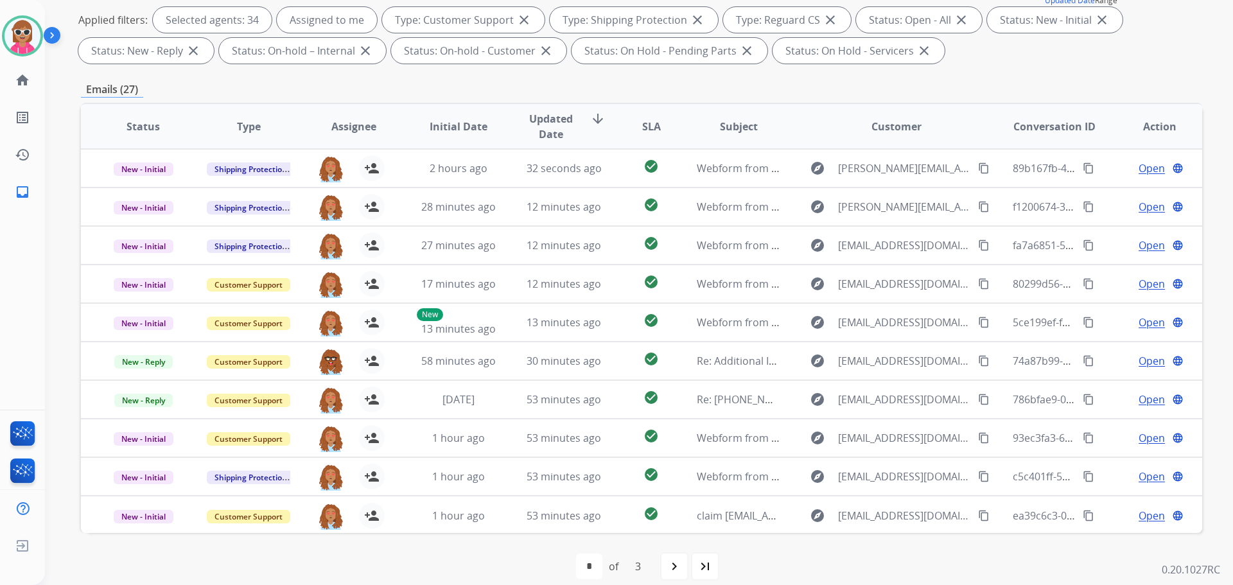
scroll to position [1, 0]
click at [675, 569] on mat-icon "navigate_next" at bounding box center [674, 566] width 15 height 15
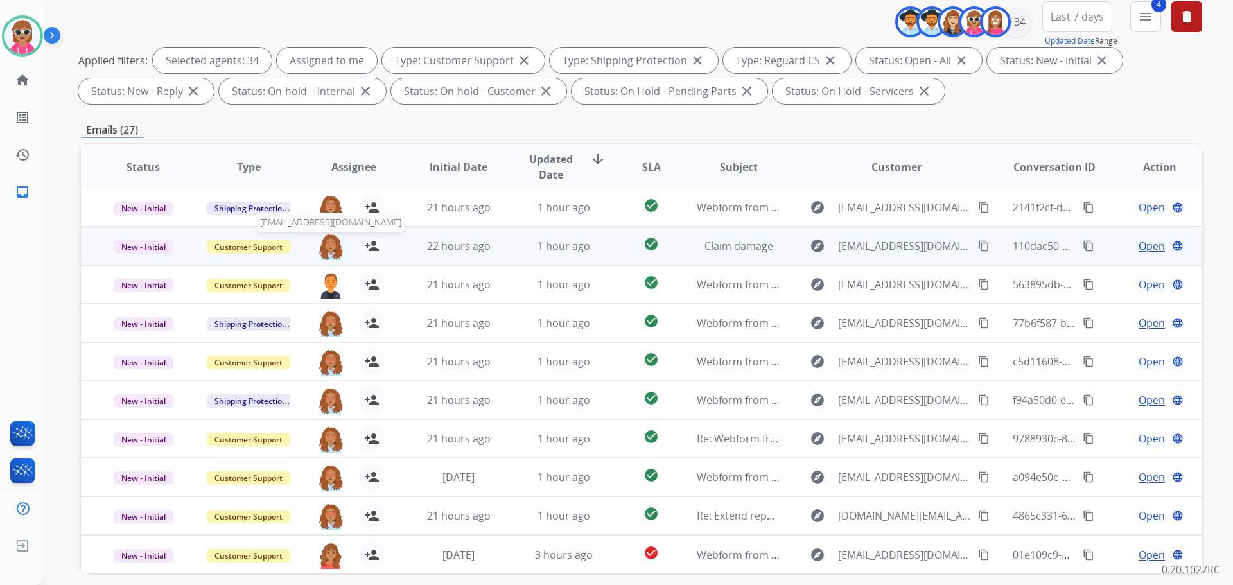
scroll to position [193, 0]
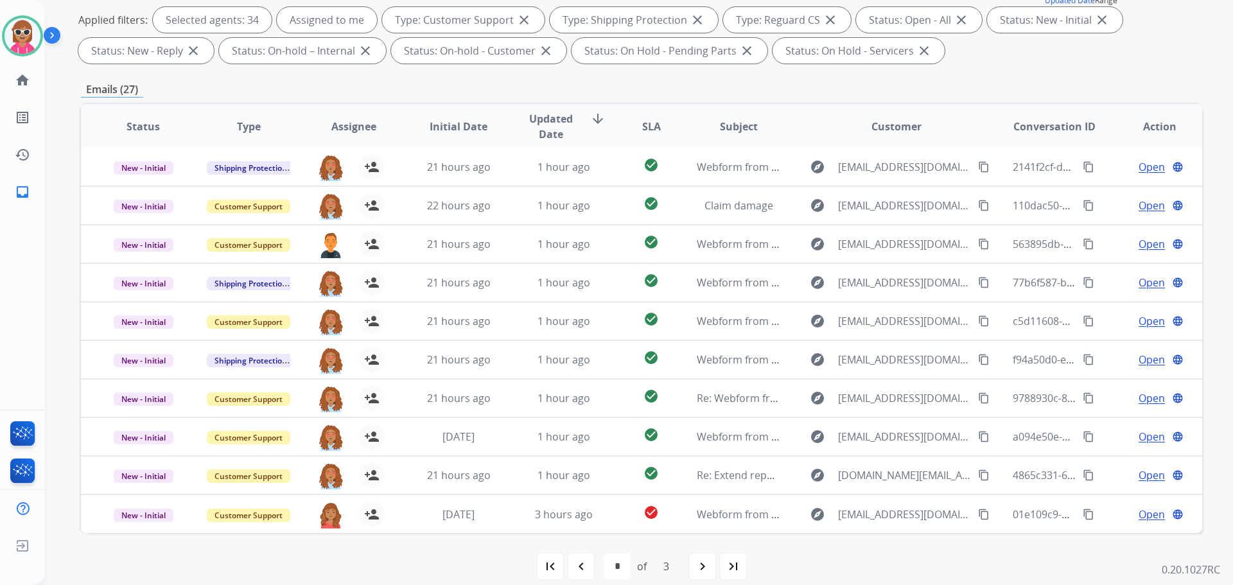
click at [344, 126] on span "Assignee" at bounding box center [353, 126] width 45 height 15
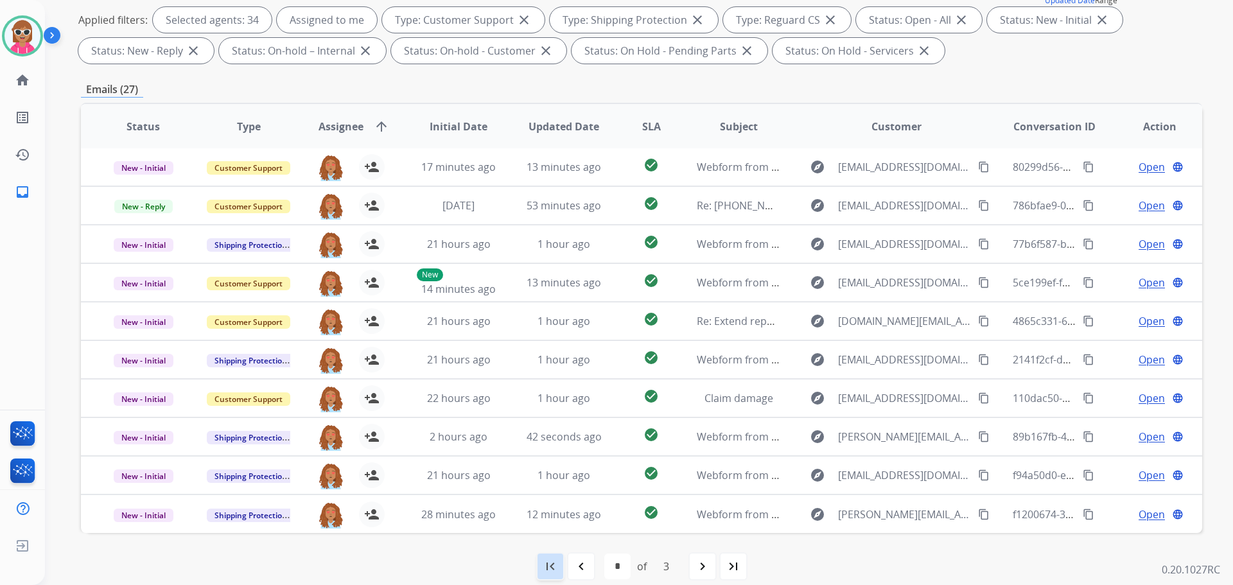
click at [557, 557] on div "first_page" at bounding box center [550, 566] width 28 height 28
select select "*"
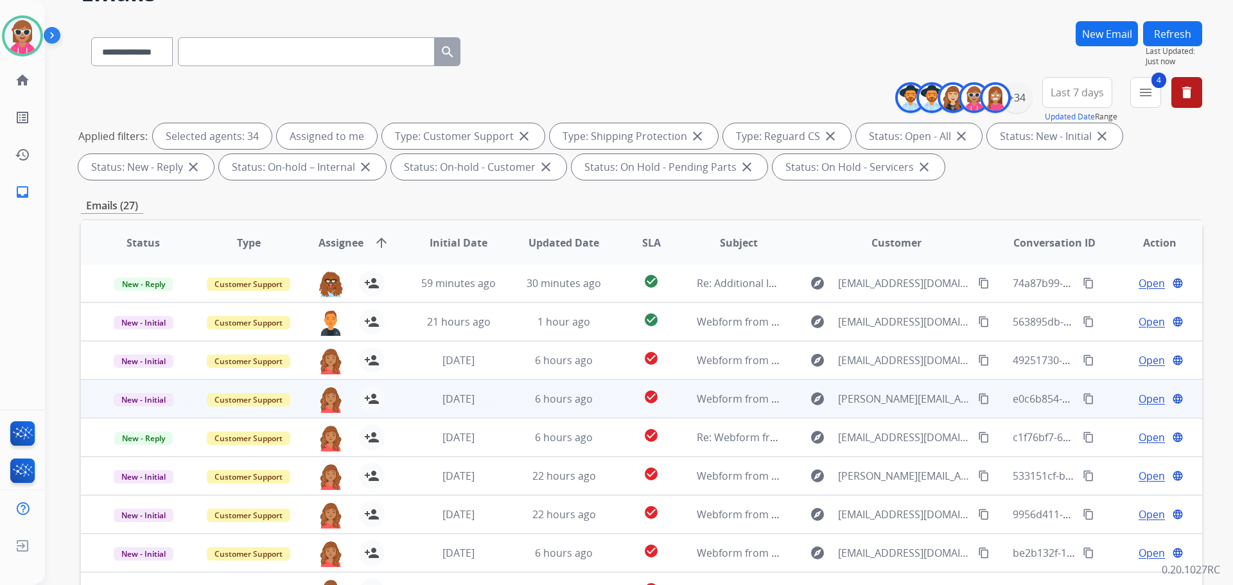
scroll to position [207, 0]
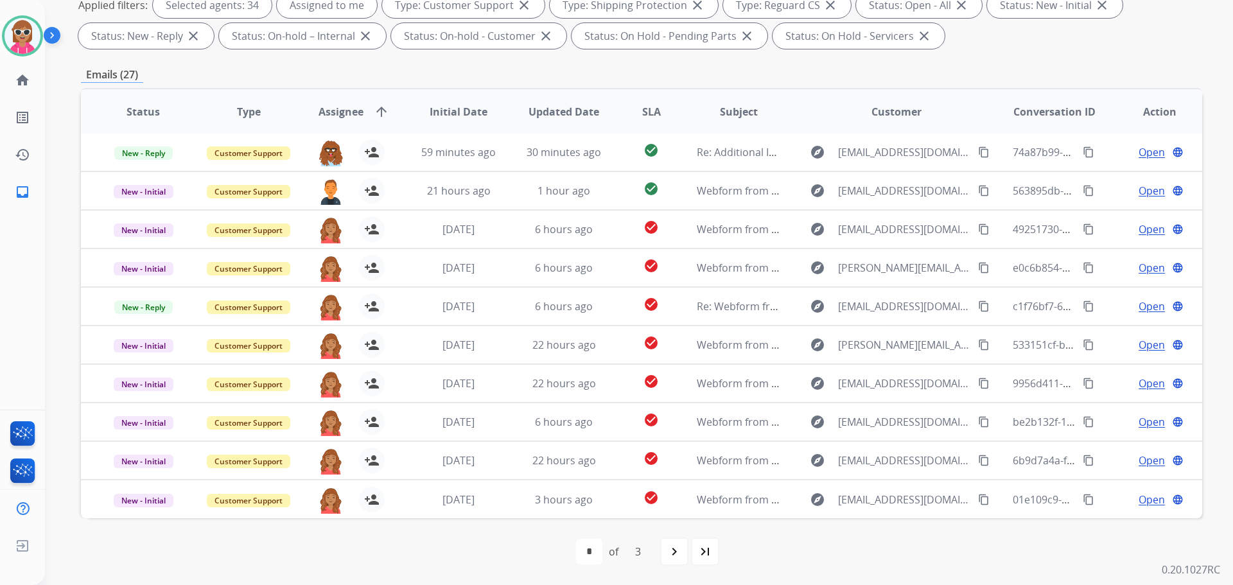
drag, startPoint x: 338, startPoint y: 91, endPoint x: 341, endPoint y: 124, distance: 32.9
click at [338, 92] on th "Assignee arrow_upward" at bounding box center [343, 111] width 105 height 45
click at [341, 125] on th "Assignee arrow_upward" at bounding box center [343, 111] width 105 height 45
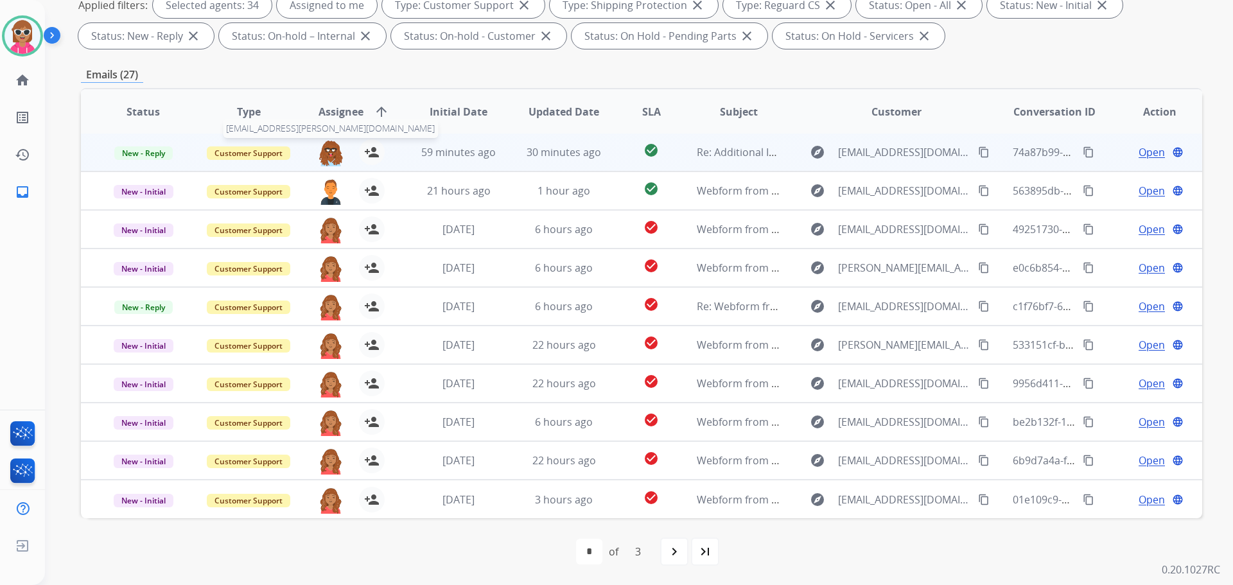
click at [322, 156] on img at bounding box center [331, 152] width 26 height 27
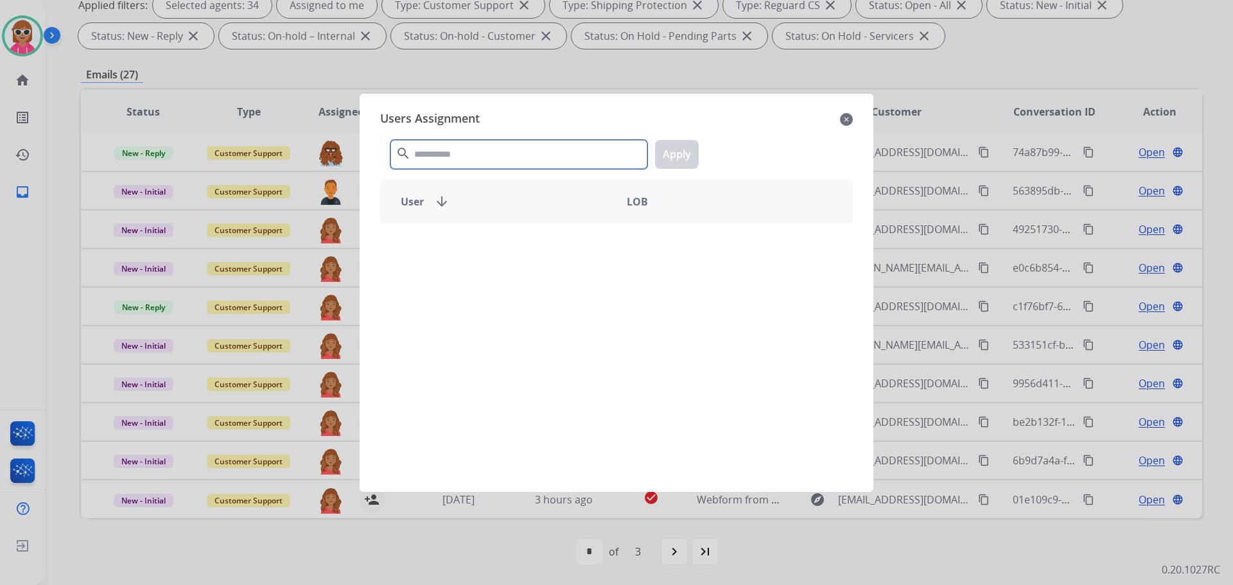
click at [446, 151] on input "text" at bounding box center [518, 154] width 257 height 29
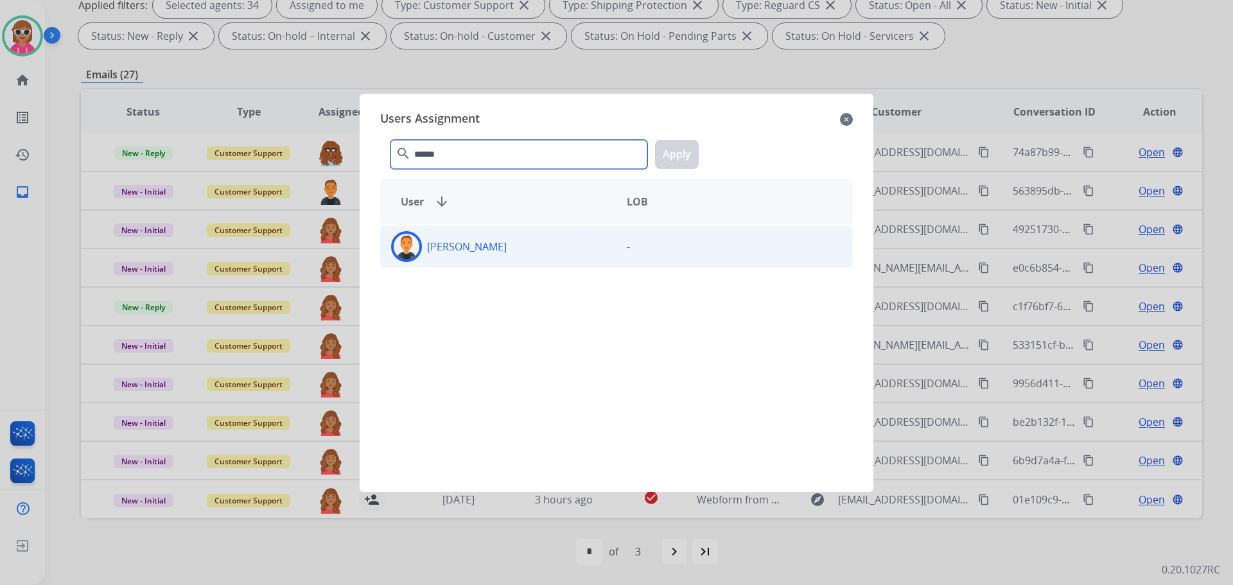
type input "******"
click at [527, 243] on div "[PERSON_NAME]" at bounding box center [499, 246] width 236 height 31
drag, startPoint x: 685, startPoint y: 149, endPoint x: 671, endPoint y: 152, distance: 14.5
click at [681, 150] on button "Apply" at bounding box center [677, 154] width 44 height 29
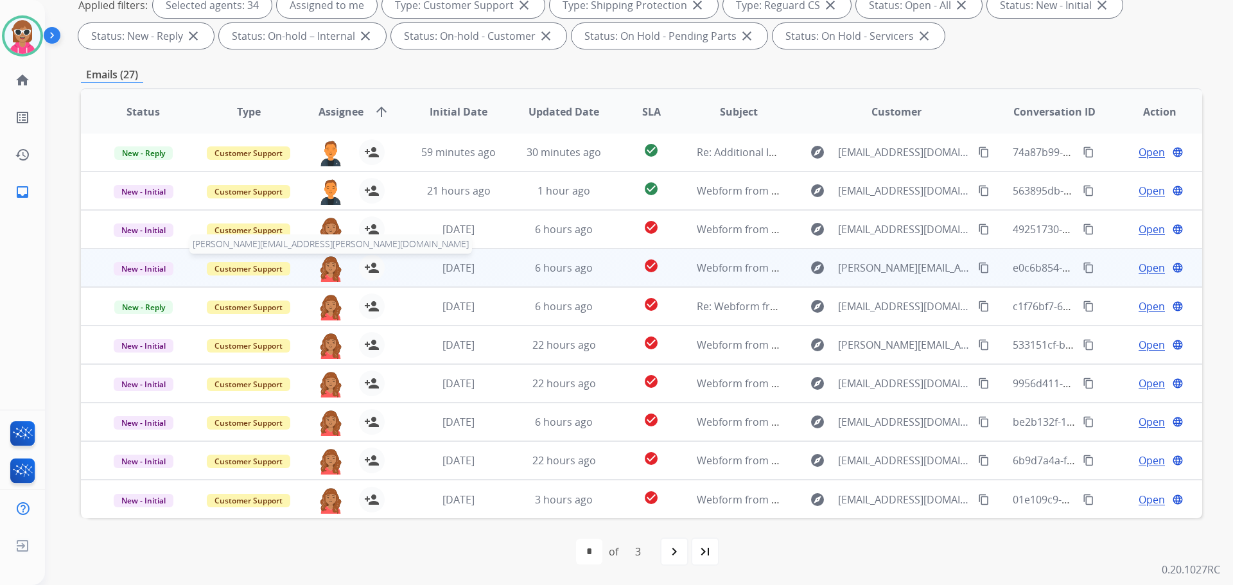
click at [321, 262] on img at bounding box center [331, 268] width 26 height 27
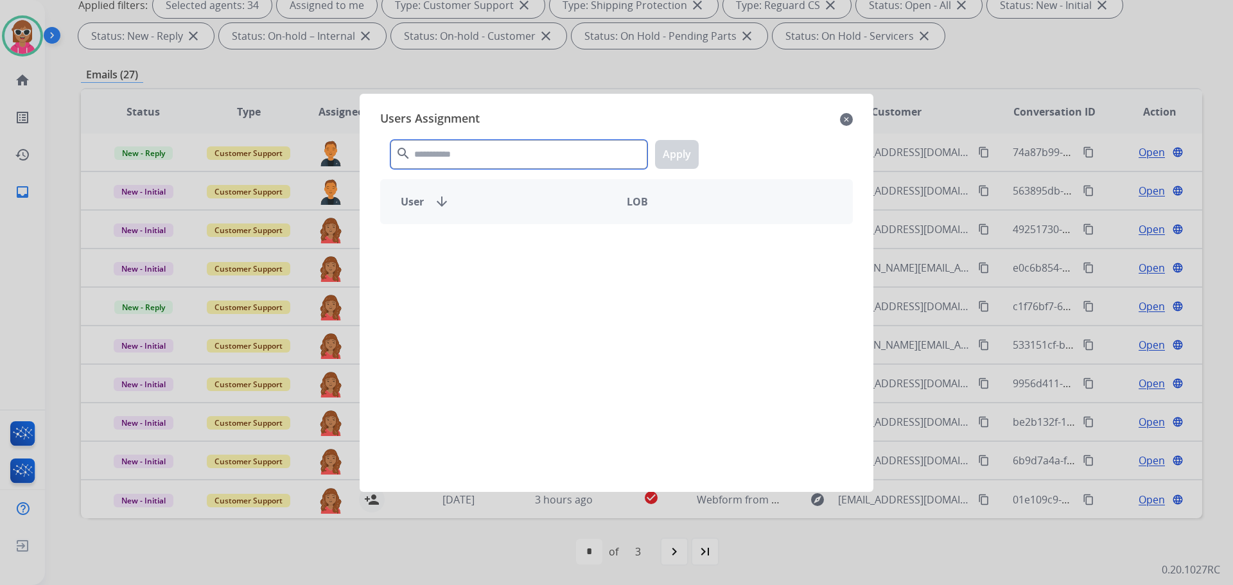
click at [465, 166] on input "text" at bounding box center [518, 154] width 257 height 29
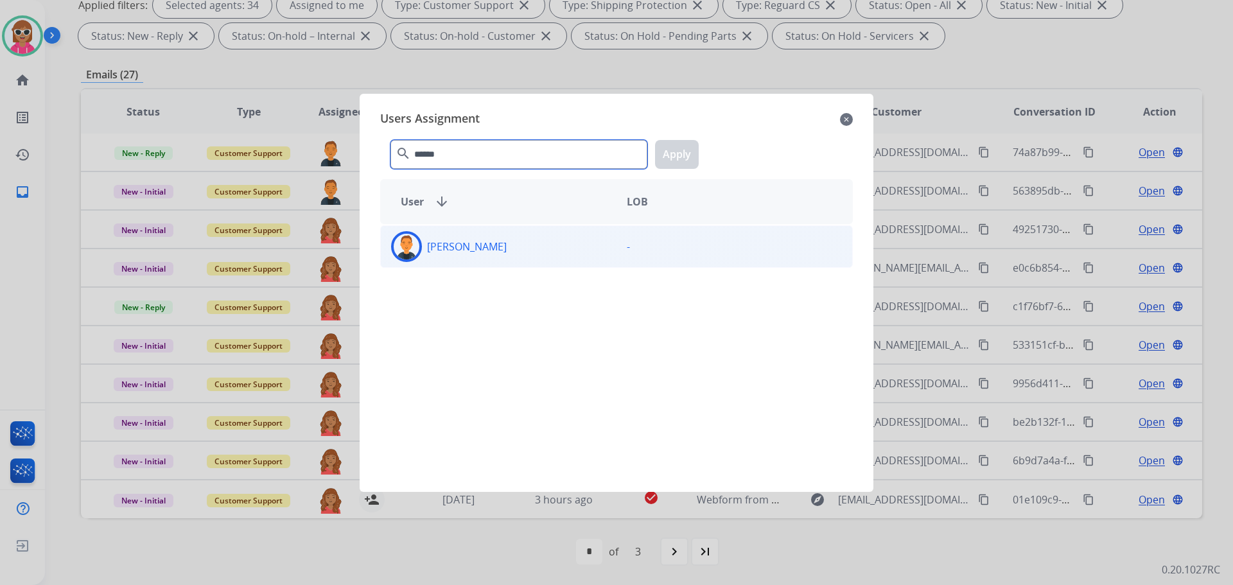
type input "******"
drag, startPoint x: 496, startPoint y: 254, endPoint x: 519, endPoint y: 236, distance: 29.7
click at [495, 255] on div "[PERSON_NAME]" at bounding box center [499, 246] width 236 height 31
click at [673, 159] on button "Apply" at bounding box center [677, 154] width 44 height 29
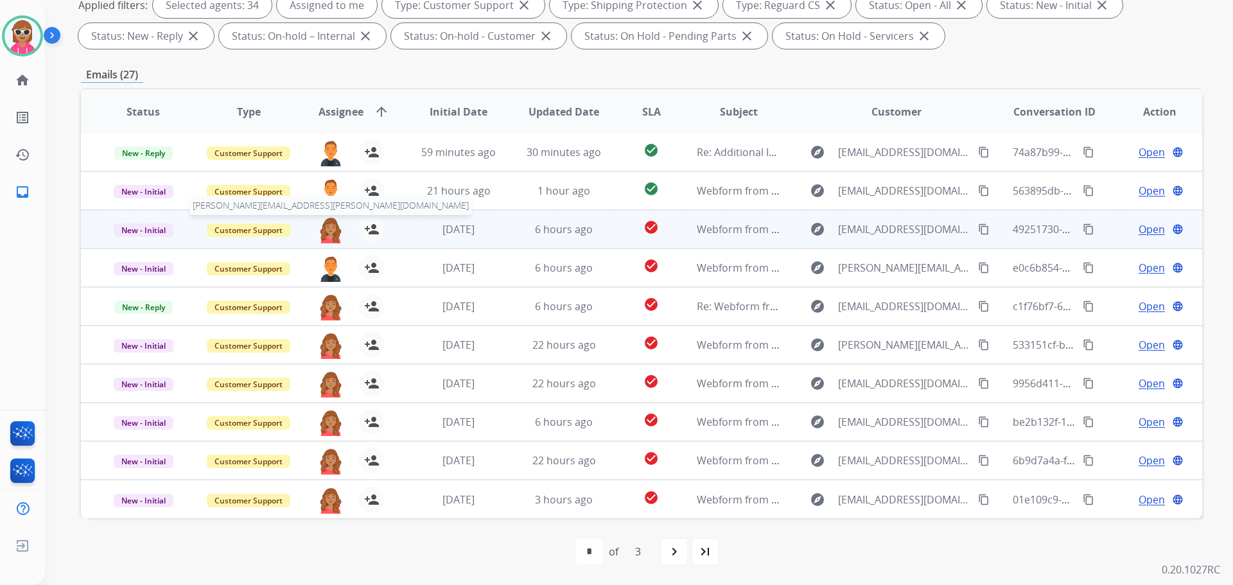
click at [330, 231] on img at bounding box center [331, 229] width 26 height 27
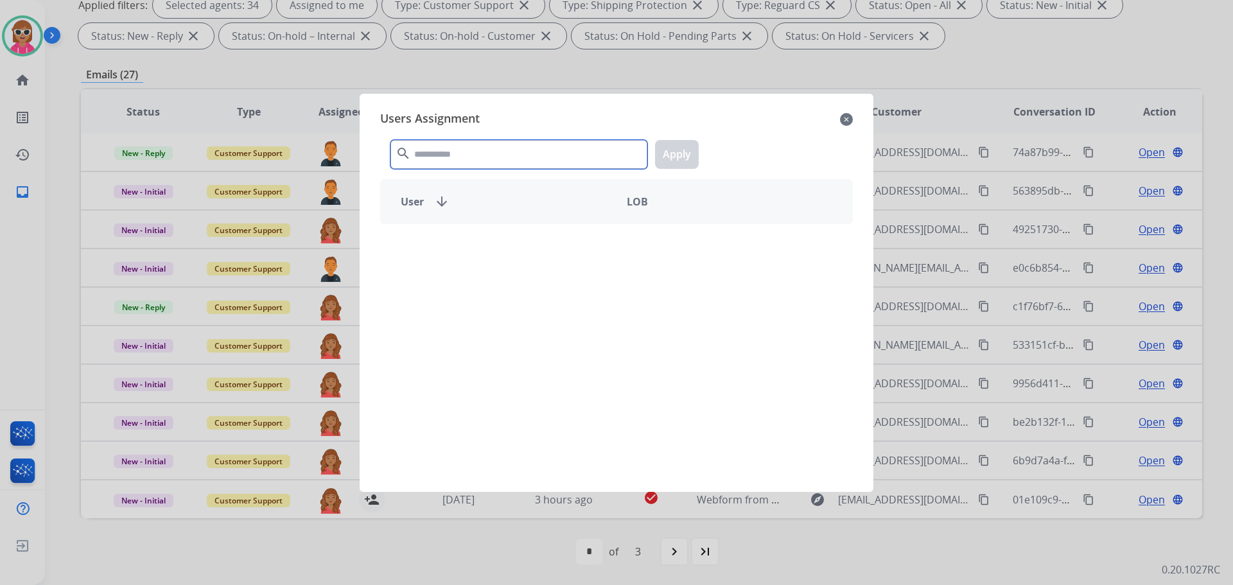
click at [506, 155] on input "text" at bounding box center [518, 154] width 257 height 29
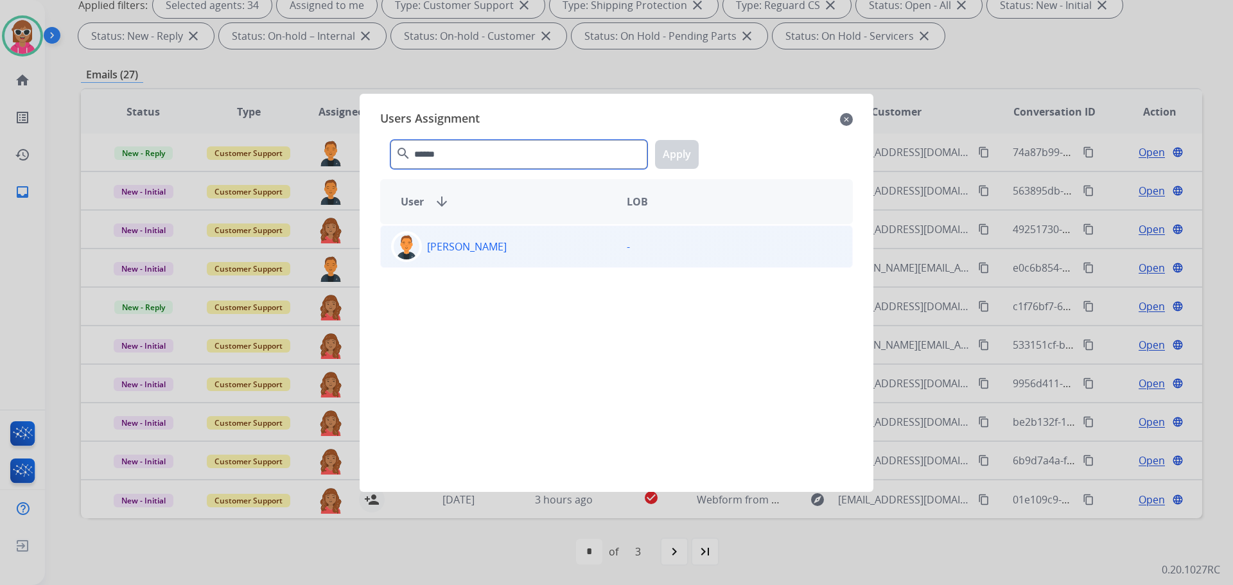
type input "******"
click at [486, 240] on p "[PERSON_NAME]" at bounding box center [467, 246] width 80 height 15
click at [674, 155] on button "Apply" at bounding box center [677, 154] width 44 height 29
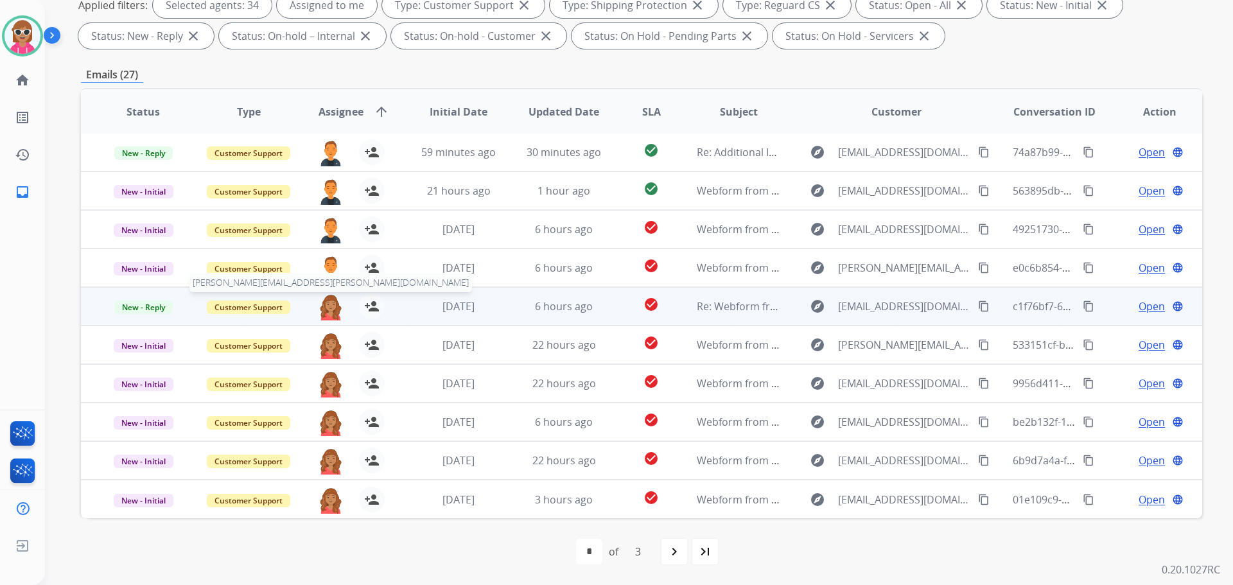
click at [325, 308] on img at bounding box center [331, 306] width 26 height 27
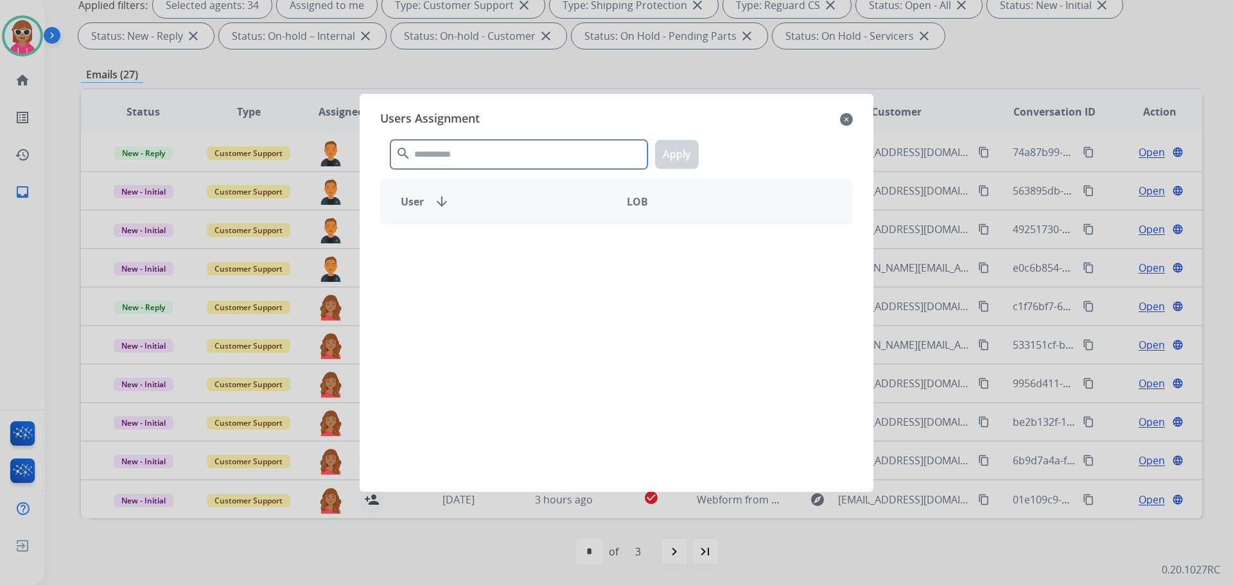
click at [507, 155] on input "text" at bounding box center [518, 154] width 257 height 29
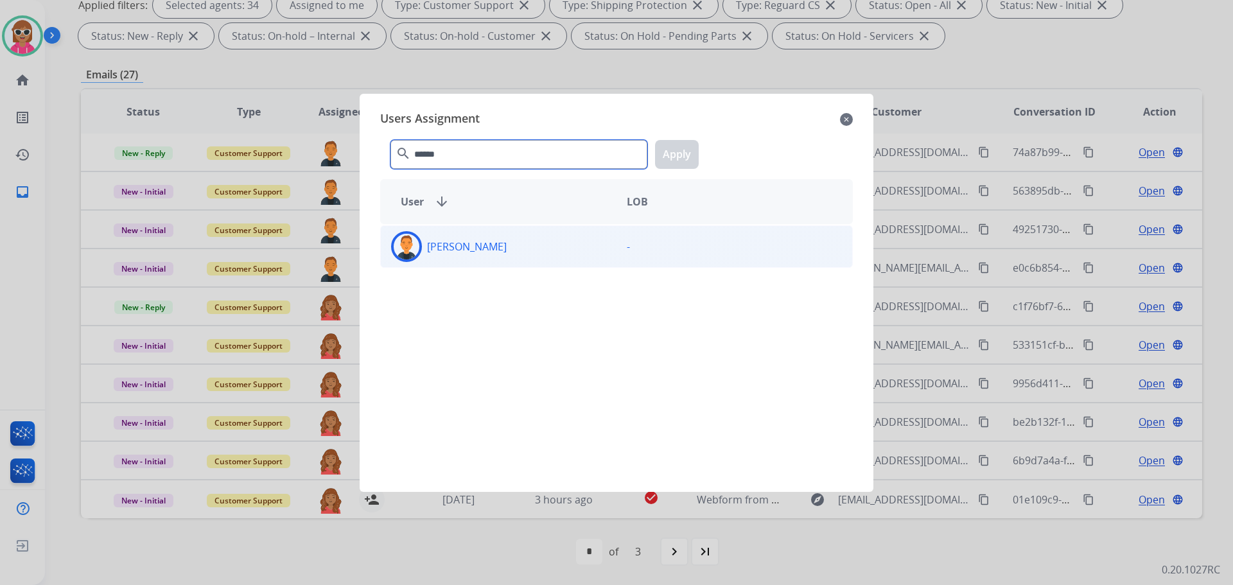
type input "******"
click at [647, 254] on div "-" at bounding box center [734, 246] width 236 height 31
click at [670, 157] on button "Apply" at bounding box center [677, 154] width 44 height 29
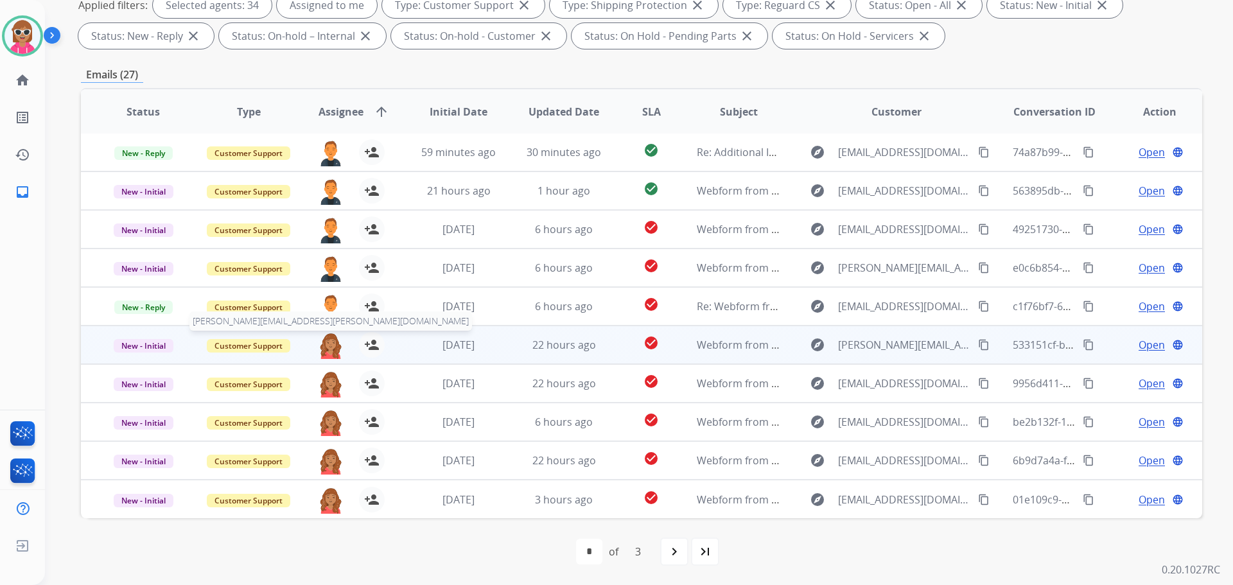
click at [333, 351] on img at bounding box center [331, 345] width 26 height 27
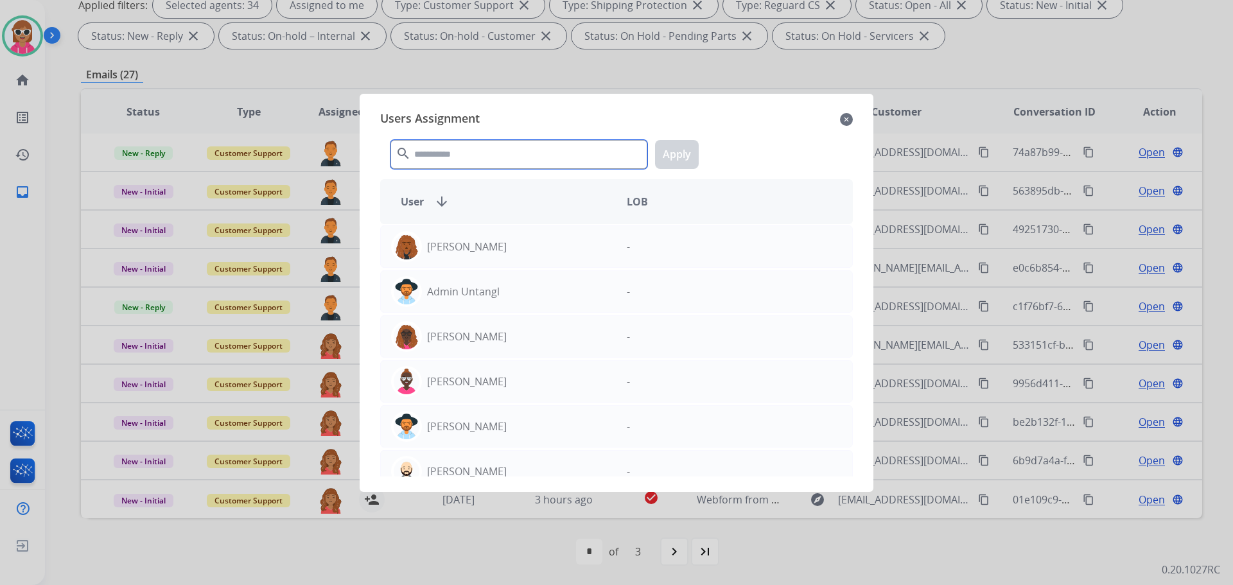
click at [539, 161] on input "text" at bounding box center [518, 154] width 257 height 29
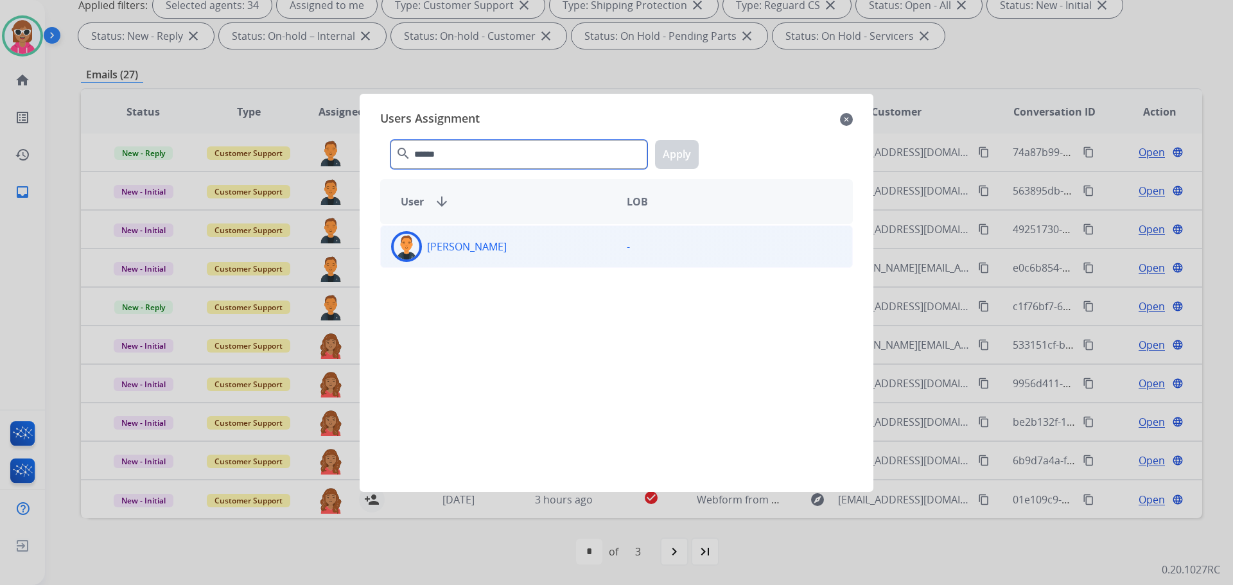
type input "******"
drag, startPoint x: 484, startPoint y: 254, endPoint x: 543, endPoint y: 231, distance: 64.0
click at [485, 254] on div "[PERSON_NAME]" at bounding box center [499, 246] width 236 height 31
click at [680, 161] on button "Apply" at bounding box center [677, 154] width 44 height 29
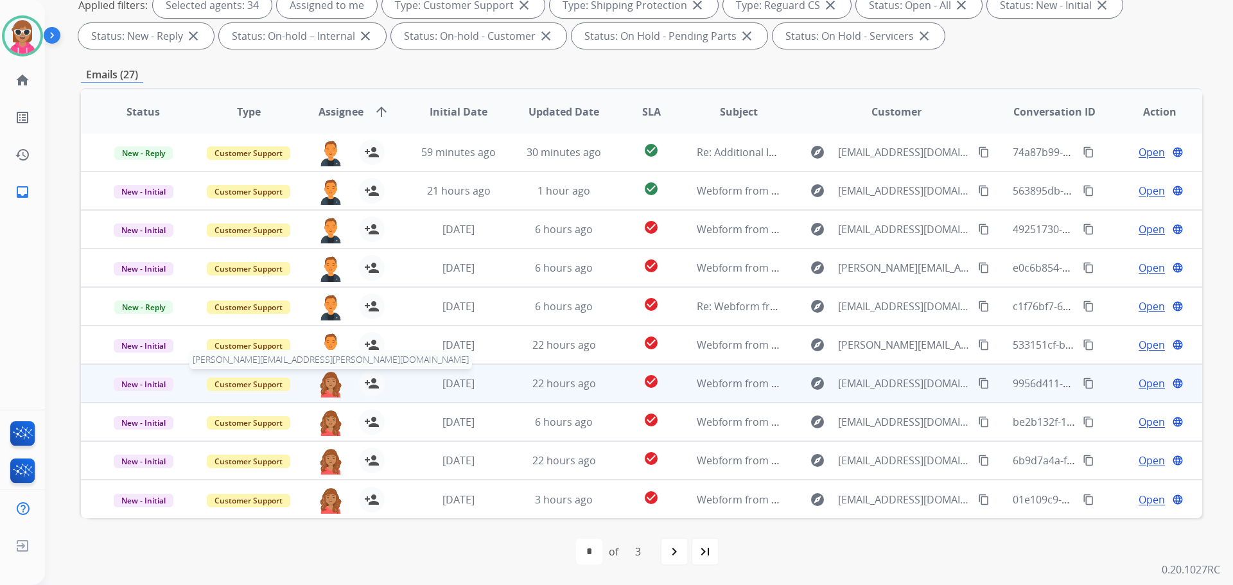
click at [329, 385] on img at bounding box center [331, 384] width 26 height 27
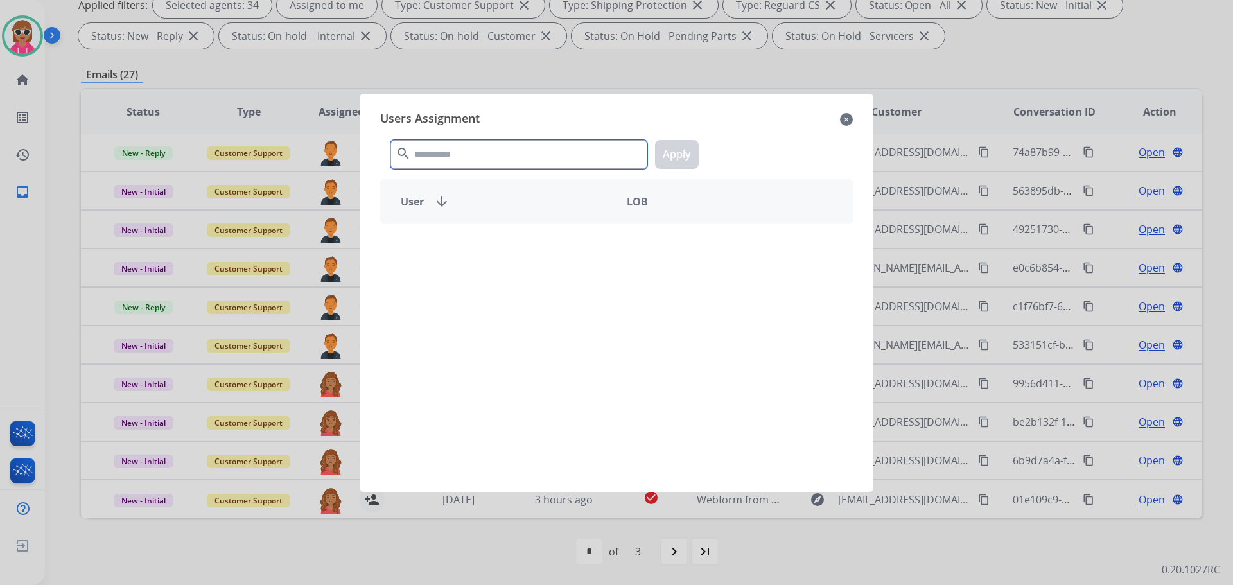
click at [468, 158] on input "text" at bounding box center [518, 154] width 257 height 29
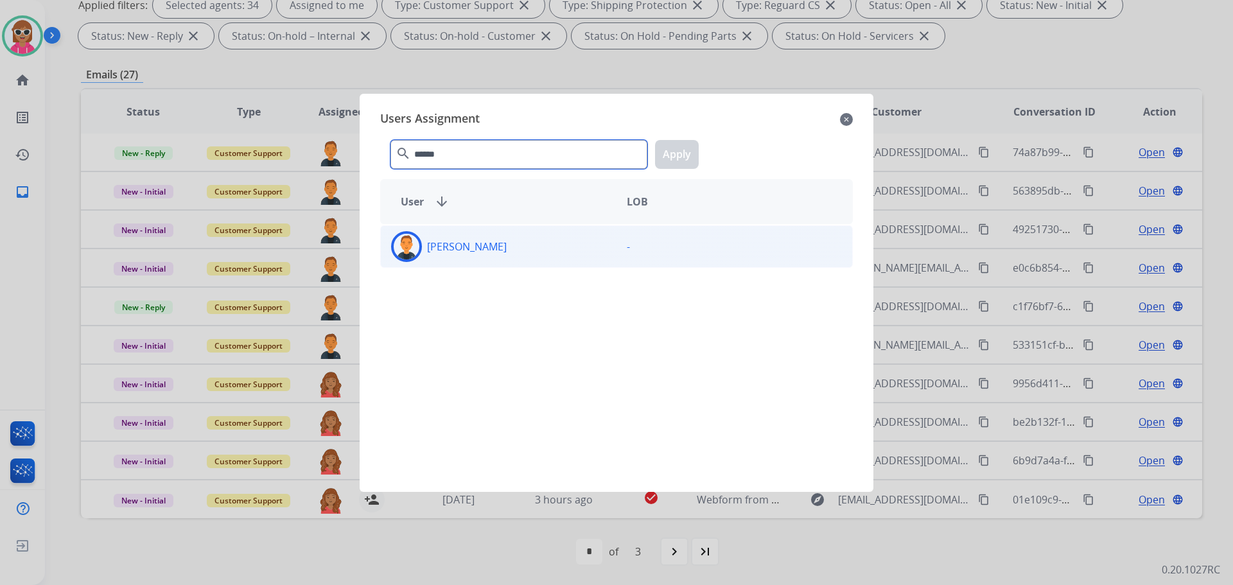
type input "******"
drag, startPoint x: 471, startPoint y: 254, endPoint x: 475, endPoint y: 245, distance: 9.8
click at [471, 252] on div "[PERSON_NAME]" at bounding box center [499, 246] width 236 height 31
click at [681, 163] on button "Apply" at bounding box center [677, 154] width 44 height 29
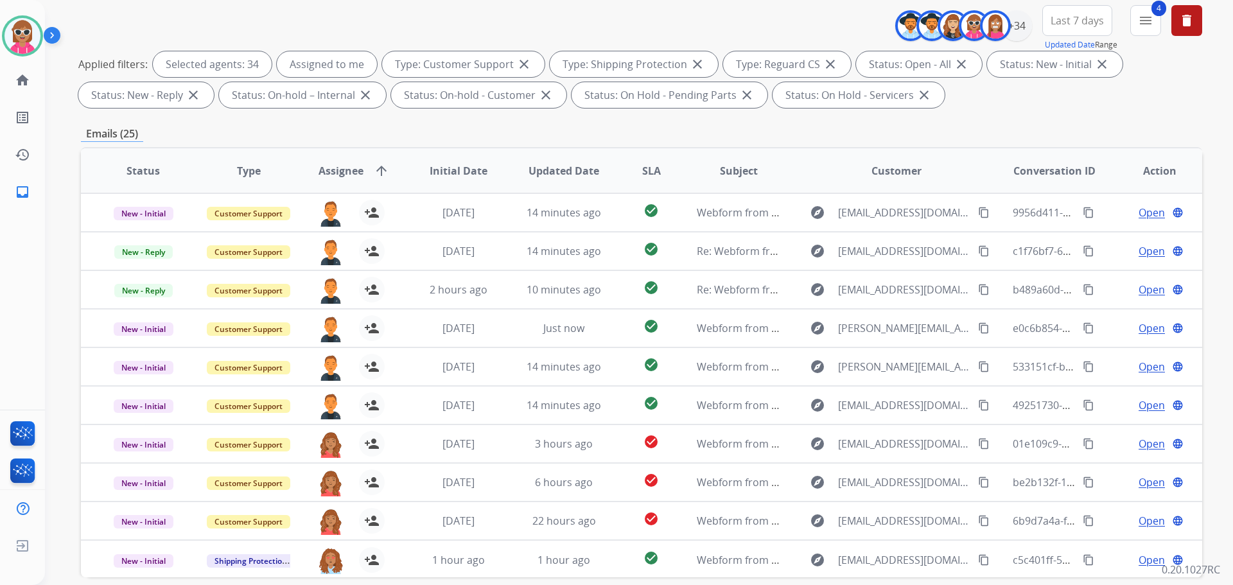
scroll to position [79, 0]
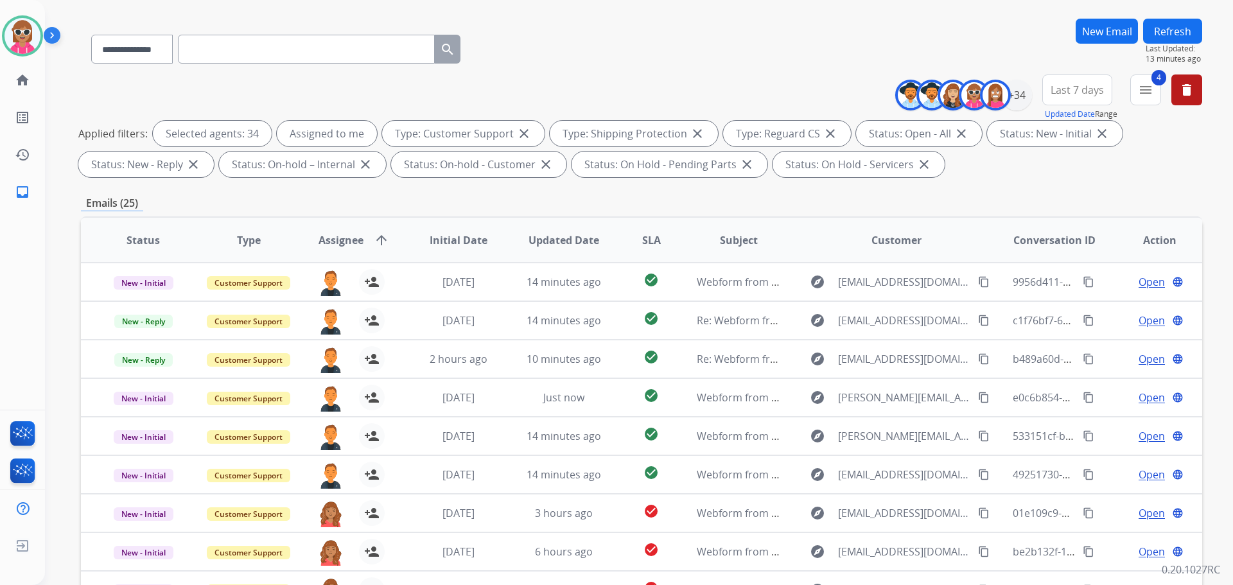
click at [1178, 30] on button "Refresh" at bounding box center [1172, 31] width 59 height 25
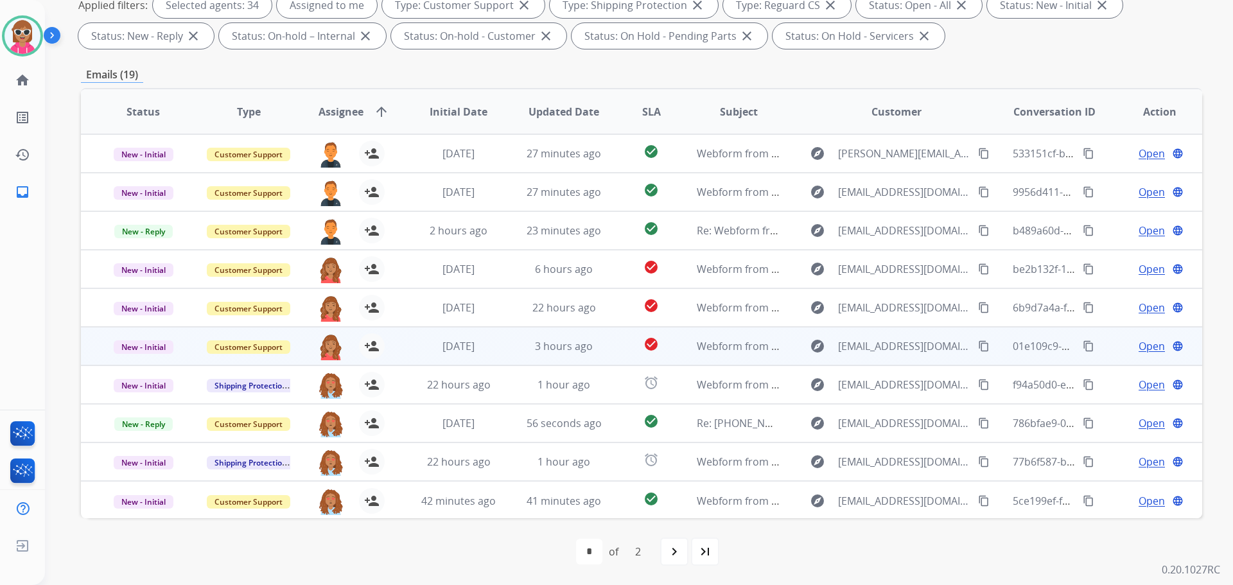
scroll to position [1, 0]
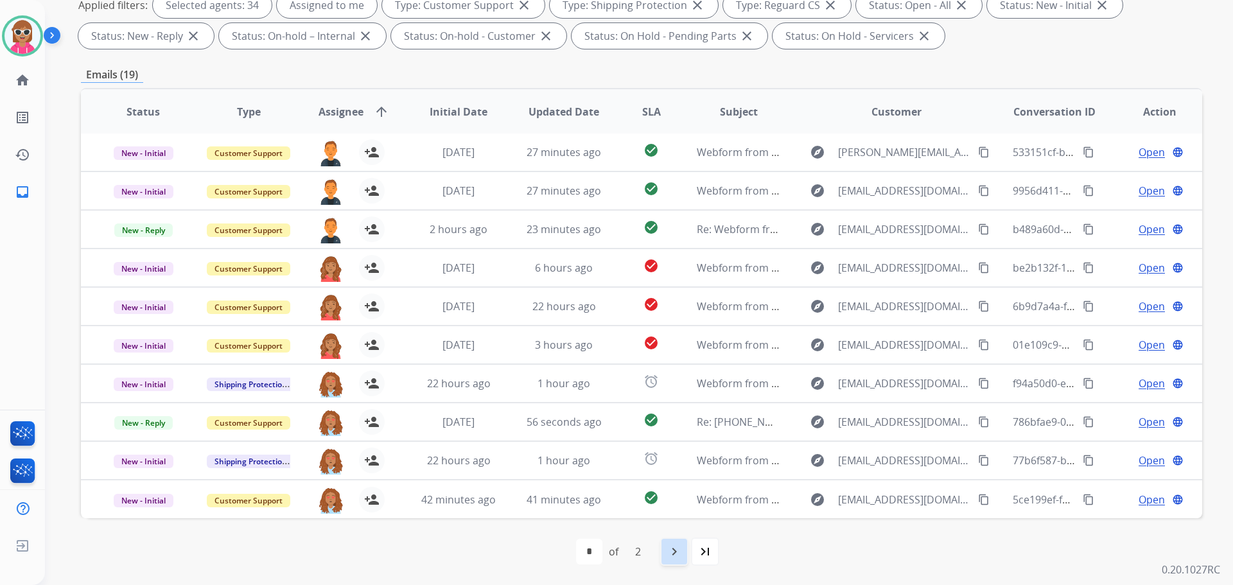
click at [669, 546] on mat-icon "navigate_next" at bounding box center [674, 551] width 15 height 15
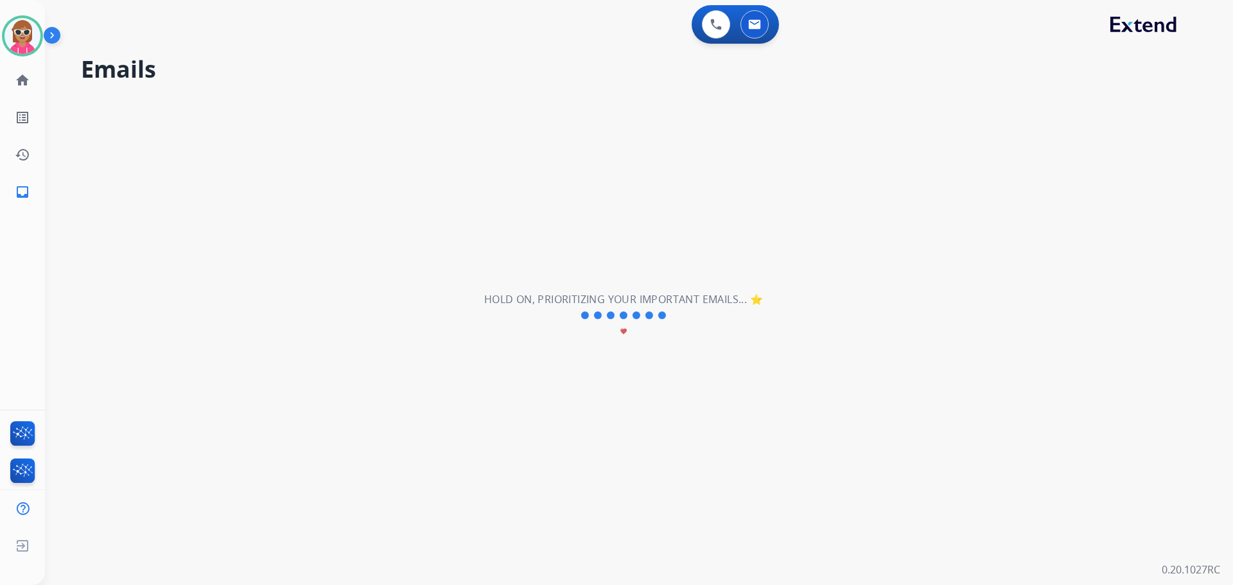
scroll to position [0, 0]
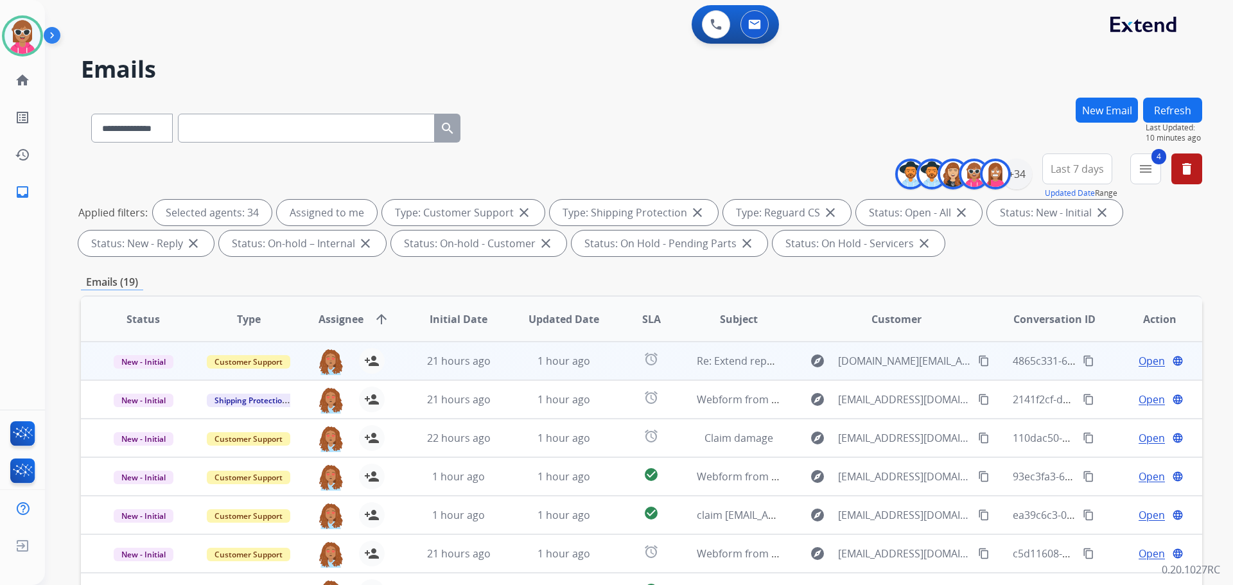
drag, startPoint x: 1188, startPoint y: 367, endPoint x: 1158, endPoint y: 349, distance: 35.5
click at [1175, 351] on table "Status Type Assignee arrow_upward Initial Date Updated Date SLA Subject Custome…" at bounding box center [641, 493] width 1121 height 392
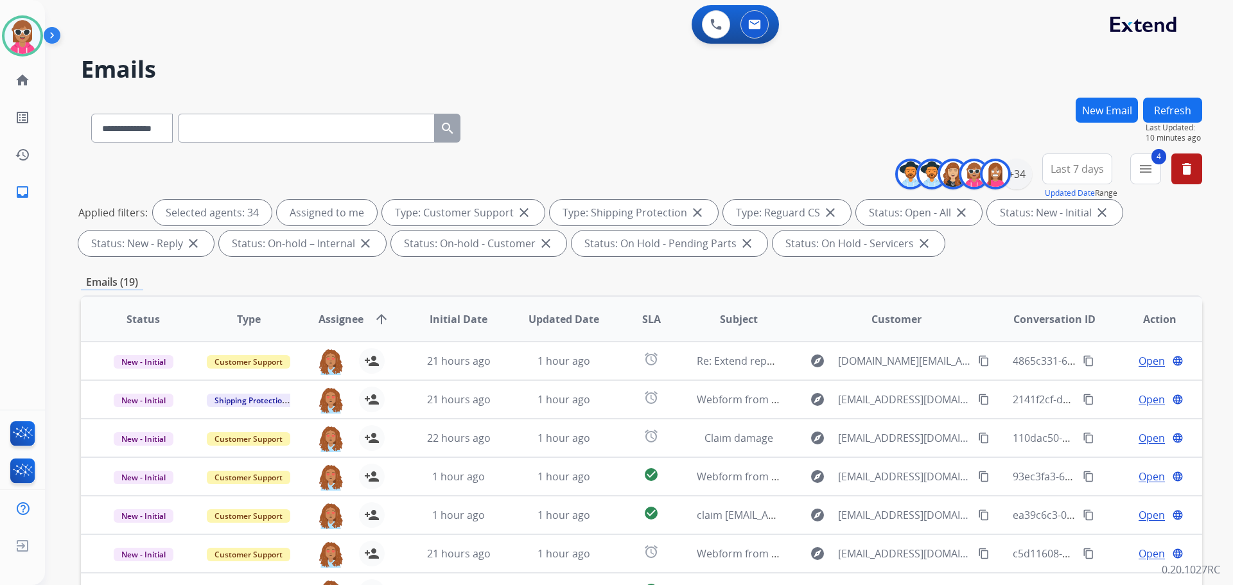
drag, startPoint x: 685, startPoint y: 103, endPoint x: 1081, endPoint y: 139, distance: 397.2
click at [687, 101] on div "**********" at bounding box center [641, 126] width 1121 height 56
drag, startPoint x: 1190, startPoint y: 106, endPoint x: 1185, endPoint y: 110, distance: 6.8
click at [1189, 107] on button "Refresh" at bounding box center [1172, 110] width 59 height 25
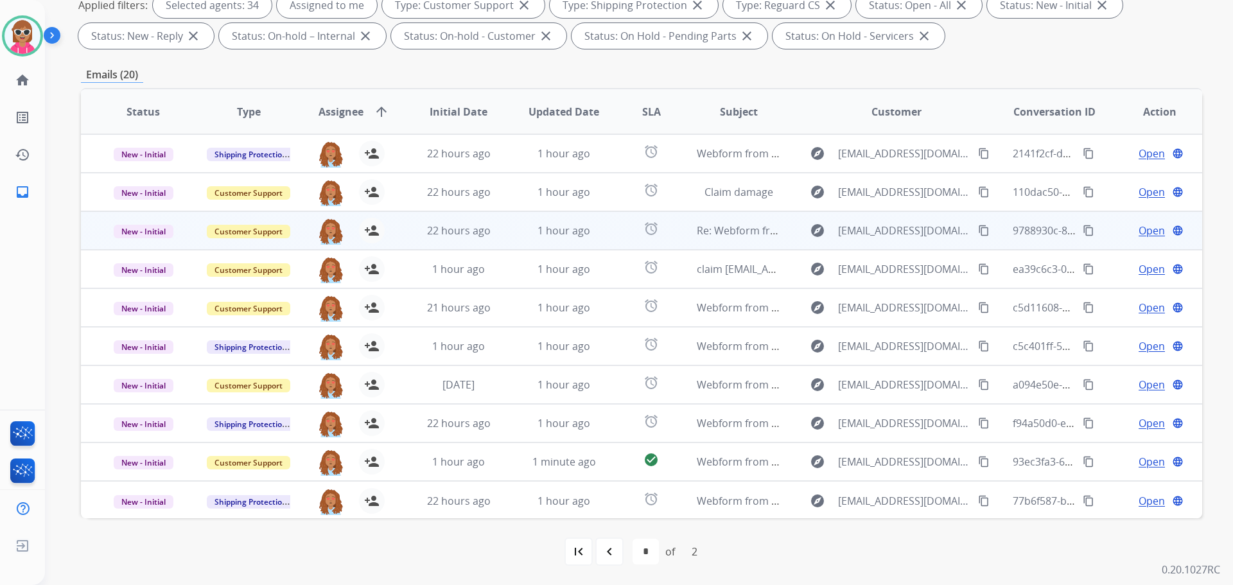
scroll to position [1, 0]
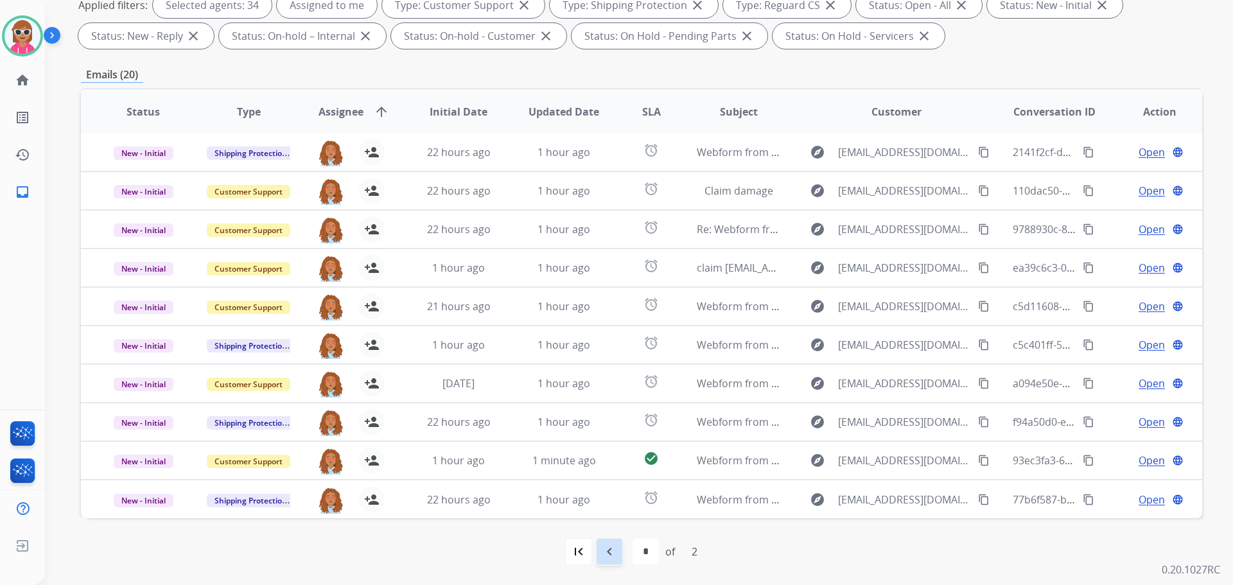
click at [616, 553] on div "navigate_before" at bounding box center [609, 551] width 28 height 28
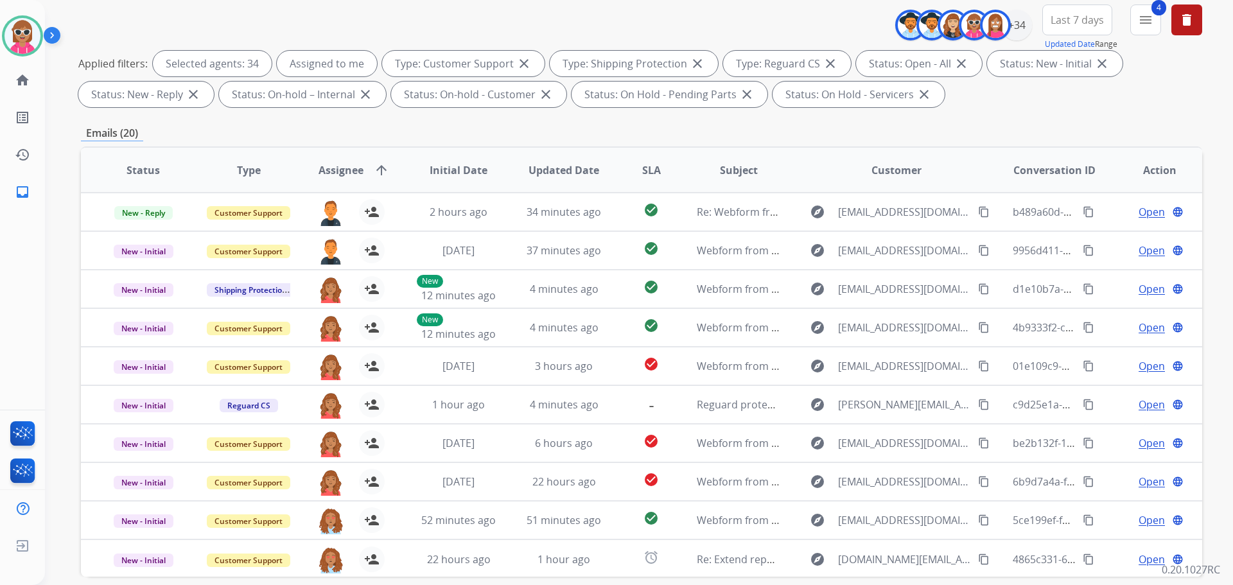
scroll to position [79, 0]
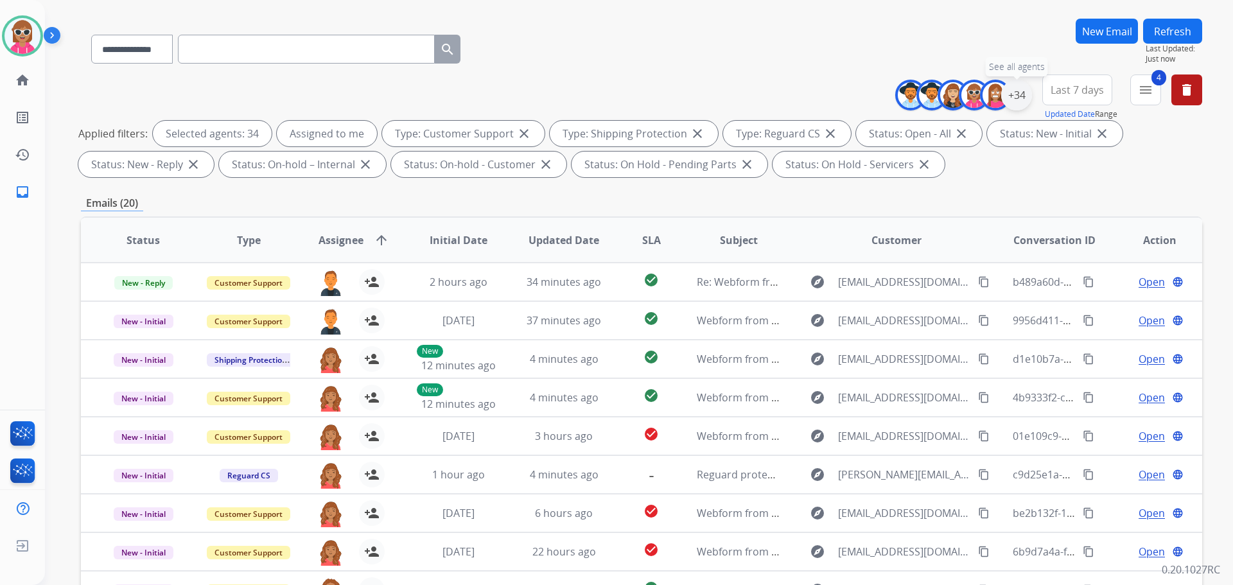
click at [1020, 98] on div "+34" at bounding box center [1016, 95] width 31 height 31
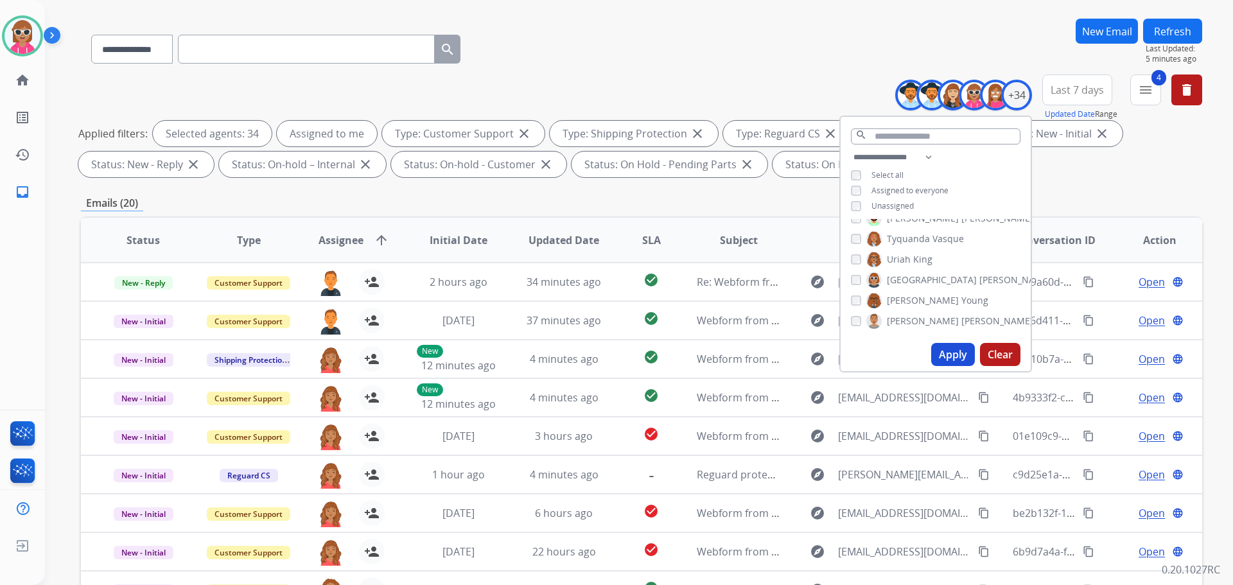
click at [1173, 28] on button "Refresh" at bounding box center [1172, 31] width 59 height 25
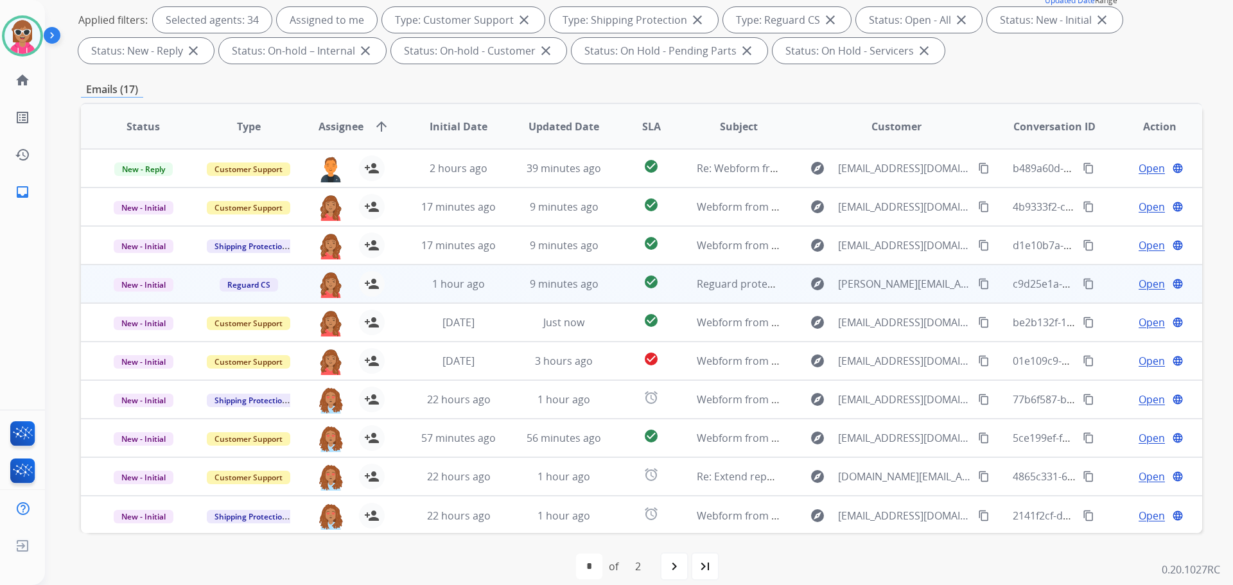
scroll to position [1, 0]
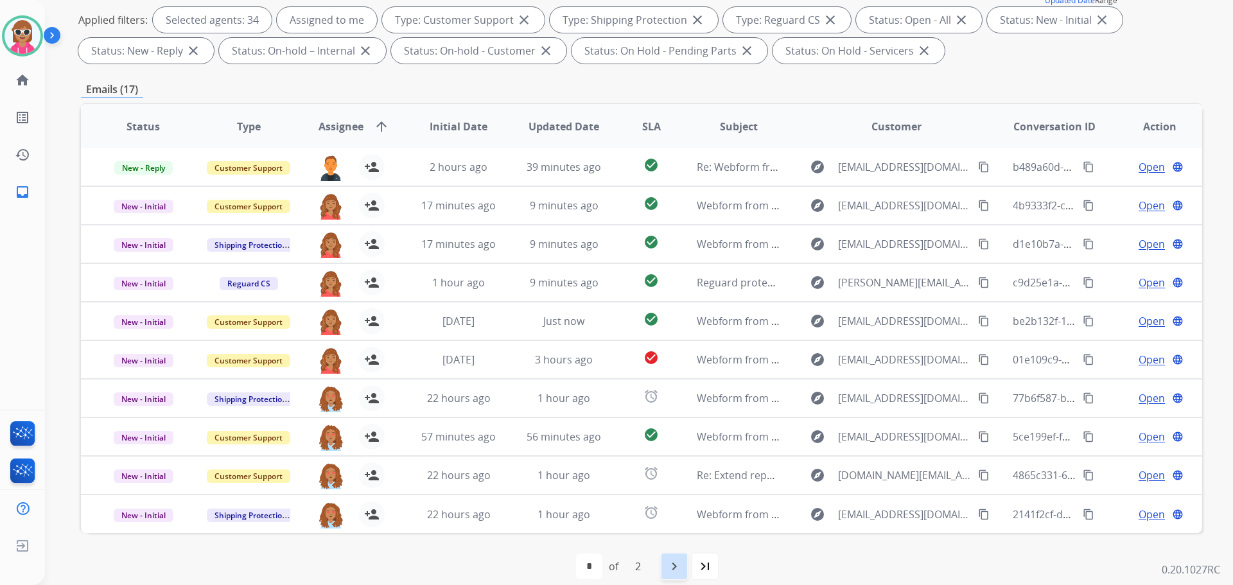
click at [670, 566] on mat-icon "navigate_next" at bounding box center [674, 566] width 15 height 15
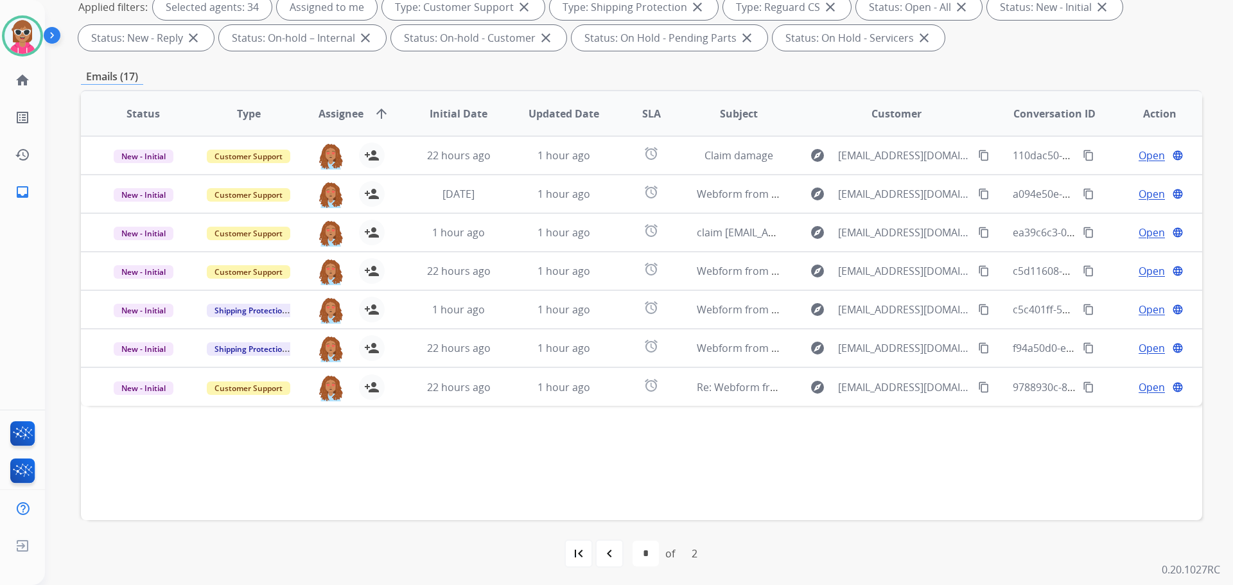
scroll to position [207, 0]
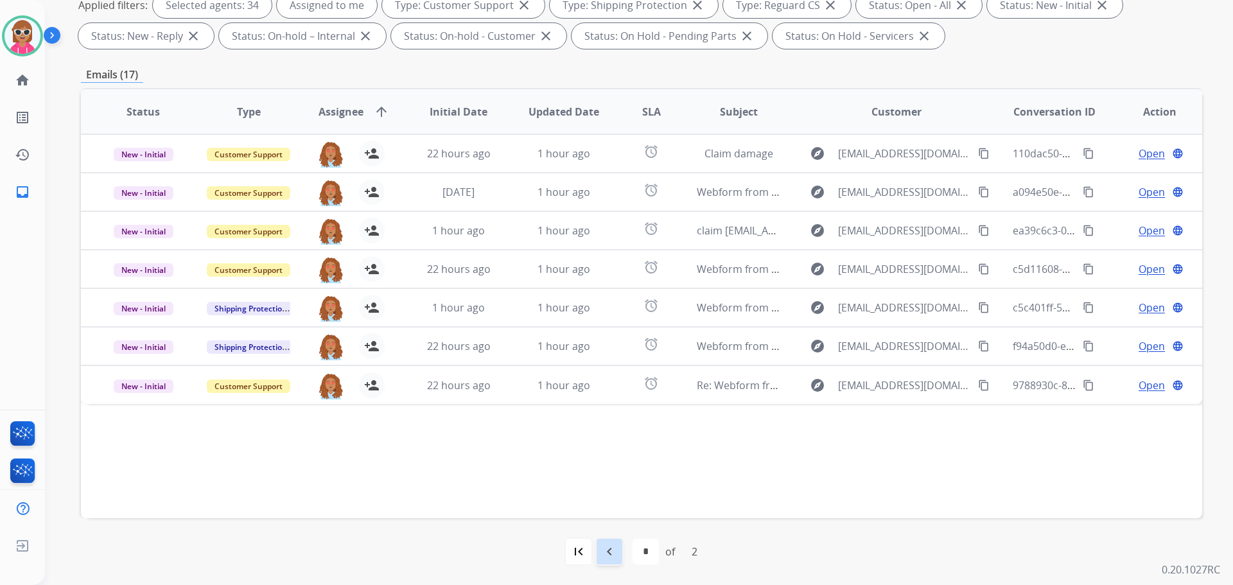
click at [609, 559] on div "navigate_before" at bounding box center [609, 551] width 28 height 28
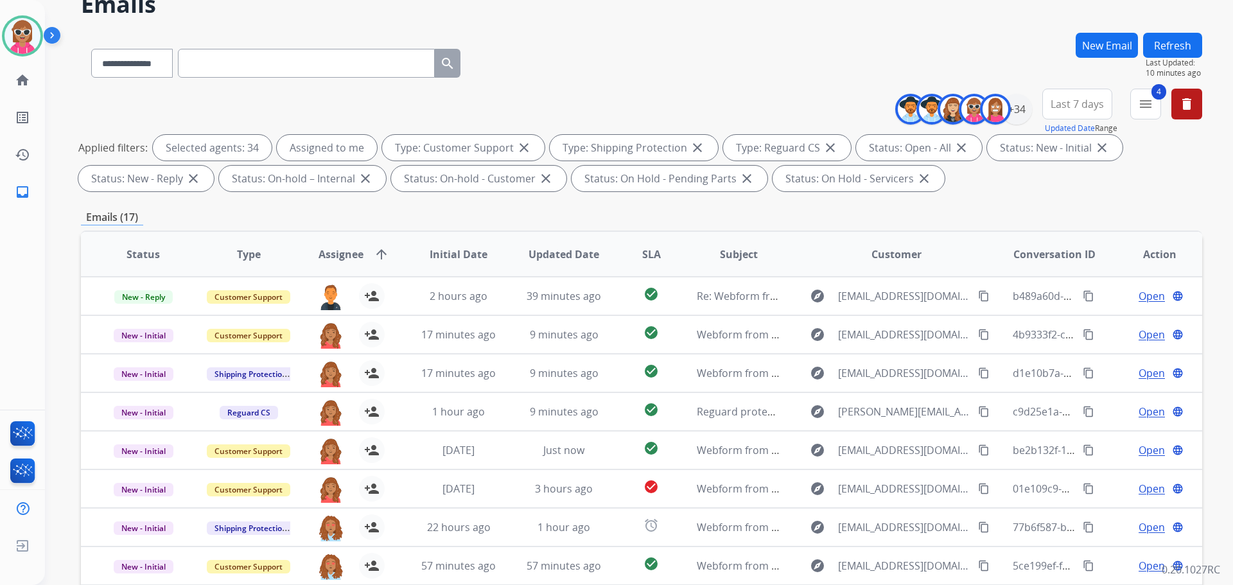
scroll to position [64, 0]
drag, startPoint x: 1177, startPoint y: 51, endPoint x: 1160, endPoint y: 57, distance: 17.9
click at [1178, 48] on button "Refresh" at bounding box center [1172, 45] width 59 height 25
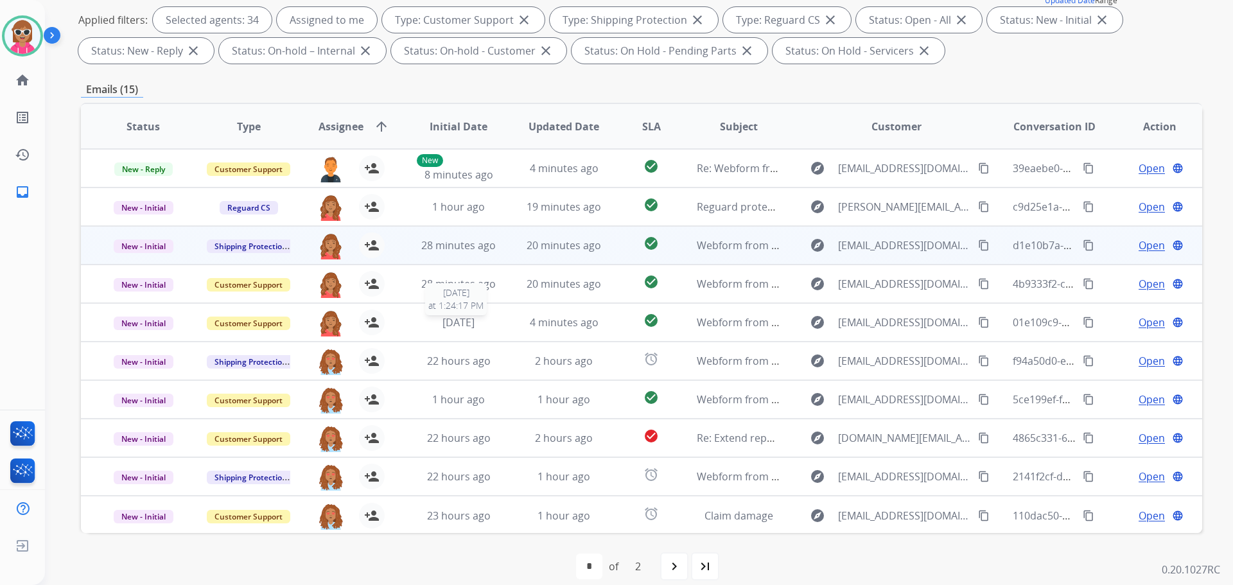
scroll to position [1, 0]
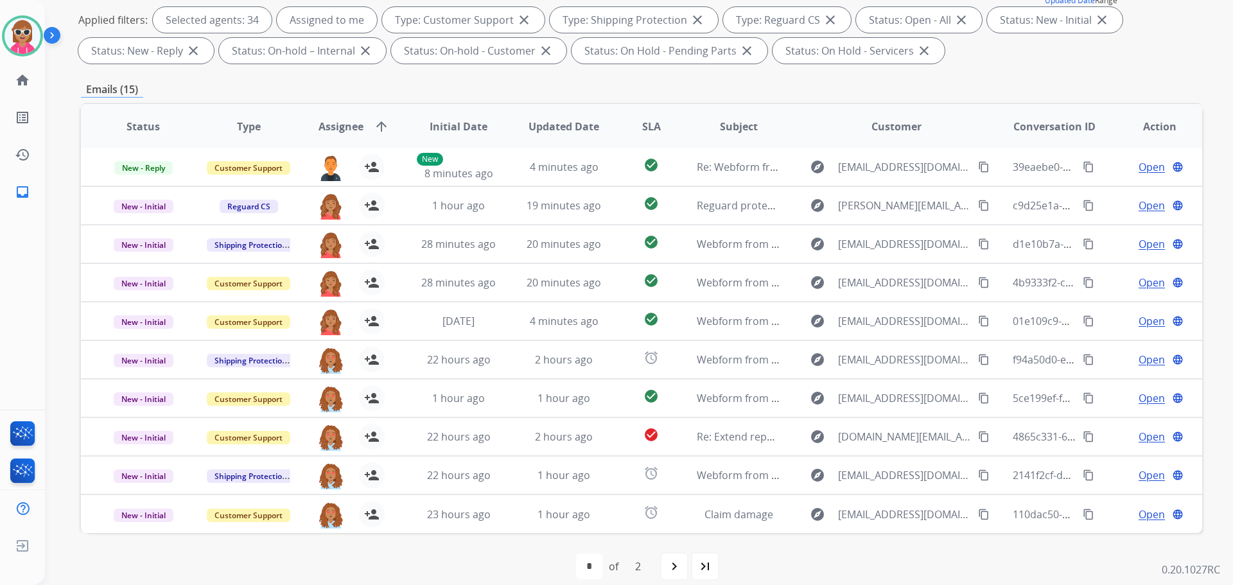
click at [670, 564] on mat-icon "navigate_next" at bounding box center [674, 566] width 15 height 15
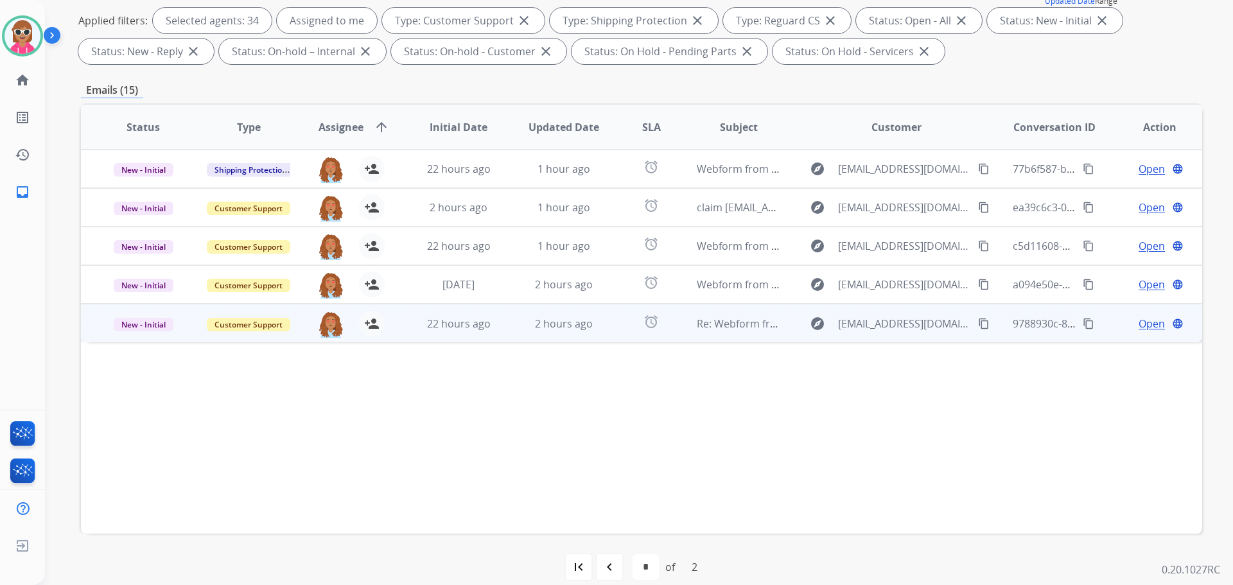
scroll to position [193, 0]
click at [318, 326] on img at bounding box center [331, 323] width 26 height 27
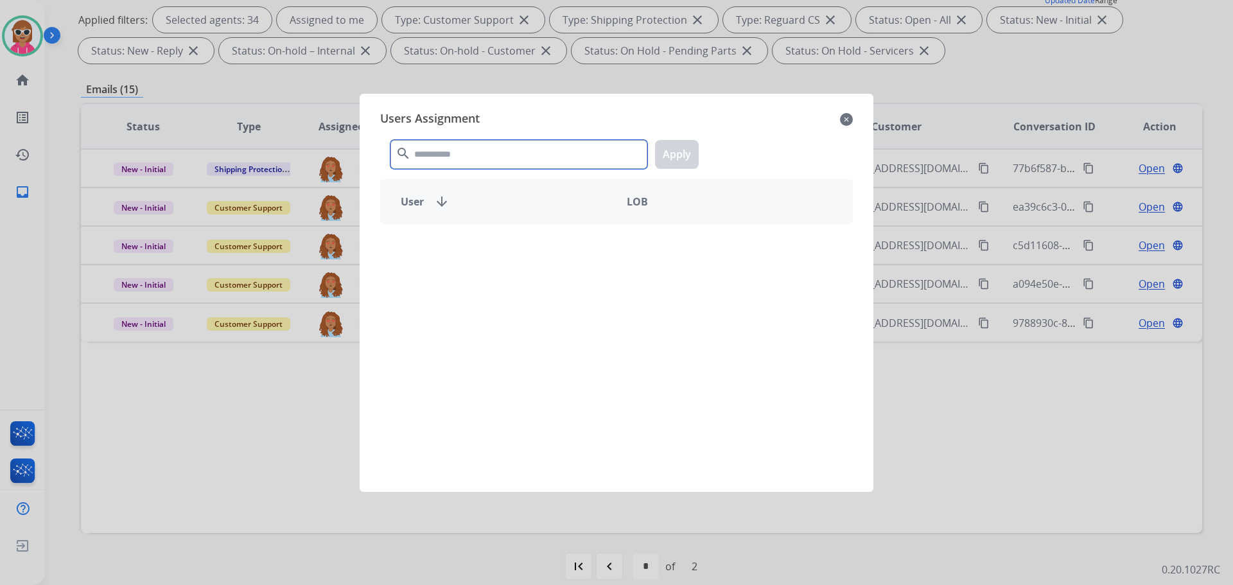
click at [456, 151] on input "text" at bounding box center [518, 154] width 257 height 29
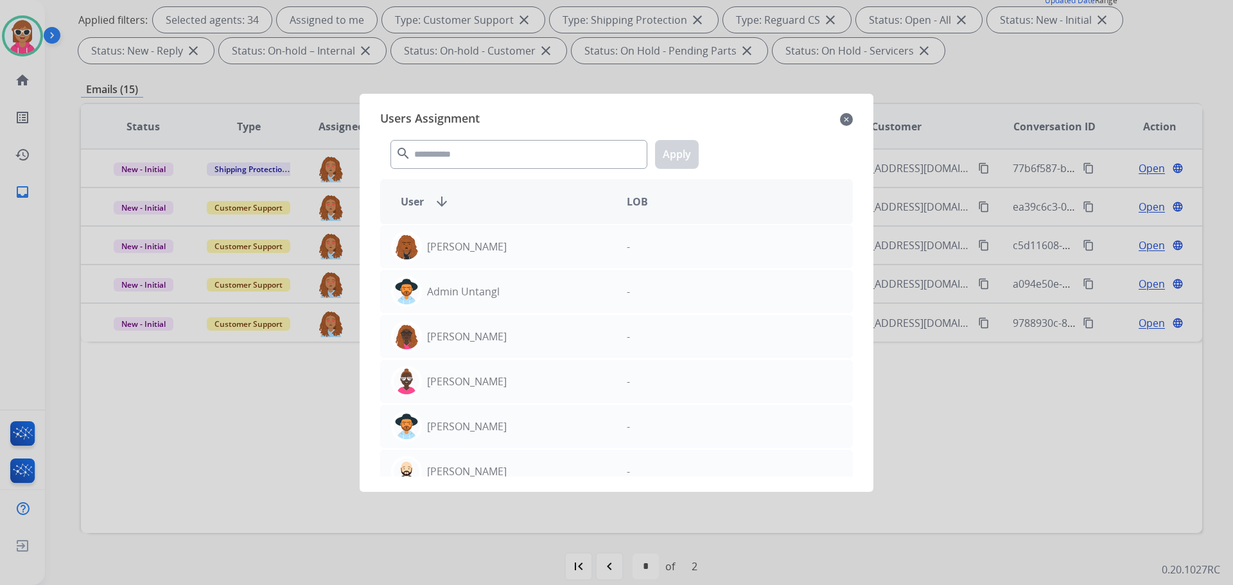
click at [1068, 532] on div at bounding box center [616, 292] width 1233 height 585
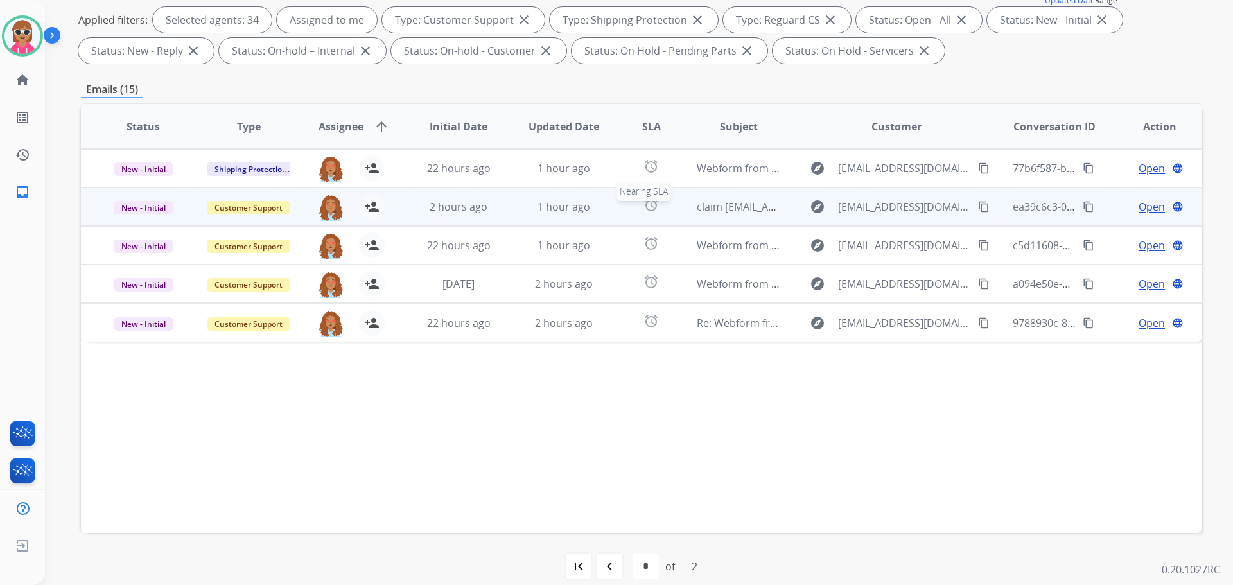
click at [631, 201] on div "alarm" at bounding box center [651, 206] width 49 height 19
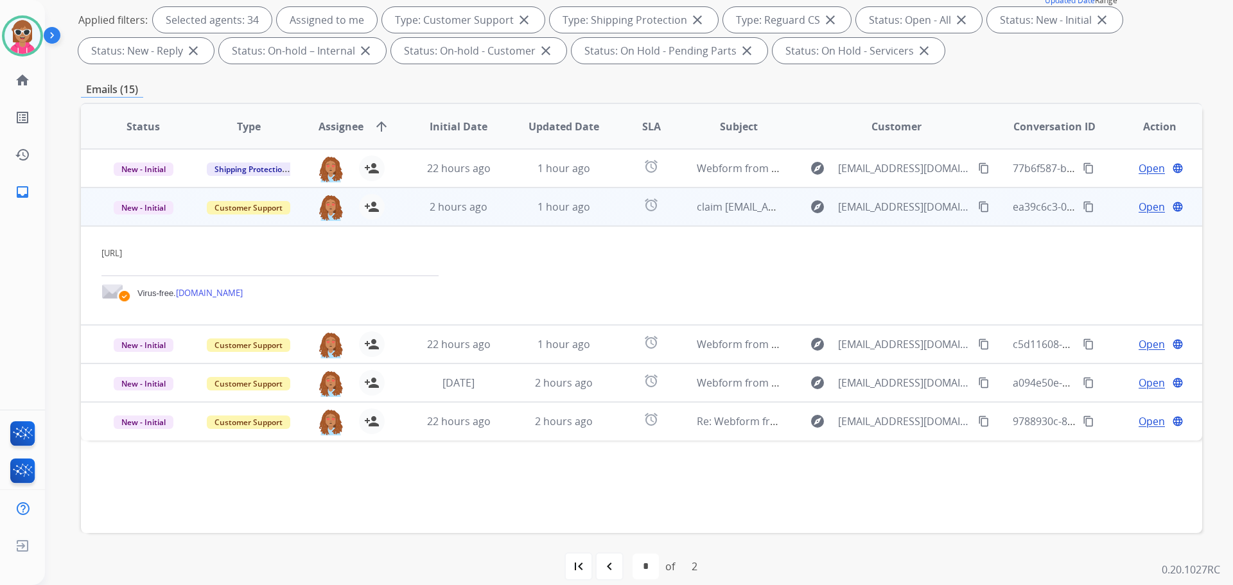
click at [978, 209] on mat-icon "content_copy" at bounding box center [984, 207] width 12 height 12
click at [1139, 206] on span "Open" at bounding box center [1152, 206] width 26 height 15
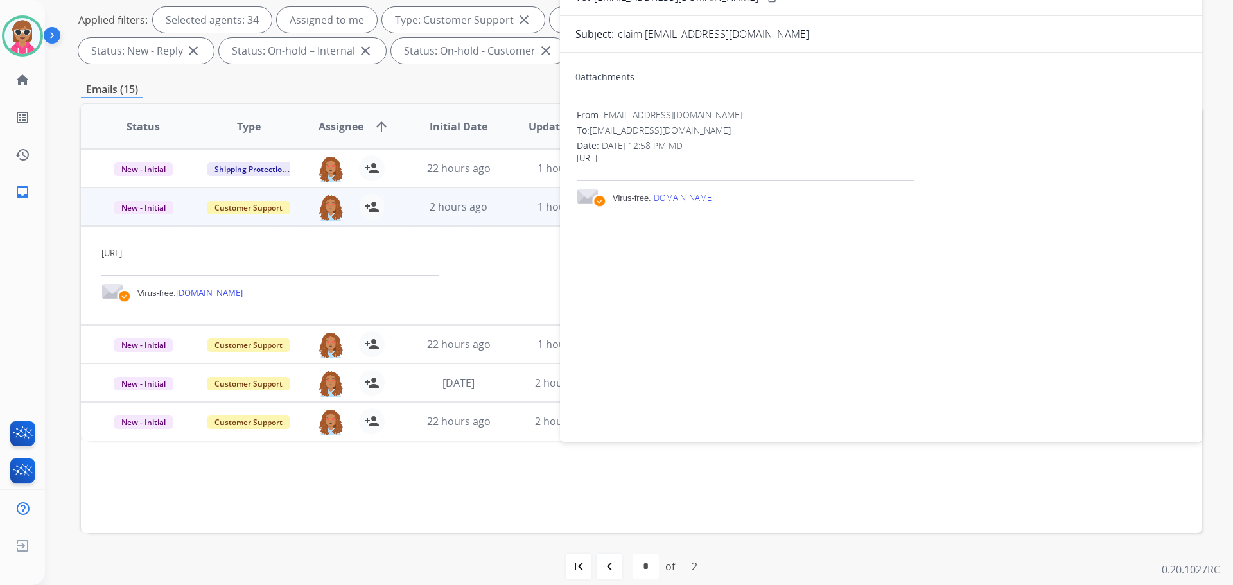
drag, startPoint x: 983, startPoint y: 156, endPoint x: 574, endPoint y: 161, distance: 408.4
click at [574, 161] on div "0 attachments From: 5fan@att.net To: support@extend.com Date: 10/05/2025 - 12:5…" at bounding box center [881, 244] width 642 height 363
copy link "https://app.package.ai/recipient/ashleyglobal/#/app/receipt/f2zDeEr6bsbnrf1/105…"
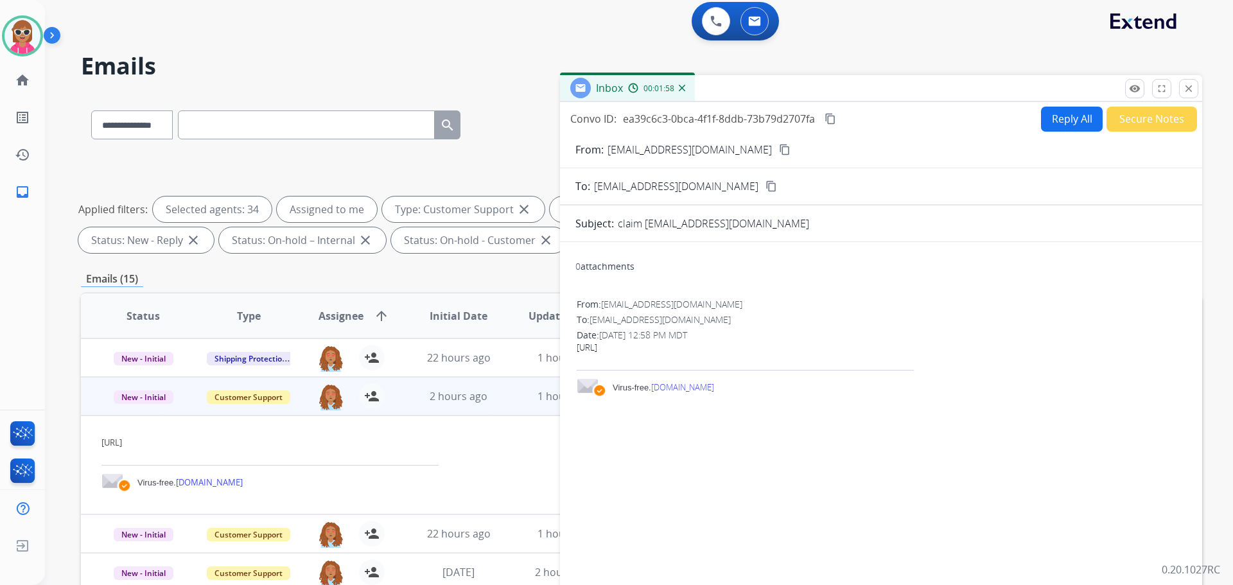
scroll to position [0, 0]
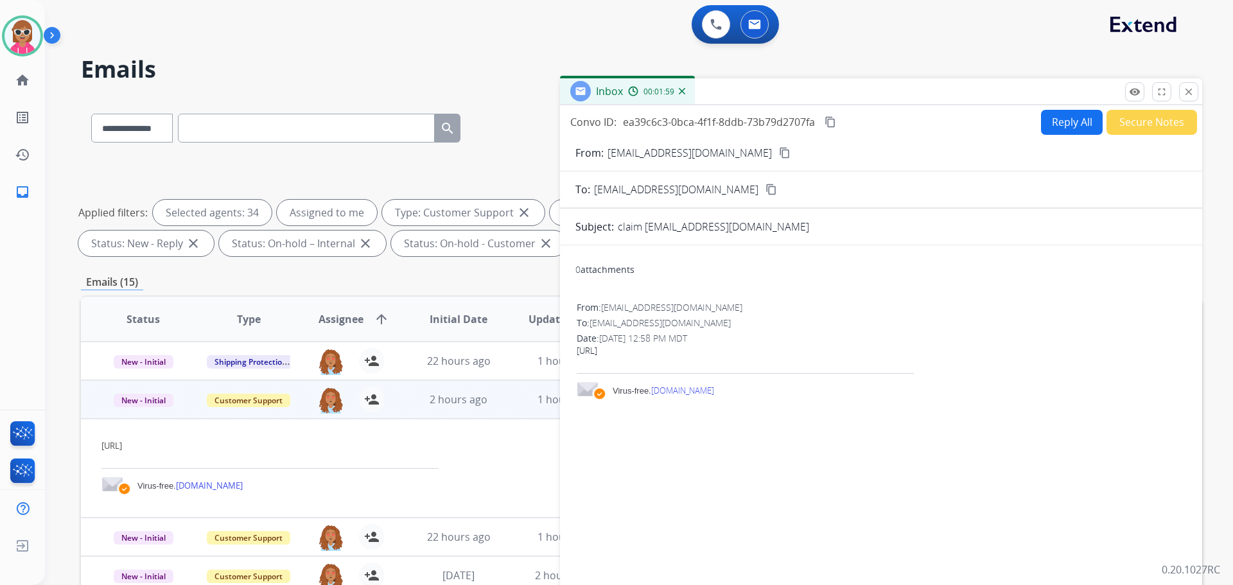
click at [1195, 92] on button "close Close" at bounding box center [1188, 91] width 19 height 19
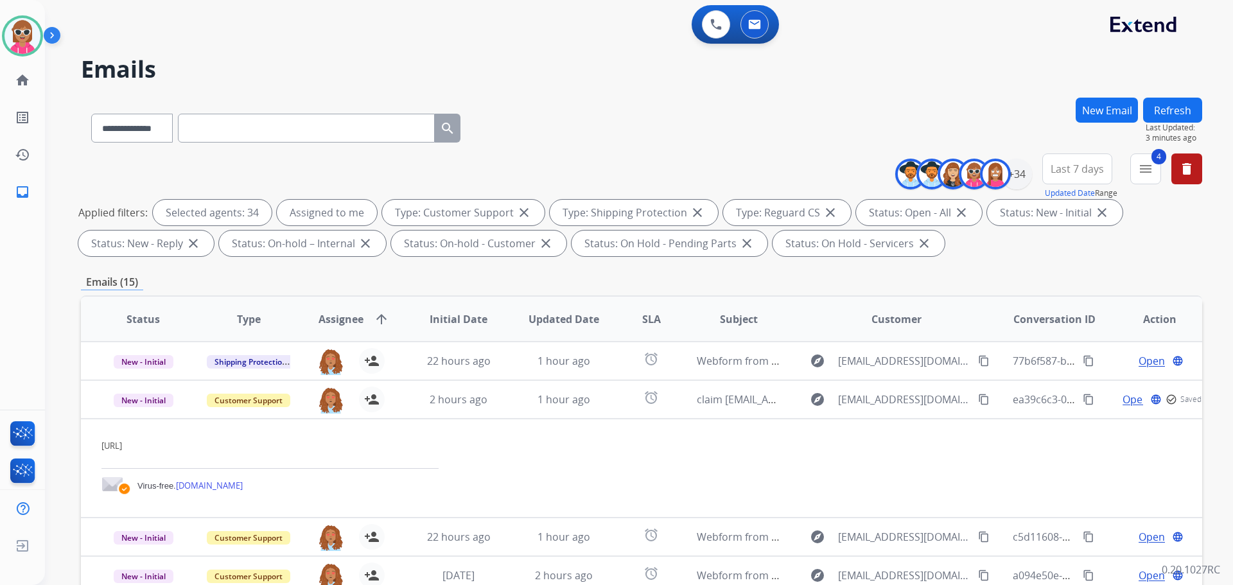
click at [1193, 114] on button "Refresh" at bounding box center [1172, 110] width 59 height 25
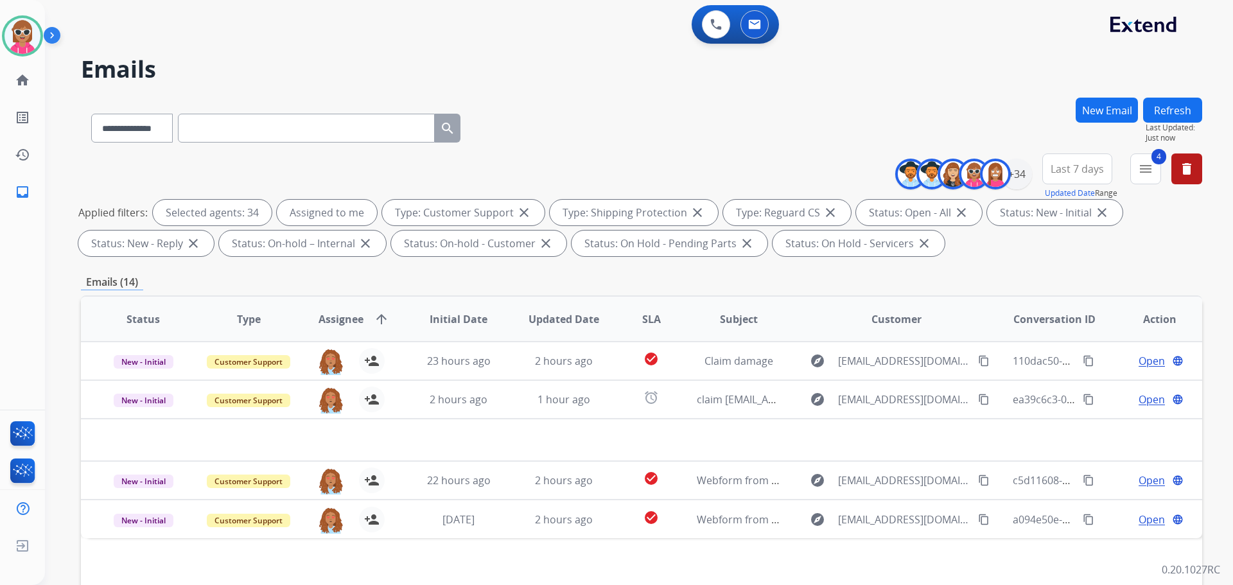
click at [628, 149] on div "**********" at bounding box center [641, 126] width 1121 height 56
click at [1175, 107] on button "Refresh" at bounding box center [1172, 110] width 59 height 25
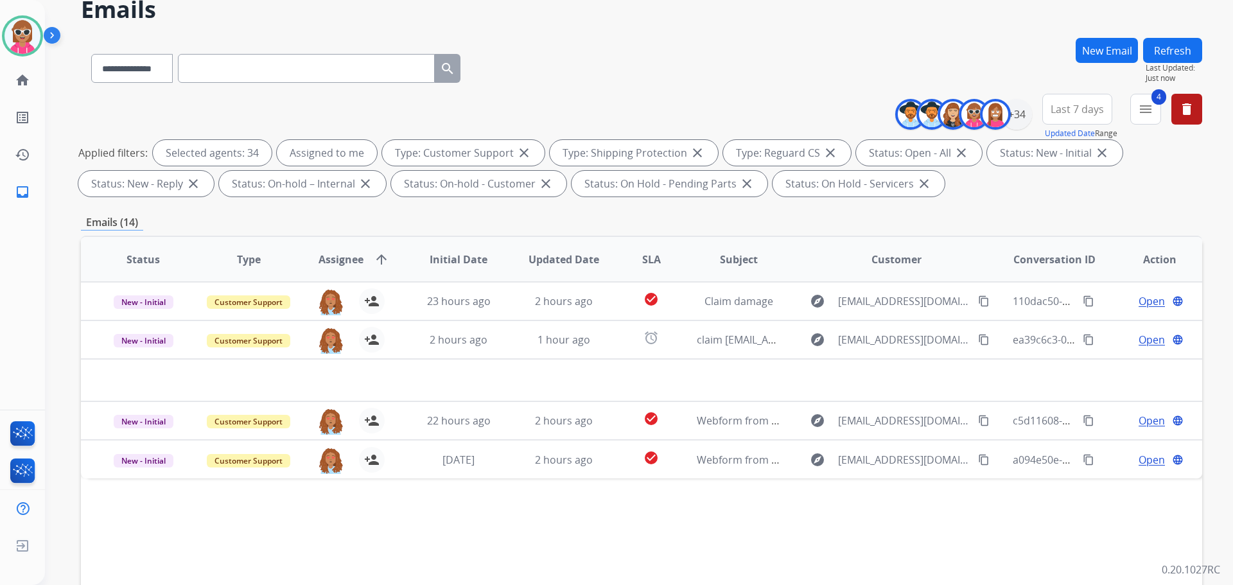
scroll to position [207, 0]
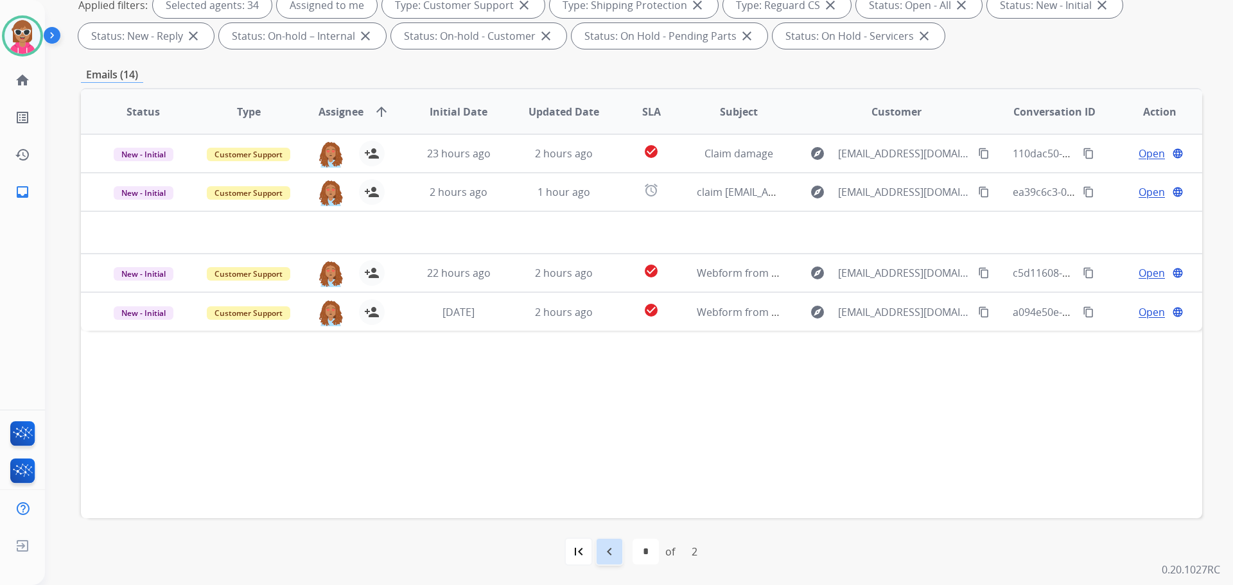
click at [619, 549] on div "navigate_before" at bounding box center [609, 551] width 28 height 28
select select "*"
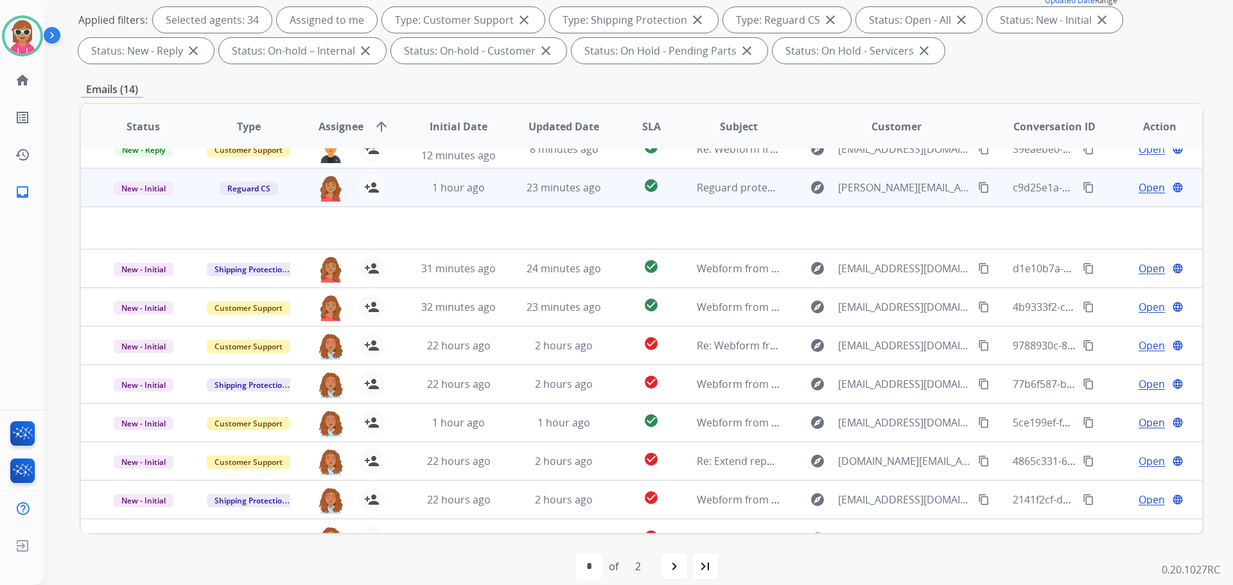
scroll to position [0, 0]
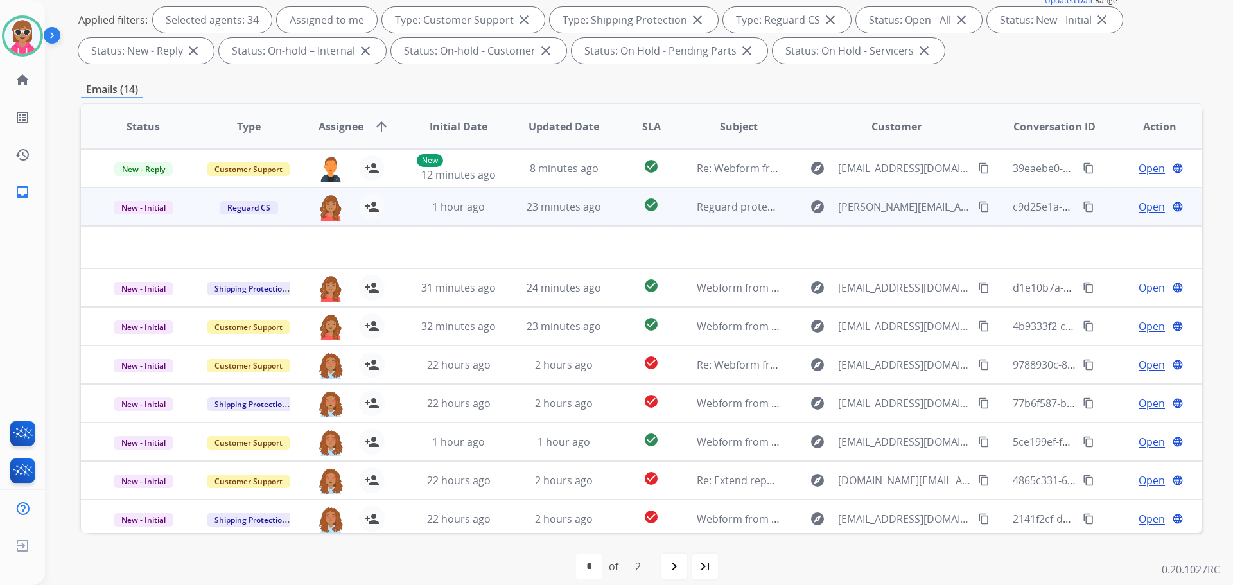
click at [442, 214] on td "1 hour ago" at bounding box center [448, 207] width 105 height 39
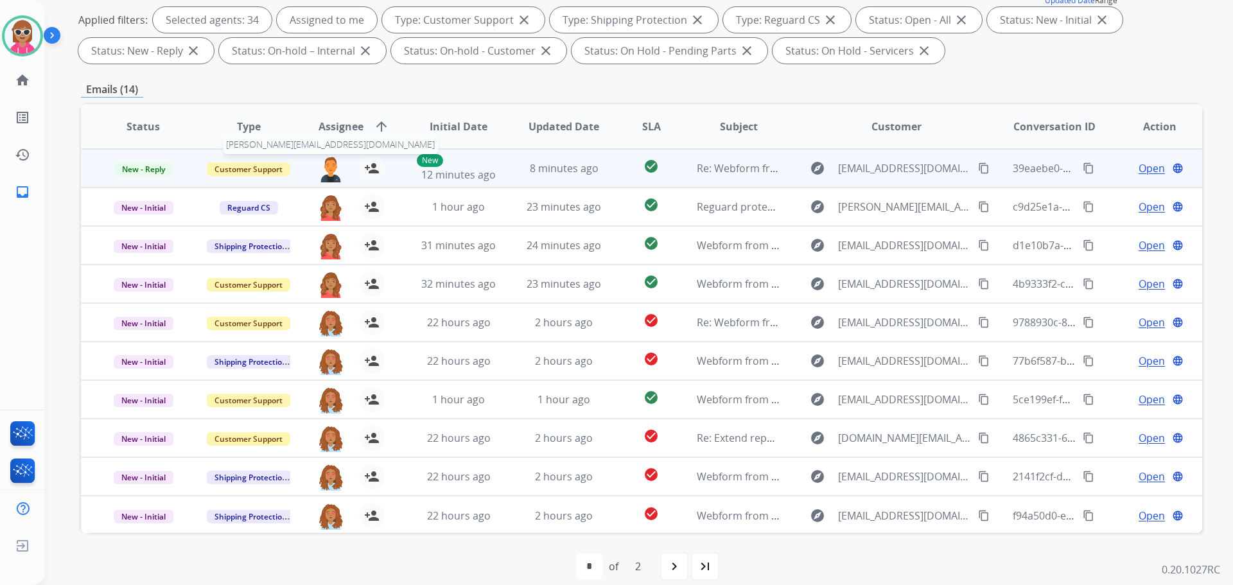
click at [335, 164] on img at bounding box center [331, 168] width 26 height 27
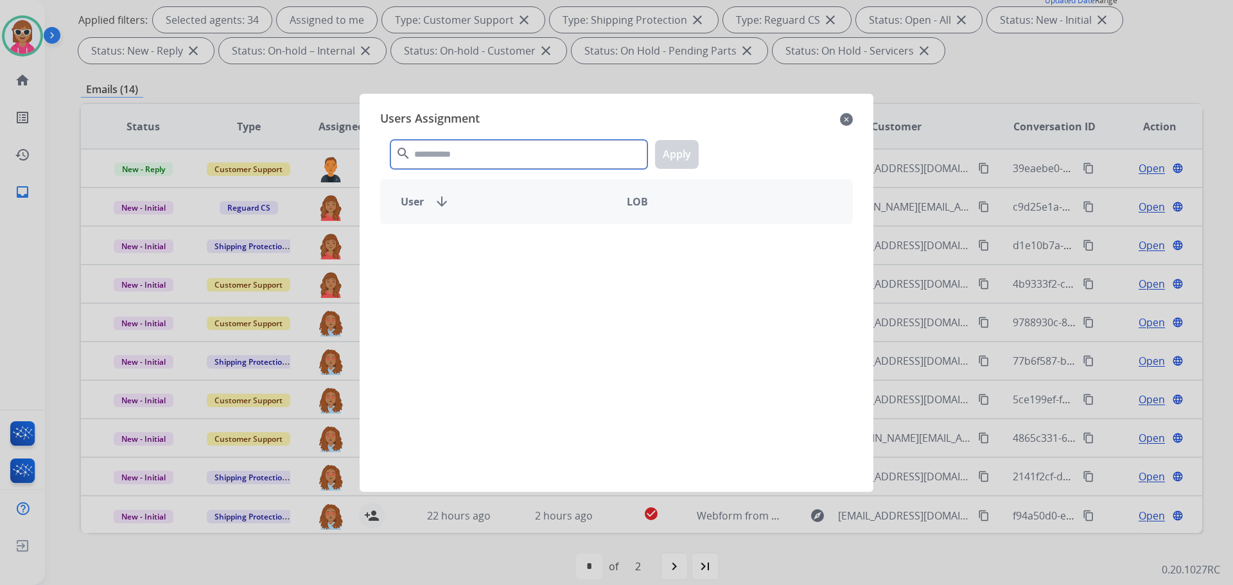
drag, startPoint x: 441, startPoint y: 141, endPoint x: 422, endPoint y: 157, distance: 24.7
click at [443, 136] on div "search Apply" at bounding box center [616, 152] width 473 height 44
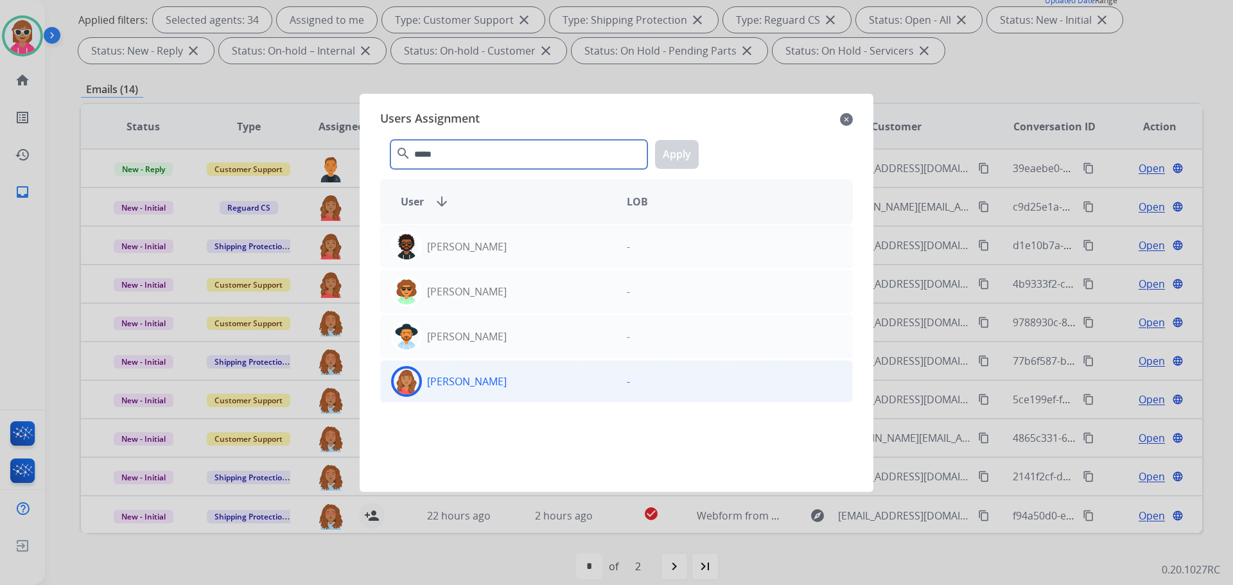
type input "*****"
click at [472, 392] on div "[PERSON_NAME]" at bounding box center [499, 381] width 236 height 31
click at [673, 146] on button "Apply" at bounding box center [677, 154] width 44 height 29
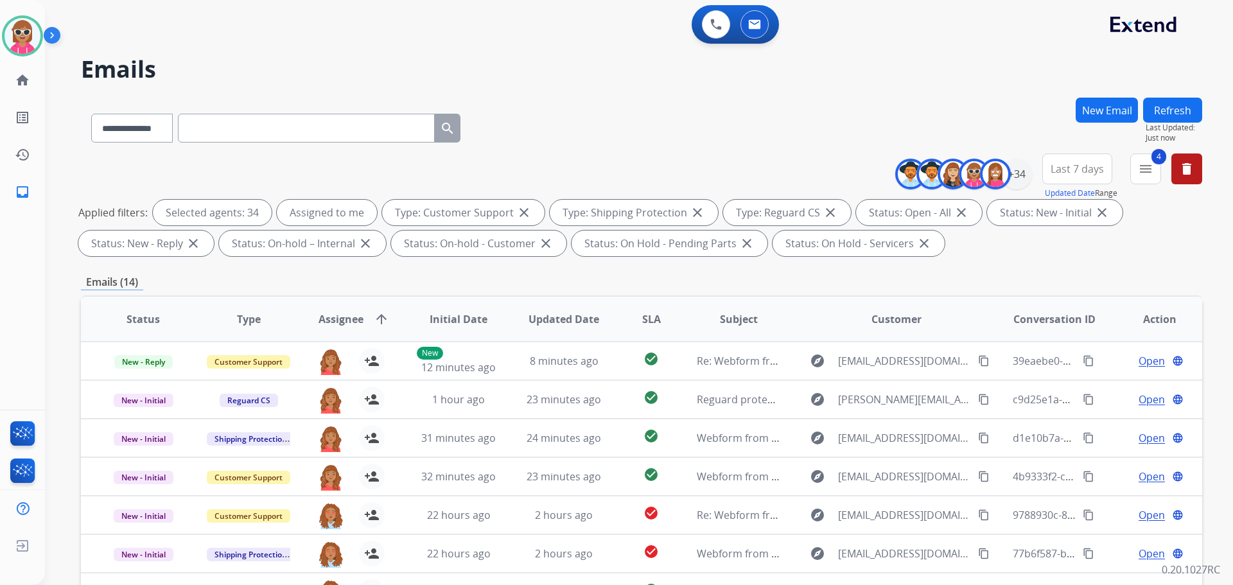
click at [1170, 105] on button "Refresh" at bounding box center [1172, 110] width 59 height 25
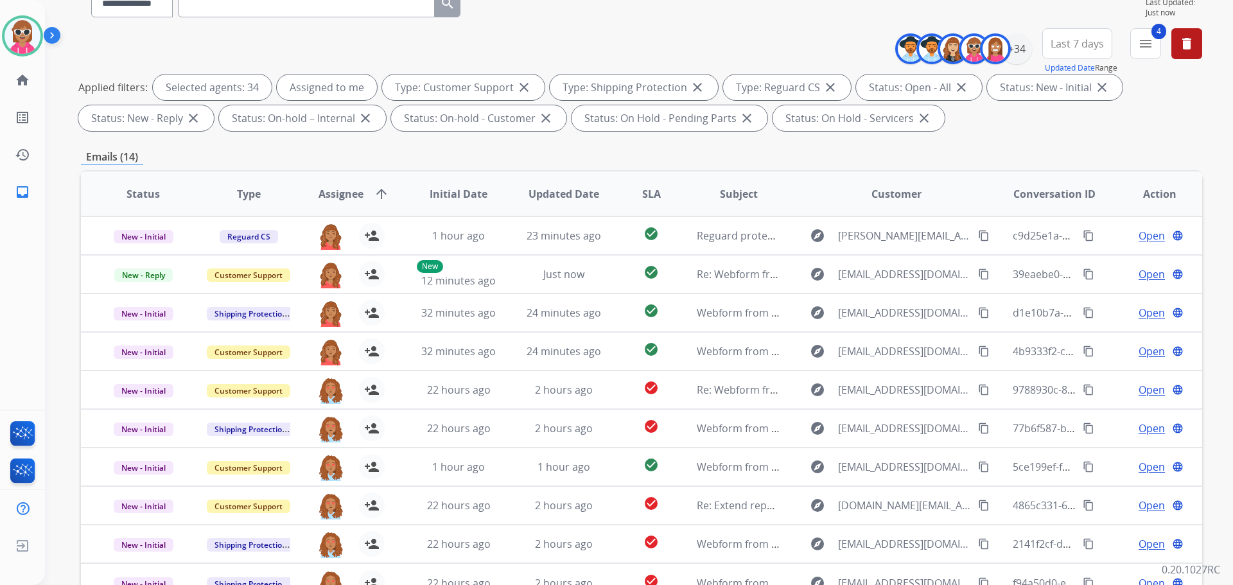
scroll to position [64, 0]
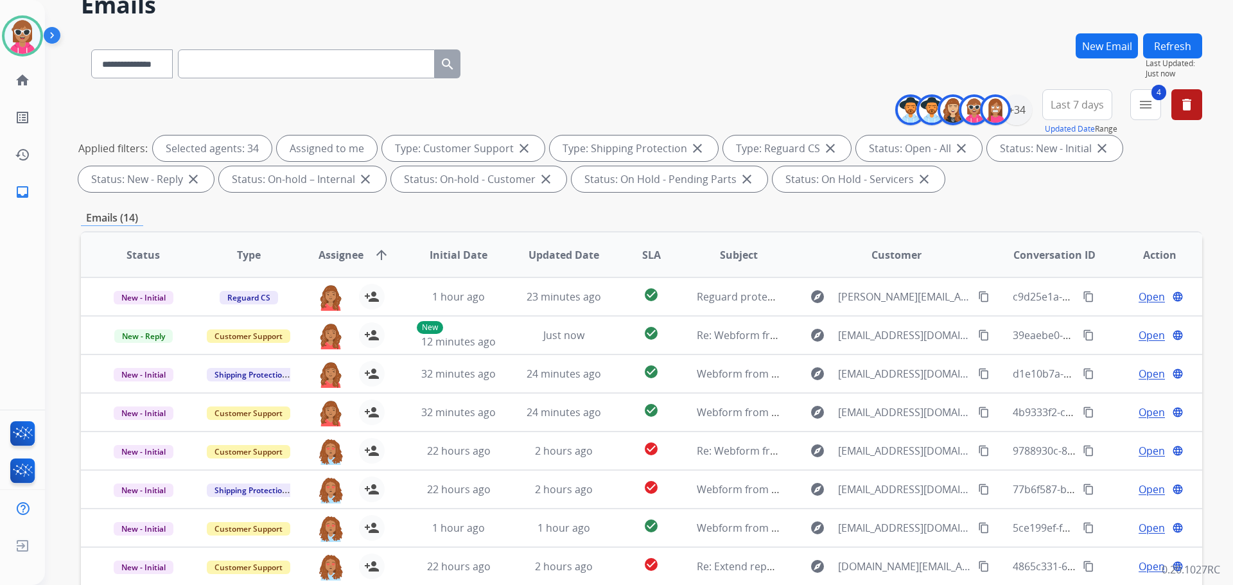
click at [1174, 46] on button "Refresh" at bounding box center [1172, 45] width 59 height 25
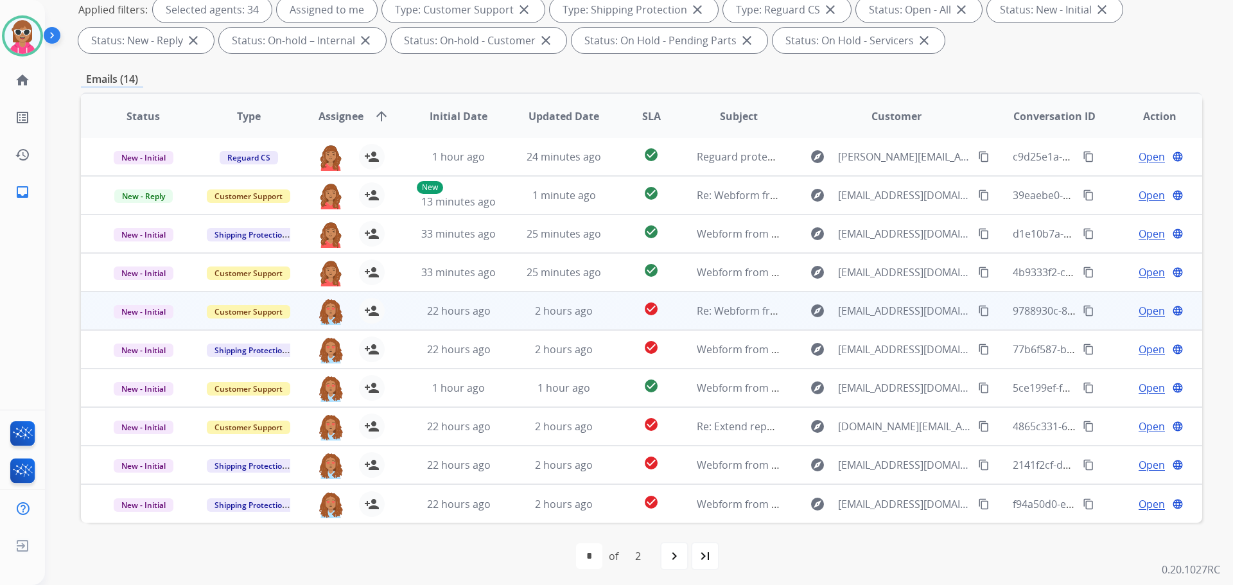
scroll to position [207, 0]
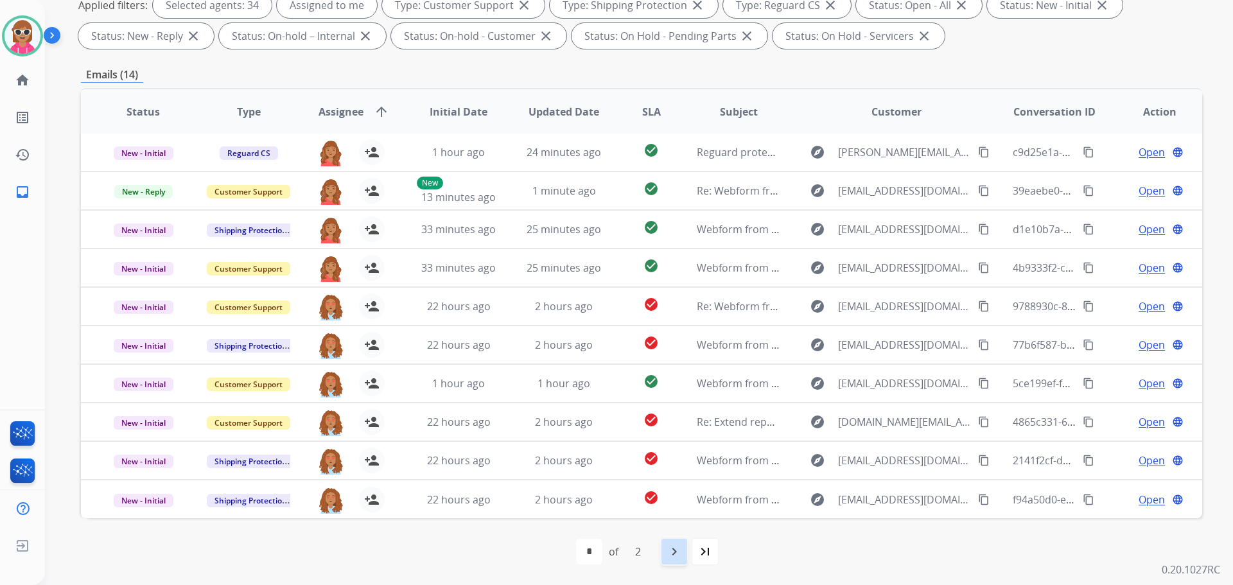
click at [679, 556] on mat-icon "navigate_next" at bounding box center [674, 551] width 15 height 15
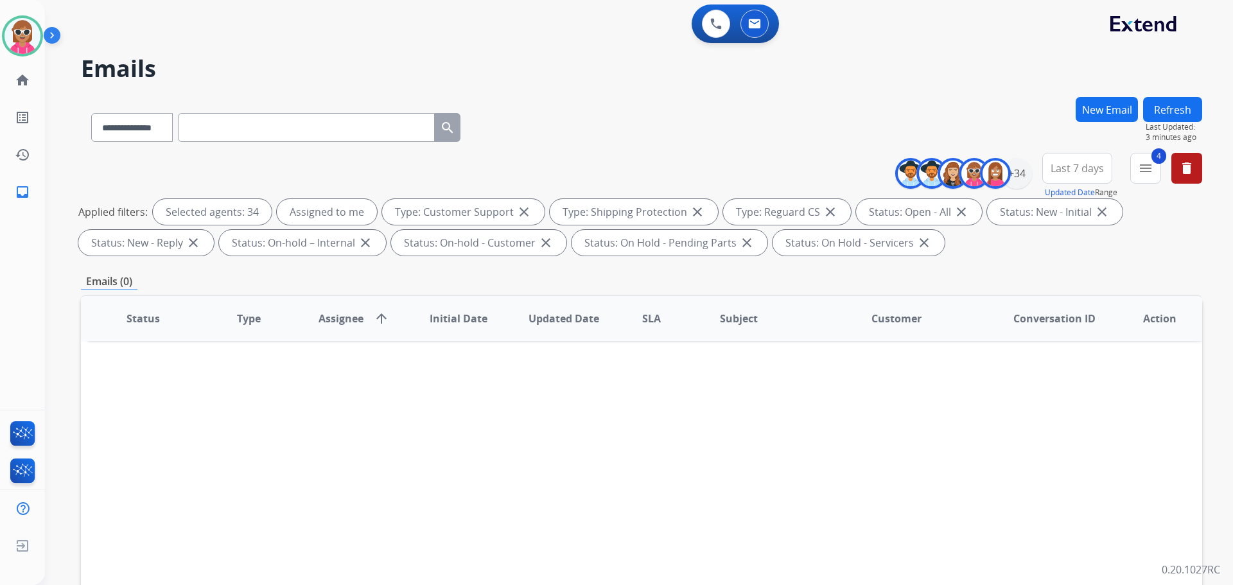
scroll to position [0, 0]
click at [1176, 101] on button "Refresh" at bounding box center [1172, 110] width 59 height 25
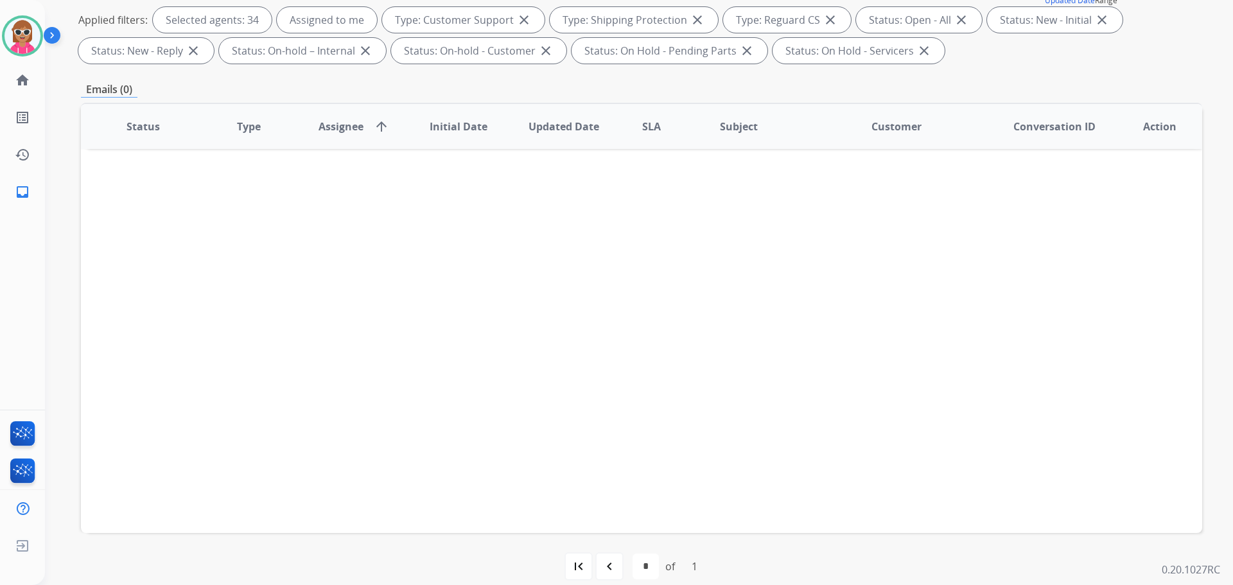
scroll to position [207, 0]
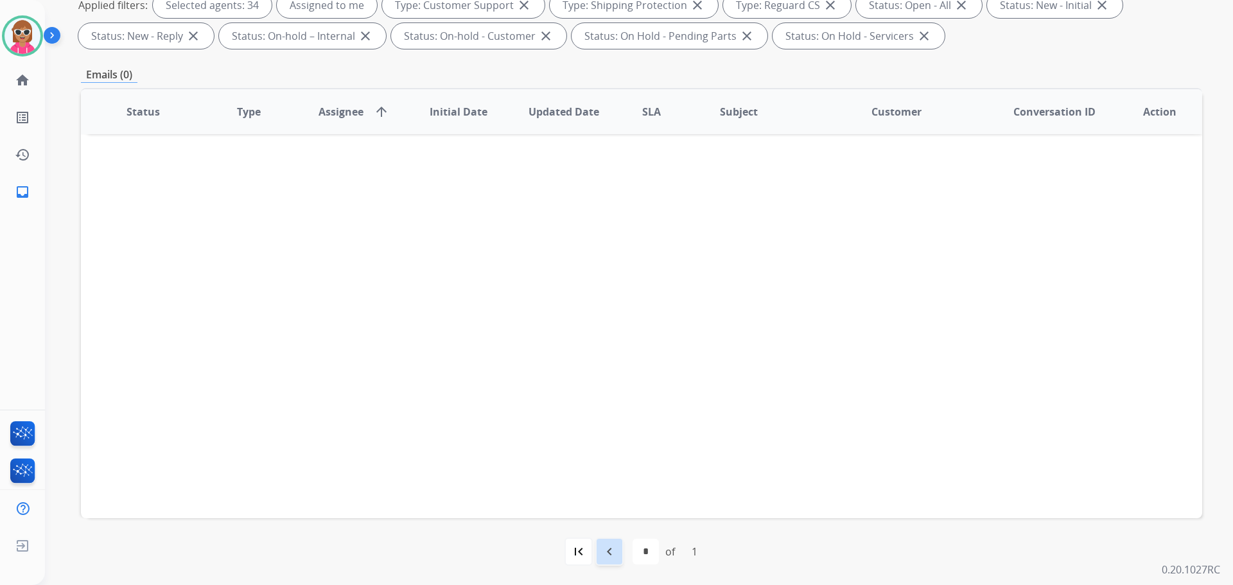
click at [610, 543] on div "navigate_before" at bounding box center [609, 551] width 28 height 28
select select "*"
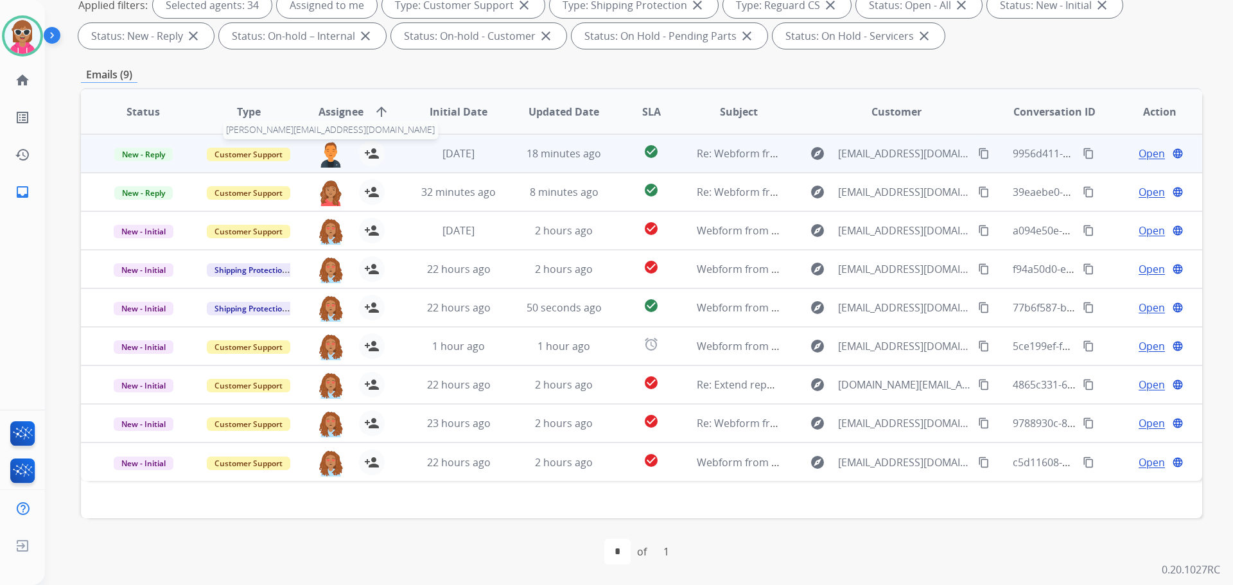
click at [326, 150] on img at bounding box center [331, 154] width 26 height 27
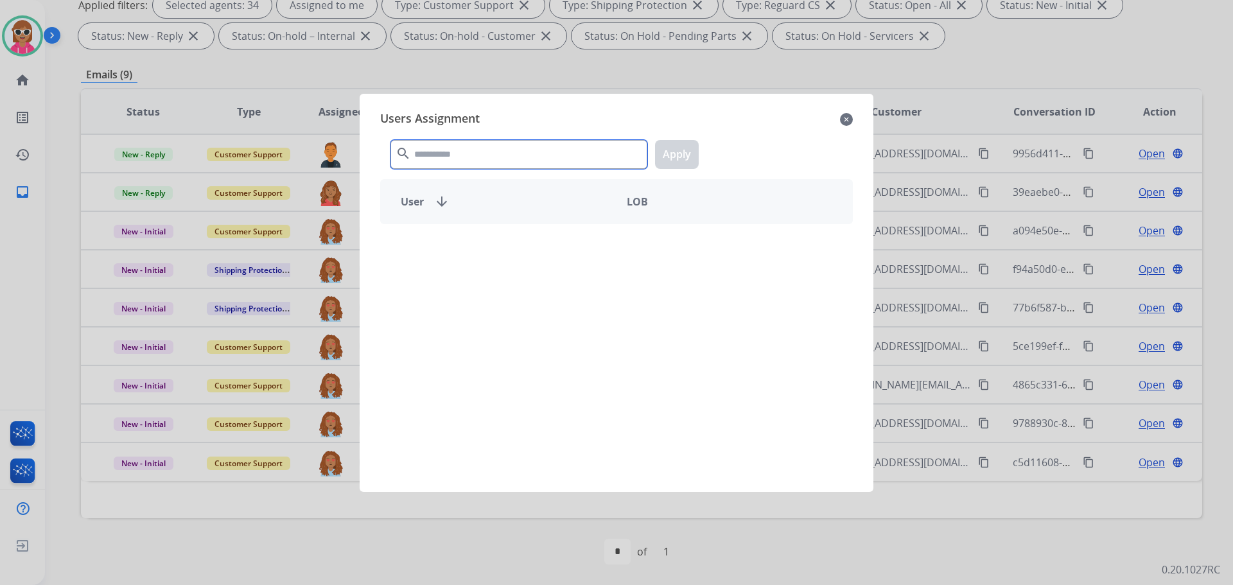
click at [419, 154] on input "text" at bounding box center [518, 154] width 257 height 29
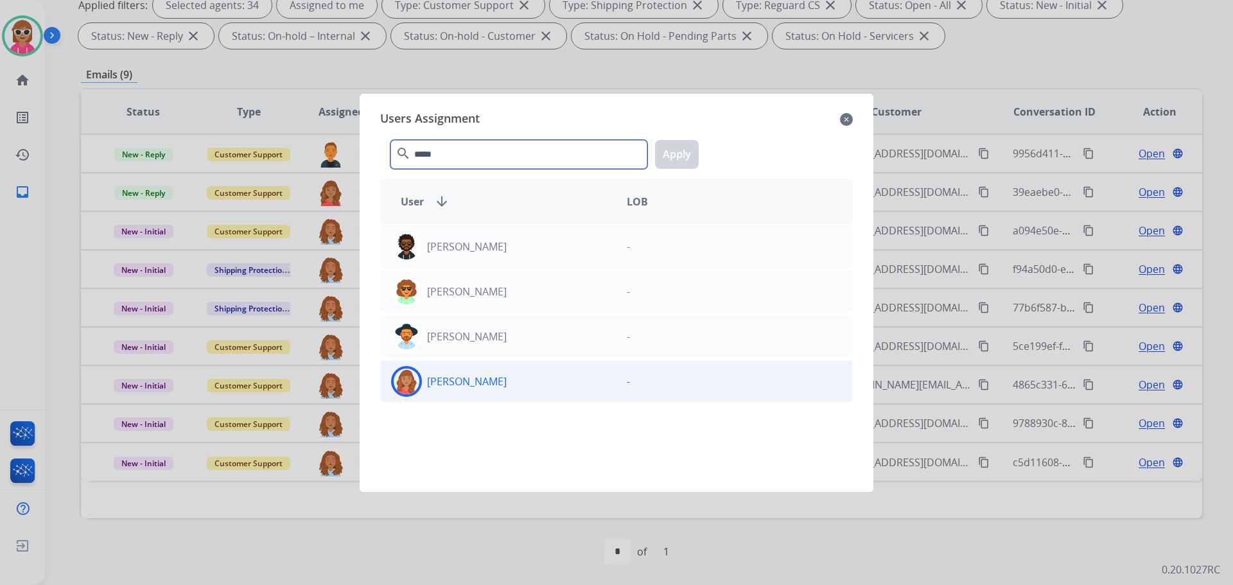
type input "*****"
click at [539, 389] on div "[PERSON_NAME]" at bounding box center [499, 381] width 236 height 31
click at [672, 144] on button "Apply" at bounding box center [677, 154] width 44 height 29
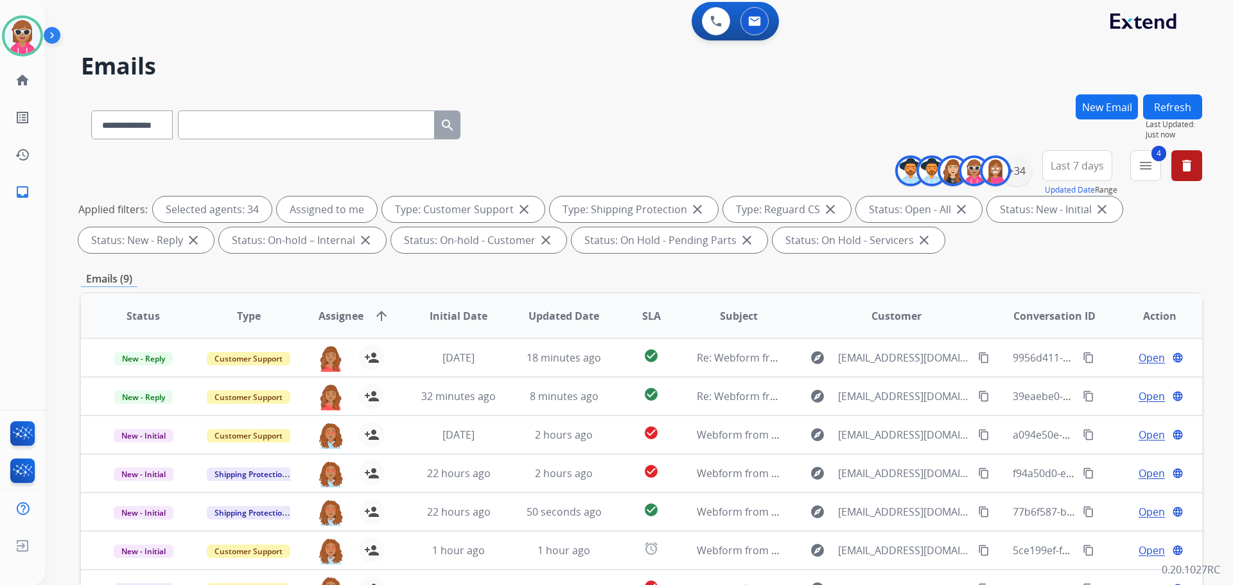
scroll to position [0, 0]
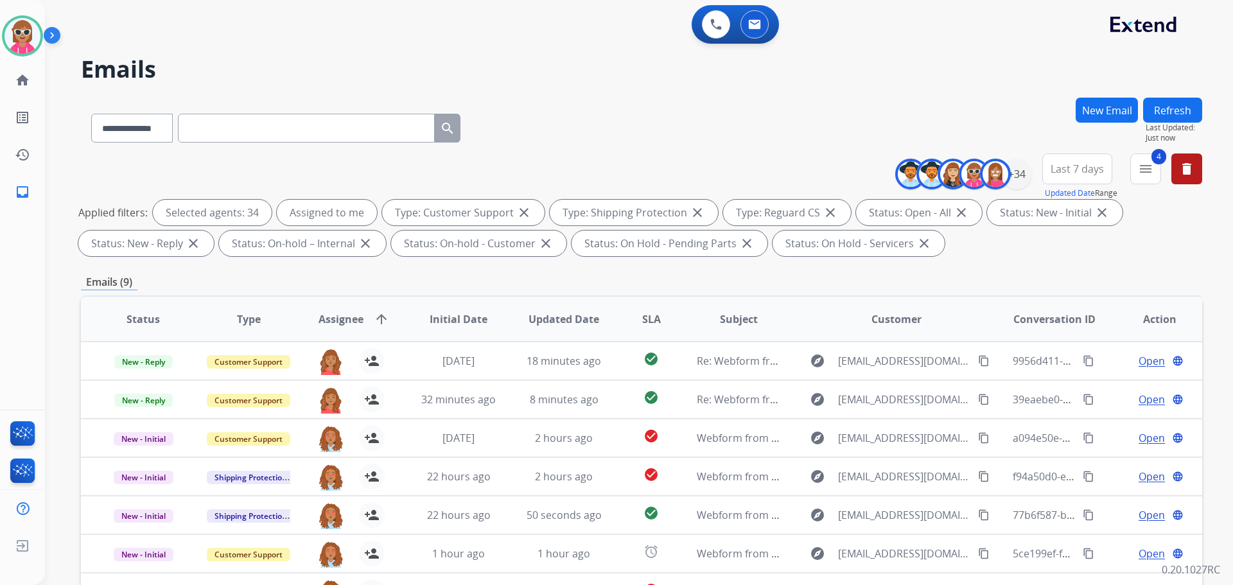
click at [1139, 103] on div "New Email Refresh Last Updated: Just now" at bounding box center [1139, 126] width 127 height 56
click at [1110, 109] on button "New Email" at bounding box center [1107, 110] width 62 height 25
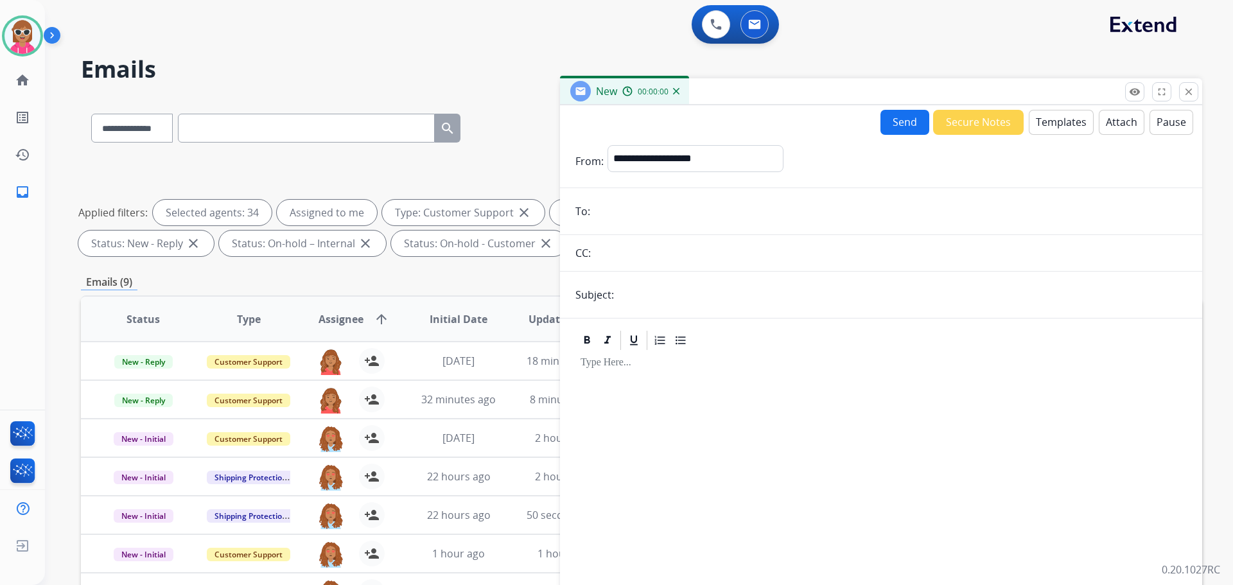
click at [628, 214] on input "email" at bounding box center [890, 211] width 593 height 26
paste input "**********"
type input "**********"
drag, startPoint x: 703, startPoint y: 152, endPoint x: 697, endPoint y: 170, distance: 19.5
click at [703, 152] on select "**********" at bounding box center [694, 158] width 175 height 26
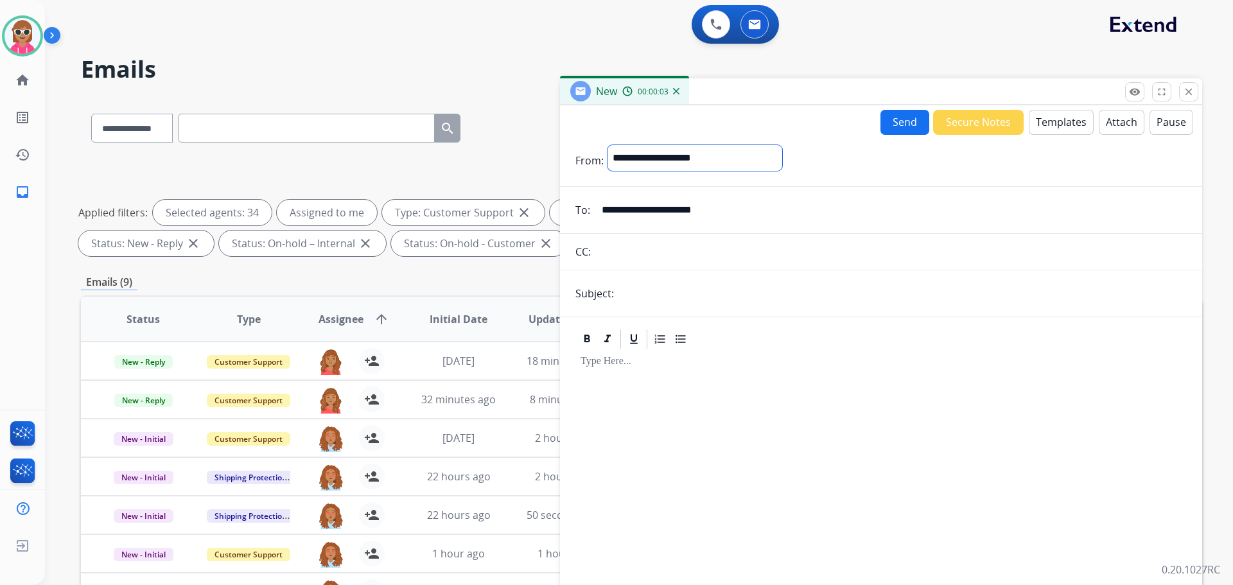
select select "**********"
click at [607, 145] on select "**********" at bounding box center [694, 158] width 175 height 26
click at [677, 290] on input "text" at bounding box center [902, 295] width 569 height 26
type input "**********"
drag, startPoint x: 652, startPoint y: 404, endPoint x: 762, endPoint y: 336, distance: 128.9
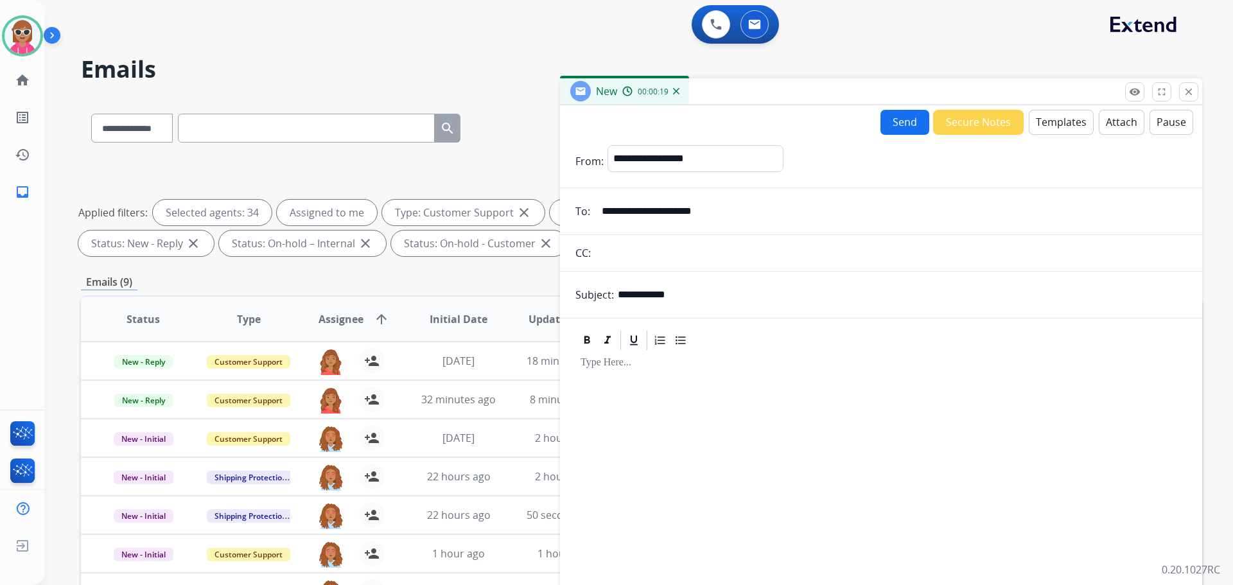
click at [654, 403] on div at bounding box center [880, 487] width 611 height 270
click at [1065, 128] on button "Templates" at bounding box center [1061, 122] width 65 height 25
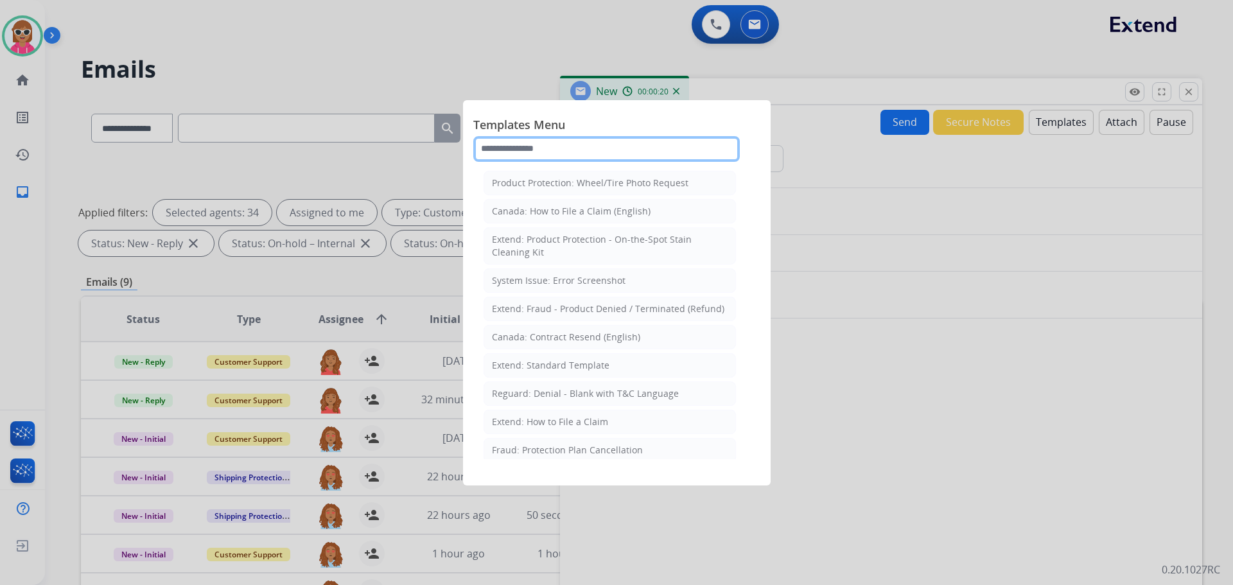
click at [672, 152] on input "text" at bounding box center [606, 149] width 267 height 26
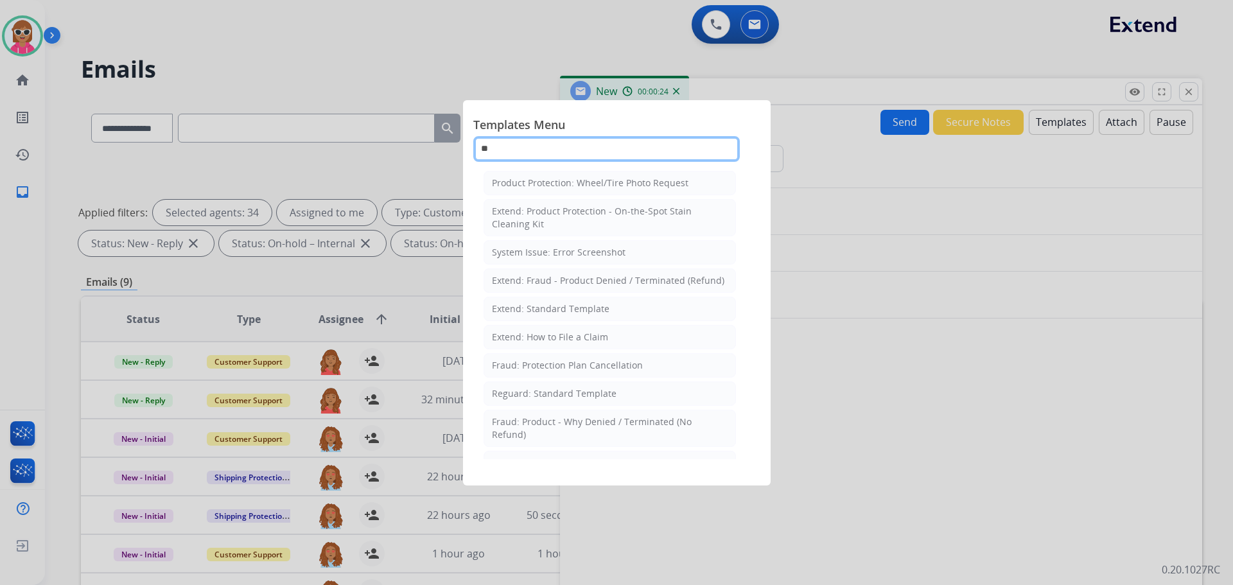
type input "*"
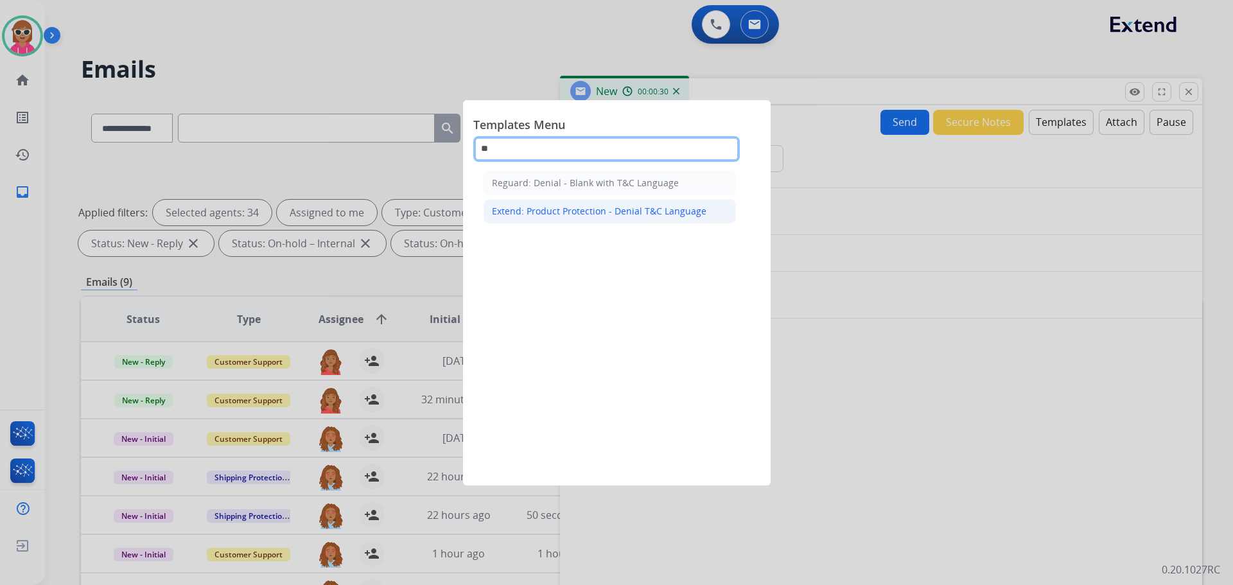
type input "**"
click at [651, 207] on div "Extend: Product Protection - Denial T&C Language" at bounding box center [599, 211] width 214 height 13
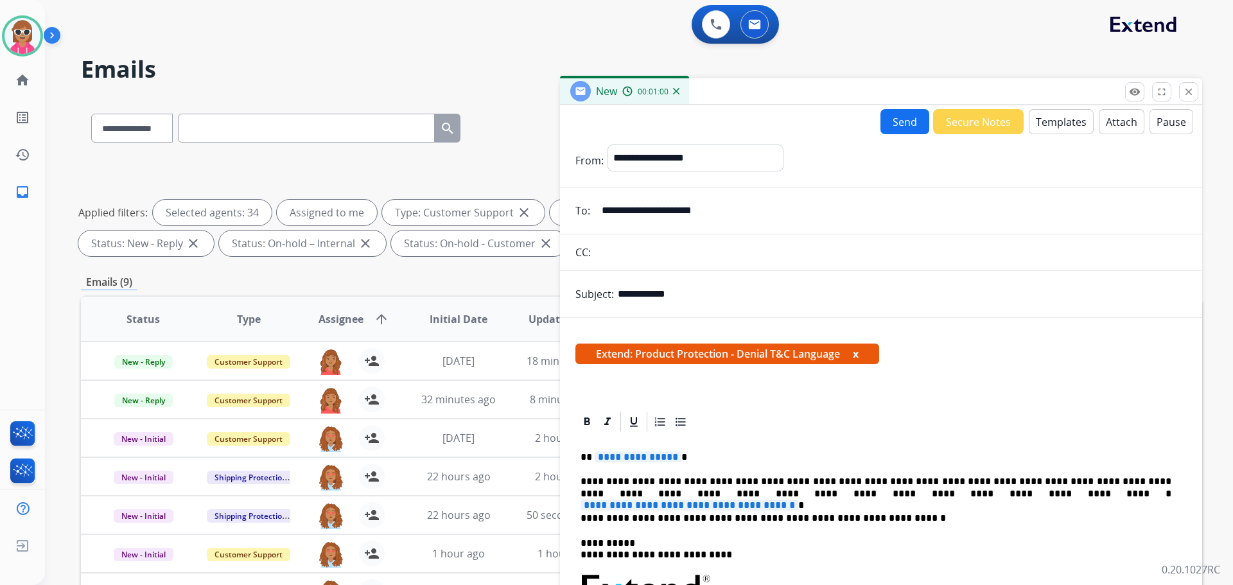
click at [798, 500] on span "**********" at bounding box center [690, 505] width 218 height 11
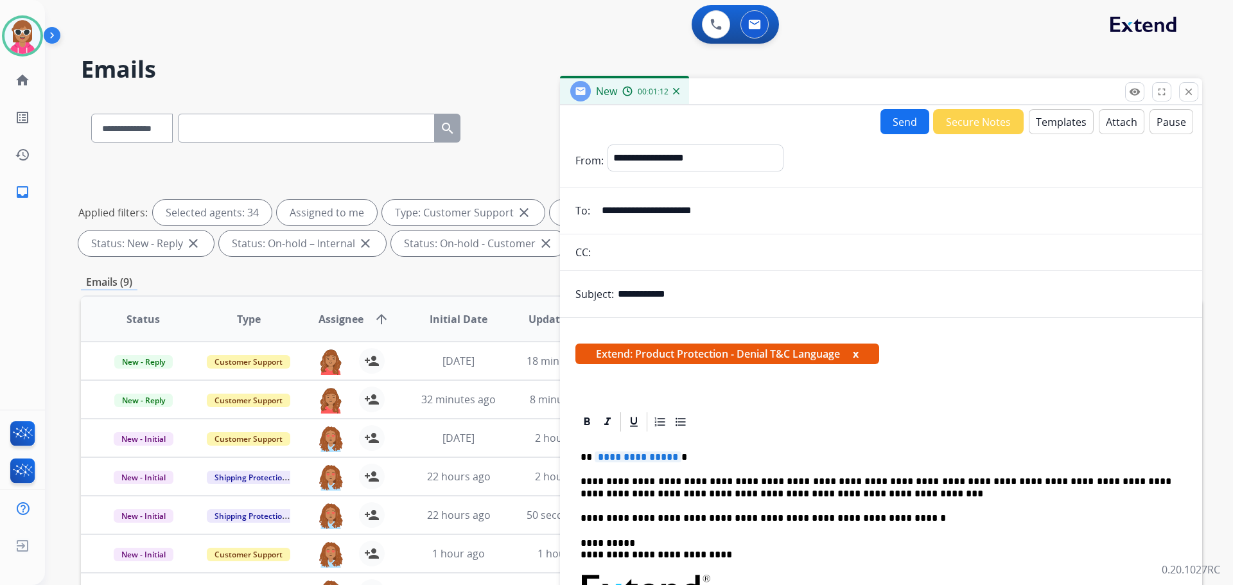
click at [808, 494] on p "**********" at bounding box center [876, 488] width 591 height 24
click at [1099, 113] on button "Attach" at bounding box center [1122, 121] width 46 height 25
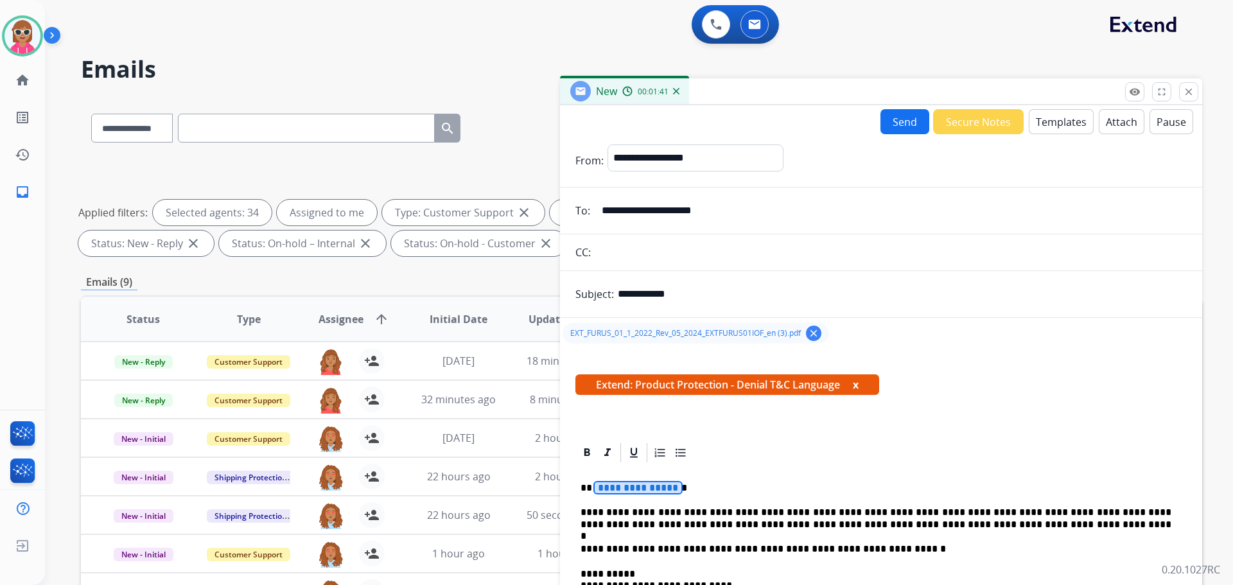
click at [644, 484] on span "**********" at bounding box center [638, 487] width 87 height 11
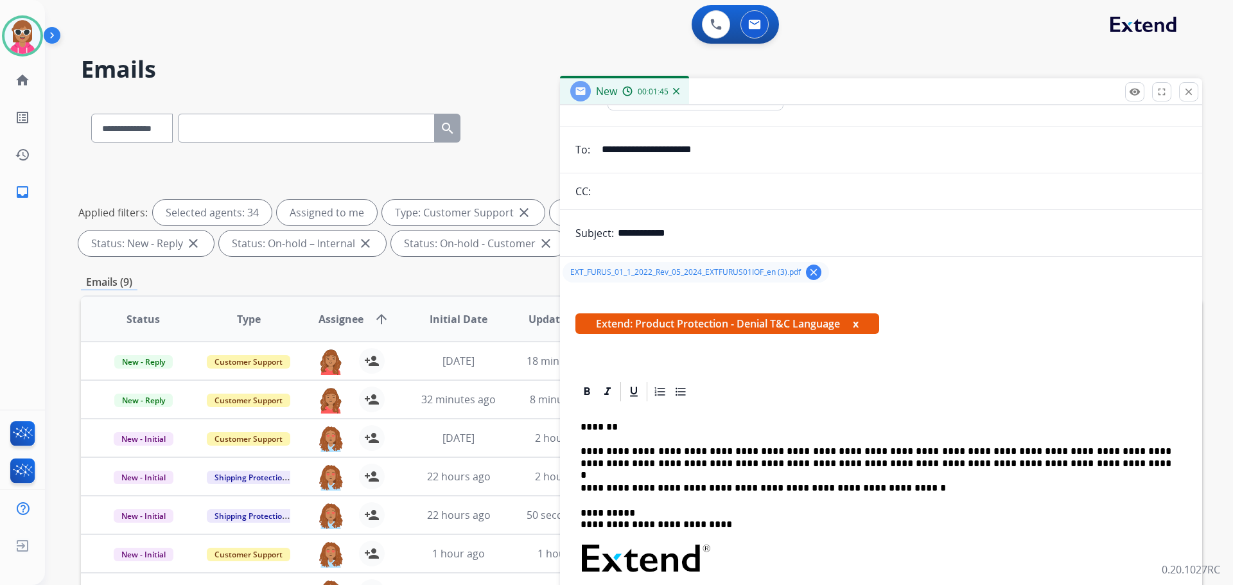
scroll to position [64, 0]
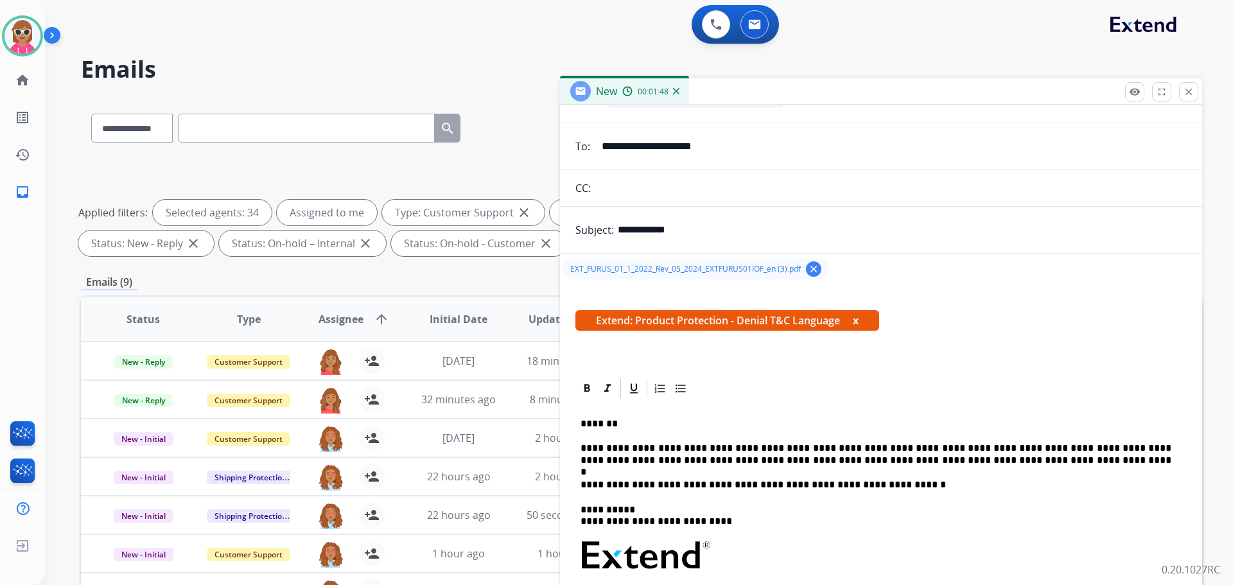
click at [761, 447] on p "**********" at bounding box center [876, 454] width 591 height 24
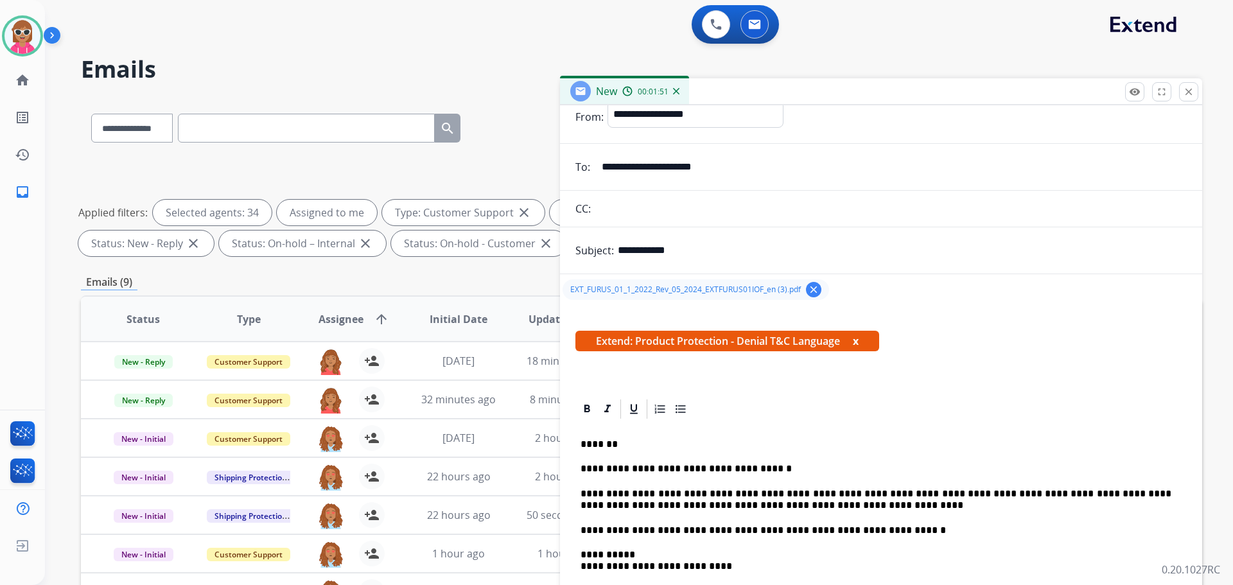
scroll to position [0, 0]
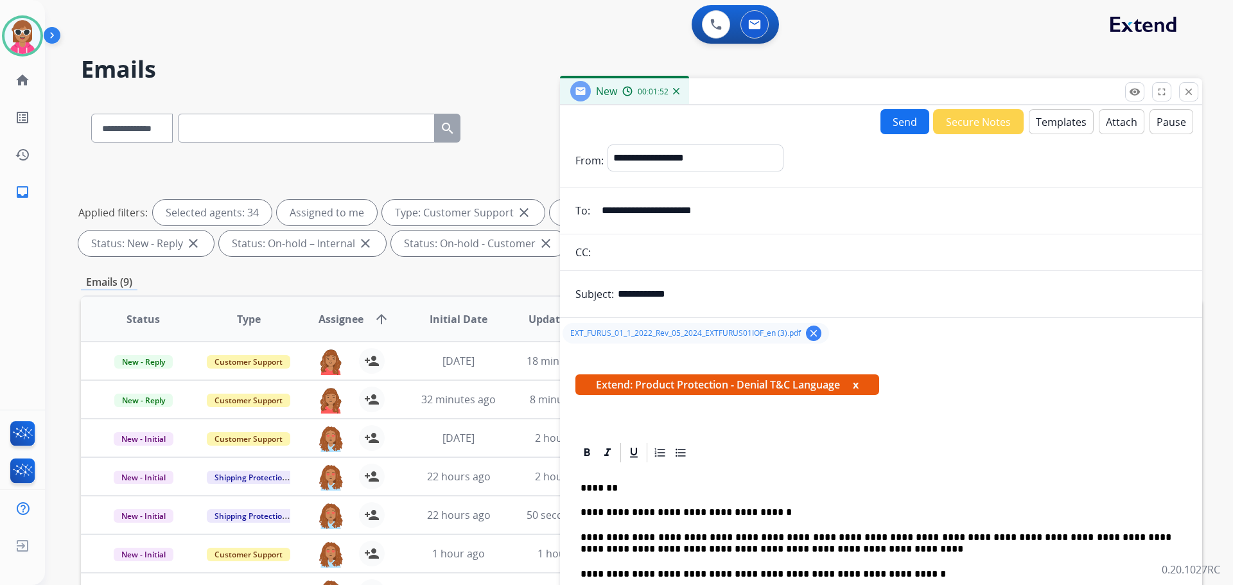
click at [886, 122] on button "Send" at bounding box center [904, 121] width 49 height 25
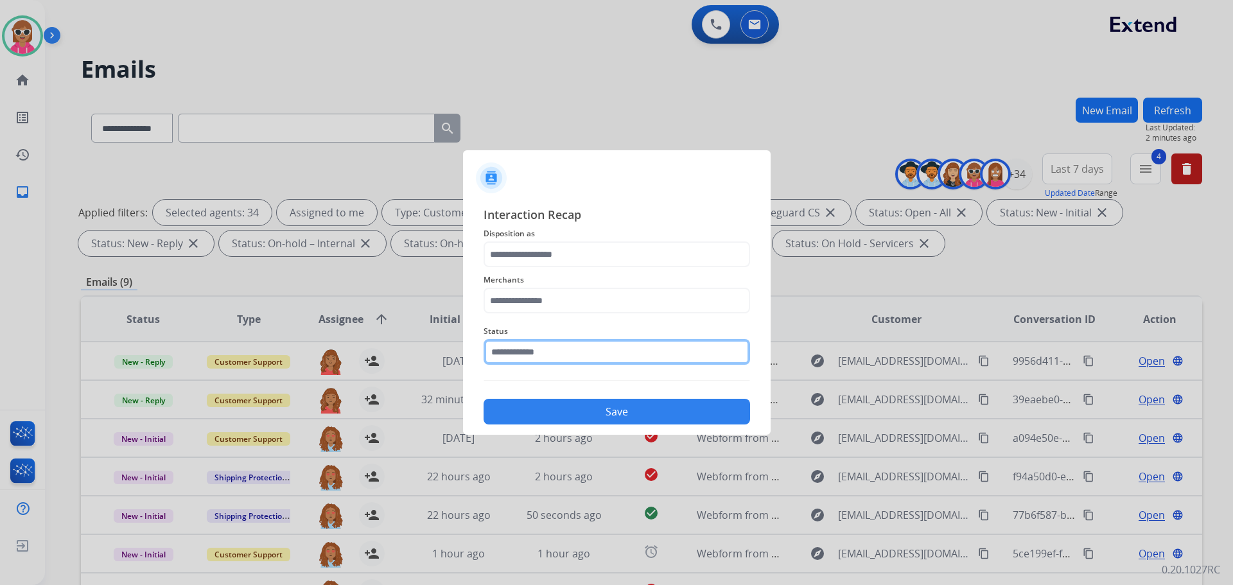
drag, startPoint x: 595, startPoint y: 358, endPoint x: 588, endPoint y: 361, distance: 7.8
click at [596, 357] on input "text" at bounding box center [617, 352] width 267 height 26
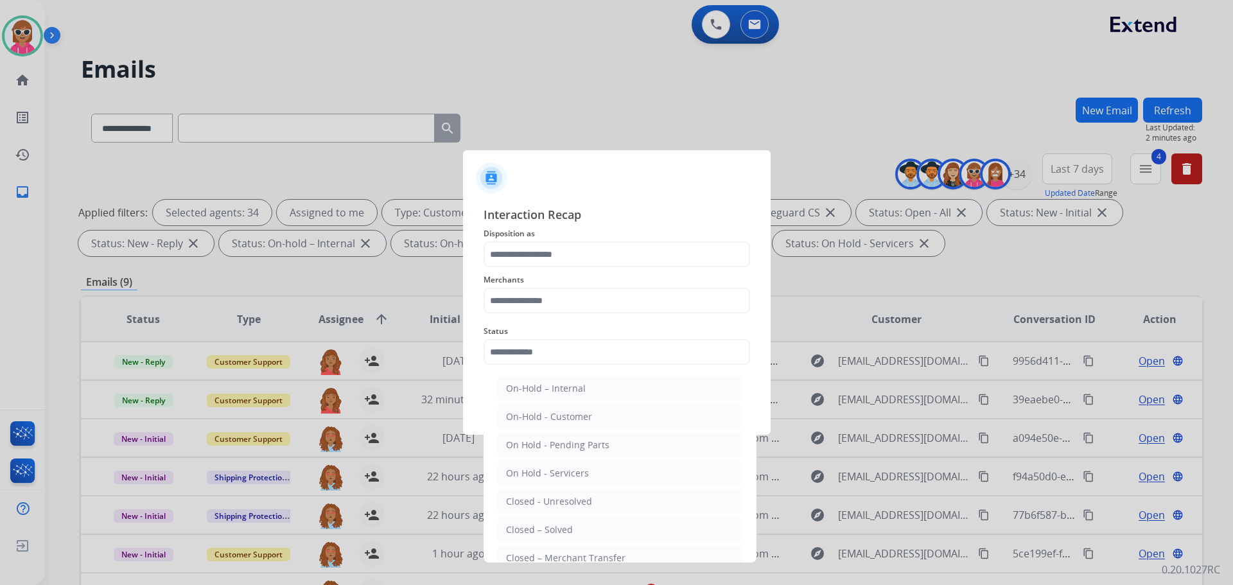
drag, startPoint x: 566, startPoint y: 527, endPoint x: 565, endPoint y: 520, distance: 7.7
click at [566, 526] on div "Closed – Solved" at bounding box center [539, 529] width 67 height 13
type input "**********"
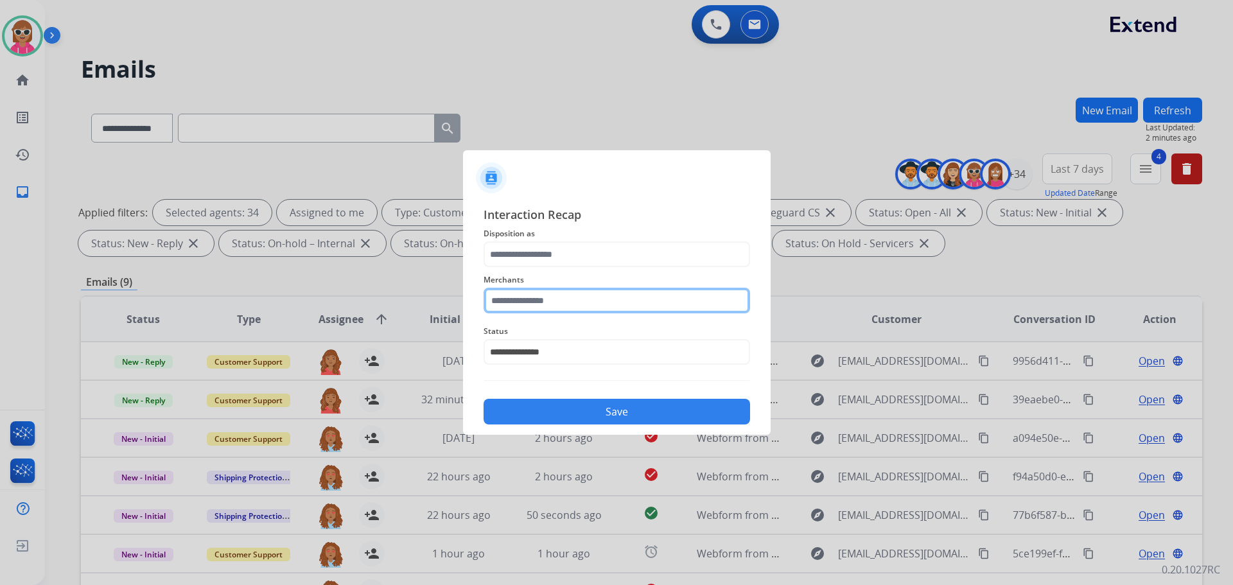
click at [551, 299] on input "text" at bounding box center [617, 301] width 267 height 26
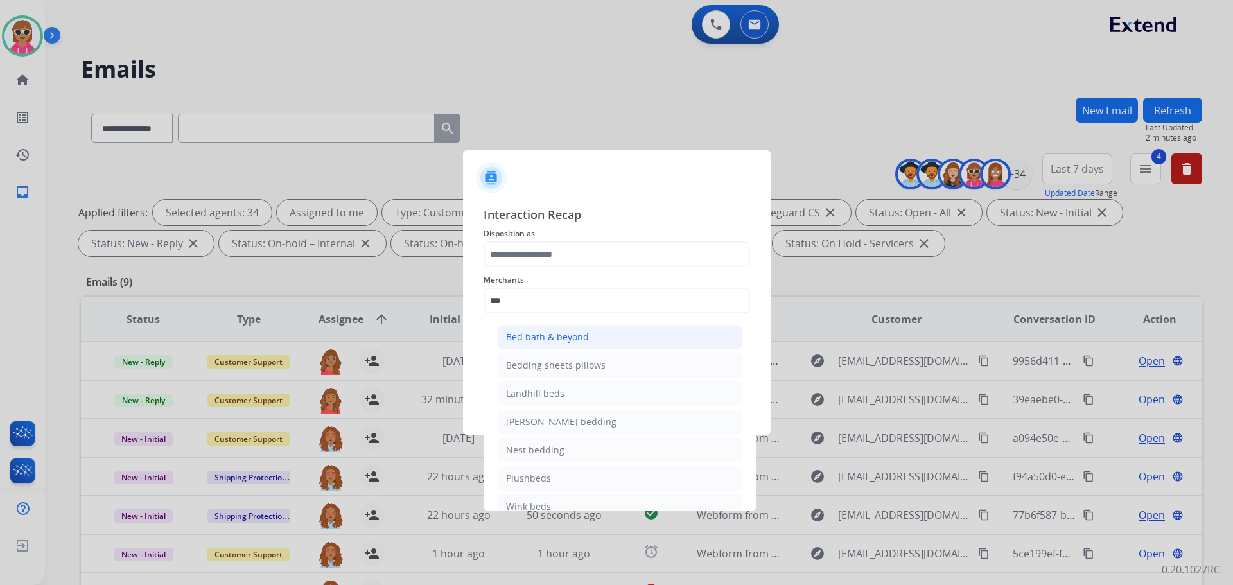
click at [554, 343] on div "Bed bath & beyond" at bounding box center [547, 337] width 83 height 13
type input "**********"
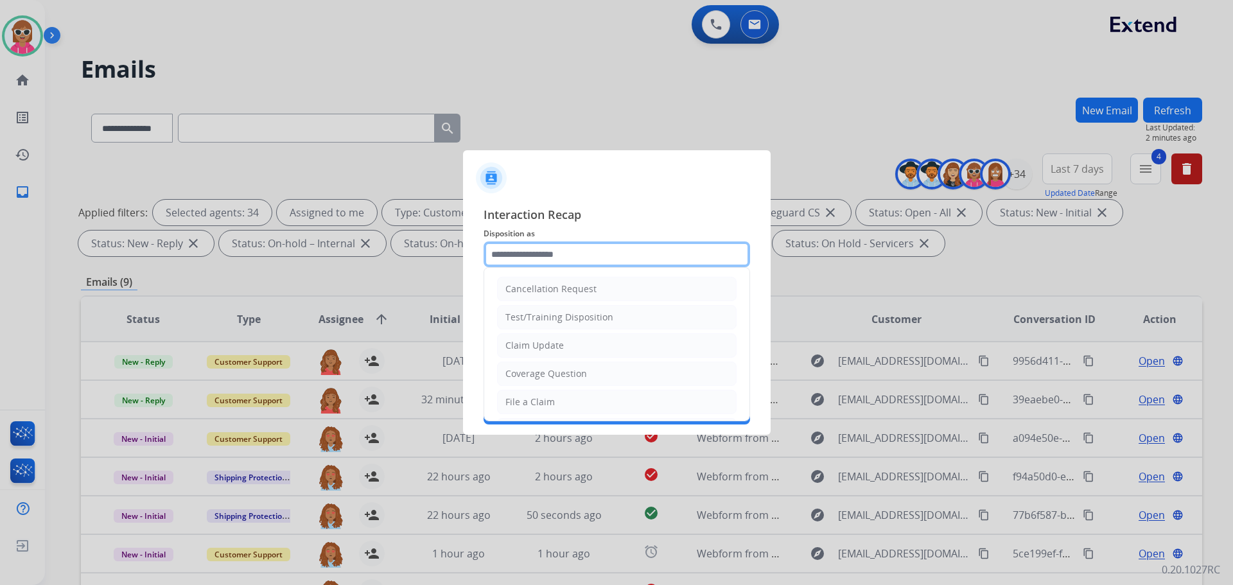
click at [563, 258] on input "text" at bounding box center [617, 254] width 267 height 26
click at [590, 329] on li "Test/Training Disposition" at bounding box center [617, 317] width 240 height 24
drag, startPoint x: 605, startPoint y: 254, endPoint x: 281, endPoint y: 279, distance: 324.6
click at [0, 279] on app-contact-recap-modal "**********" at bounding box center [0, 292] width 0 height 585
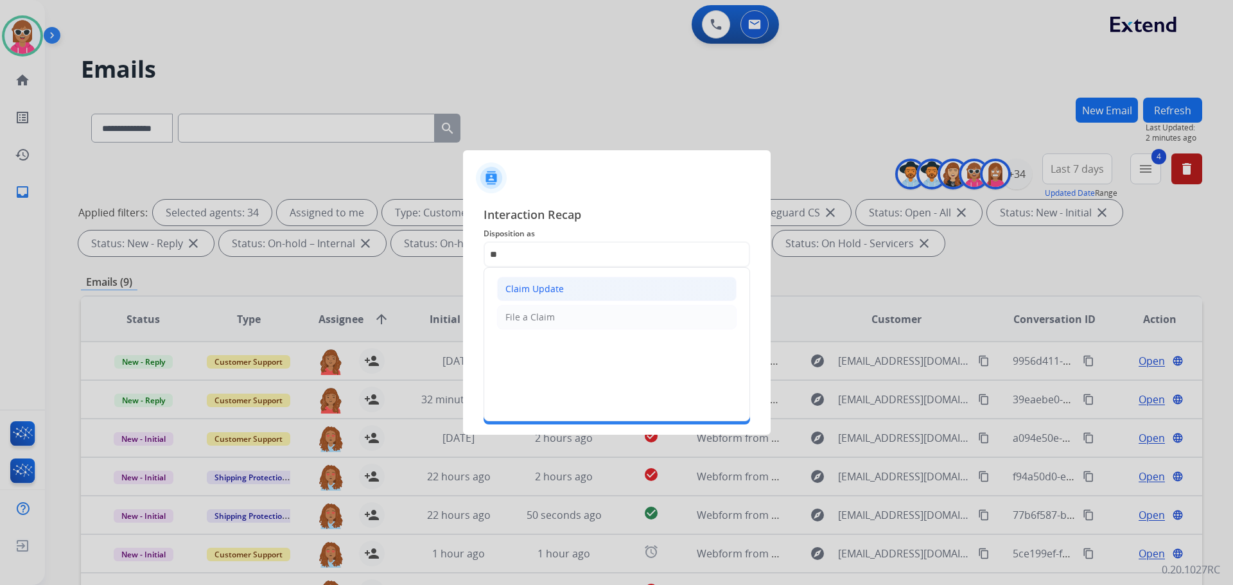
click at [595, 288] on li "Claim Update" at bounding box center [617, 289] width 240 height 24
type input "**********"
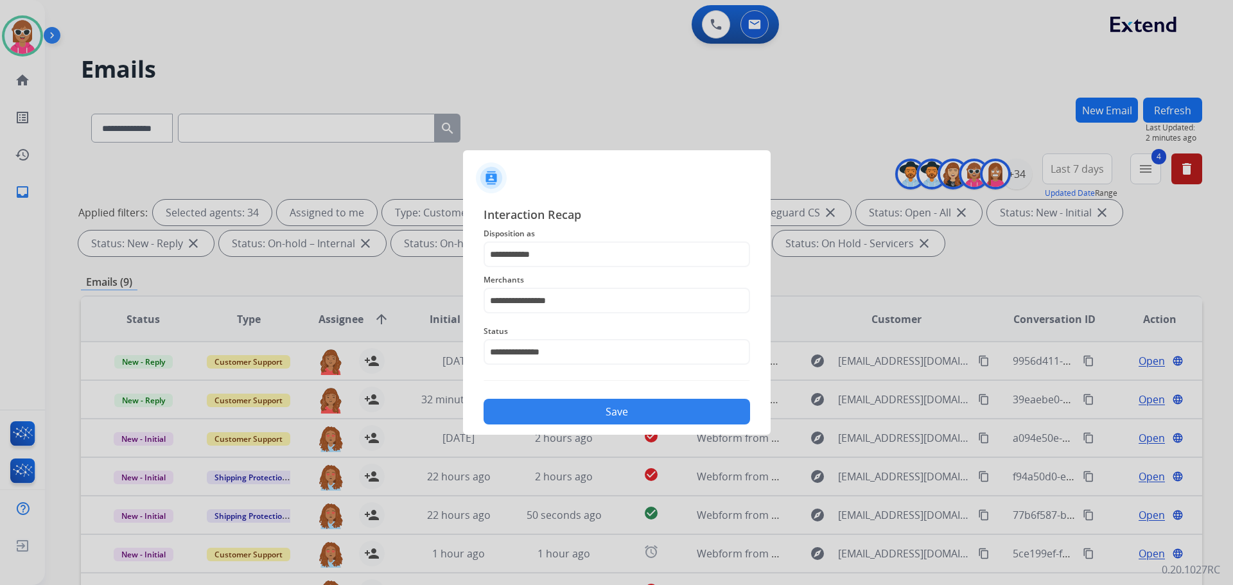
click at [593, 409] on button "Save" at bounding box center [617, 412] width 267 height 26
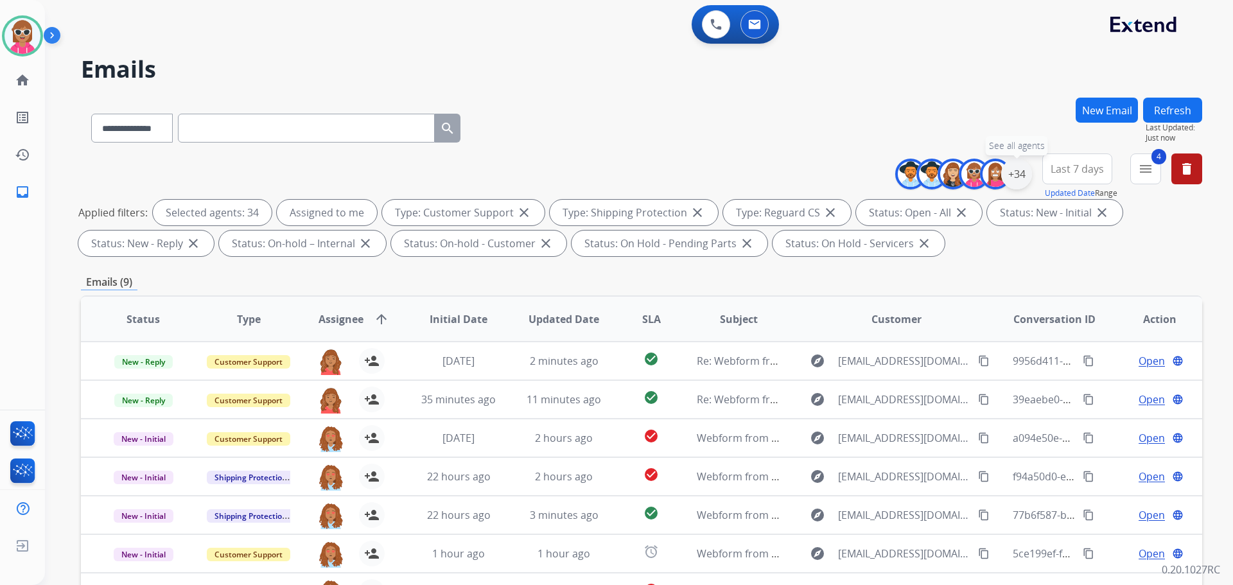
click at [1025, 175] on div "+34" at bounding box center [1016, 174] width 31 height 31
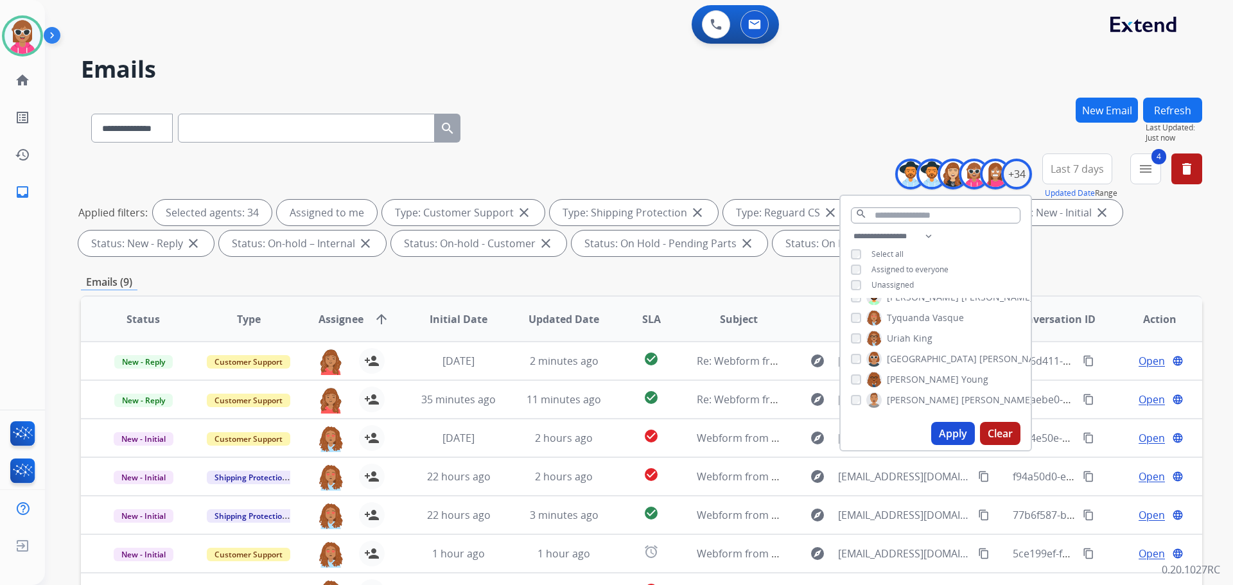
drag, startPoint x: 1203, startPoint y: 174, endPoint x: 1195, endPoint y: 174, distance: 8.3
click at [1200, 174] on div "**********" at bounding box center [639, 292] width 1188 height 585
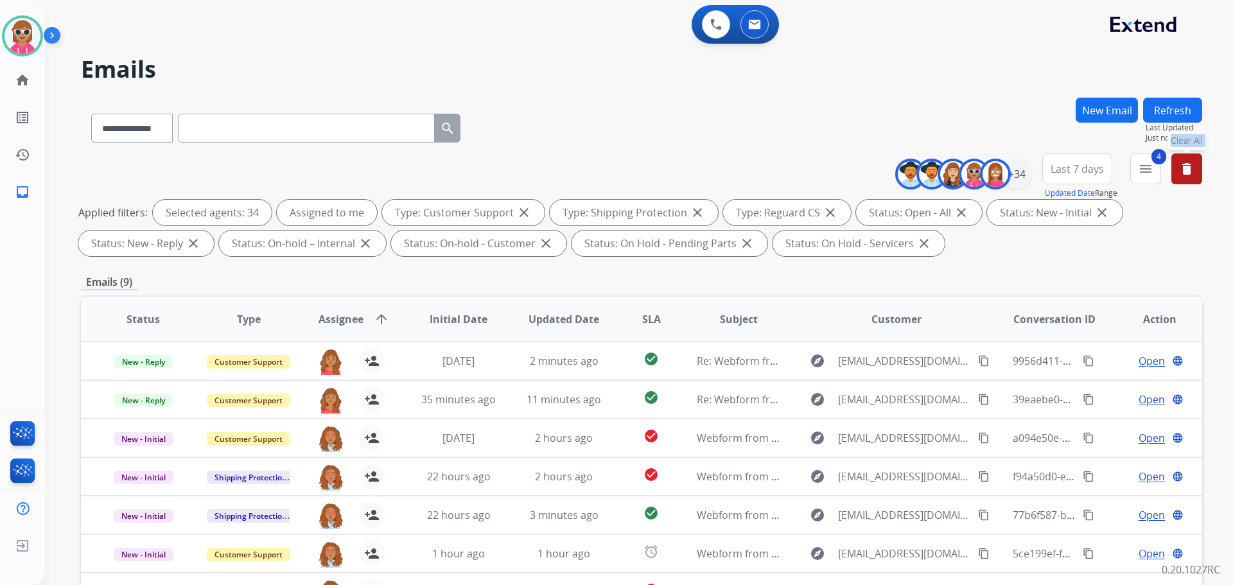
click at [1192, 174] on mat-icon "delete" at bounding box center [1186, 168] width 15 height 15
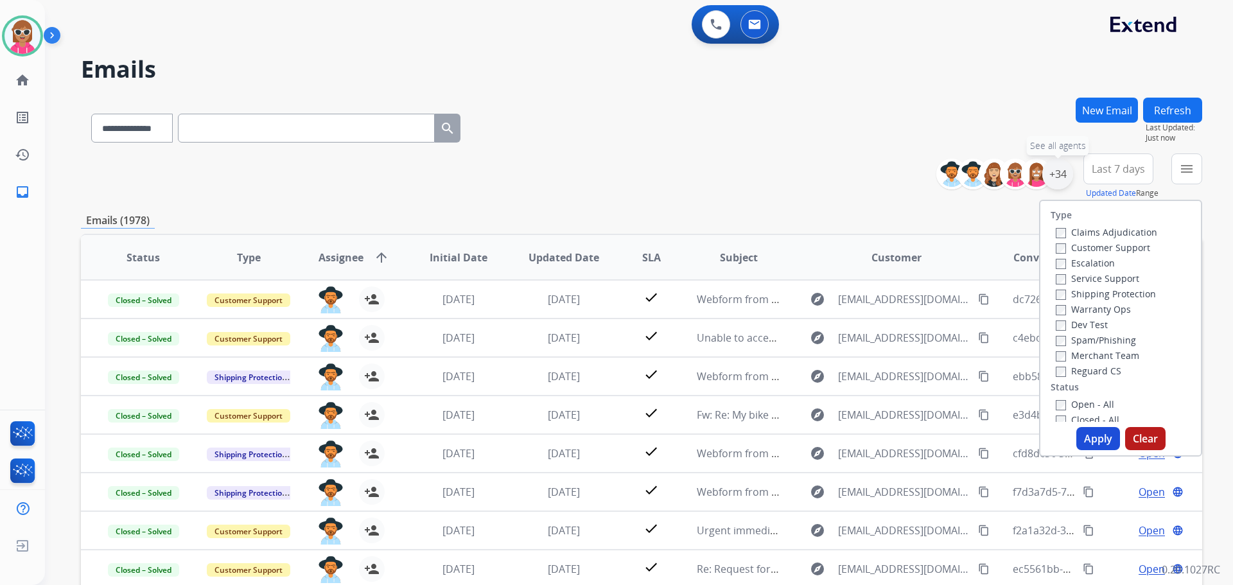
click at [1069, 170] on div "+34" at bounding box center [1057, 174] width 31 height 31
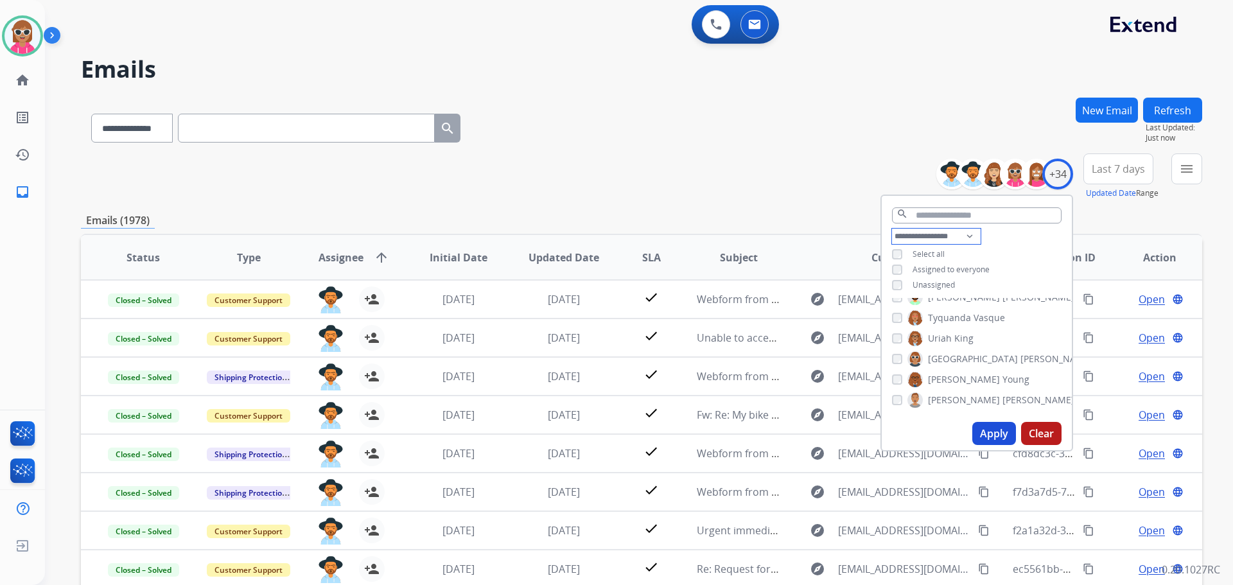
drag, startPoint x: 960, startPoint y: 231, endPoint x: 955, endPoint y: 242, distance: 12.6
click at [960, 231] on select "**********" at bounding box center [936, 236] width 89 height 15
drag, startPoint x: 951, startPoint y: 241, endPoint x: 956, endPoint y: 247, distance: 7.3
click at [951, 241] on select "**********" at bounding box center [936, 236] width 89 height 15
click at [986, 247] on div "**********" at bounding box center [977, 262] width 190 height 67
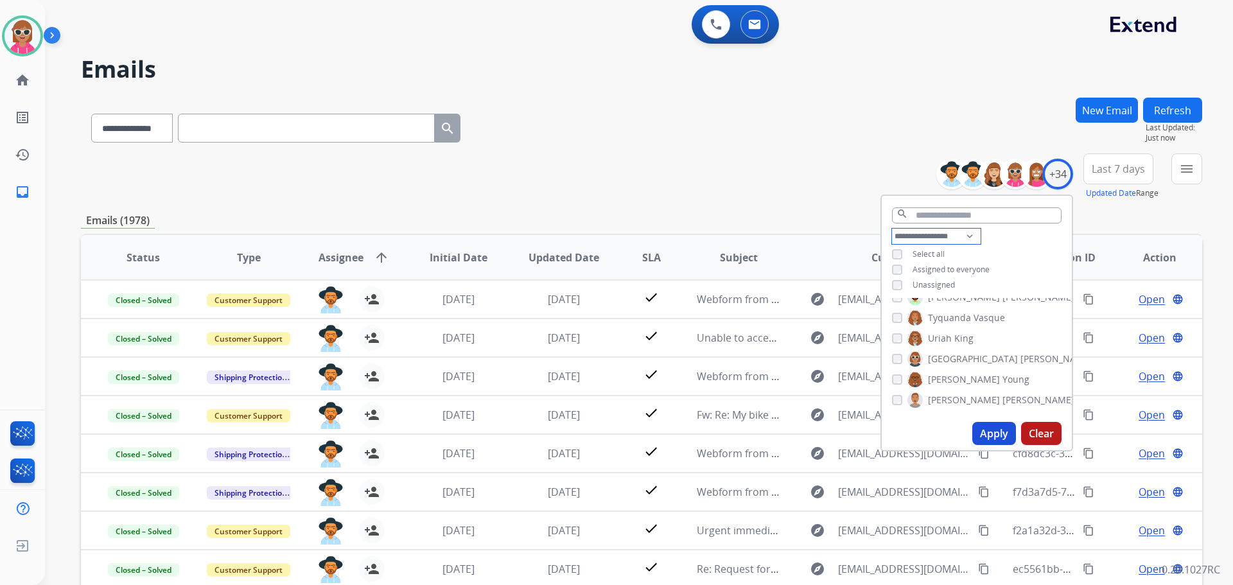
click at [959, 230] on select "**********" at bounding box center [936, 236] width 89 height 15
select select "***"
click at [892, 229] on select "**********" at bounding box center [936, 236] width 89 height 15
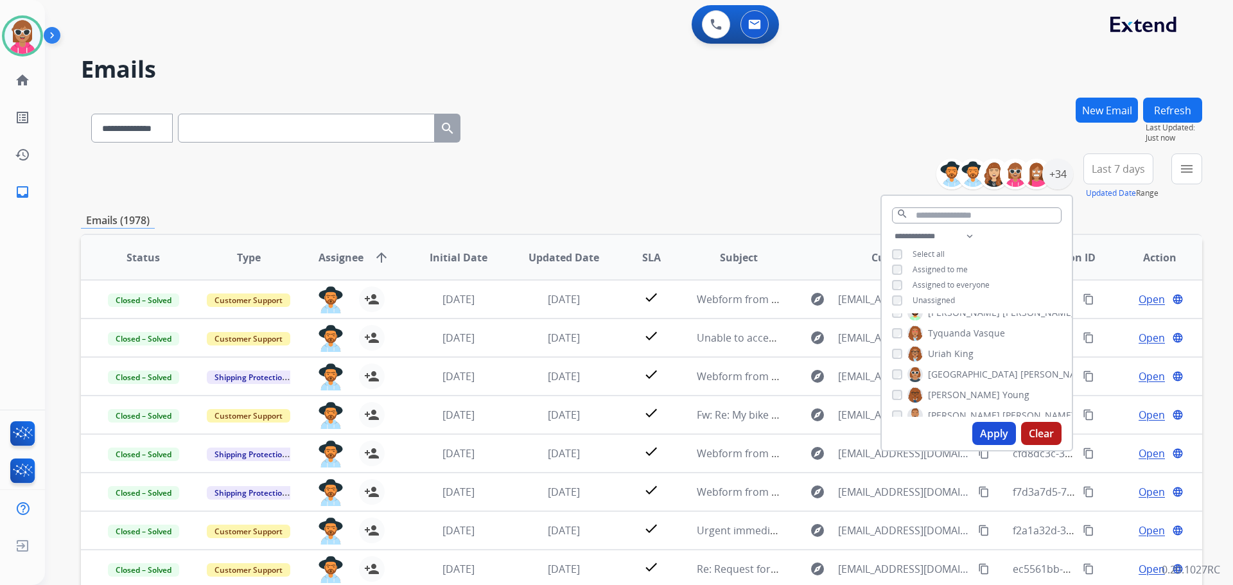
click at [1008, 249] on div "**********" at bounding box center [977, 270] width 190 height 82
click at [961, 269] on span "Assigned to me" at bounding box center [940, 269] width 55 height 11
click at [995, 427] on button "Apply" at bounding box center [994, 433] width 44 height 23
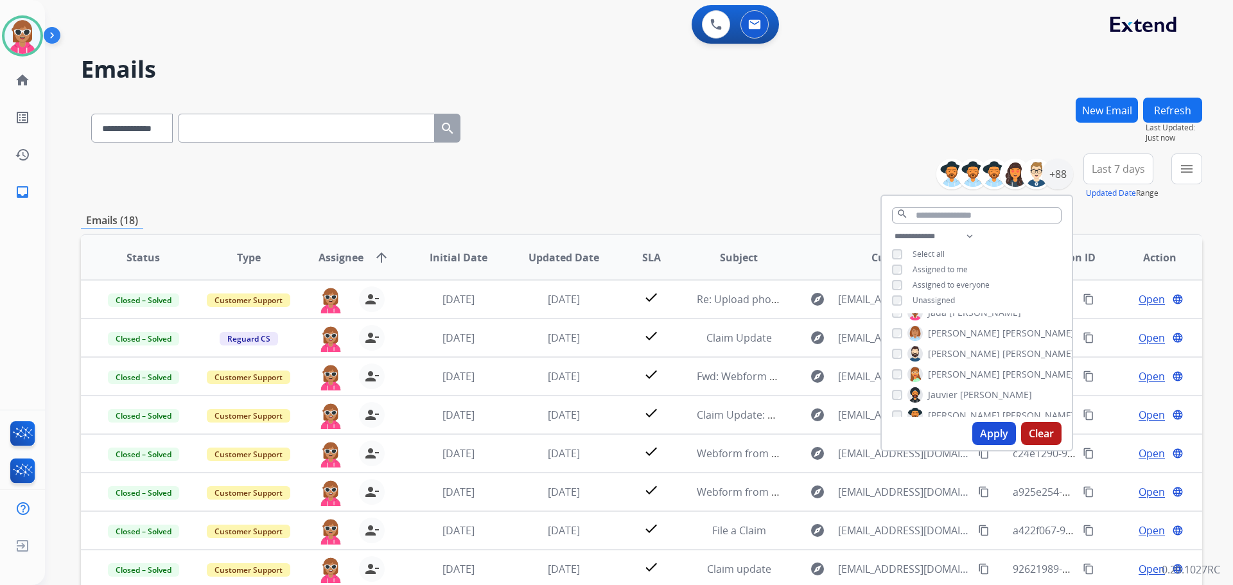
click at [763, 201] on div "**********" at bounding box center [641, 414] width 1121 height 633
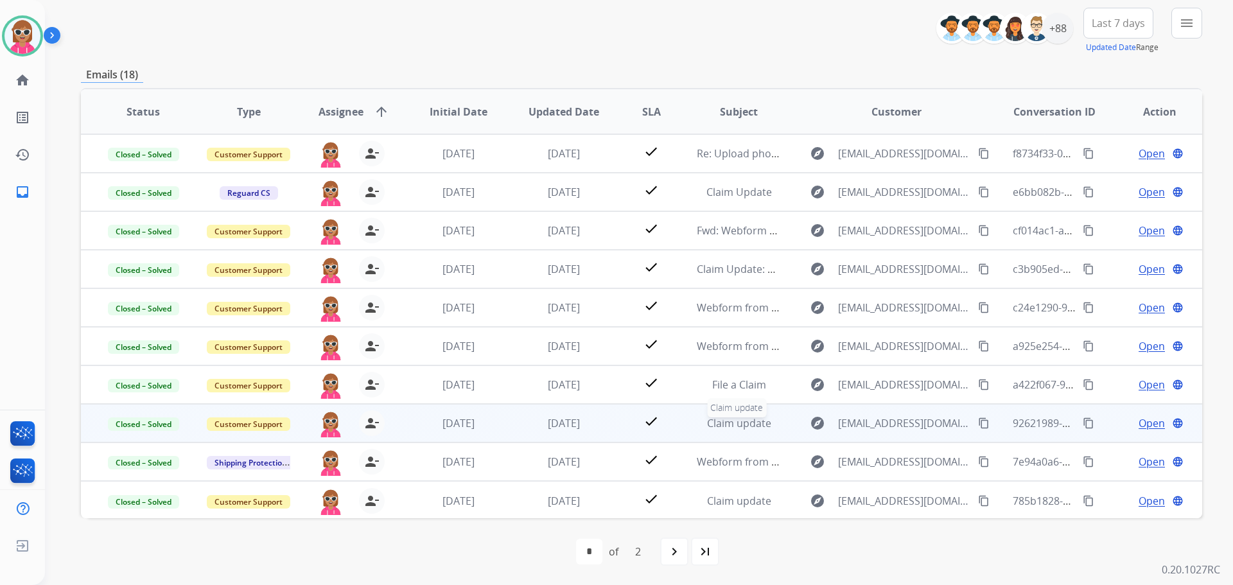
scroll to position [1, 0]
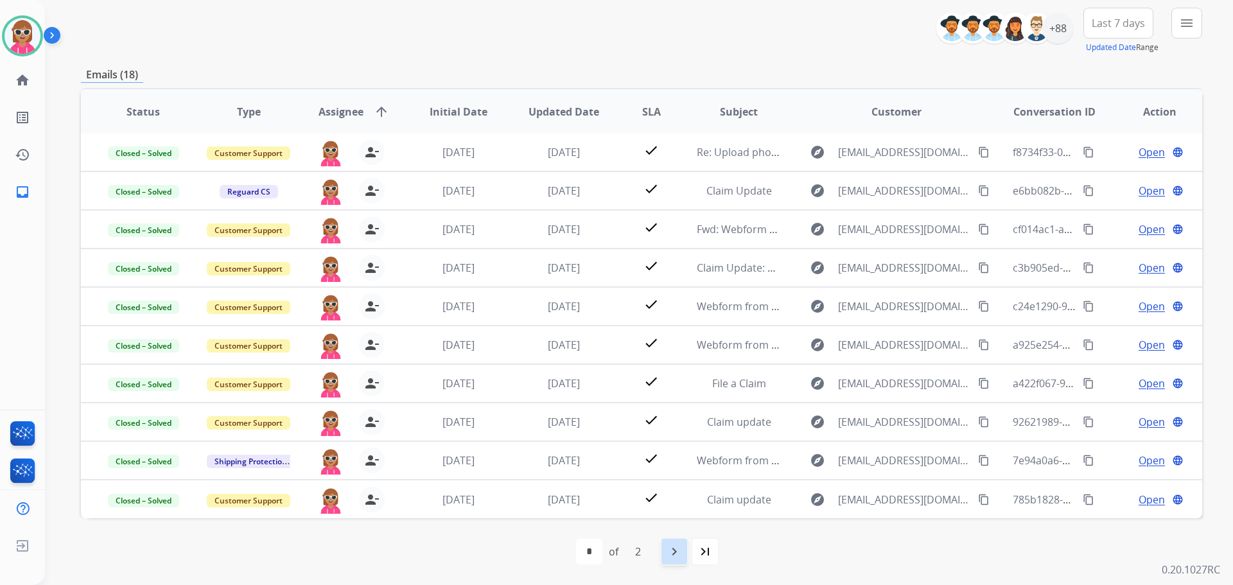
click at [683, 550] on div "navigate_next" at bounding box center [674, 551] width 28 height 28
select select "*"
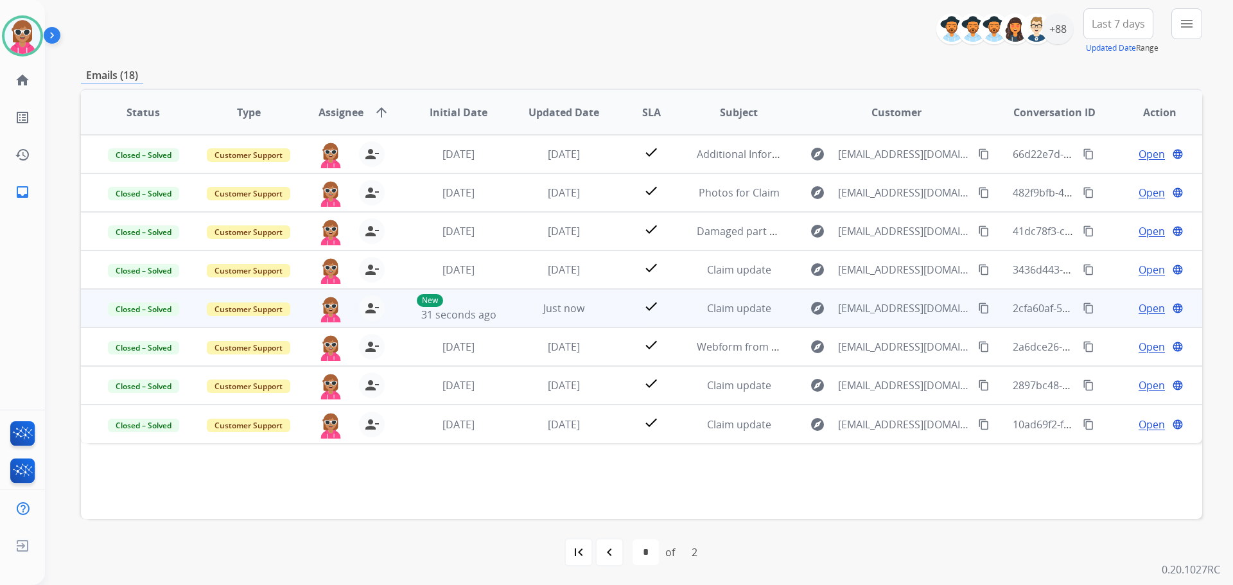
scroll to position [146, 0]
drag, startPoint x: 1078, startPoint y: 306, endPoint x: 1024, endPoint y: 361, distance: 76.7
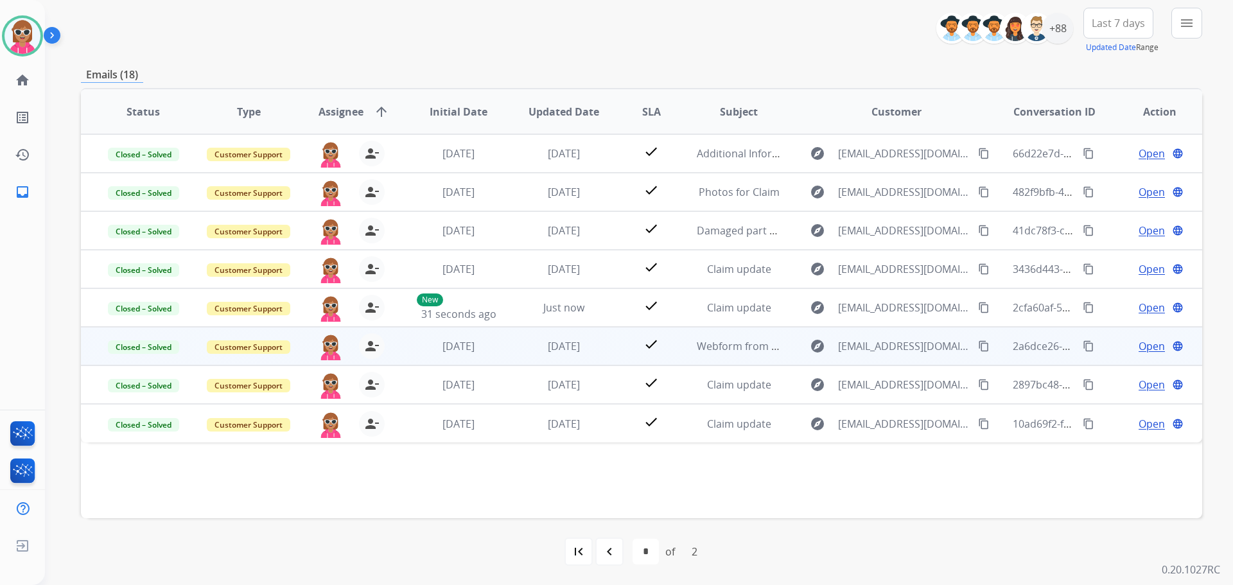
click at [1083, 306] on mat-icon "content_copy" at bounding box center [1089, 308] width 12 height 12
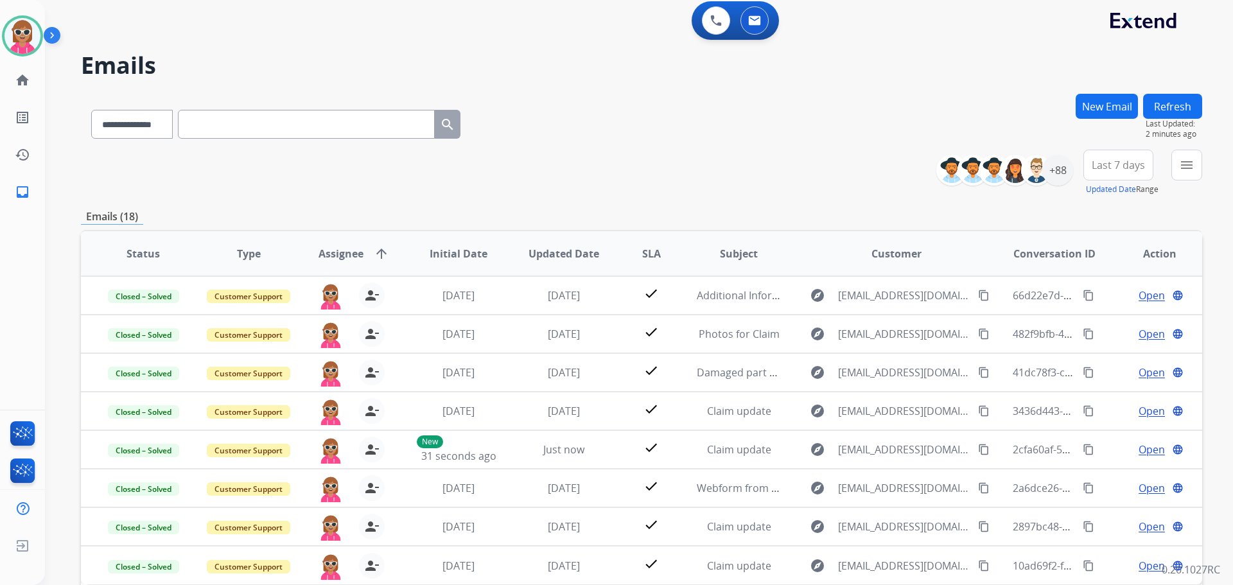
scroll to position [0, 0]
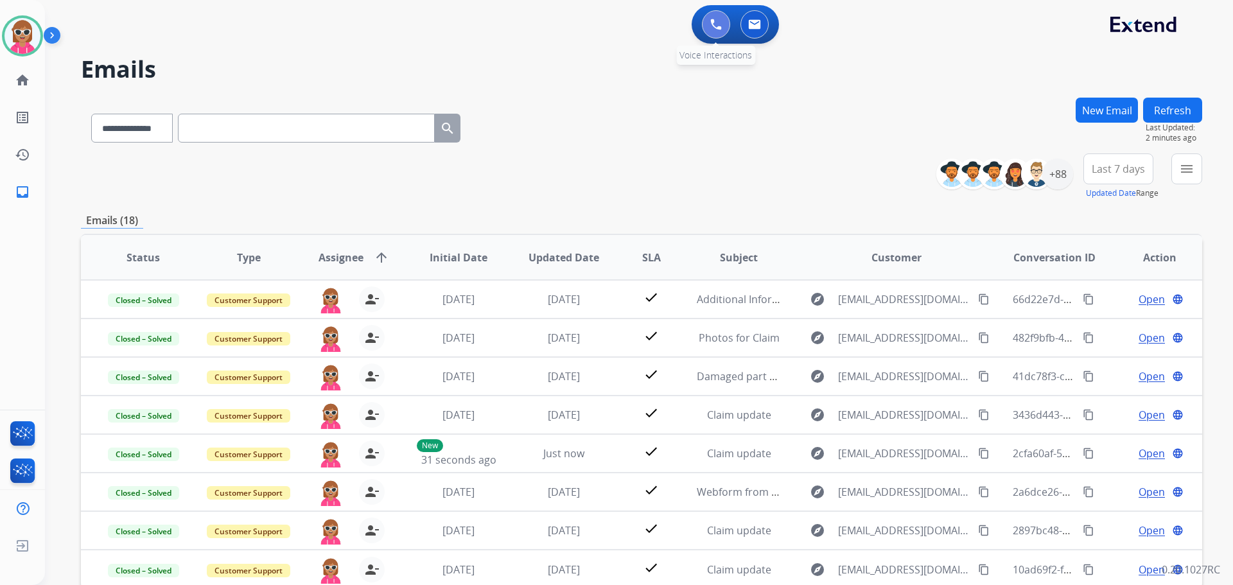
click at [719, 17] on button at bounding box center [716, 24] width 28 height 28
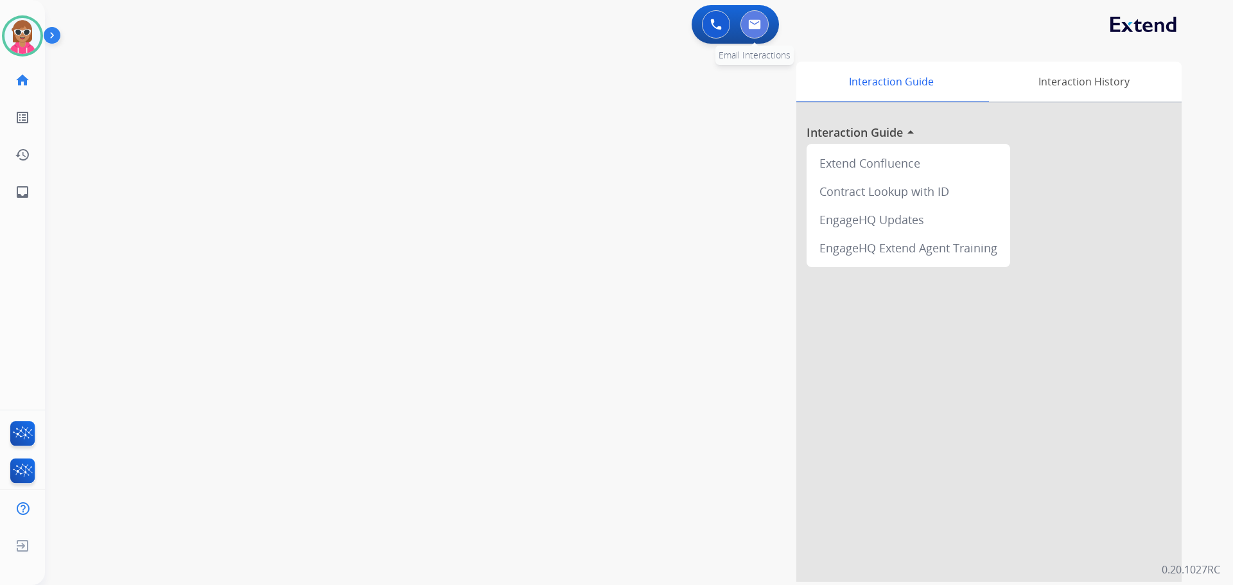
click at [753, 22] on img at bounding box center [754, 24] width 13 height 10
select select "**********"
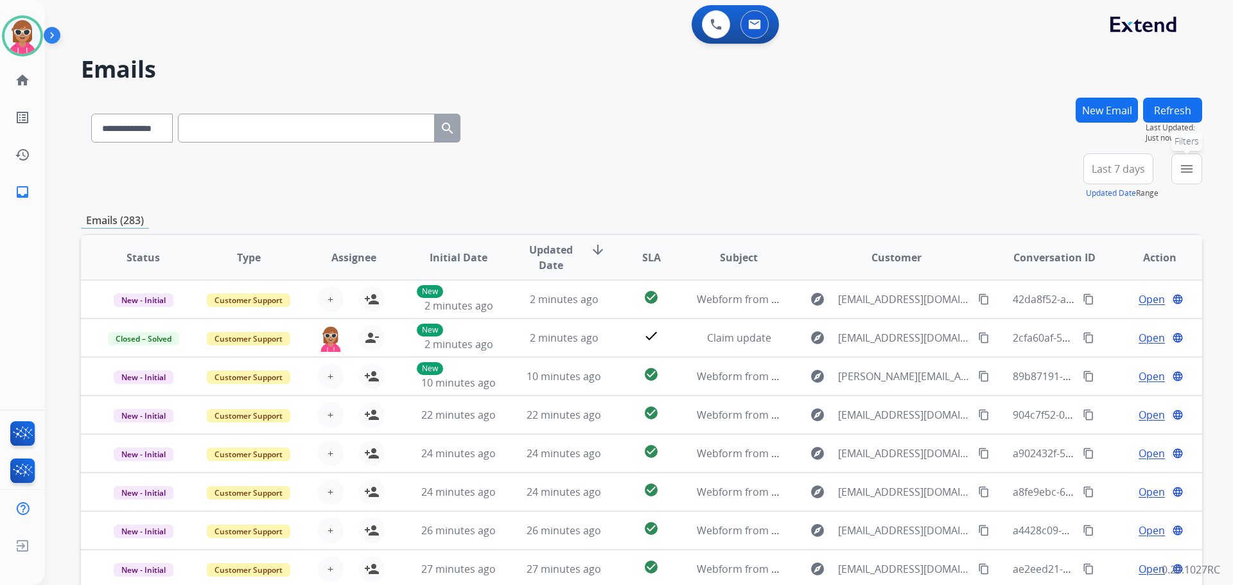
drag, startPoint x: 1187, startPoint y: 164, endPoint x: 1185, endPoint y: 171, distance: 7.3
click at [1186, 164] on mat-icon "menu" at bounding box center [1186, 168] width 15 height 15
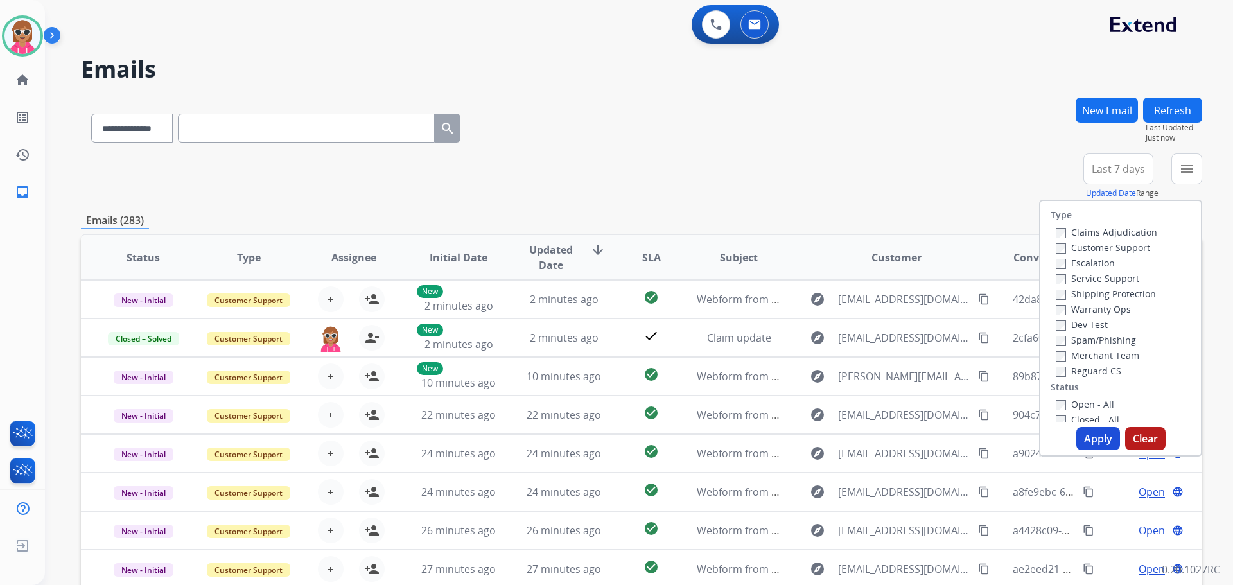
click at [1090, 245] on label "Customer Support" at bounding box center [1103, 247] width 94 height 12
click at [1106, 299] on label "Shipping Protection" at bounding box center [1106, 294] width 100 height 12
click at [1092, 371] on label "Reguard CS" at bounding box center [1089, 371] width 66 height 12
drag, startPoint x: 1094, startPoint y: 406, endPoint x: 1090, endPoint y: 427, distance: 21.5
click at [1092, 410] on label "Open - All" at bounding box center [1085, 404] width 58 height 12
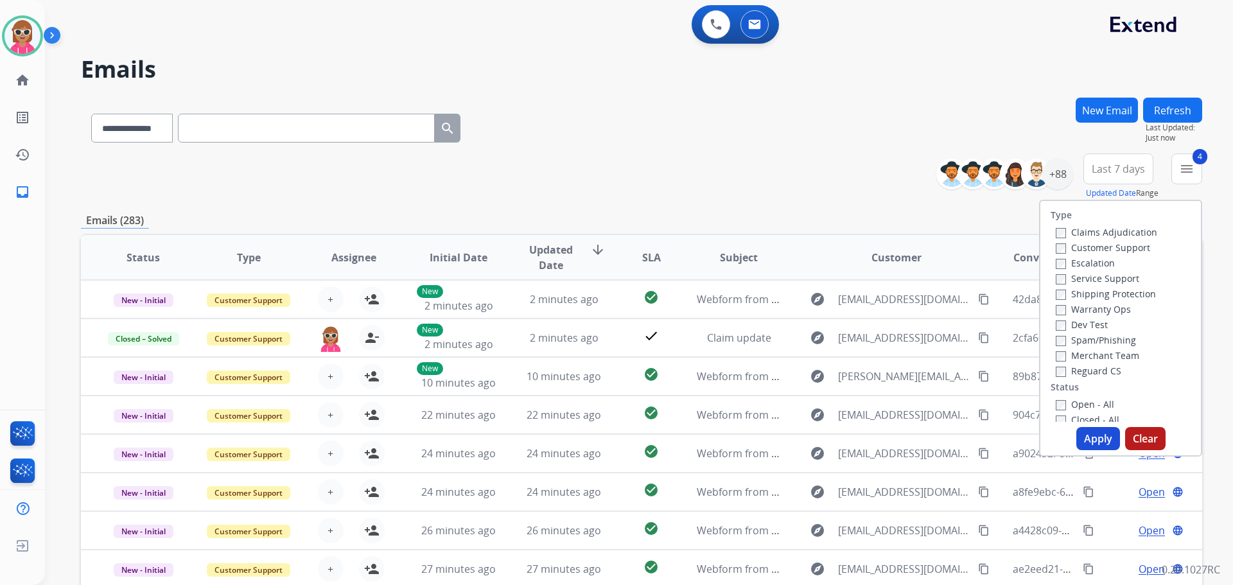
click at [1090, 442] on button "Apply" at bounding box center [1098, 438] width 44 height 23
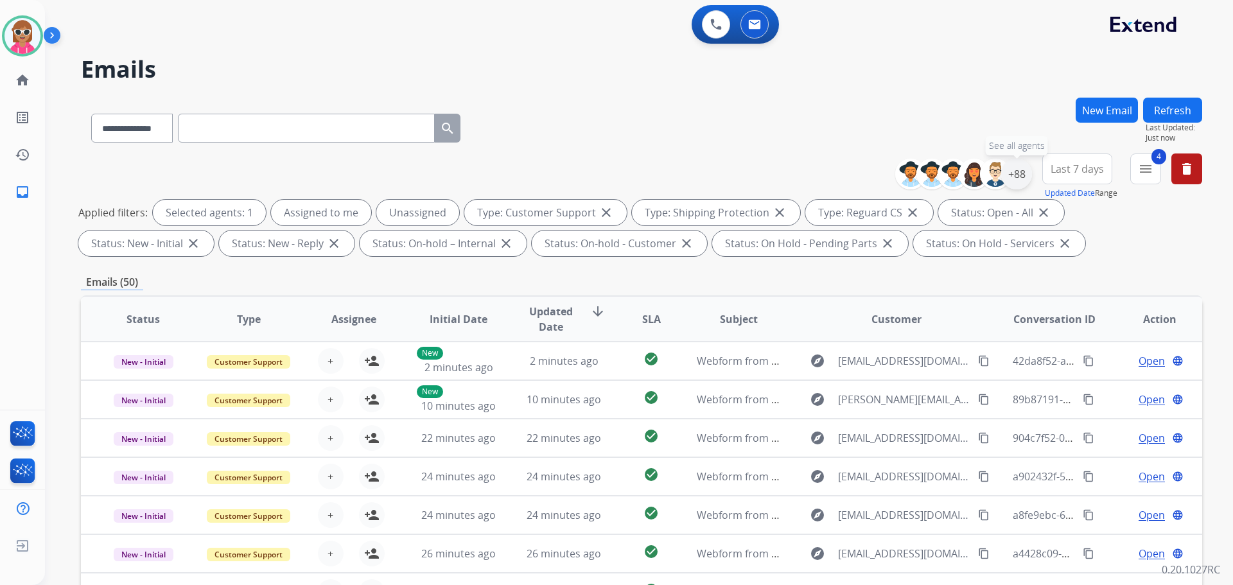
click at [1011, 174] on div "+88" at bounding box center [1016, 174] width 31 height 31
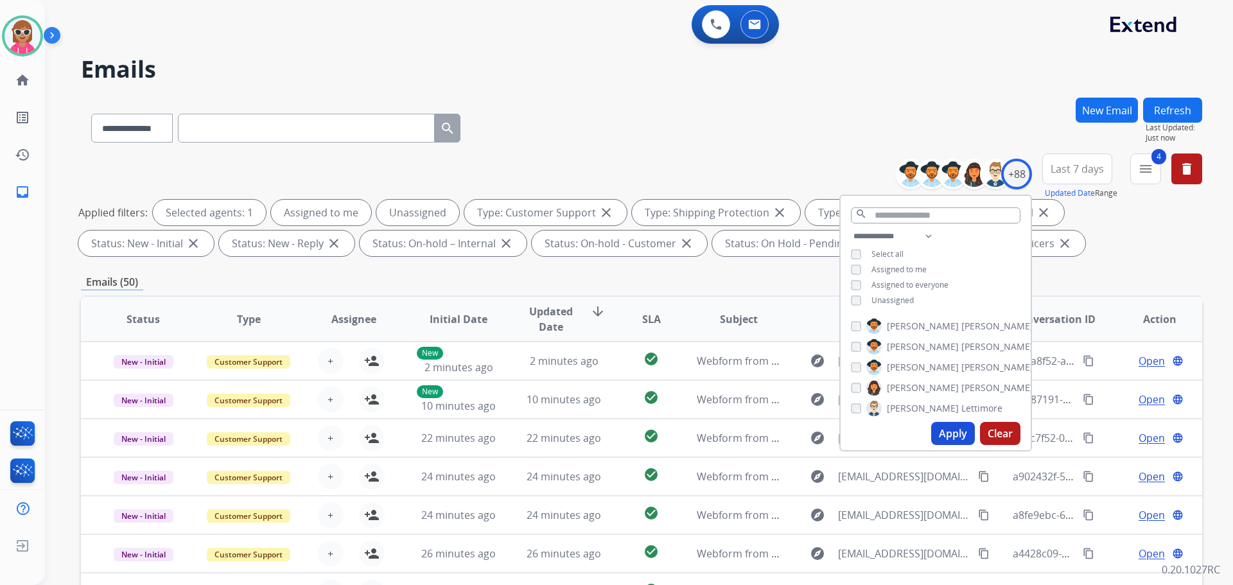
click at [907, 272] on span "Assigned to me" at bounding box center [898, 269] width 55 height 11
click at [891, 298] on span "Unassigned" at bounding box center [892, 300] width 42 height 11
drag, startPoint x: 895, startPoint y: 232, endPoint x: 902, endPoint y: 242, distance: 11.6
click at [896, 232] on select "**********" at bounding box center [895, 236] width 89 height 15
select select "**********"
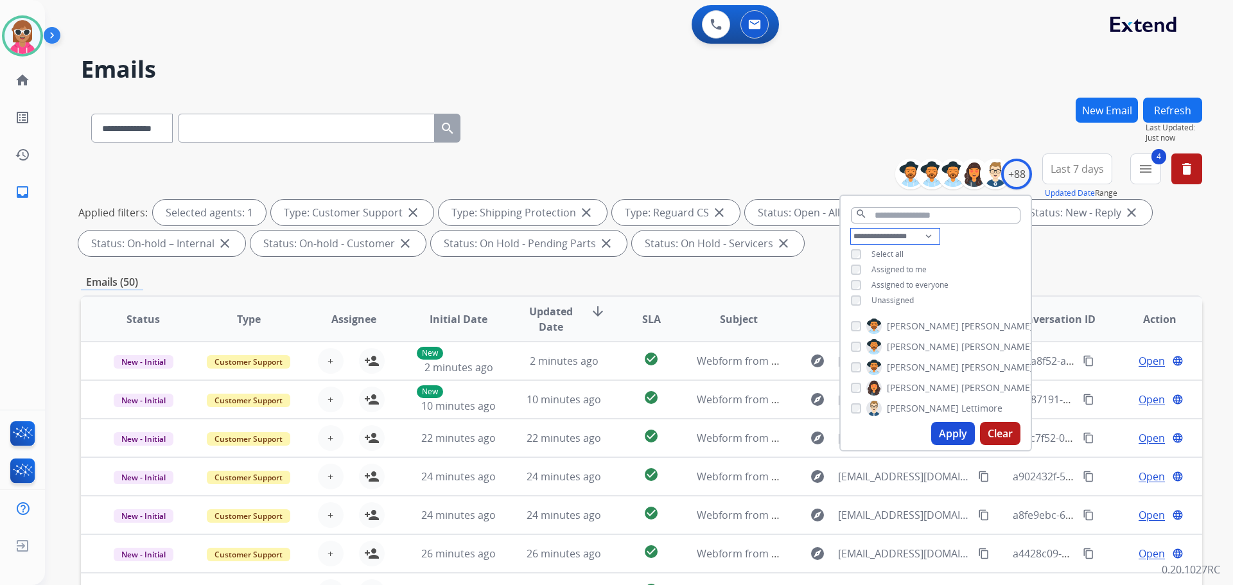
click at [851, 229] on select "**********" at bounding box center [895, 236] width 89 height 15
click at [965, 257] on div "**********" at bounding box center [936, 262] width 190 height 67
click at [910, 310] on label "[PERSON_NAME]" at bounding box center [949, 310] width 167 height 15
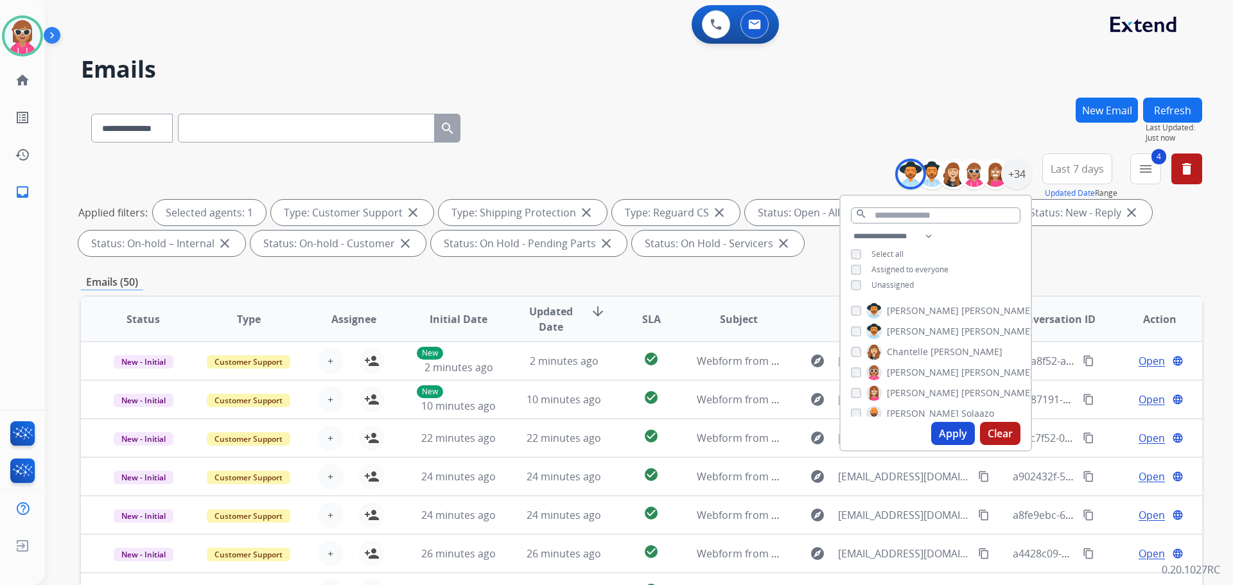
click at [918, 335] on span "[PERSON_NAME]" at bounding box center [923, 331] width 72 height 13
click at [919, 352] on span "Chantelle" at bounding box center [907, 351] width 41 height 13
click at [915, 380] on div "[PERSON_NAME] [PERSON_NAME] [PERSON_NAME] [PERSON_NAME] [PERSON_NAME] [PERSON_N…" at bounding box center [936, 357] width 190 height 119
click at [920, 366] on span "[PERSON_NAME]" at bounding box center [923, 372] width 72 height 13
drag, startPoint x: 893, startPoint y: 395, endPoint x: 894, endPoint y: 408, distance: 12.9
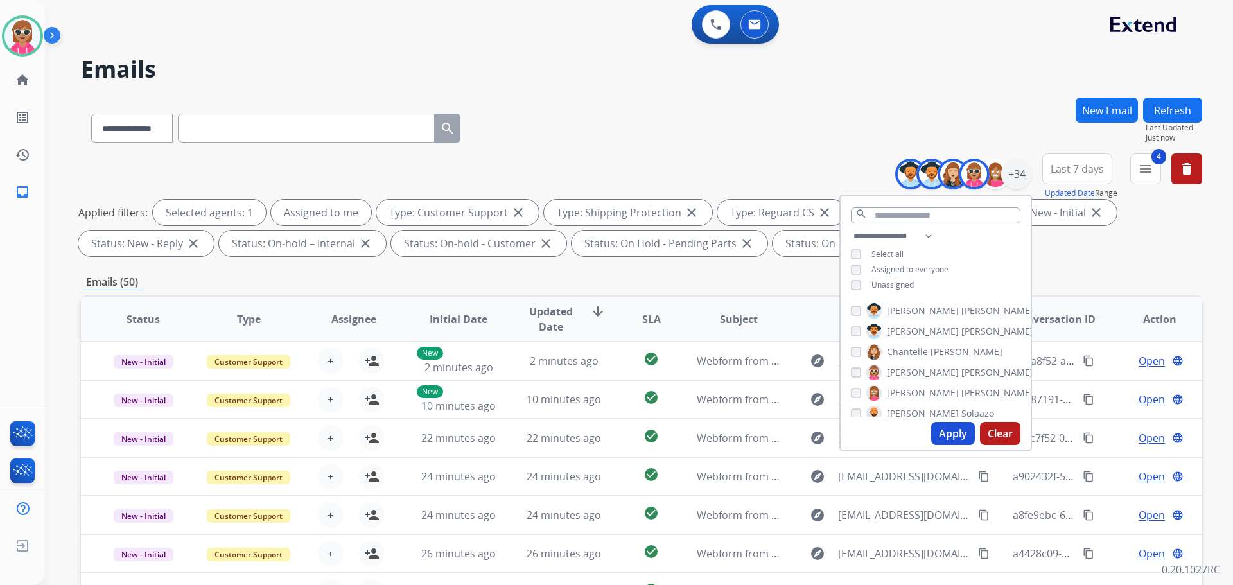
click at [893, 396] on span "[PERSON_NAME]" at bounding box center [923, 393] width 72 height 13
click at [894, 412] on span "[PERSON_NAME]" at bounding box center [923, 413] width 72 height 13
click at [908, 357] on div "[PERSON_NAME] [PERSON_NAME] [PERSON_NAME] [PERSON_NAME] [PERSON_NAME] [PERSON_N…" at bounding box center [936, 357] width 190 height 119
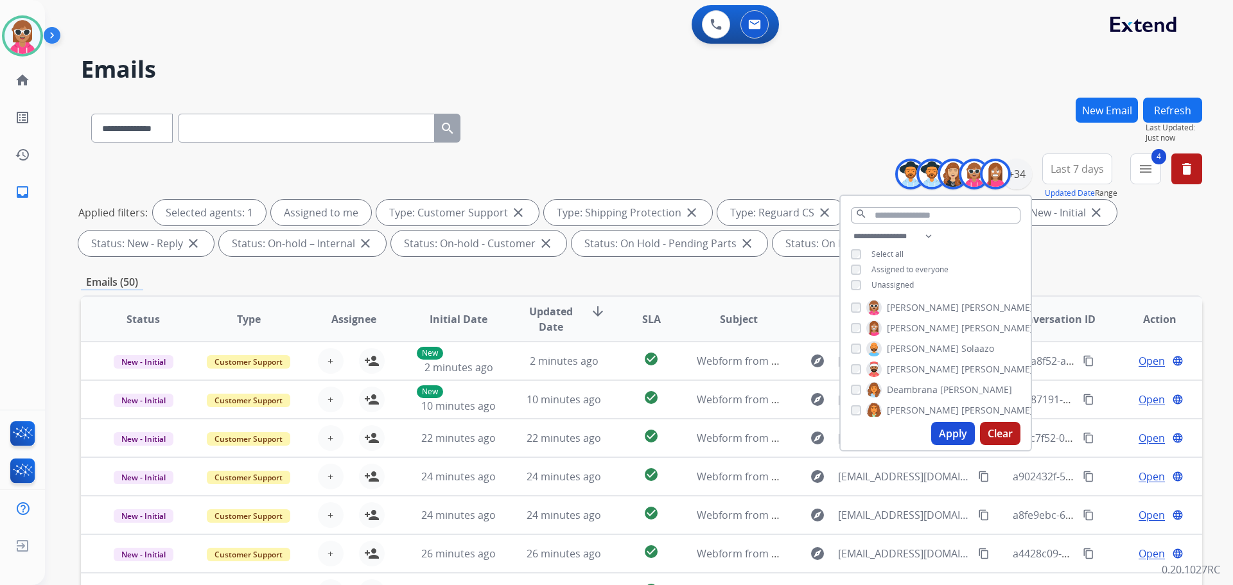
drag, startPoint x: 911, startPoint y: 368, endPoint x: 909, endPoint y: 383, distance: 14.9
click at [961, 369] on span "[PERSON_NAME]" at bounding box center [997, 369] width 72 height 13
click at [909, 386] on span "Deambrana" at bounding box center [912, 389] width 51 height 13
click at [913, 411] on span "[PERSON_NAME]" at bounding box center [923, 410] width 72 height 13
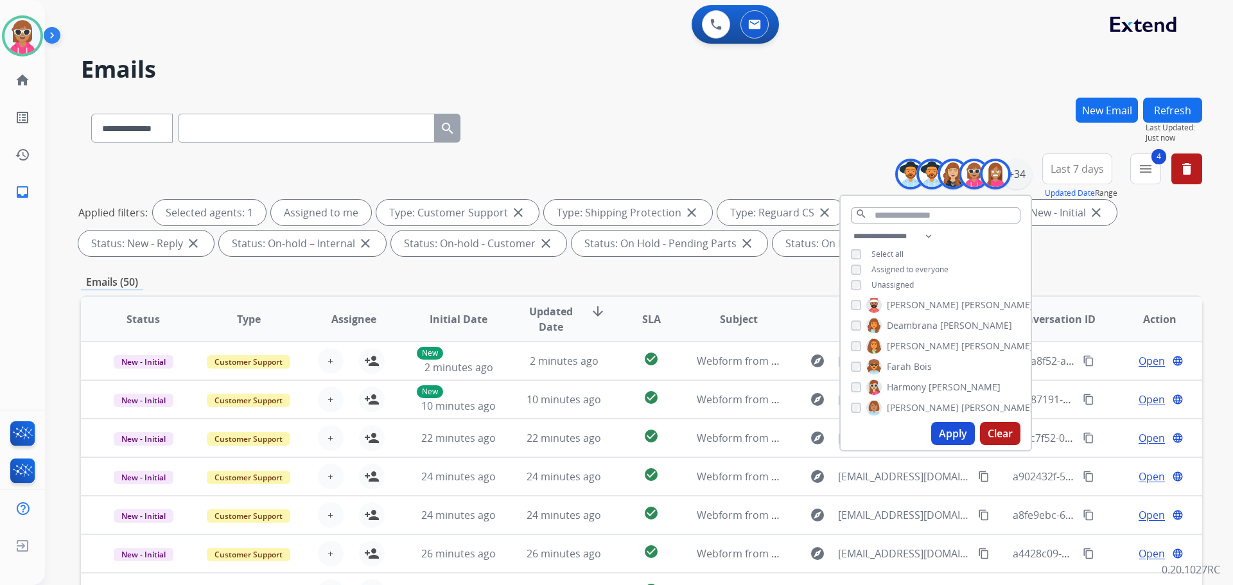
click at [907, 371] on span "Farah" at bounding box center [899, 366] width 24 height 13
click at [908, 390] on span "Harmony" at bounding box center [906, 387] width 39 height 13
click at [907, 403] on span "[PERSON_NAME]" at bounding box center [923, 407] width 72 height 13
drag, startPoint x: 912, startPoint y: 321, endPoint x: 909, endPoint y: 306, distance: 15.1
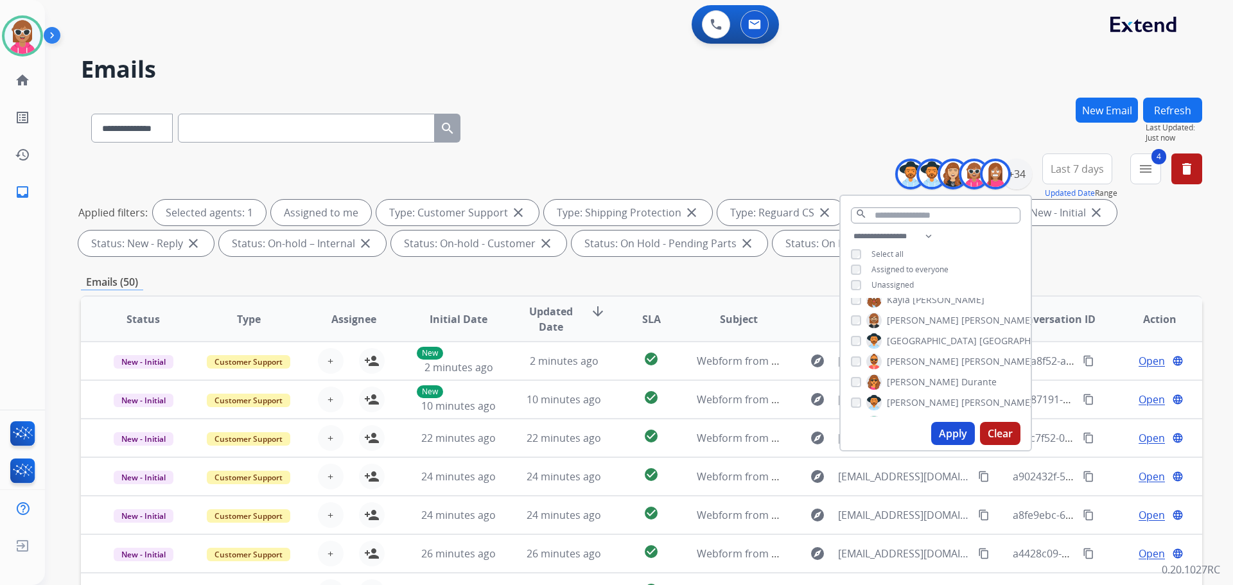
click at [961, 320] on span "[PERSON_NAME]" at bounding box center [997, 320] width 72 height 13
click at [909, 301] on label "[PERSON_NAME]" at bounding box center [925, 299] width 118 height 15
click at [907, 340] on span "[GEOGRAPHIC_DATA]" at bounding box center [932, 344] width 90 height 13
click at [907, 365] on span "[PERSON_NAME]" at bounding box center [923, 364] width 72 height 13
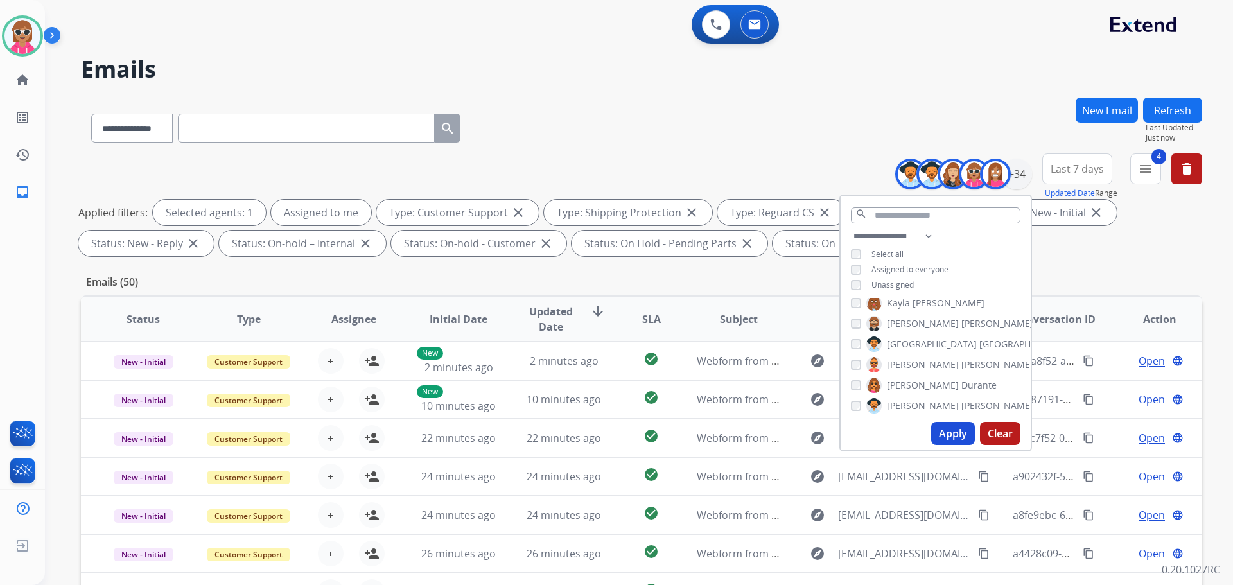
drag, startPoint x: 907, startPoint y: 387, endPoint x: 900, endPoint y: 406, distance: 20.5
click at [905, 389] on span "[PERSON_NAME]" at bounding box center [923, 385] width 72 height 13
click at [899, 410] on span "[PERSON_NAME]" at bounding box center [923, 405] width 72 height 13
drag, startPoint x: 906, startPoint y: 353, endPoint x: 905, endPoint y: 371, distance: 17.4
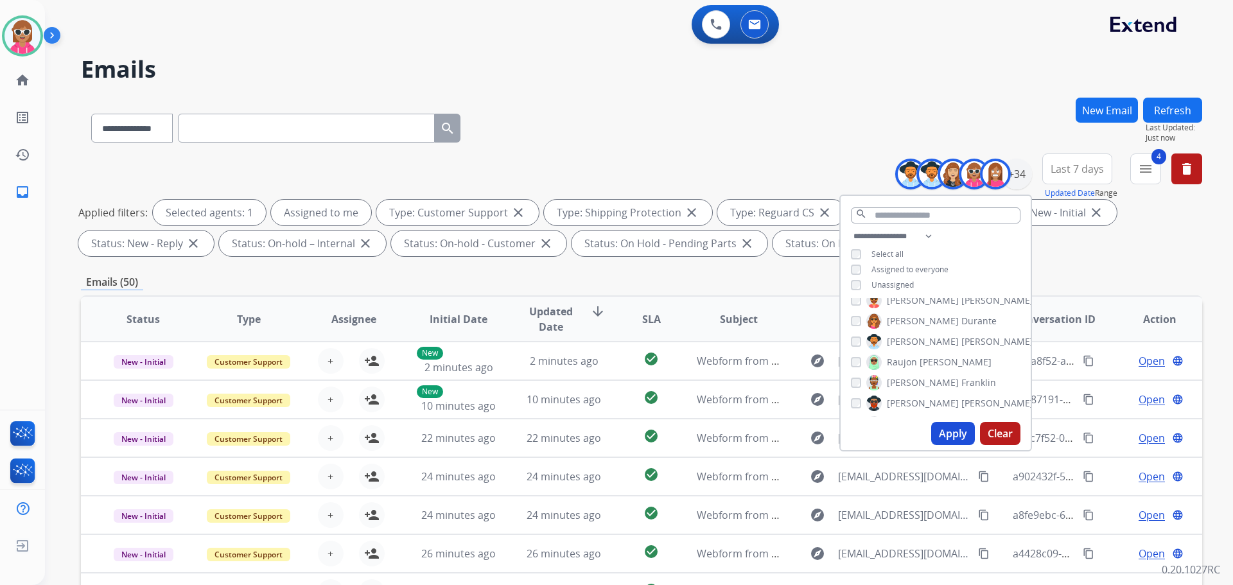
click at [906, 354] on label "[PERSON_NAME]" at bounding box center [928, 361] width 125 height 15
click at [905, 377] on span "[PERSON_NAME]" at bounding box center [923, 382] width 72 height 13
click at [905, 401] on span "[PERSON_NAME]" at bounding box center [923, 403] width 72 height 13
click at [905, 358] on span "[PERSON_NAME]" at bounding box center [923, 359] width 72 height 13
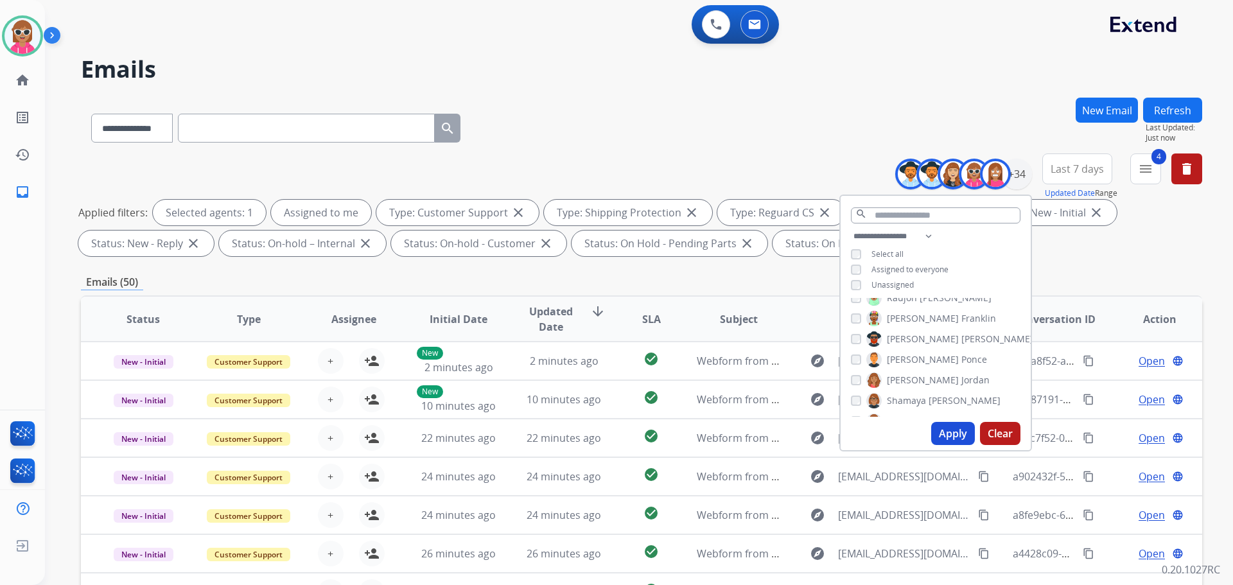
click at [905, 385] on span "[PERSON_NAME]" at bounding box center [923, 380] width 72 height 13
click at [905, 399] on span "Shamaya" at bounding box center [906, 400] width 39 height 13
click at [914, 360] on span "Shamora" at bounding box center [906, 357] width 39 height 13
click at [910, 378] on span "Shqnetta" at bounding box center [906, 377] width 39 height 13
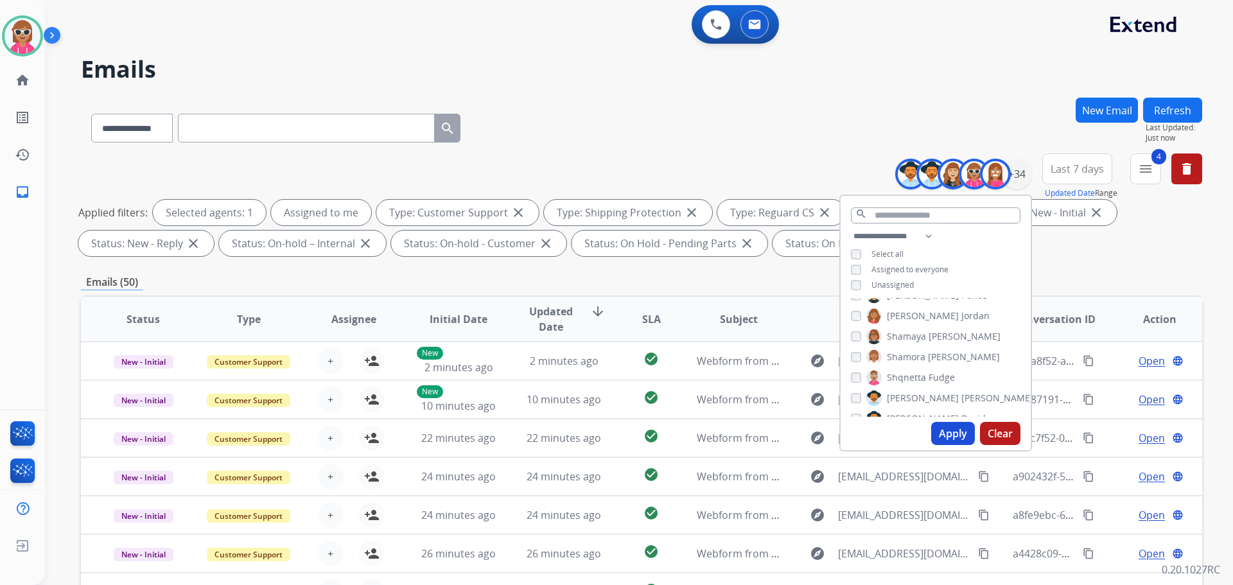
drag, startPoint x: 909, startPoint y: 394, endPoint x: 907, endPoint y: 404, distance: 10.6
click at [909, 396] on span "[PERSON_NAME]" at bounding box center [923, 398] width 72 height 13
click at [910, 408] on div "[PERSON_NAME] [PERSON_NAME] [PERSON_NAME] [PERSON_NAME] [PERSON_NAME] [PERSON_N…" at bounding box center [936, 357] width 190 height 119
click at [961, 354] on span "Davidson" at bounding box center [981, 354] width 40 height 13
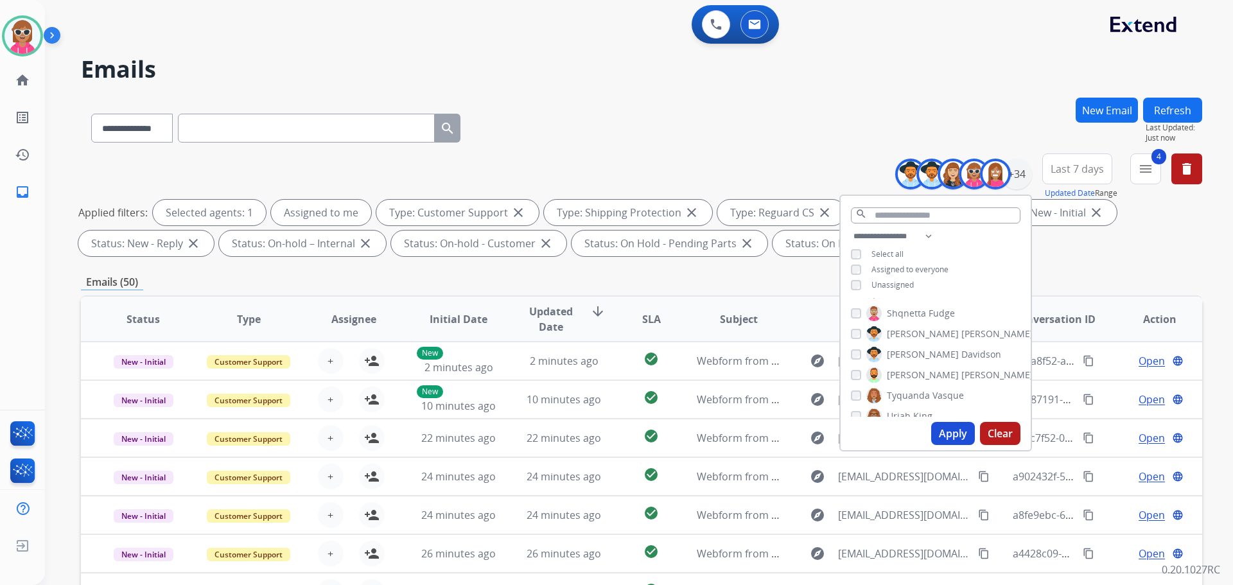
click at [961, 377] on span "[PERSON_NAME]" at bounding box center [997, 375] width 72 height 13
click at [920, 398] on span "Tyquanda" at bounding box center [908, 395] width 43 height 13
drag, startPoint x: 919, startPoint y: 409, endPoint x: 928, endPoint y: 378, distance: 32.7
click at [918, 410] on span "King" at bounding box center [922, 416] width 19 height 13
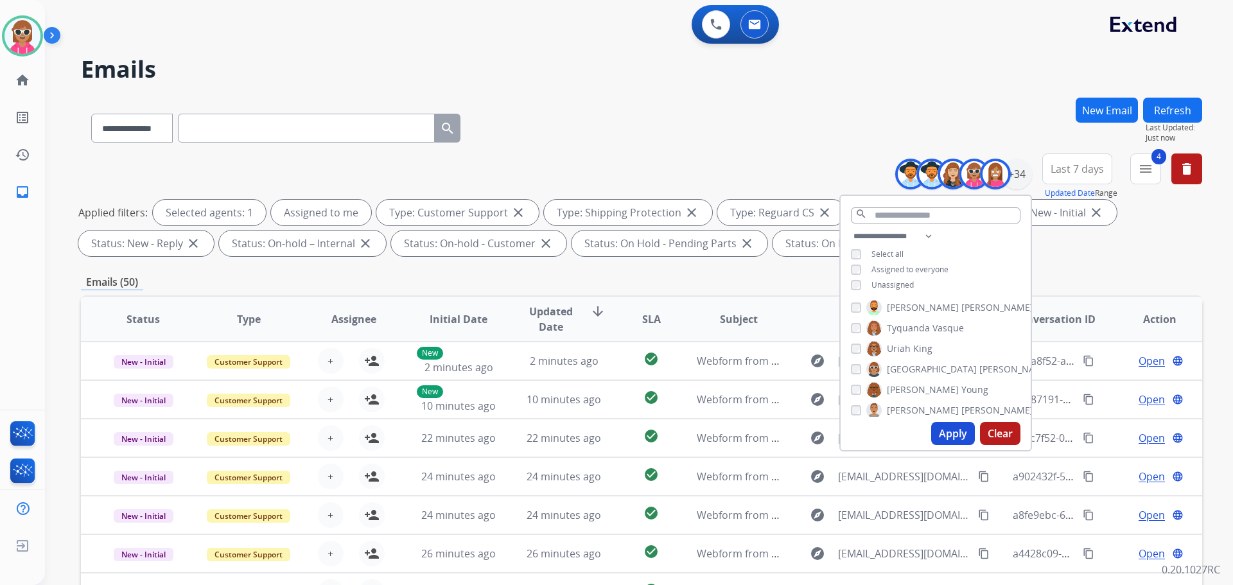
click at [918, 367] on span "[GEOGRAPHIC_DATA]" at bounding box center [932, 369] width 90 height 13
click at [921, 393] on label "Venegas Young" at bounding box center [927, 389] width 122 height 15
click at [961, 413] on span "[PERSON_NAME]" at bounding box center [997, 410] width 72 height 13
click at [972, 439] on div "Apply Clear" at bounding box center [936, 433] width 190 height 33
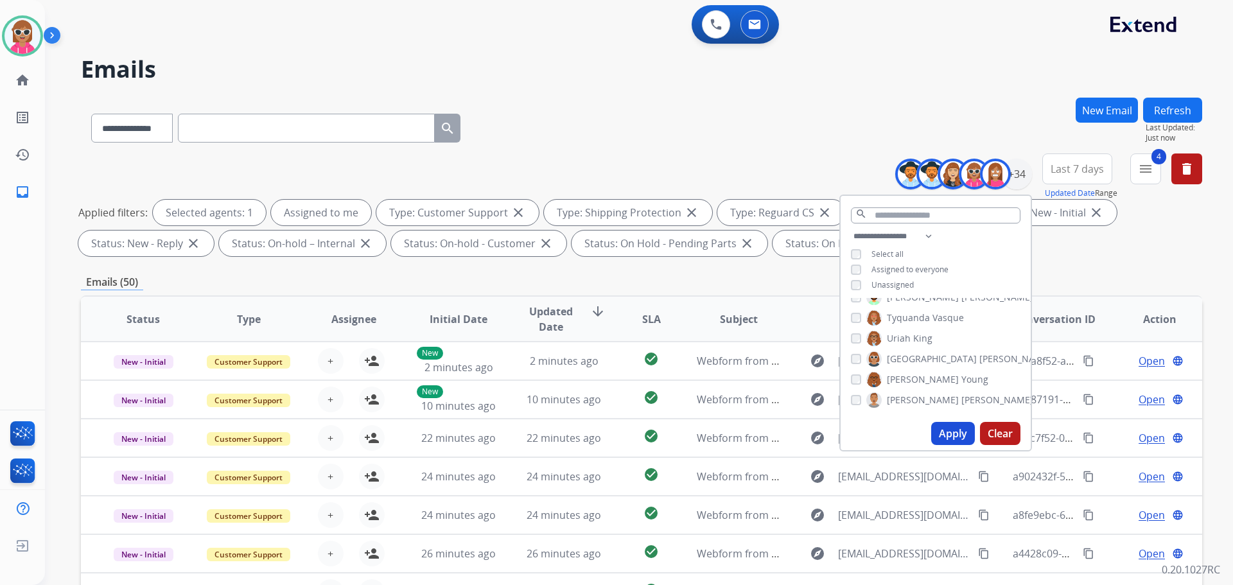
click at [960, 430] on button "Apply" at bounding box center [953, 433] width 44 height 23
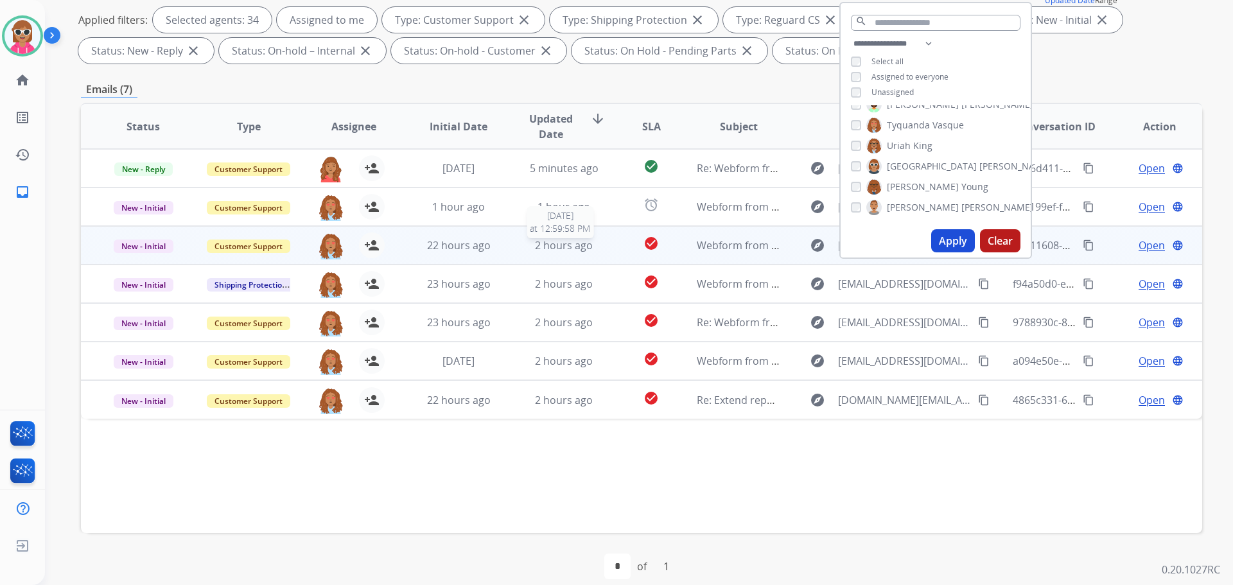
scroll to position [207, 0]
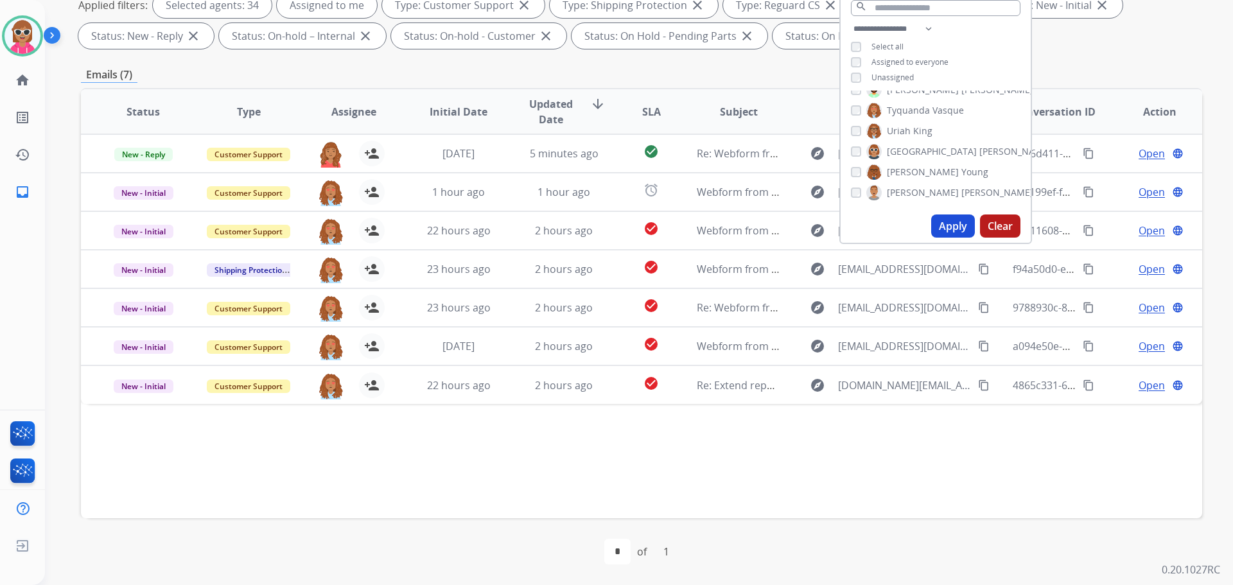
click at [608, 437] on div "Status Type Assignee Initial Date Updated Date arrow_downward SLA Subject Custo…" at bounding box center [641, 303] width 1121 height 430
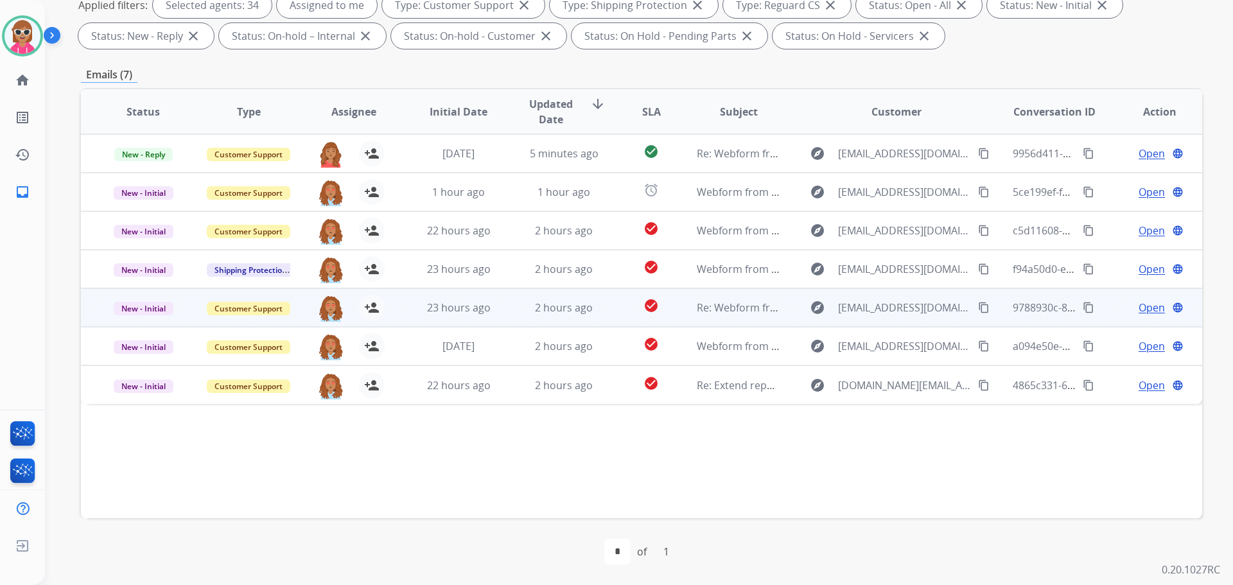
click at [676, 313] on td "Re: Webform from [EMAIL_ADDRESS][DOMAIN_NAME] on [DATE]" at bounding box center [728, 307] width 105 height 39
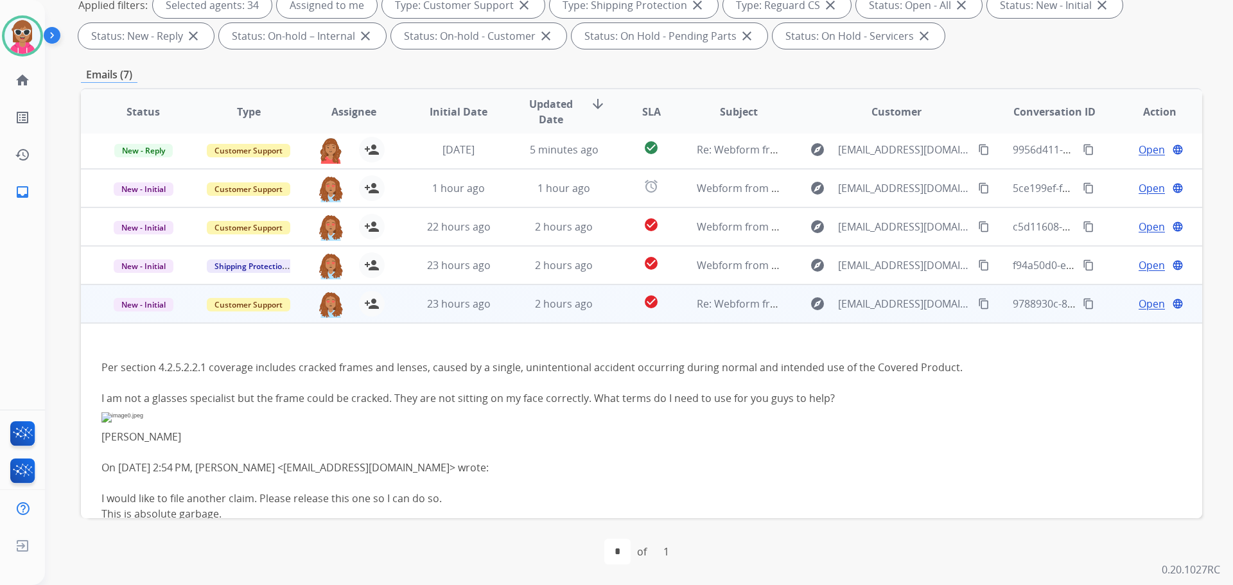
scroll to position [0, 0]
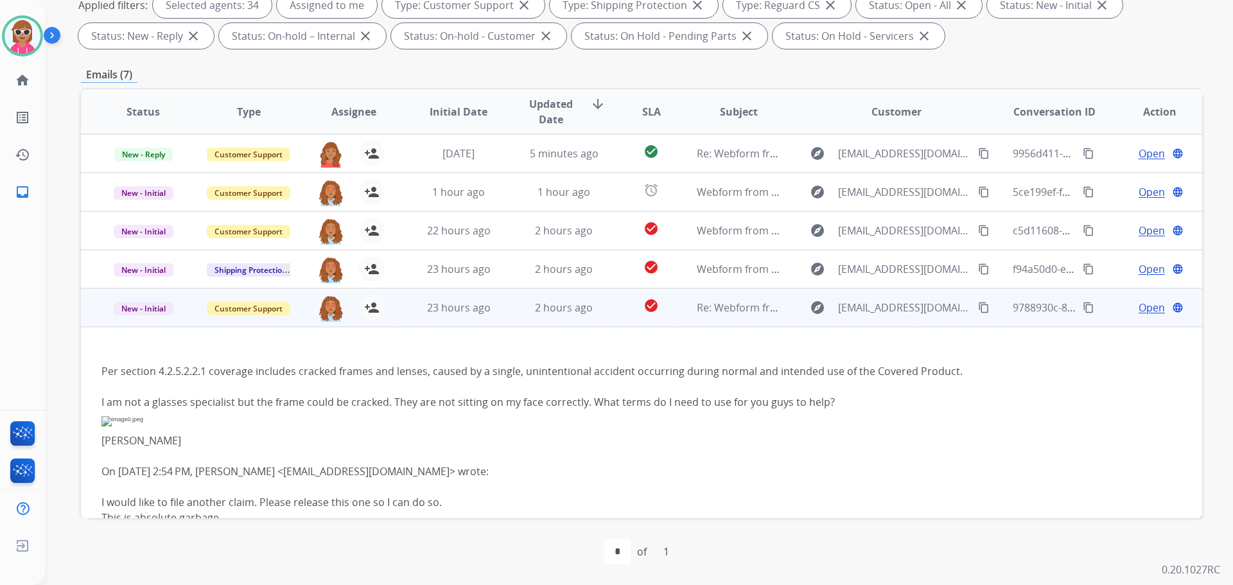
click at [1139, 308] on span "Open" at bounding box center [1152, 307] width 26 height 15
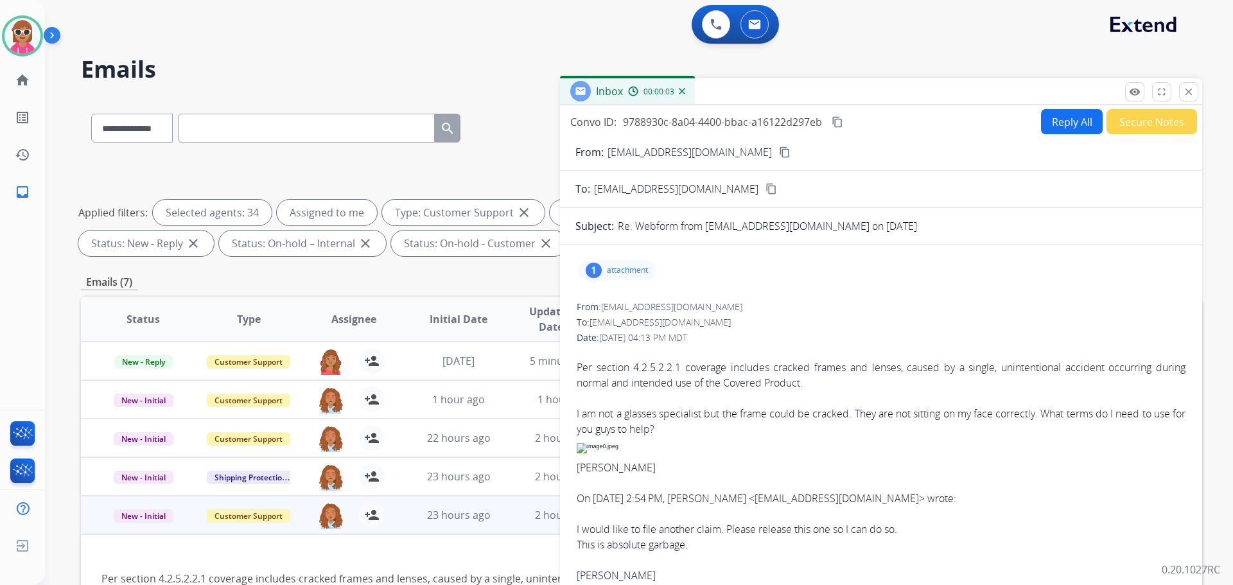
click at [779, 148] on mat-icon "content_copy" at bounding box center [785, 152] width 12 height 12
click at [1057, 114] on button "Reply All" at bounding box center [1072, 121] width 62 height 25
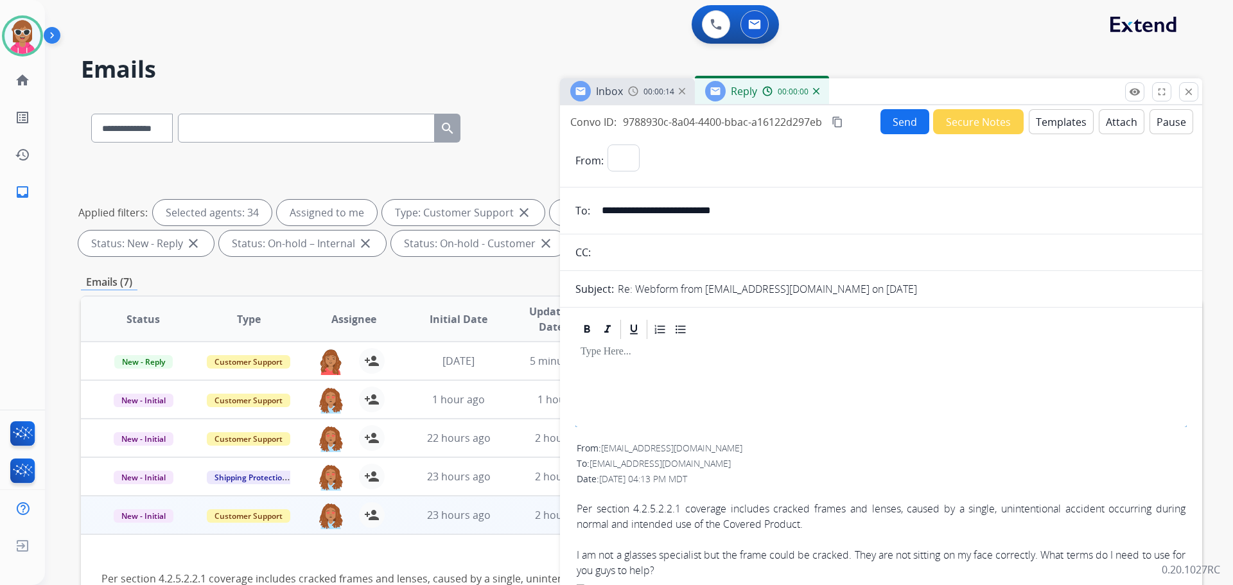
click at [1047, 125] on button "Templates" at bounding box center [1061, 121] width 65 height 25
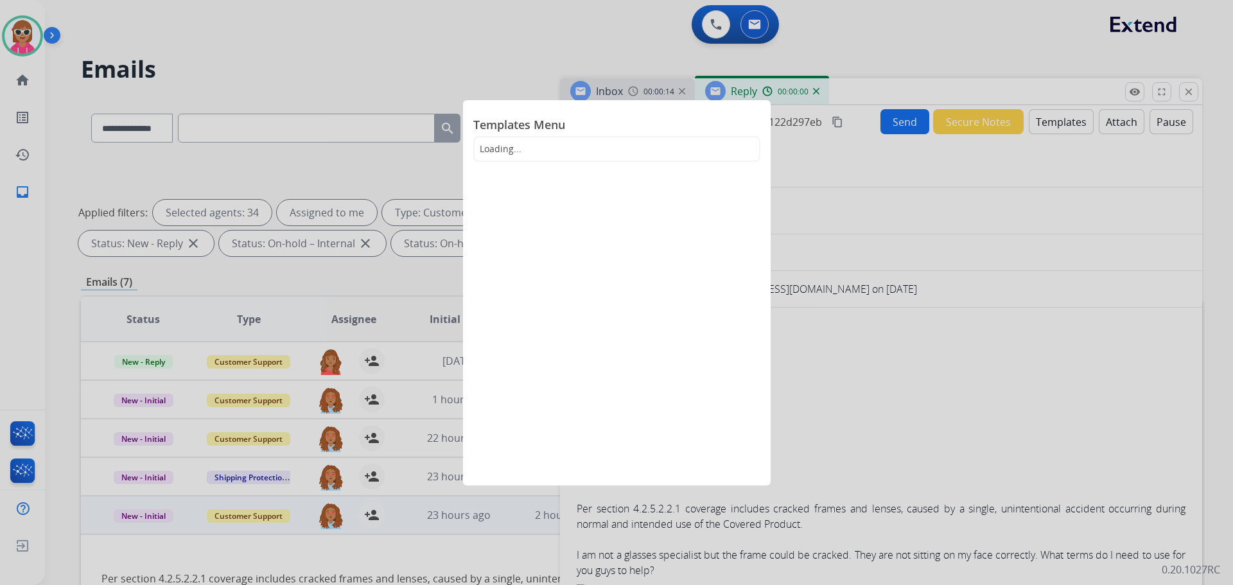
select select "**********"
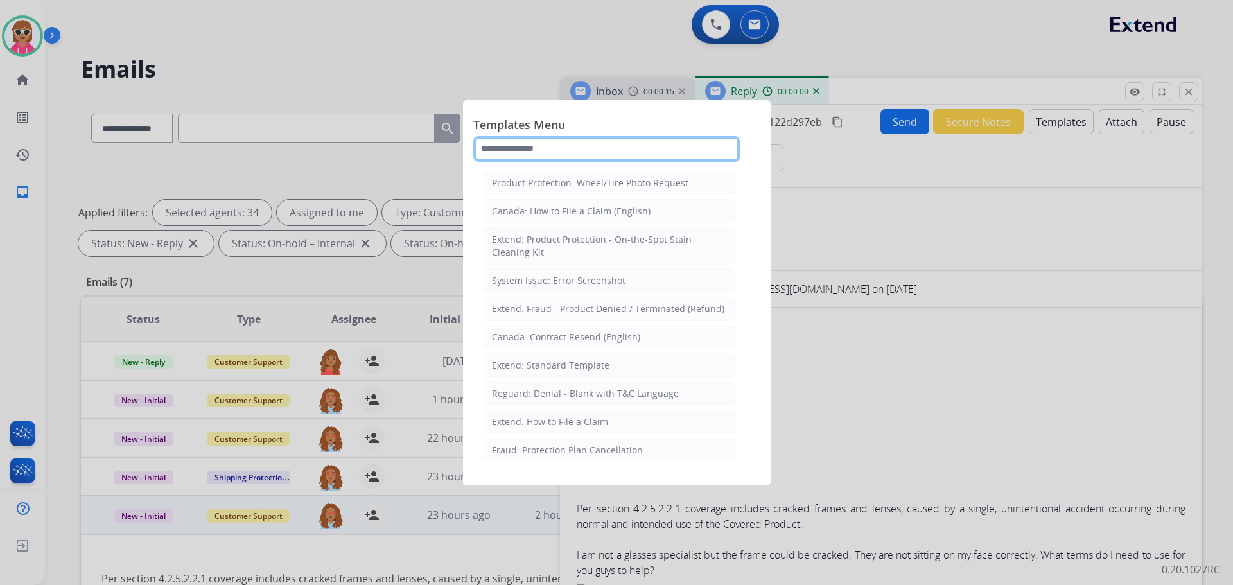
click at [548, 146] on input "text" at bounding box center [606, 149] width 267 height 26
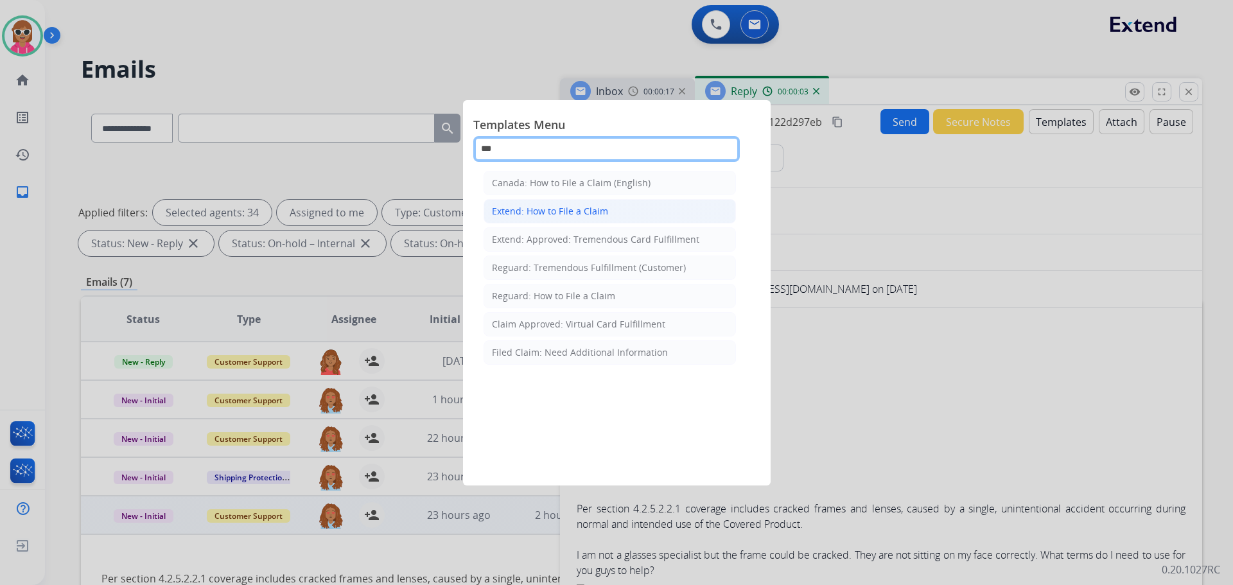
type input "***"
click at [606, 221] on li "Extend: How to File a Claim" at bounding box center [610, 211] width 252 height 24
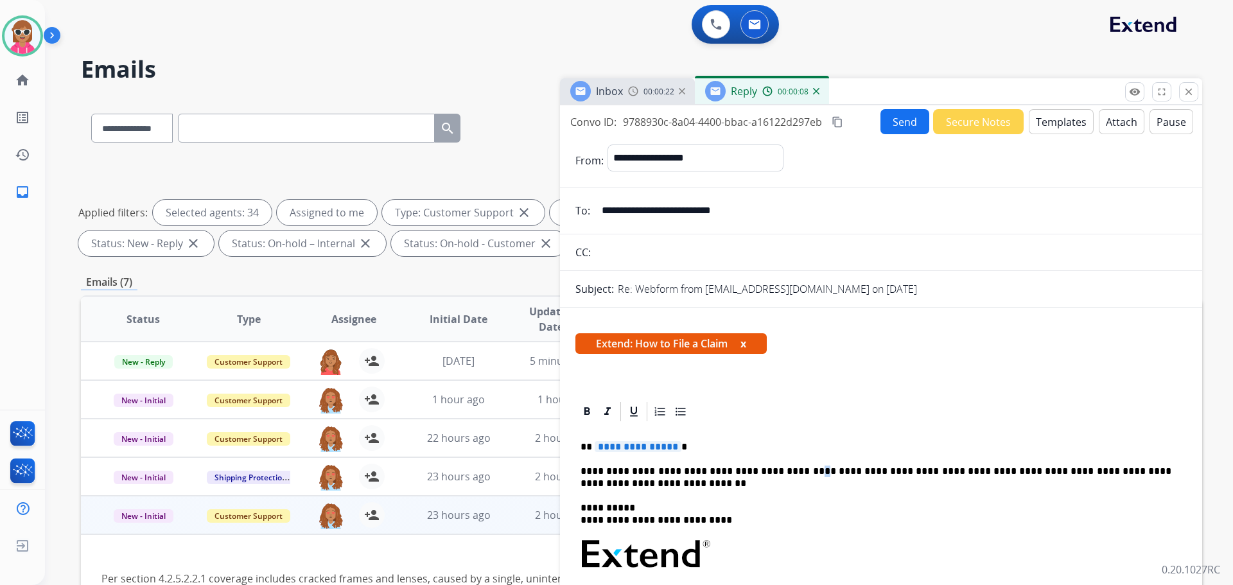
click at [782, 471] on p "**********" at bounding box center [876, 478] width 591 height 24
click at [777, 473] on p "**********" at bounding box center [876, 478] width 591 height 24
click at [780, 473] on p "**********" at bounding box center [876, 478] width 591 height 24
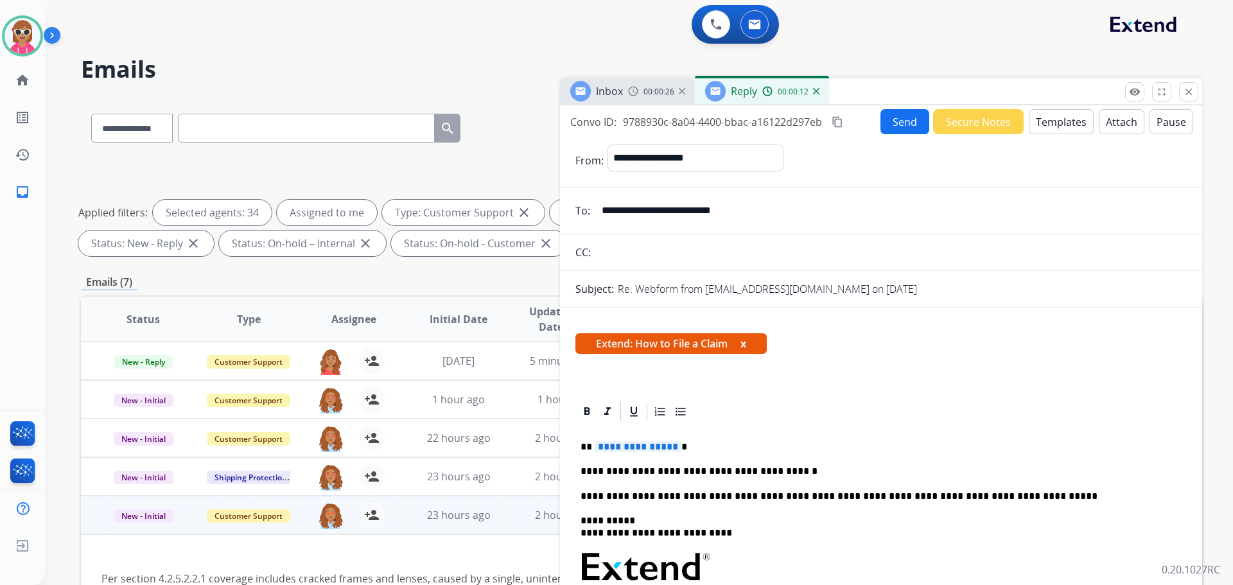
click at [742, 475] on p "**********" at bounding box center [876, 472] width 591 height 12
click at [817, 468] on p "**********" at bounding box center [876, 472] width 591 height 12
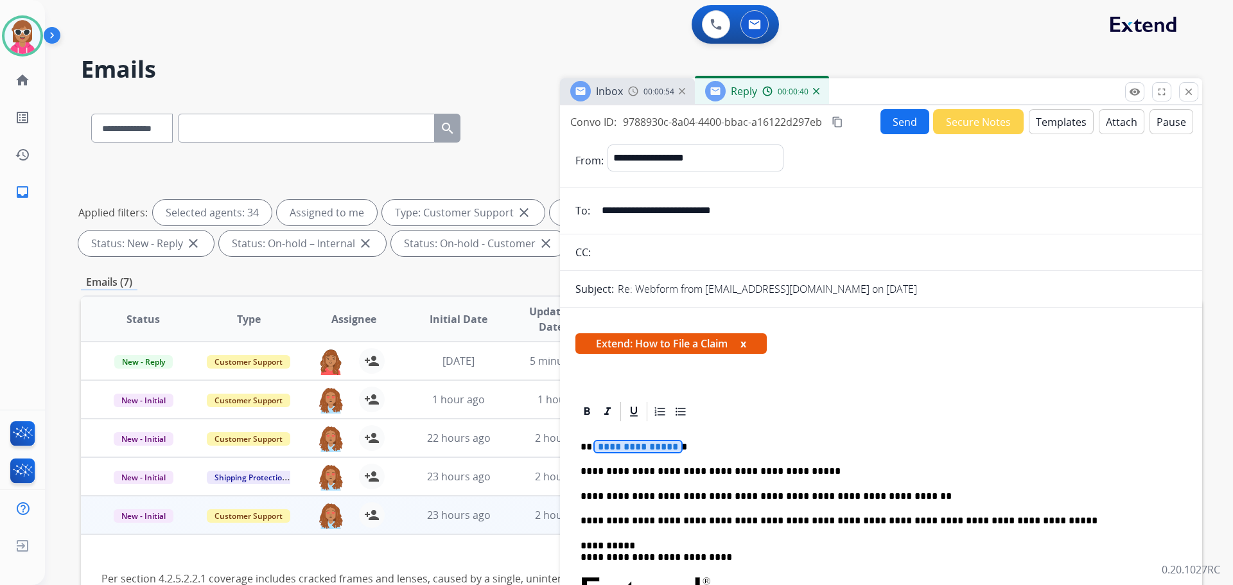
click at [617, 451] on span "**********" at bounding box center [638, 446] width 87 height 11
click at [618, 451] on span "**********" at bounding box center [638, 446] width 87 height 11
click at [918, 496] on p "**********" at bounding box center [876, 497] width 591 height 12
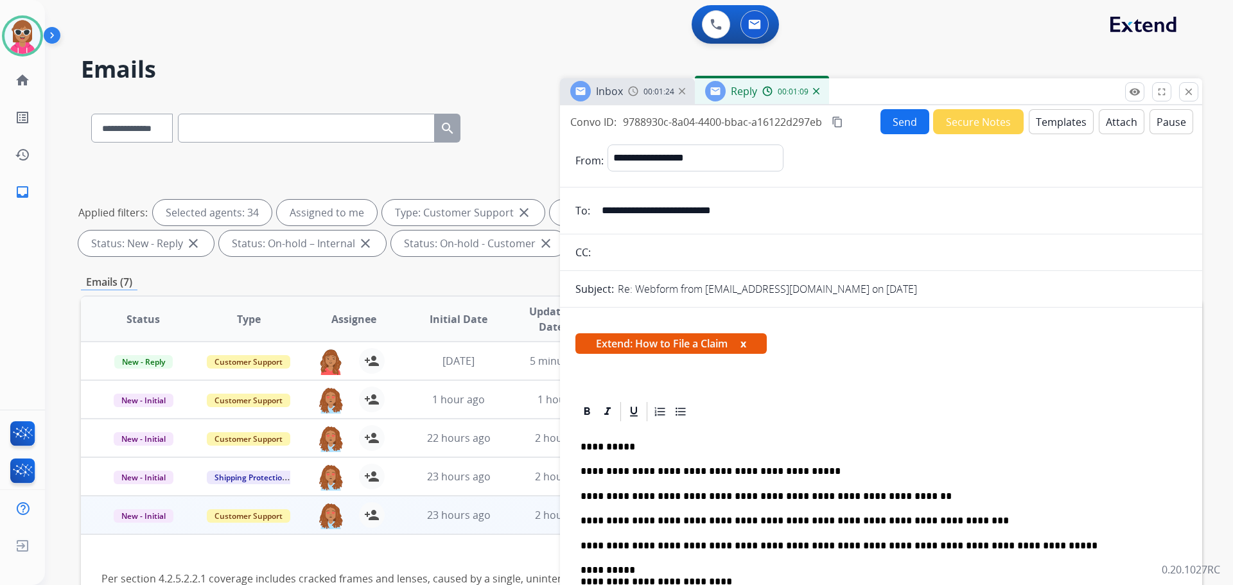
click at [843, 123] on mat-icon "content_copy" at bounding box center [838, 122] width 12 height 12
click at [909, 127] on button "Send" at bounding box center [905, 122] width 49 height 25
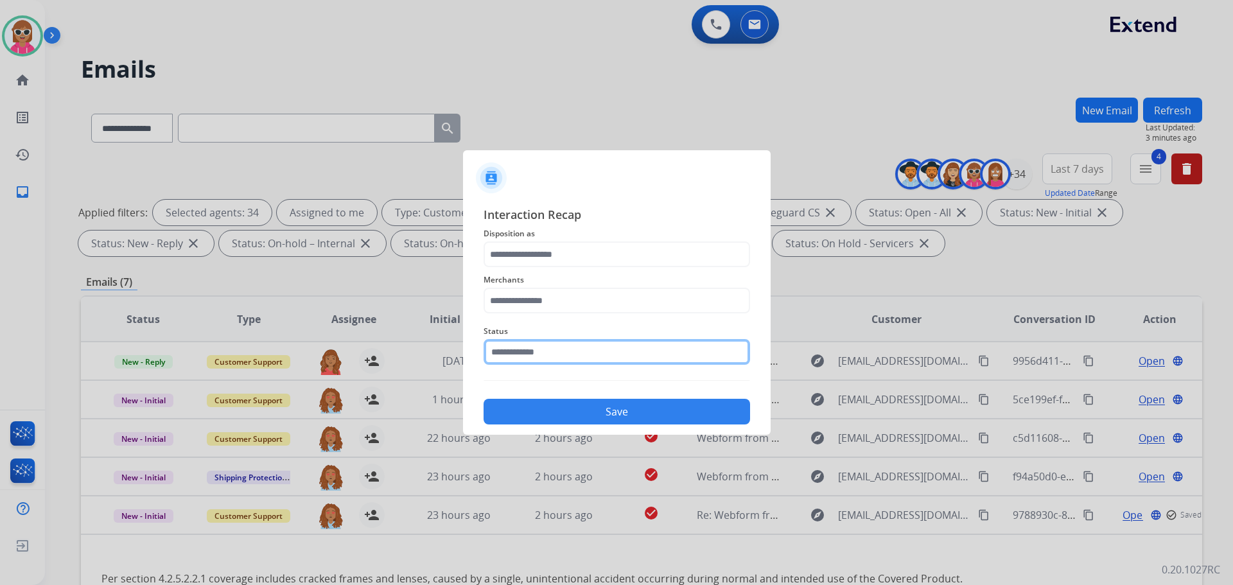
drag, startPoint x: 571, startPoint y: 350, endPoint x: 579, endPoint y: 367, distance: 18.4
click at [572, 349] on input "text" at bounding box center [617, 352] width 267 height 26
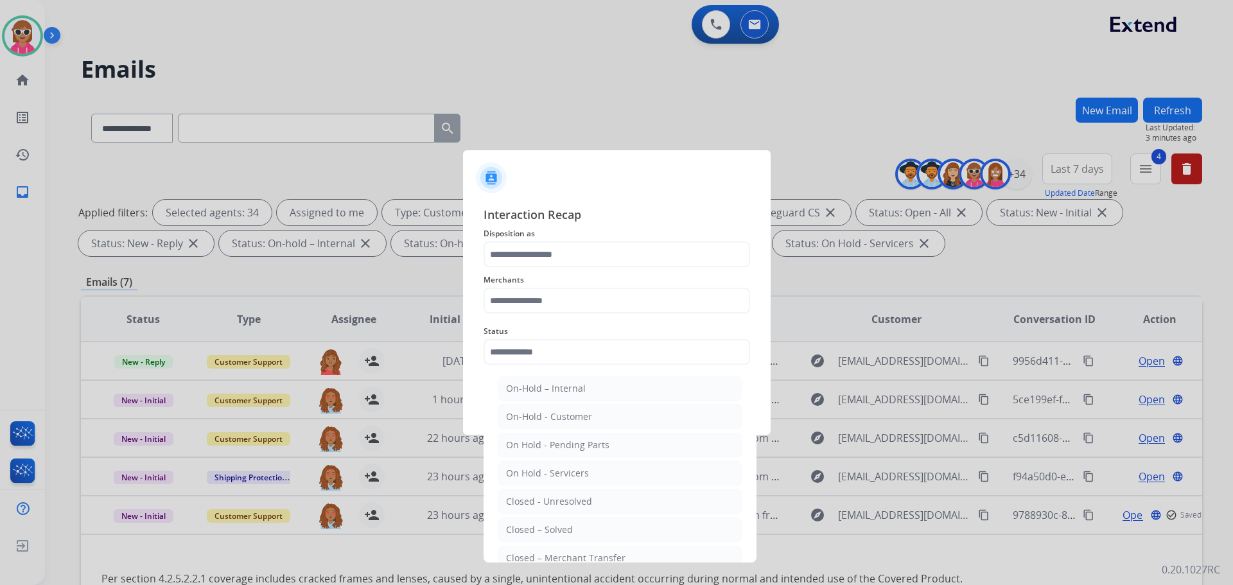
drag, startPoint x: 595, startPoint y: 534, endPoint x: 577, endPoint y: 485, distance: 51.8
click at [598, 521] on li "Closed – Solved" at bounding box center [620, 530] width 245 height 24
type input "**********"
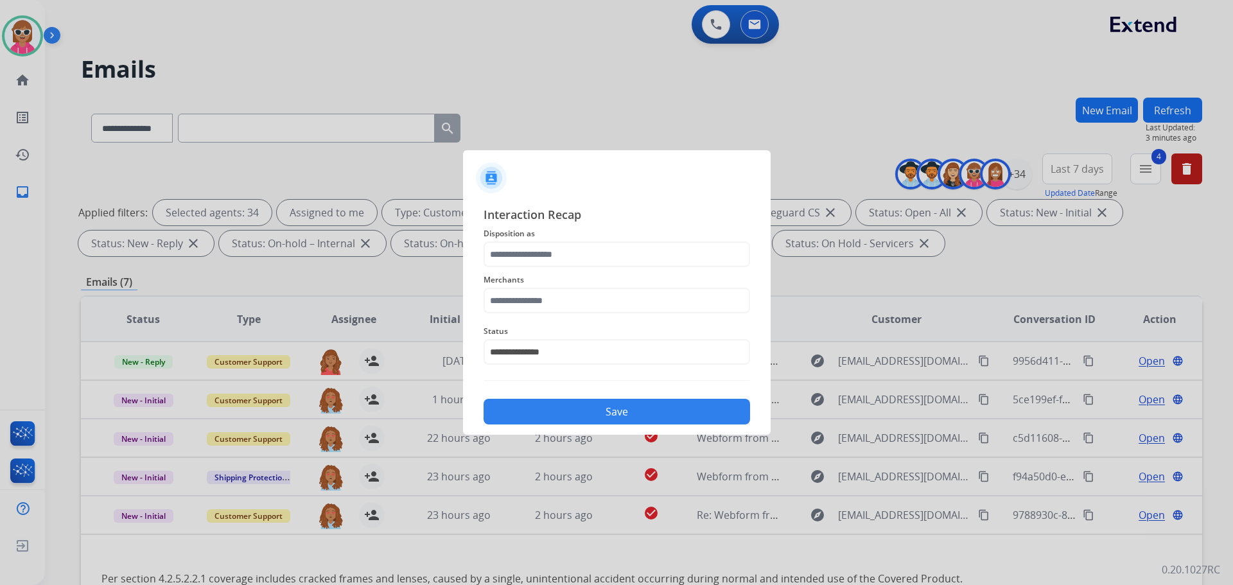
click at [554, 319] on div "**********" at bounding box center [617, 344] width 267 height 51
click at [563, 308] on input "text" at bounding box center [617, 301] width 267 height 26
click at [593, 328] on li "Jomashop" at bounding box center [620, 337] width 245 height 24
type input "********"
click at [563, 253] on input "text" at bounding box center [617, 254] width 267 height 26
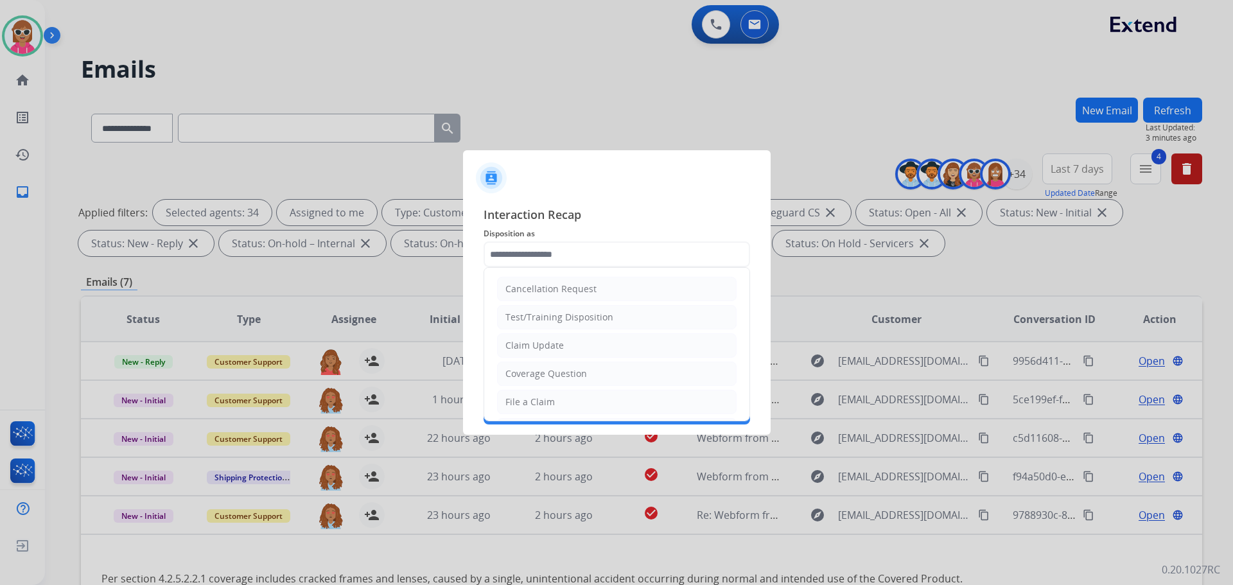
drag, startPoint x: 550, startPoint y: 347, endPoint x: 557, endPoint y: 347, distance: 7.1
click at [550, 346] on div "Claim Update" at bounding box center [534, 345] width 58 height 13
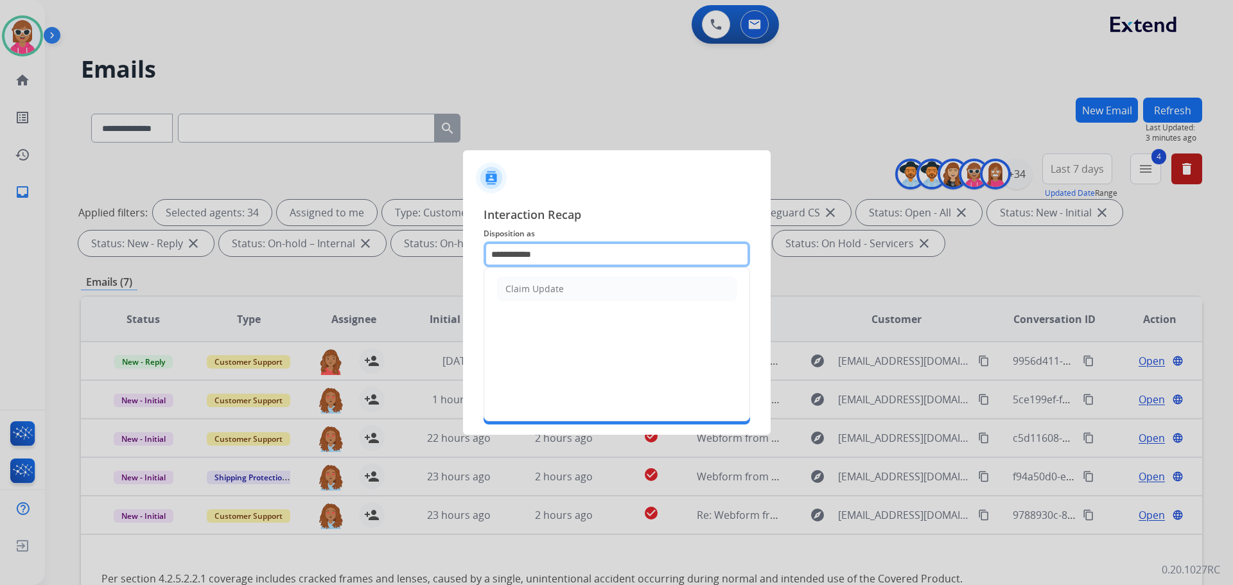
drag, startPoint x: 575, startPoint y: 259, endPoint x: 459, endPoint y: 274, distance: 117.7
click at [0, 274] on app-contact-recap-modal "**********" at bounding box center [0, 292] width 0 height 585
click at [535, 290] on div "File a Claim" at bounding box center [529, 289] width 49 height 13
type input "**********"
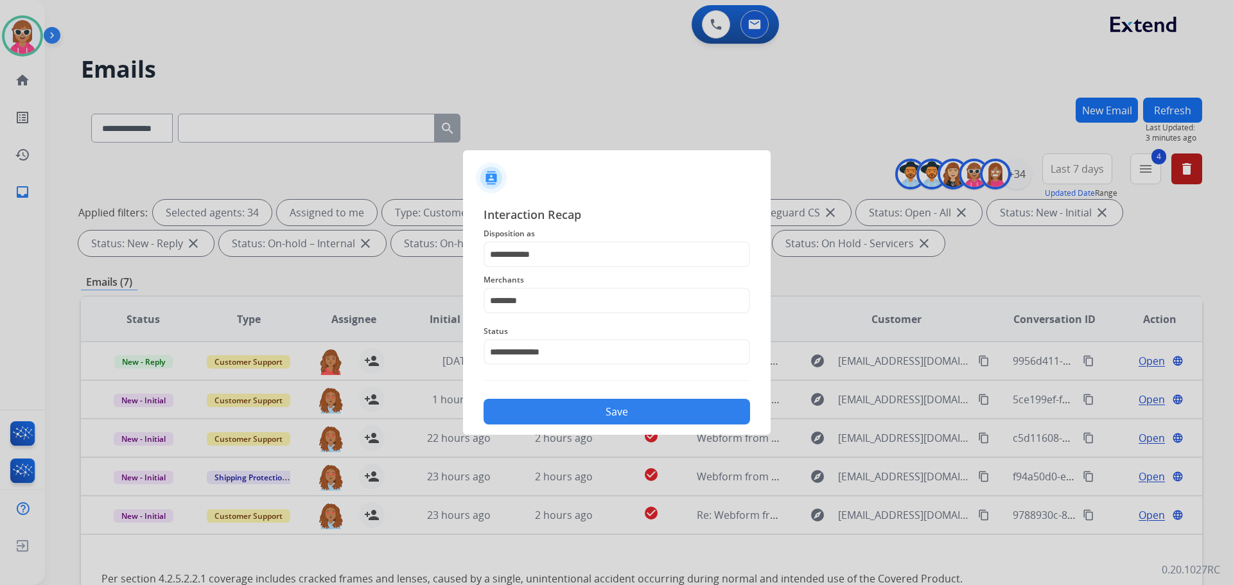
click at [581, 423] on button "Save" at bounding box center [617, 412] width 267 height 26
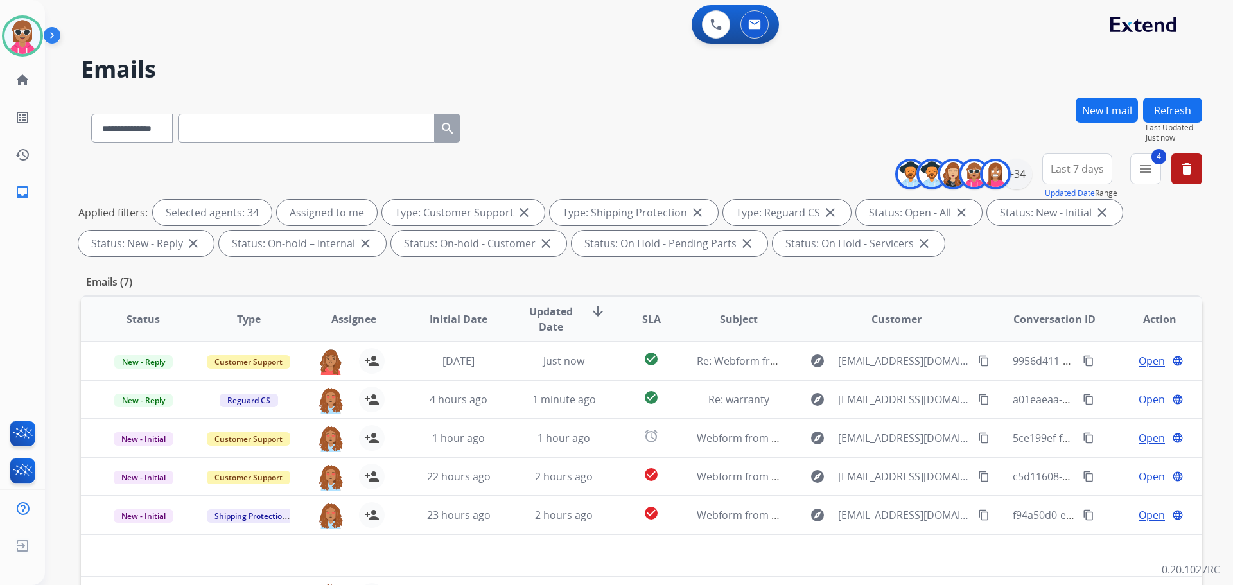
click at [1182, 110] on button "Refresh" at bounding box center [1172, 110] width 59 height 25
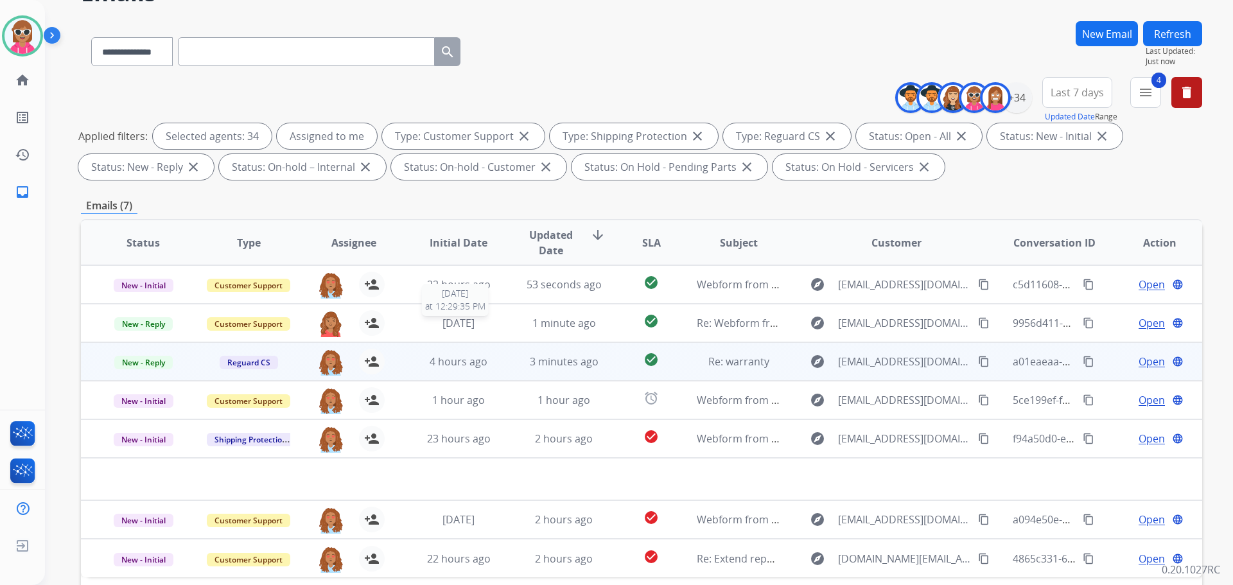
scroll to position [207, 0]
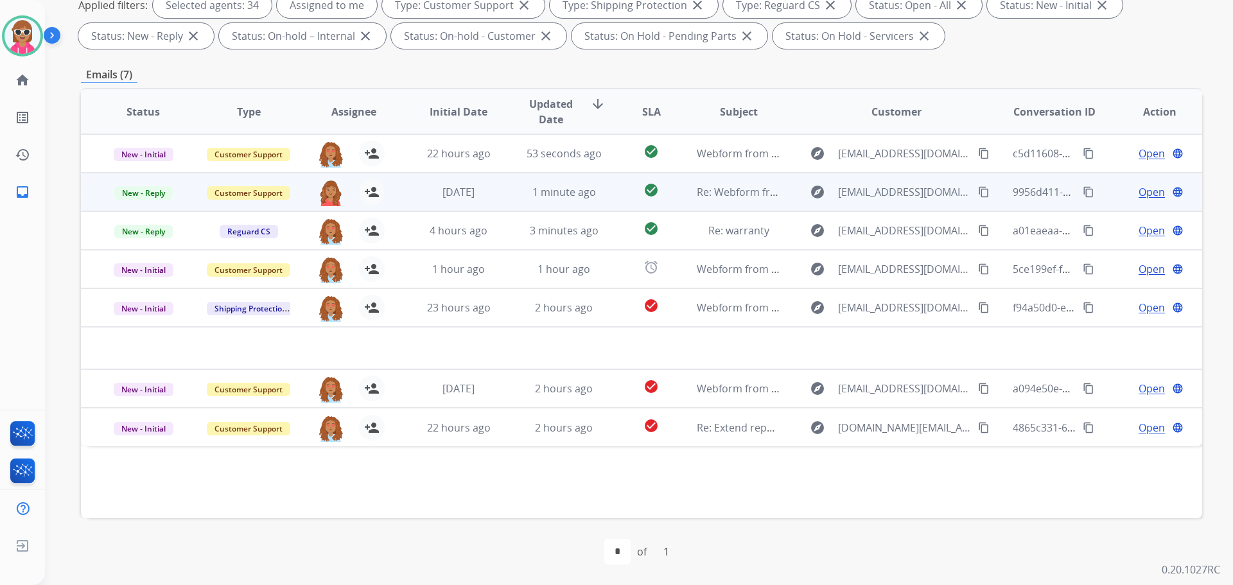
click at [402, 195] on td "[DATE]" at bounding box center [448, 192] width 105 height 39
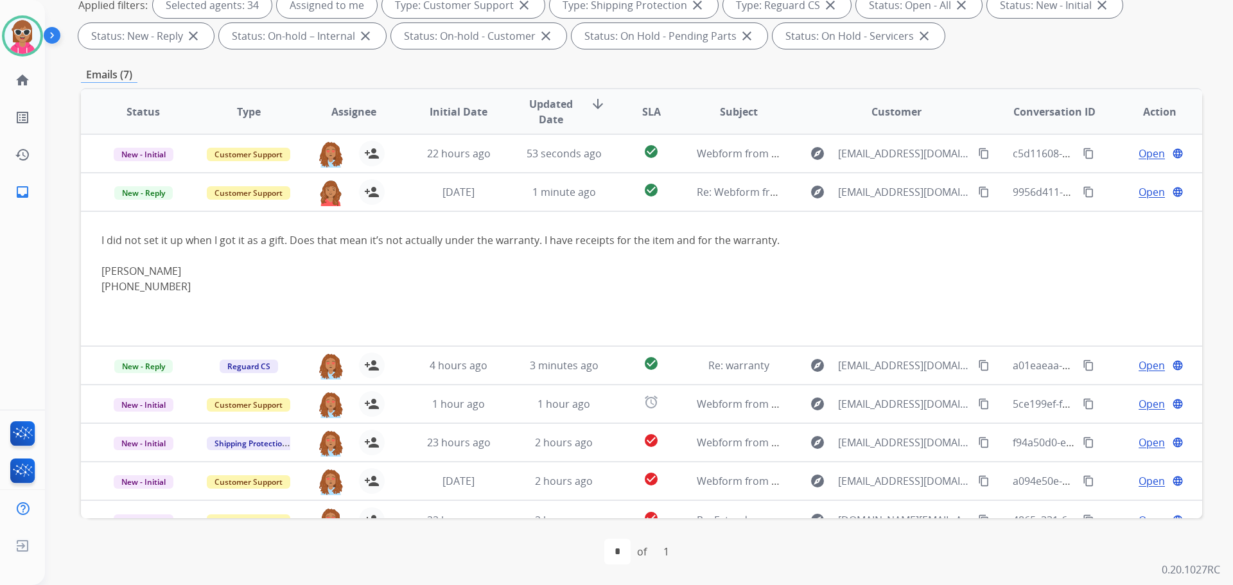
scroll to position [21, 0]
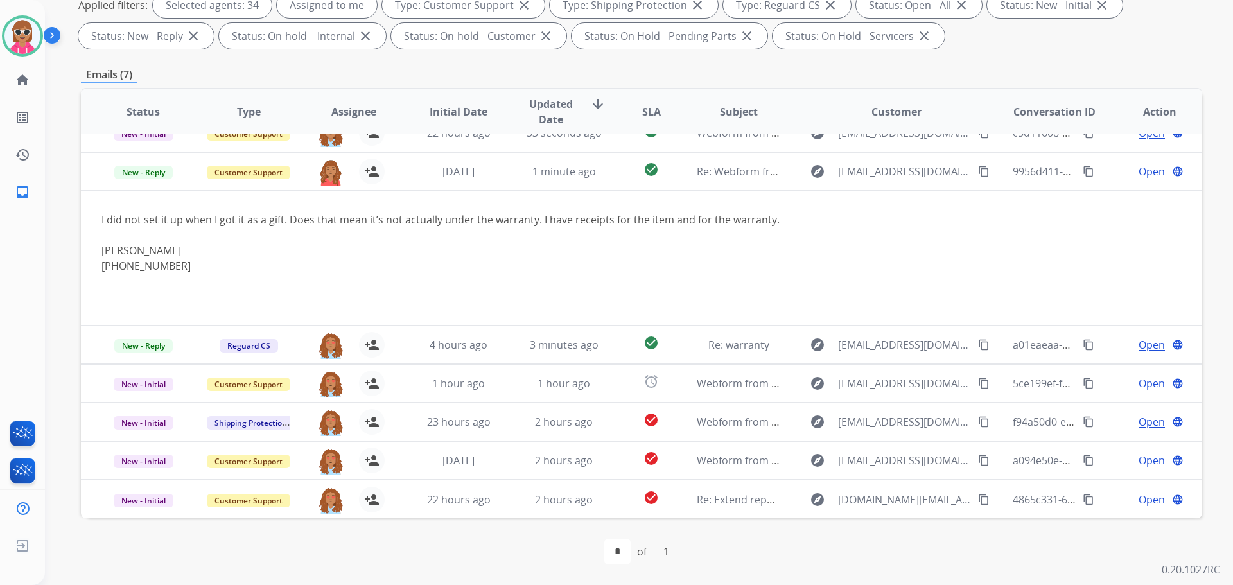
click at [358, 114] on span "Assignee" at bounding box center [353, 111] width 45 height 15
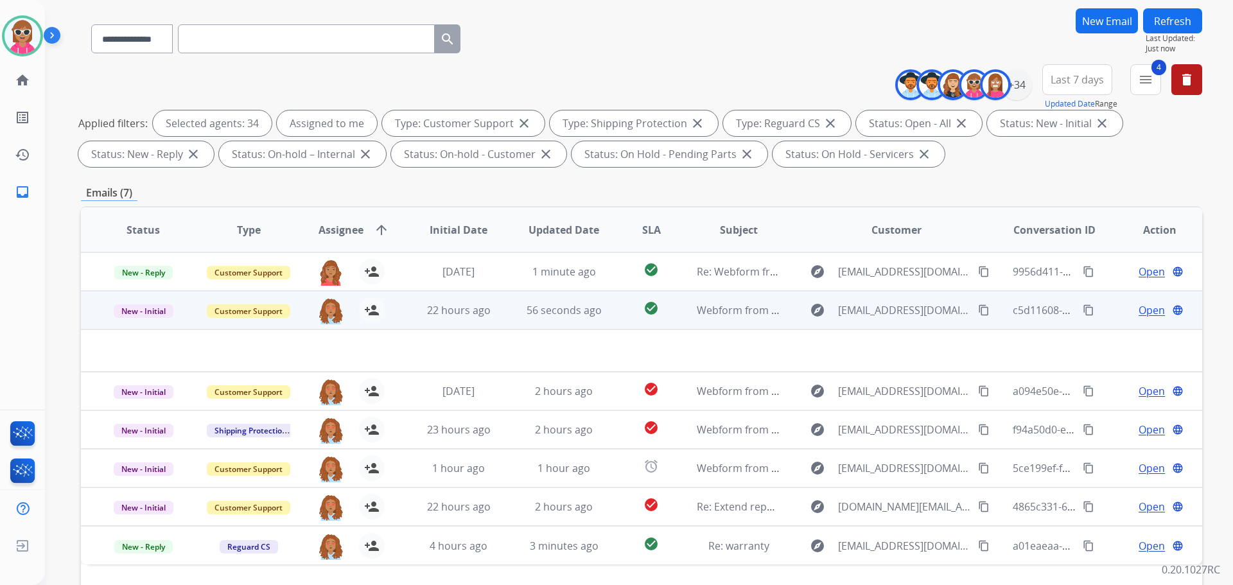
scroll to position [193, 0]
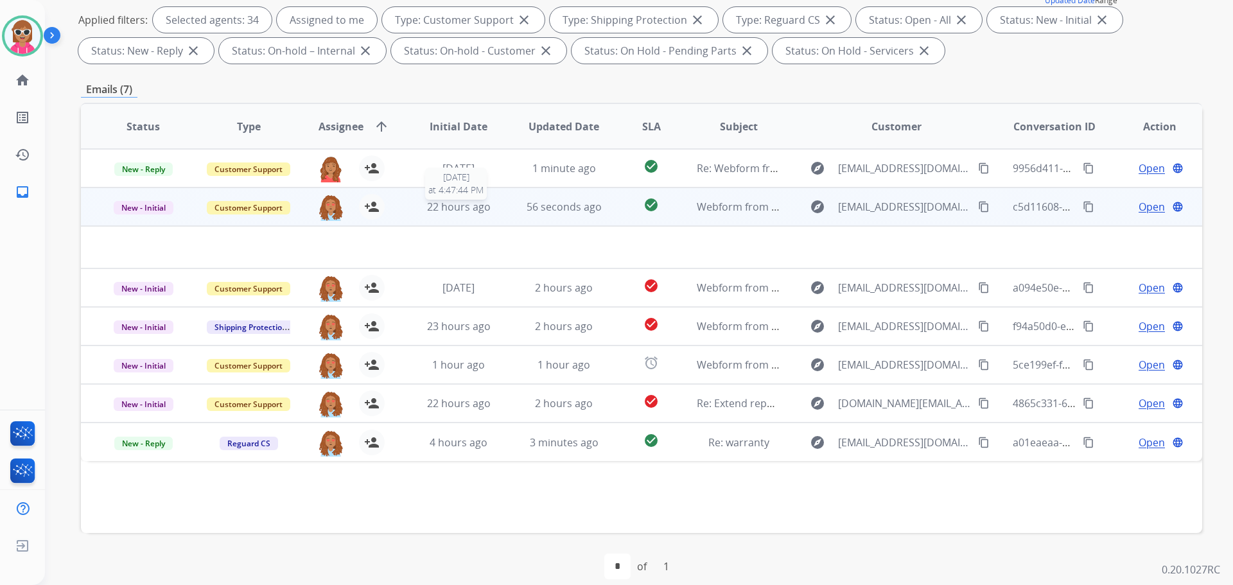
click at [457, 203] on span "22 hours ago" at bounding box center [459, 207] width 64 height 14
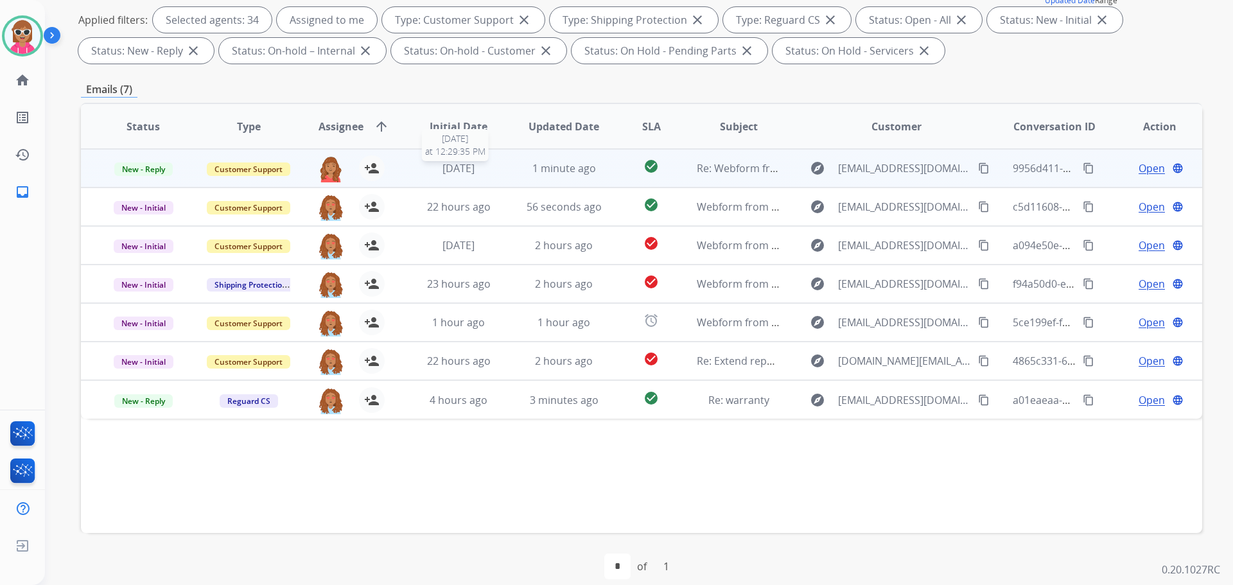
click at [455, 166] on span "[DATE]" at bounding box center [458, 168] width 32 height 14
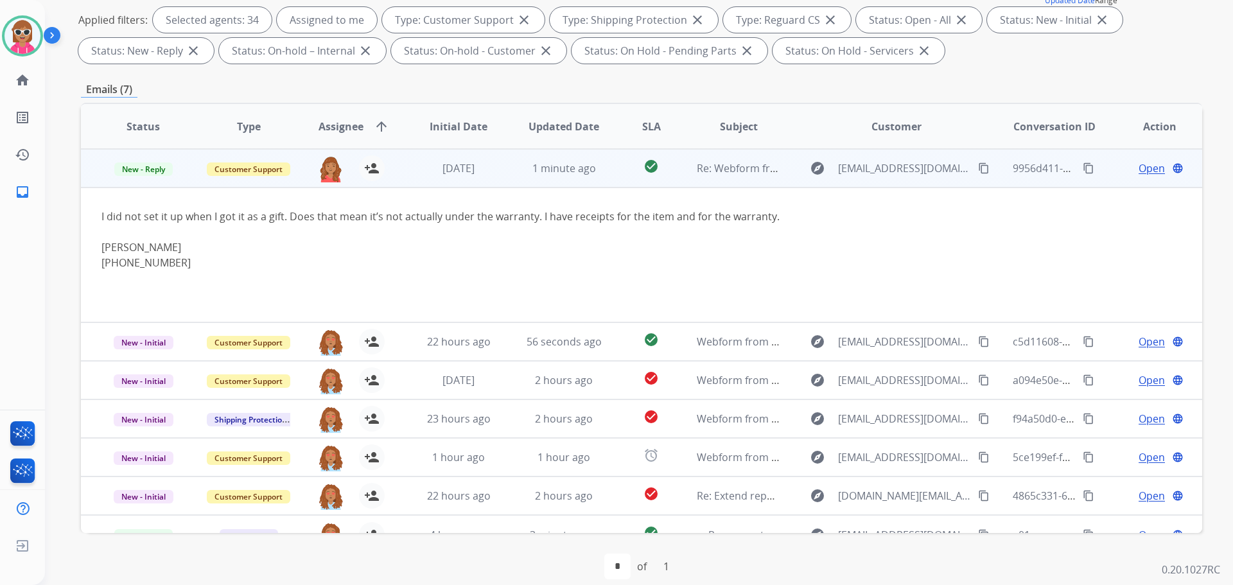
click at [1141, 167] on span "Open" at bounding box center [1152, 168] width 26 height 15
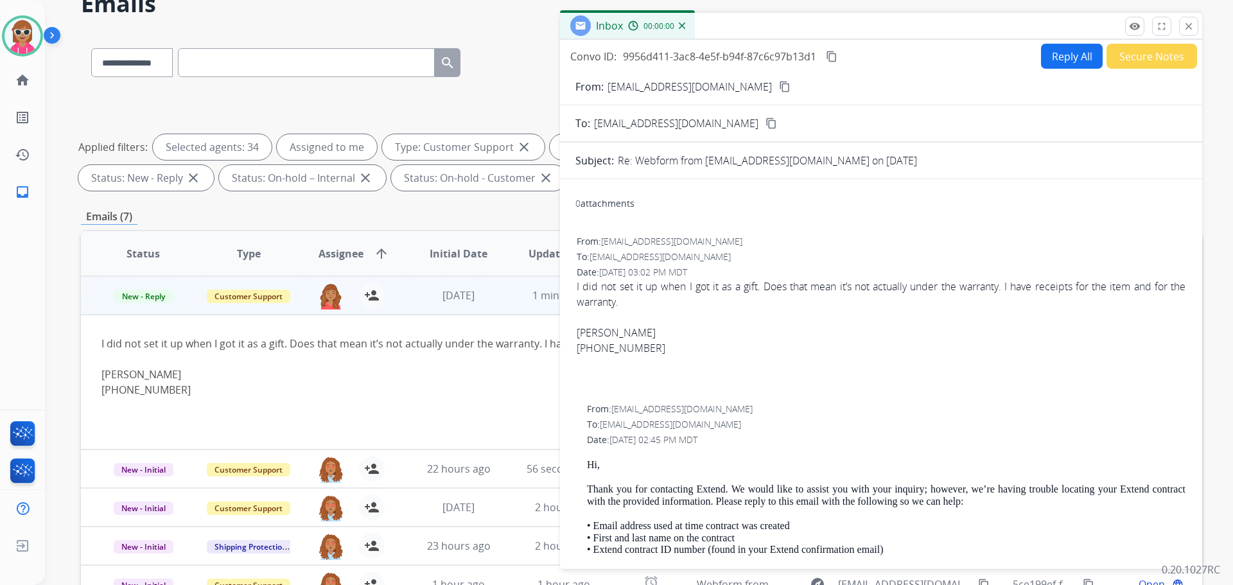
scroll to position [64, 0]
click at [1130, 21] on button "remove_red_eye Logs" at bounding box center [1134, 27] width 19 height 19
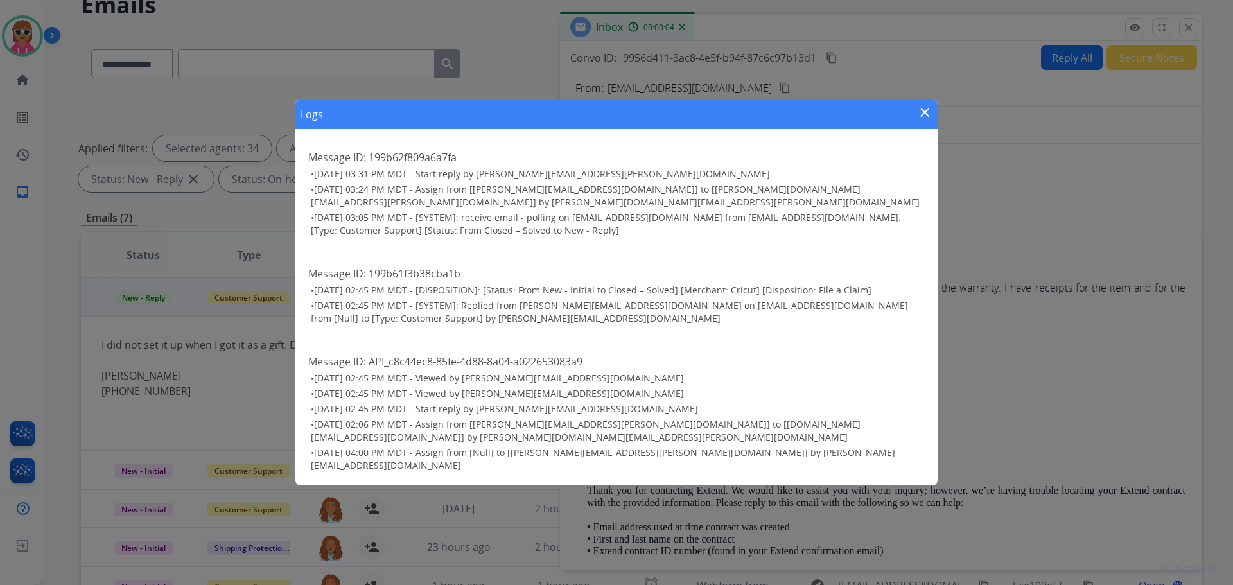
click at [919, 113] on mat-icon "close" at bounding box center [924, 112] width 15 height 15
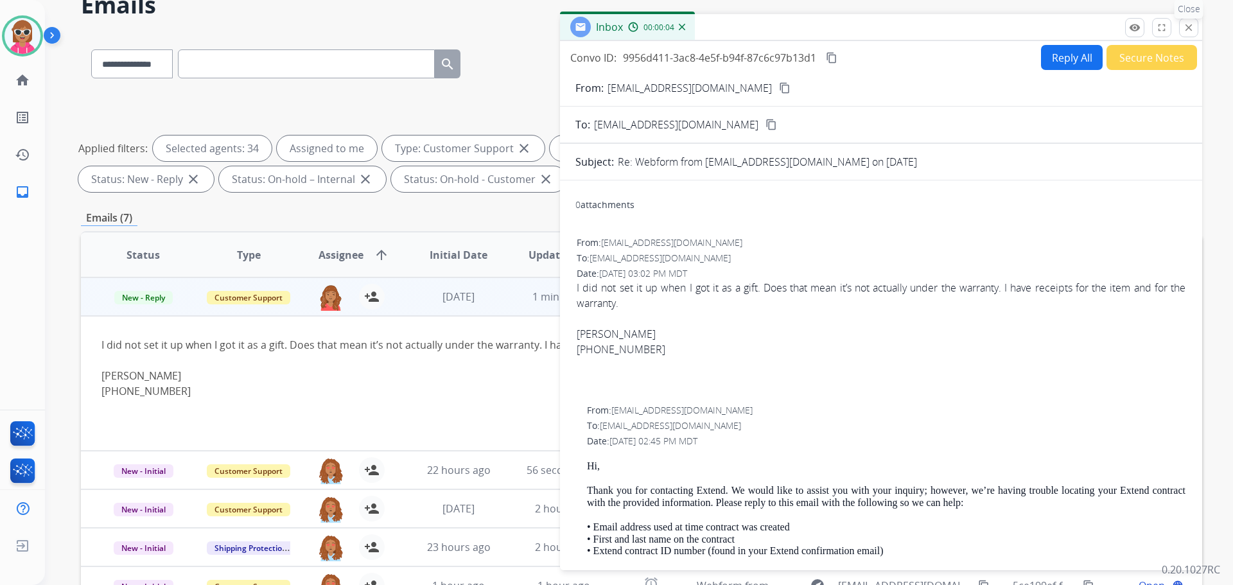
click at [1184, 24] on mat-icon "close" at bounding box center [1189, 28] width 12 height 12
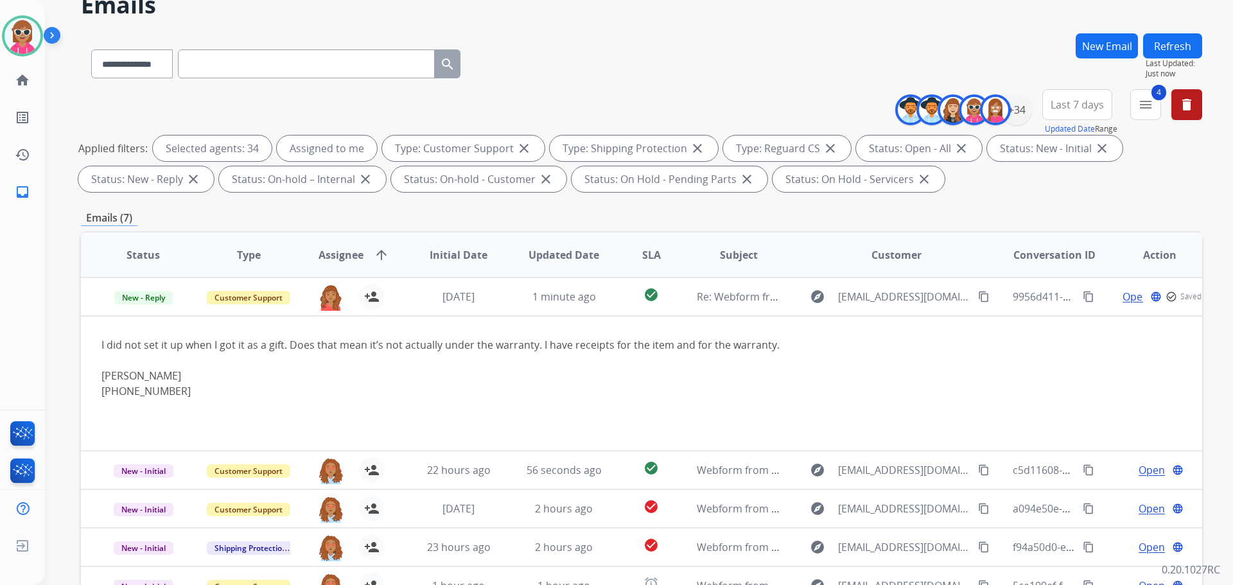
drag, startPoint x: 1205, startPoint y: 51, endPoint x: 1187, endPoint y: 48, distance: 18.2
click at [1205, 50] on div "**********" at bounding box center [639, 292] width 1188 height 585
click at [1181, 47] on button "Refresh" at bounding box center [1172, 45] width 59 height 25
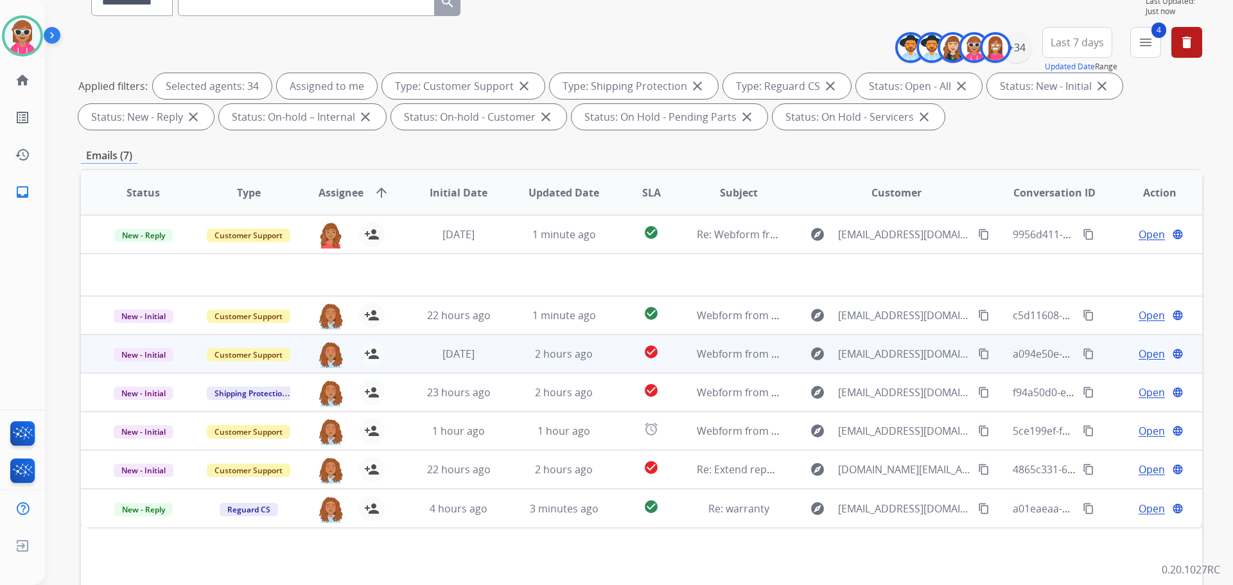
scroll to position [207, 0]
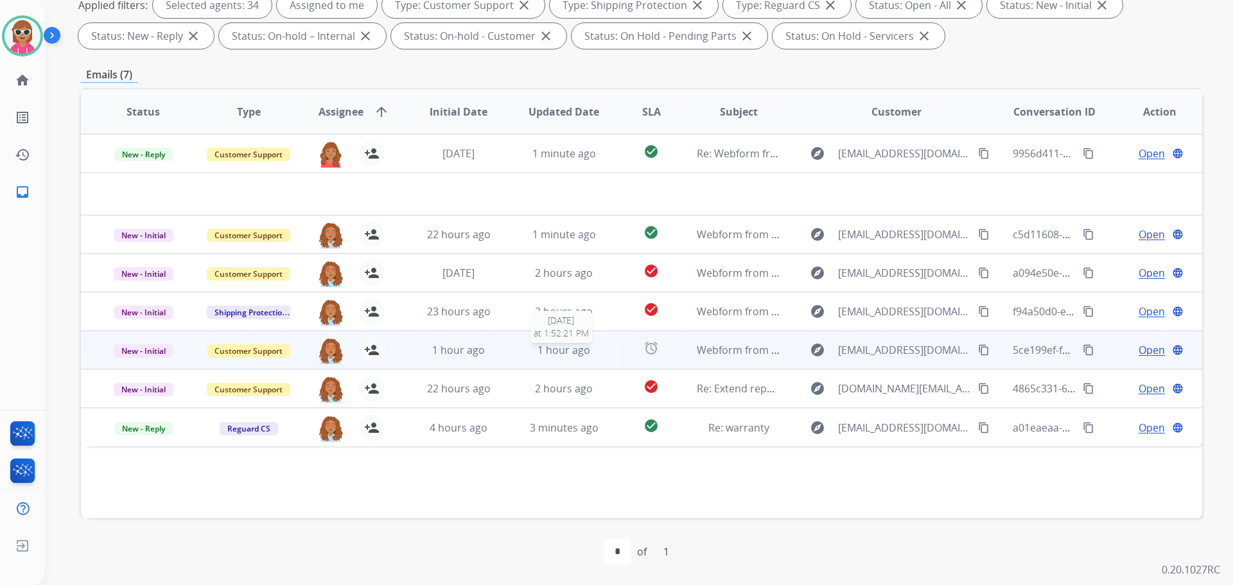
click at [586, 355] on div "1 hour ago" at bounding box center [564, 349] width 84 height 15
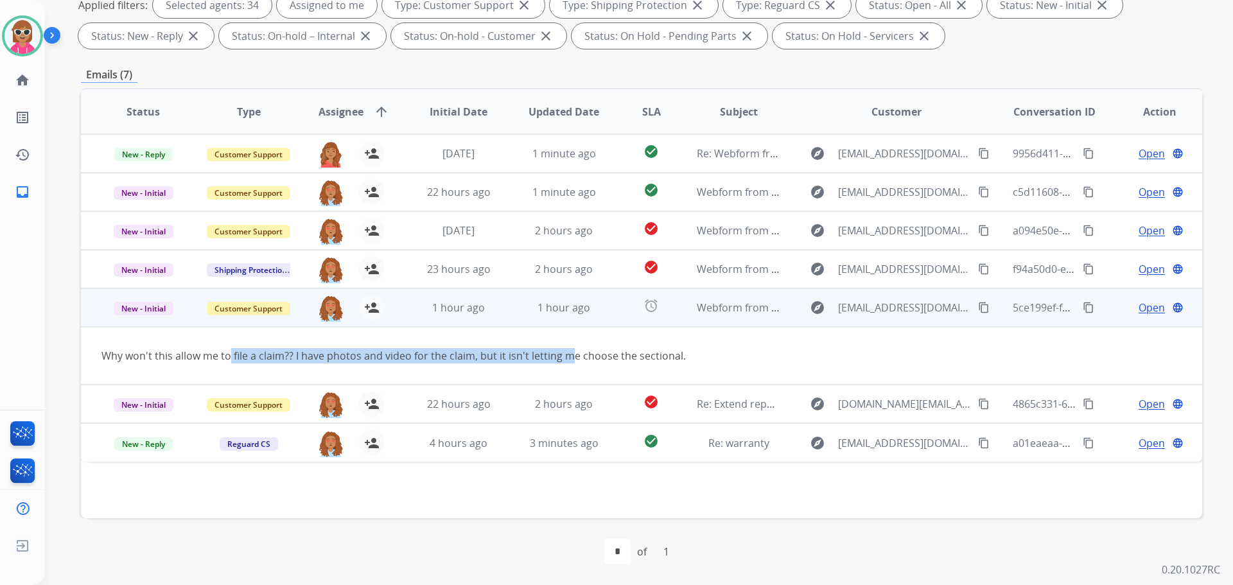
drag, startPoint x: 229, startPoint y: 352, endPoint x: 591, endPoint y: 351, distance: 362.2
click at [586, 352] on div "Why won't this allow me to file a claim?? I have photos and video for the claim…" at bounding box center [536, 355] width 870 height 15
click at [978, 306] on mat-icon "content_copy" at bounding box center [984, 308] width 12 height 12
click at [1144, 311] on span "Open" at bounding box center [1152, 307] width 26 height 15
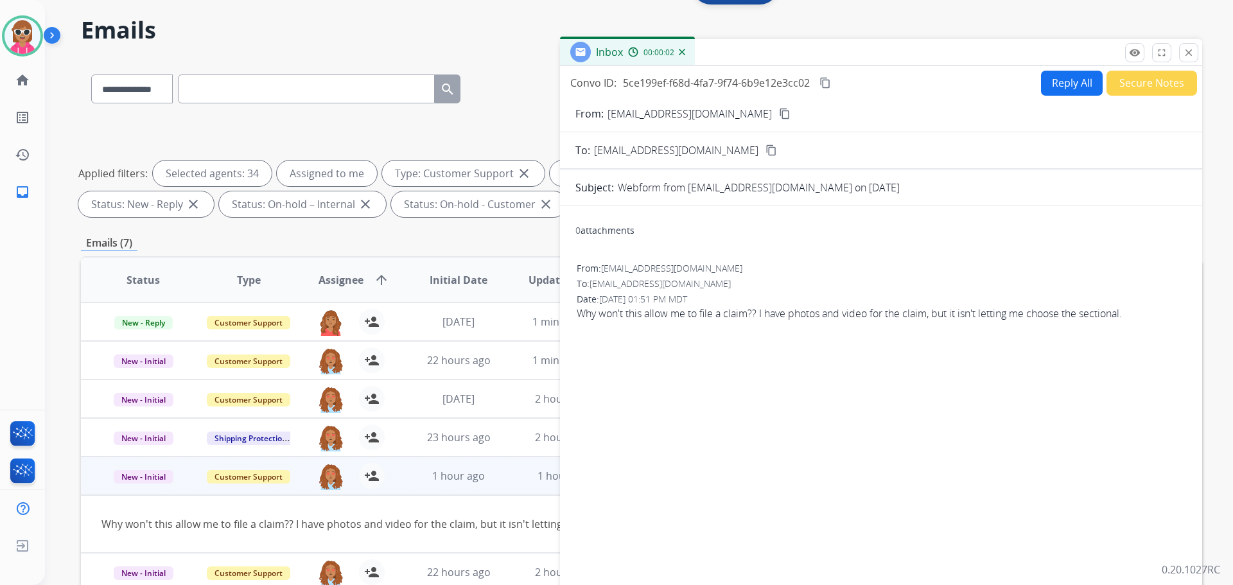
scroll to position [0, 0]
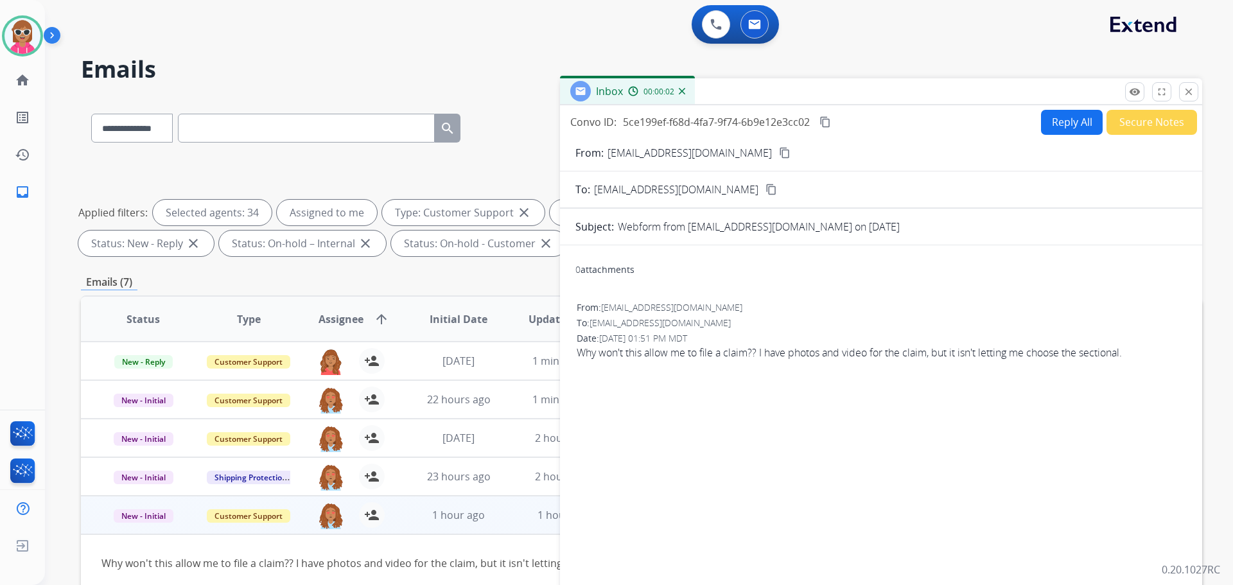
click at [829, 128] on button "content_copy" at bounding box center [824, 121] width 15 height 15
click at [1065, 119] on button "Reply All" at bounding box center [1072, 122] width 62 height 25
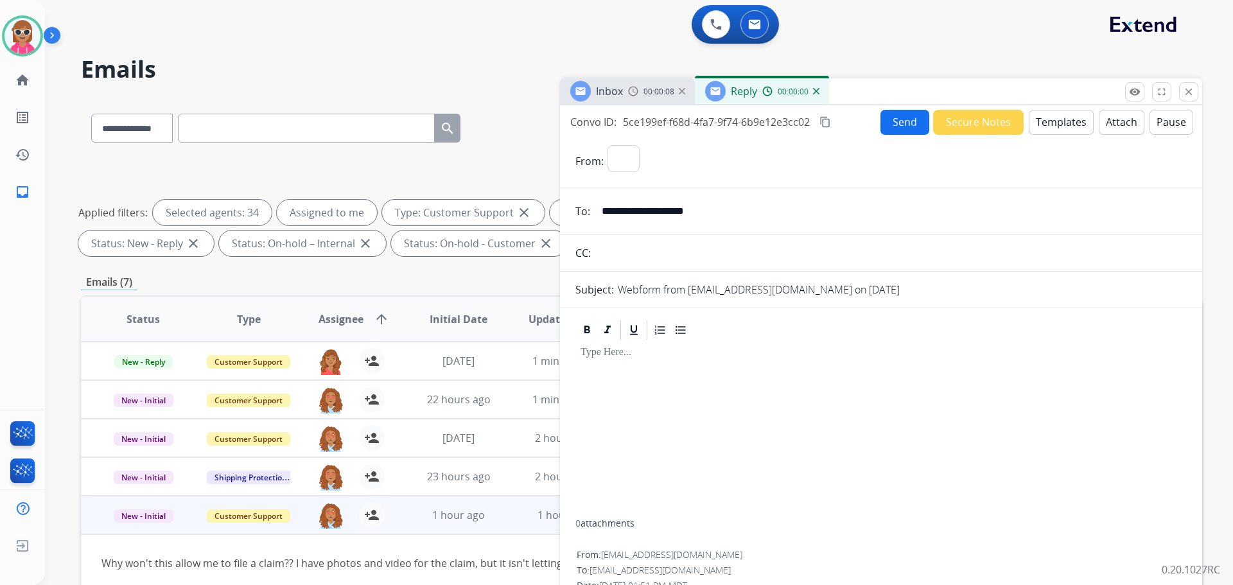
select select "**********"
click at [1058, 116] on button "Templates" at bounding box center [1061, 122] width 65 height 25
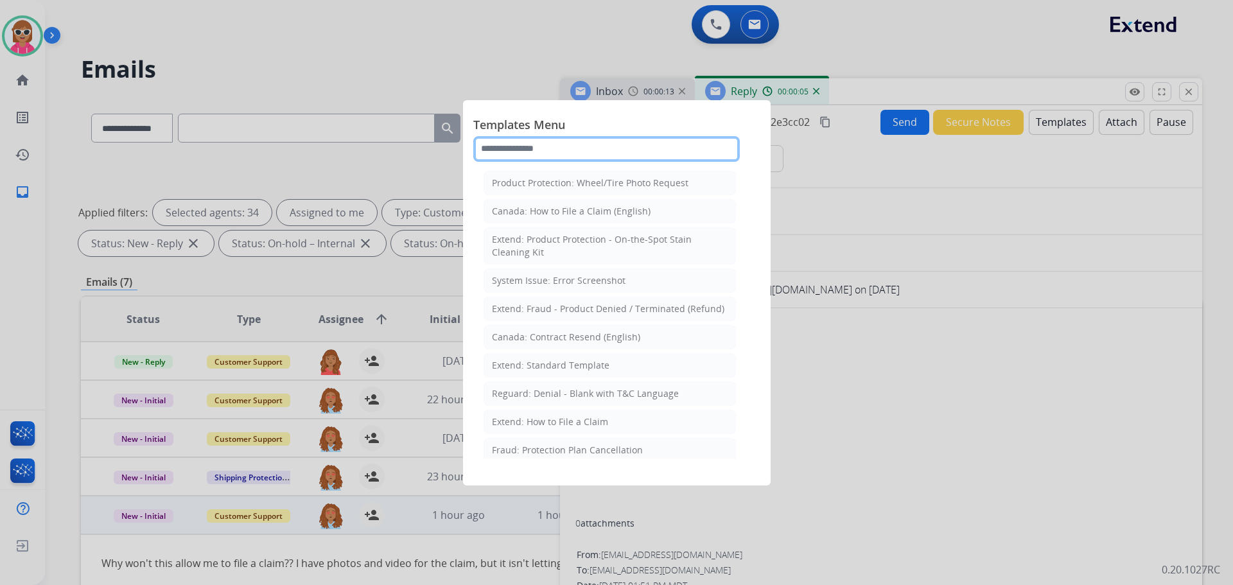
click at [578, 143] on input "text" at bounding box center [606, 149] width 267 height 26
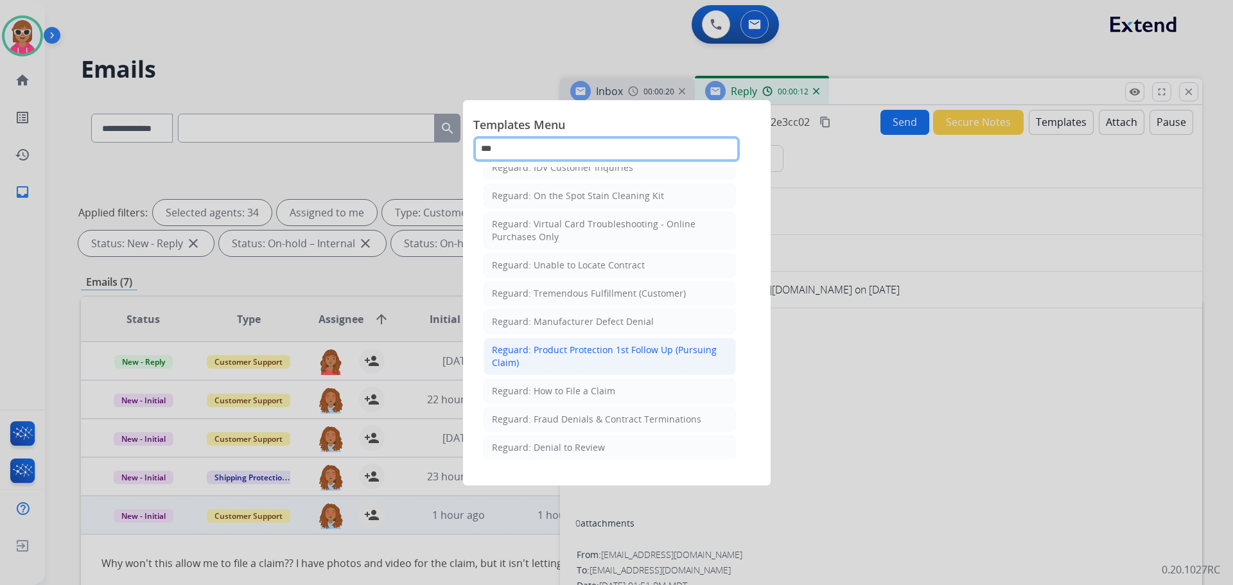
scroll to position [202, 0]
type input "***"
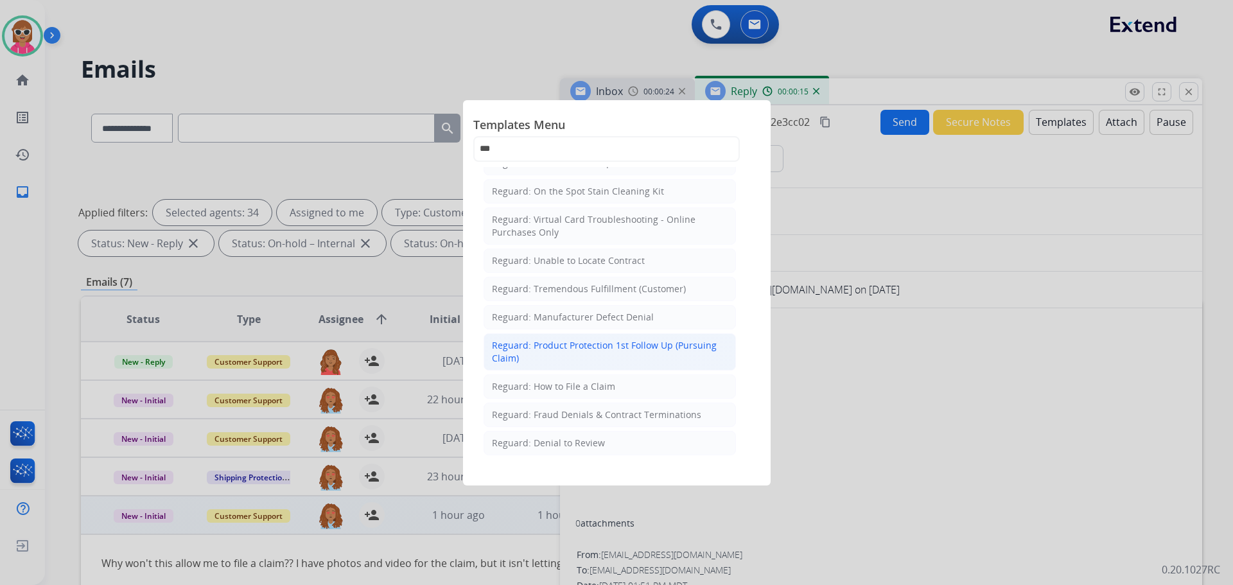
click at [641, 367] on li "Reguard: Product Protection 1st Follow Up (Pursuing Claim)" at bounding box center [610, 351] width 252 height 37
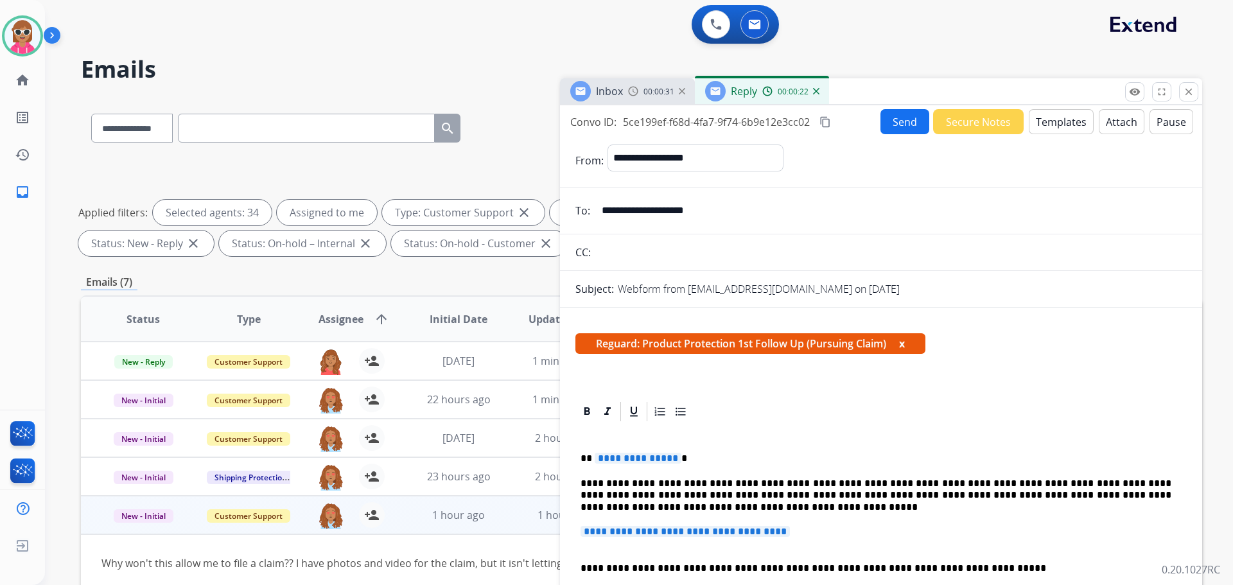
click at [1044, 130] on button "Templates" at bounding box center [1061, 121] width 65 height 25
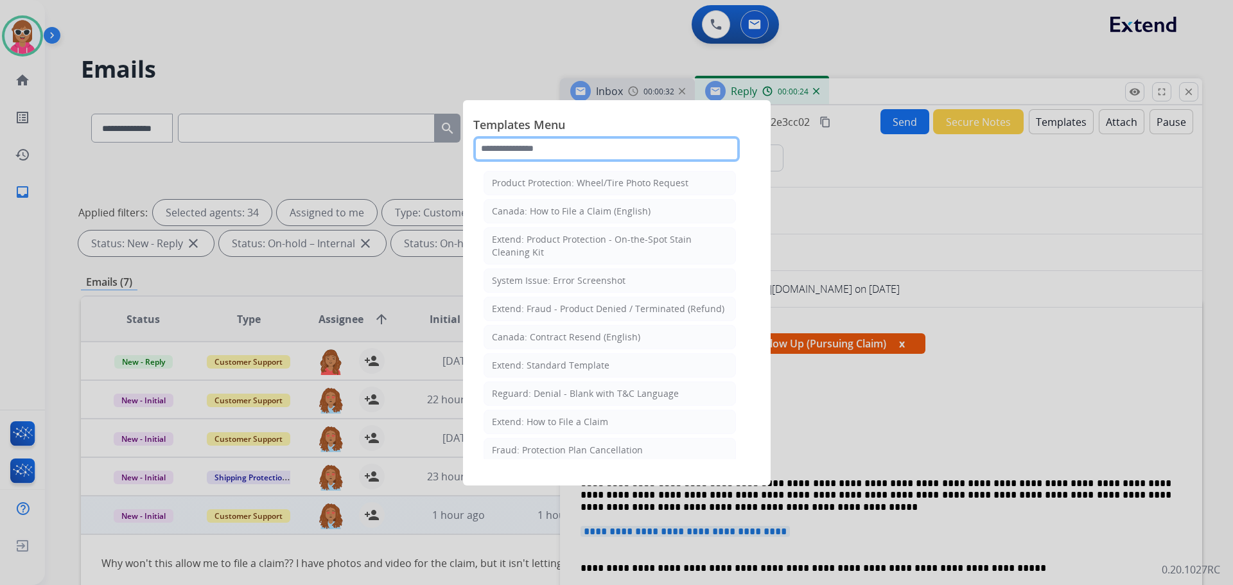
click at [590, 157] on input "text" at bounding box center [606, 149] width 267 height 26
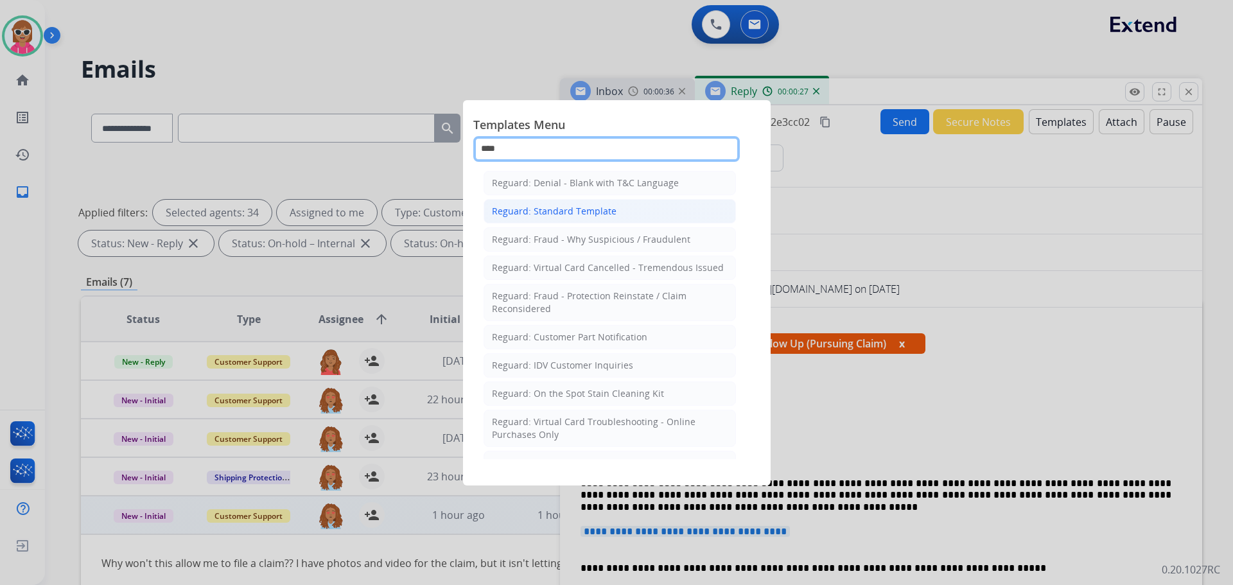
type input "****"
click at [636, 201] on li "Reguard: Standard Template" at bounding box center [610, 211] width 252 height 24
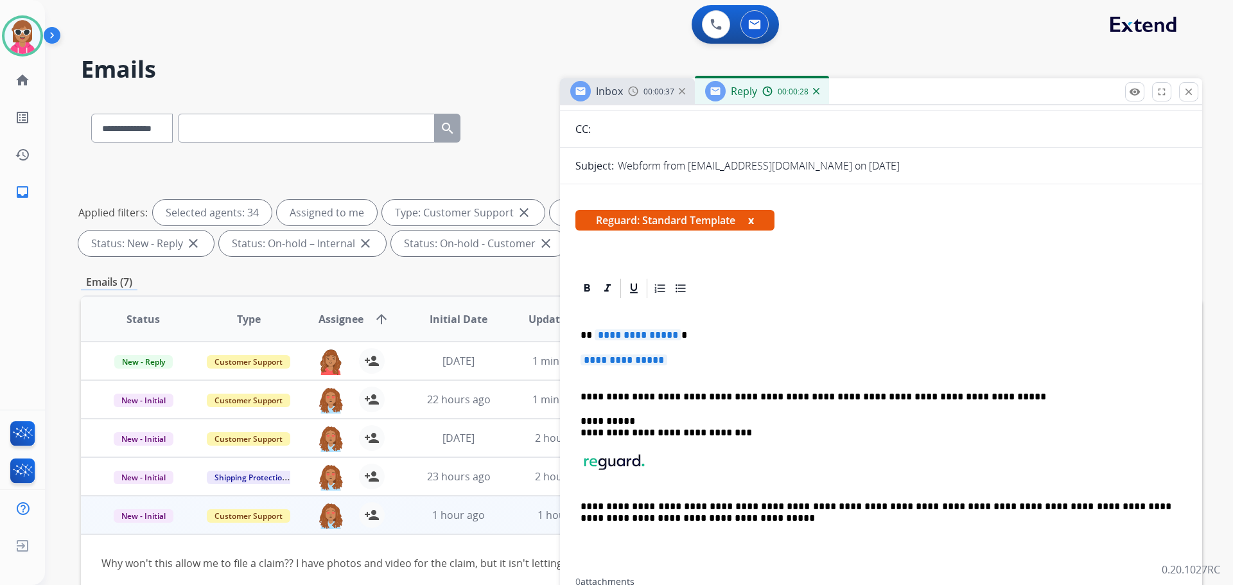
scroll to position [128, 0]
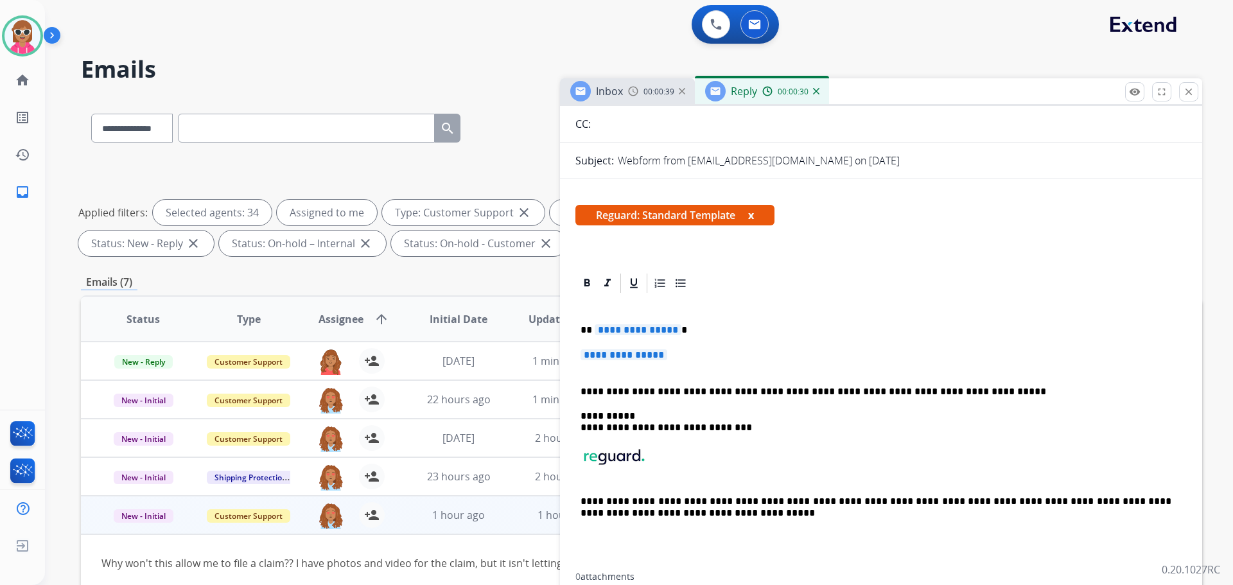
drag, startPoint x: 582, startPoint y: 358, endPoint x: 614, endPoint y: 374, distance: 36.2
click at [685, 356] on p "**********" at bounding box center [876, 361] width 591 height 24
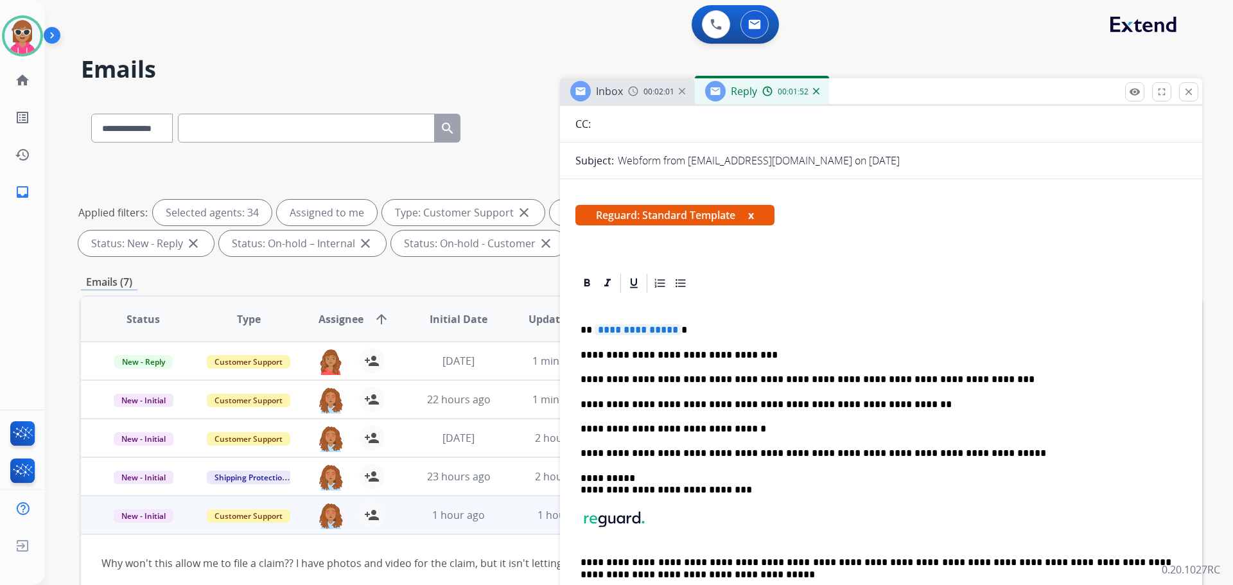
click at [616, 334] on span "**********" at bounding box center [638, 329] width 87 height 11
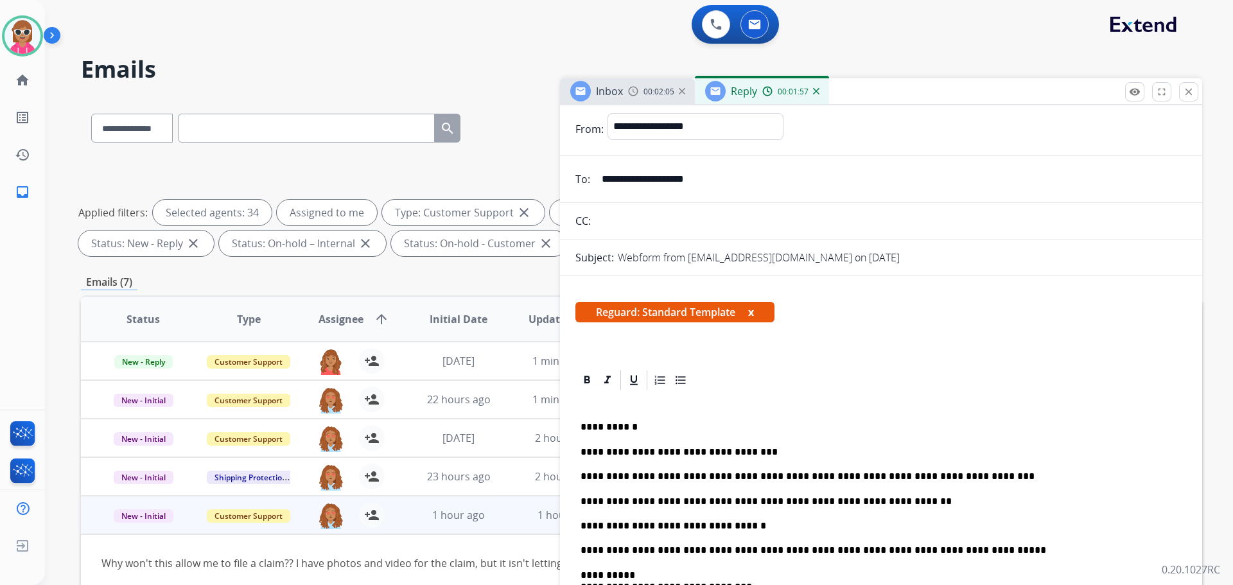
scroll to position [0, 0]
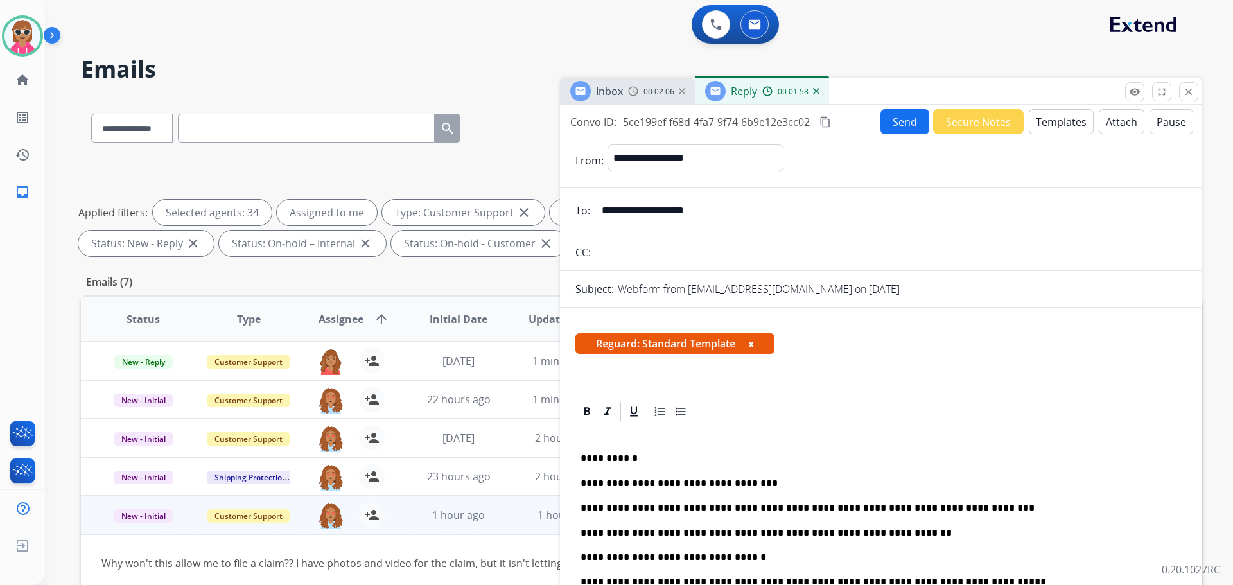
click at [823, 124] on mat-icon "content_copy" at bounding box center [825, 122] width 12 height 12
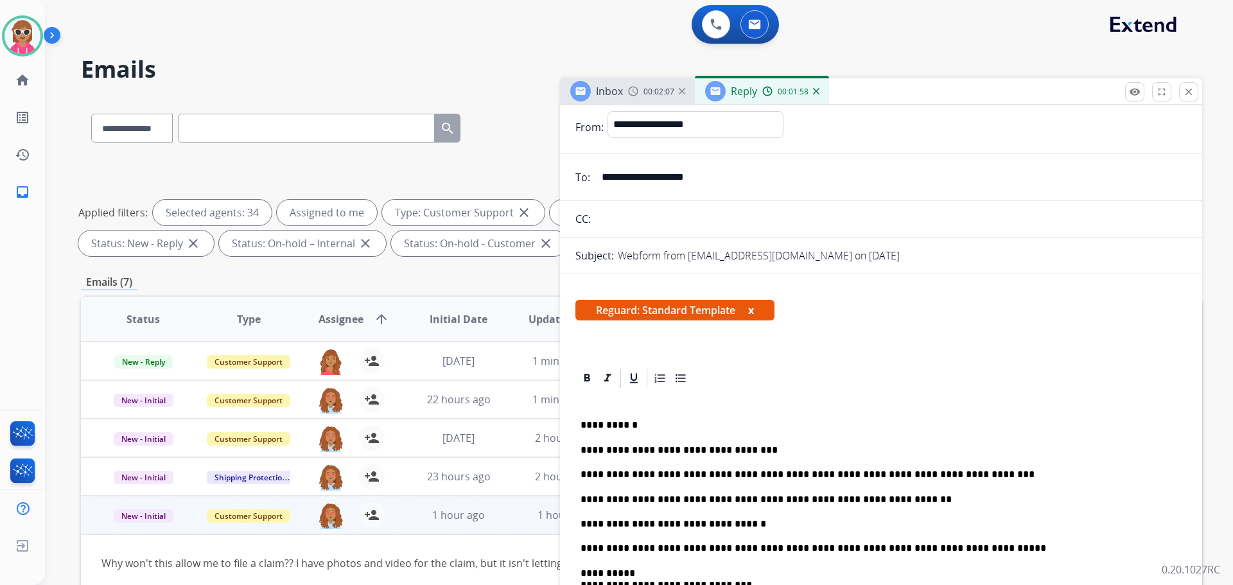
scroll to position [64, 0]
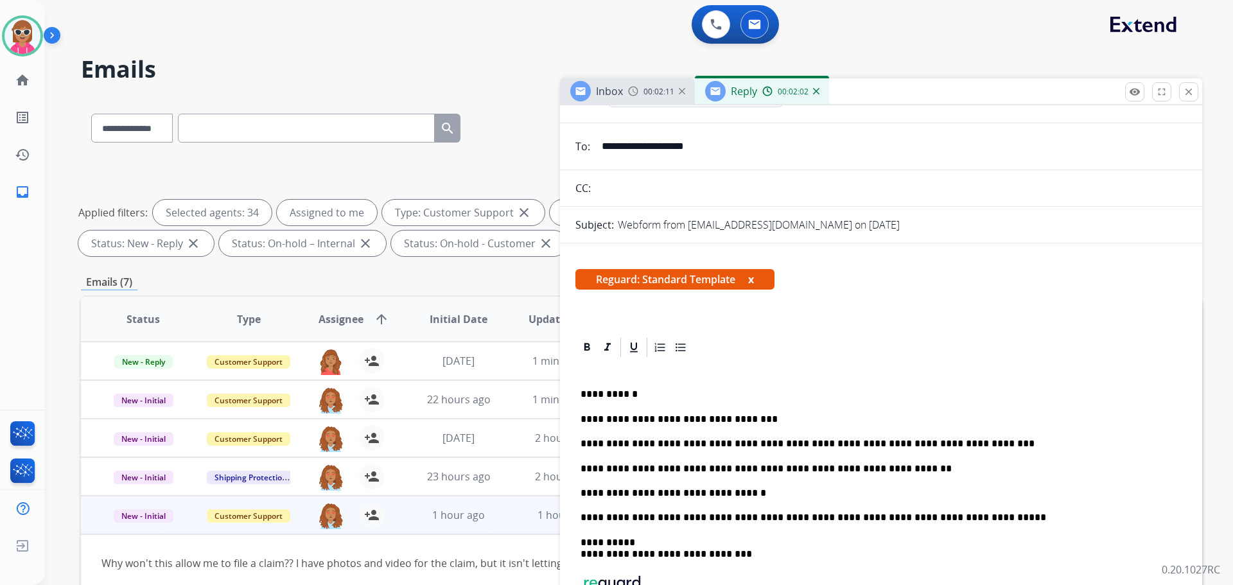
click at [941, 444] on p "**********" at bounding box center [876, 444] width 591 height 12
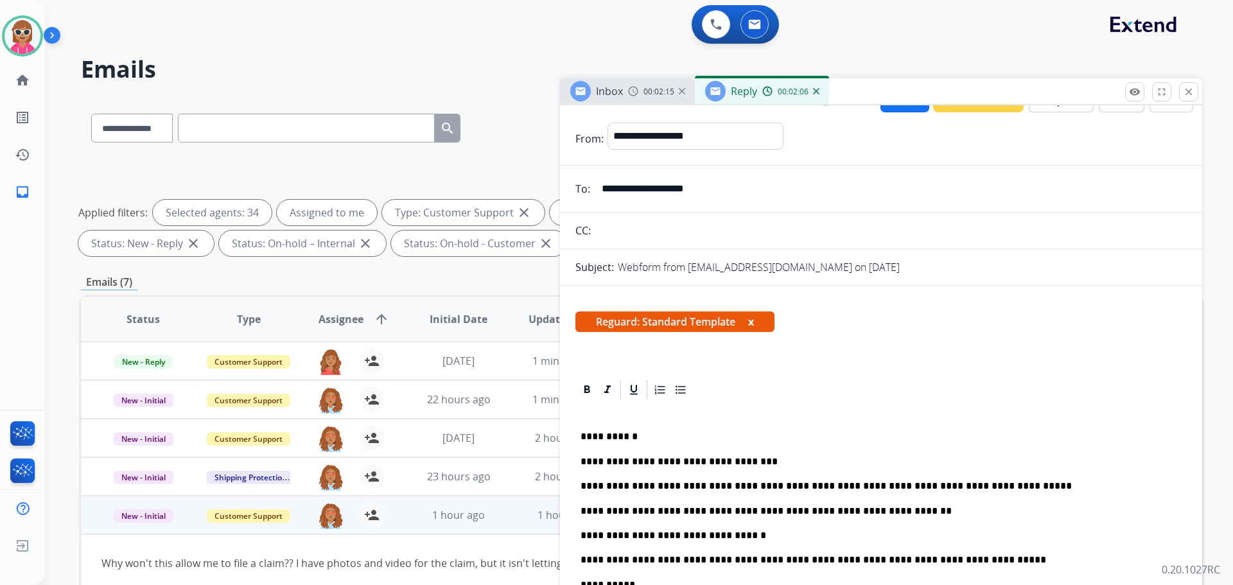
scroll to position [0, 0]
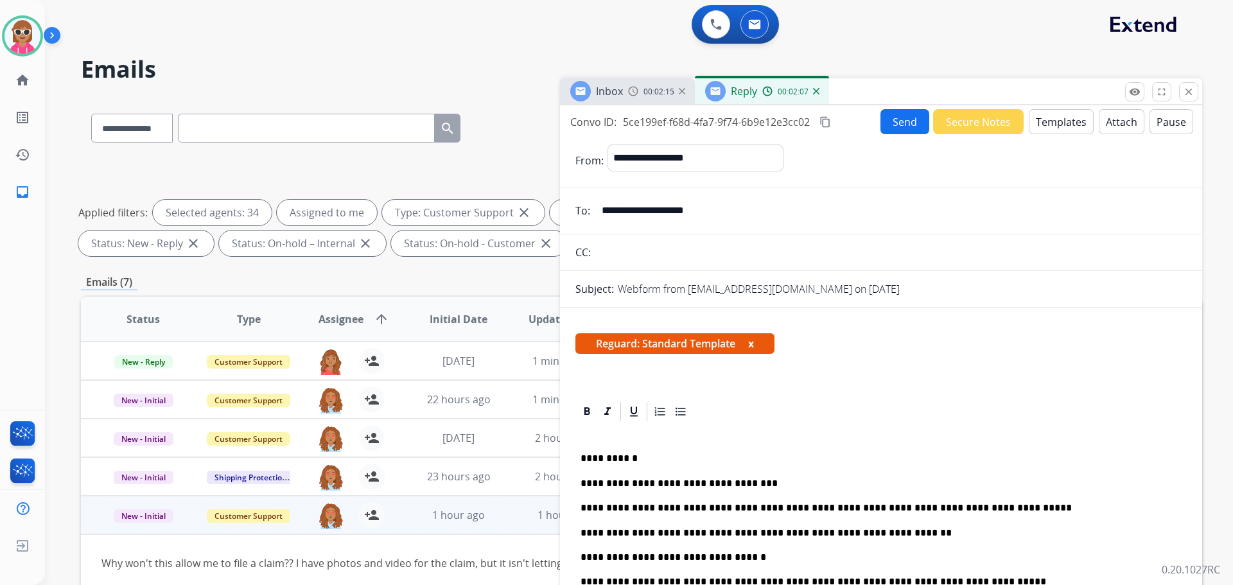
click at [904, 119] on button "Send" at bounding box center [904, 121] width 49 height 25
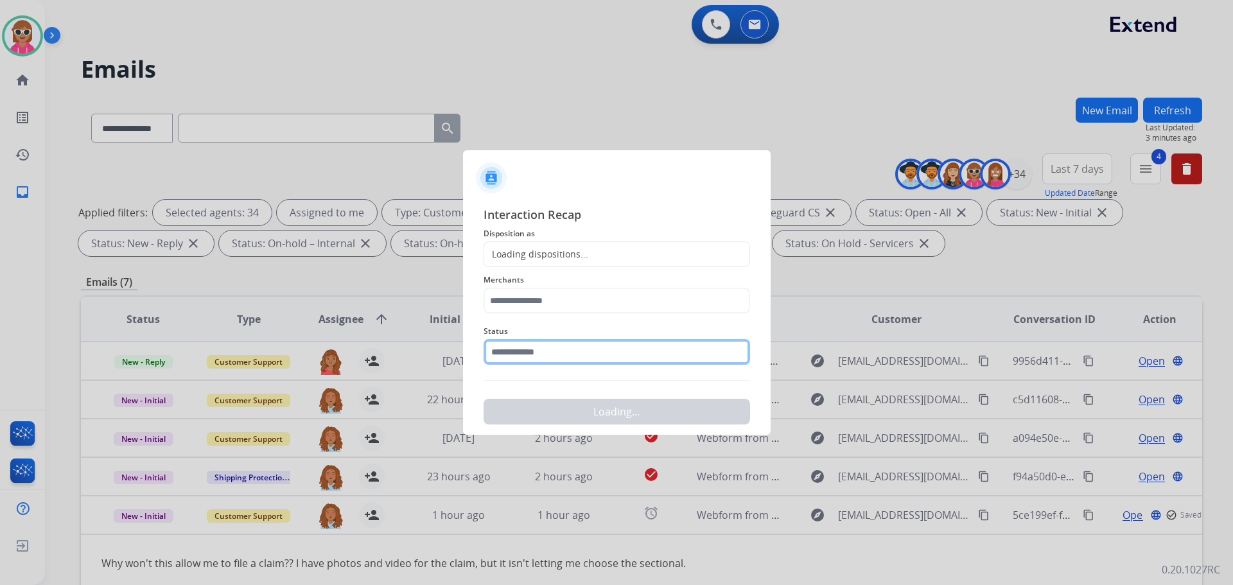
click at [577, 351] on input "text" at bounding box center [617, 352] width 267 height 26
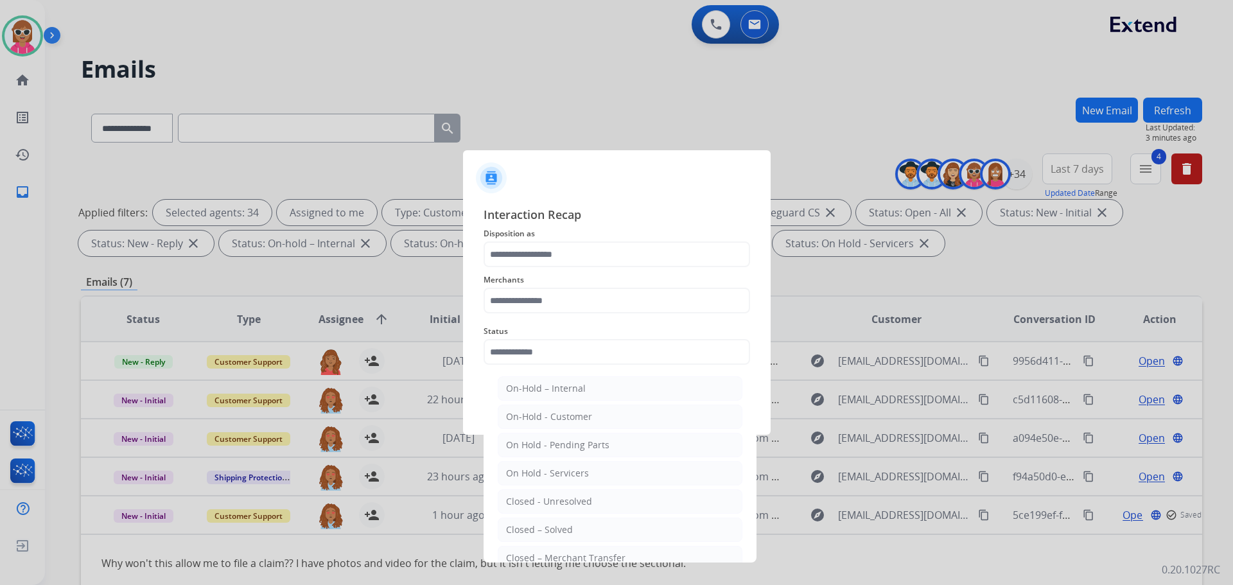
drag, startPoint x: 593, startPoint y: 529, endPoint x: 593, endPoint y: 496, distance: 32.8
click at [598, 520] on li "Closed – Solved" at bounding box center [620, 530] width 245 height 24
type input "**********"
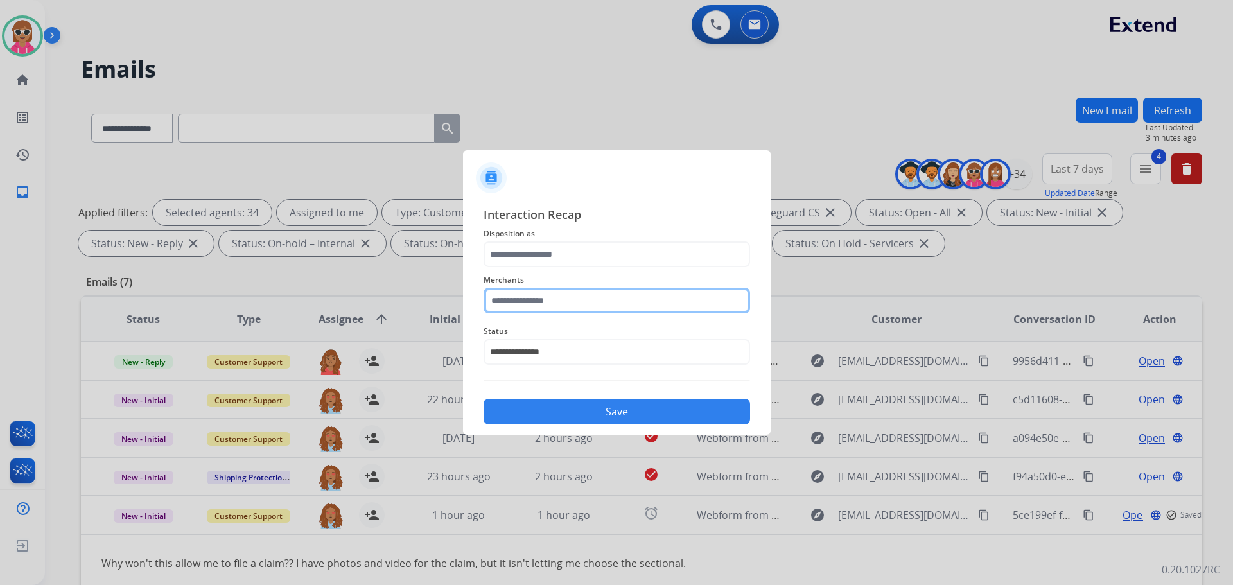
click at [599, 304] on input "text" at bounding box center [617, 301] width 267 height 26
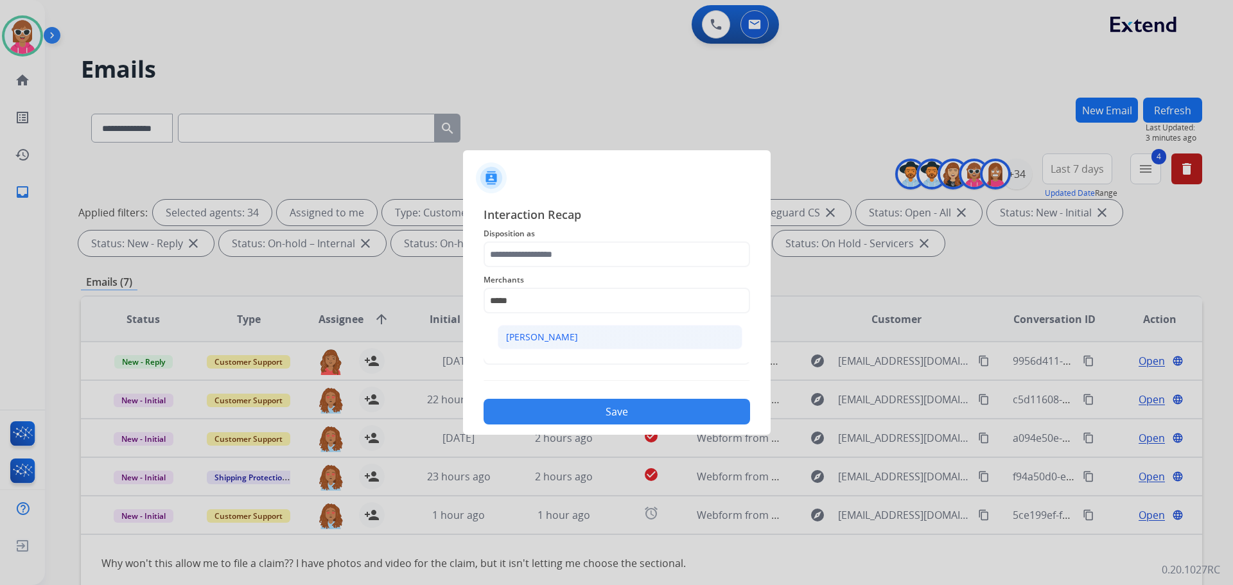
drag, startPoint x: 569, startPoint y: 333, endPoint x: 567, endPoint y: 304, distance: 28.3
click at [570, 332] on div "Ashley - Reguard" at bounding box center [542, 337] width 72 height 13
type input "**********"
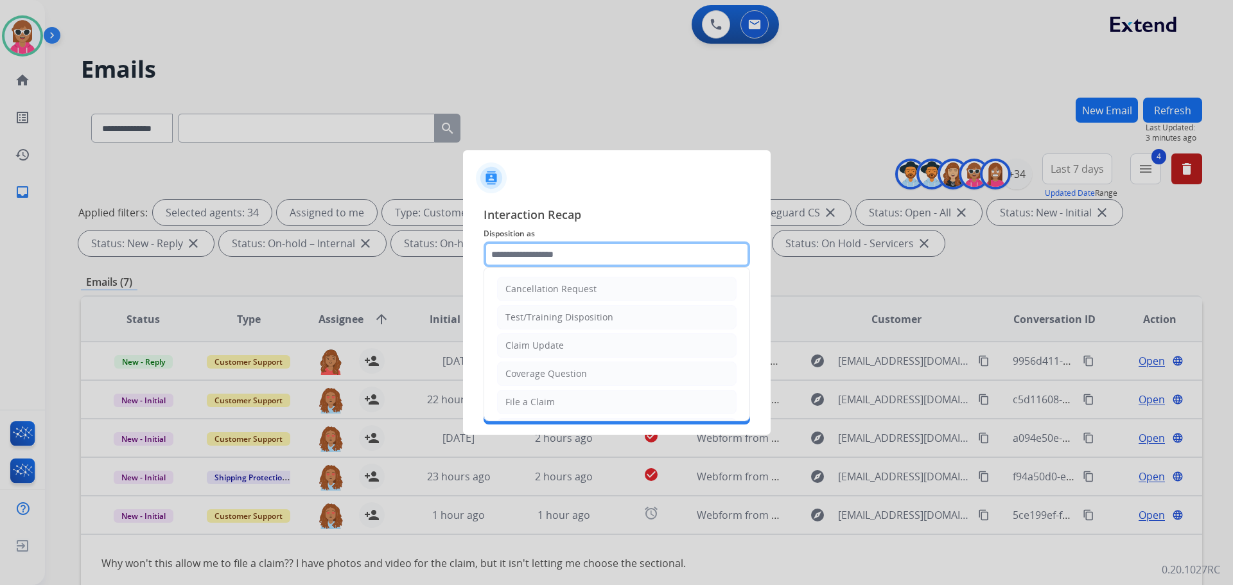
click at [568, 243] on input "text" at bounding box center [617, 254] width 267 height 26
click at [559, 406] on li "File a Claim" at bounding box center [617, 402] width 240 height 24
type input "**********"
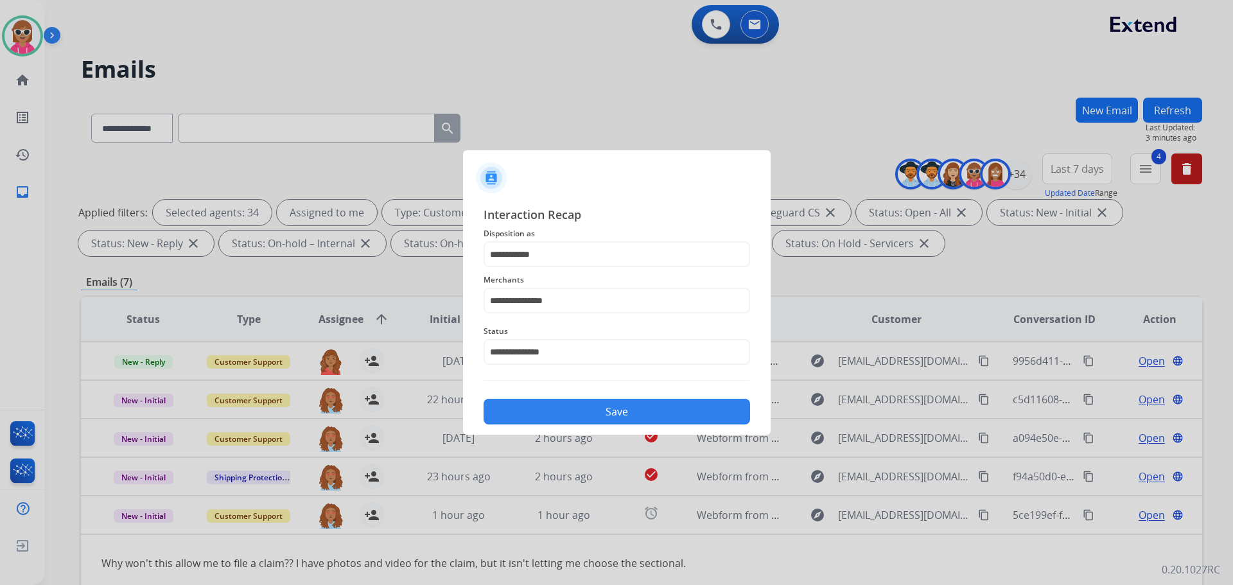
drag, startPoint x: 561, startPoint y: 411, endPoint x: 575, endPoint y: 411, distance: 14.1
click at [564, 411] on button "Save" at bounding box center [617, 412] width 267 height 26
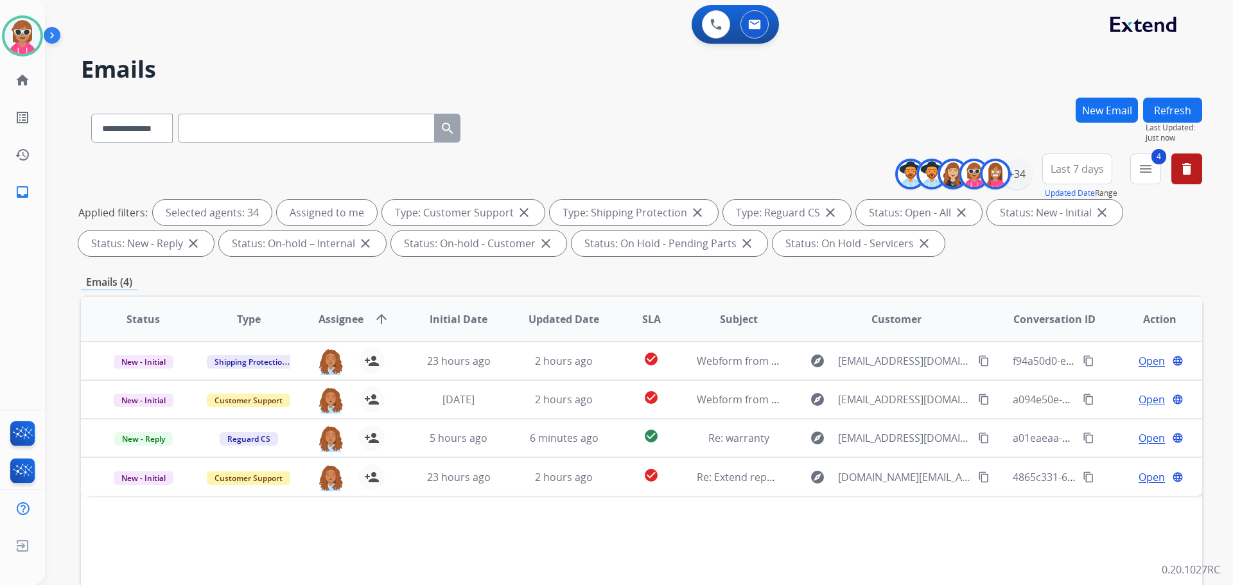
click at [1156, 96] on div "**********" at bounding box center [623, 338] width 1157 height 585
click at [1160, 101] on button "Refresh" at bounding box center [1172, 110] width 59 height 25
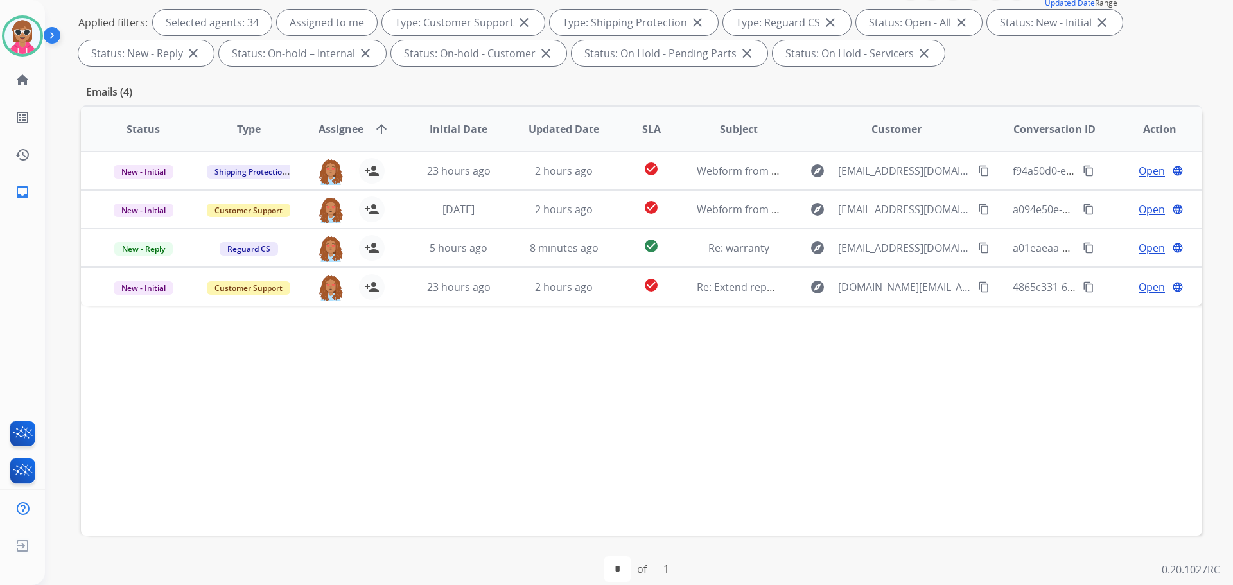
scroll to position [193, 0]
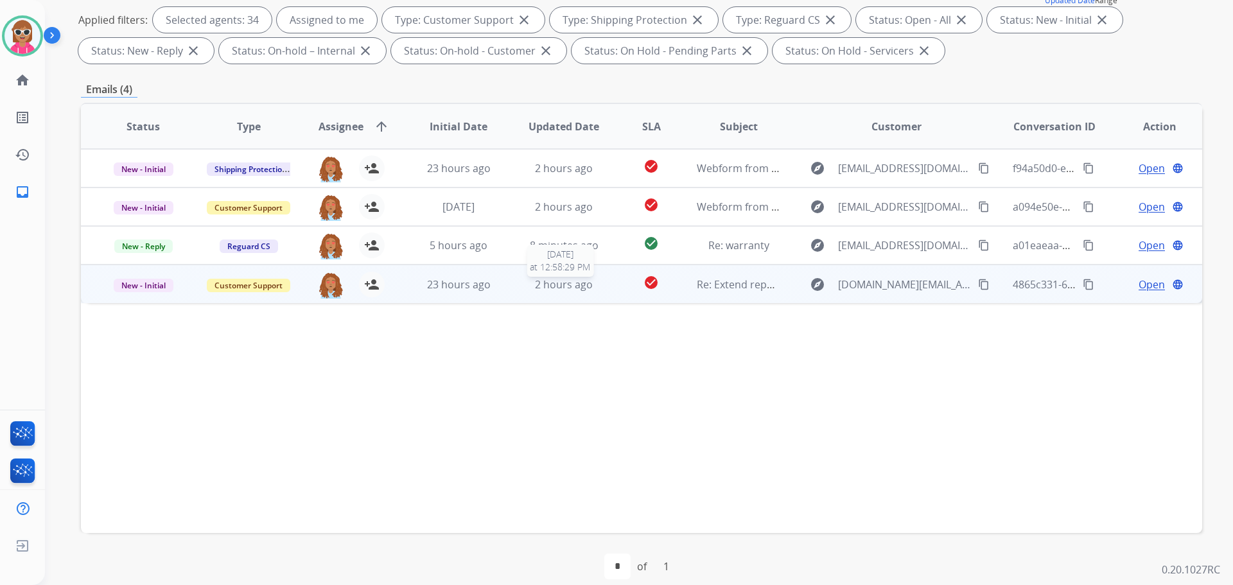
click at [563, 289] on span "2 hours ago" at bounding box center [564, 284] width 58 height 14
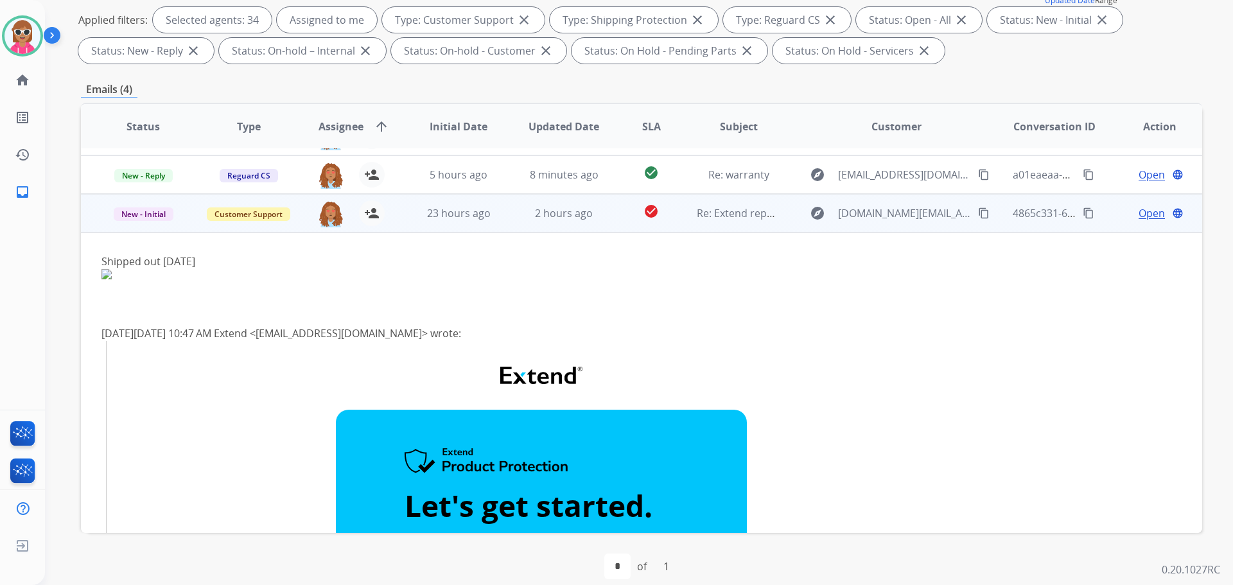
scroll to position [51, 0]
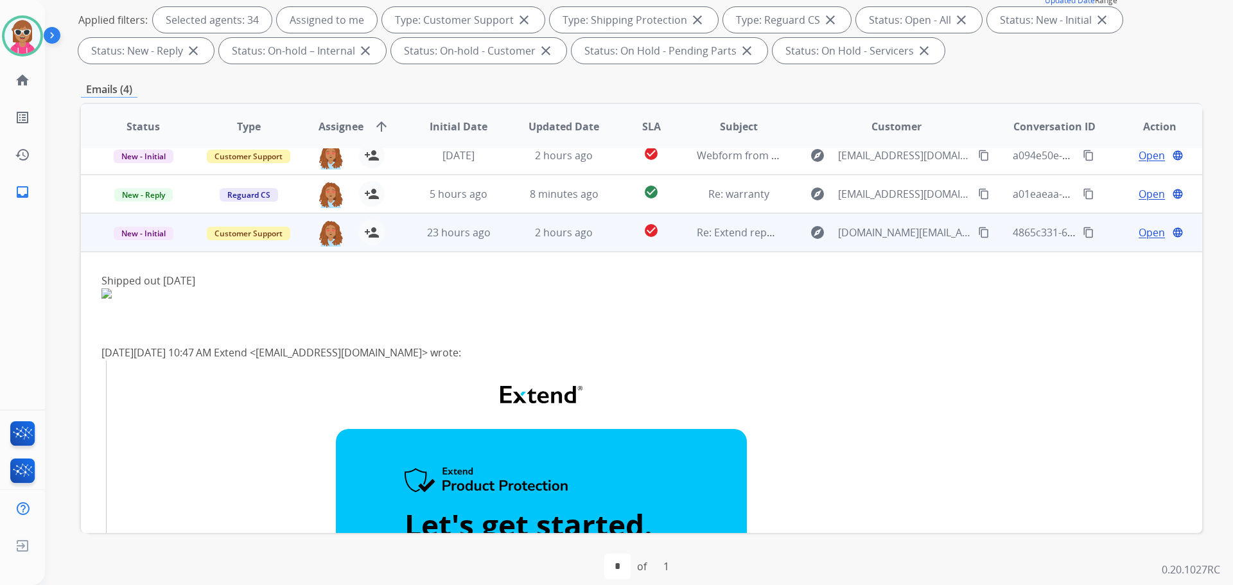
click at [979, 236] on mat-icon "content_copy" at bounding box center [984, 233] width 12 height 12
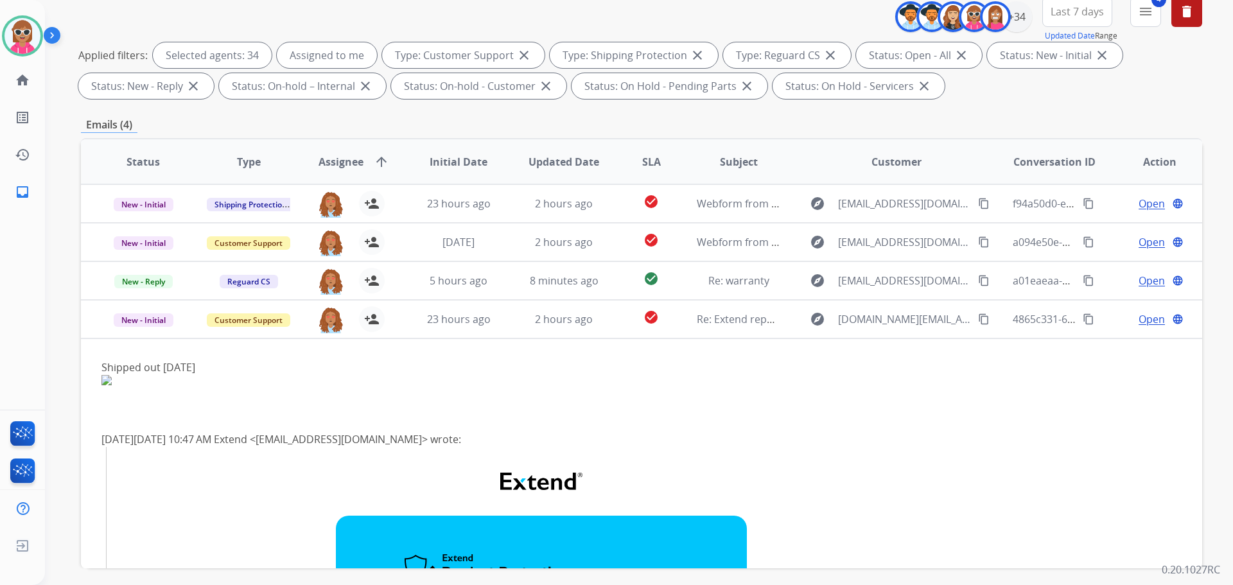
scroll to position [64, 0]
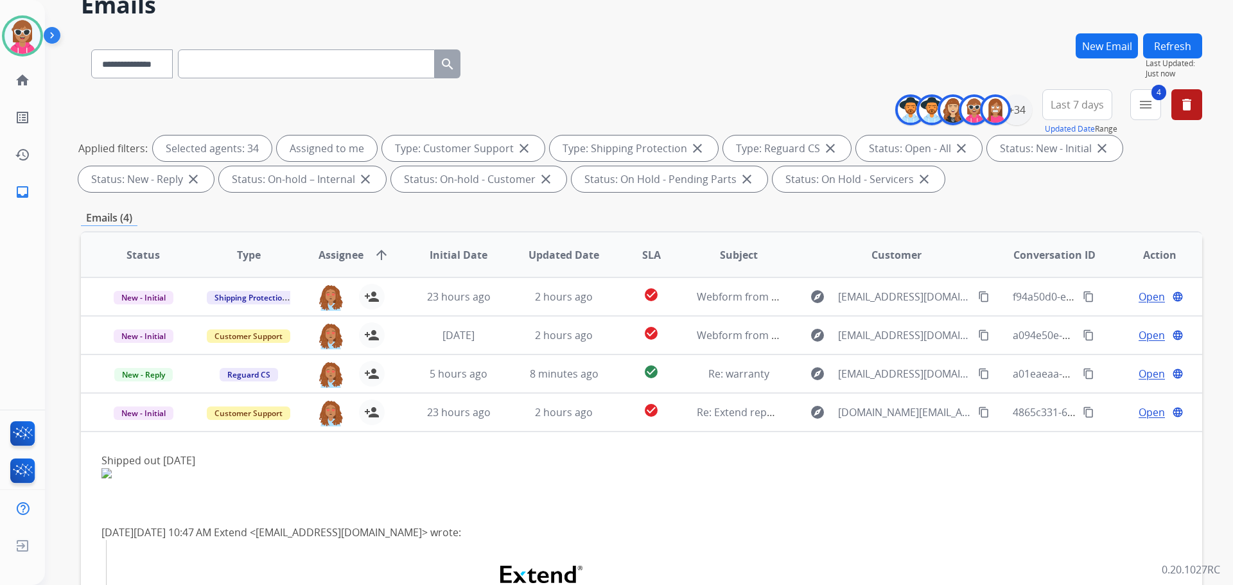
click at [1153, 42] on button "Refresh" at bounding box center [1172, 45] width 59 height 25
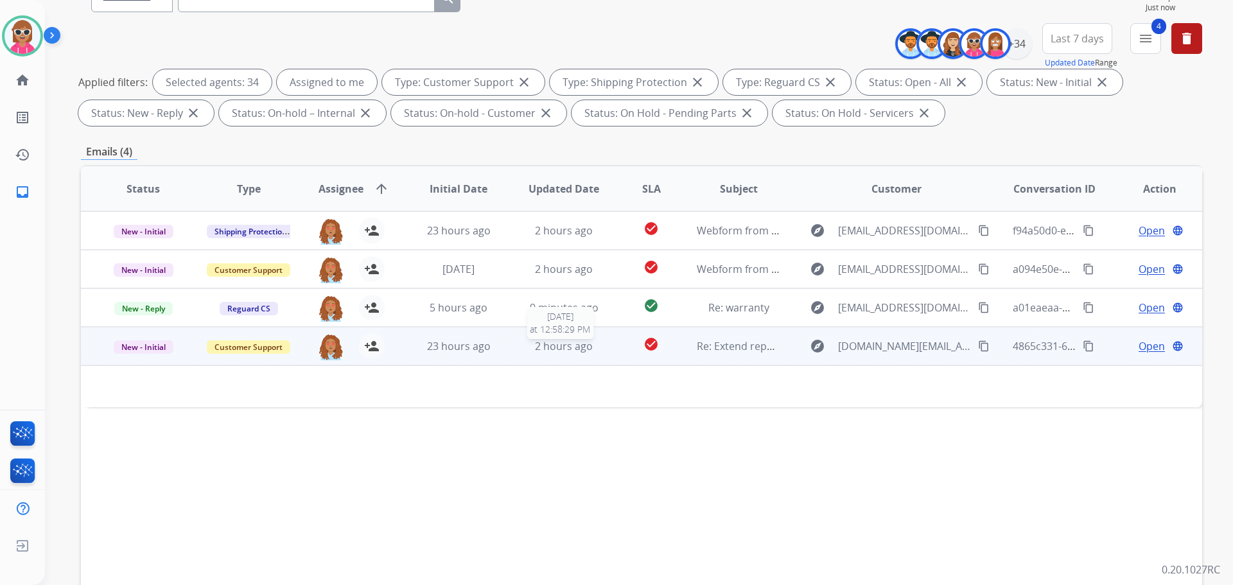
scroll to position [207, 0]
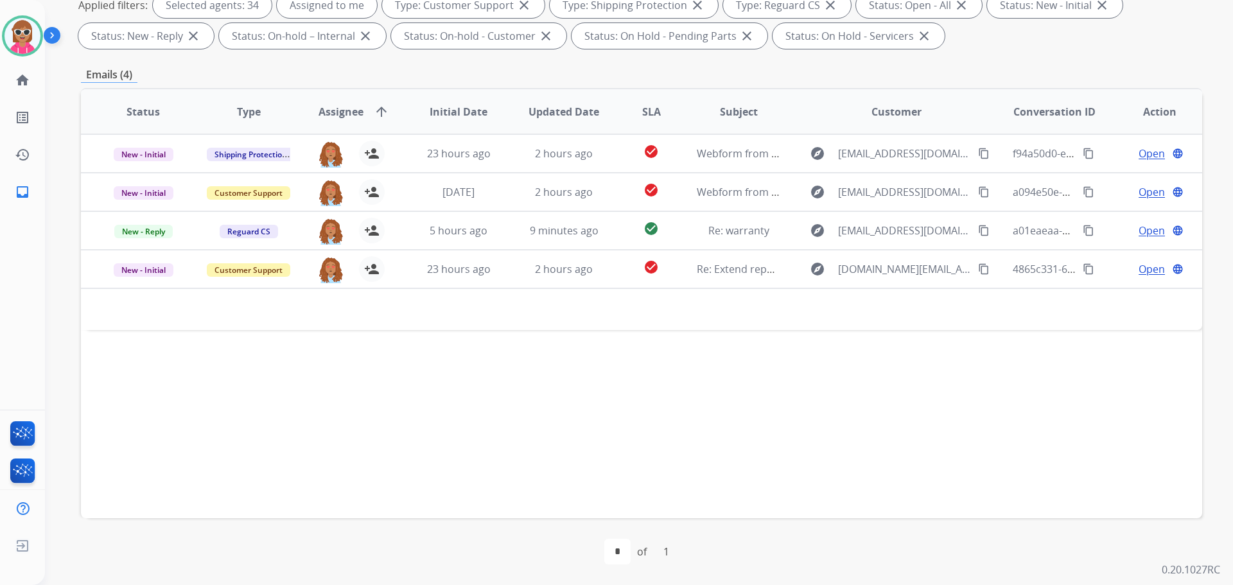
click at [502, 335] on div "Status Type Assignee arrow_upward Initial Date Updated Date SLA Subject Custome…" at bounding box center [641, 303] width 1121 height 430
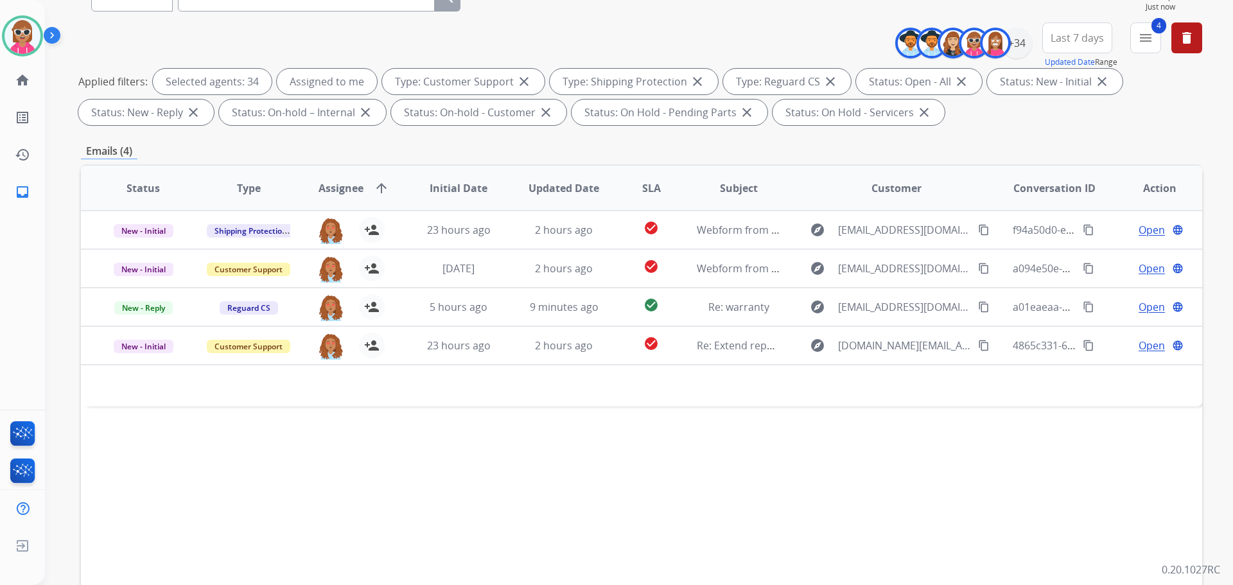
scroll to position [0, 0]
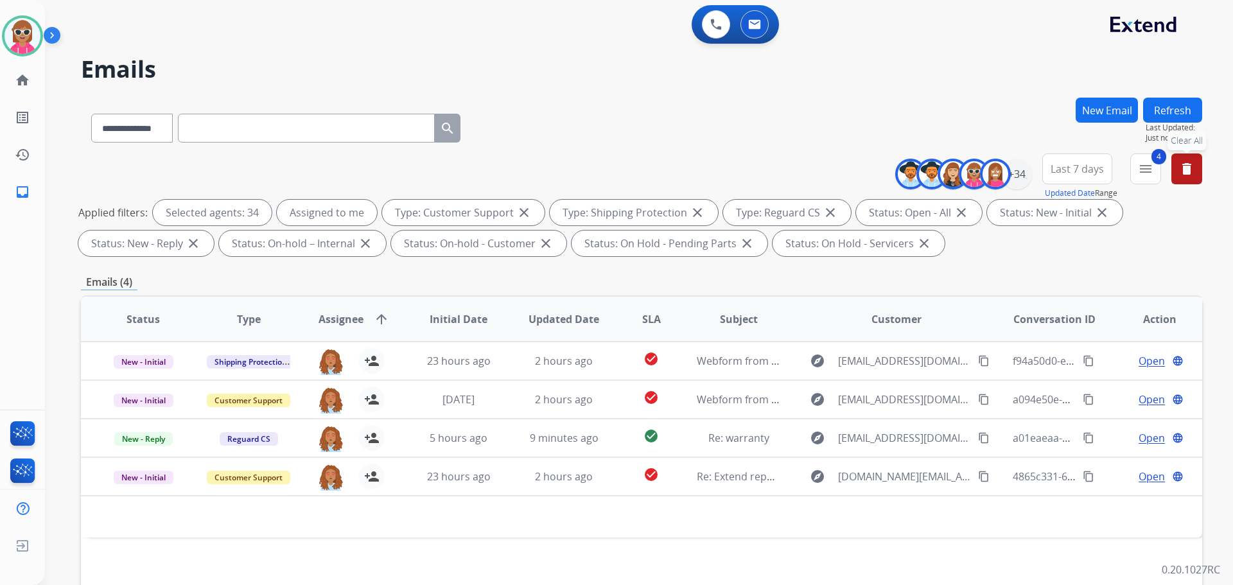
click at [1178, 170] on button "delete Clear All" at bounding box center [1186, 168] width 31 height 31
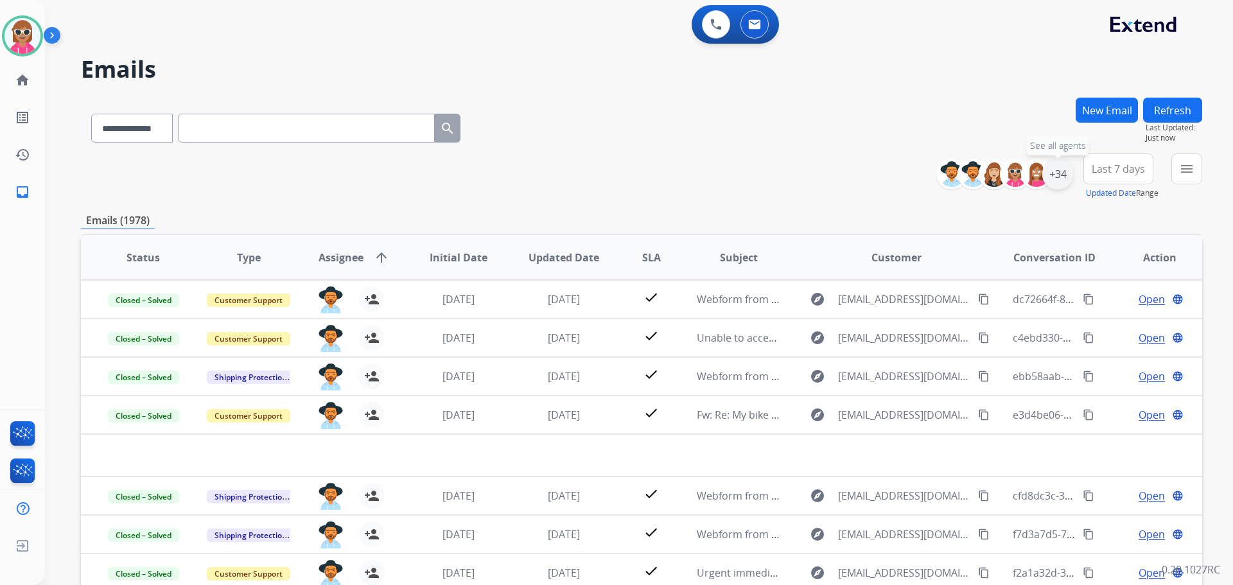
drag, startPoint x: 1063, startPoint y: 173, endPoint x: 1029, endPoint y: 186, distance: 36.6
click at [1062, 173] on div "+34" at bounding box center [1057, 174] width 31 height 31
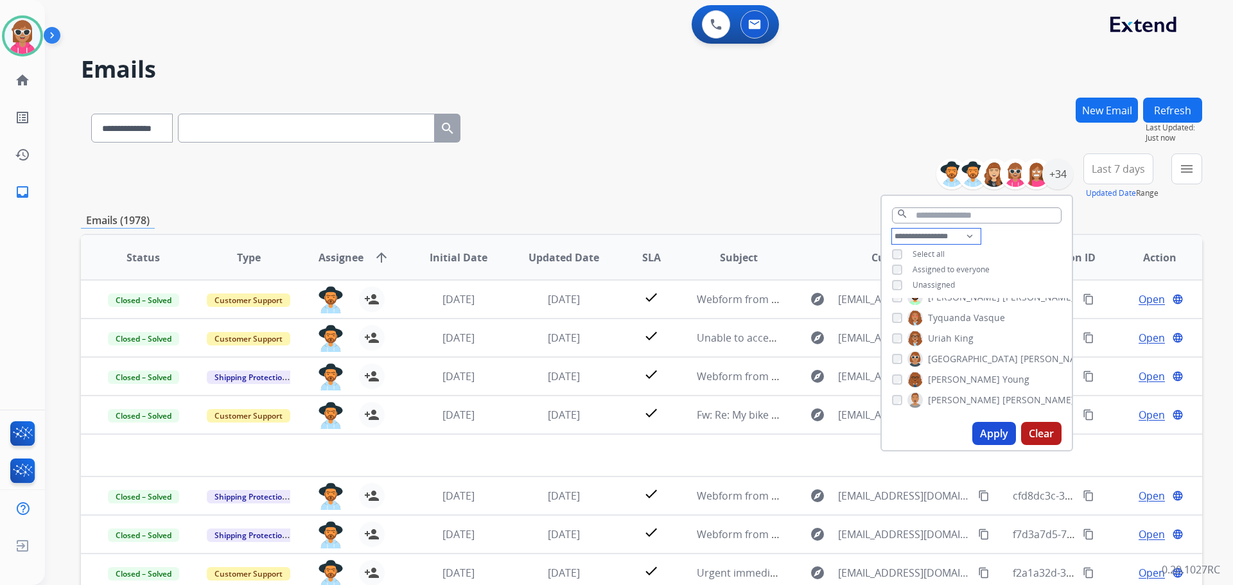
drag, startPoint x: 955, startPoint y: 229, endPoint x: 954, endPoint y: 240, distance: 11.6
click at [955, 229] on select "**********" at bounding box center [936, 236] width 89 height 15
click at [892, 229] on select "**********" at bounding box center [936, 236] width 89 height 15
click at [1038, 230] on div "**********" at bounding box center [977, 270] width 190 height 82
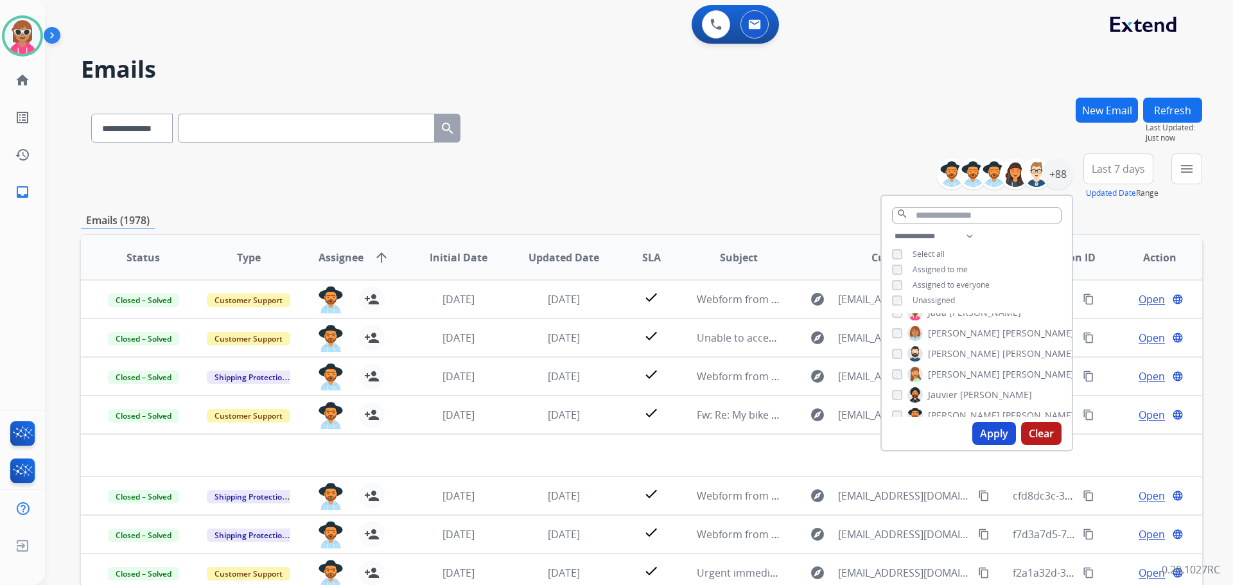
scroll to position [1596, 0]
drag, startPoint x: 1202, startPoint y: 168, endPoint x: 1188, endPoint y: 175, distance: 15.2
click at [1199, 171] on button "menu" at bounding box center [1186, 168] width 31 height 31
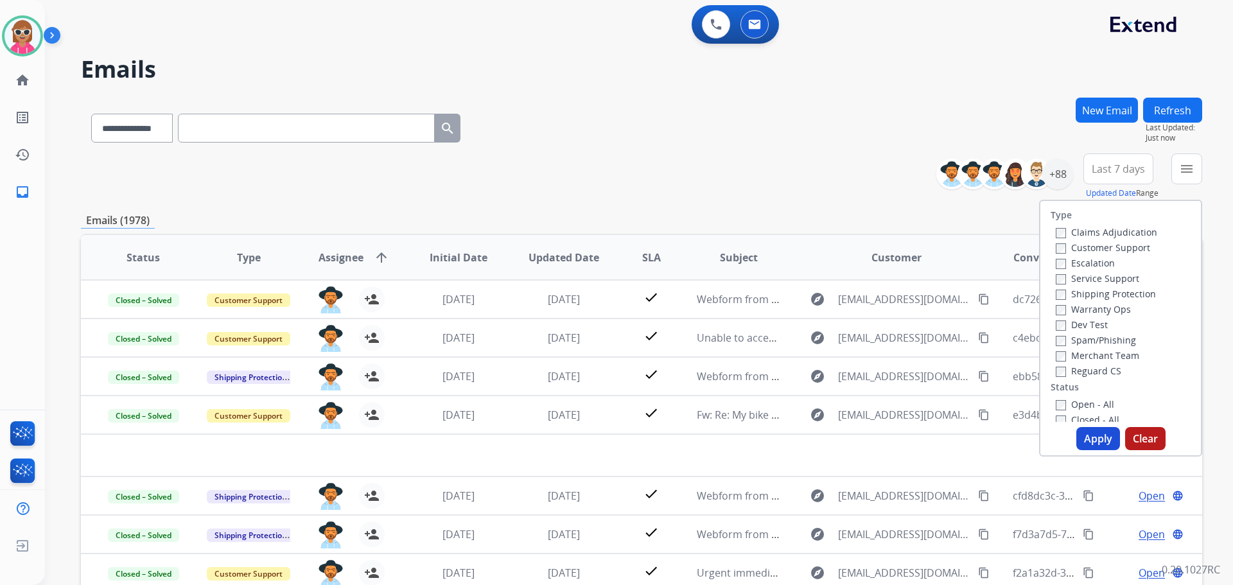
drag, startPoint x: 1094, startPoint y: 242, endPoint x: 1096, endPoint y: 269, distance: 27.1
click at [1095, 244] on label "Customer Support" at bounding box center [1103, 247] width 94 height 12
click at [1103, 297] on label "Shipping Protection" at bounding box center [1106, 294] width 100 height 12
click at [1079, 370] on label "Reguard CS" at bounding box center [1089, 371] width 66 height 12
click at [1077, 406] on label "Open - All" at bounding box center [1085, 404] width 58 height 12
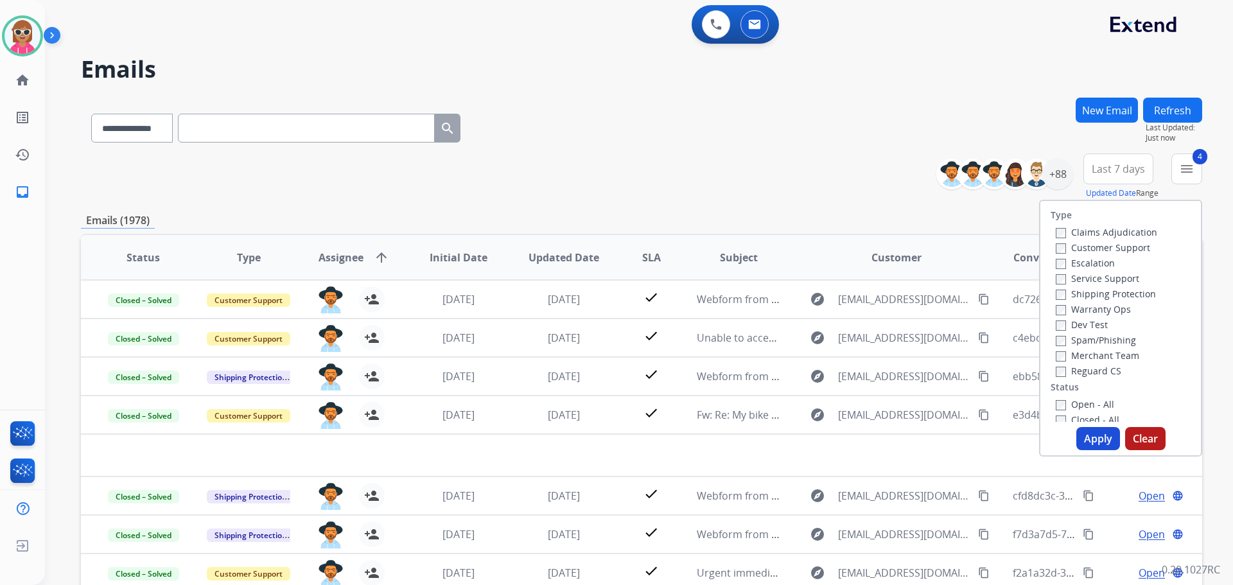
click at [1087, 438] on button "Apply" at bounding box center [1098, 438] width 44 height 23
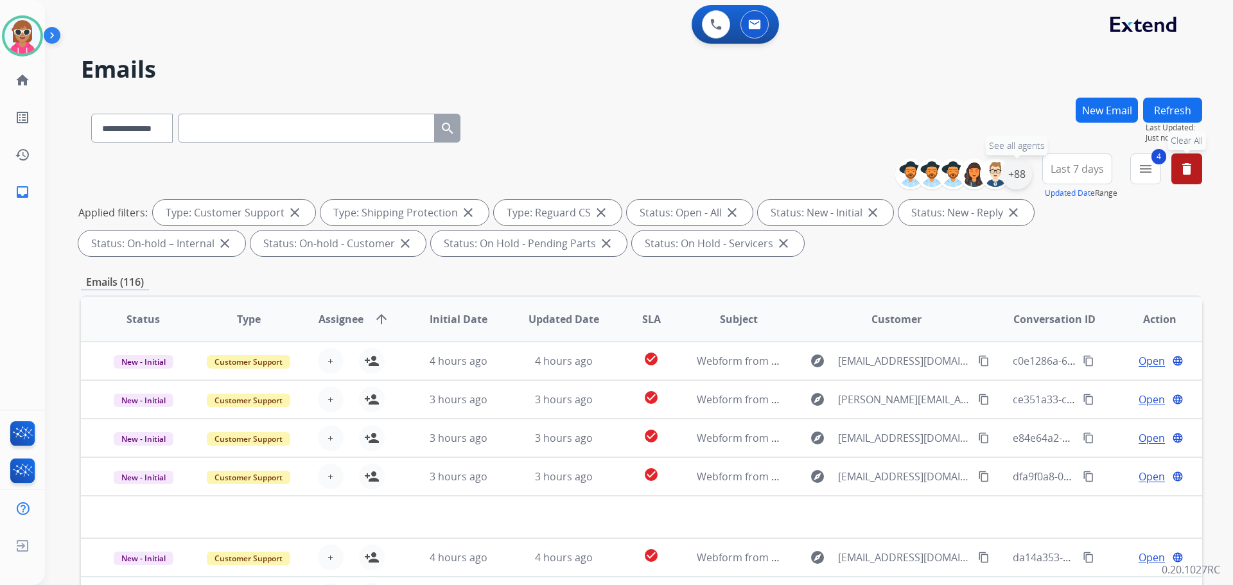
click at [1027, 173] on div "+88" at bounding box center [1016, 174] width 31 height 31
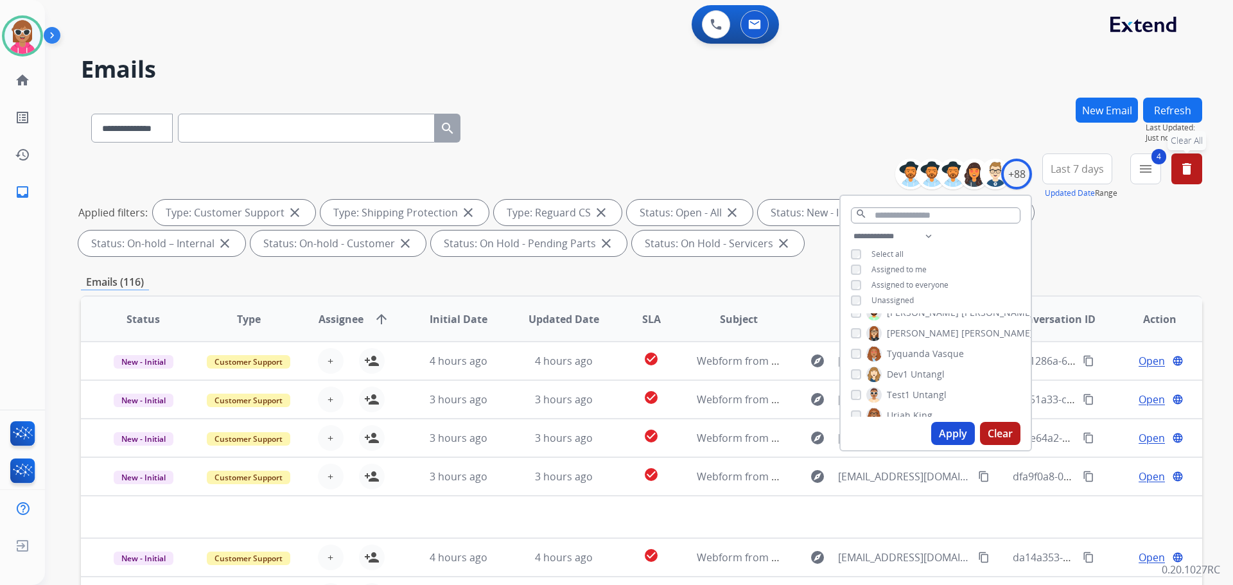
drag, startPoint x: 898, startPoint y: 299, endPoint x: 921, endPoint y: 362, distance: 66.8
click at [900, 300] on span "Unassigned" at bounding box center [892, 300] width 42 height 11
click at [941, 437] on button "Apply" at bounding box center [953, 433] width 44 height 23
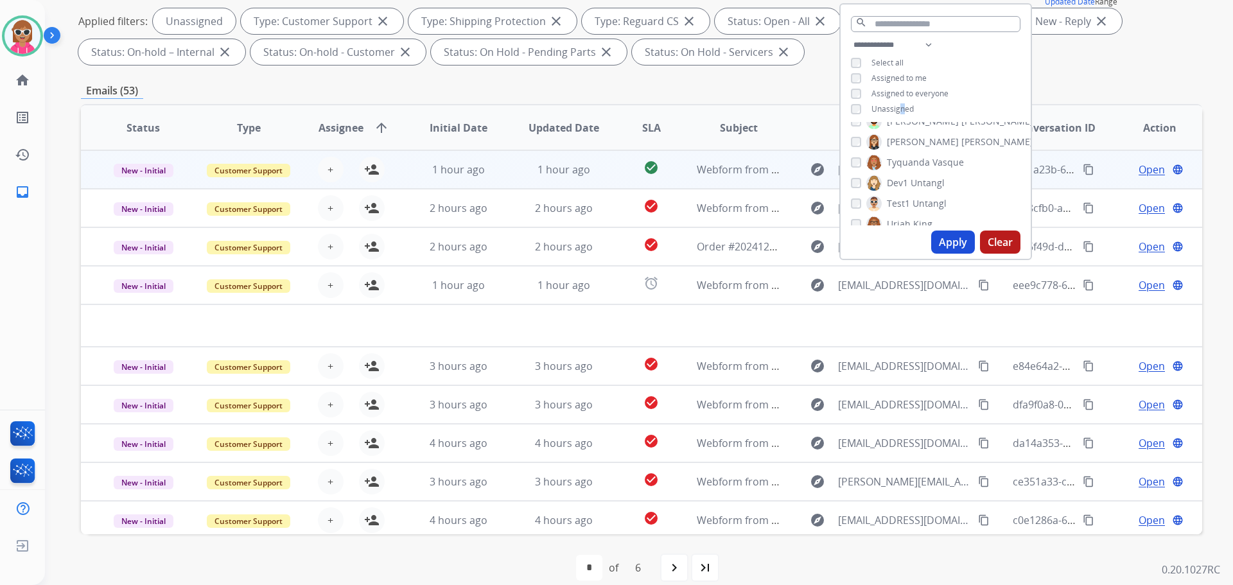
scroll to position [193, 0]
click at [522, 165] on div "1 hour ago" at bounding box center [564, 168] width 84 height 15
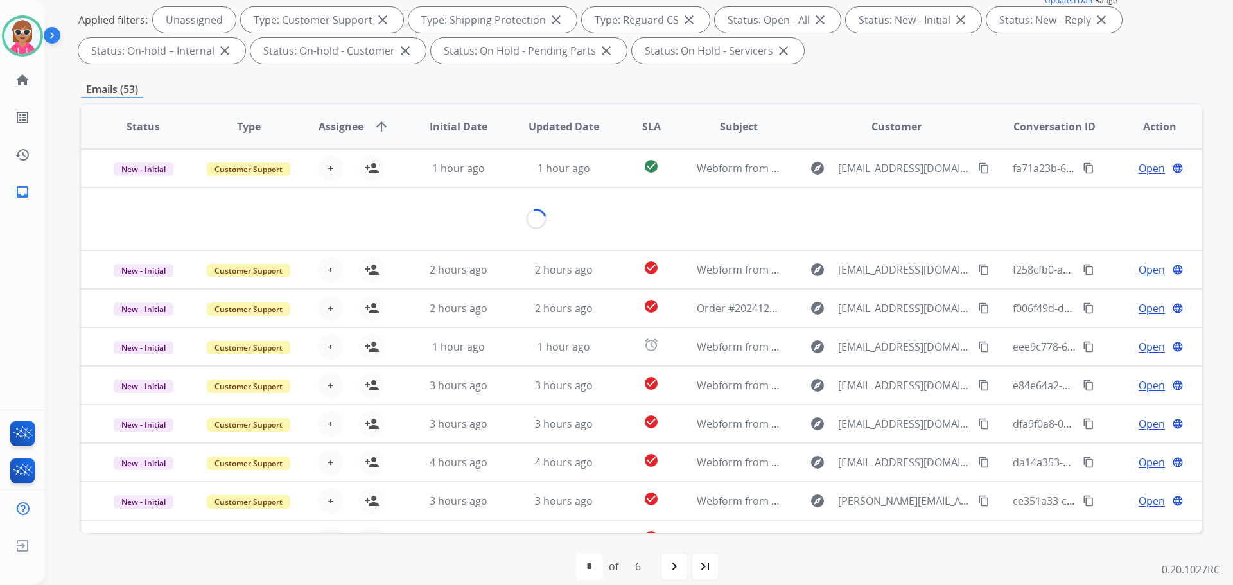
click at [651, 130] on span "SLA" at bounding box center [651, 126] width 19 height 15
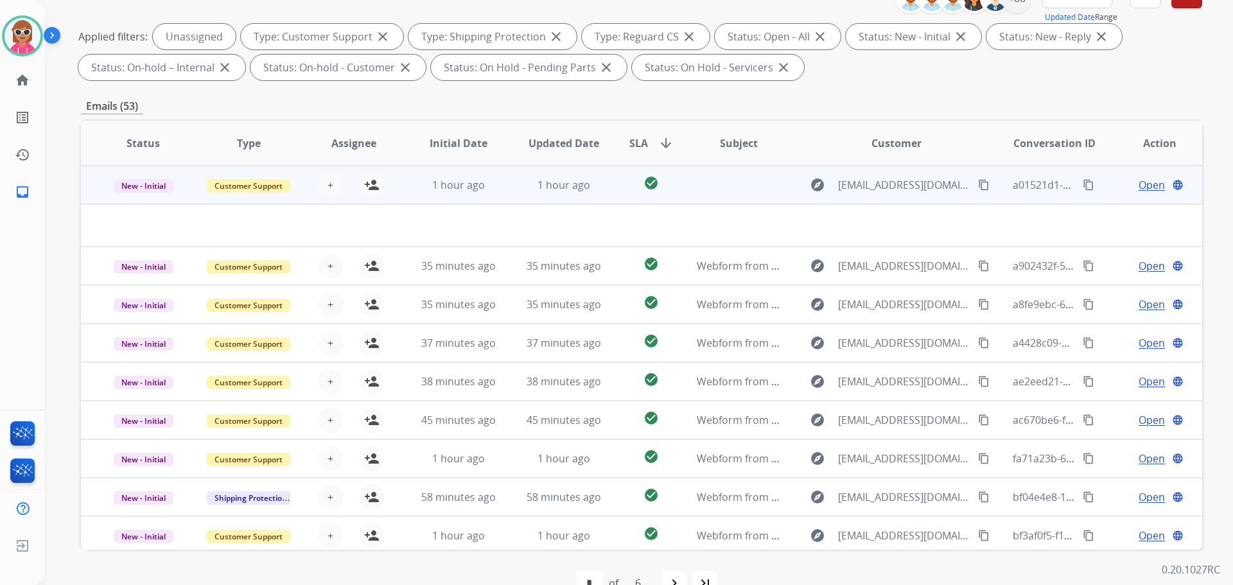
scroll to position [207, 0]
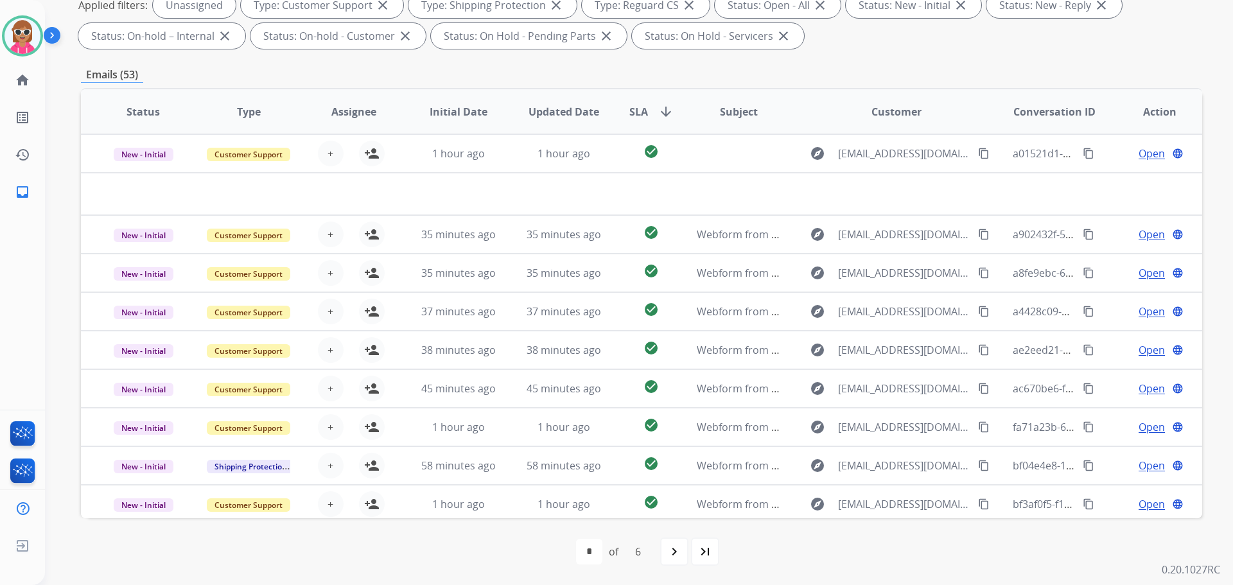
click at [541, 96] on th "Updated Date" at bounding box center [554, 111] width 105 height 45
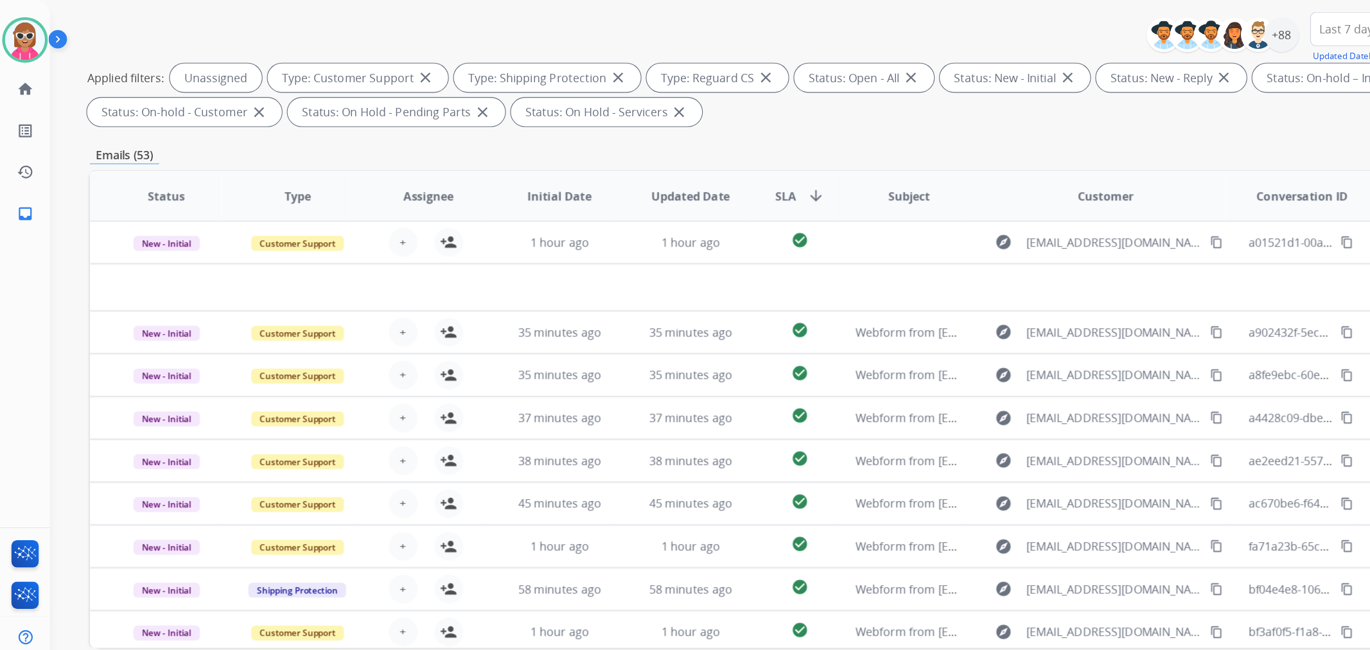
scroll to position [143, 0]
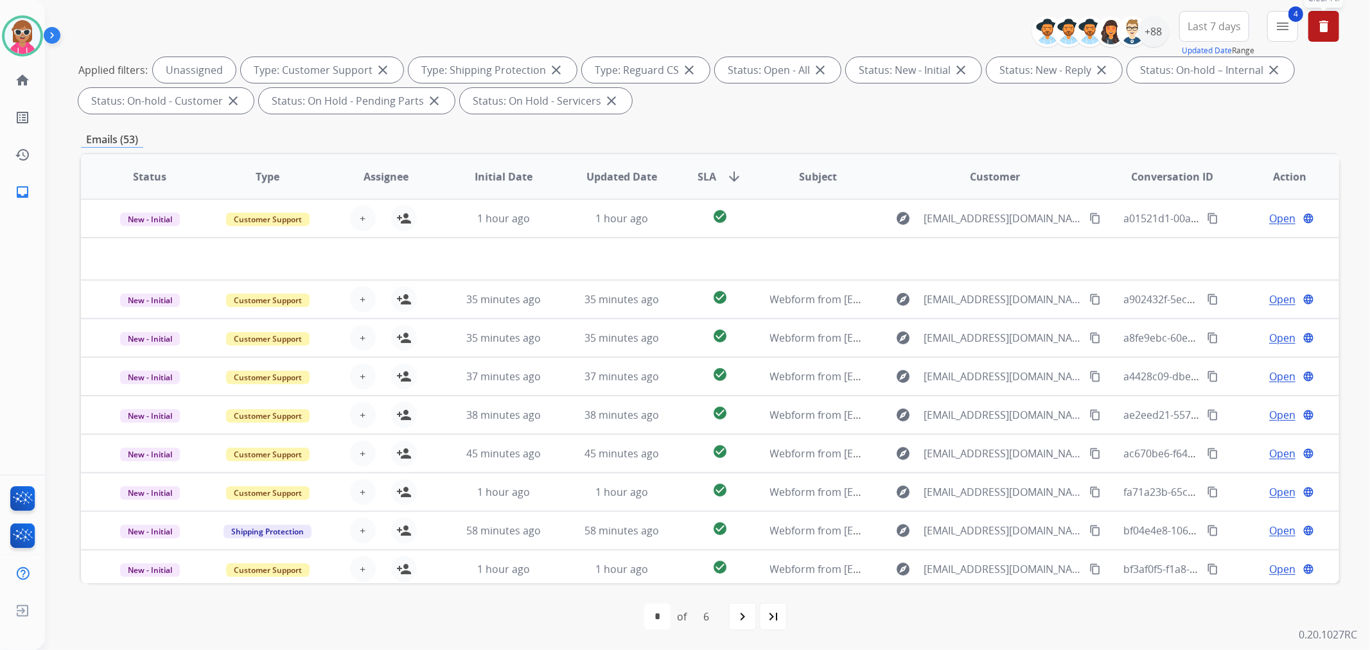
drag, startPoint x: 889, startPoint y: 3, endPoint x: 704, endPoint y: 135, distance: 227.4
click at [704, 135] on div "Emails (53)" at bounding box center [710, 140] width 1258 height 16
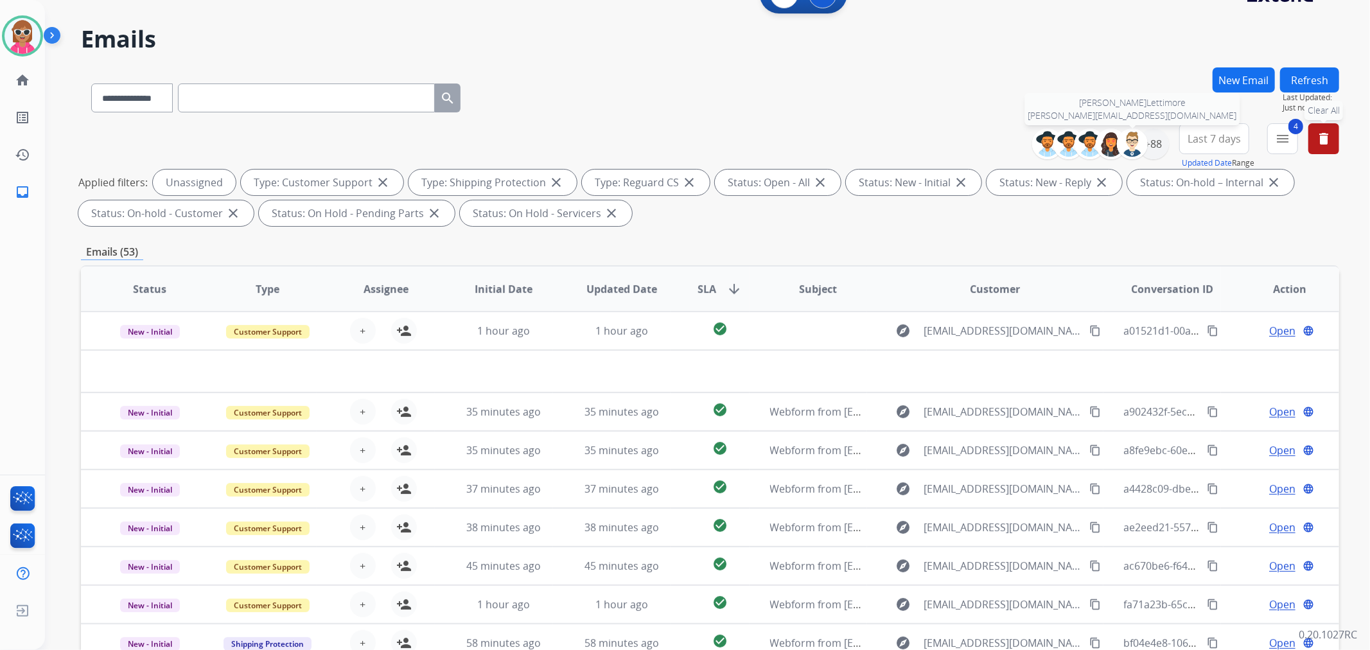
scroll to position [0, 0]
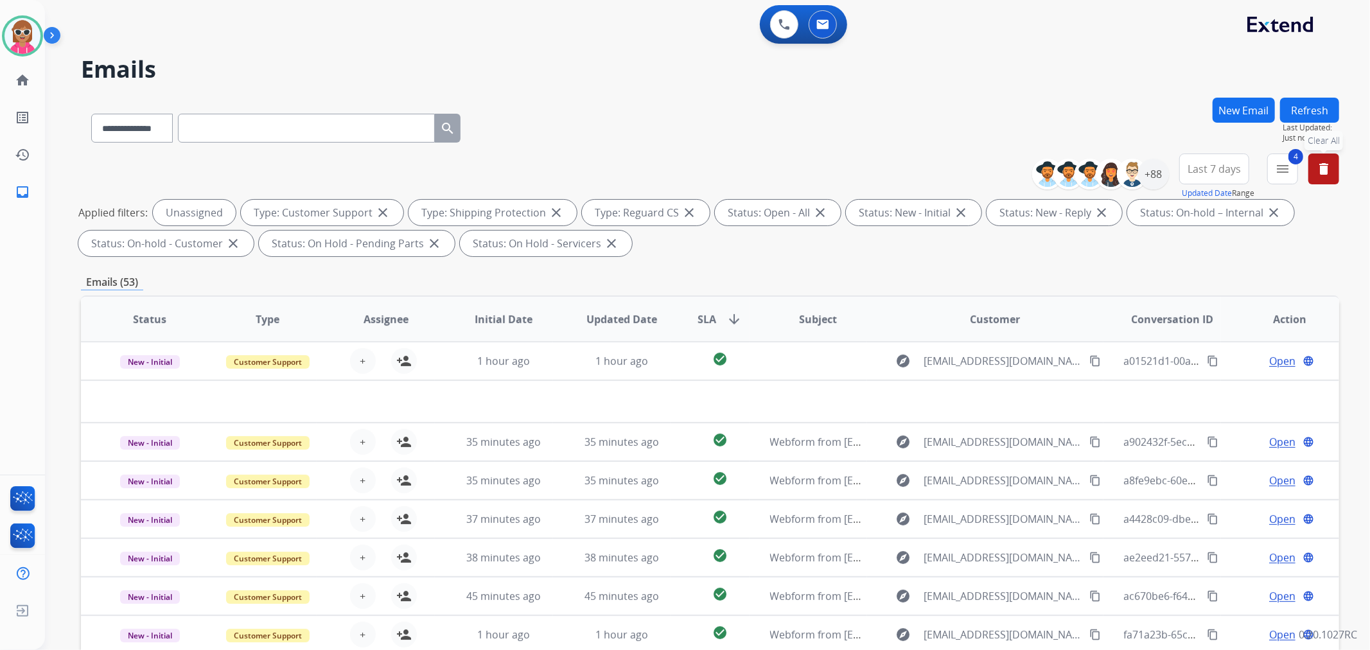
click at [1232, 107] on button "Refresh" at bounding box center [1309, 110] width 59 height 25
drag, startPoint x: 1285, startPoint y: 169, endPoint x: 1245, endPoint y: 213, distance: 60.0
click at [1232, 169] on mat-icon "menu" at bounding box center [1282, 168] width 15 height 15
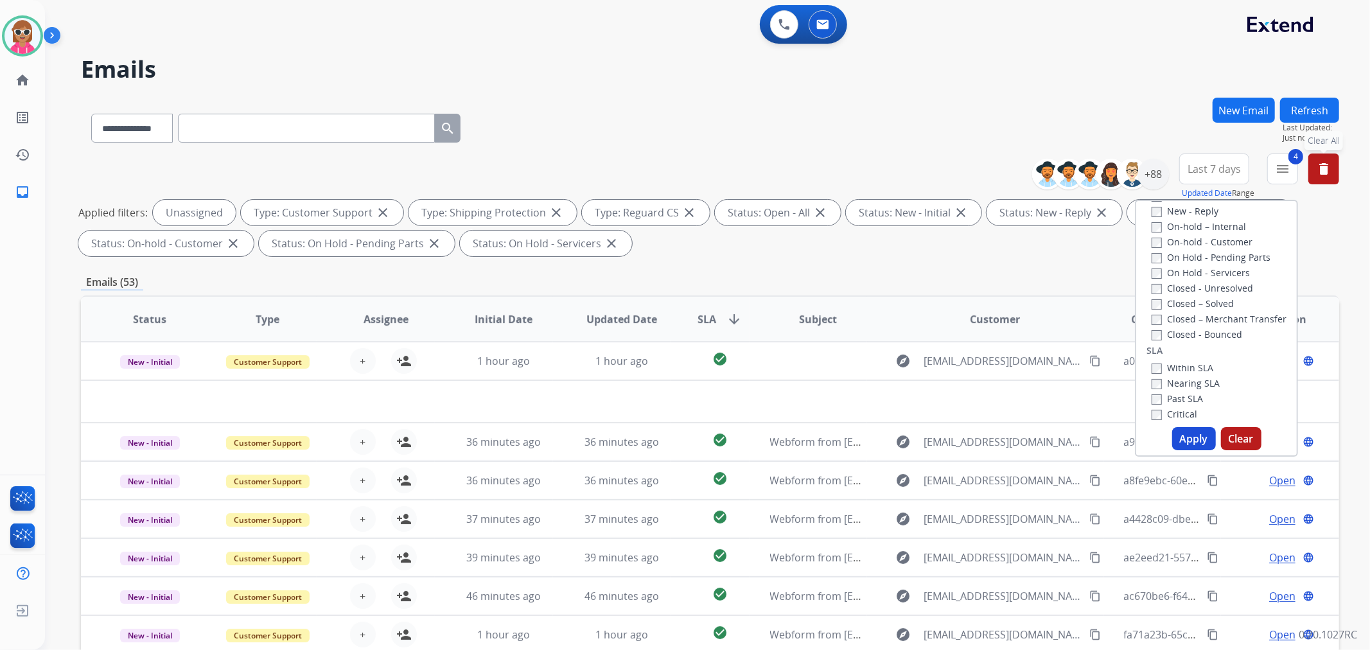
scroll to position [285, 0]
click at [1188, 354] on label "Past SLA" at bounding box center [1176, 353] width 51 height 12
click at [1193, 437] on button "Apply" at bounding box center [1194, 438] width 44 height 23
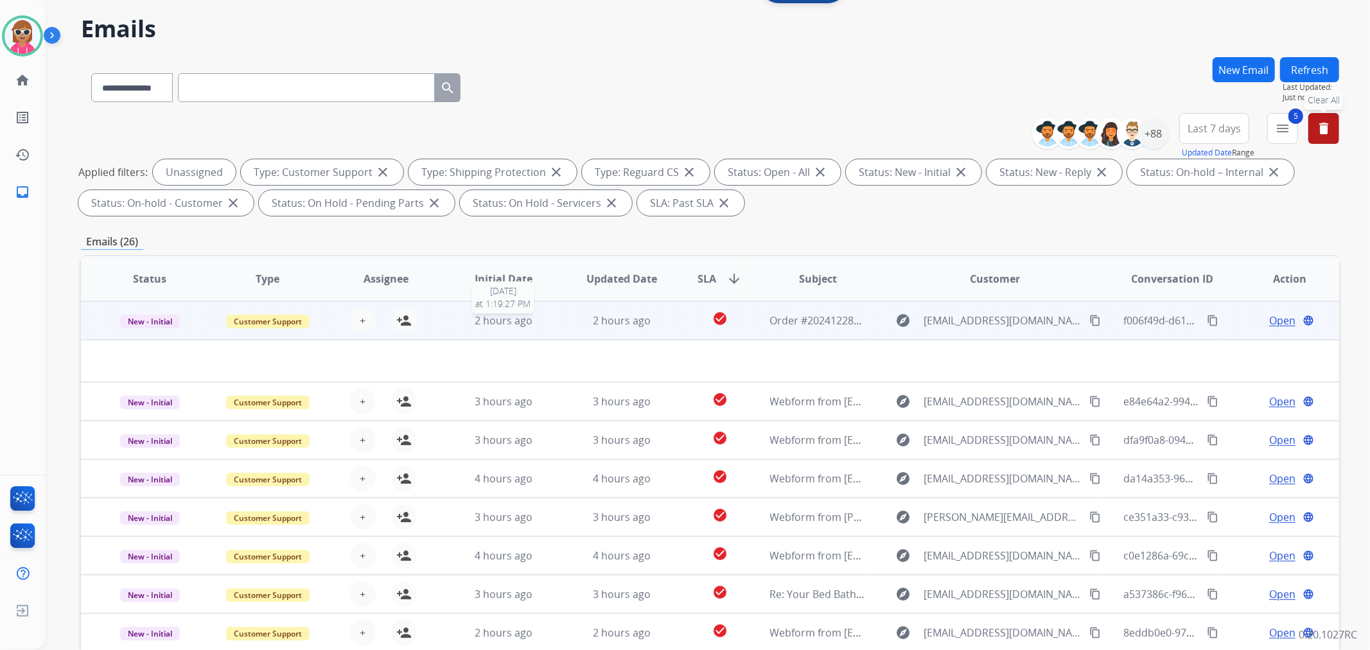
scroll to position [143, 0]
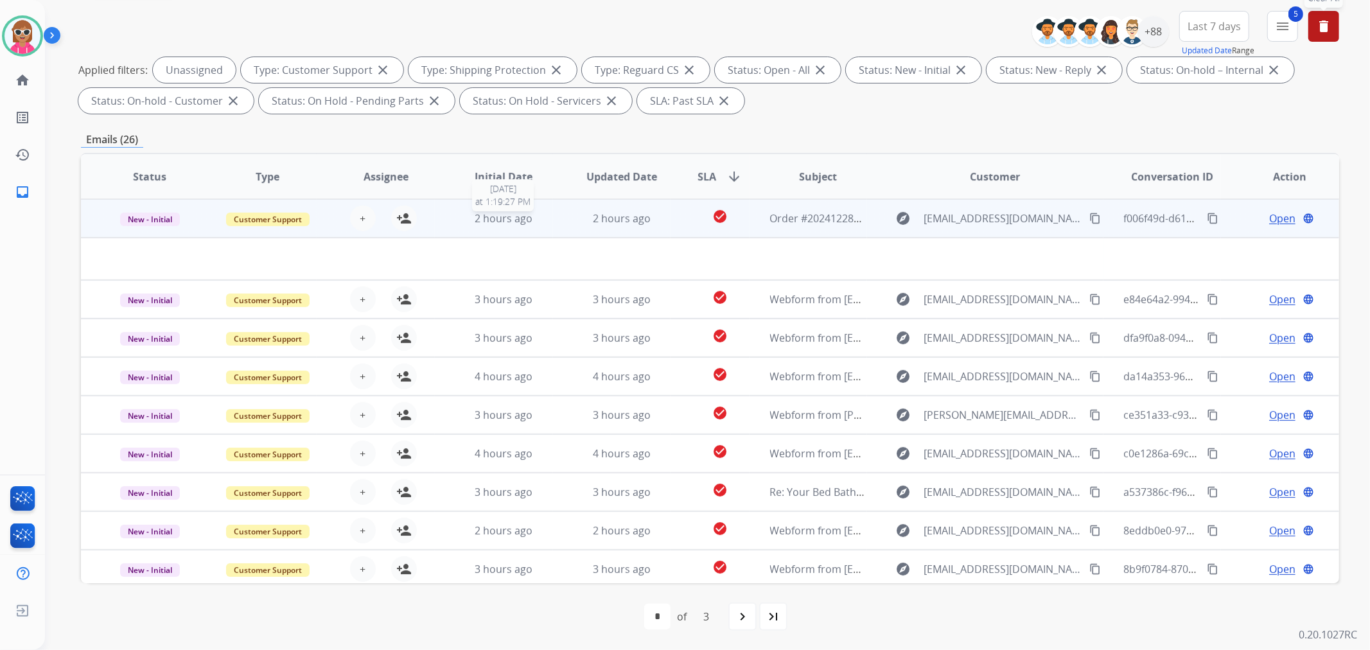
click at [546, 213] on div "2 hours ago" at bounding box center [503, 218] width 97 height 15
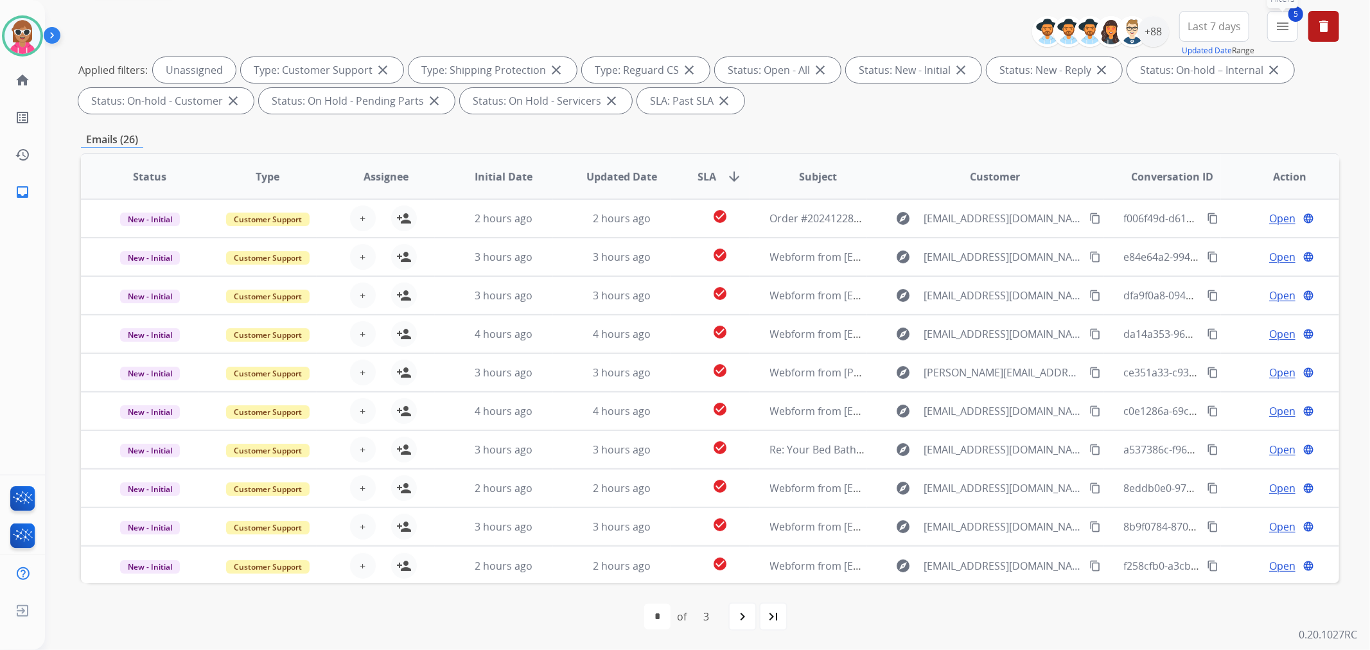
click at [1232, 22] on button "5 menu Filters" at bounding box center [1282, 26] width 31 height 31
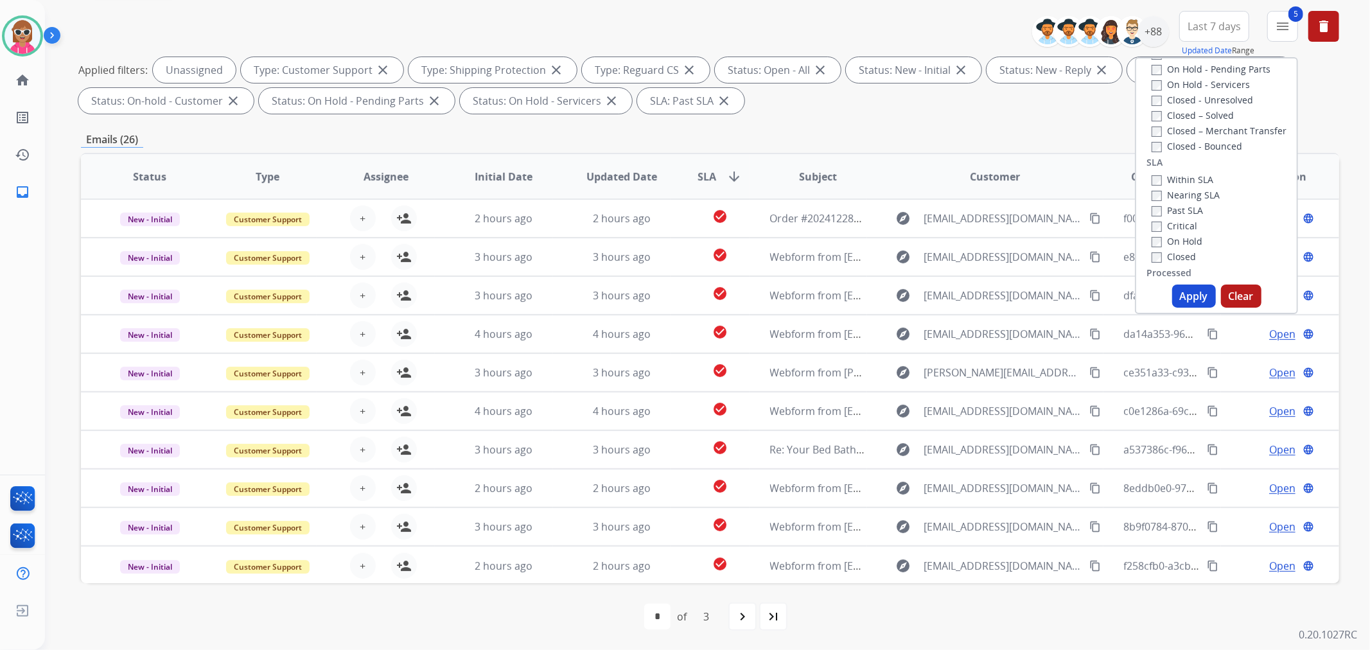
drag, startPoint x: 1172, startPoint y: 220, endPoint x: 1193, endPoint y: 252, distance: 38.5
click at [1171, 221] on label "Critical" at bounding box center [1174, 226] width 46 height 12
click at [1194, 302] on button "Apply" at bounding box center [1194, 295] width 44 height 23
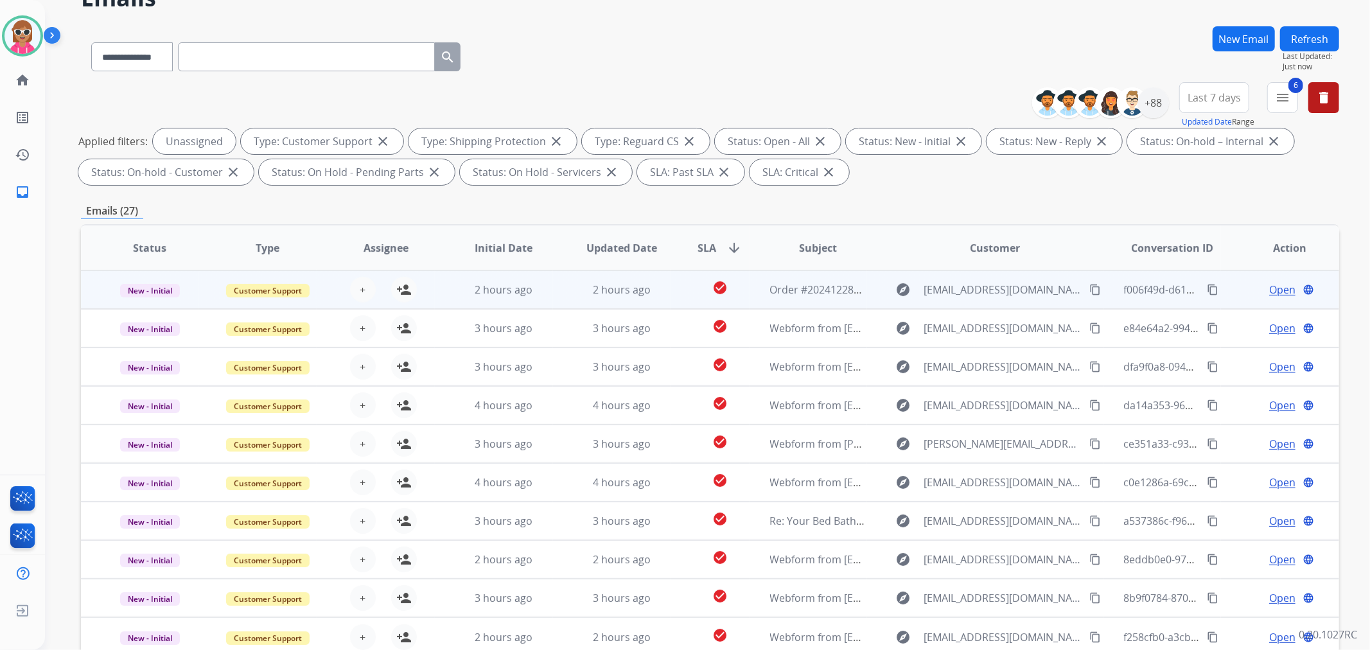
scroll to position [1, 0]
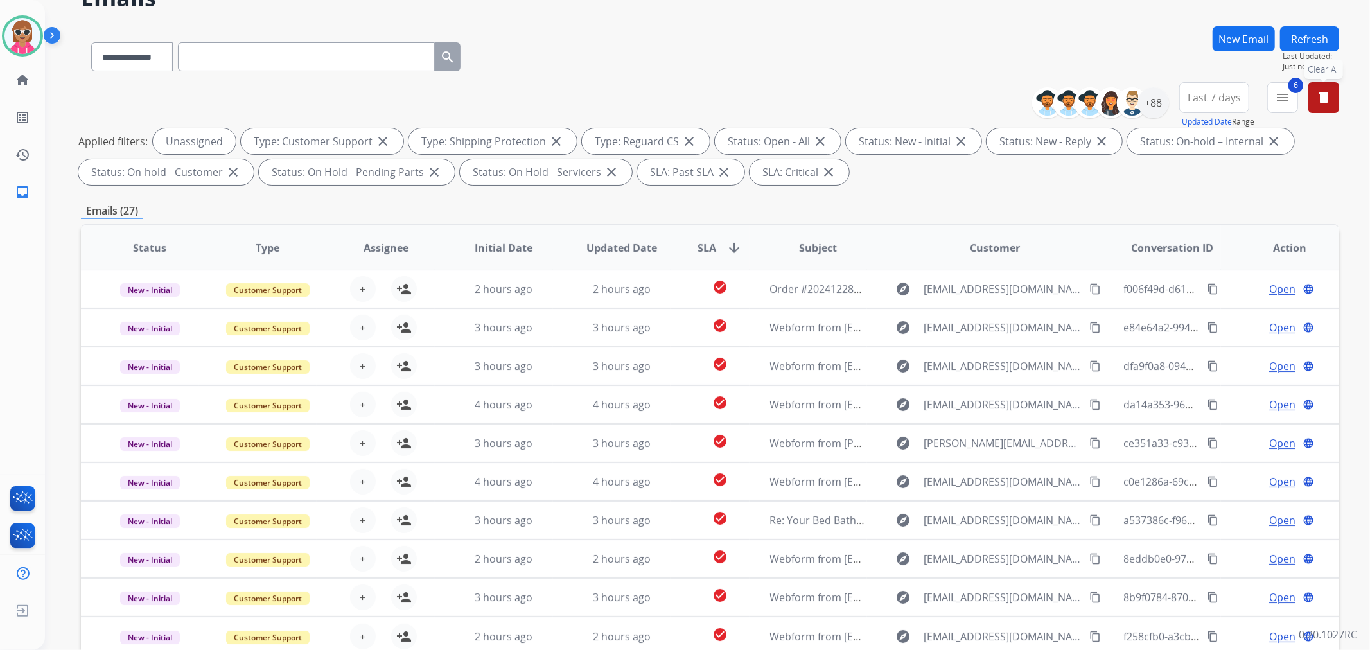
click at [1232, 103] on mat-icon "delete" at bounding box center [1323, 97] width 15 height 15
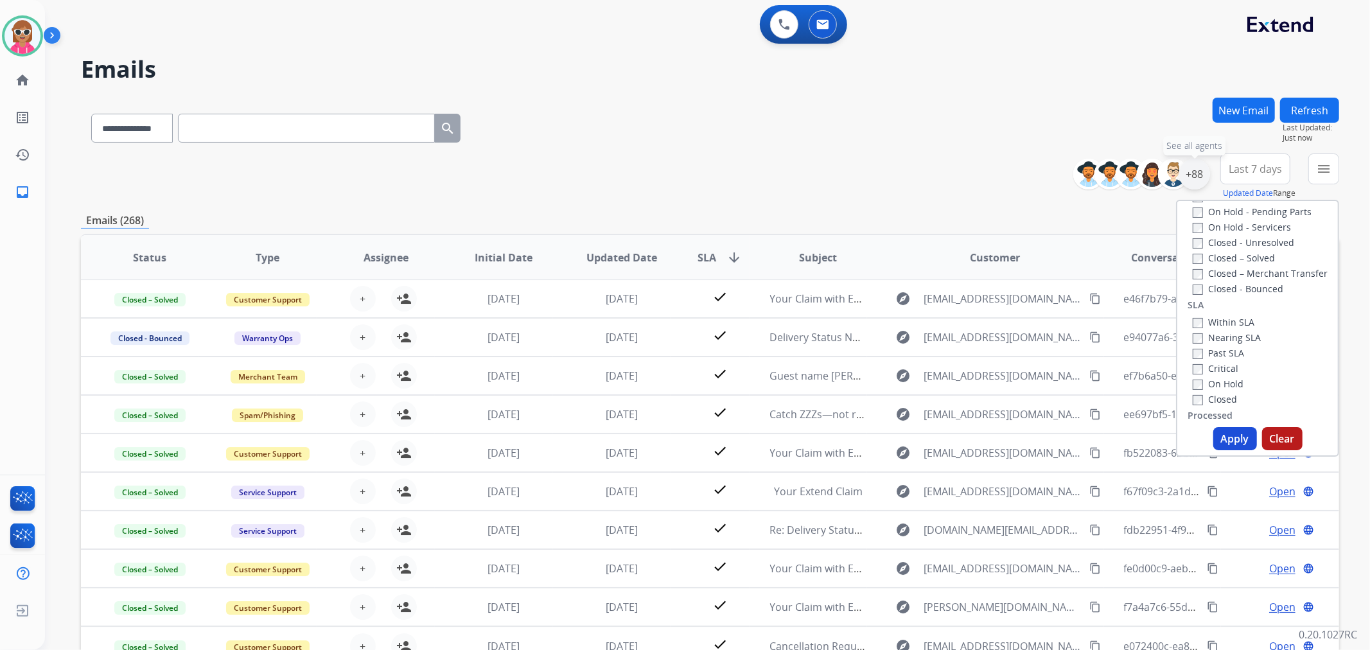
click at [1204, 178] on div "+88" at bounding box center [1194, 174] width 31 height 31
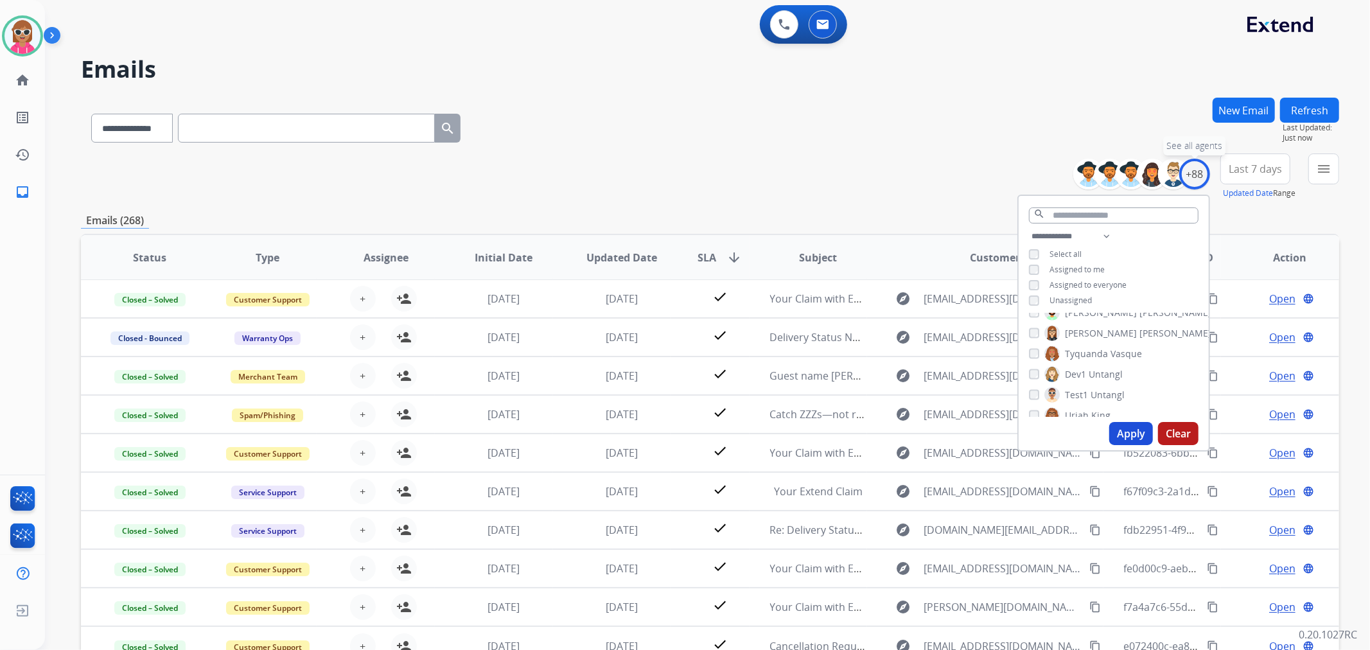
scroll to position [1711, 0]
click at [1099, 240] on select "**********" at bounding box center [1073, 236] width 89 height 15
select select "**********"
click at [1029, 229] on select "**********" at bounding box center [1073, 236] width 89 height 15
click at [1155, 241] on div "**********" at bounding box center [1113, 262] width 190 height 67
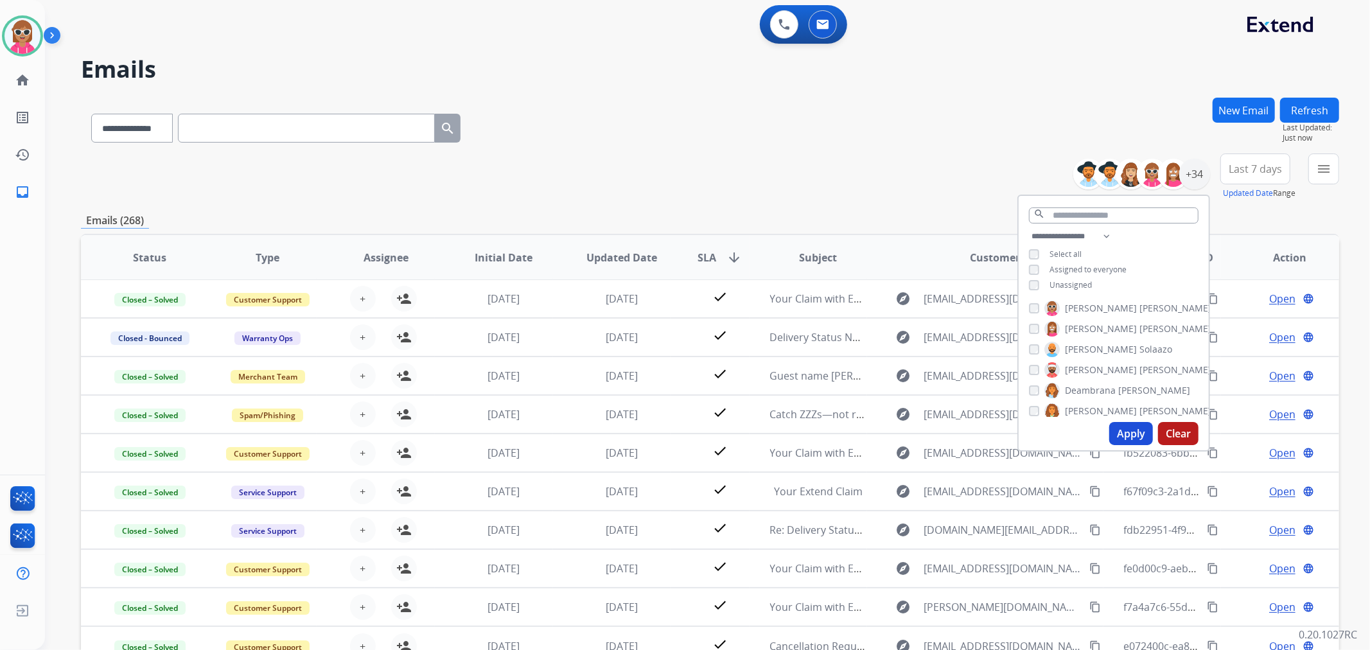
scroll to position [0, 0]
click at [1139, 306] on span "[PERSON_NAME]" at bounding box center [1175, 310] width 72 height 13
click at [1083, 329] on span "[PERSON_NAME]" at bounding box center [1101, 331] width 72 height 13
click at [1093, 352] on span "Chantelle" at bounding box center [1085, 351] width 41 height 13
click at [1100, 377] on label "[PERSON_NAME]" at bounding box center [1127, 372] width 167 height 15
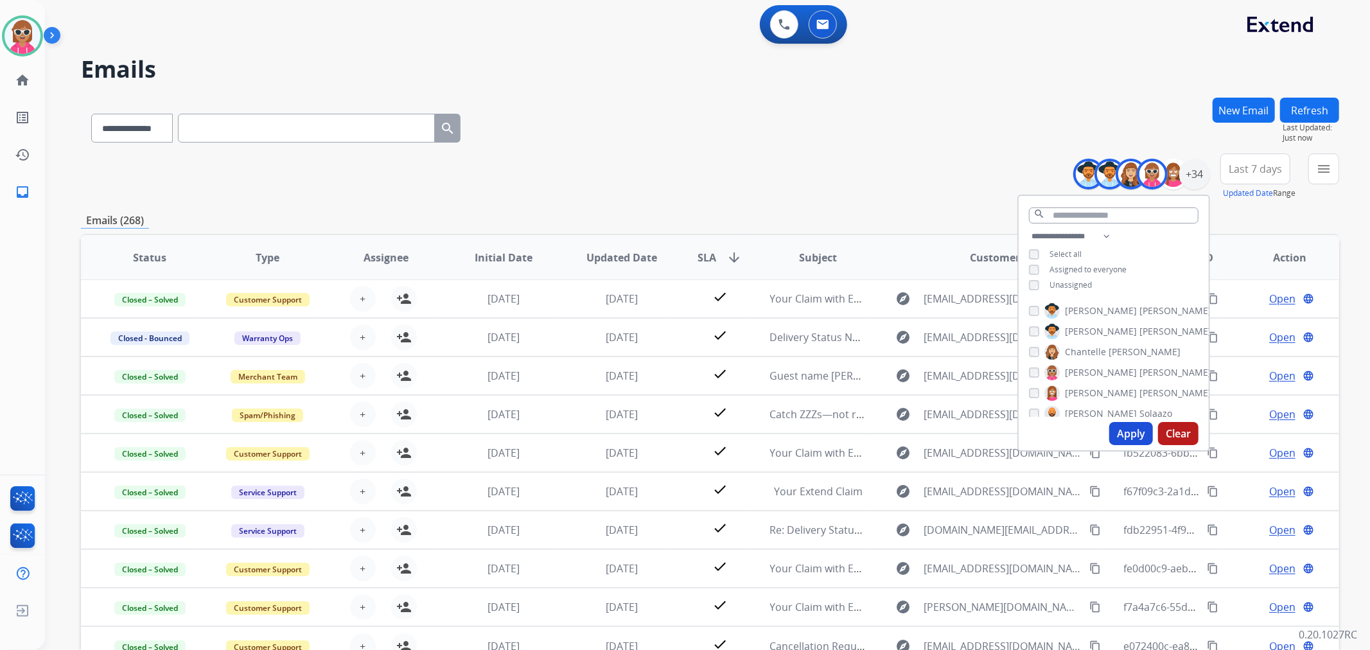
click at [1098, 394] on span "[PERSON_NAME]" at bounding box center [1101, 393] width 72 height 13
drag, startPoint x: 1093, startPoint y: 408, endPoint x: 1099, endPoint y: 396, distance: 13.8
click at [1139, 409] on span "Solaazo" at bounding box center [1155, 413] width 33 height 13
click at [1139, 364] on span "[PERSON_NAME]" at bounding box center [1175, 362] width 72 height 13
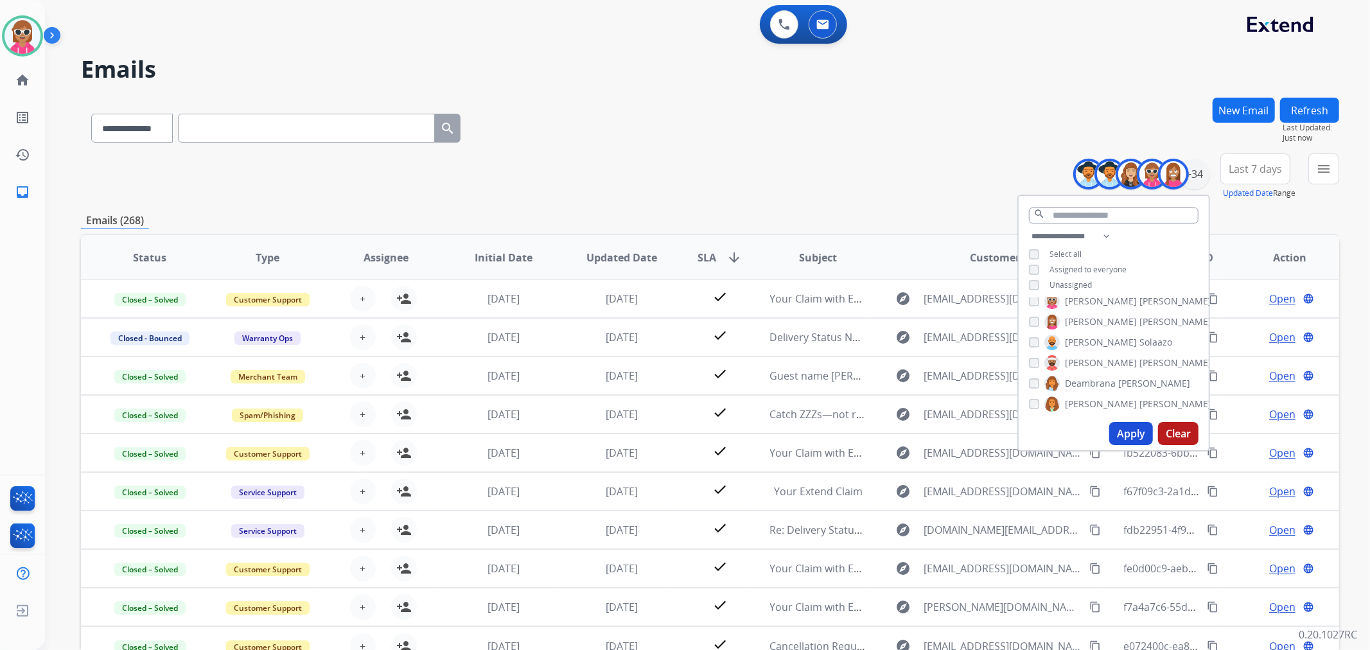
click at [1097, 380] on span "Deambrana" at bounding box center [1090, 383] width 51 height 13
click at [1097, 400] on span "[PERSON_NAME]" at bounding box center [1101, 404] width 72 height 13
click at [1100, 350] on span "Bois" at bounding box center [1101, 353] width 18 height 13
click at [1094, 367] on span "Harmony" at bounding box center [1084, 373] width 39 height 13
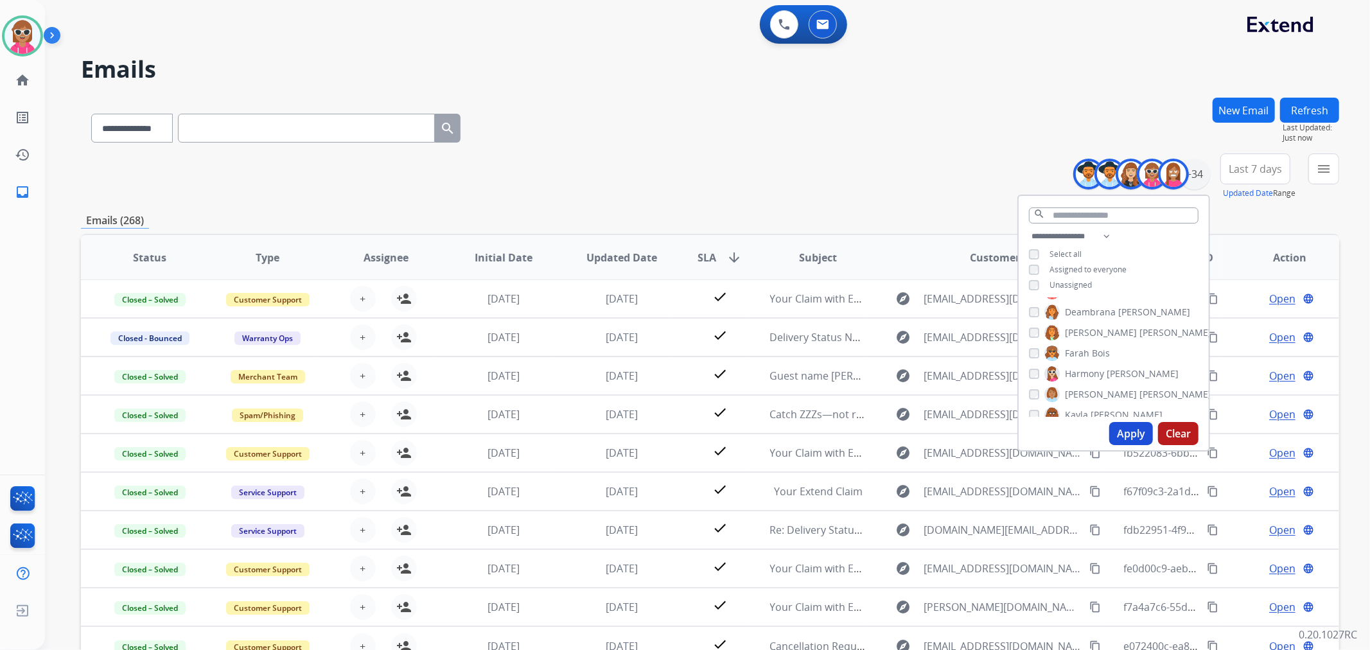
click at [1094, 393] on span "[PERSON_NAME]" at bounding box center [1101, 394] width 72 height 13
click at [1094, 412] on span "[PERSON_NAME]" at bounding box center [1126, 414] width 72 height 13
click at [1139, 364] on span "[PERSON_NAME]" at bounding box center [1175, 363] width 72 height 13
click at [1157, 387] on span "[GEOGRAPHIC_DATA]" at bounding box center [1202, 384] width 90 height 13
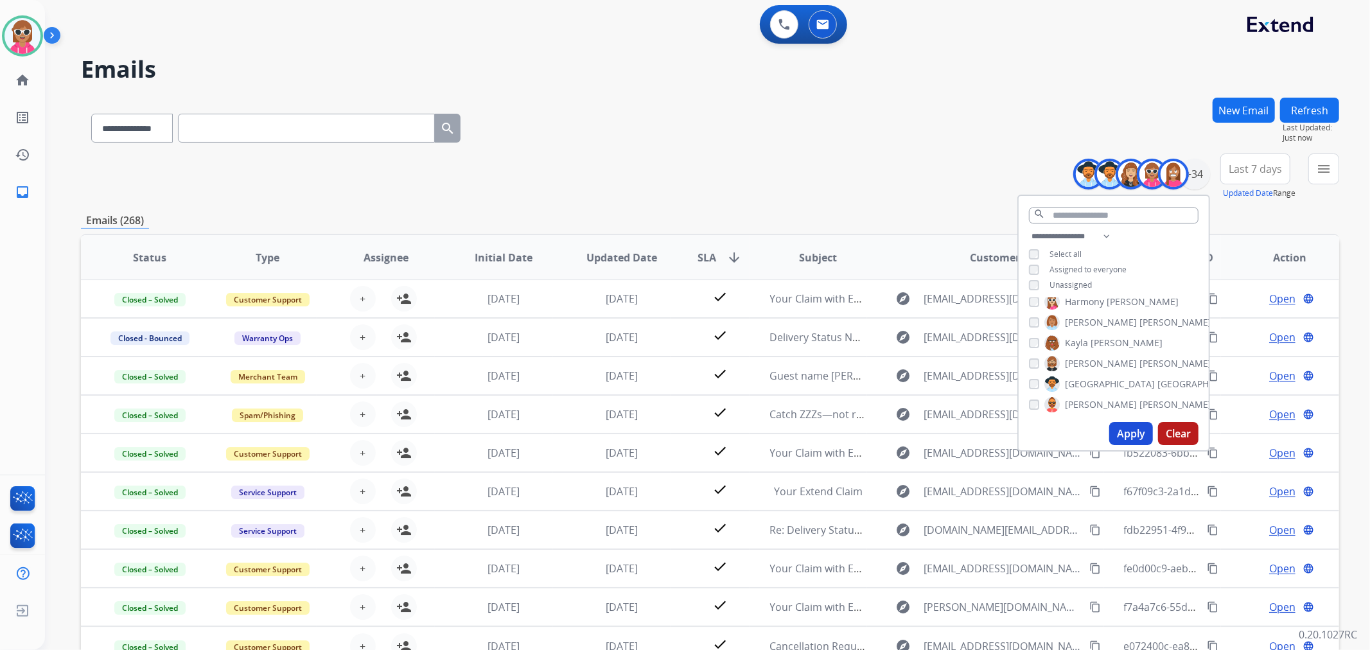
click at [1092, 406] on span "[PERSON_NAME]" at bounding box center [1101, 404] width 72 height 13
click at [1087, 375] on label "[PERSON_NAME]" at bounding box center [1127, 374] width 167 height 15
click at [1088, 346] on label "[PERSON_NAME]" at bounding box center [1109, 353] width 130 height 15
click at [1100, 389] on span "[PERSON_NAME]" at bounding box center [1133, 395] width 72 height 13
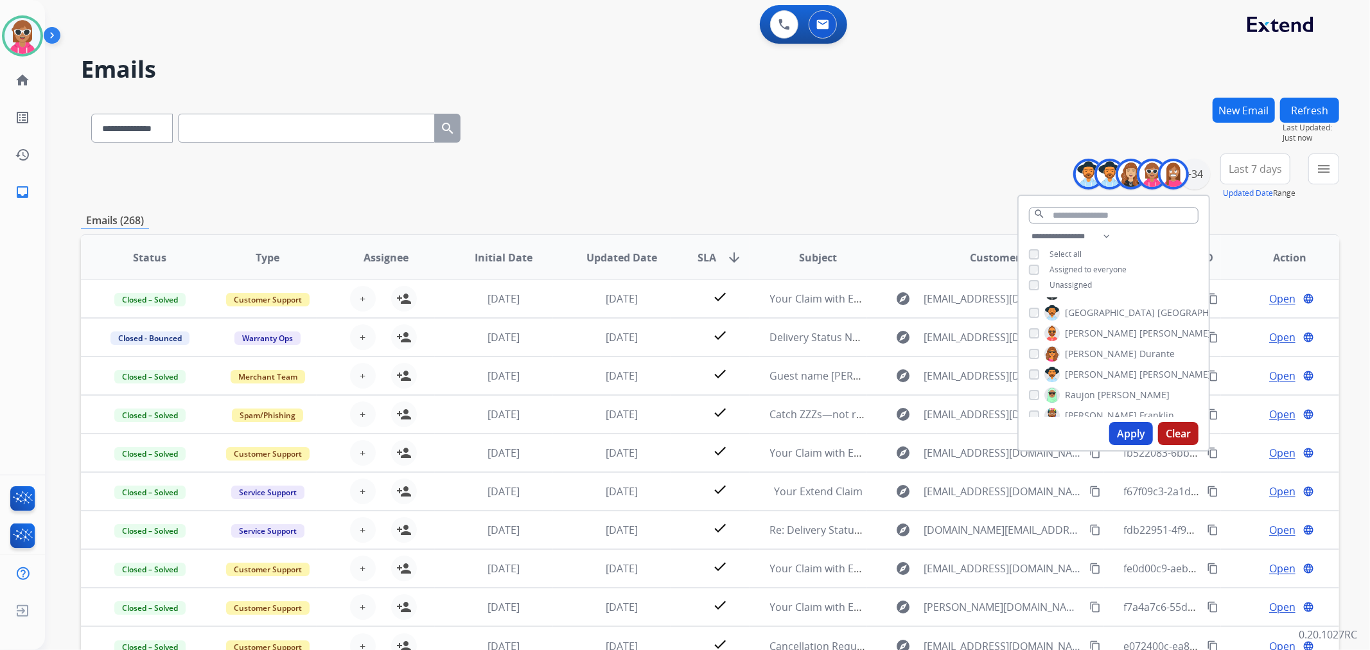
click at [1090, 415] on span "[PERSON_NAME]" at bounding box center [1101, 415] width 72 height 13
click at [1089, 341] on span "[PERSON_NAME]" at bounding box center [1101, 344] width 72 height 13
click at [1094, 363] on span "[PERSON_NAME]" at bounding box center [1101, 364] width 72 height 13
click at [1088, 381] on label "[PERSON_NAME]" at bounding box center [1104, 385] width 121 height 15
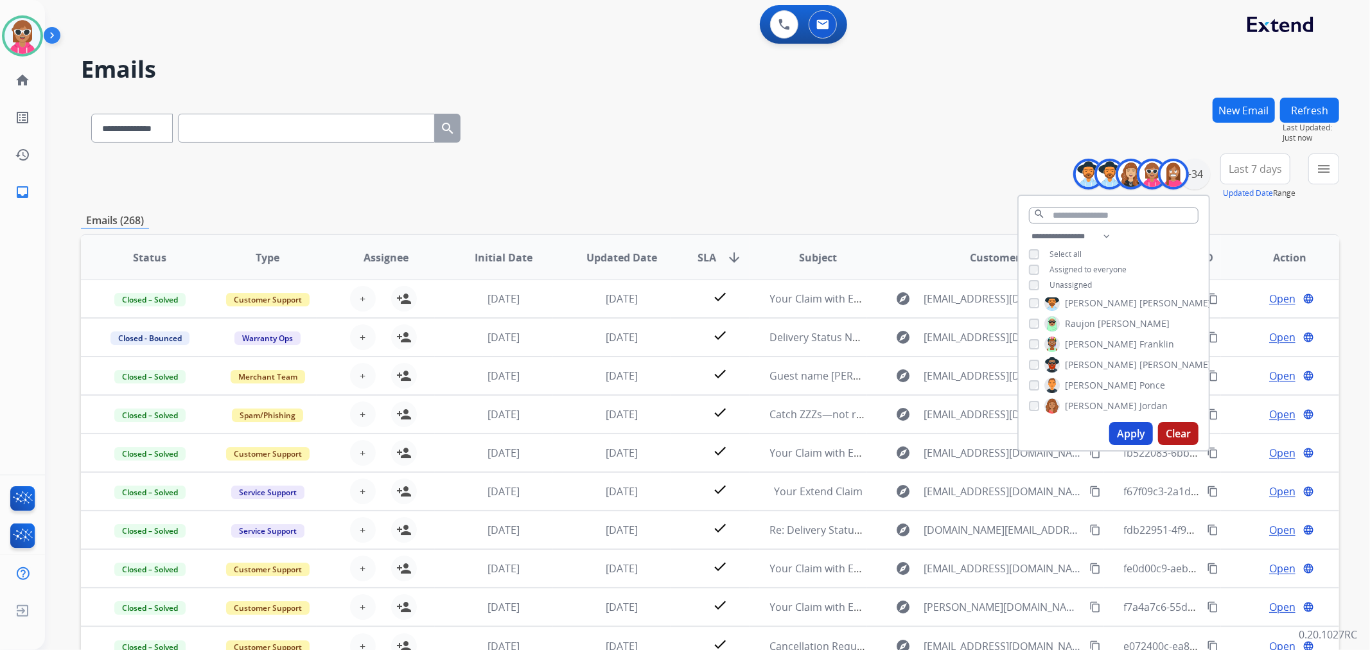
click at [1090, 401] on span "[PERSON_NAME]" at bounding box center [1101, 405] width 72 height 13
click at [1106, 355] on span "[PERSON_NAME]" at bounding box center [1142, 355] width 72 height 13
click at [1110, 375] on span "[PERSON_NAME]" at bounding box center [1142, 375] width 72 height 13
click at [1099, 393] on span "Shqnetta" at bounding box center [1084, 396] width 39 height 13
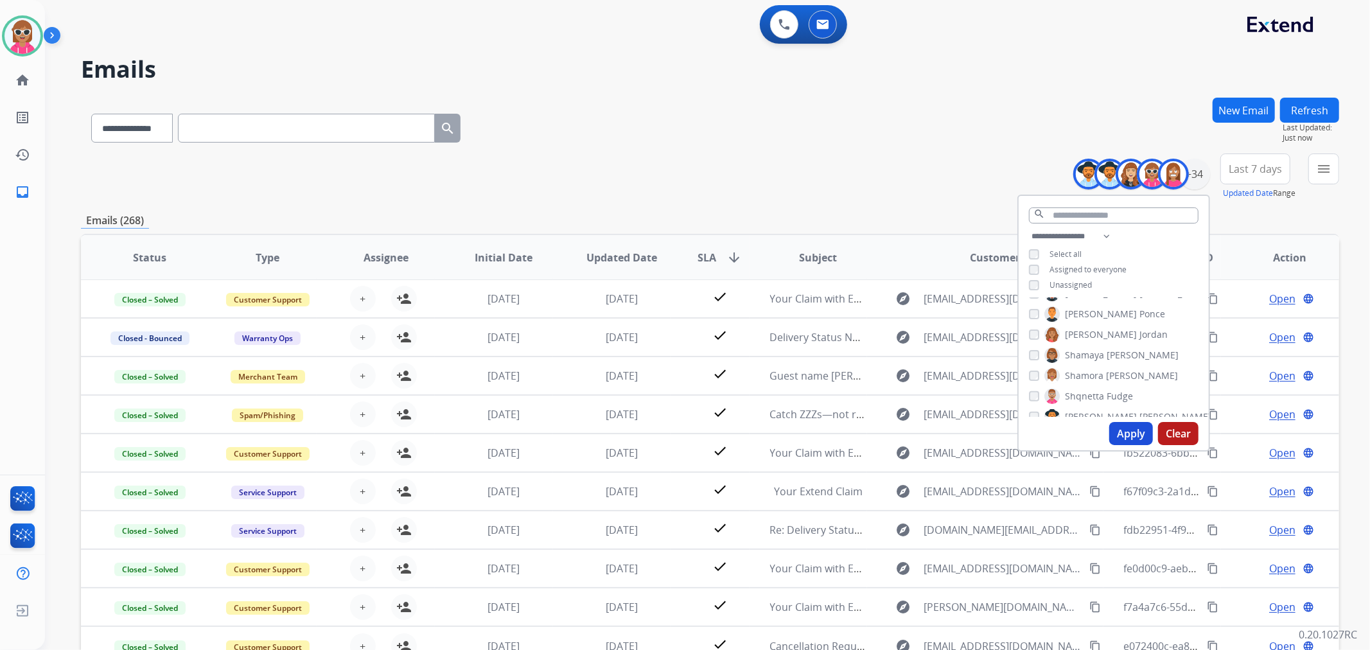
click at [1092, 410] on span "[PERSON_NAME]" at bounding box center [1101, 416] width 72 height 13
drag, startPoint x: 1106, startPoint y: 352, endPoint x: 1097, endPoint y: 363, distance: 15.0
click at [1106, 353] on div "[PERSON_NAME] [PERSON_NAME] [PERSON_NAME] [PERSON_NAME] [PERSON_NAME] [PERSON_N…" at bounding box center [1113, 357] width 190 height 119
click at [1139, 361] on span "Davidson" at bounding box center [1159, 363] width 40 height 13
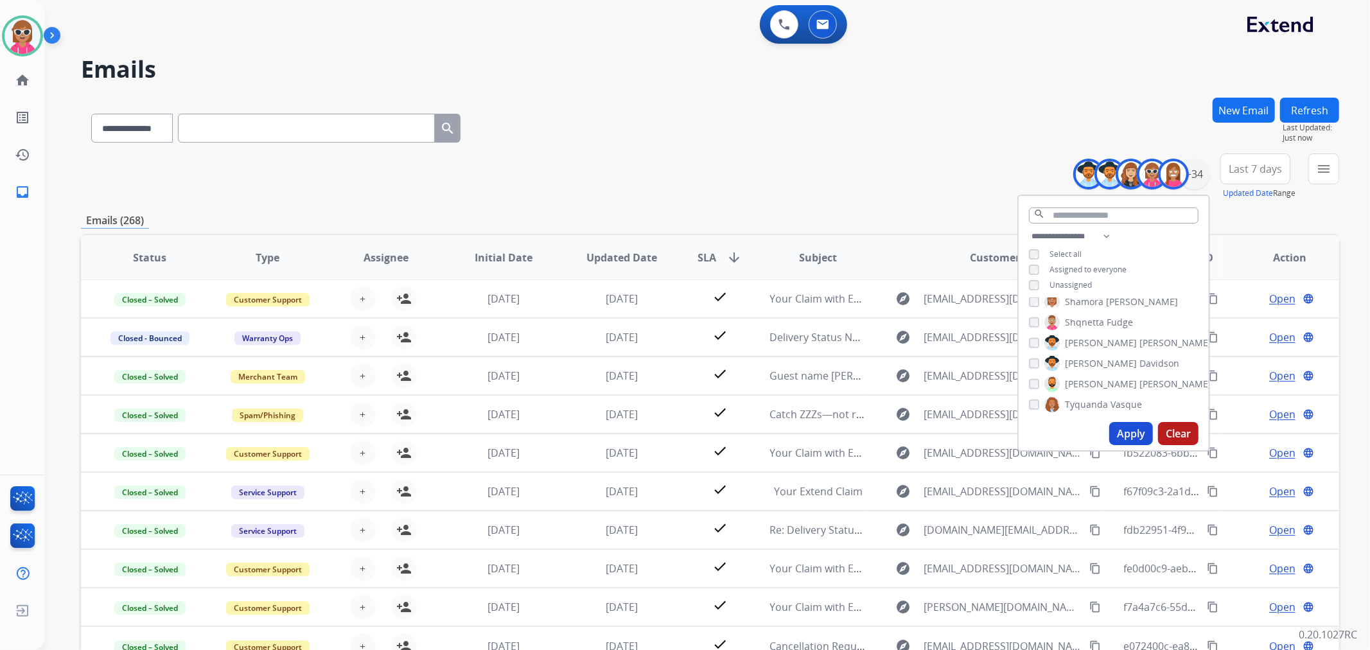
click at [1139, 380] on span "[PERSON_NAME]" at bounding box center [1175, 384] width 72 height 13
click at [1101, 400] on span "Tyquanda" at bounding box center [1086, 404] width 43 height 13
drag, startPoint x: 1076, startPoint y: 369, endPoint x: 1080, endPoint y: 363, distance: 6.9
click at [1076, 368] on span "[GEOGRAPHIC_DATA]" at bounding box center [1110, 374] width 90 height 13
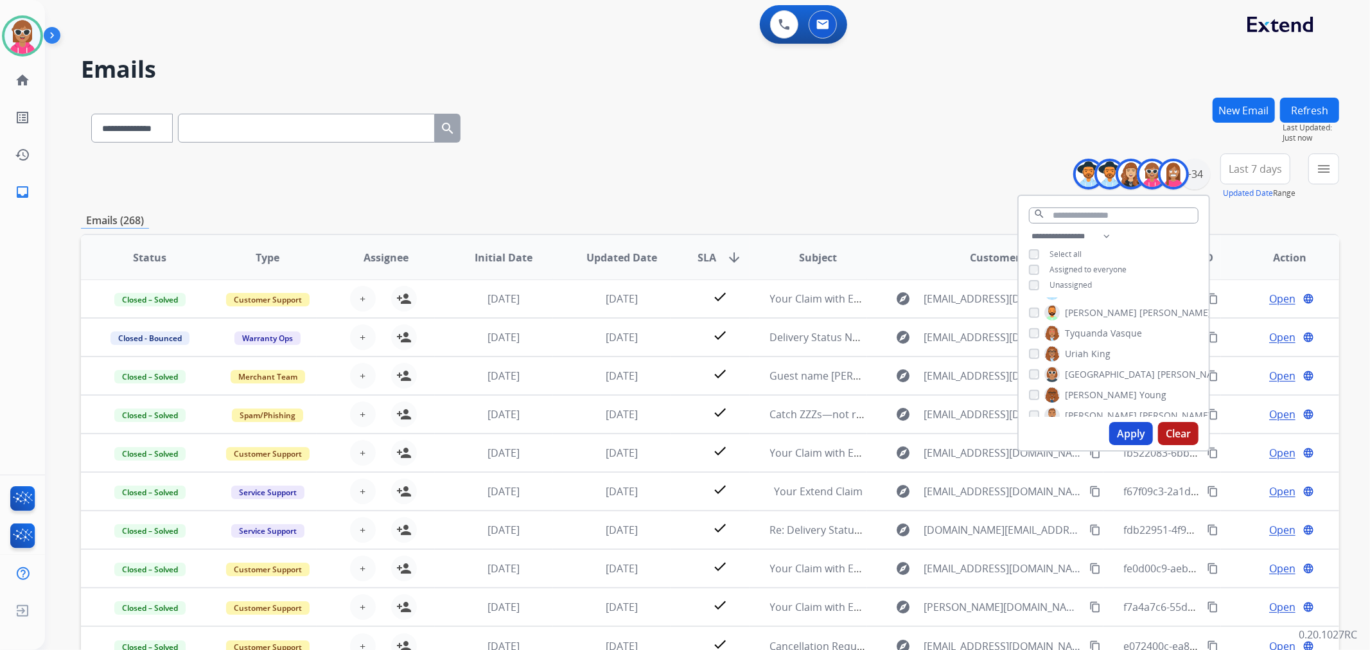
click at [1086, 342] on div "[PERSON_NAME] [PERSON_NAME] [PERSON_NAME] [PERSON_NAME] [PERSON_NAME] [PERSON_N…" at bounding box center [1113, 357] width 190 height 119
click at [1088, 350] on label "[PERSON_NAME]" at bounding box center [1077, 353] width 66 height 15
click at [1105, 383] on div "[PERSON_NAME] [PERSON_NAME] [PERSON_NAME] [PERSON_NAME] [PERSON_NAME] [PERSON_N…" at bounding box center [1113, 357] width 190 height 119
click at [1139, 396] on span "Young" at bounding box center [1152, 395] width 27 height 13
click at [1101, 408] on label "[PERSON_NAME]" at bounding box center [1127, 415] width 167 height 15
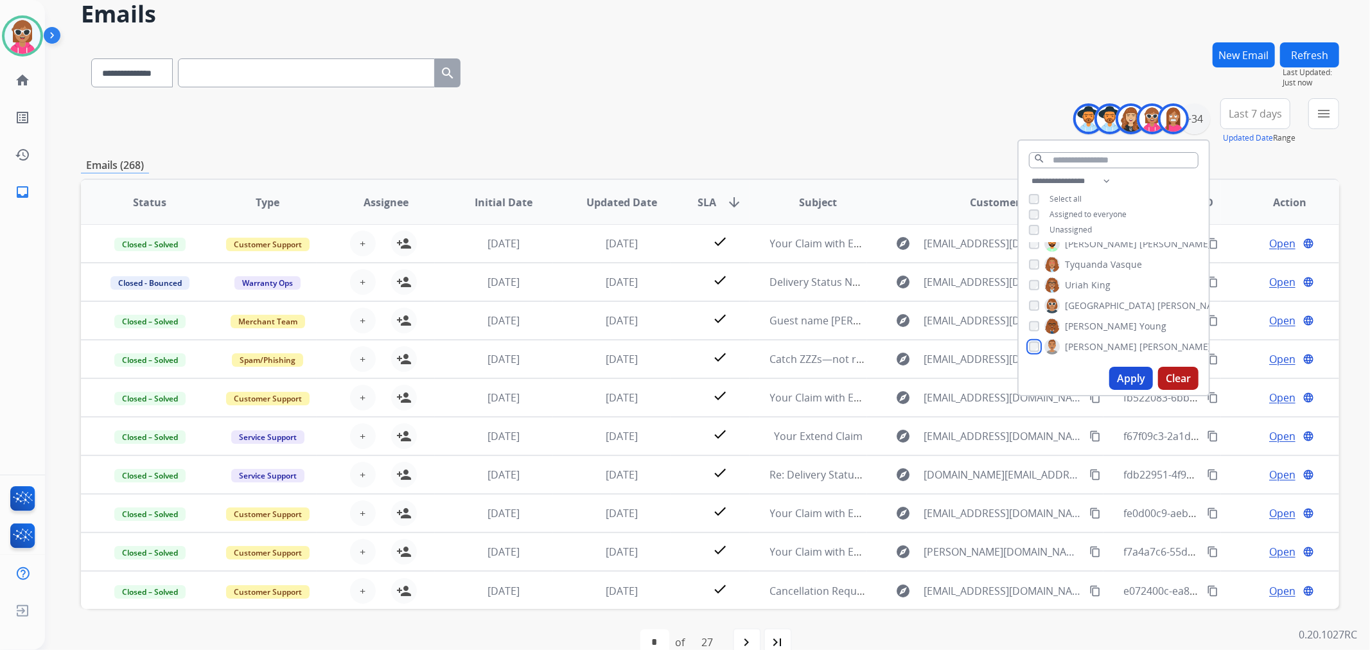
scroll to position [71, 0]
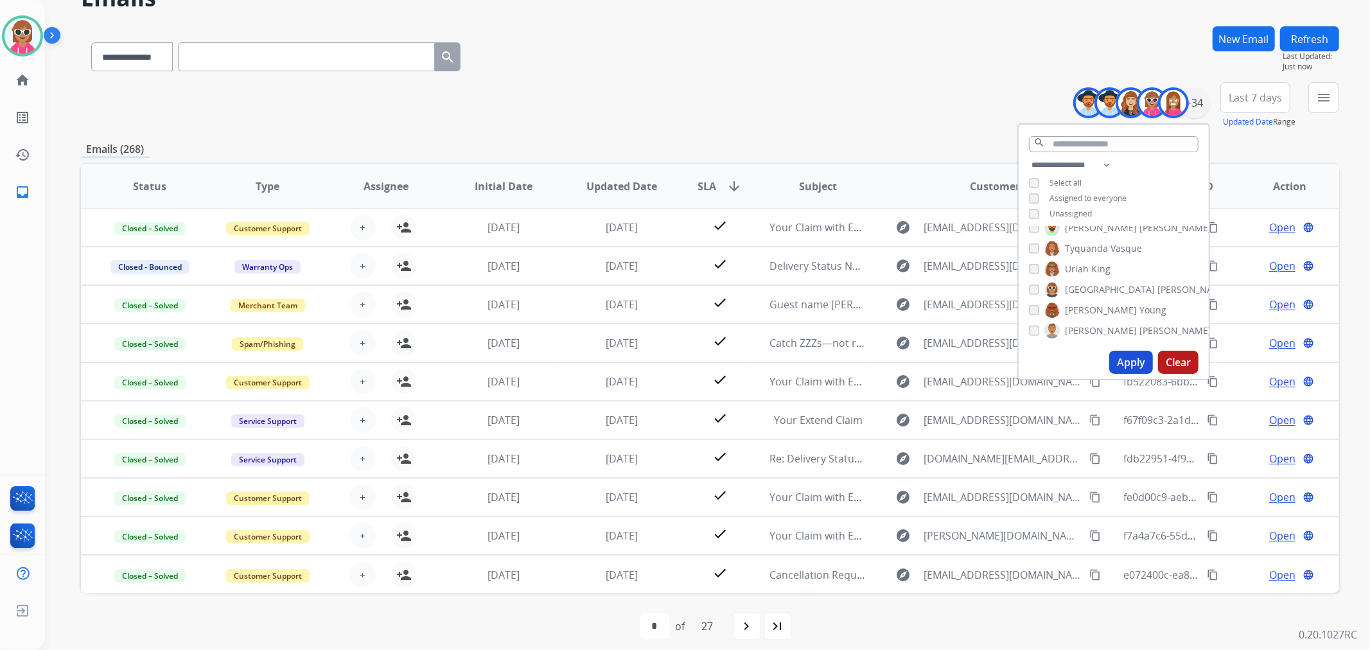
click at [1144, 367] on button "Apply" at bounding box center [1131, 362] width 44 height 23
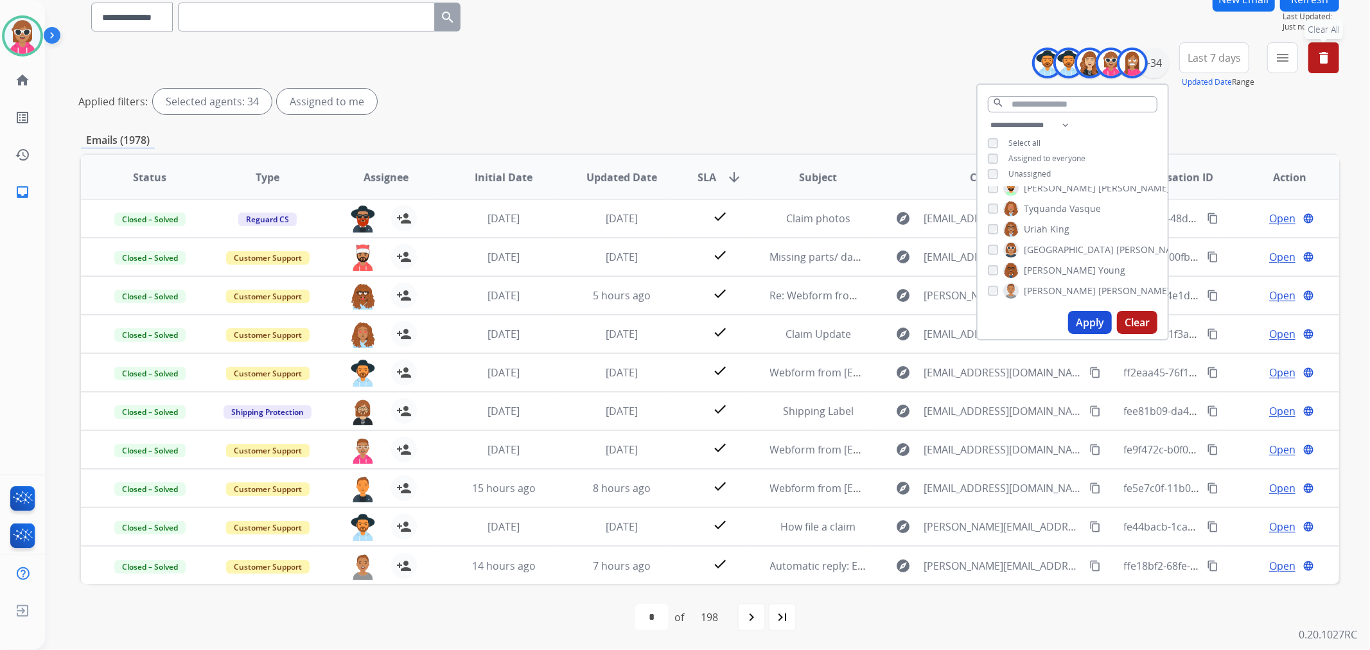
scroll to position [0, 0]
click at [1232, 60] on mat-icon "menu" at bounding box center [1282, 57] width 15 height 15
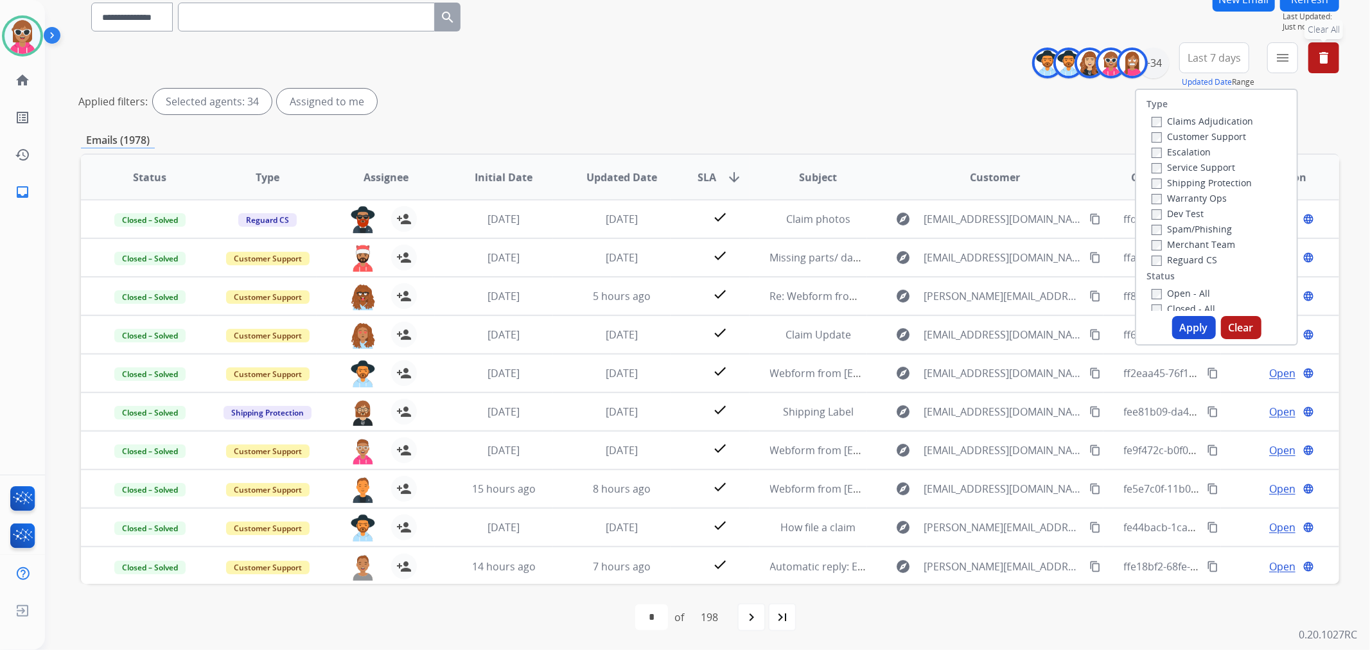
click at [1218, 132] on label "Customer Support" at bounding box center [1198, 136] width 94 height 12
click at [1204, 177] on label "Shipping Protection" at bounding box center [1201, 183] width 100 height 12
click at [1184, 256] on label "Reguard CS" at bounding box center [1184, 260] width 66 height 12
click at [1182, 288] on label "Open - All" at bounding box center [1180, 293] width 58 height 12
click at [1185, 324] on button "Apply" at bounding box center [1194, 327] width 44 height 23
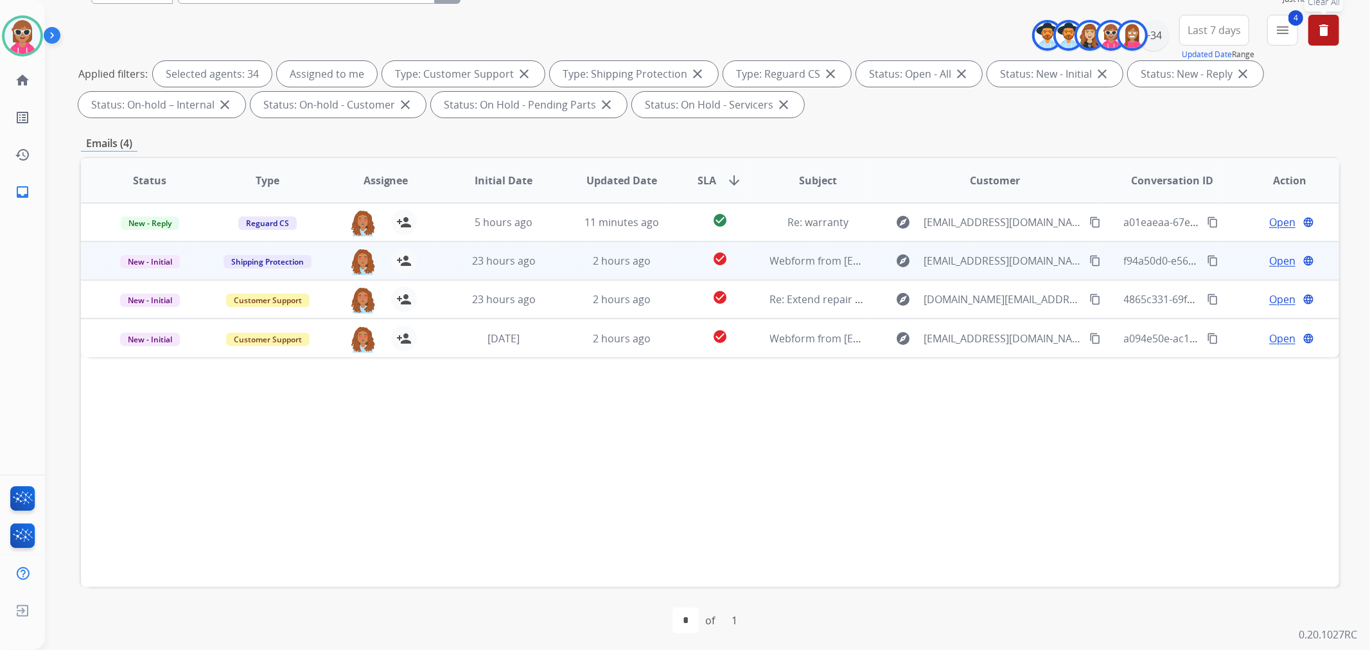
scroll to position [143, 0]
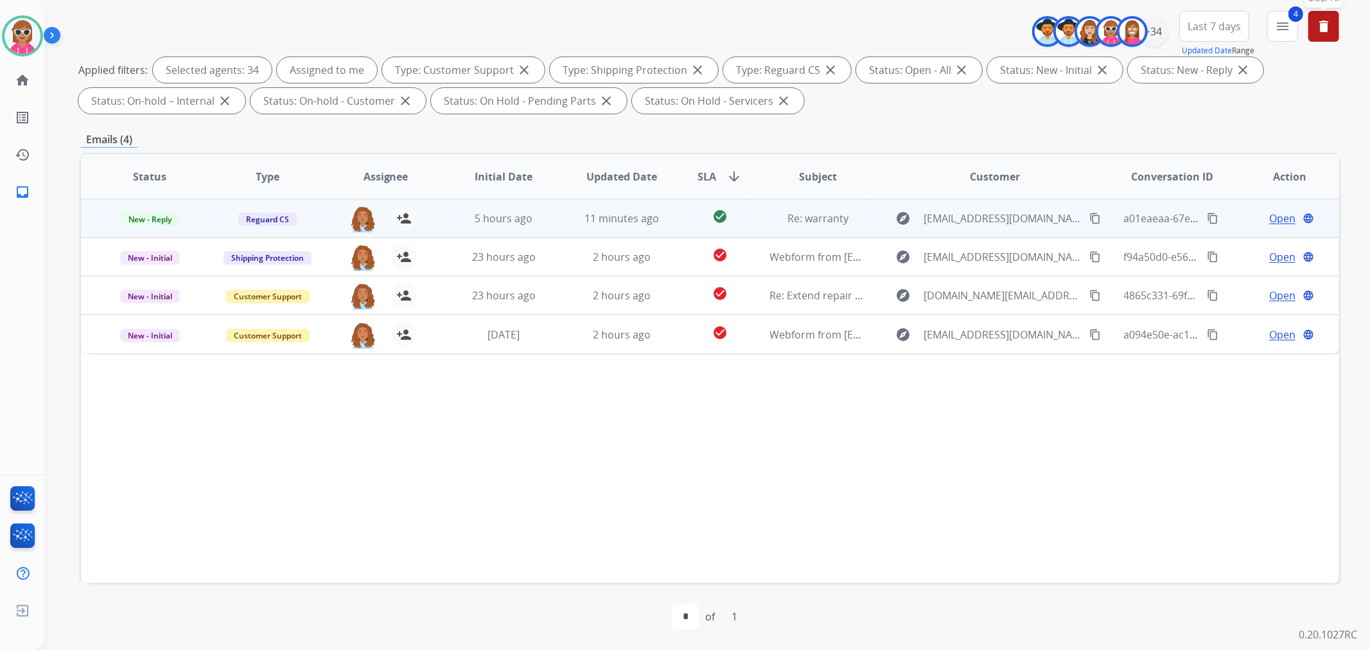
click at [749, 218] on td "Re: warranty" at bounding box center [808, 218] width 118 height 39
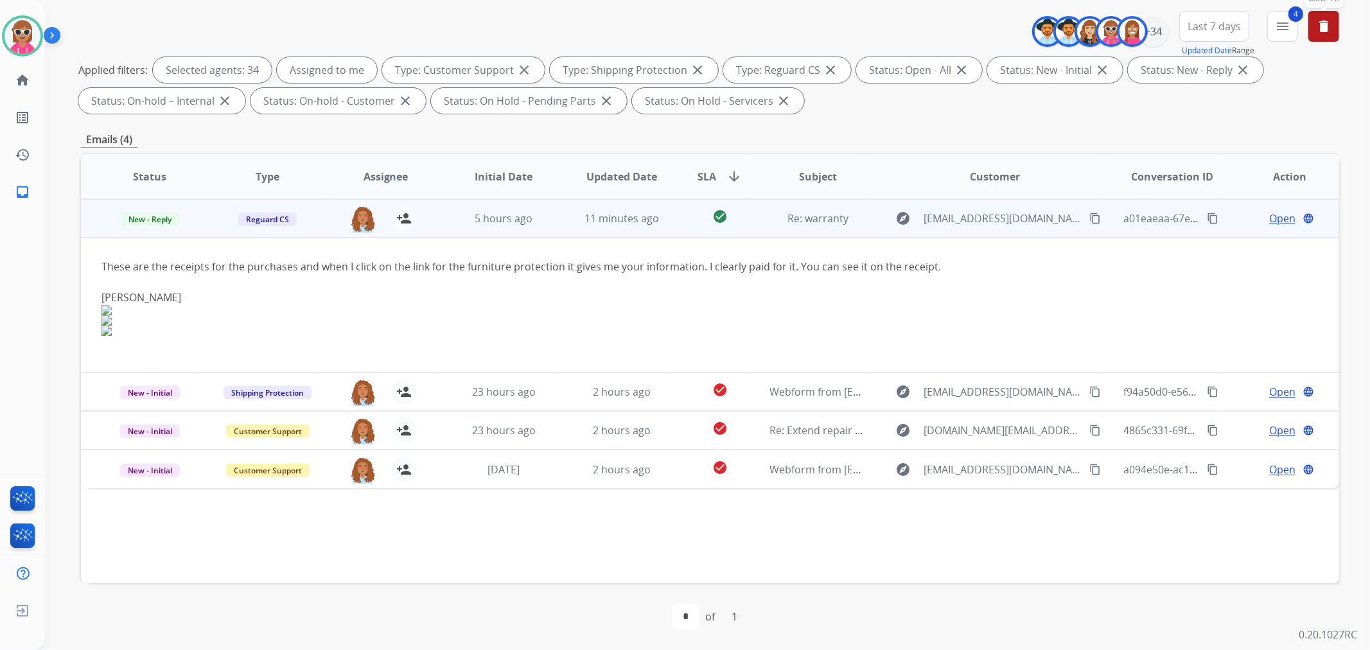
click at [749, 213] on td "Re: warranty" at bounding box center [808, 218] width 118 height 39
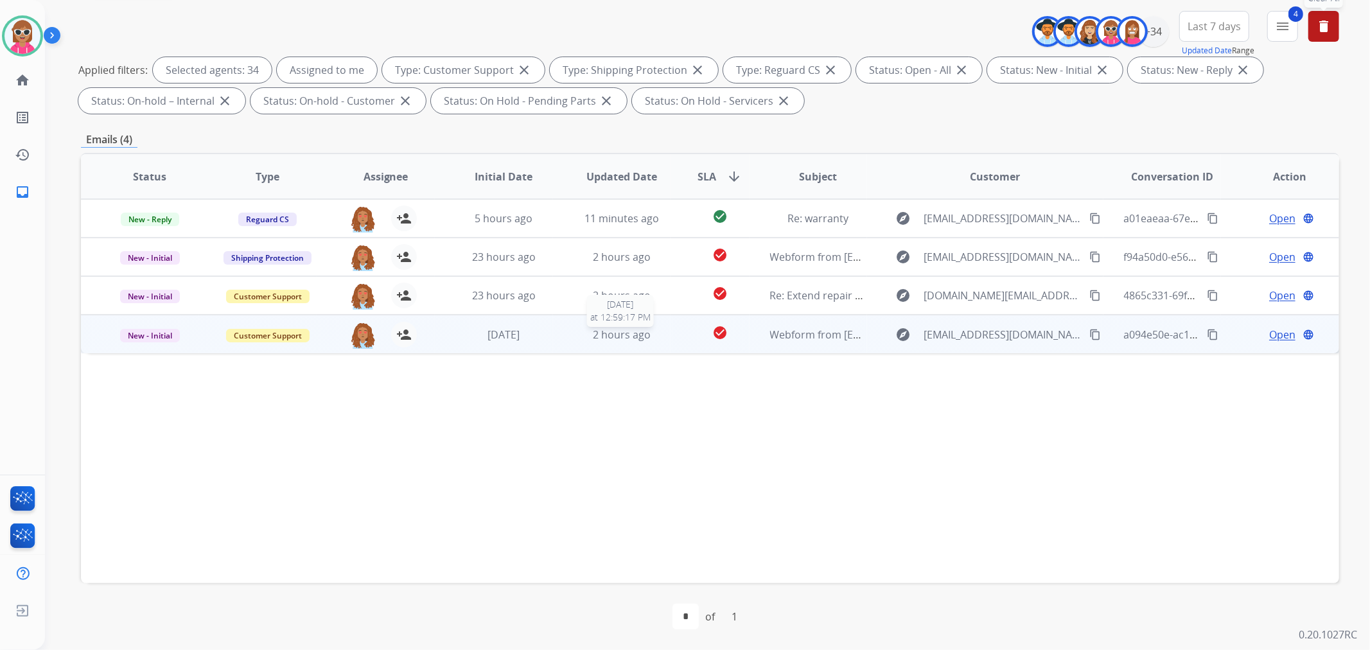
click at [645, 332] on span "2 hours ago" at bounding box center [622, 335] width 58 height 14
click at [1089, 335] on mat-icon "content_copy" at bounding box center [1095, 334] width 12 height 12
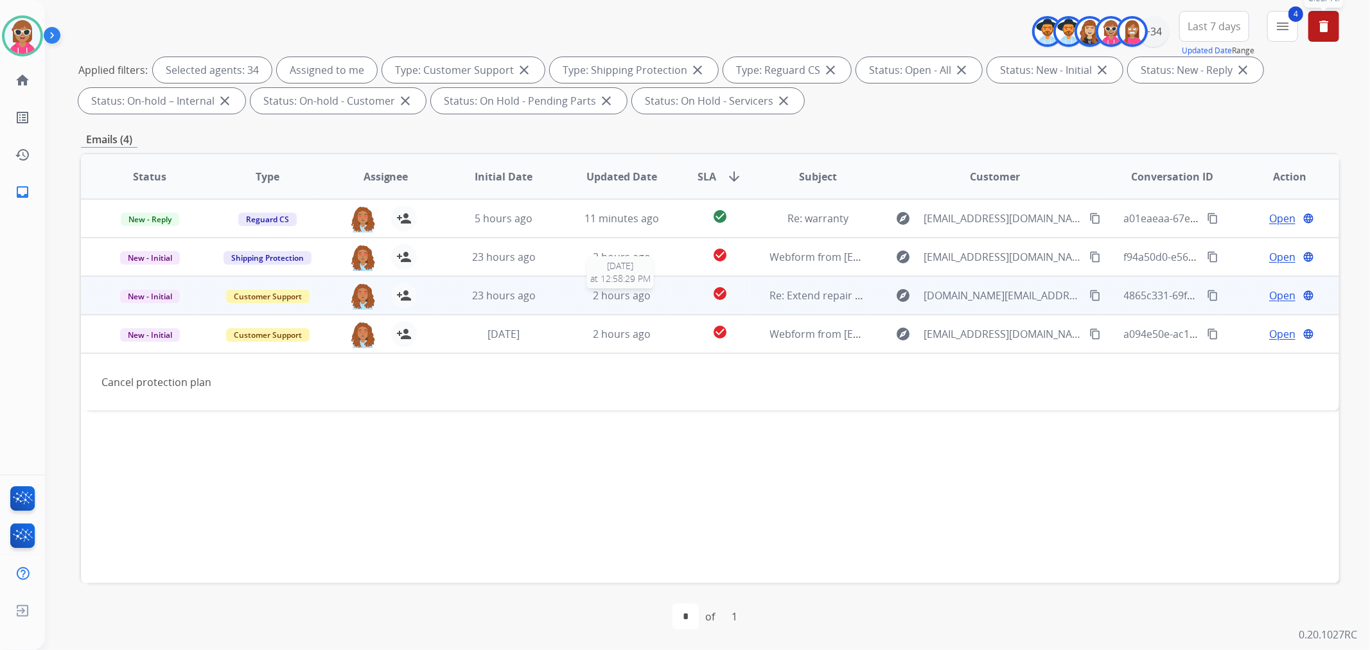
click at [643, 293] on span "2 hours ago" at bounding box center [622, 295] width 58 height 14
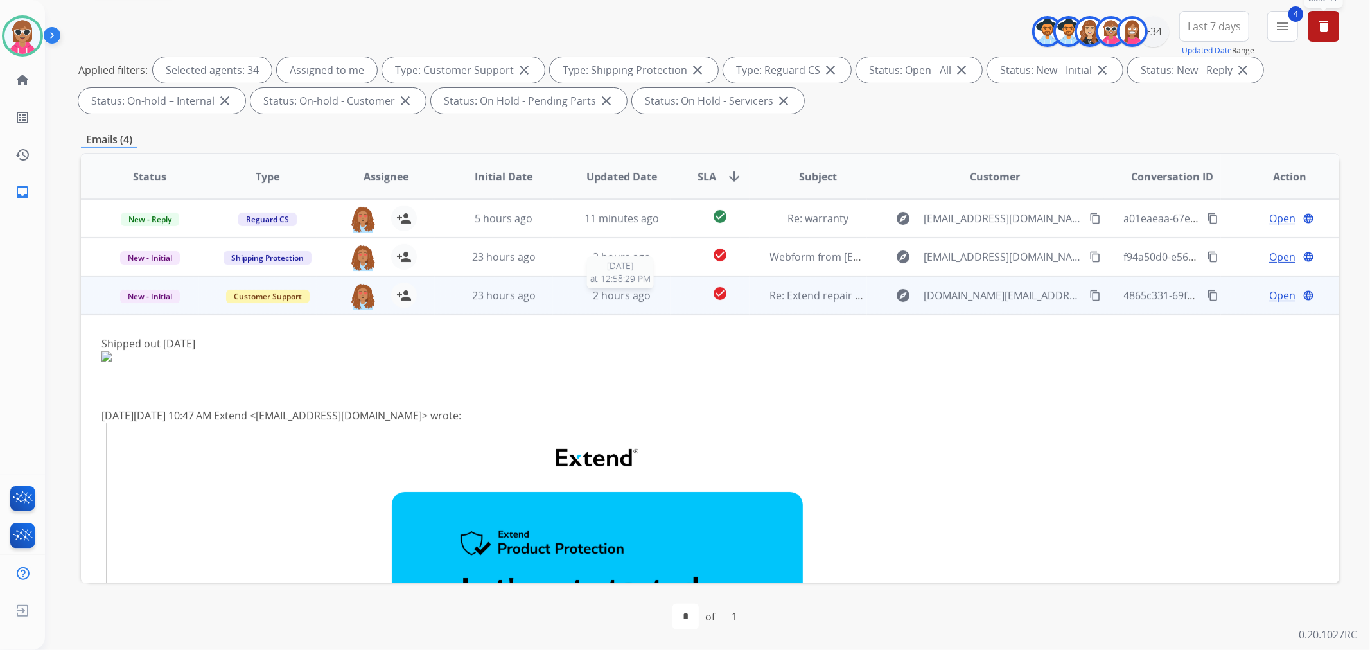
scroll to position [77, 0]
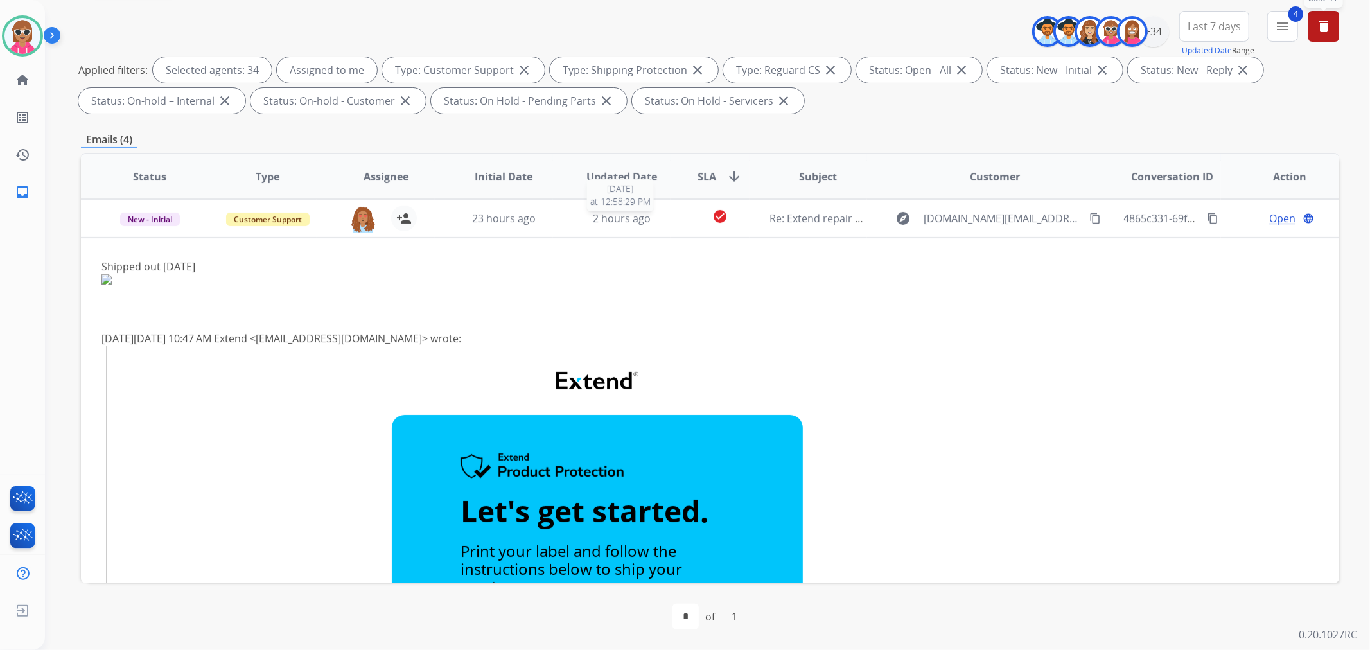
click at [656, 215] on div "2 hours ago" at bounding box center [621, 218] width 97 height 15
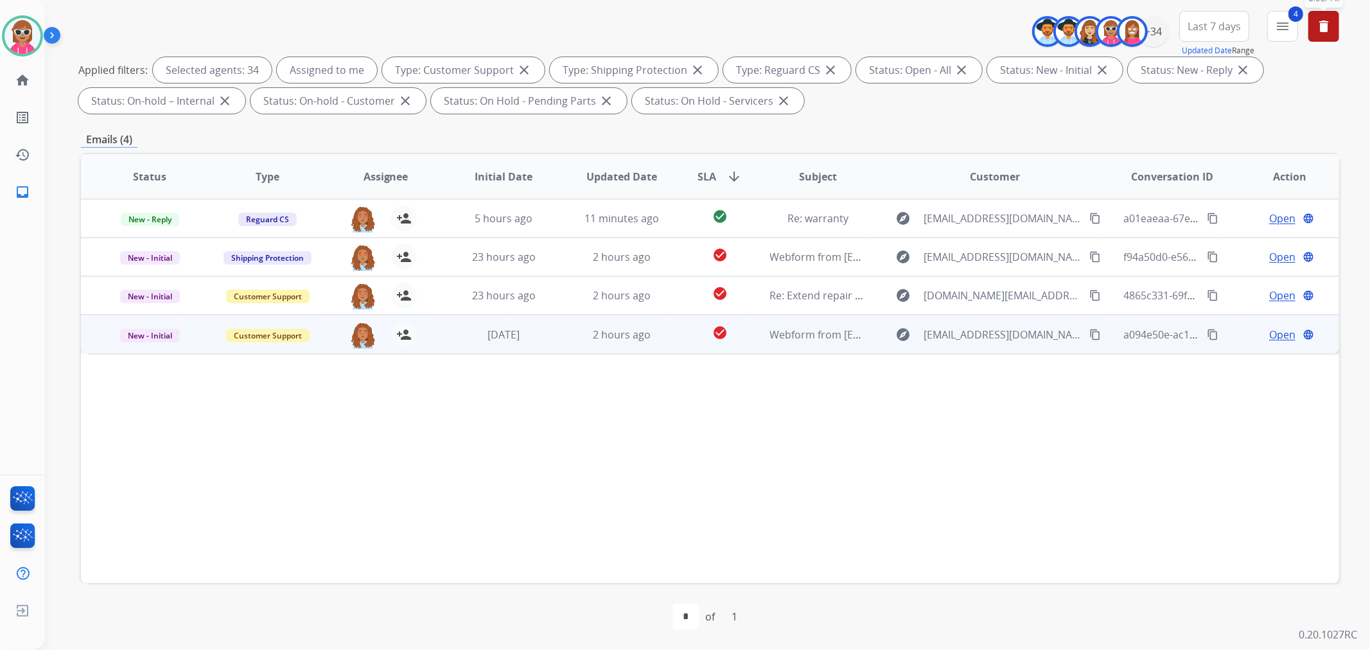
click at [670, 324] on td "check_circle" at bounding box center [709, 334] width 78 height 39
click at [1232, 331] on span "Open" at bounding box center [1282, 334] width 26 height 15
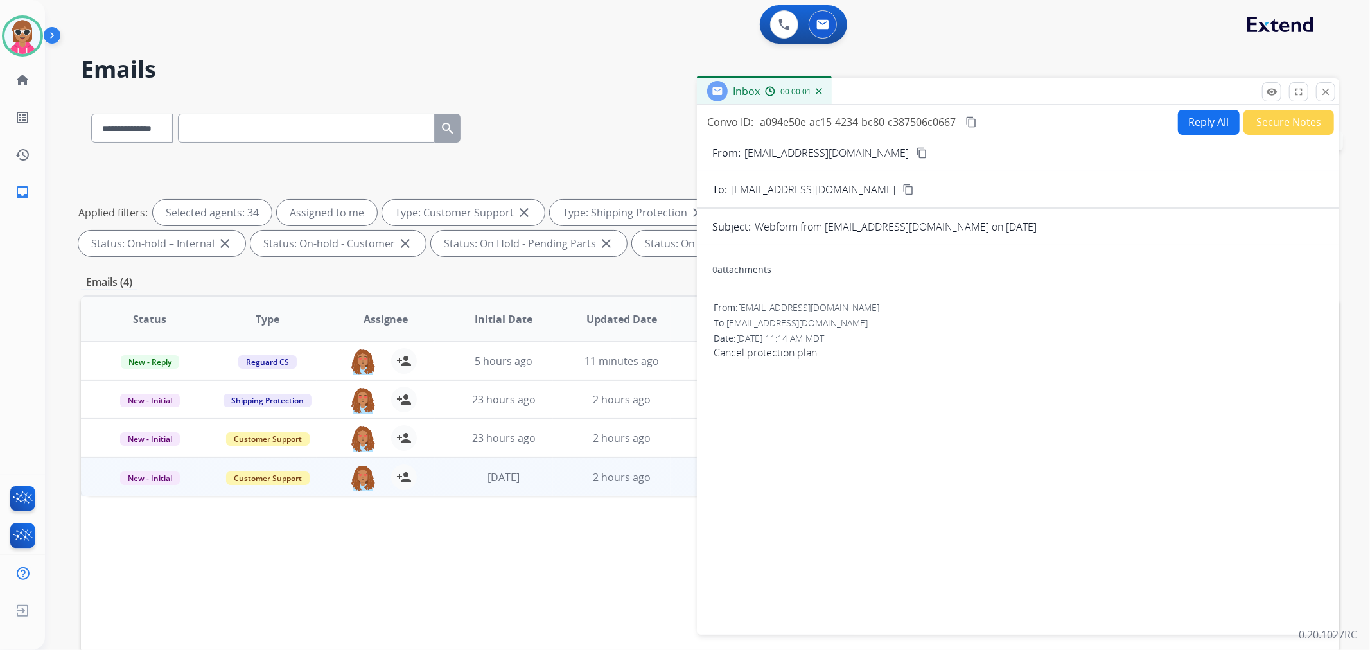
click at [1201, 114] on button "Reply All" at bounding box center [1209, 122] width 62 height 25
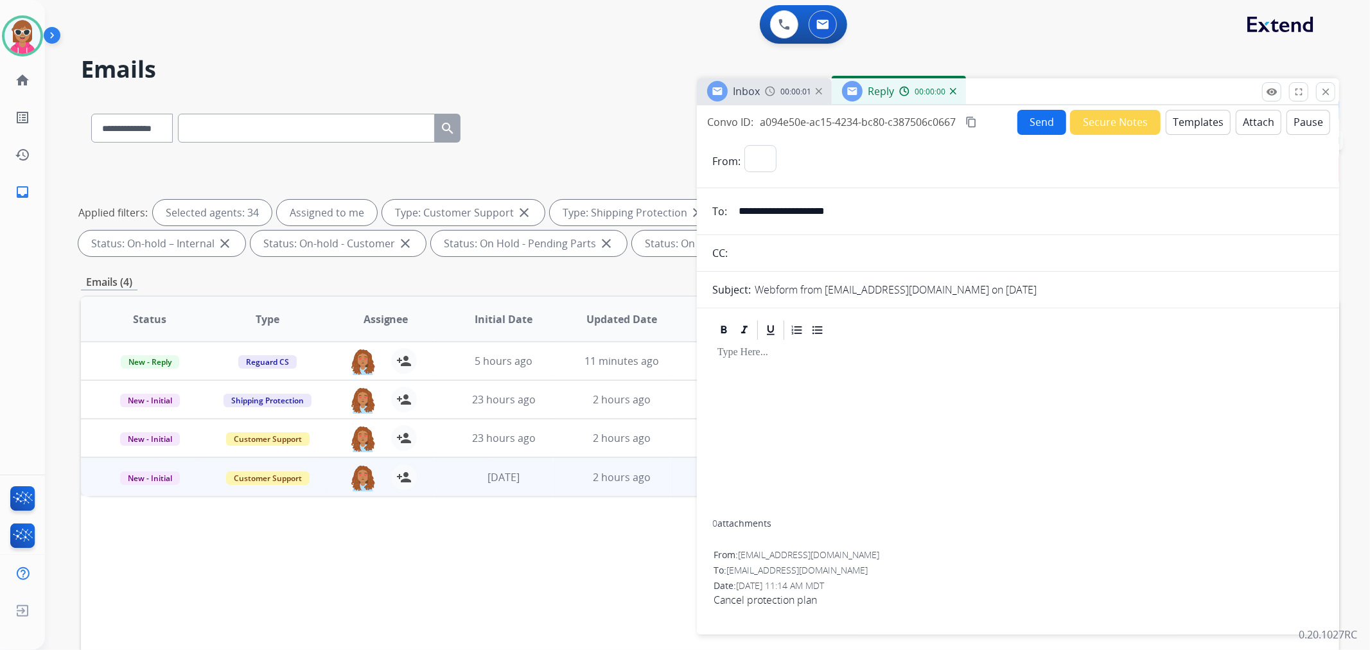
select select "**********"
click at [1199, 118] on button "Templates" at bounding box center [1198, 122] width 65 height 25
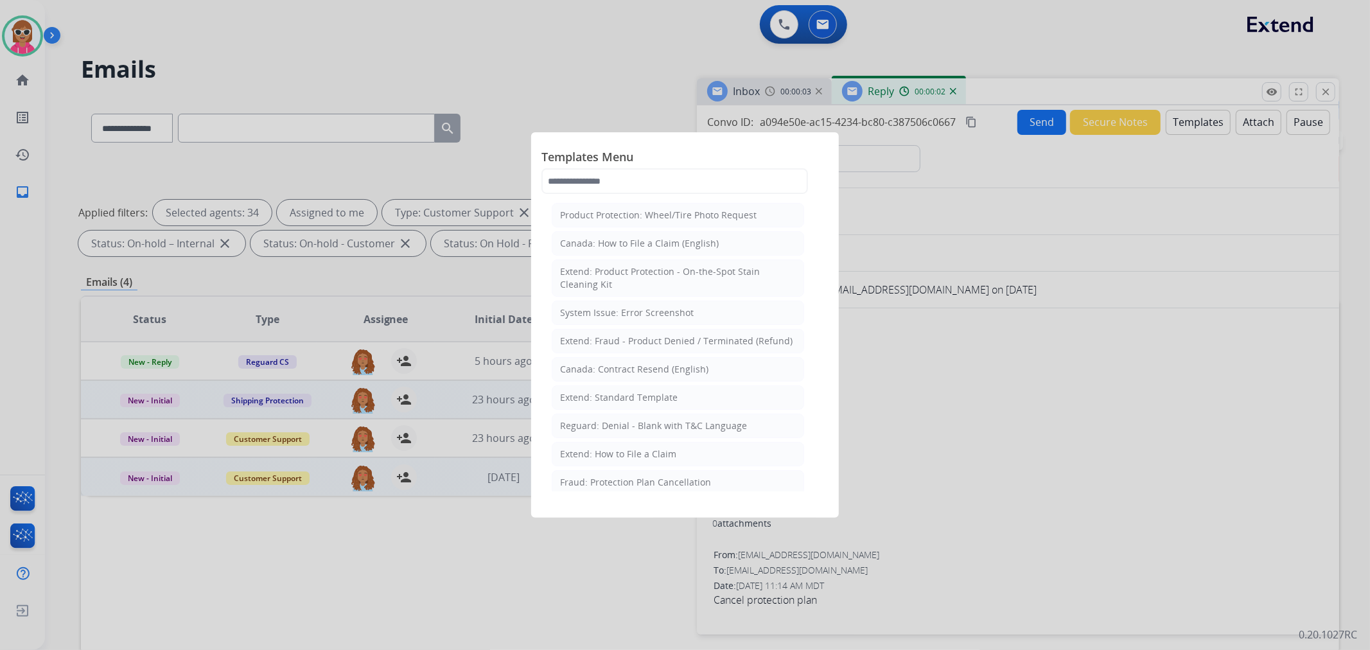
drag, startPoint x: 652, startPoint y: 390, endPoint x: 669, endPoint y: 406, distance: 23.2
click at [652, 390] on li "Extend: Standard Template" at bounding box center [678, 397] width 252 height 24
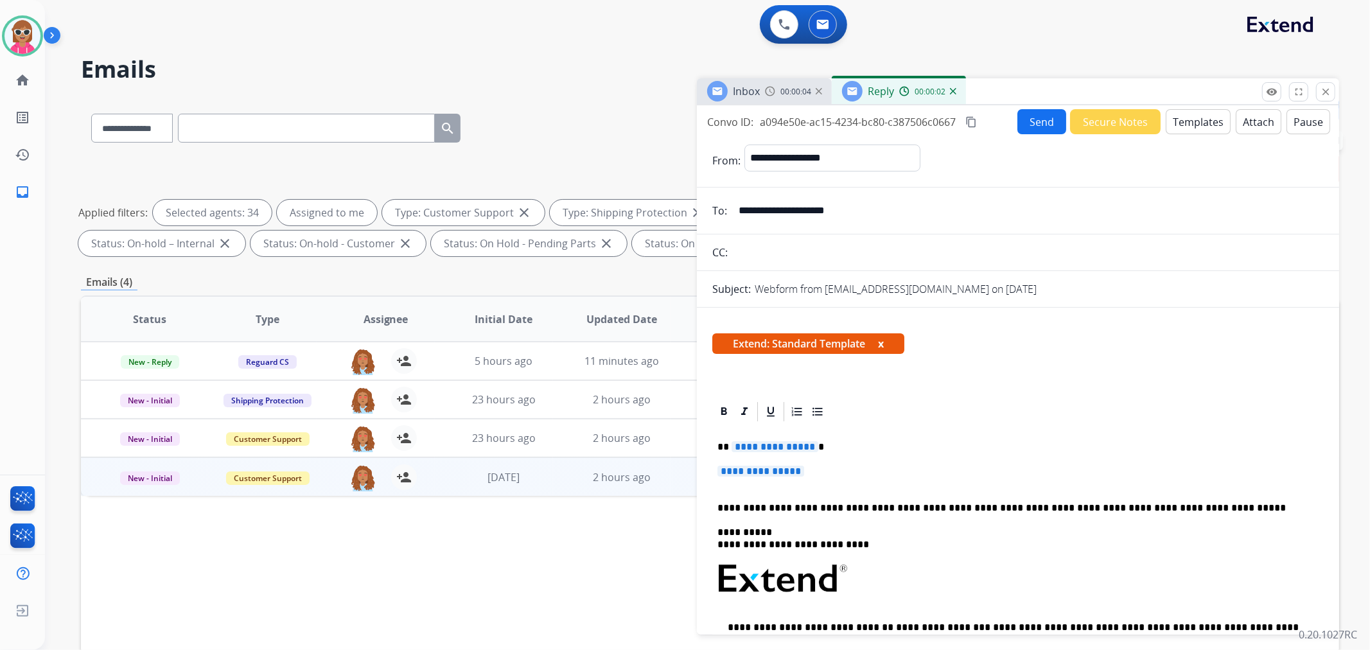
scroll to position [143, 0]
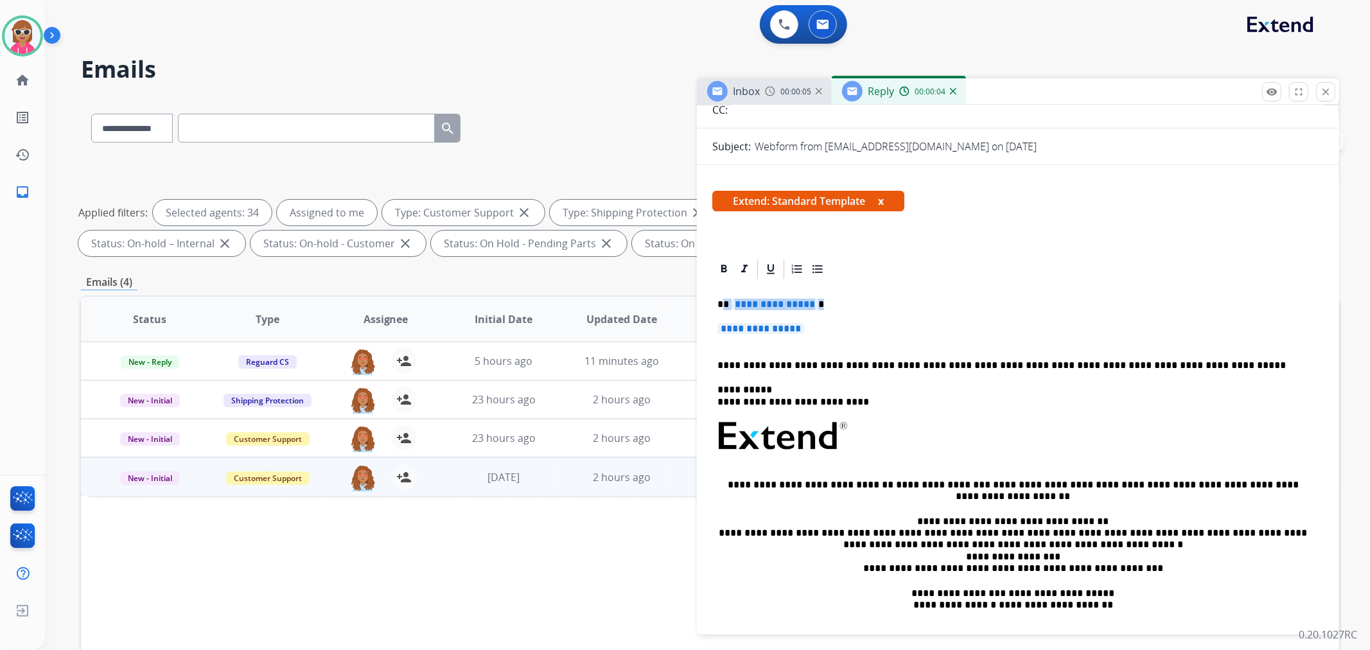
drag, startPoint x: 793, startPoint y: 321, endPoint x: 722, endPoint y: 302, distance: 73.1
click at [722, 302] on div "**********" at bounding box center [1017, 470] width 611 height 379
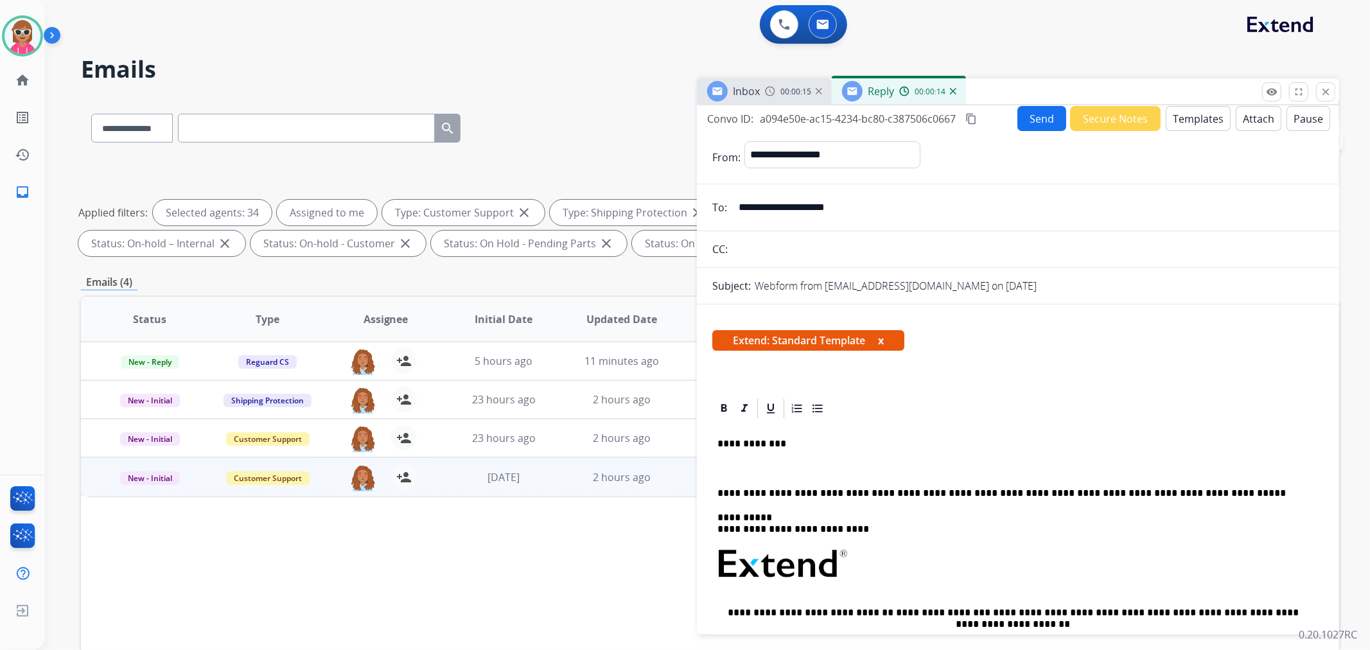
scroll to position [0, 0]
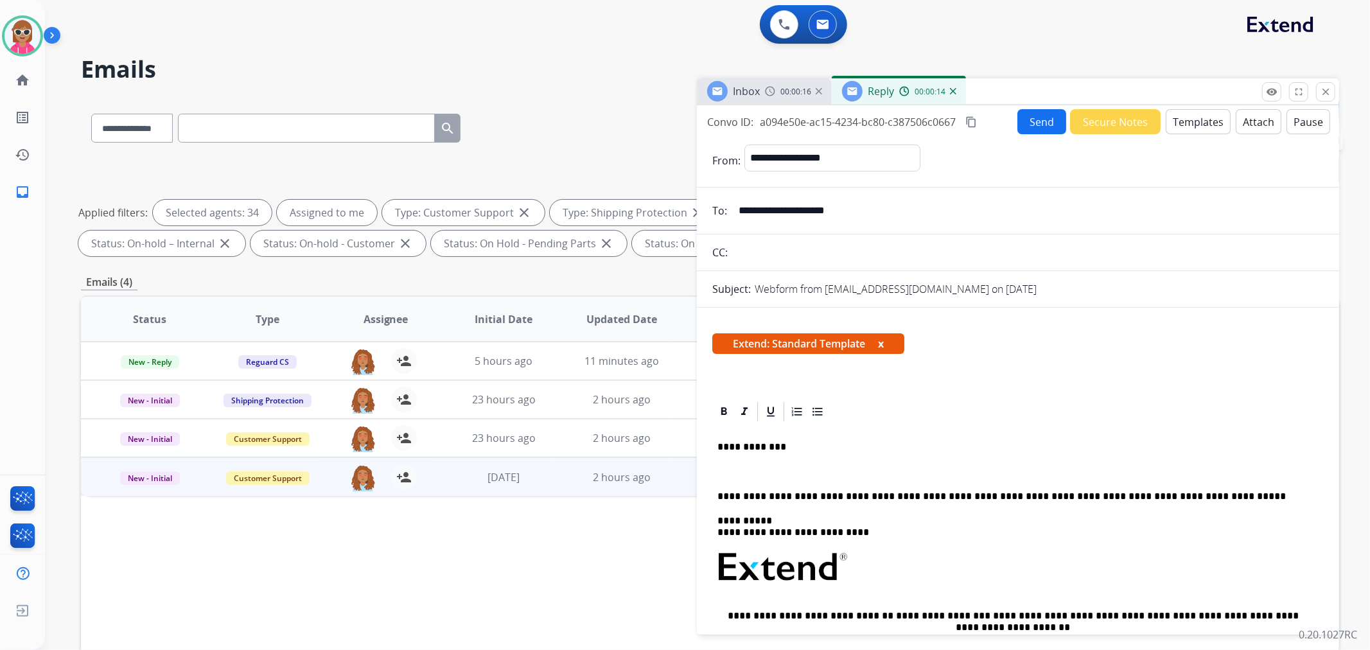
click at [1192, 130] on button "Templates" at bounding box center [1198, 121] width 65 height 25
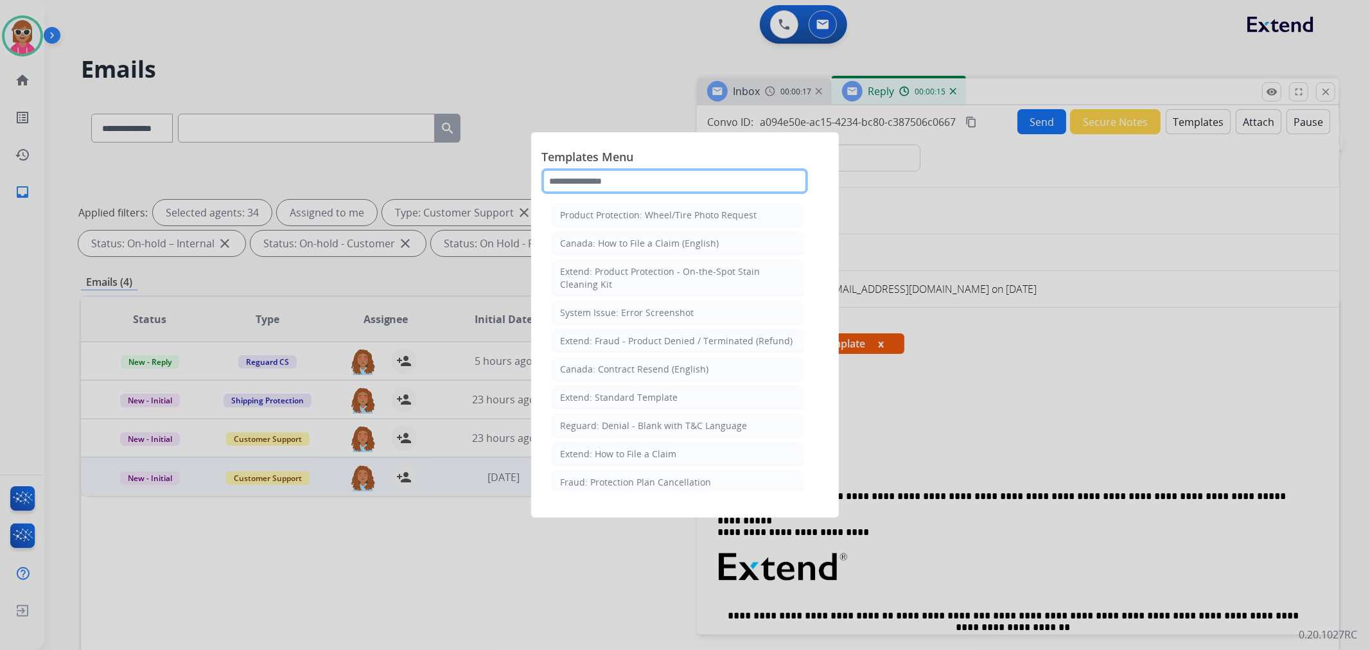
click at [682, 169] on input "text" at bounding box center [674, 181] width 267 height 26
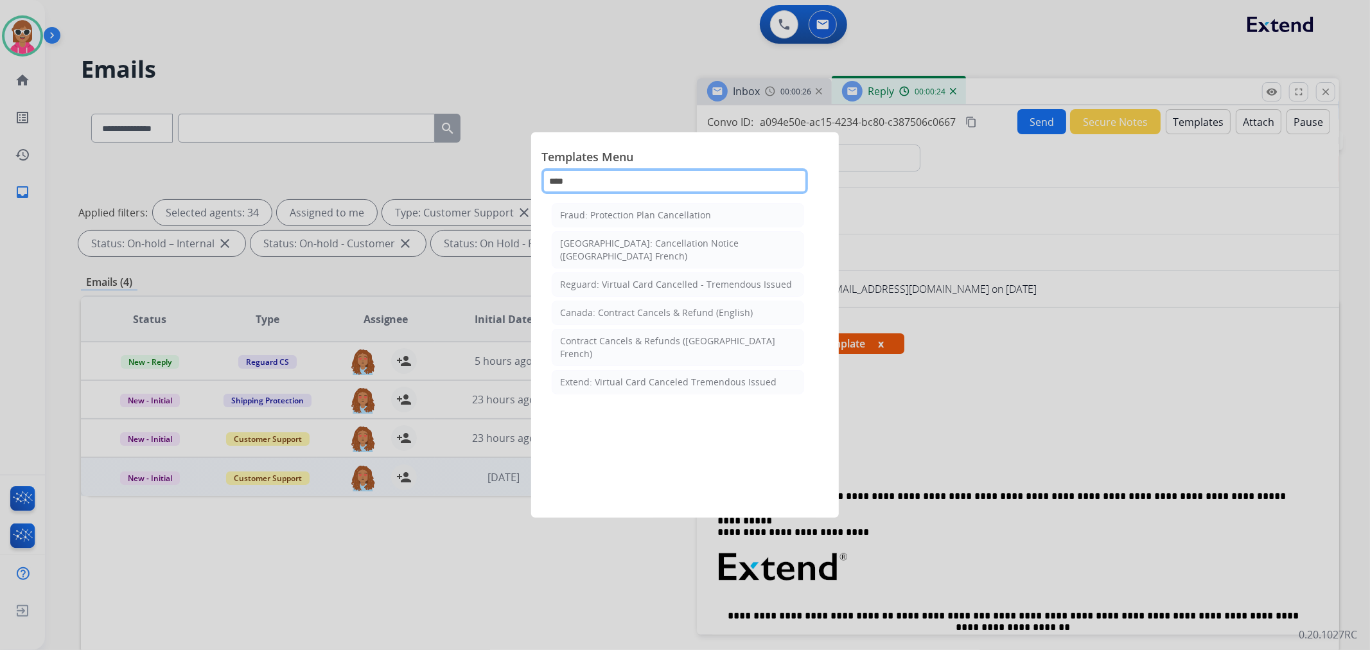
type input "****"
drag, startPoint x: 875, startPoint y: 390, endPoint x: 893, endPoint y: 396, distance: 18.1
click at [881, 392] on div at bounding box center [685, 325] width 1370 height 650
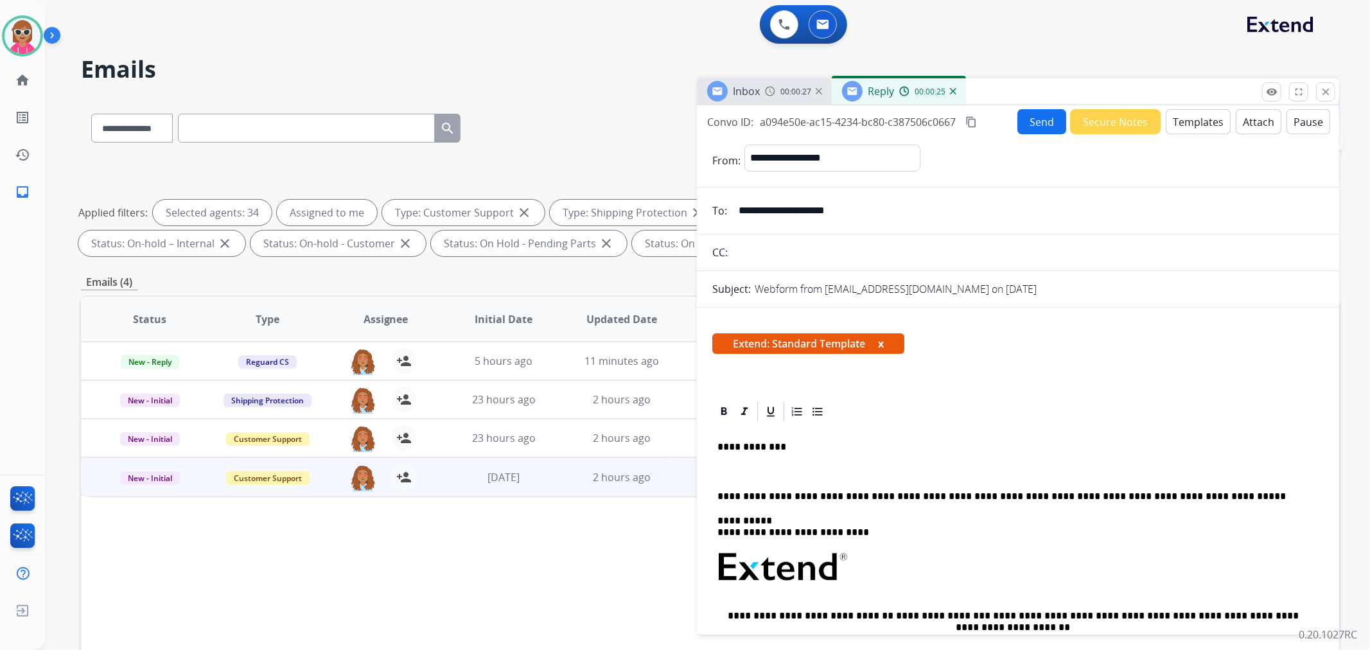
click at [800, 441] on p "**********" at bounding box center [1012, 447] width 591 height 12
click at [798, 466] on p at bounding box center [1017, 472] width 601 height 12
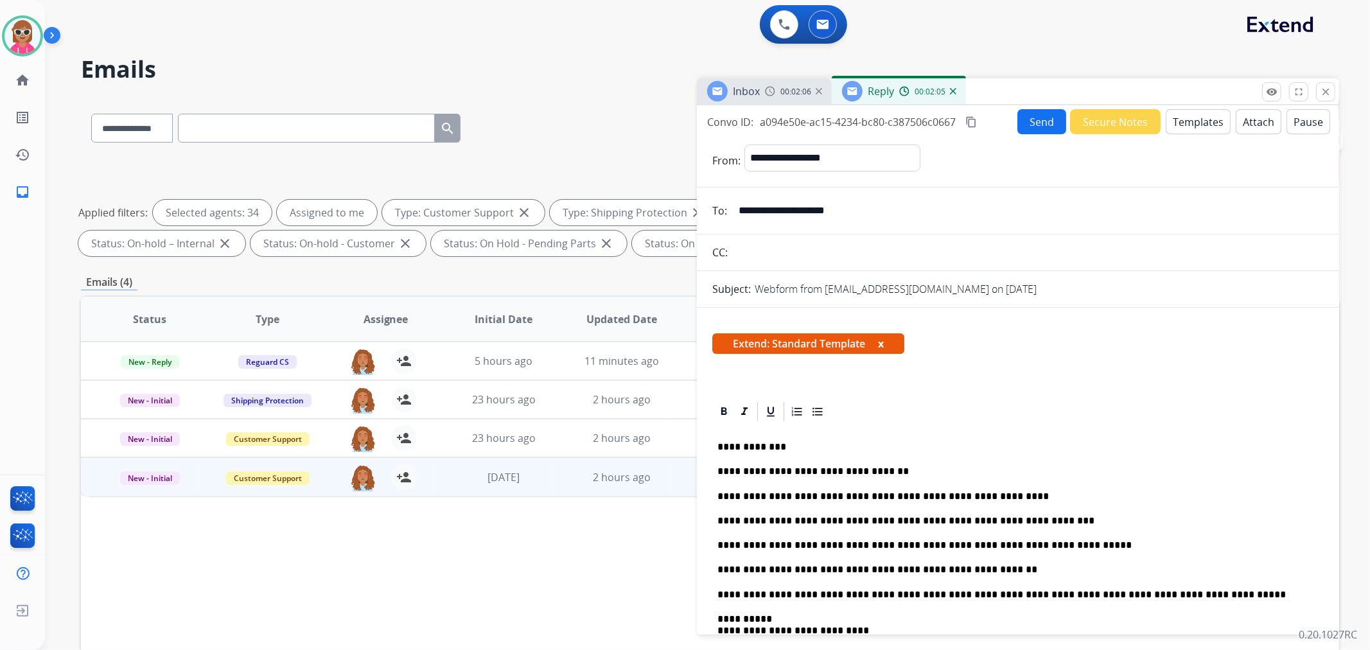
click at [977, 118] on mat-icon "content_copy" at bounding box center [971, 122] width 12 height 12
click at [1035, 122] on button "Send" at bounding box center [1041, 121] width 49 height 25
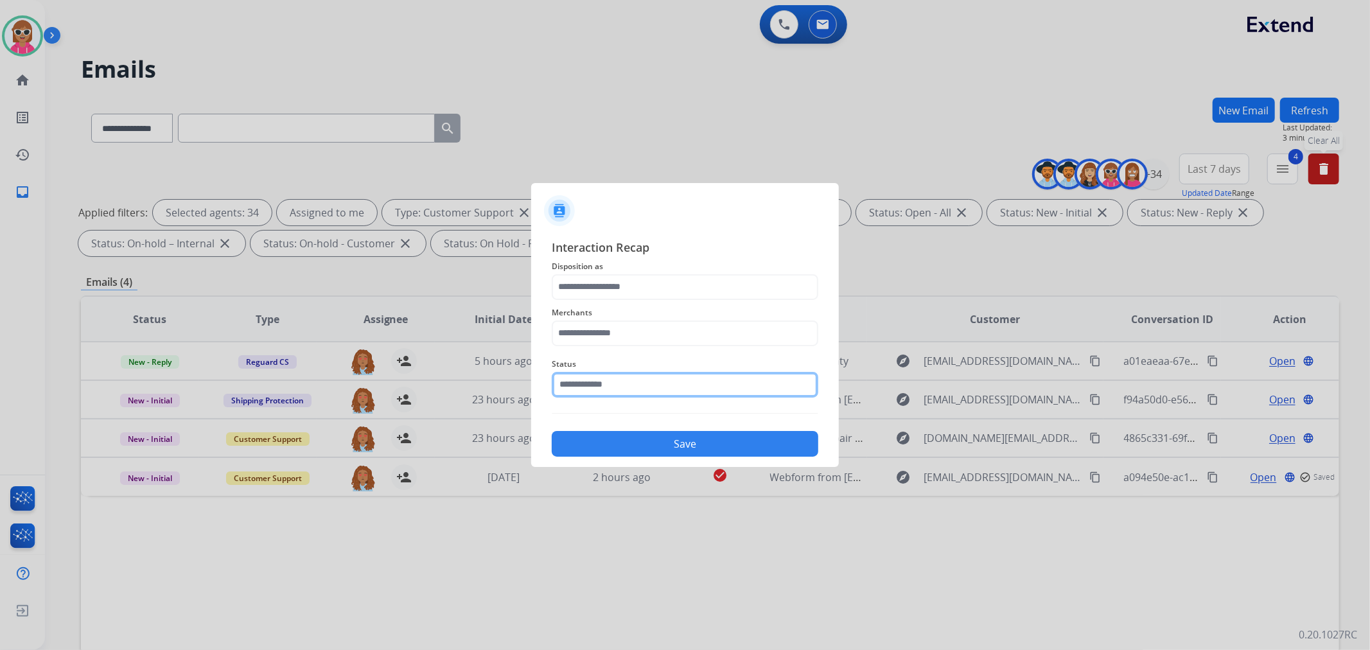
click at [674, 385] on input "text" at bounding box center [685, 385] width 267 height 26
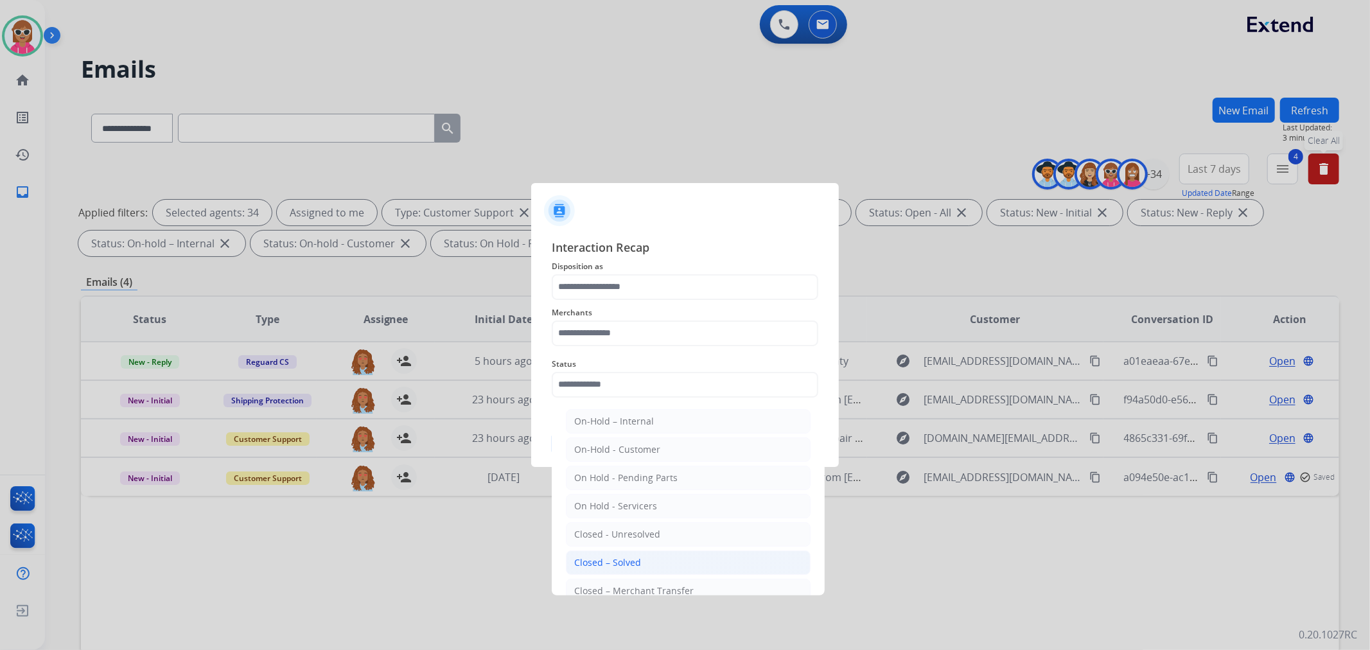
click at [636, 557] on div "Closed – Solved" at bounding box center [607, 562] width 67 height 13
type input "**********"
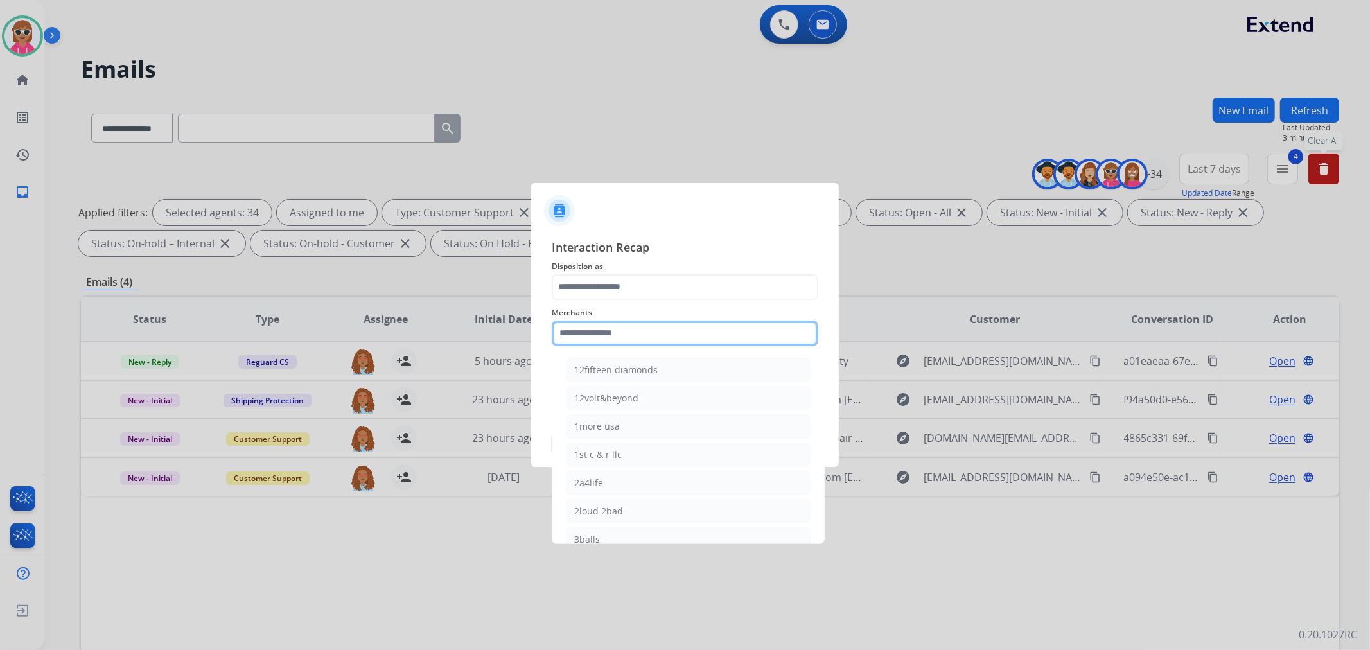
click at [642, 338] on input "text" at bounding box center [685, 333] width 267 height 26
click at [627, 389] on li "Ashley furniture" at bounding box center [688, 398] width 245 height 24
type input "**********"
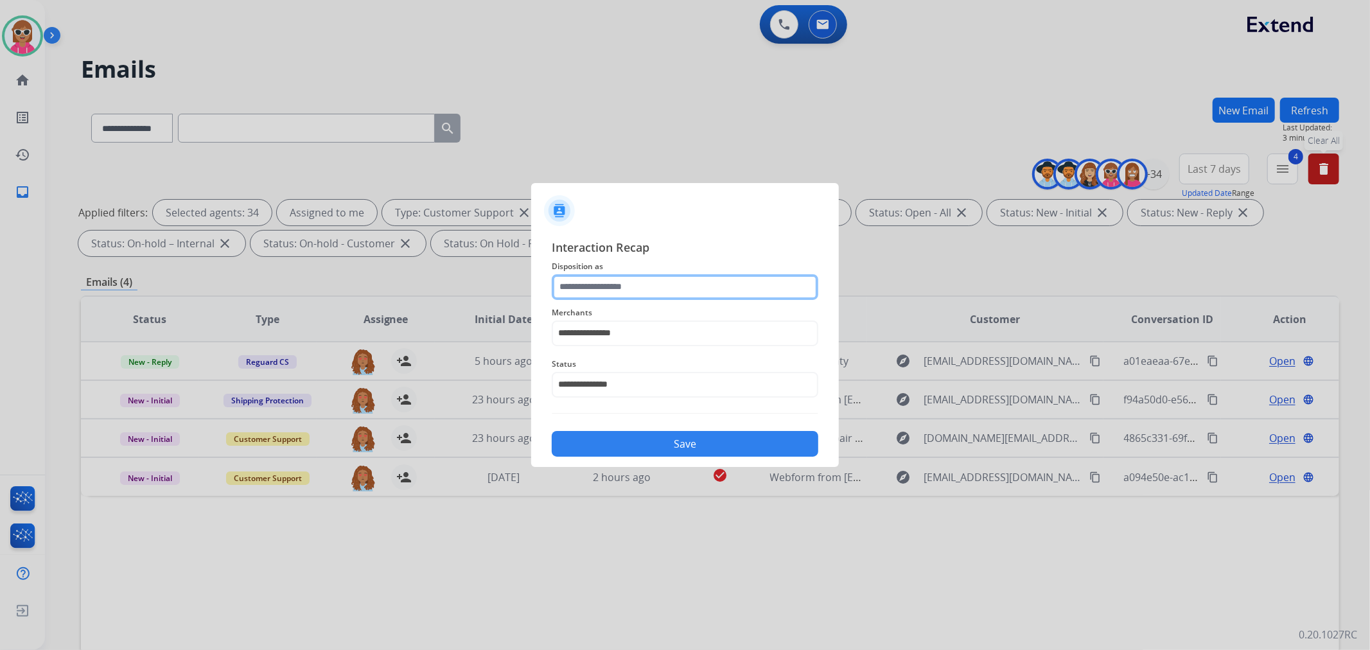
click at [650, 286] on input "text" at bounding box center [685, 287] width 267 height 26
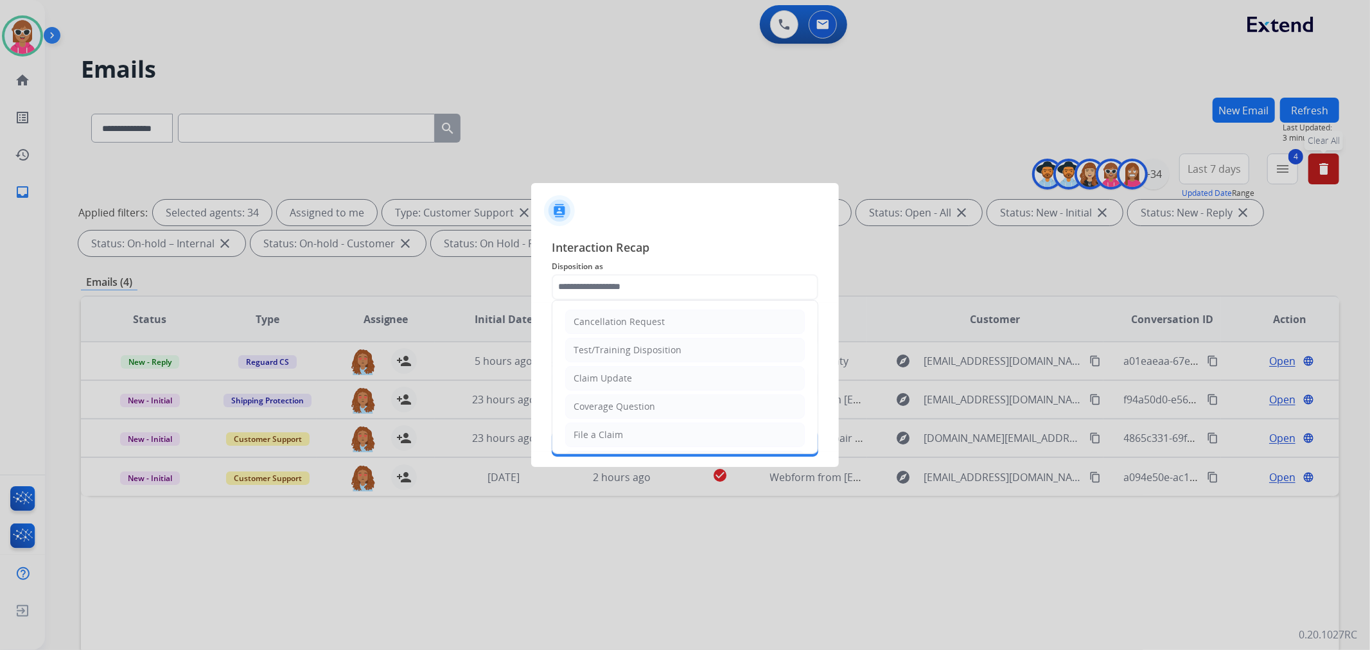
drag, startPoint x: 637, startPoint y: 379, endPoint x: 642, endPoint y: 396, distance: 17.5
click at [638, 377] on li "Claim Update" at bounding box center [685, 378] width 240 height 24
type input "**********"
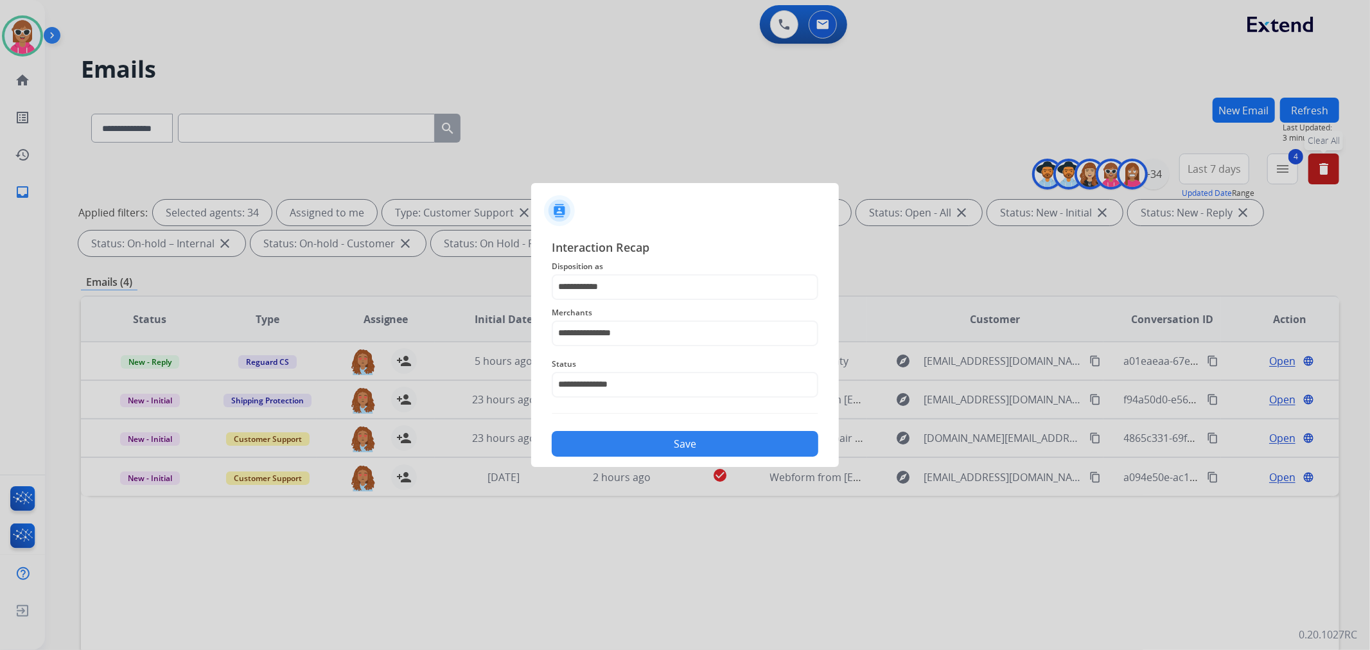
click at [653, 442] on button "Save" at bounding box center [685, 444] width 267 height 26
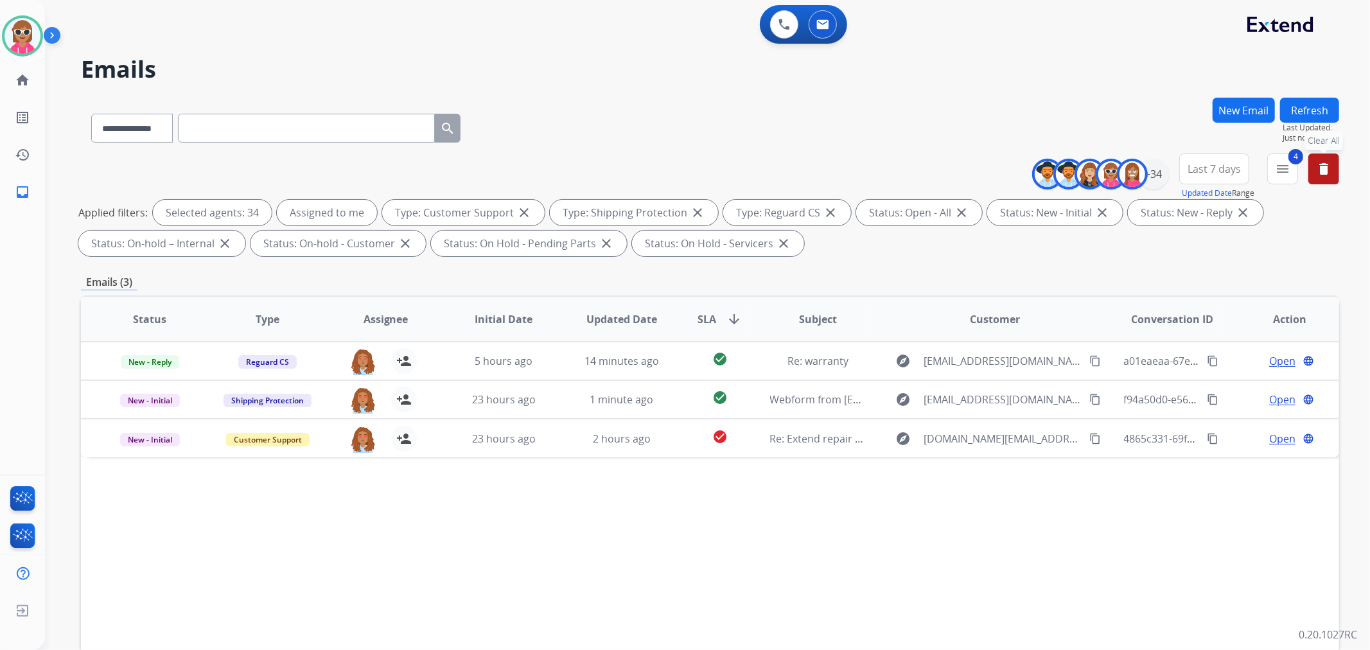
click at [1232, 101] on button "Refresh" at bounding box center [1309, 110] width 59 height 25
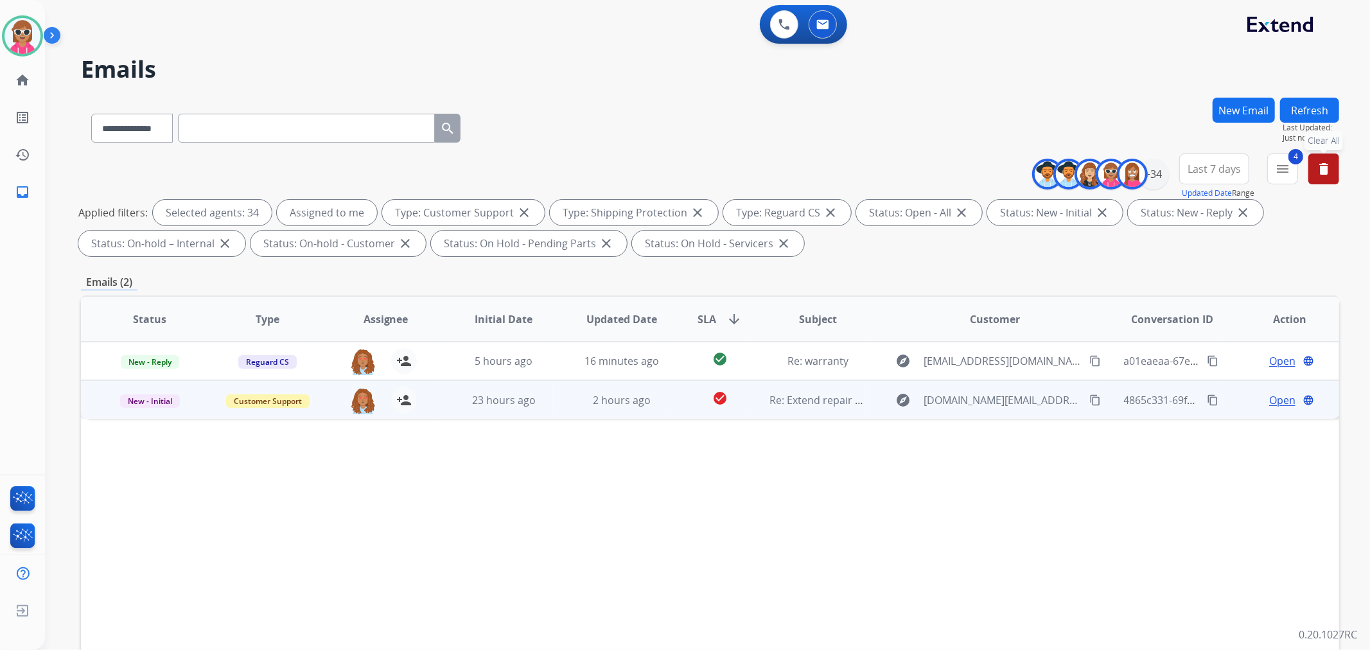
drag, startPoint x: 677, startPoint y: 393, endPoint x: 681, endPoint y: 387, distance: 7.3
click at [679, 389] on td "check_circle" at bounding box center [709, 399] width 78 height 39
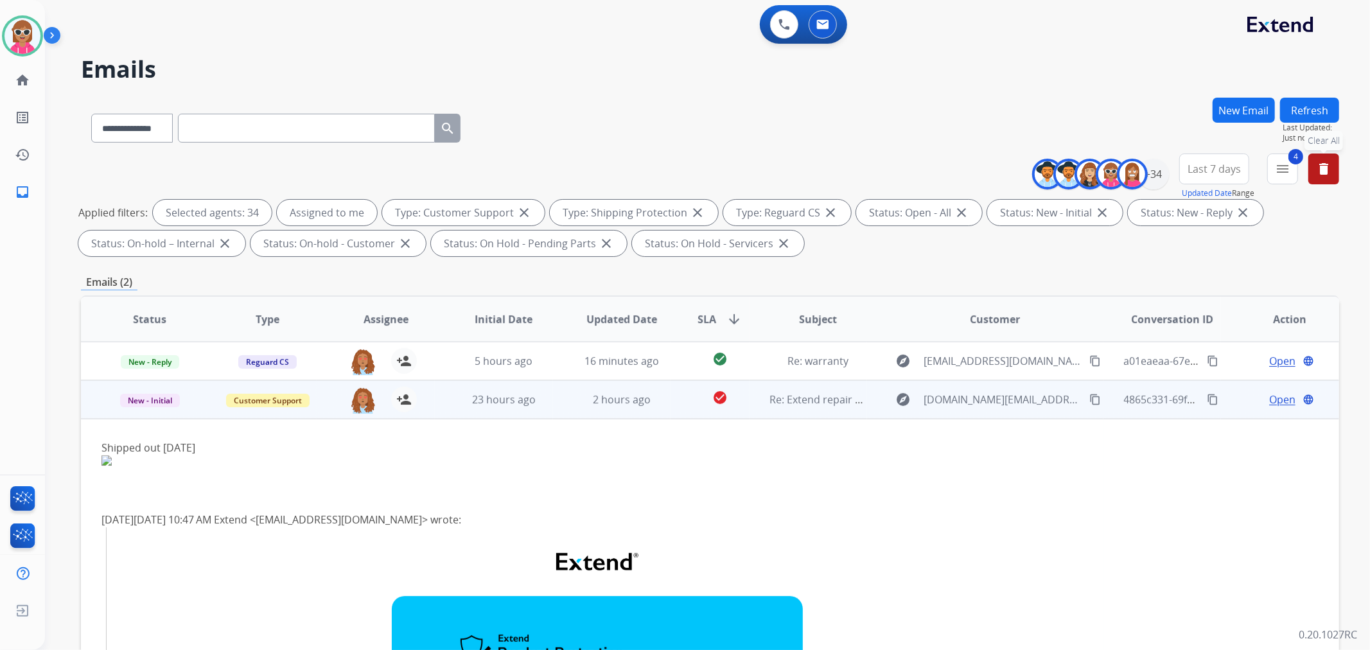
scroll to position [39, 0]
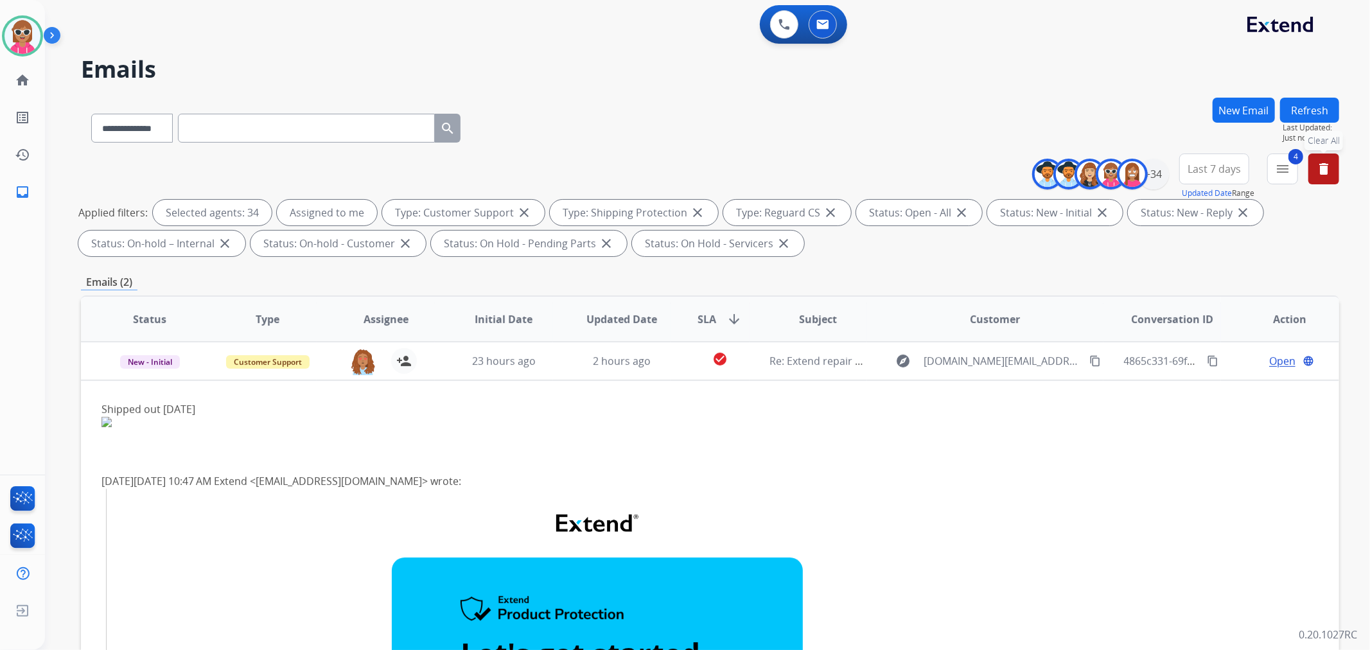
click at [670, 368] on td "check_circle" at bounding box center [709, 361] width 78 height 39
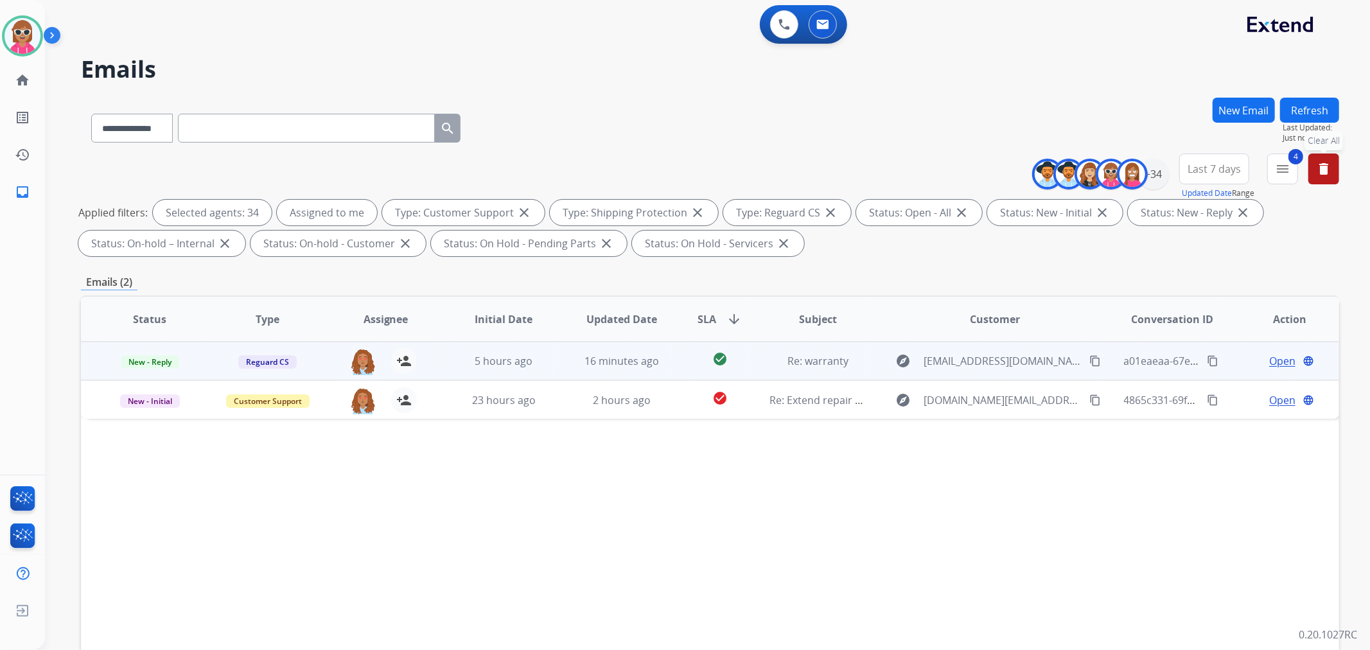
scroll to position [0, 0]
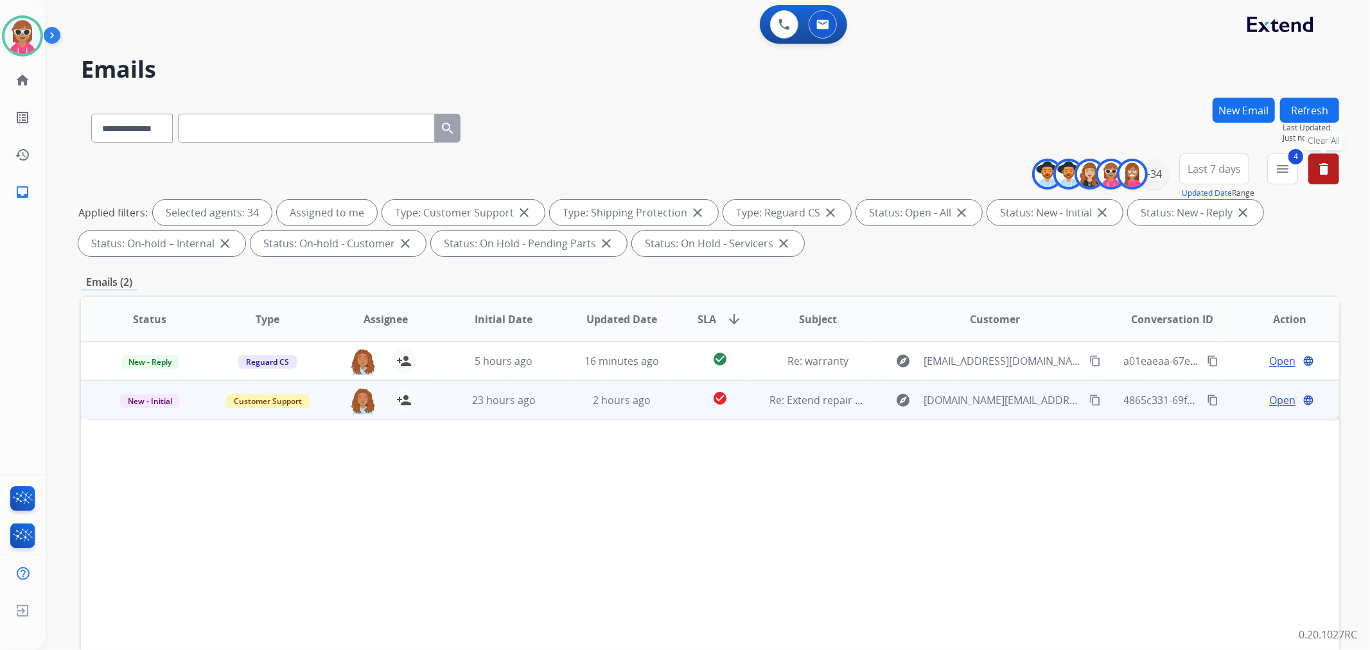
click at [1089, 401] on mat-icon "content_copy" at bounding box center [1095, 400] width 12 height 12
click at [1232, 395] on span "Open" at bounding box center [1282, 399] width 26 height 15
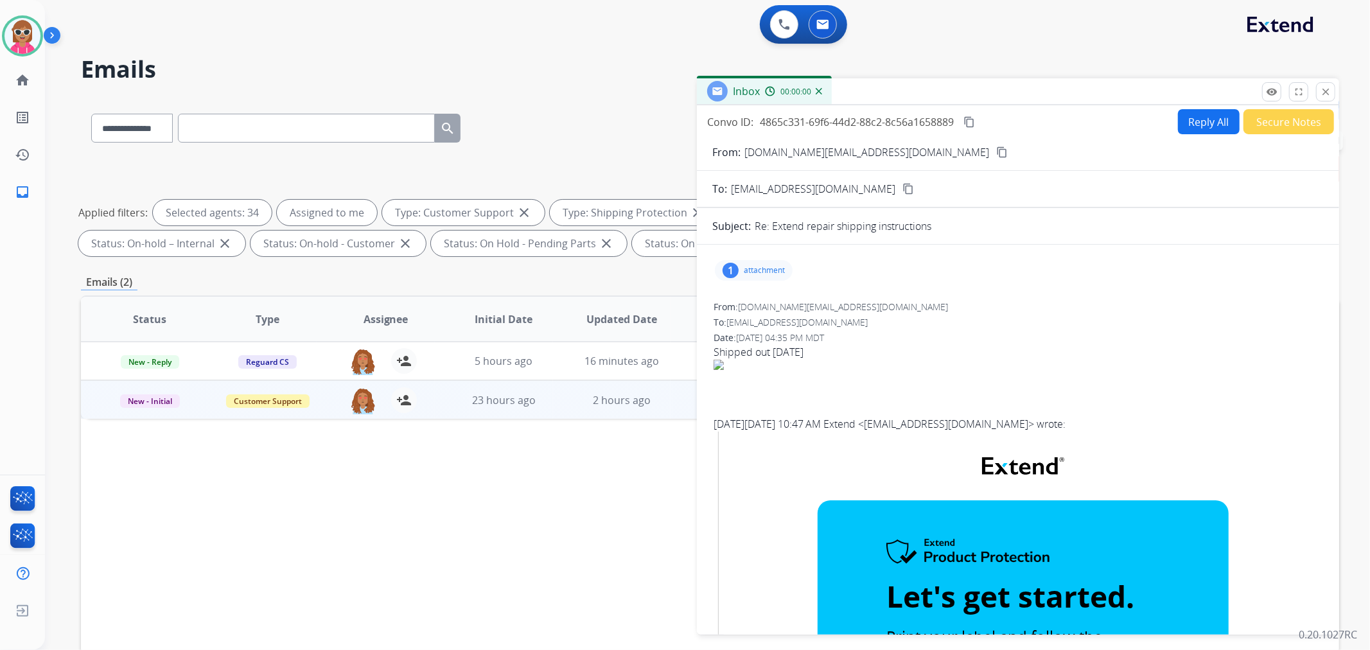
click at [1184, 120] on button "Reply All" at bounding box center [1209, 121] width 62 height 25
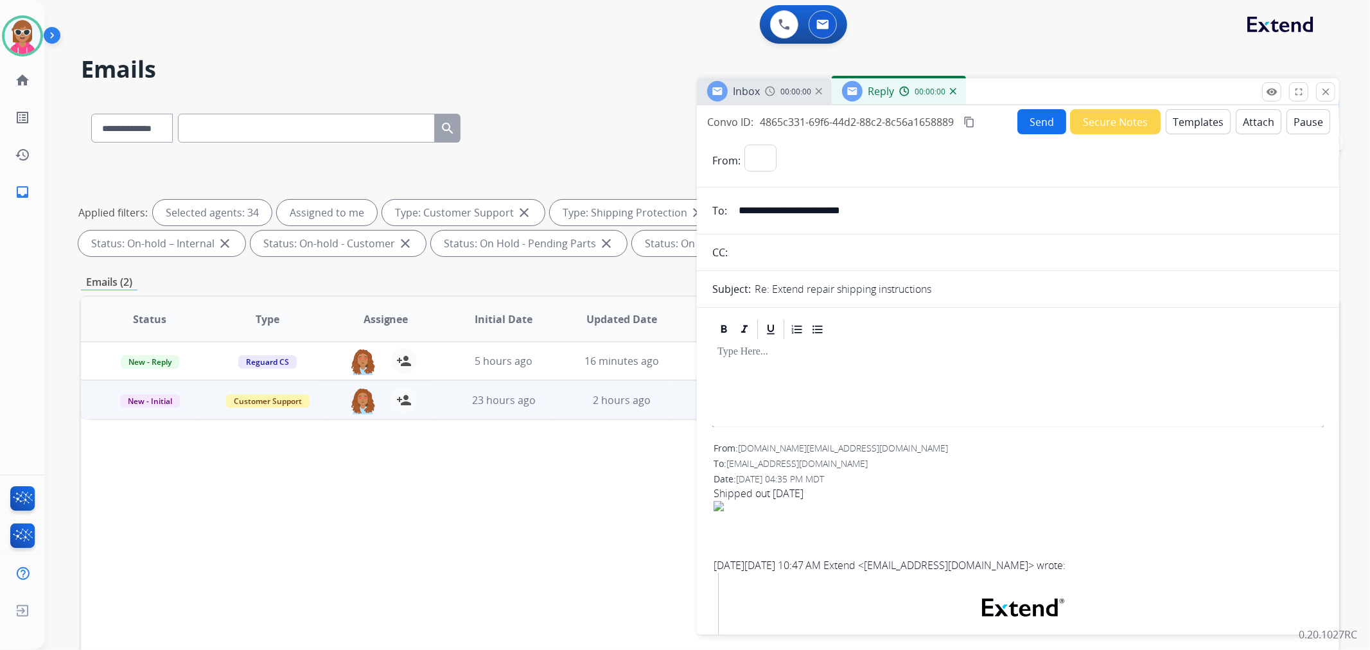
select select "**********"
click at [1197, 117] on button "Templates" at bounding box center [1198, 121] width 65 height 25
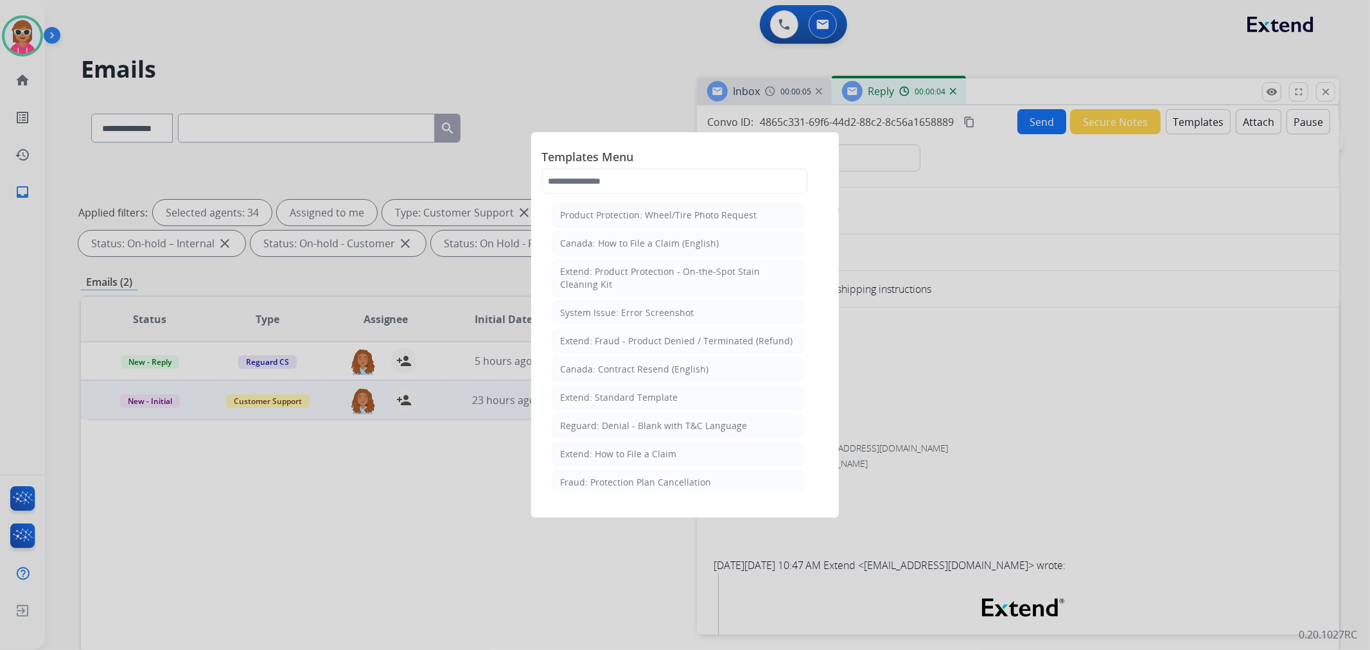
drag, startPoint x: 623, startPoint y: 394, endPoint x: 728, endPoint y: 437, distance: 113.2
click at [626, 393] on div "Extend: Standard Template" at bounding box center [619, 397] width 118 height 13
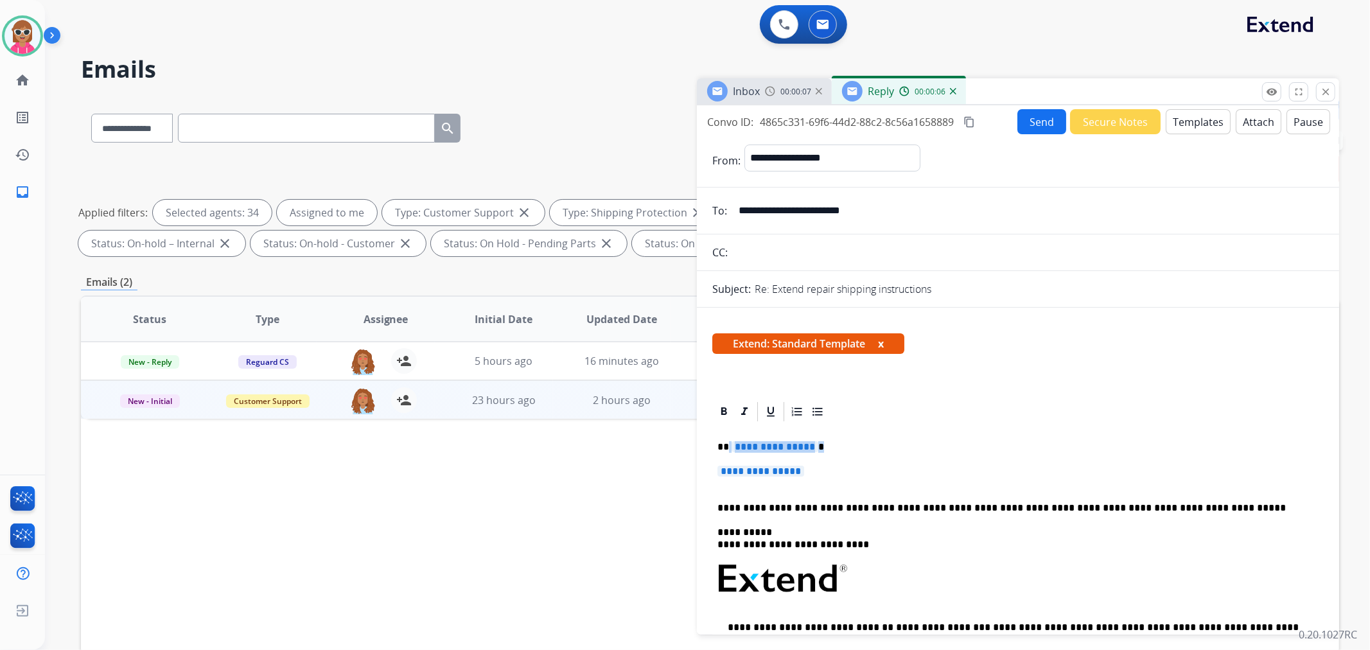
drag, startPoint x: 832, startPoint y: 464, endPoint x: 729, endPoint y: 450, distance: 104.4
click at [728, 446] on div "**********" at bounding box center [1017, 608] width 611 height 371
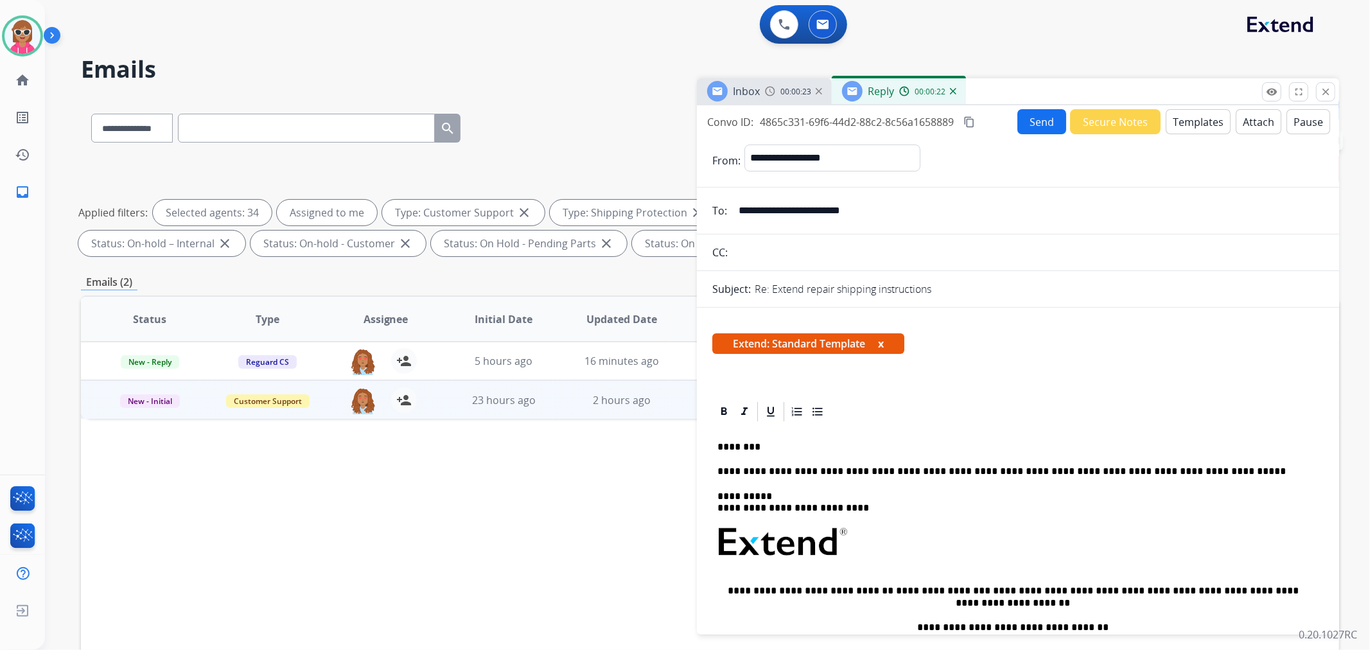
click at [1232, 91] on button "close Close" at bounding box center [1325, 91] width 19 height 19
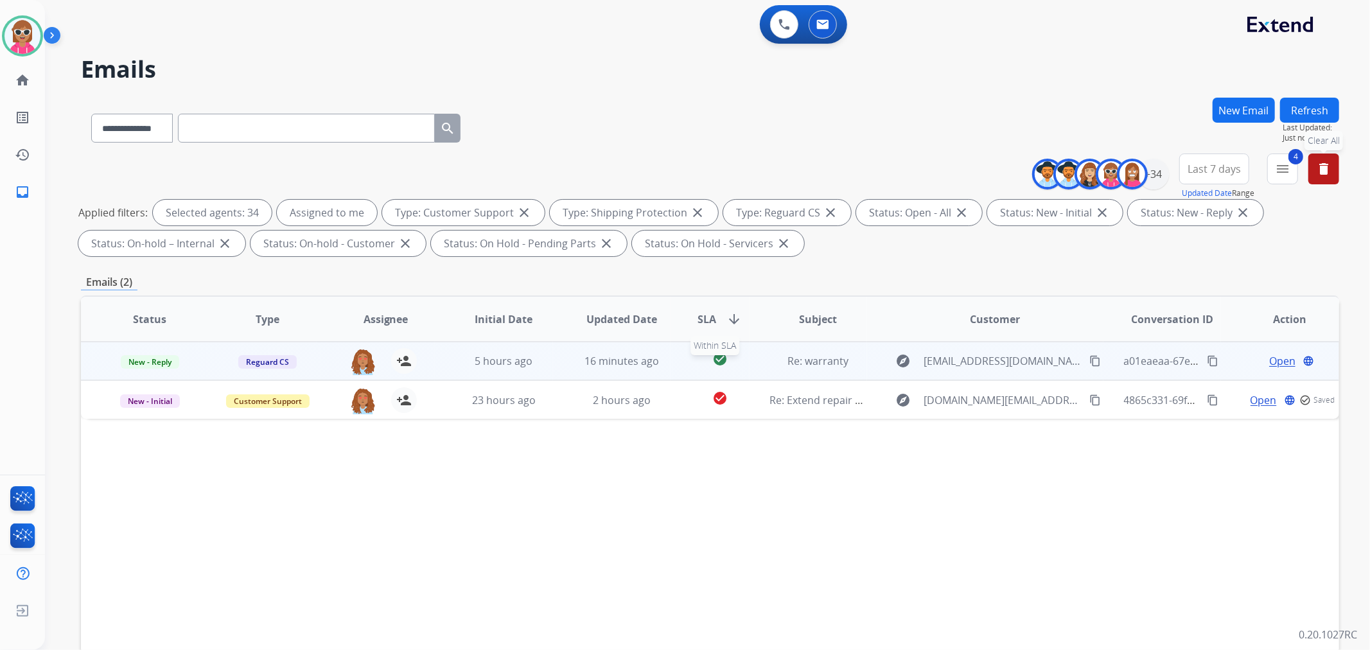
click at [728, 353] on div "check_circle" at bounding box center [719, 360] width 57 height 19
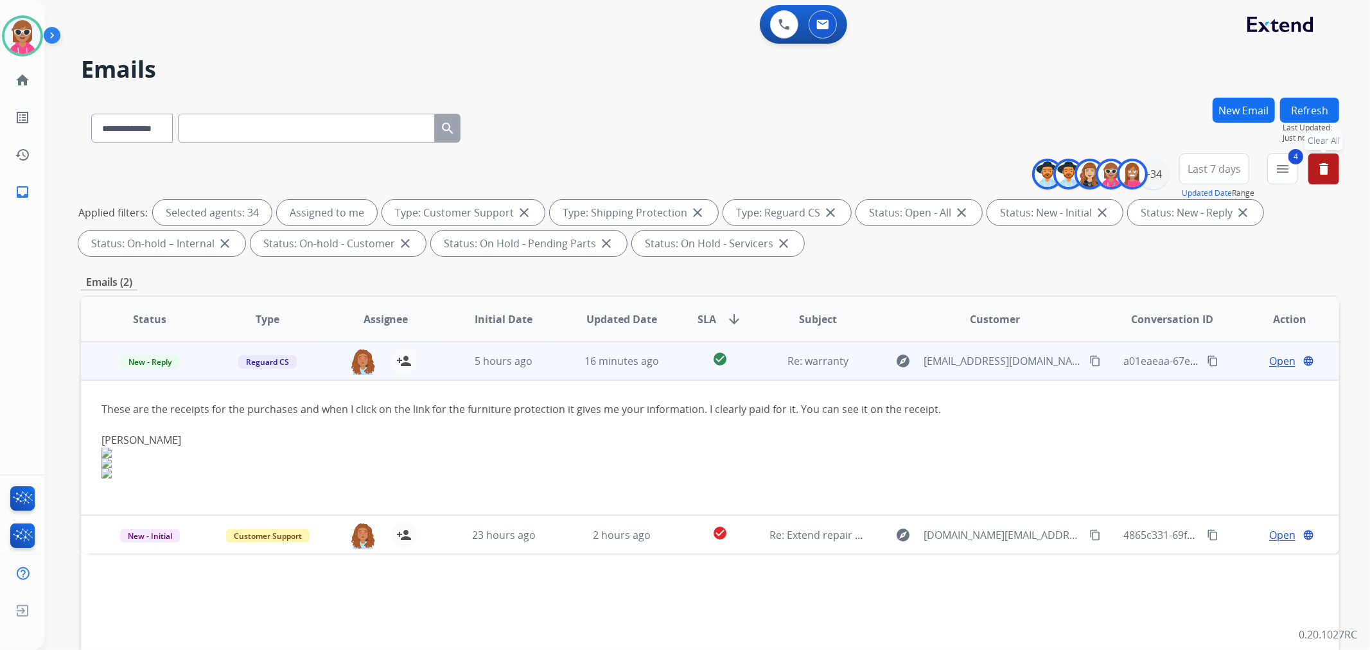
click at [1232, 367] on span "Open" at bounding box center [1282, 360] width 26 height 15
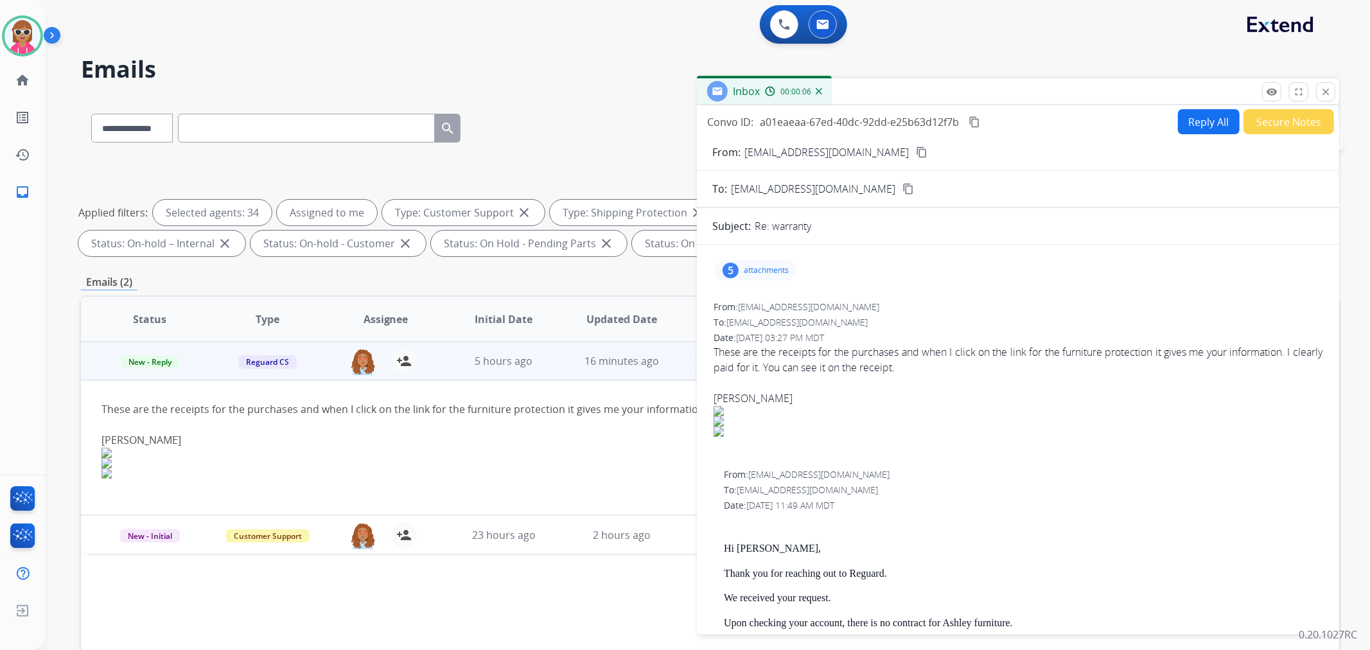
click at [1214, 111] on button "Reply All" at bounding box center [1209, 121] width 62 height 25
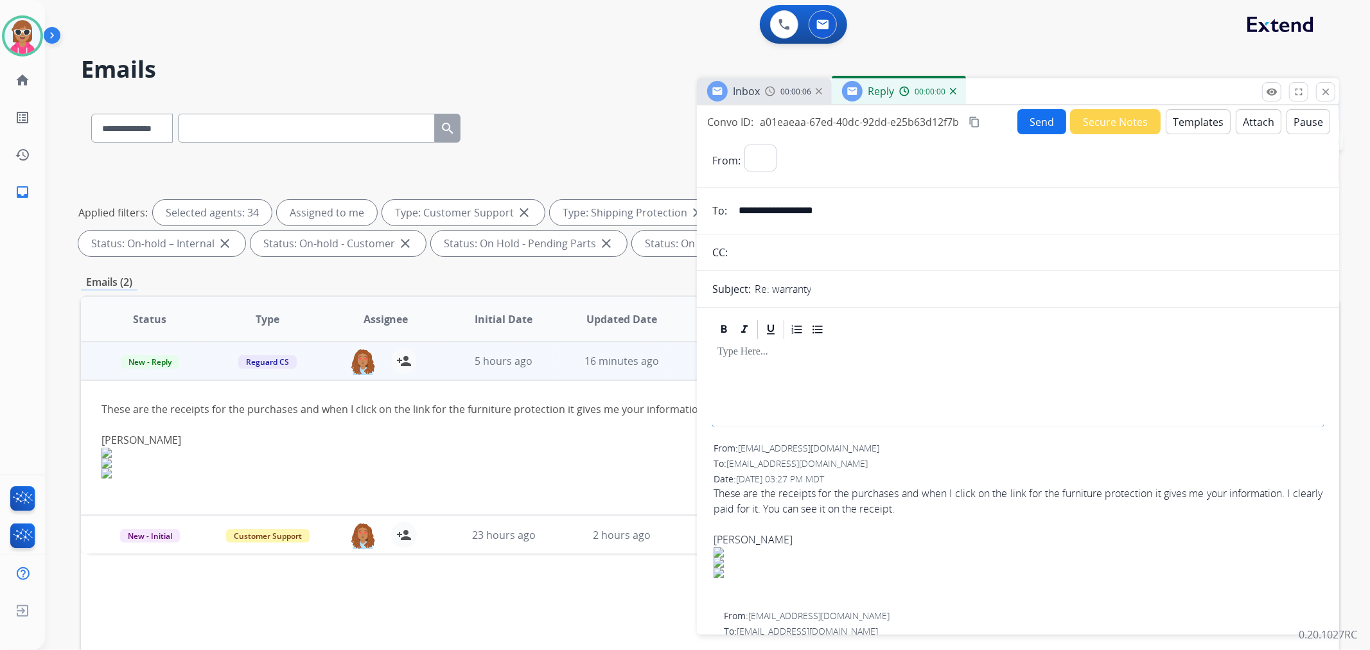
click at [1203, 118] on button "Templates" at bounding box center [1198, 121] width 65 height 25
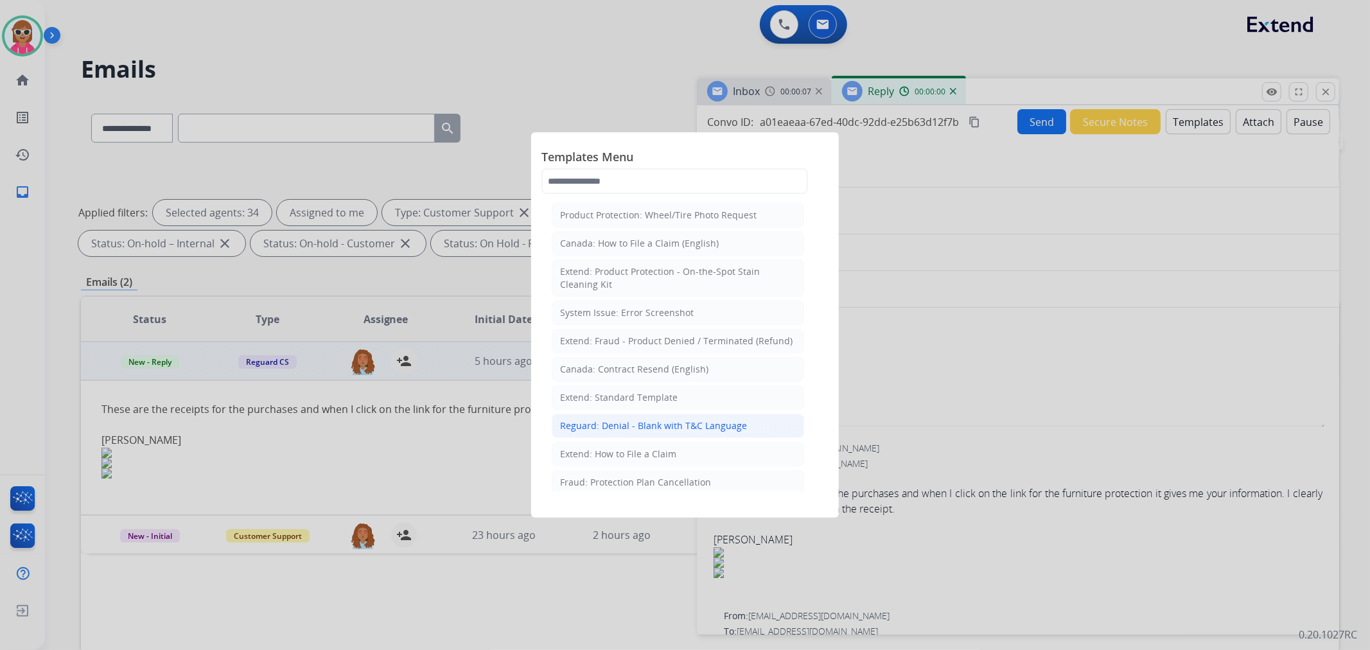
select select "**********"
click at [627, 402] on div "Extend: Standard Template" at bounding box center [619, 397] width 118 height 13
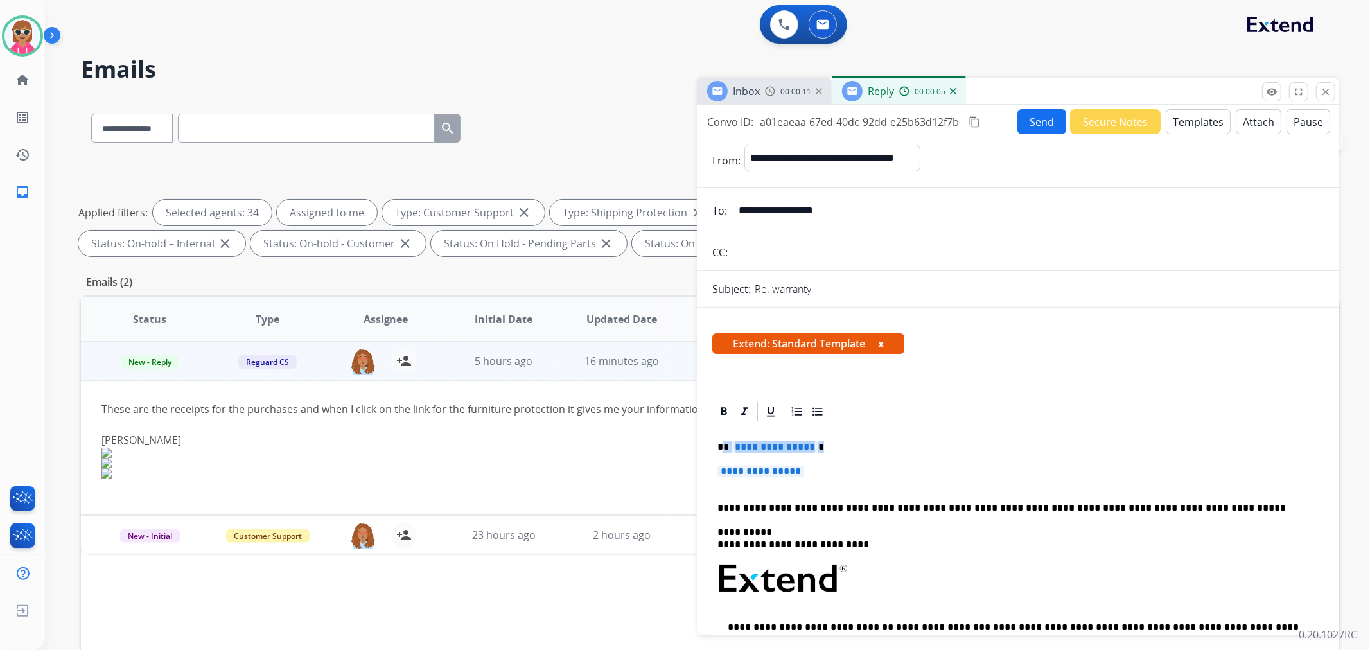
drag, startPoint x: 820, startPoint y: 470, endPoint x: 724, endPoint y: 443, distance: 100.0
click at [724, 443] on div "**********" at bounding box center [1017, 608] width 611 height 371
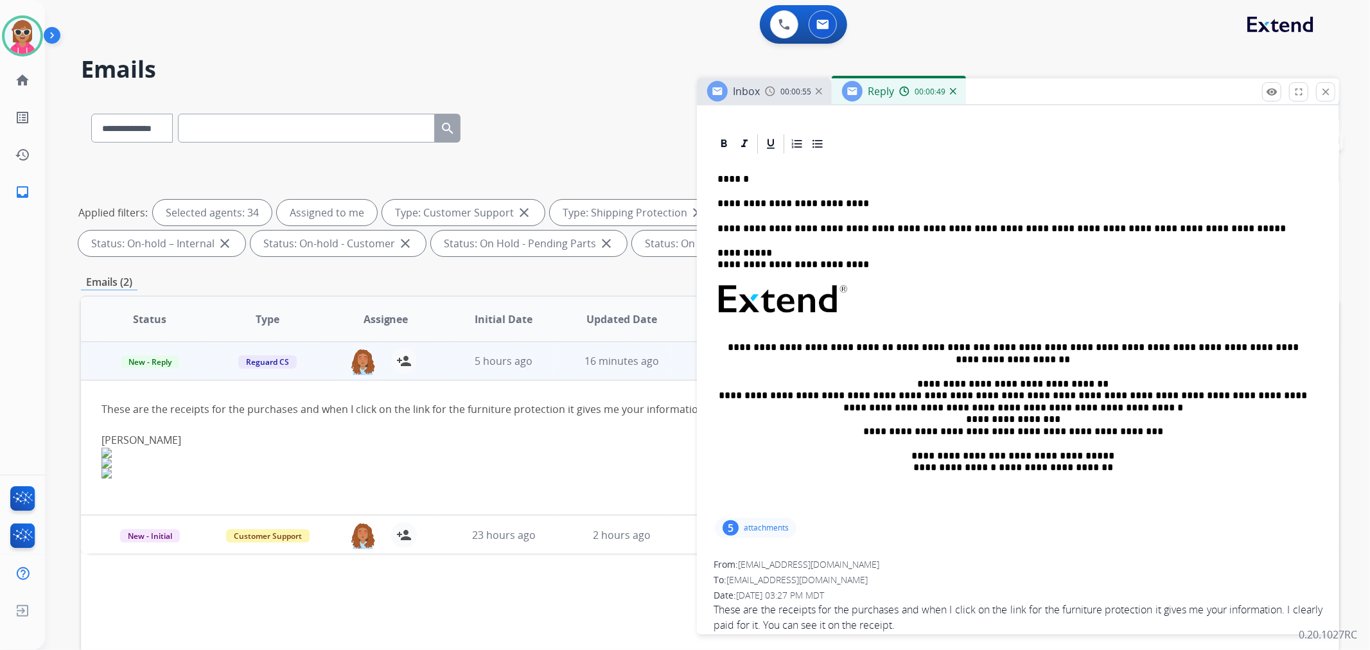
scroll to position [356, 0]
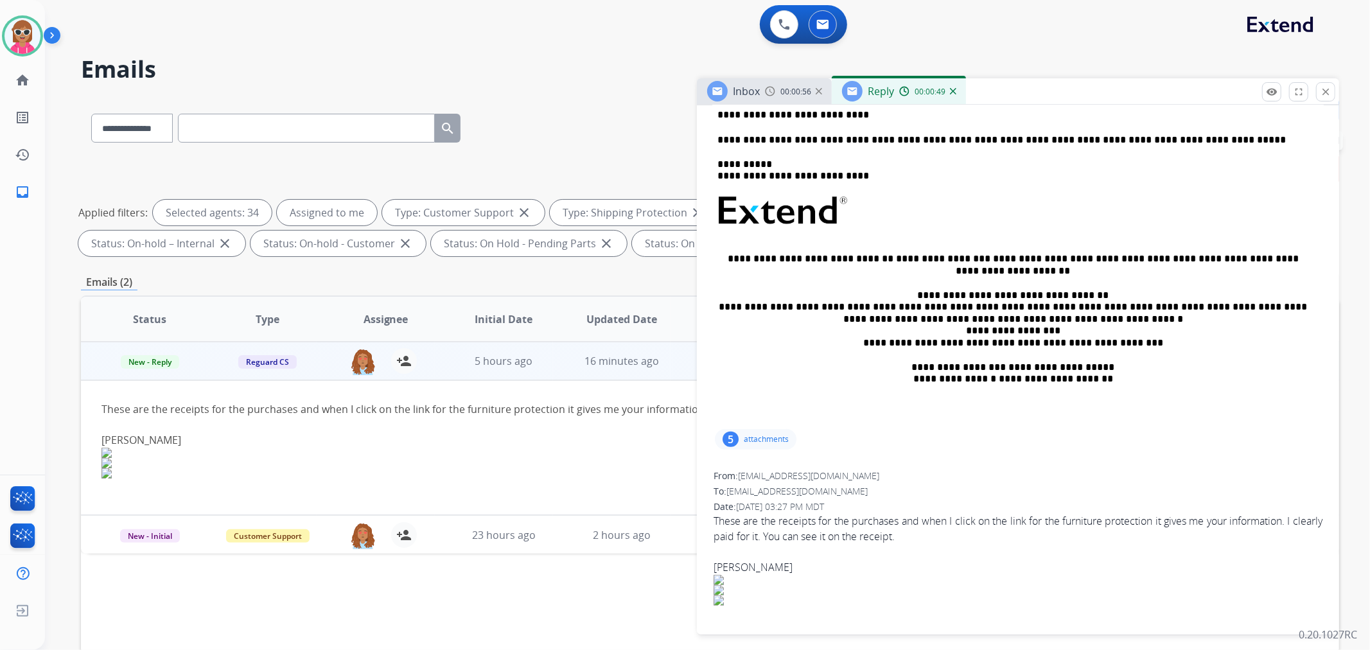
click at [740, 448] on div "5 attachments" at bounding box center [756, 439] width 82 height 21
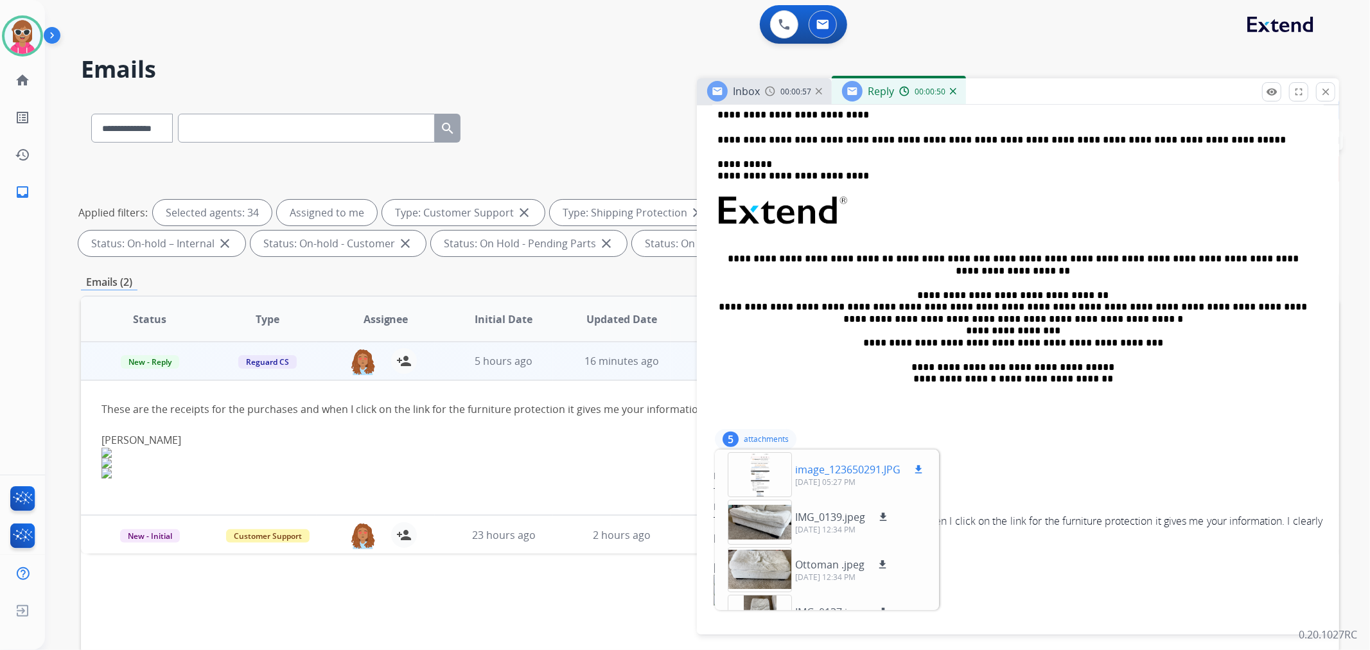
click at [769, 467] on div at bounding box center [760, 474] width 64 height 45
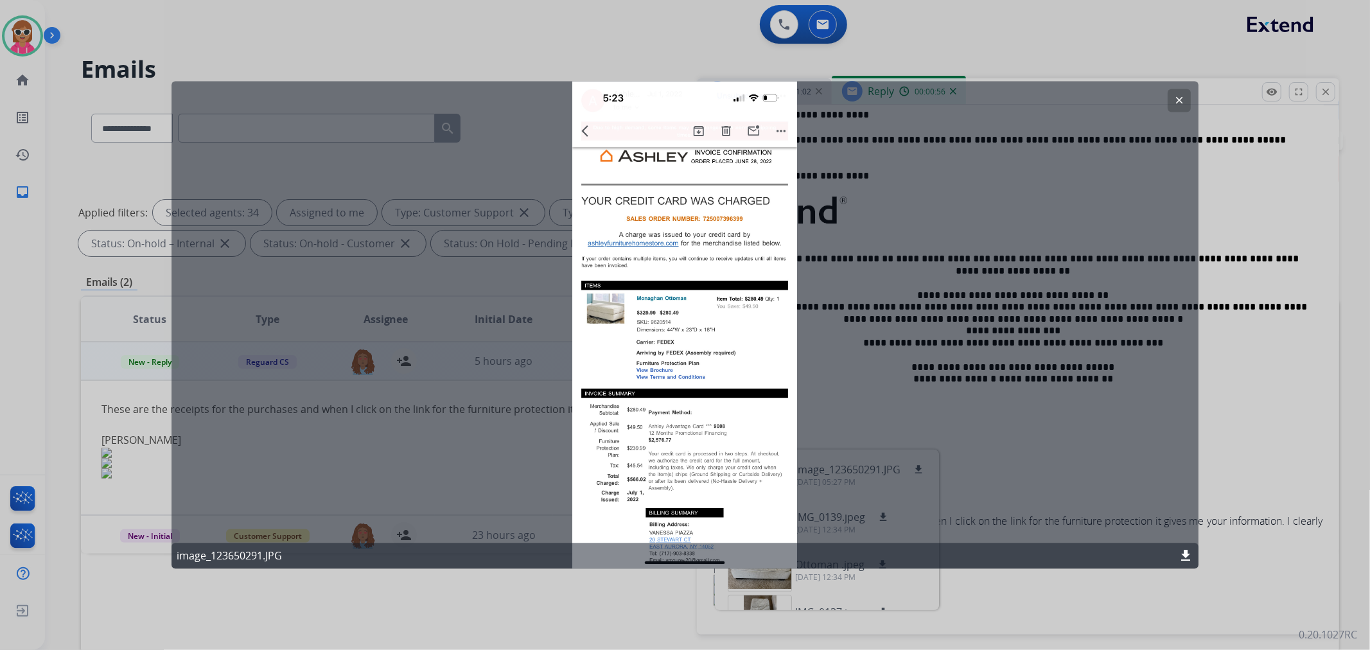
drag, startPoint x: 1183, startPoint y: 96, endPoint x: 1100, endPoint y: 243, distance: 168.2
click at [1183, 98] on mat-icon "clear" at bounding box center [1179, 101] width 12 height 12
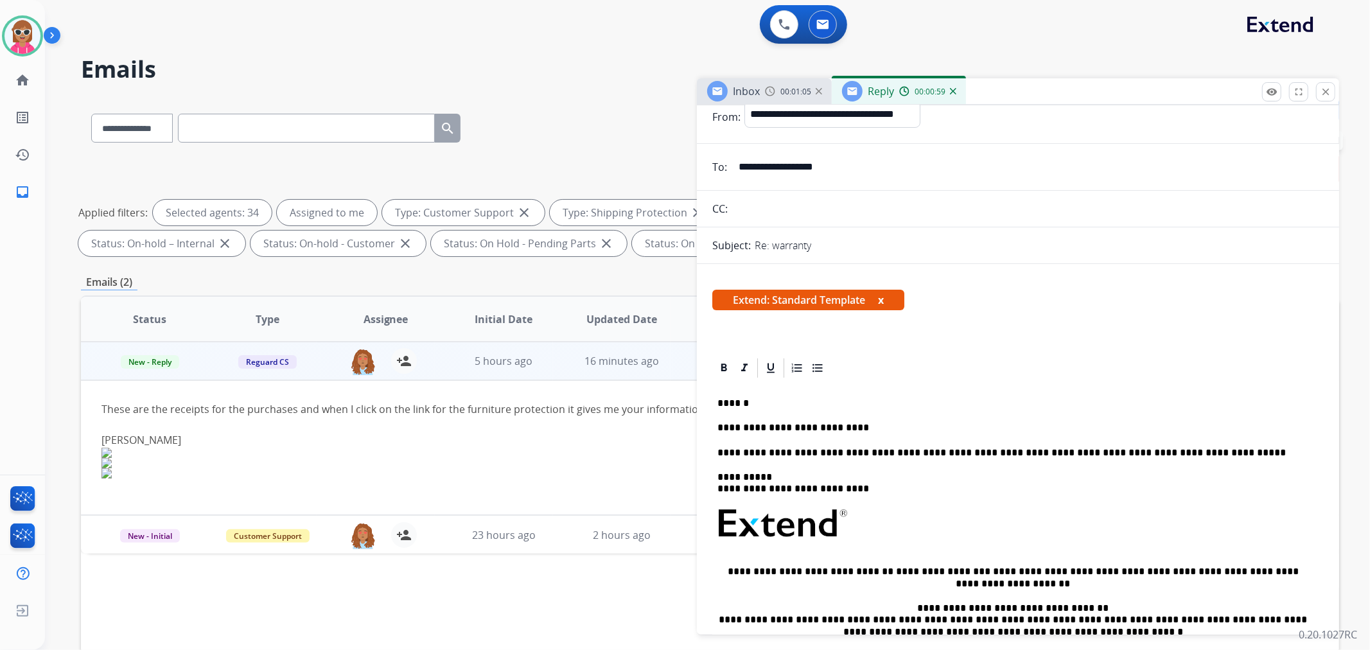
scroll to position [0, 0]
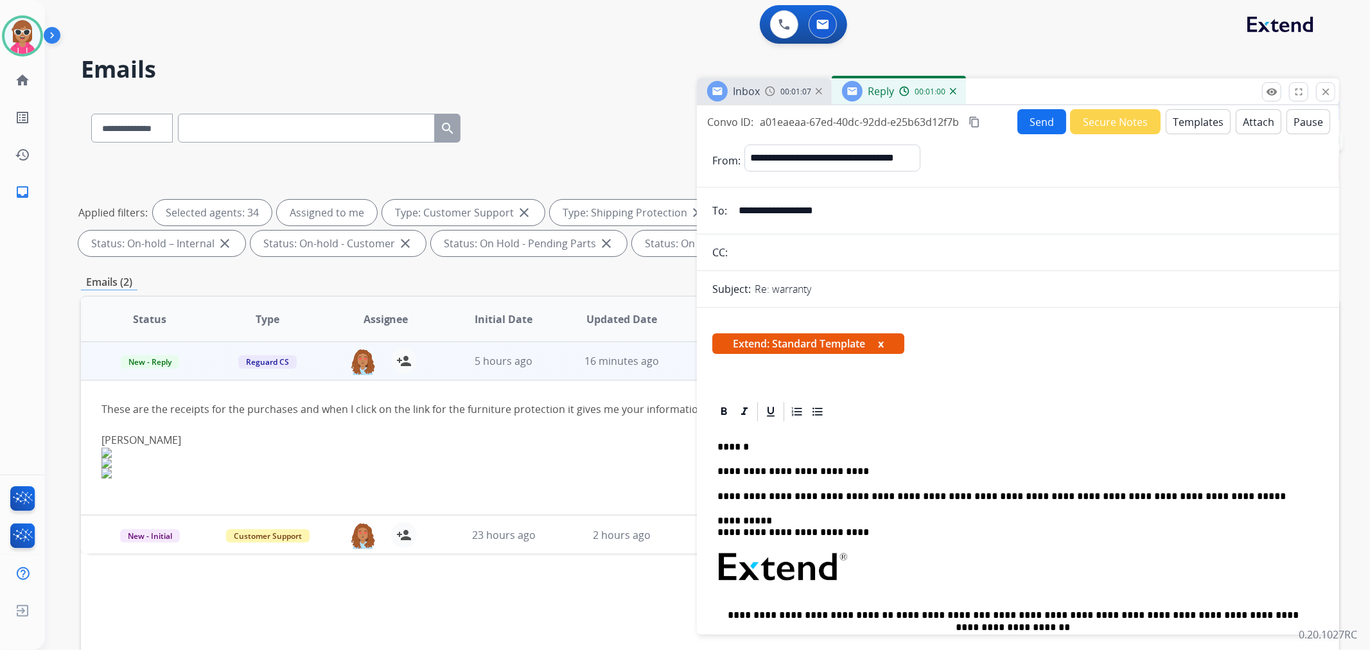
click at [968, 118] on button "content_copy" at bounding box center [973, 121] width 15 height 15
drag, startPoint x: 854, startPoint y: 212, endPoint x: 711, endPoint y: 210, distance: 143.2
click at [711, 210] on div "**********" at bounding box center [1018, 211] width 642 height 26
click at [1203, 114] on button "Templates" at bounding box center [1198, 121] width 65 height 25
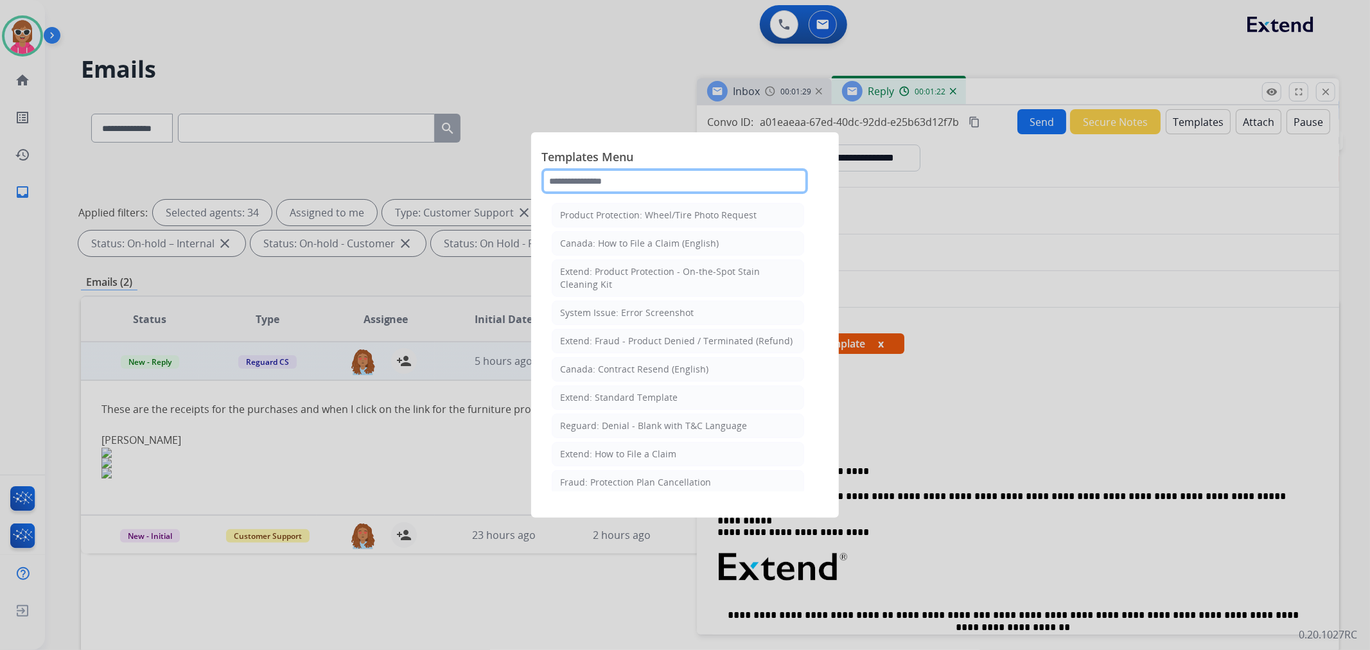
drag, startPoint x: 674, startPoint y: 170, endPoint x: 645, endPoint y: 188, distance: 33.7
click at [672, 172] on input "text" at bounding box center [674, 181] width 267 height 26
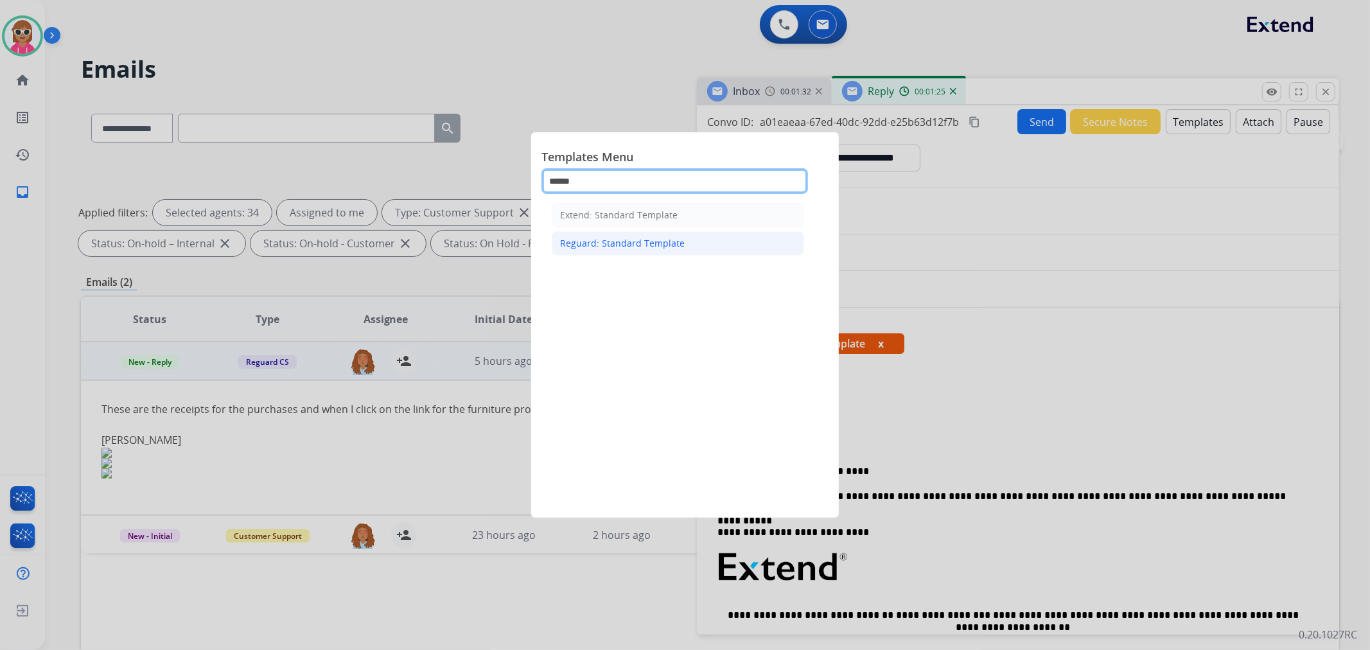
type input "******"
click at [627, 247] on div "Reguard: Standard Template" at bounding box center [622, 243] width 125 height 13
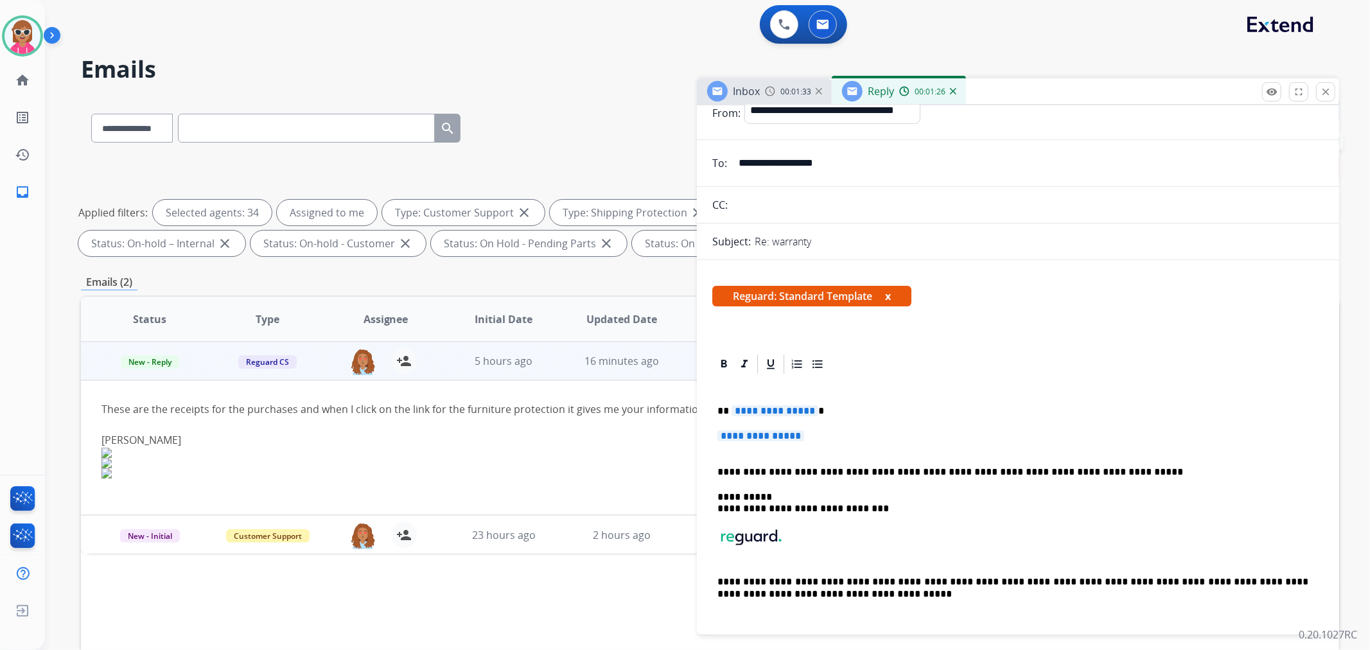
scroll to position [71, 0]
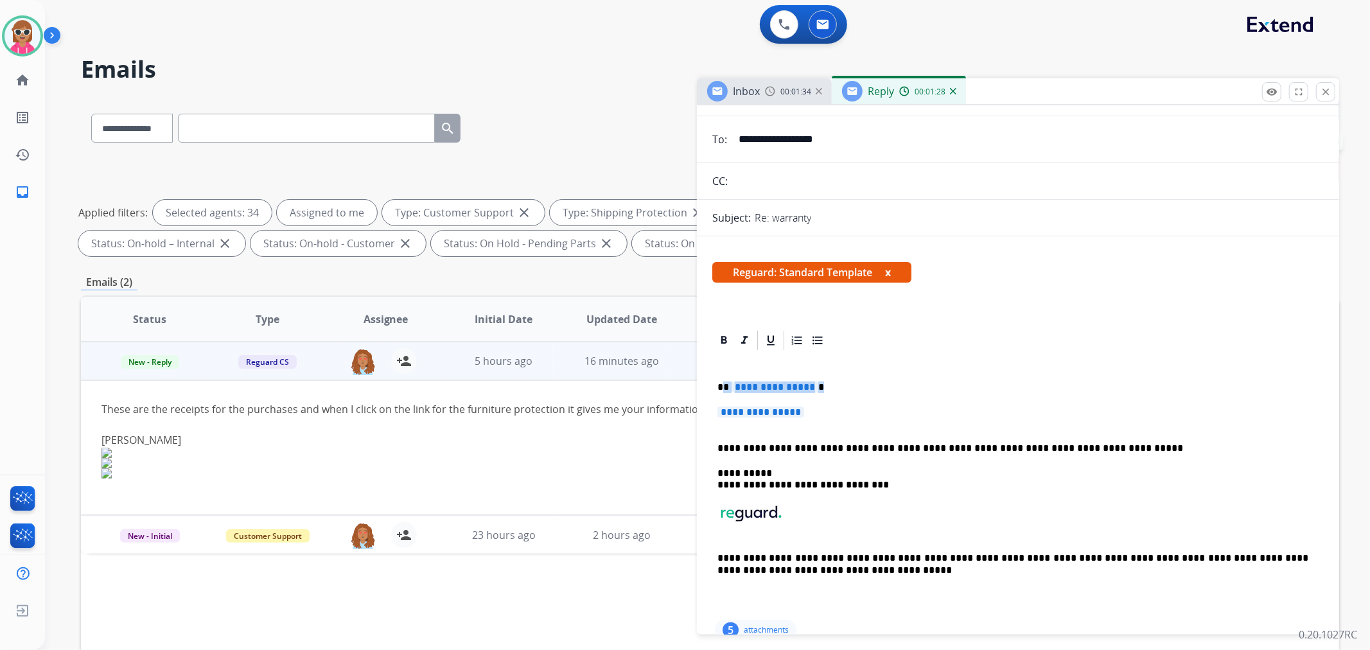
drag, startPoint x: 823, startPoint y: 412, endPoint x: 722, endPoint y: 380, distance: 105.8
click at [722, 380] on div "**********" at bounding box center [1017, 484] width 611 height 265
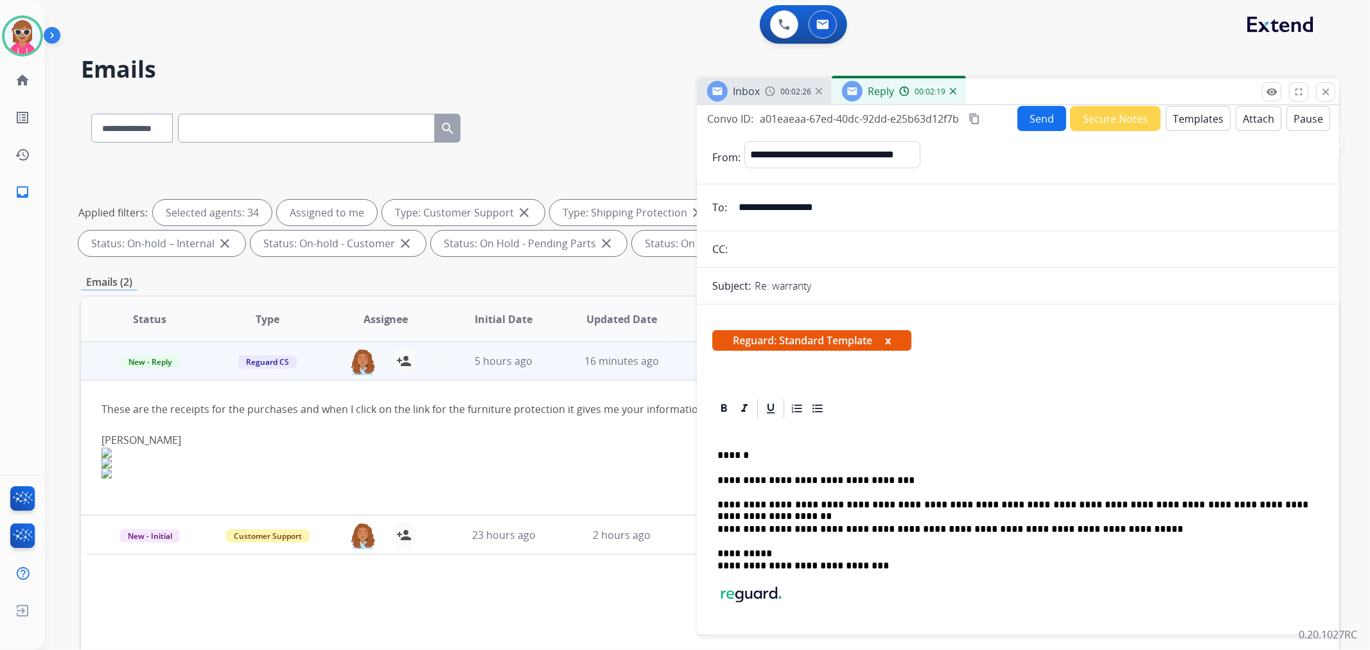
scroll to position [0, 0]
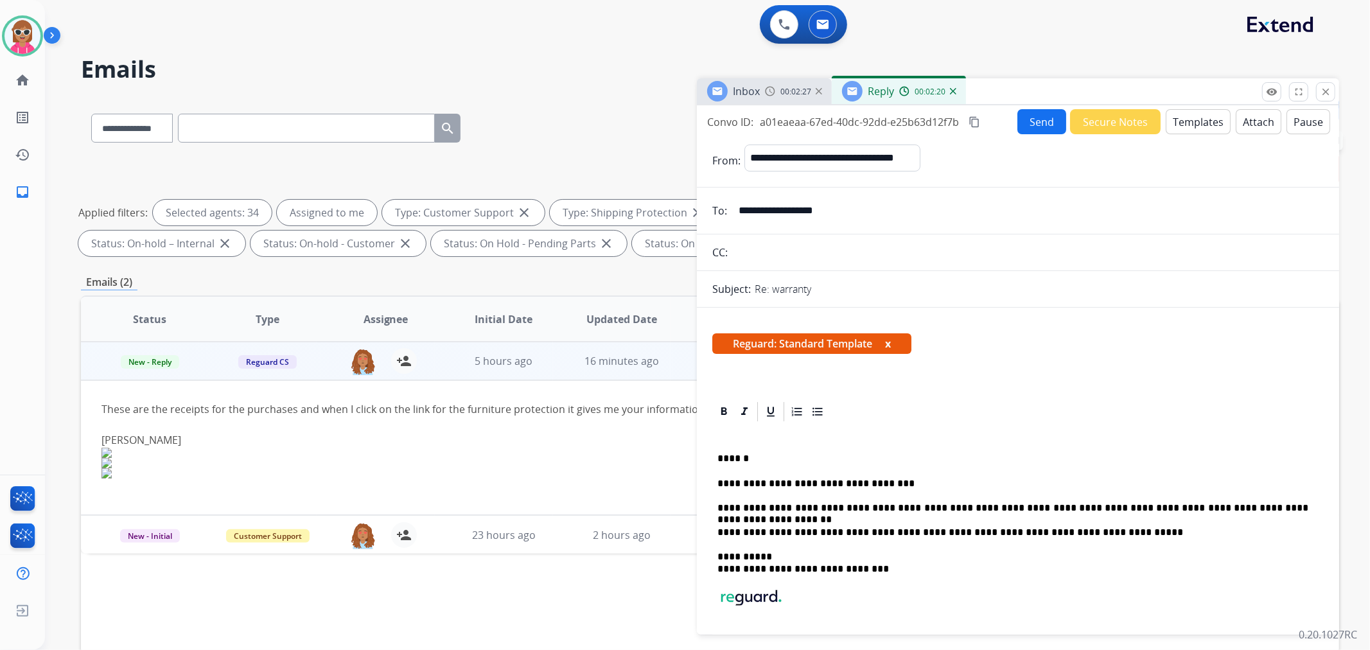
click at [1024, 121] on button "Send" at bounding box center [1041, 121] width 49 height 25
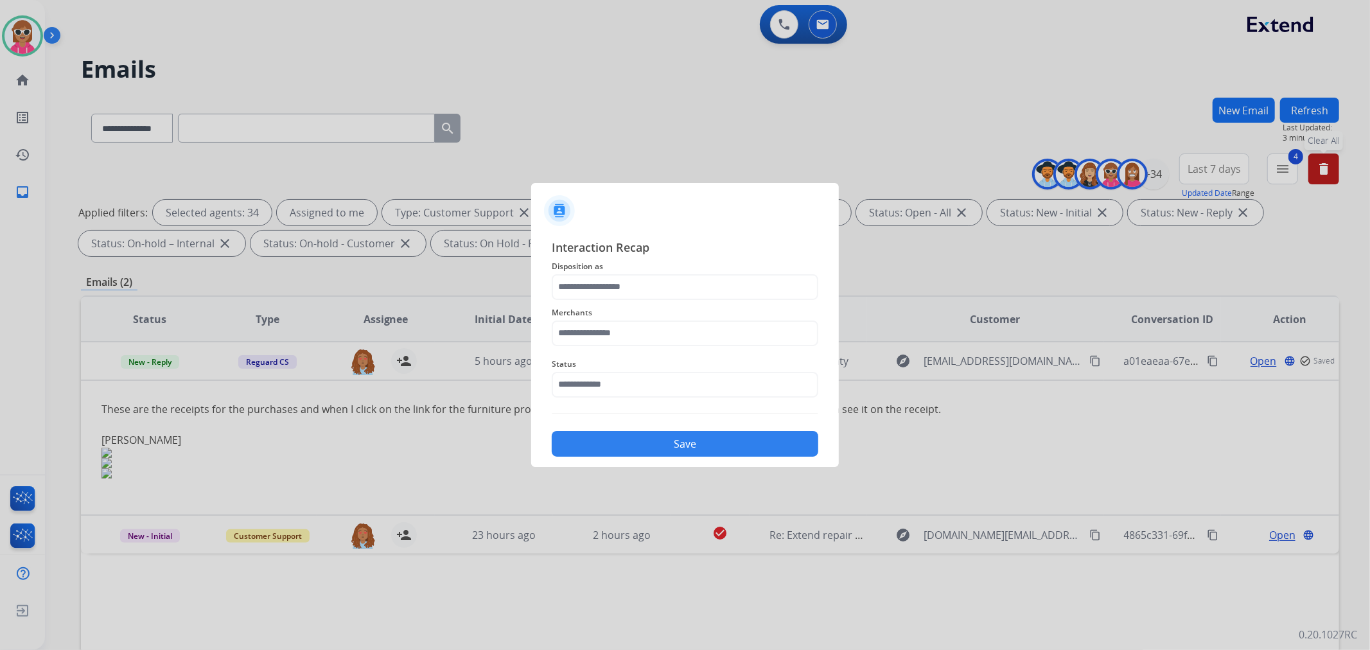
click at [640, 369] on span "Status" at bounding box center [685, 363] width 267 height 15
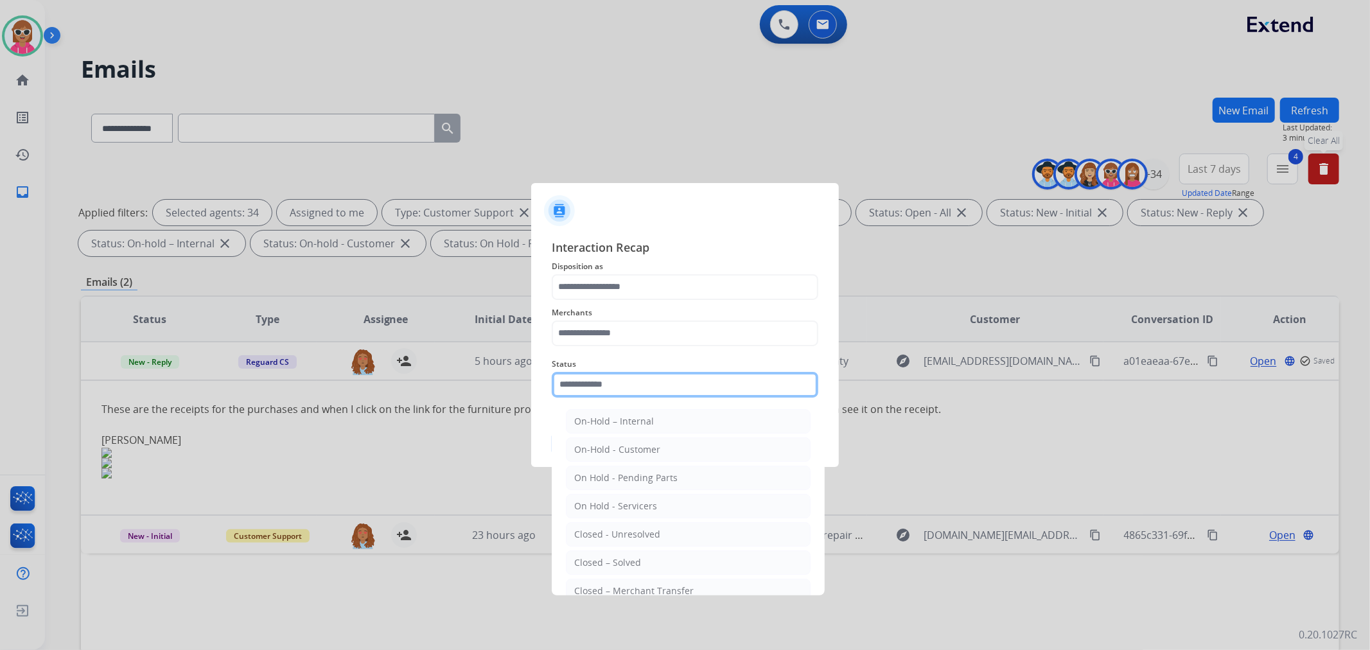
click at [642, 380] on input "text" at bounding box center [685, 385] width 267 height 26
click at [646, 560] on li "Closed – Solved" at bounding box center [688, 562] width 245 height 24
type input "**********"
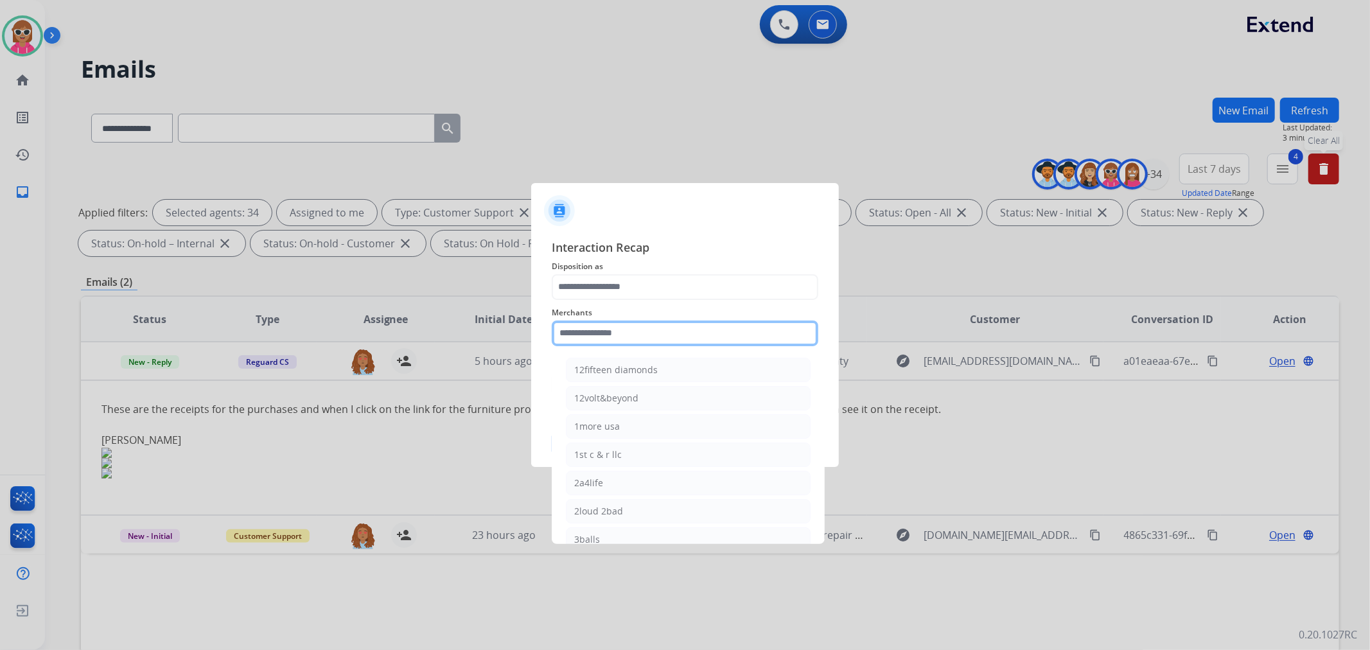
click at [640, 329] on input "text" at bounding box center [685, 333] width 267 height 26
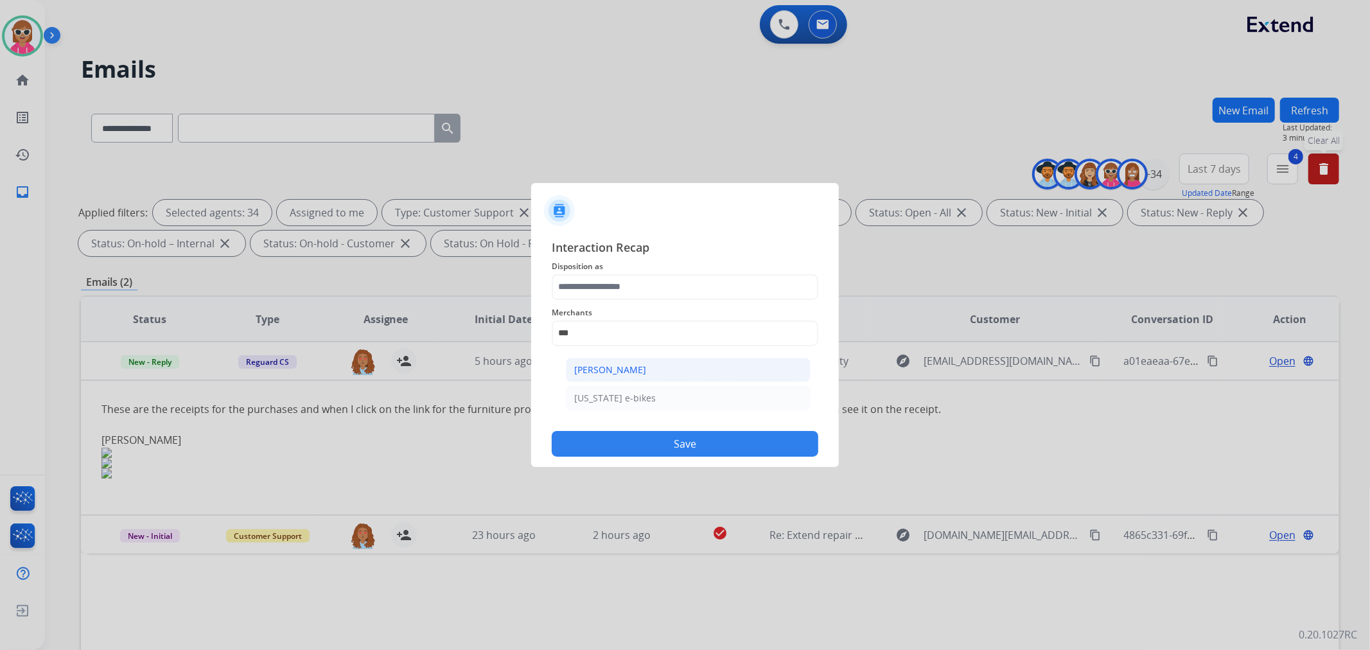
click at [624, 379] on li "Ashley - Reguard" at bounding box center [688, 370] width 245 height 24
type input "**********"
drag, startPoint x: 655, startPoint y: 301, endPoint x: 655, endPoint y: 293, distance: 7.7
click at [655, 299] on div "**********" at bounding box center [685, 347] width 267 height 219
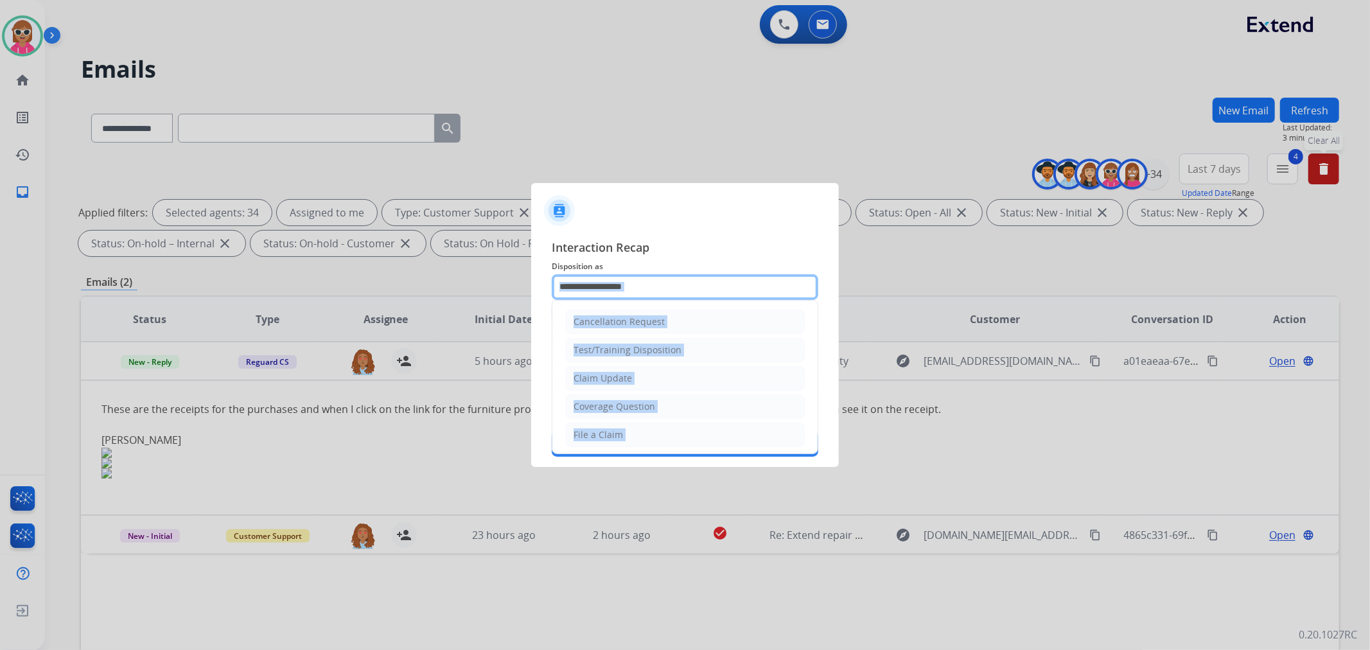
click at [655, 293] on input "text" at bounding box center [685, 287] width 267 height 26
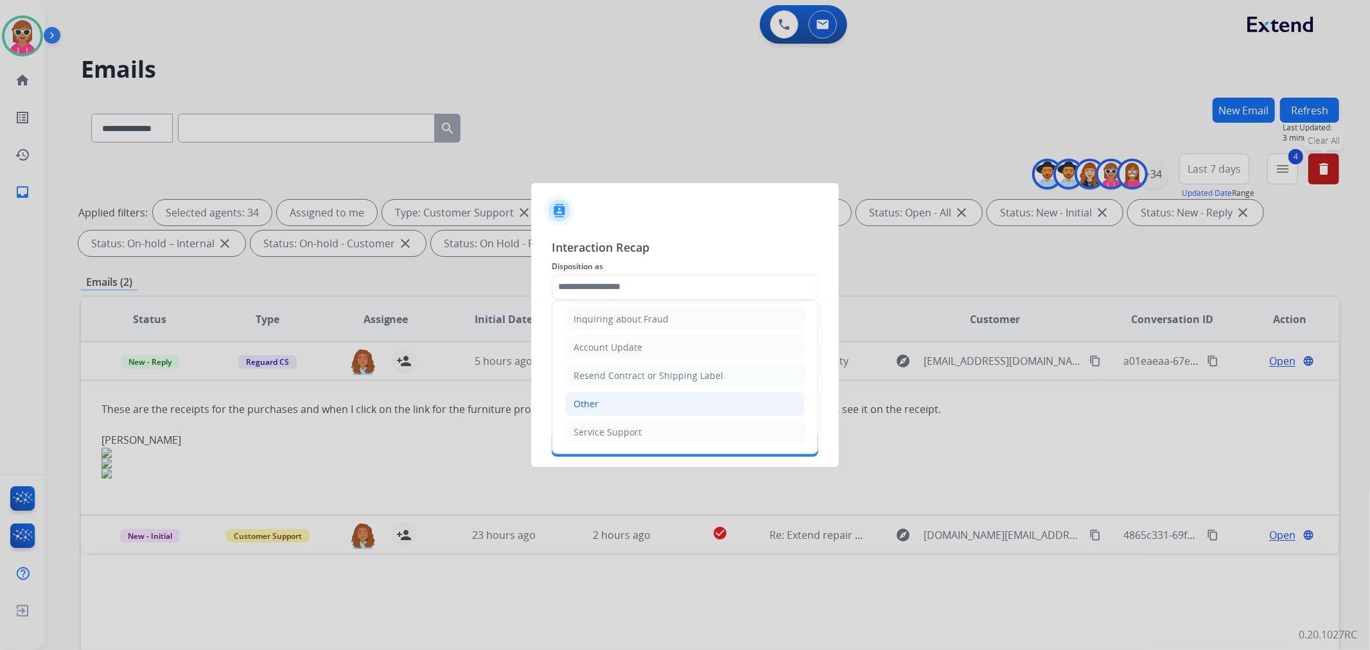
click at [622, 403] on li "Other" at bounding box center [685, 404] width 240 height 24
type input "*****"
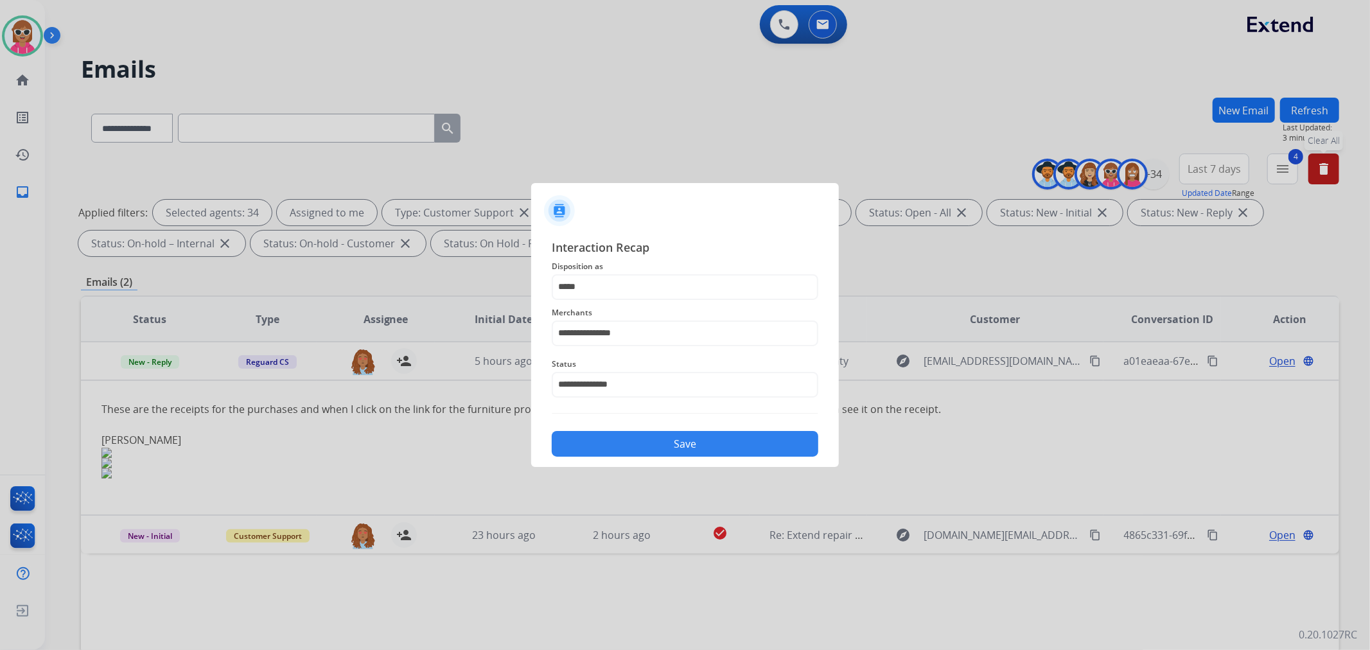
click at [632, 433] on button "Save" at bounding box center [685, 444] width 267 height 26
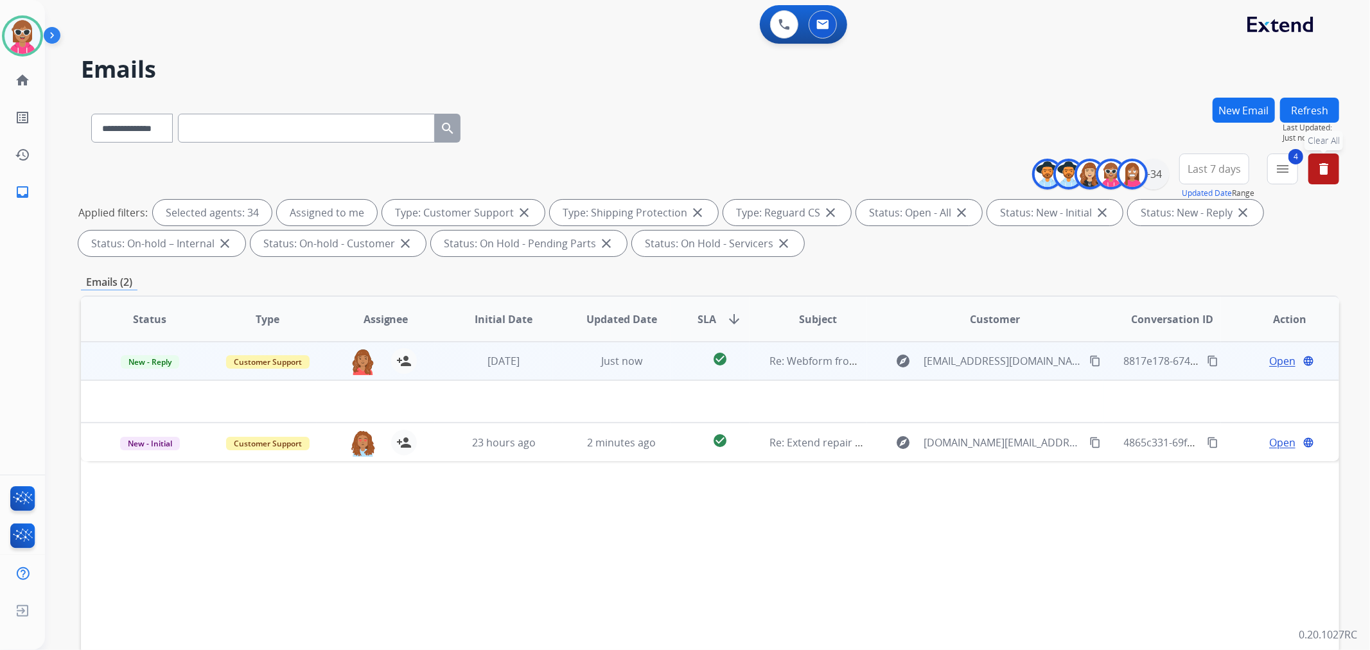
click at [631, 369] on td "Just now" at bounding box center [612, 361] width 118 height 39
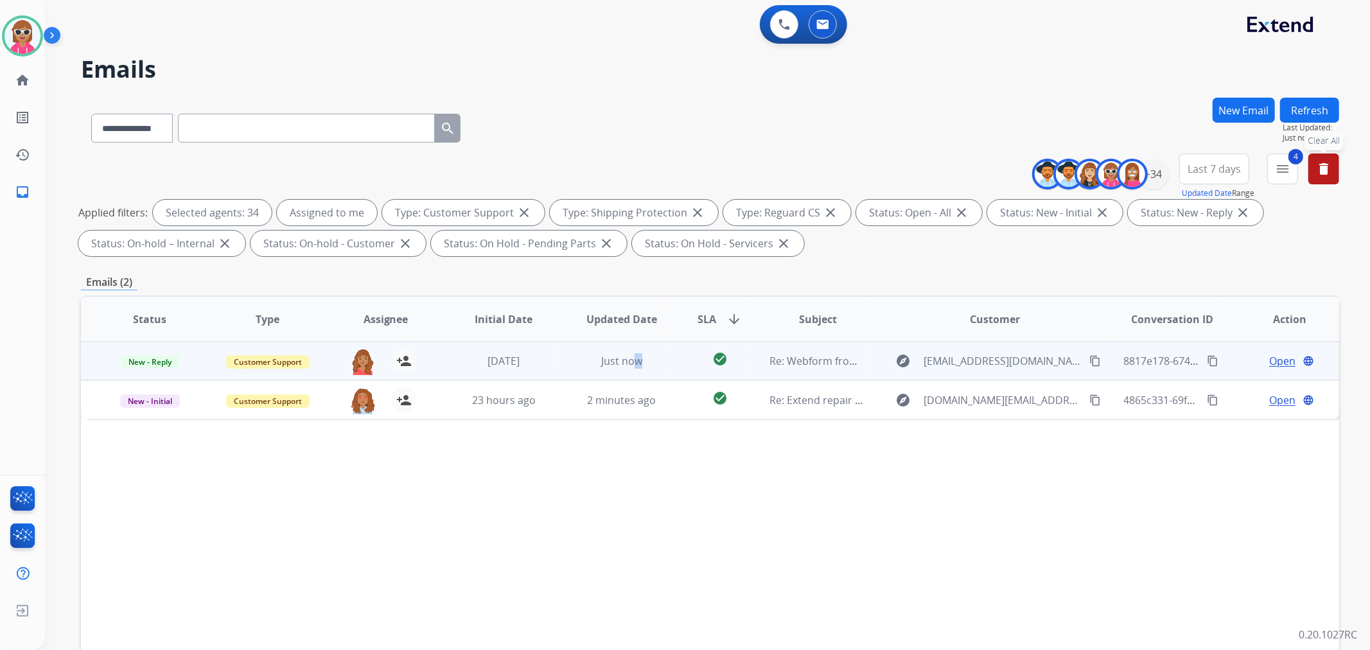
click at [636, 368] on td "Just now" at bounding box center [612, 361] width 118 height 39
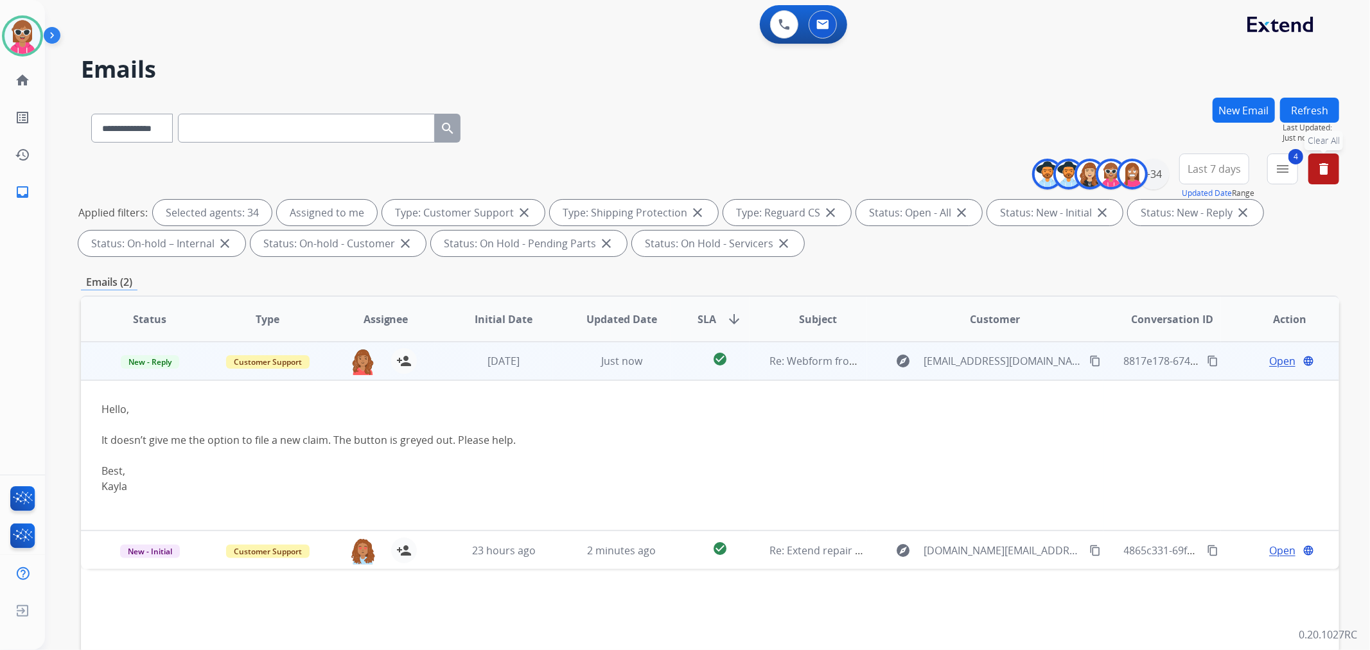
drag, startPoint x: 1270, startPoint y: 365, endPoint x: 1268, endPoint y: 374, distance: 9.2
click at [1232, 369] on td "Open language" at bounding box center [1280, 361] width 118 height 39
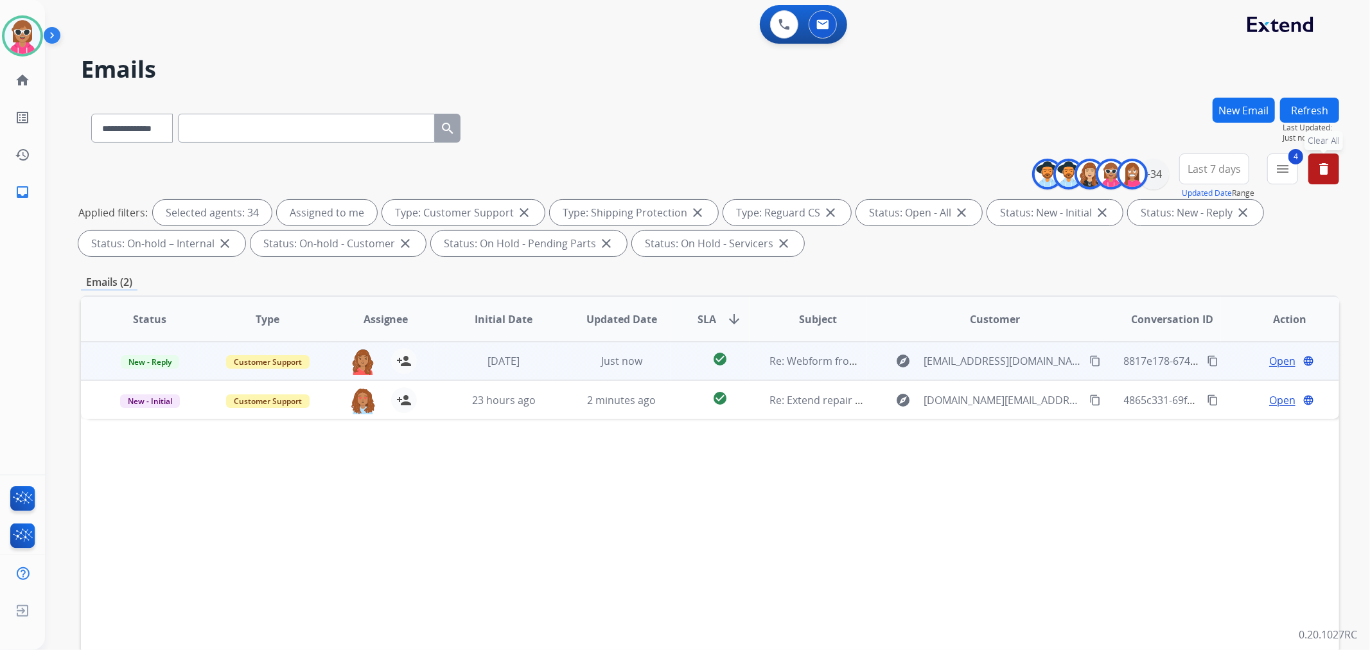
click at [1232, 362] on span "Open" at bounding box center [1282, 360] width 26 height 15
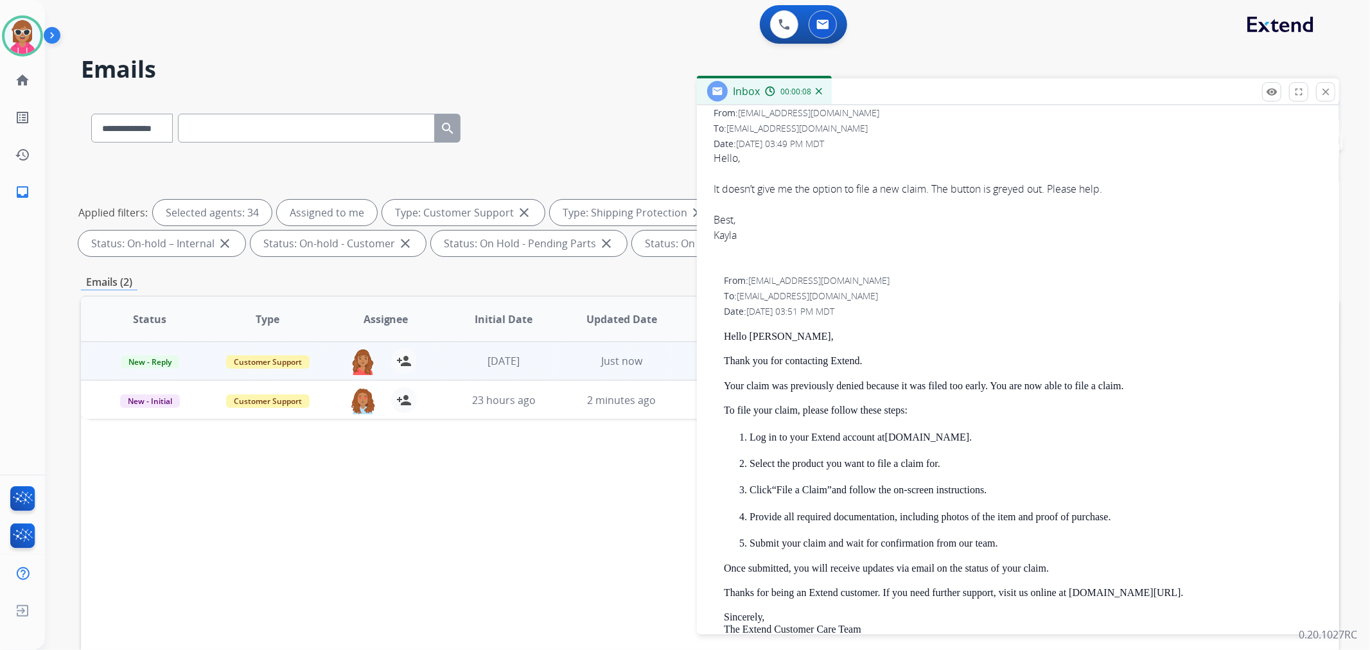
scroll to position [0, 0]
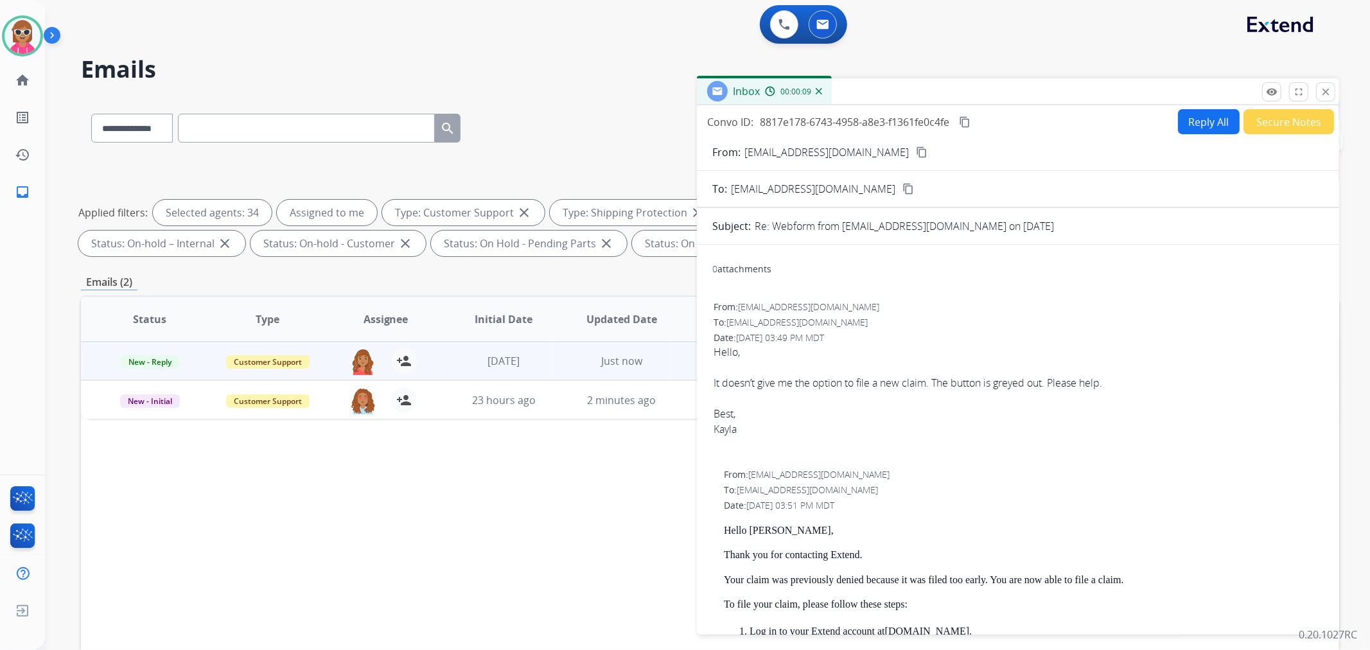
click at [1202, 111] on button "Reply All" at bounding box center [1209, 121] width 62 height 25
select select "**********"
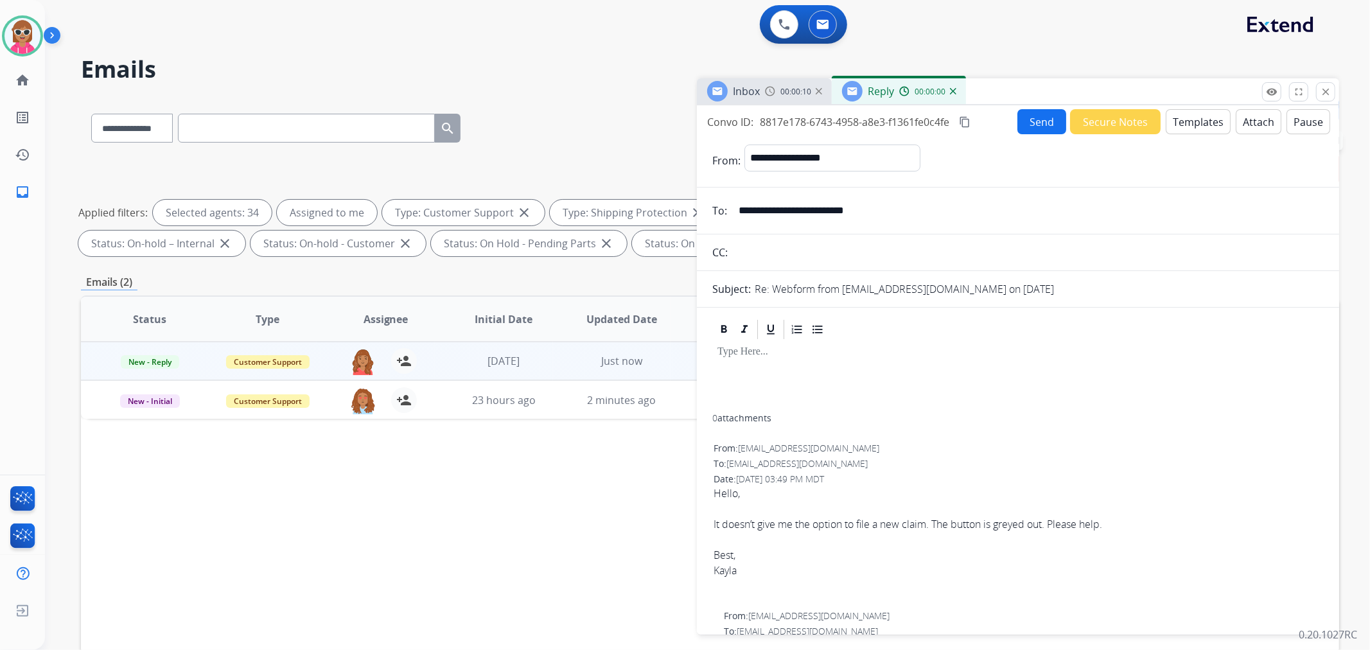
click at [1198, 118] on button "Templates" at bounding box center [1198, 121] width 65 height 25
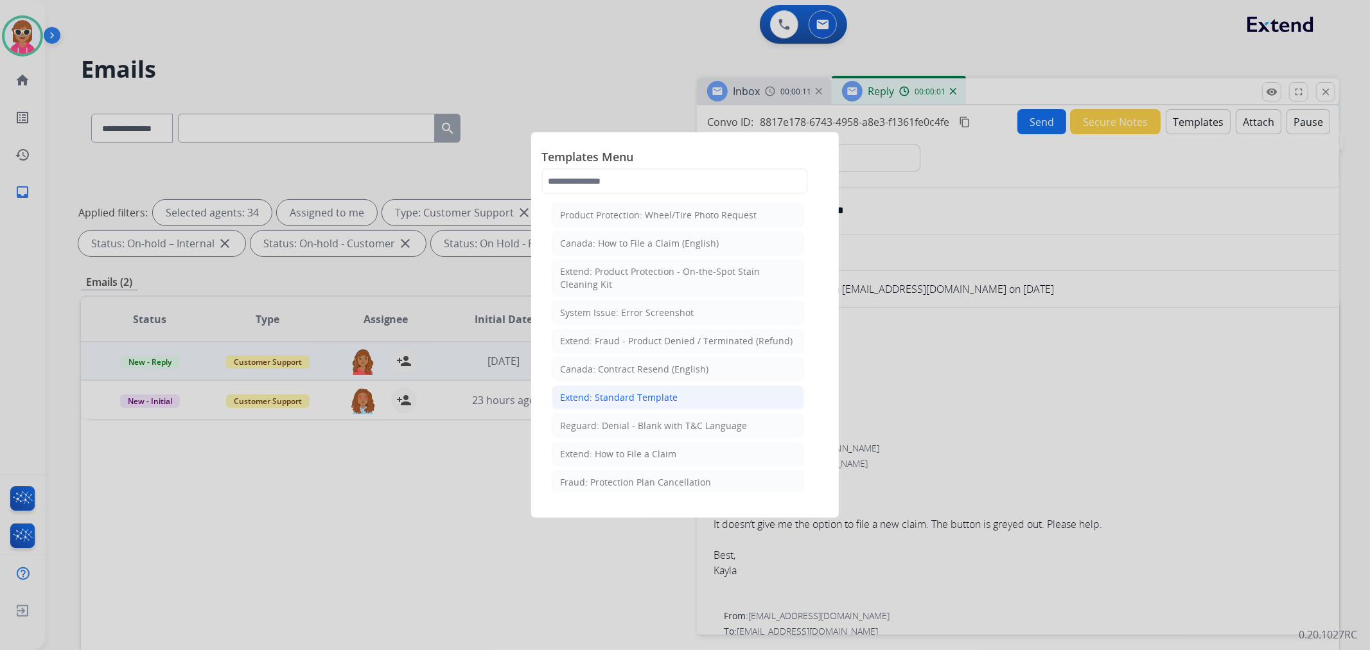
click at [634, 389] on li "Extend: Standard Template" at bounding box center [678, 397] width 252 height 24
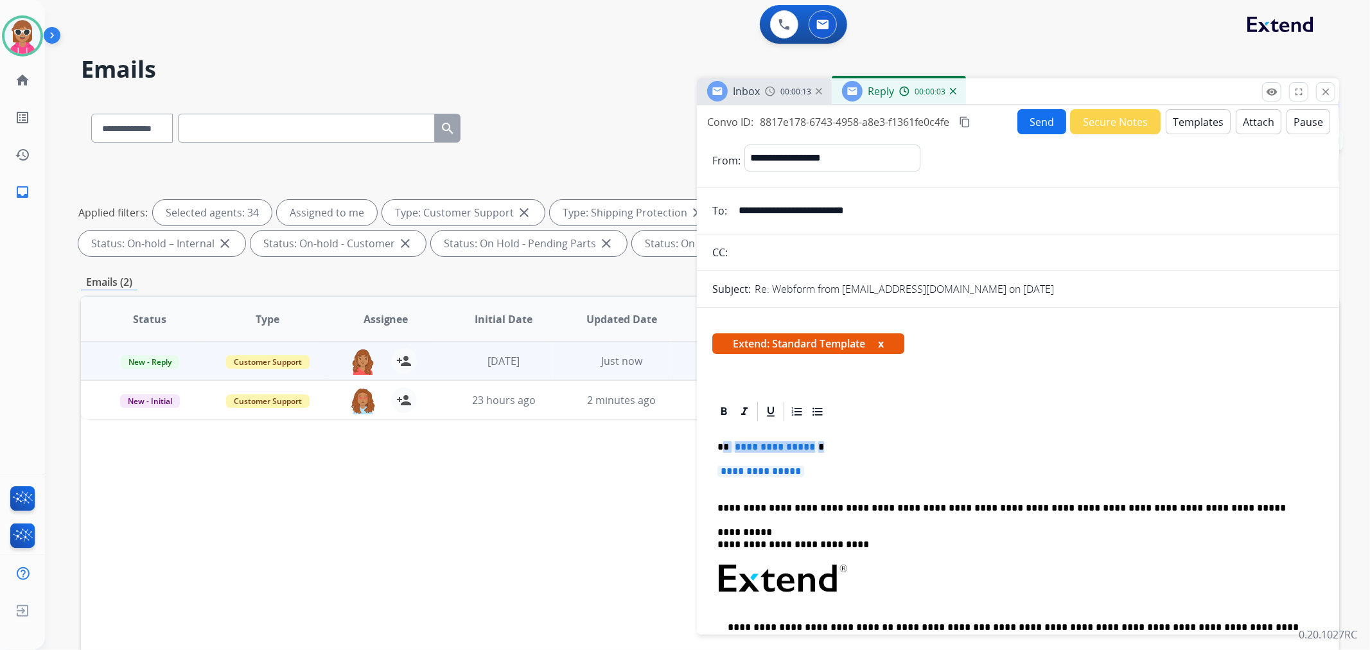
drag, startPoint x: 772, startPoint y: 462, endPoint x: 723, endPoint y: 441, distance: 53.5
click at [723, 441] on div "**********" at bounding box center [1017, 616] width 611 height 387
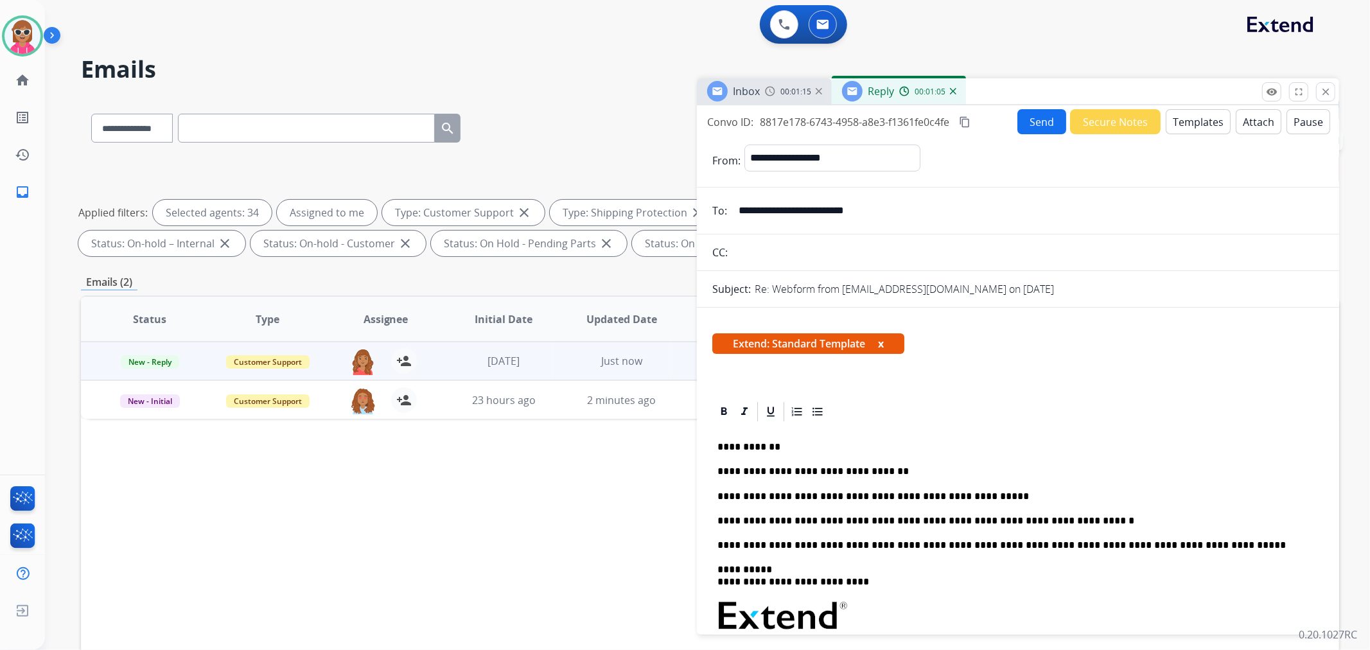
click at [1026, 132] on button "Send" at bounding box center [1041, 121] width 49 height 25
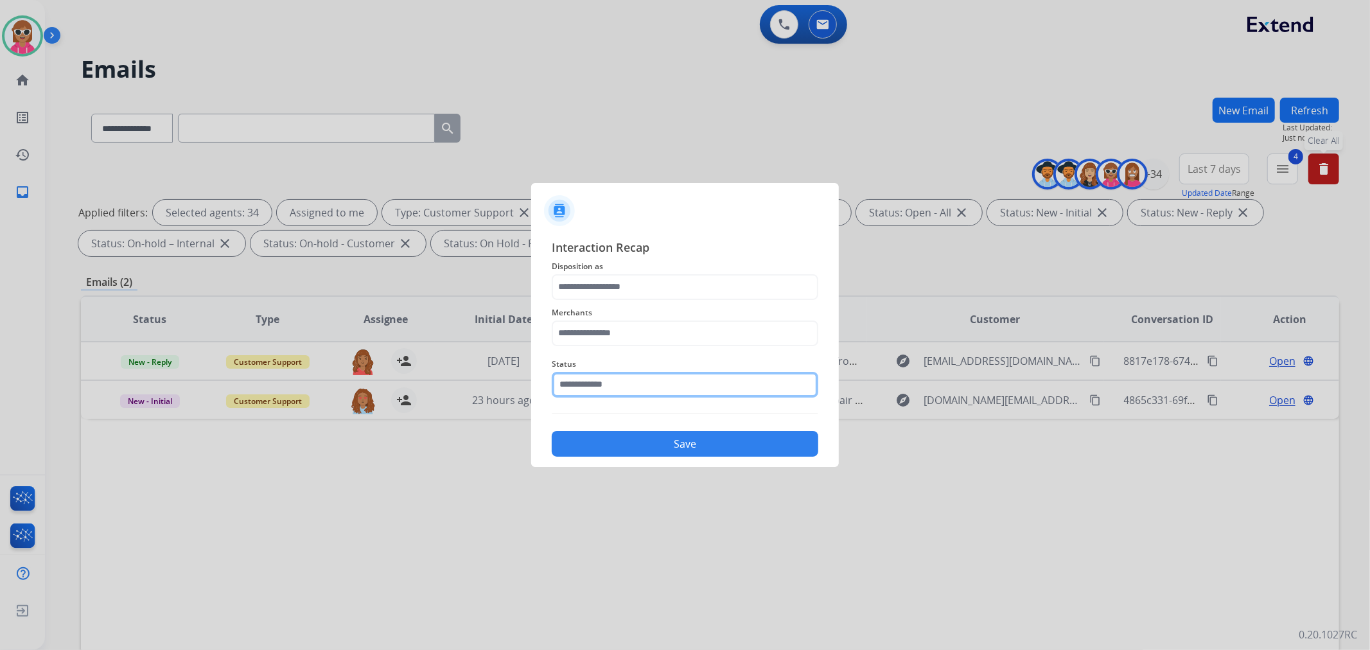
click at [633, 387] on input "text" at bounding box center [685, 385] width 267 height 26
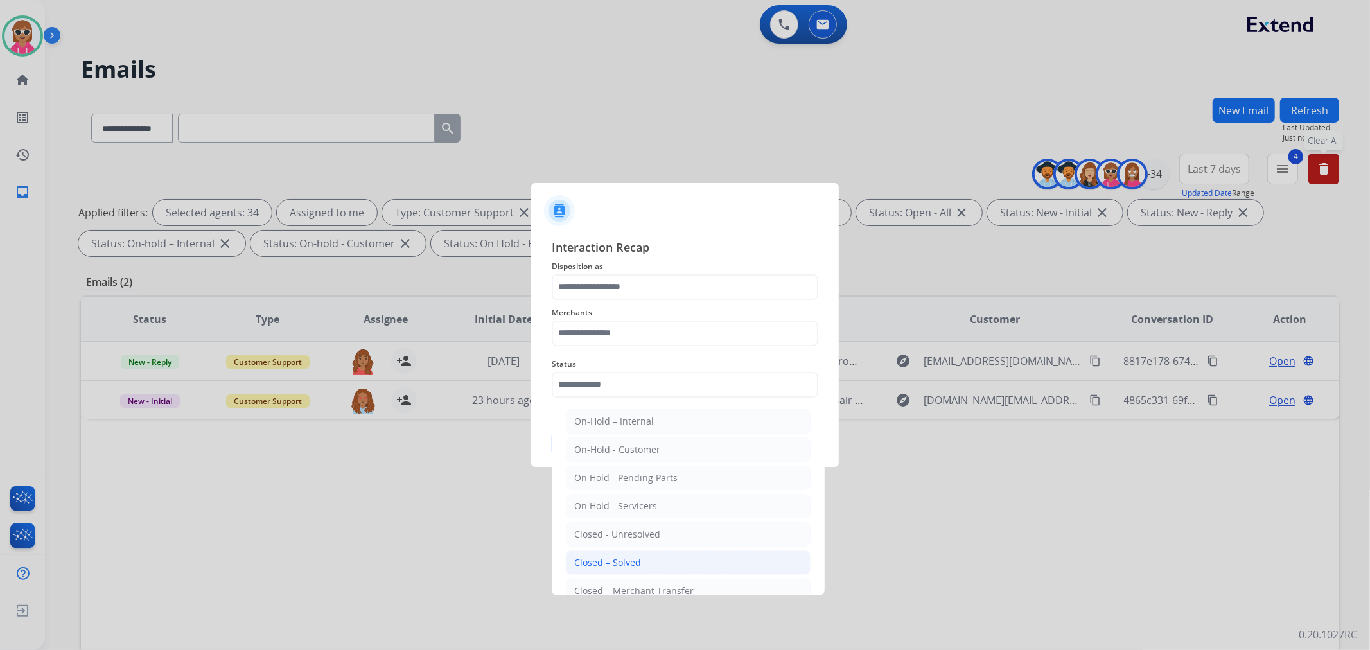
click at [631, 554] on li "Closed – Solved" at bounding box center [688, 562] width 245 height 24
type input "**********"
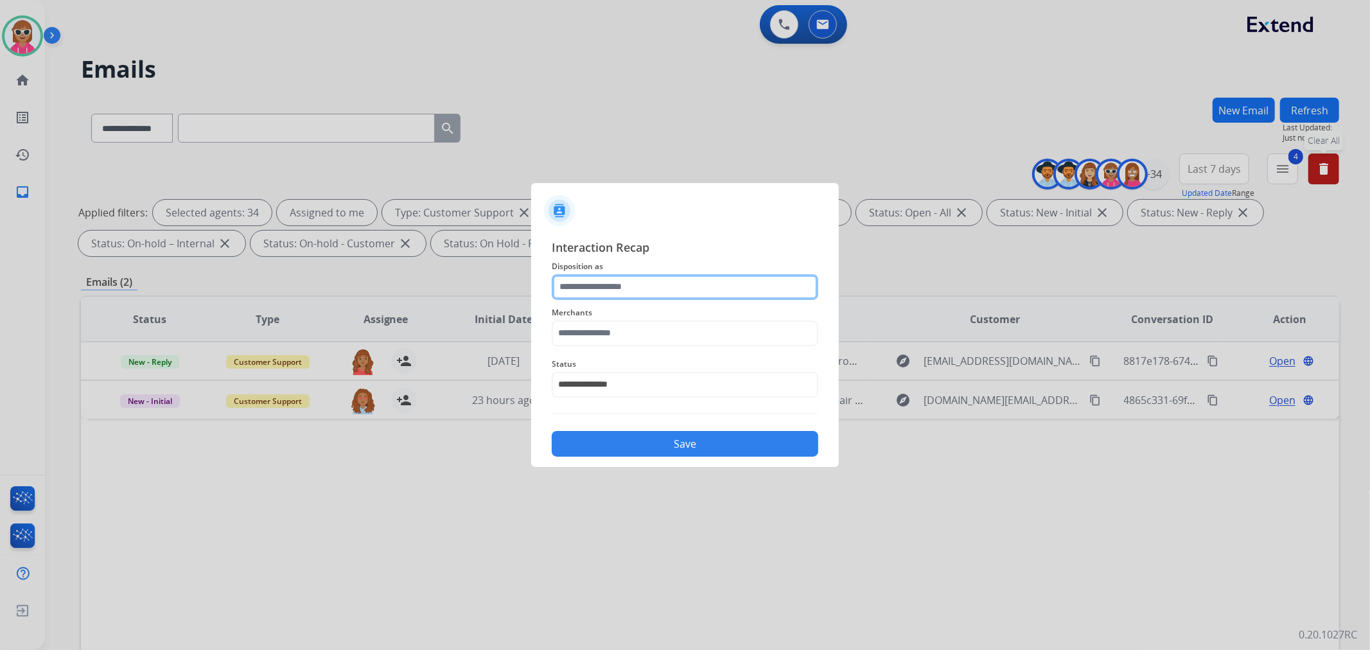
click at [639, 289] on input "text" at bounding box center [685, 287] width 267 height 26
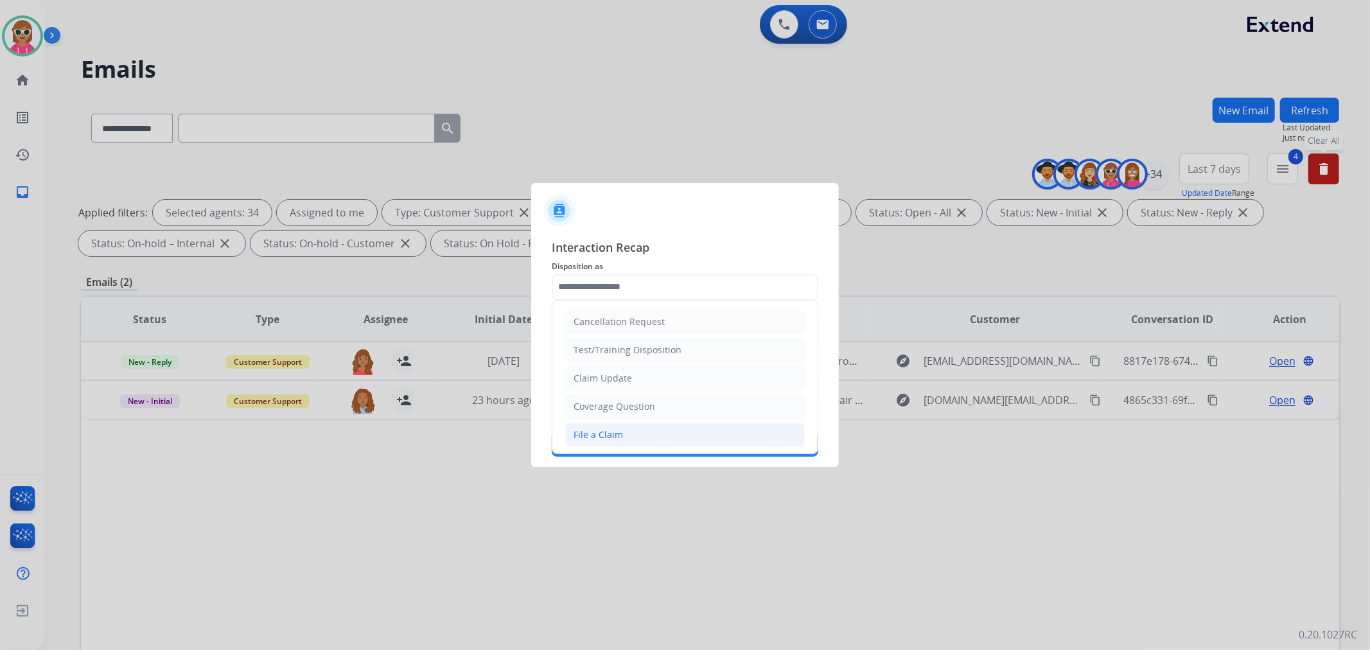
click at [625, 432] on li "File a Claim" at bounding box center [685, 435] width 240 height 24
type input "**********"
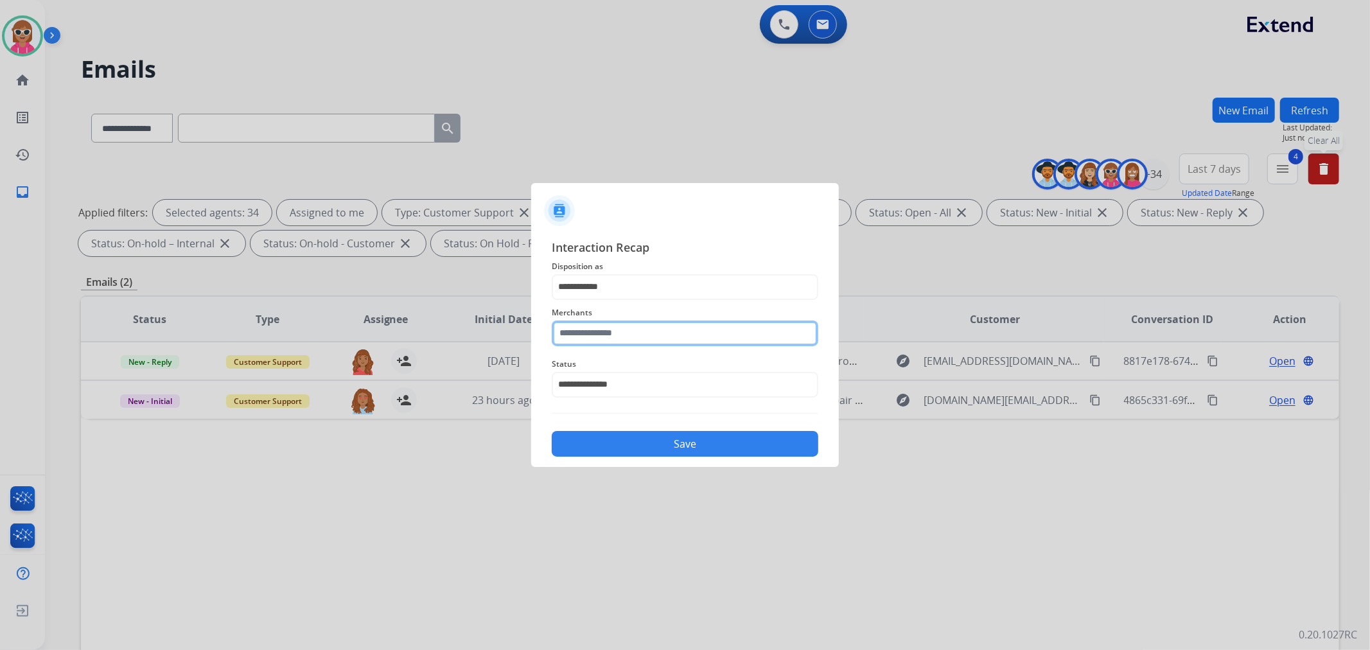
click at [622, 320] on input "text" at bounding box center [685, 333] width 267 height 26
drag, startPoint x: 612, startPoint y: 385, endPoint x: 599, endPoint y: 389, distance: 13.2
click at [612, 383] on ul "Jomashop" at bounding box center [688, 373] width 252 height 44
click at [596, 364] on div "Jomashop" at bounding box center [595, 369] width 42 height 13
type input "********"
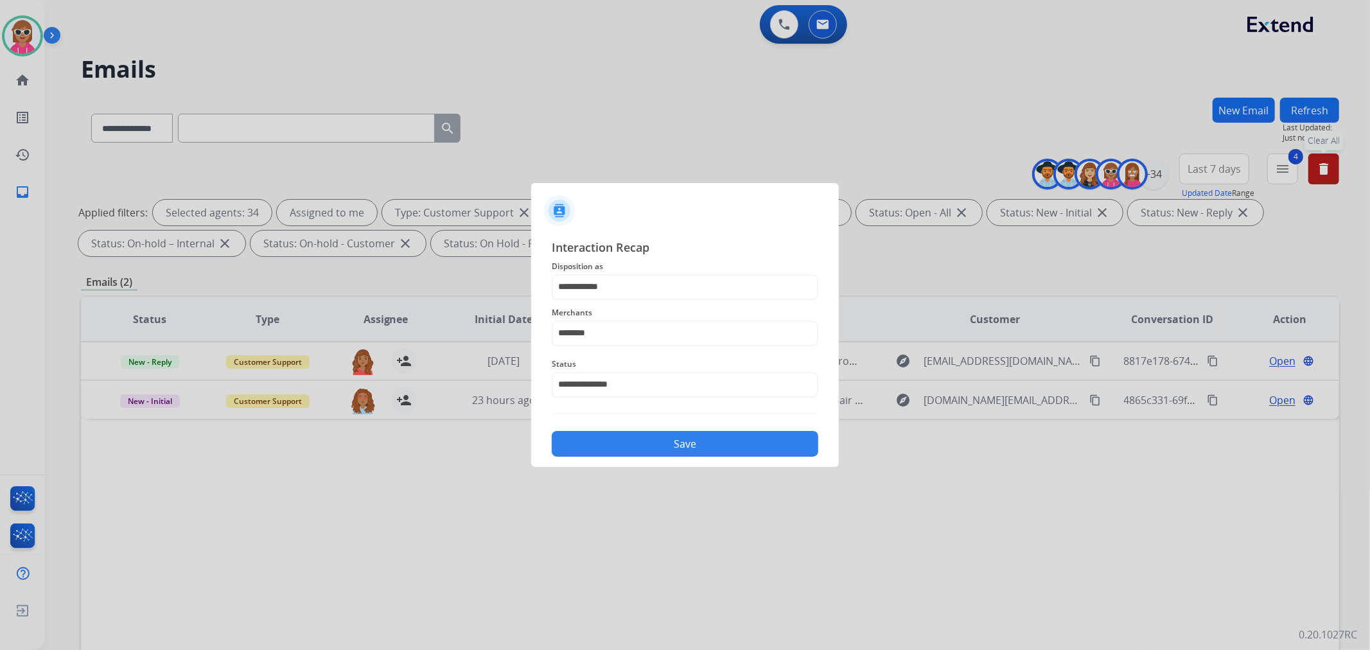
click at [670, 466] on div "**********" at bounding box center [685, 348] width 308 height 240
click at [679, 439] on button "Save" at bounding box center [685, 444] width 267 height 26
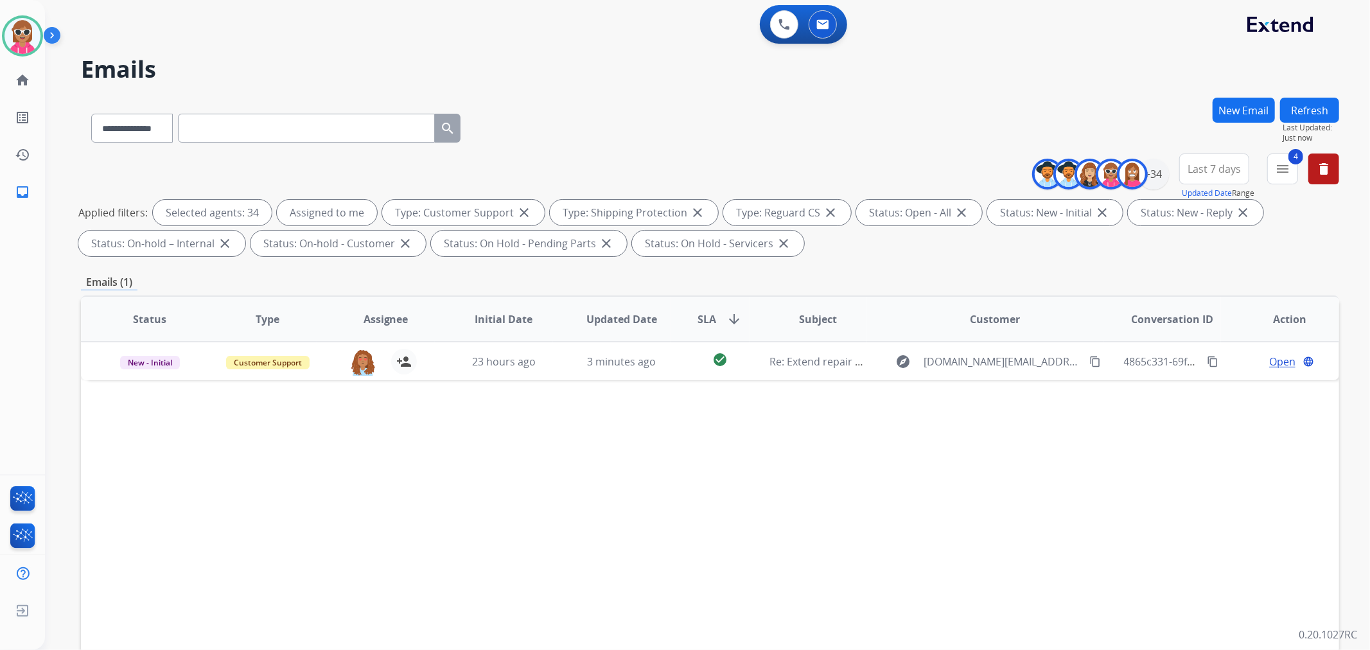
click at [1232, 116] on button "Refresh" at bounding box center [1309, 110] width 59 height 25
click at [1232, 110] on button "Refresh" at bounding box center [1309, 110] width 59 height 25
click at [1232, 108] on button "Refresh" at bounding box center [1309, 110] width 59 height 25
